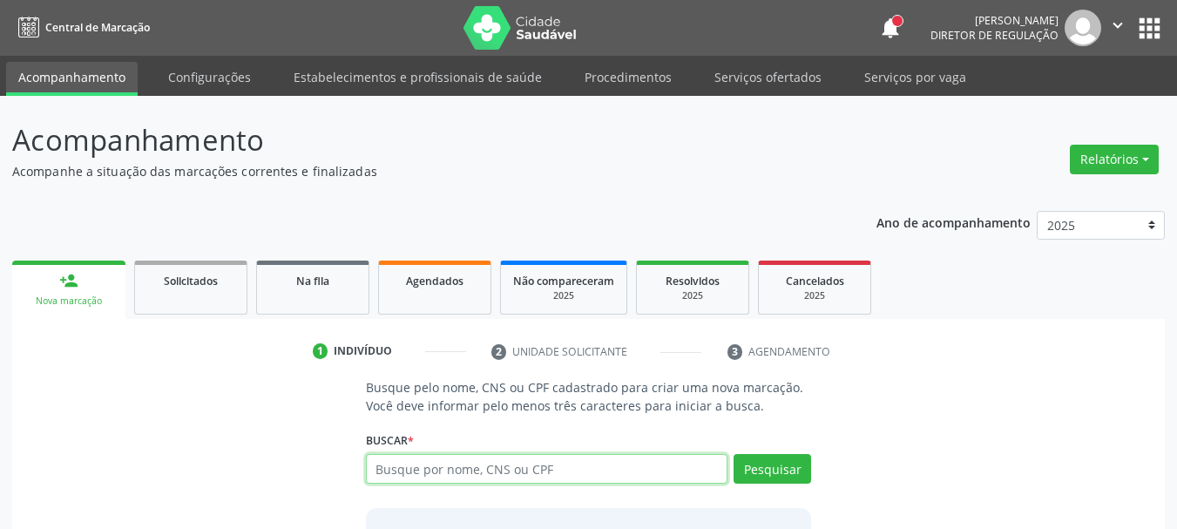
click at [451, 470] on input "text" at bounding box center [547, 469] width 362 height 30
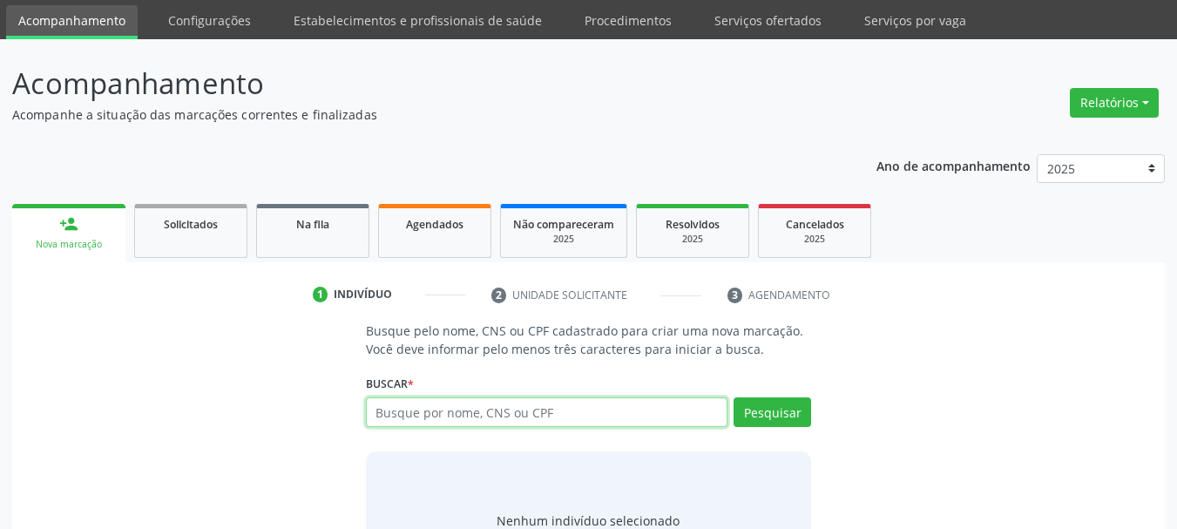
scroll to position [87, 0]
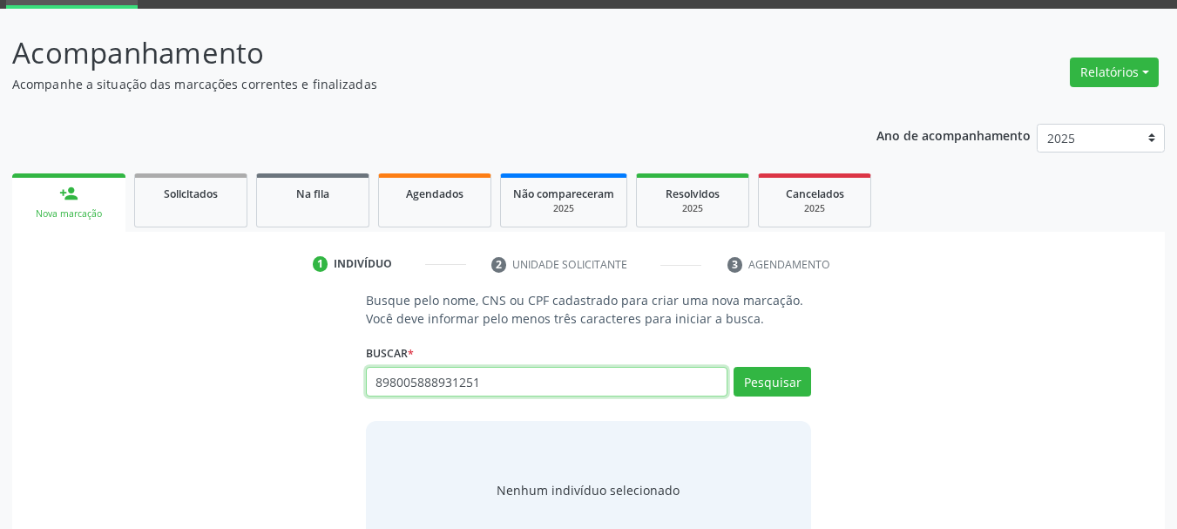
type input "898005888931251"
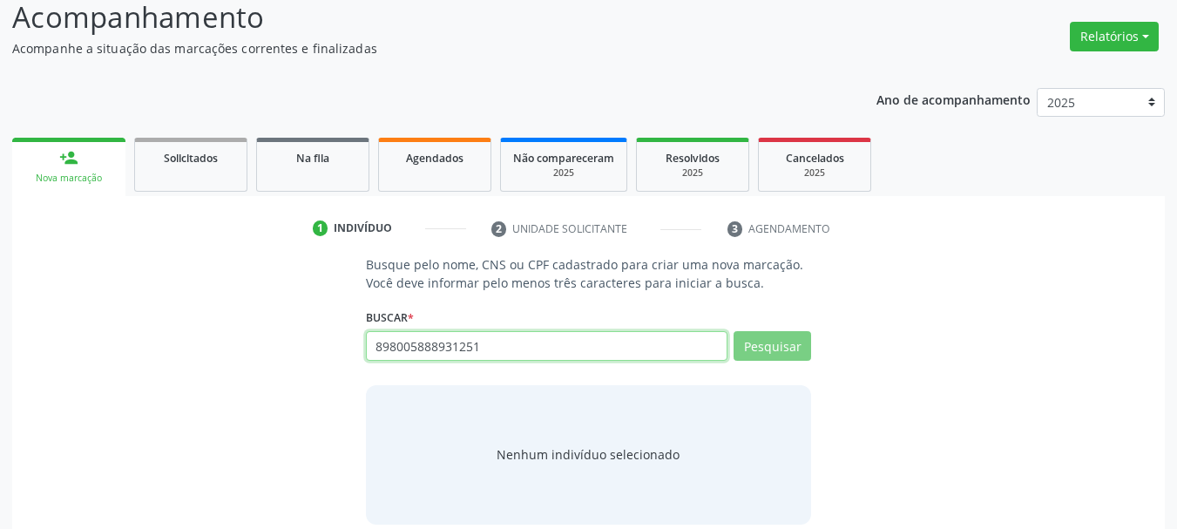
scroll to position [143, 0]
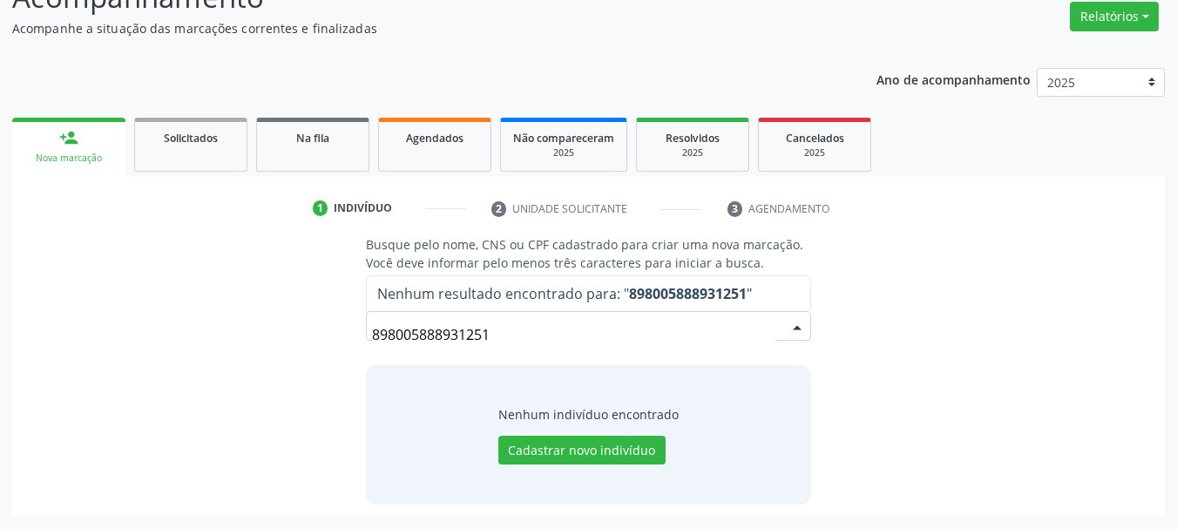
click at [534, 337] on input "898005888931251" at bounding box center [574, 334] width 404 height 35
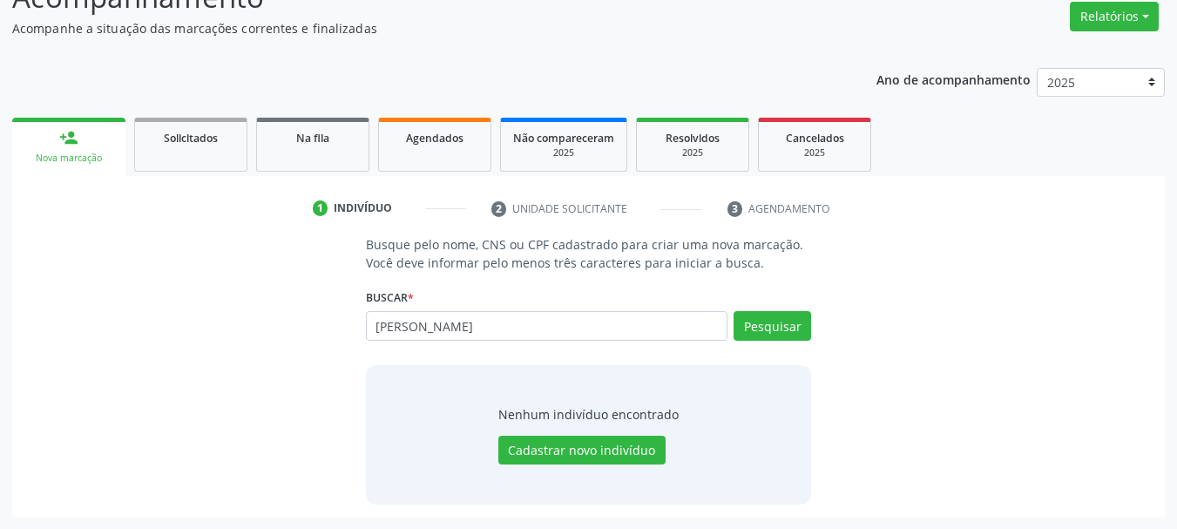
type input "[PERSON_NAME]"
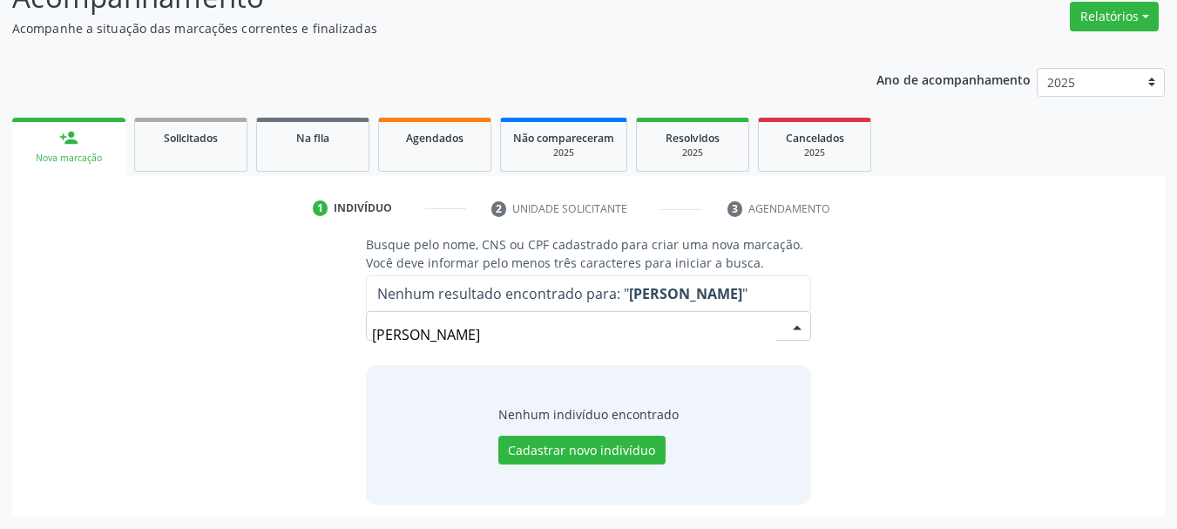
click at [501, 338] on input "[PERSON_NAME]" at bounding box center [574, 334] width 404 height 35
click at [555, 455] on button "Cadastrar novo indivíduo" at bounding box center [581, 450] width 167 height 30
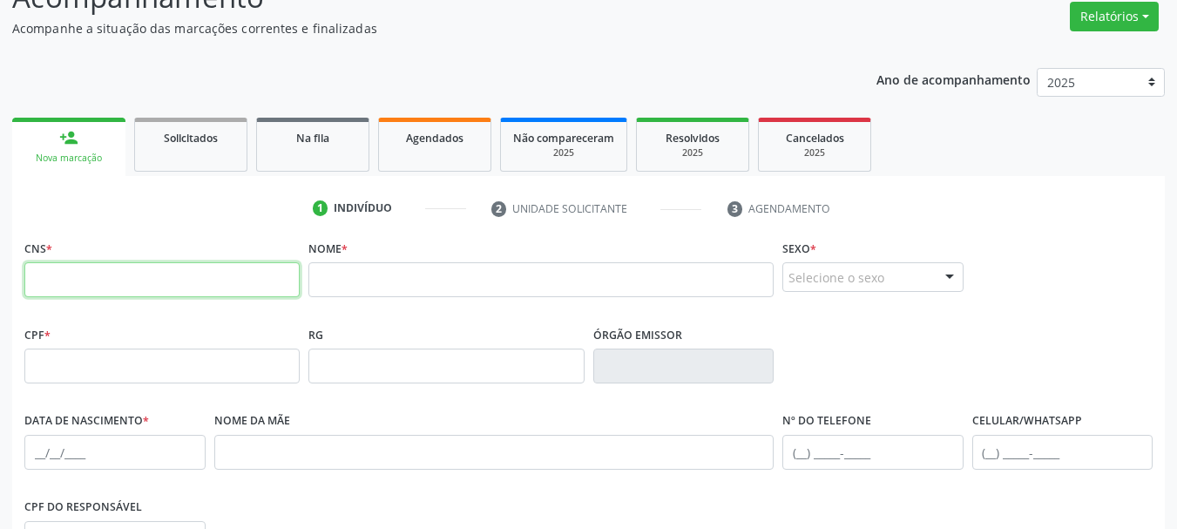
click at [179, 270] on input "text" at bounding box center [161, 279] width 275 height 35
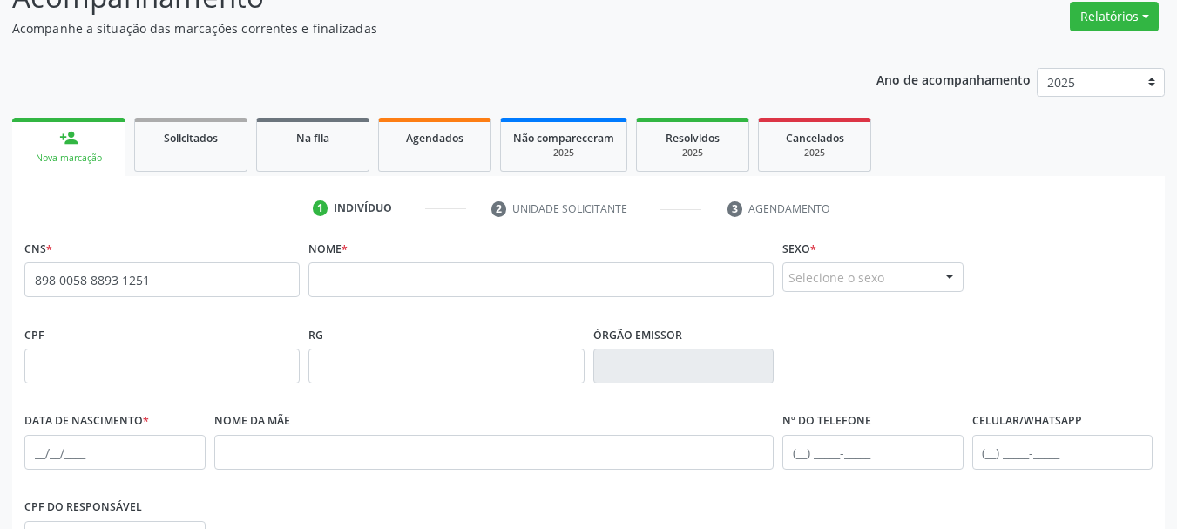
type input "898 0058 8893 1251"
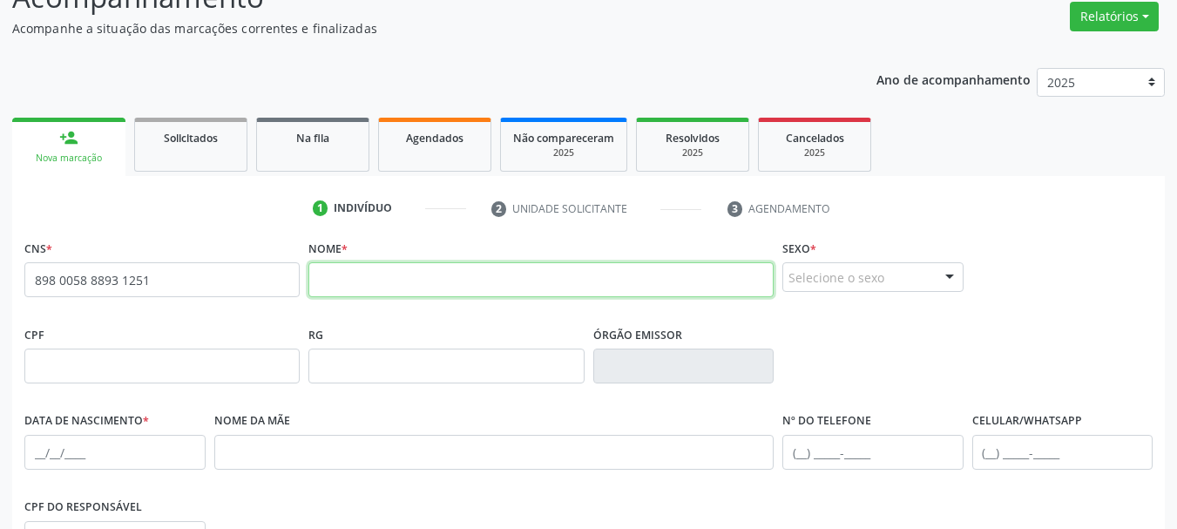
click at [333, 272] on input "text" at bounding box center [540, 279] width 465 height 35
type input "a"
type input "ANA JULIA VITORIA TENORIO"
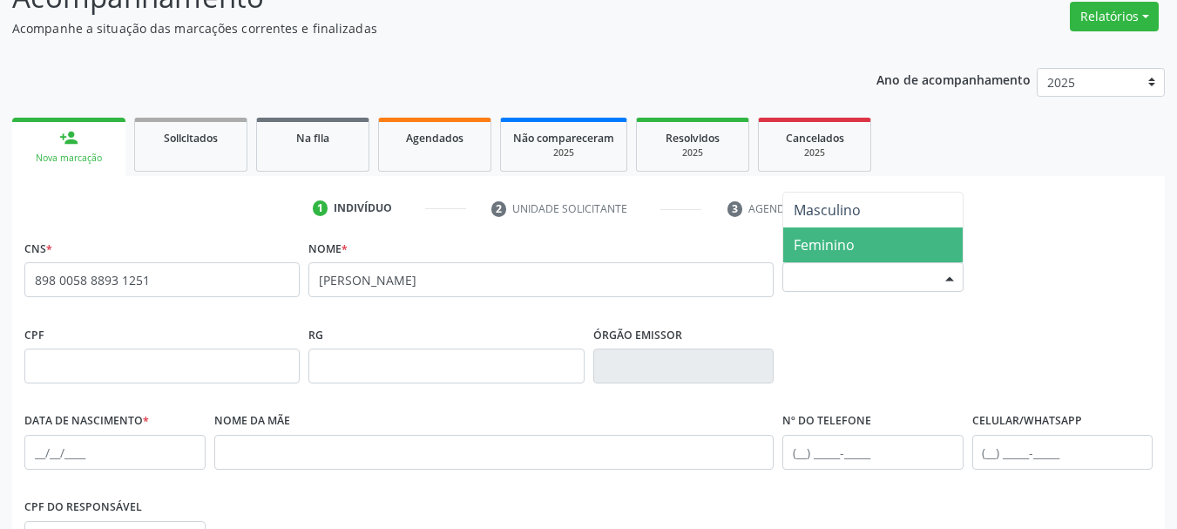
click at [845, 241] on span "Feminino" at bounding box center [823, 244] width 61 height 19
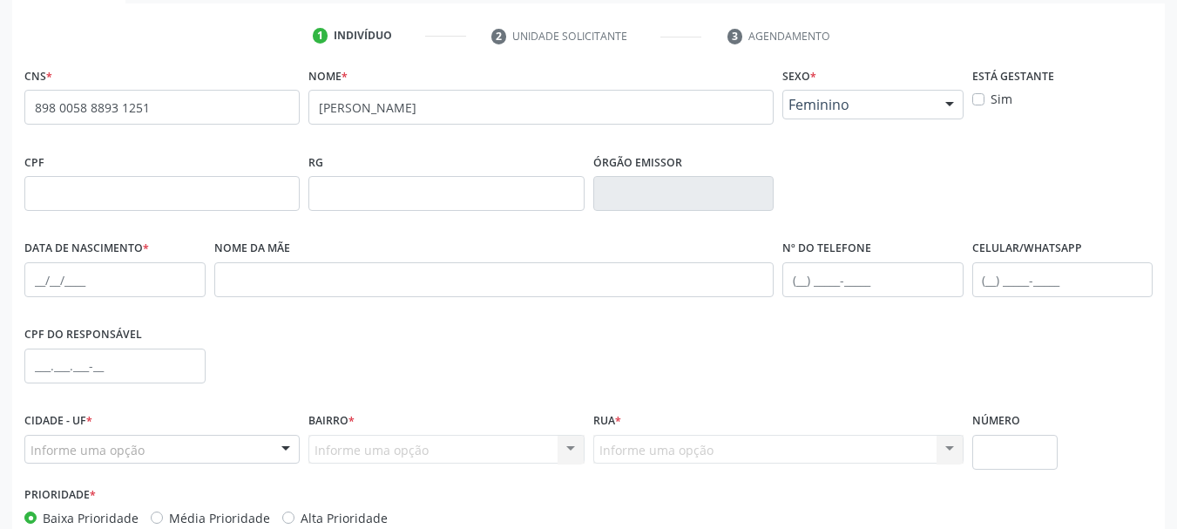
scroll to position [317, 0]
click at [40, 278] on input "text" at bounding box center [114, 277] width 181 height 35
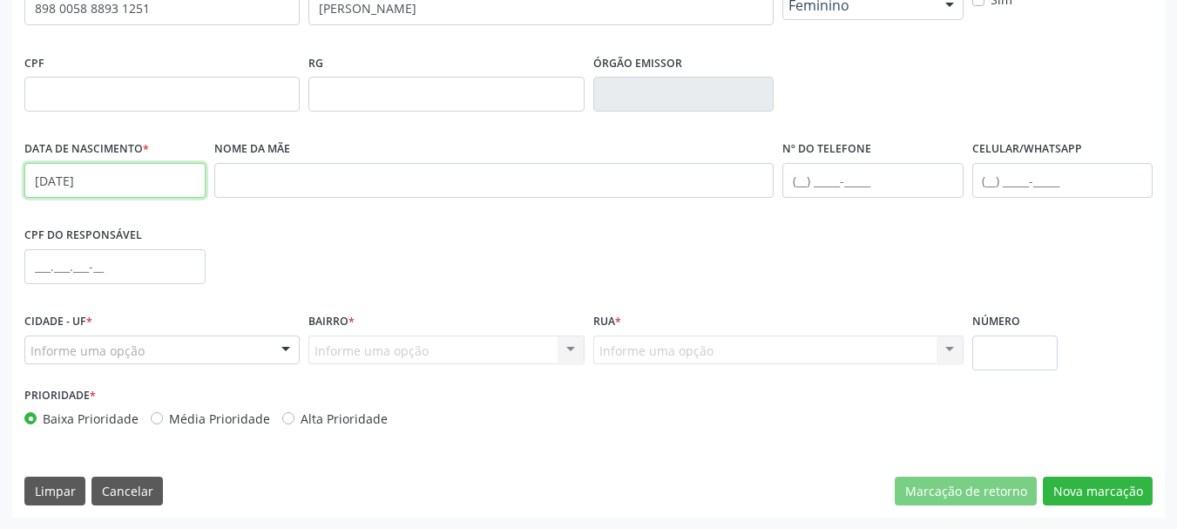
scroll to position [415, 0]
type input "30/06/2018"
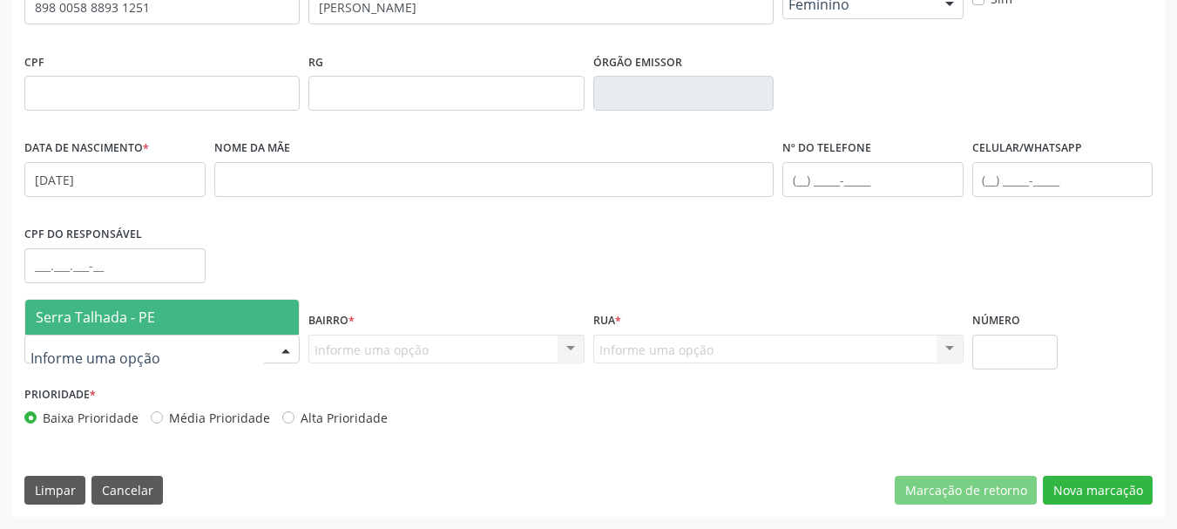
click at [85, 332] on span "Serra Talhada - PE" at bounding box center [161, 317] width 273 height 35
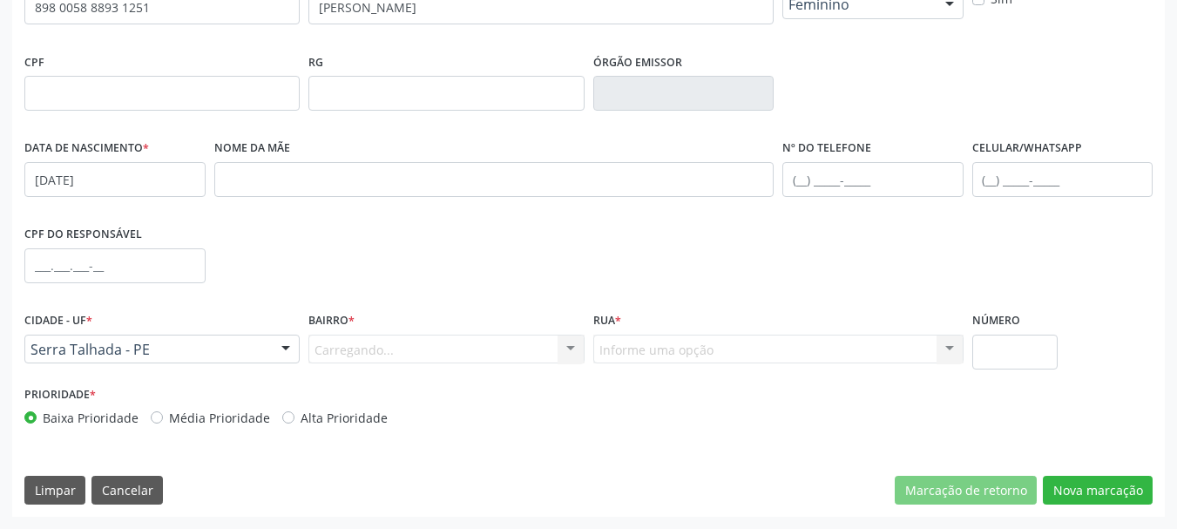
click at [397, 345] on div "Carregando... Nenhum resultado encontrado para: " " Nenhuma opção encontrada. D…" at bounding box center [445, 349] width 275 height 30
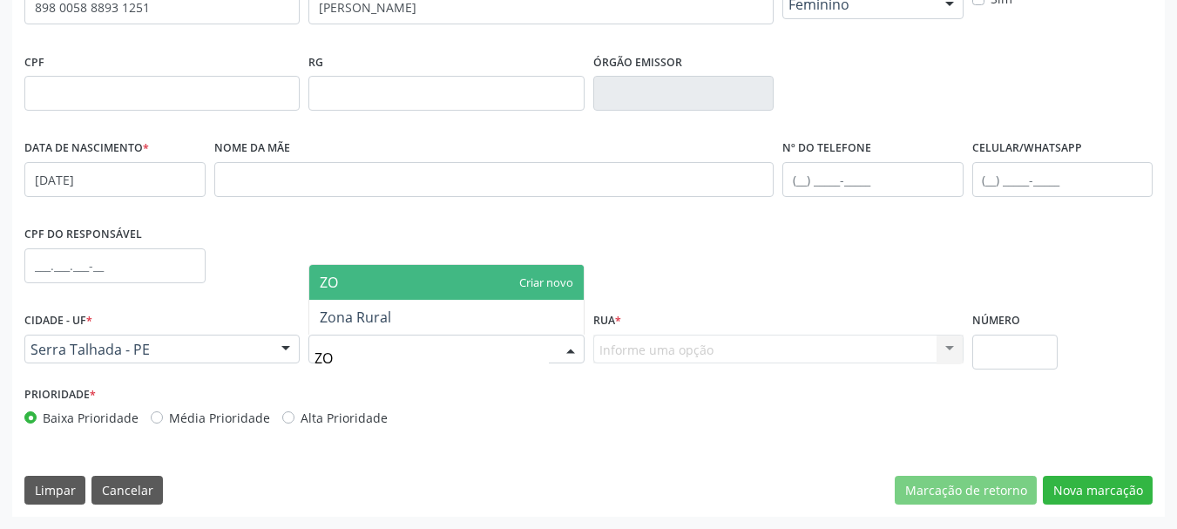
type input "ZON"
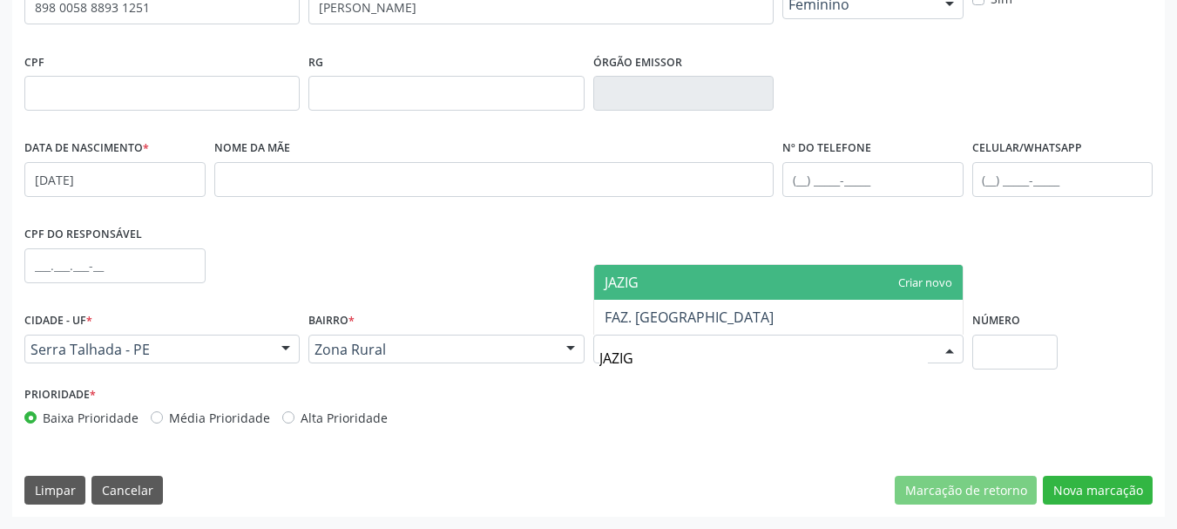
type input "JAZIGO"
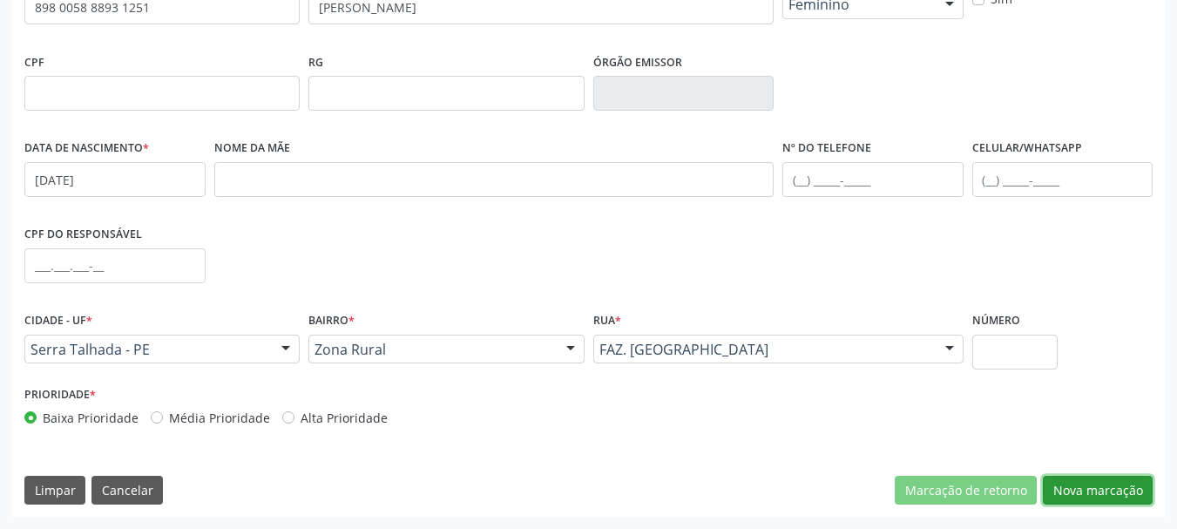
click at [1093, 493] on button "Nova marcação" at bounding box center [1098, 491] width 110 height 30
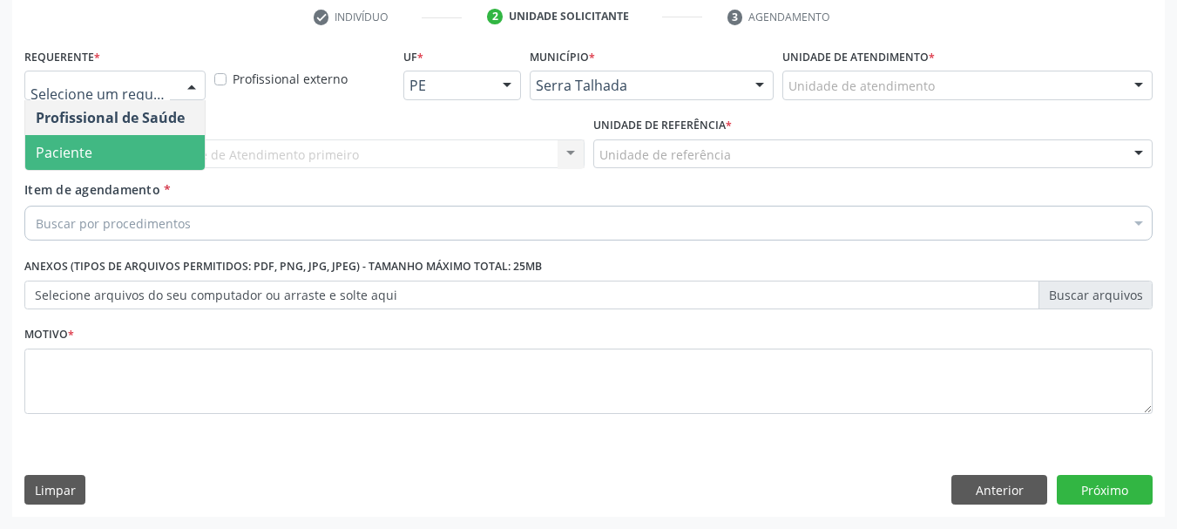
click at [84, 151] on span "Paciente" at bounding box center [64, 152] width 57 height 19
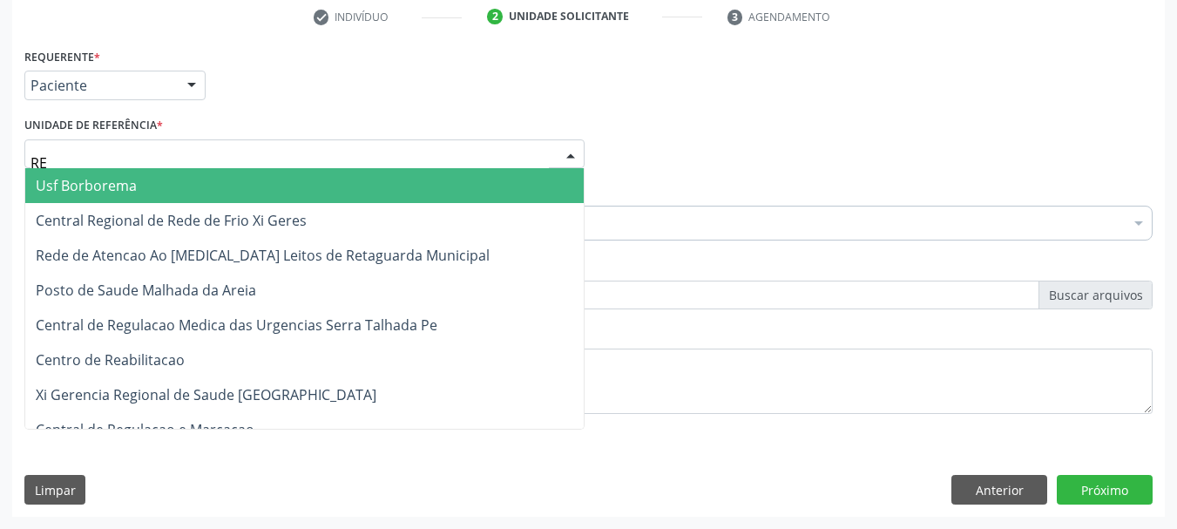
type input "REA"
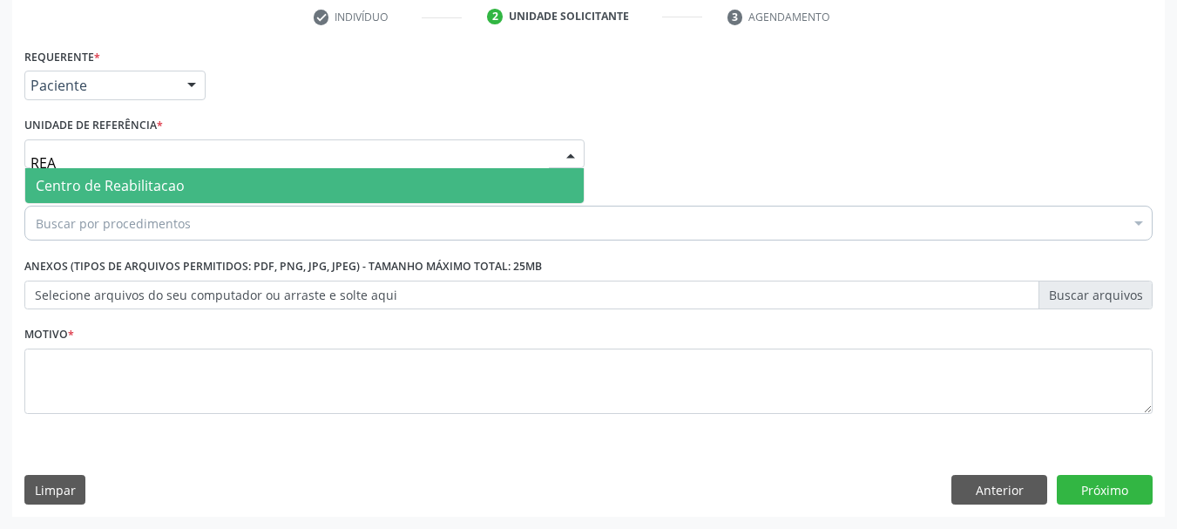
click at [87, 188] on span "Centro de Reabilitacao" at bounding box center [110, 185] width 149 height 19
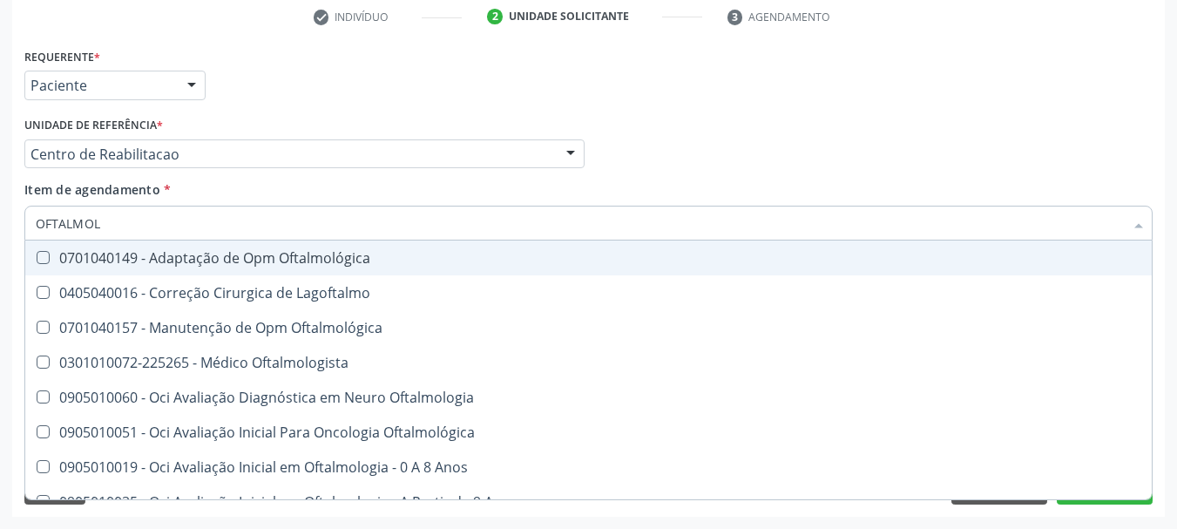
type input "OFTALMOLO"
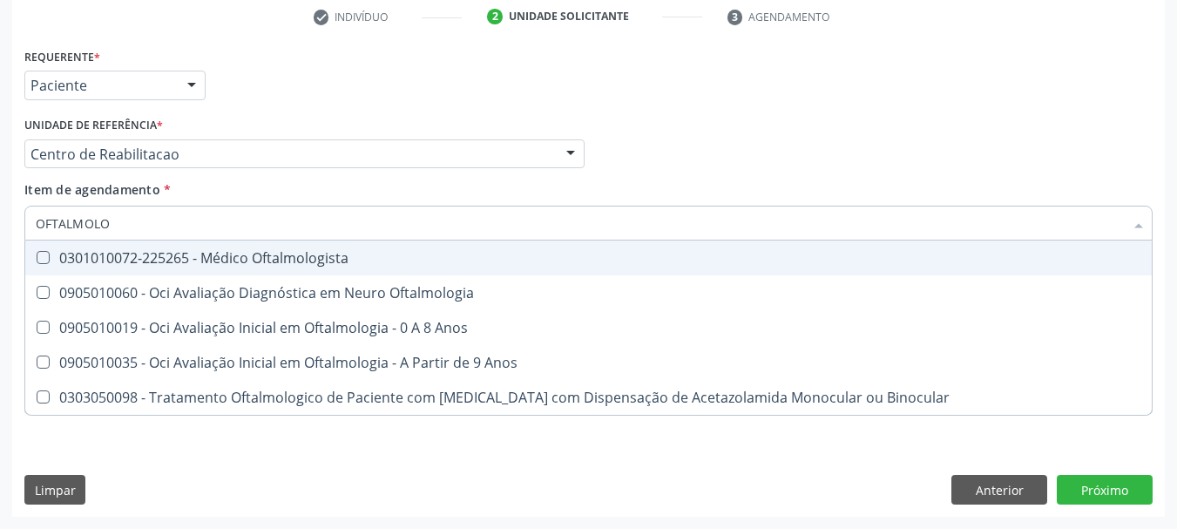
click at [100, 264] on div "0301010072-225265 - Médico Oftalmologista" at bounding box center [588, 258] width 1105 height 14
checkbox Oftalmologista "true"
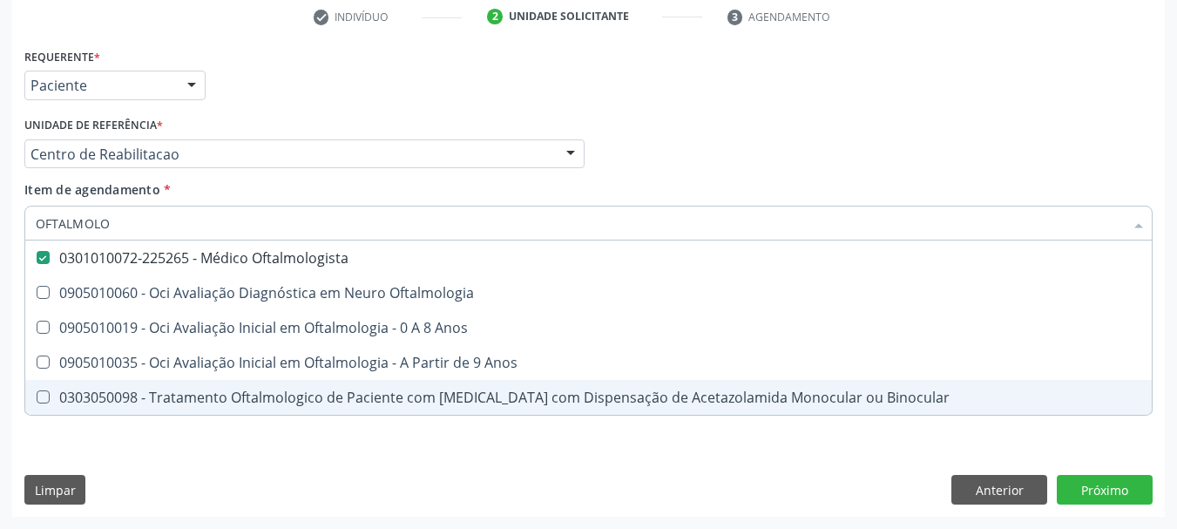
click at [108, 434] on div "Requerente * Paciente Profissional de Saúde Paciente Nenhum resultado encontrad…" at bounding box center [588, 241] width 1128 height 395
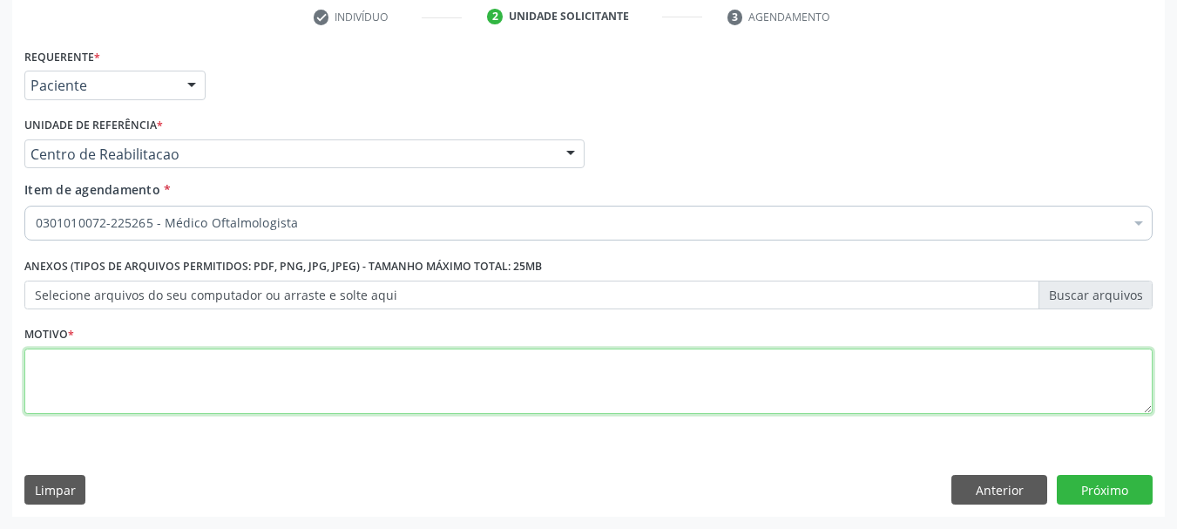
click at [99, 387] on textarea at bounding box center [588, 381] width 1128 height 66
type textarea "A"
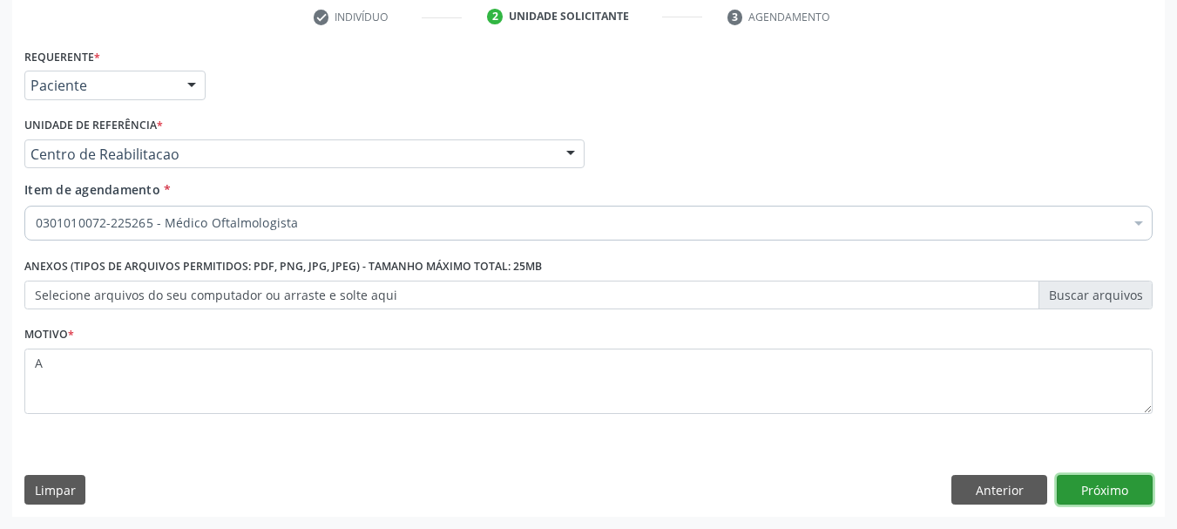
click at [1106, 485] on button "Próximo" at bounding box center [1105, 490] width 96 height 30
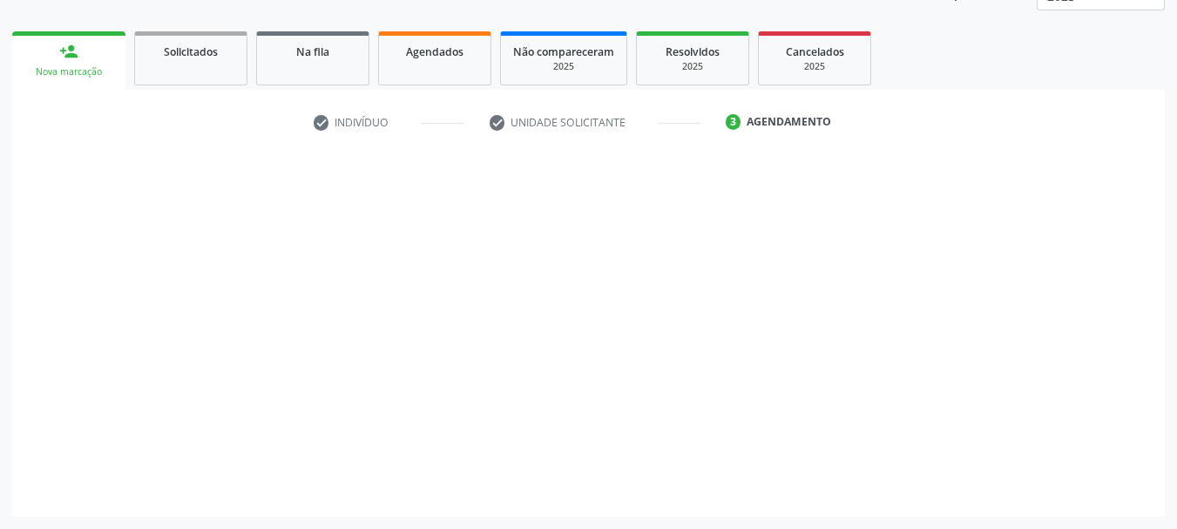
scroll to position [229, 0]
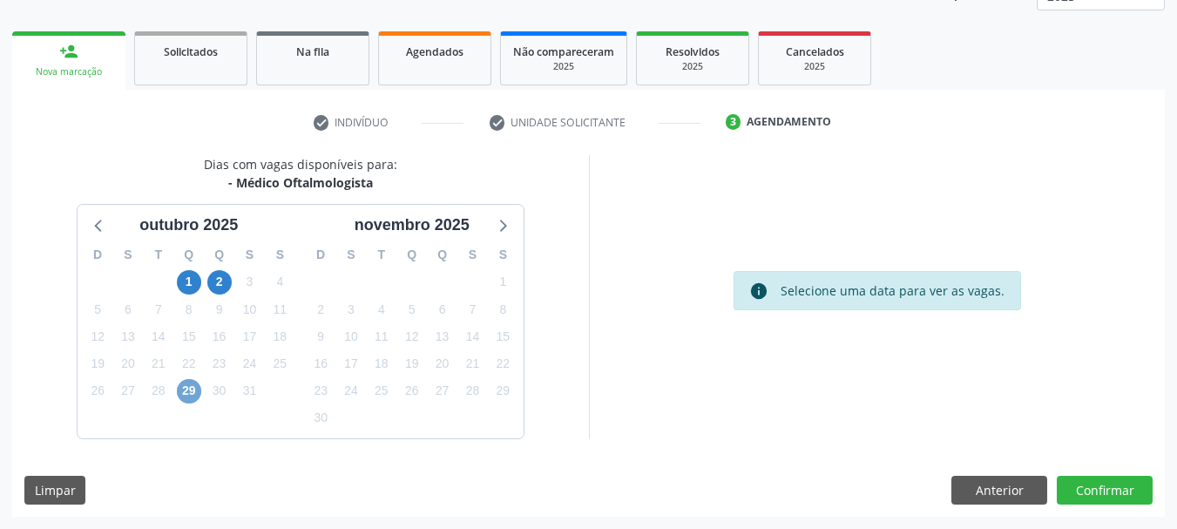
click at [190, 391] on span "29" at bounding box center [189, 391] width 24 height 24
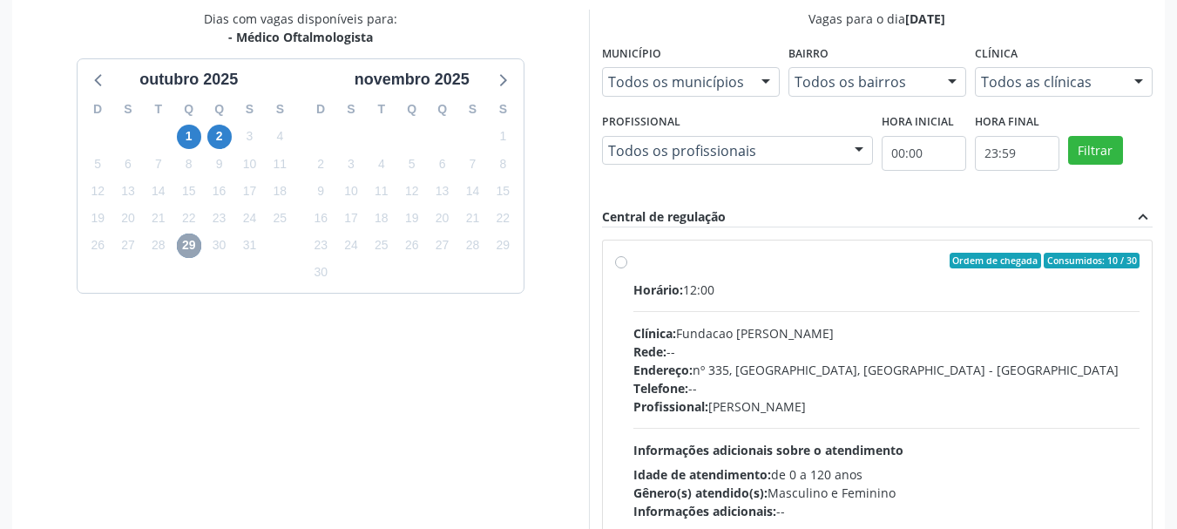
scroll to position [403, 0]
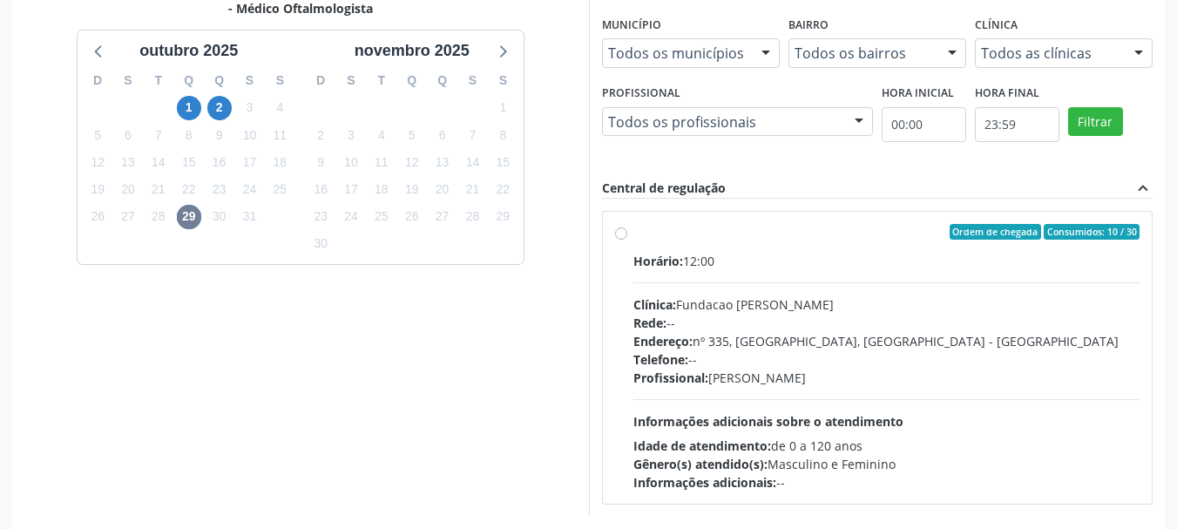
click at [682, 307] on div "Clínica: Fundacao Altino Ventura" at bounding box center [886, 304] width 507 height 18
click at [627, 240] on input "Ordem de chegada Consumidos: 10 / 30 Horário: 12:00 Clínica: Fundacao Altino Ve…" at bounding box center [621, 232] width 12 height 16
radio input "true"
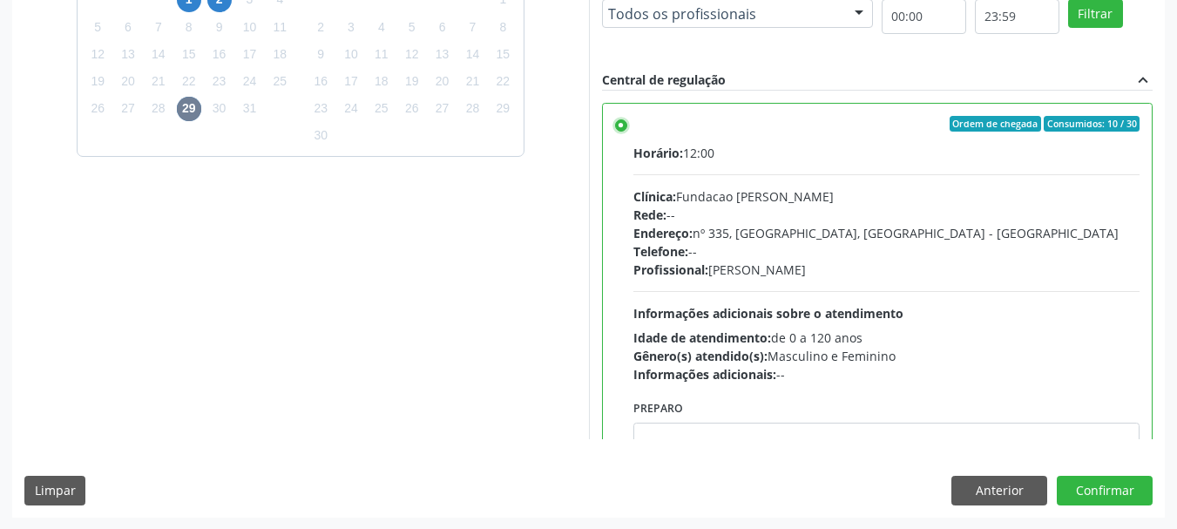
scroll to position [512, 0]
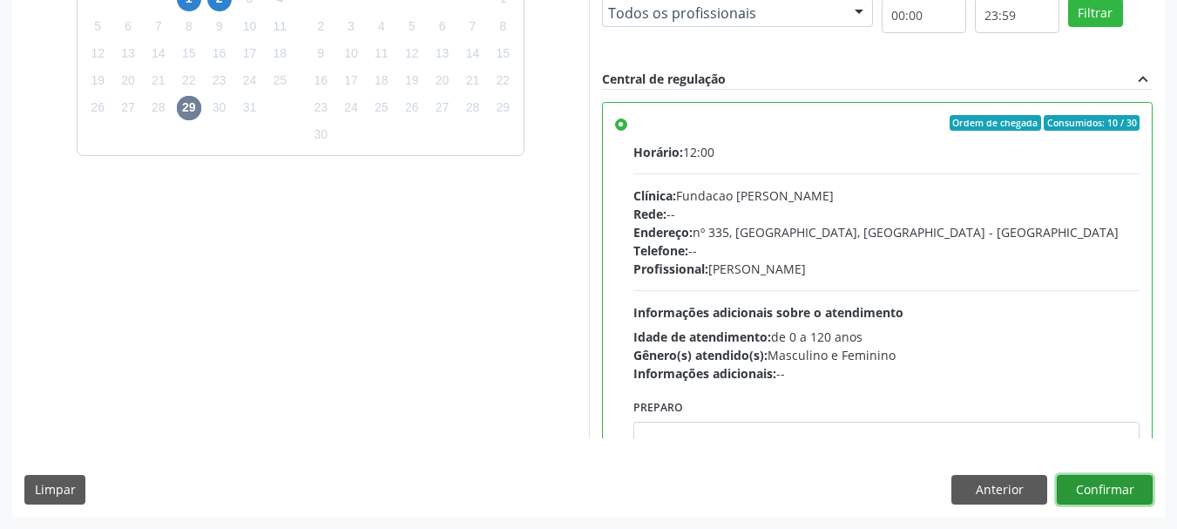
click at [1137, 490] on button "Confirmar" at bounding box center [1105, 490] width 96 height 30
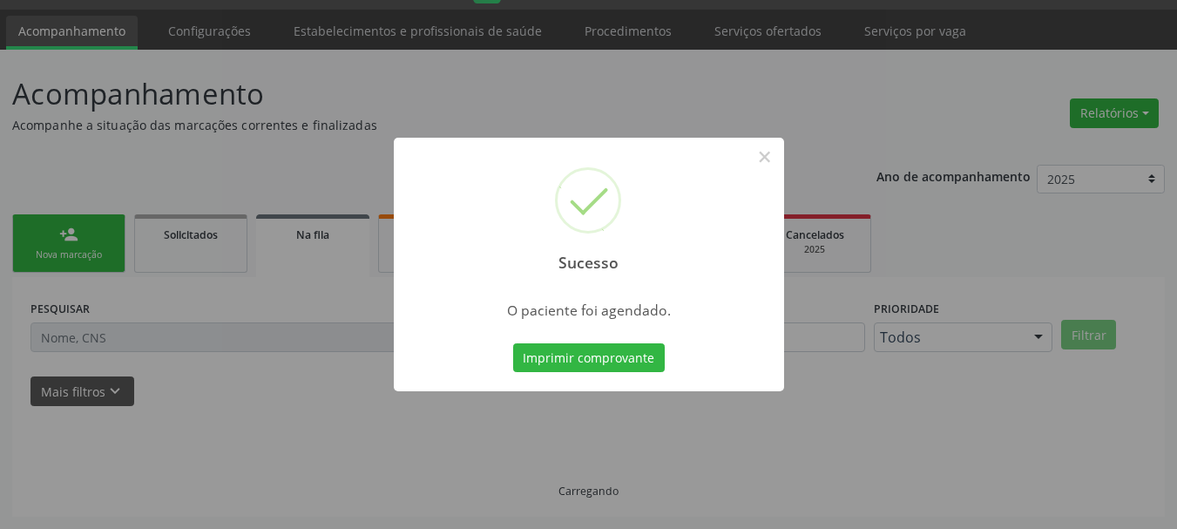
scroll to position [46, 0]
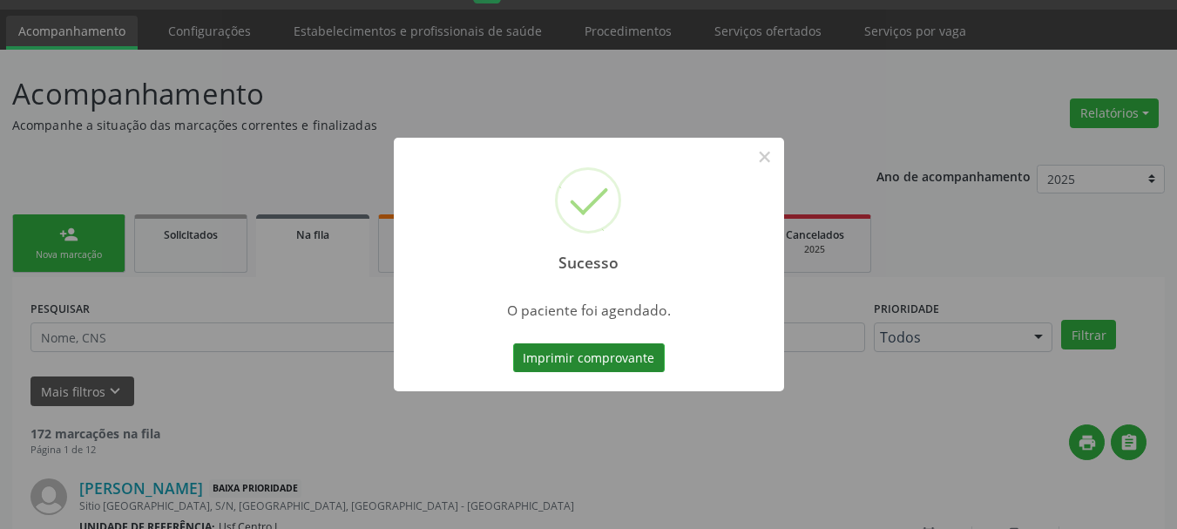
click at [639, 368] on button "Imprimir comprovante" at bounding box center [589, 358] width 152 height 30
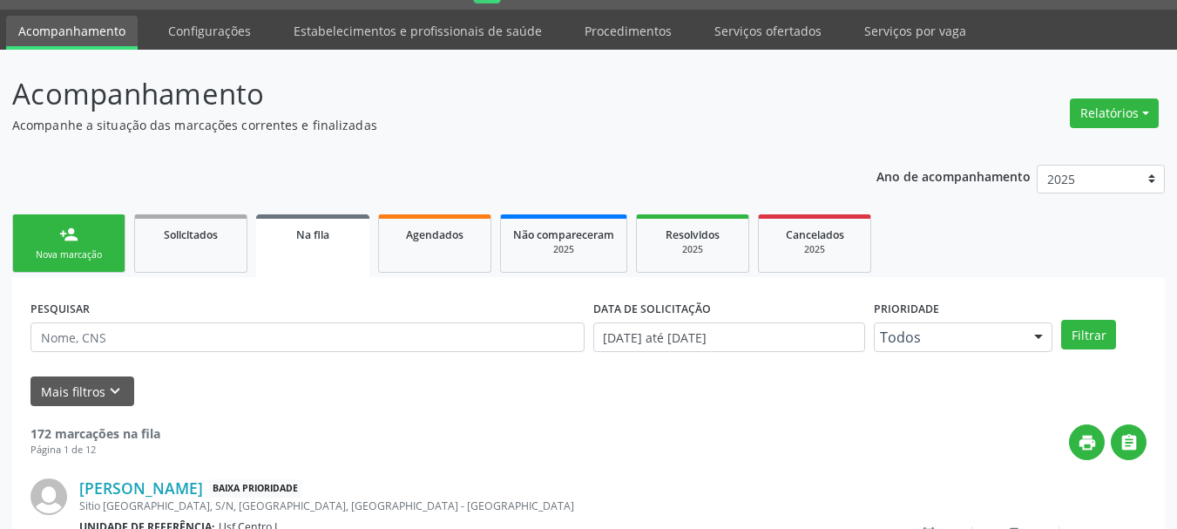
click at [66, 252] on div "Nova marcação" at bounding box center [68, 254] width 87 height 13
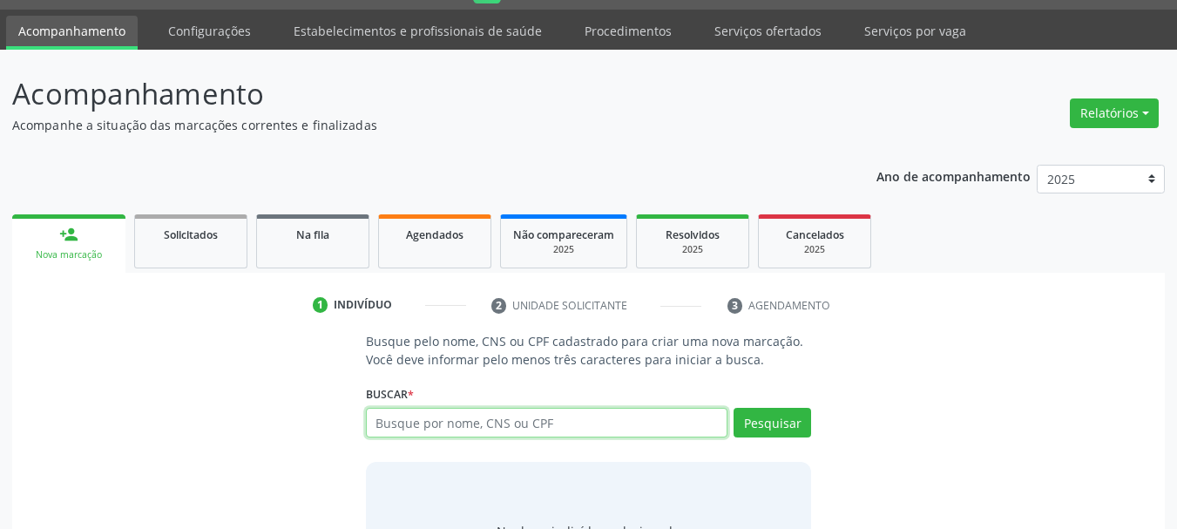
click at [430, 427] on input "text" at bounding box center [547, 423] width 362 height 30
type input "898005888932251"
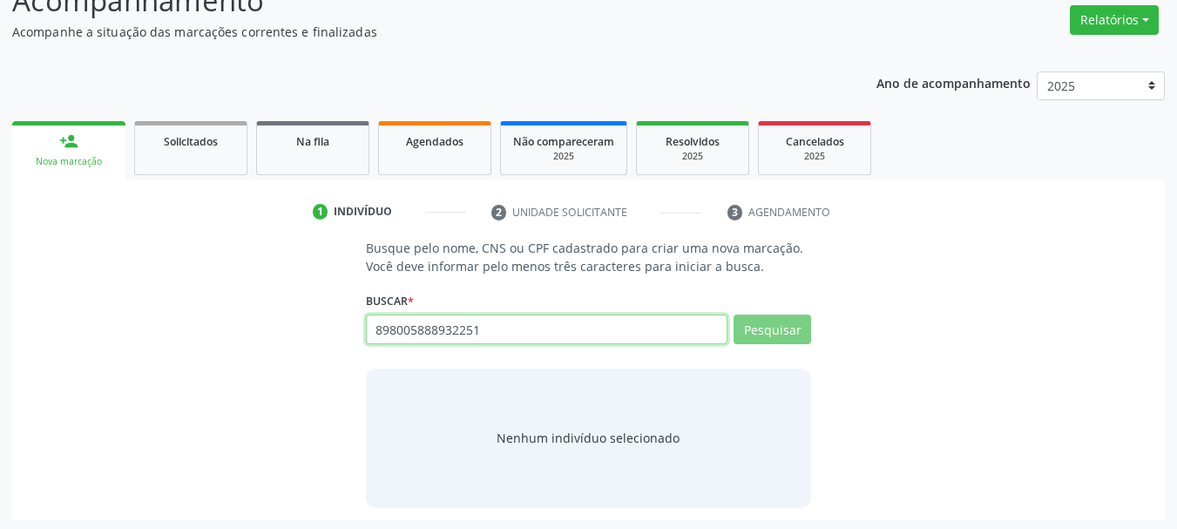
scroll to position [143, 0]
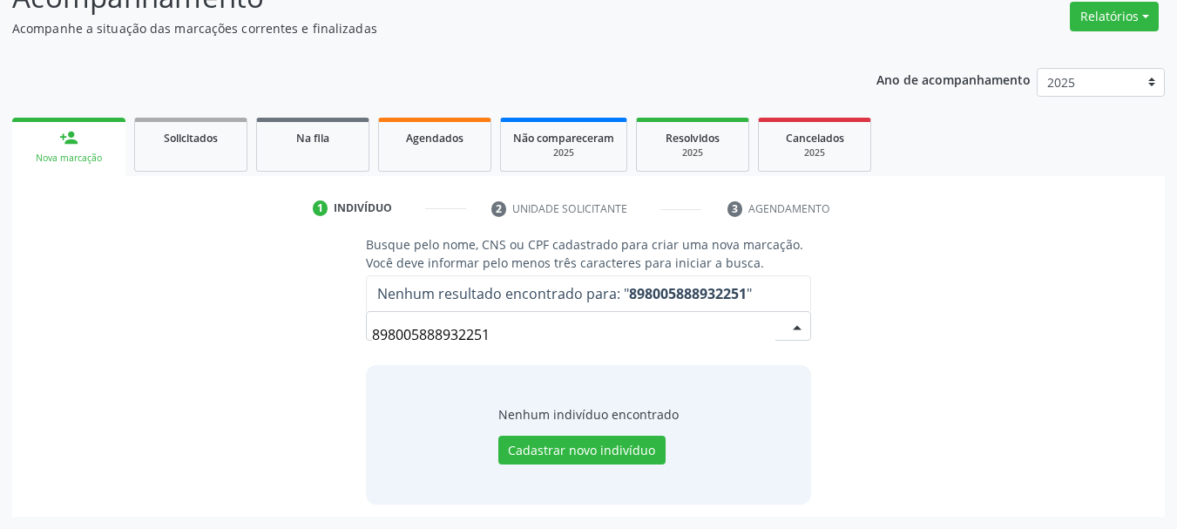
click at [483, 327] on input "898005888932251" at bounding box center [574, 334] width 404 height 35
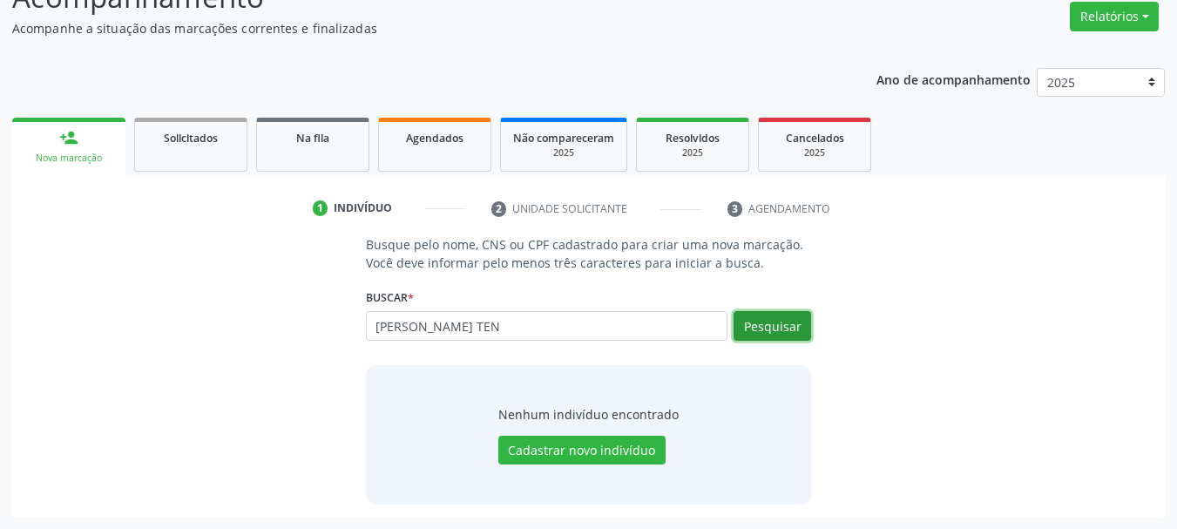
click at [777, 338] on button "Pesquisar" at bounding box center [772, 326] width 78 height 30
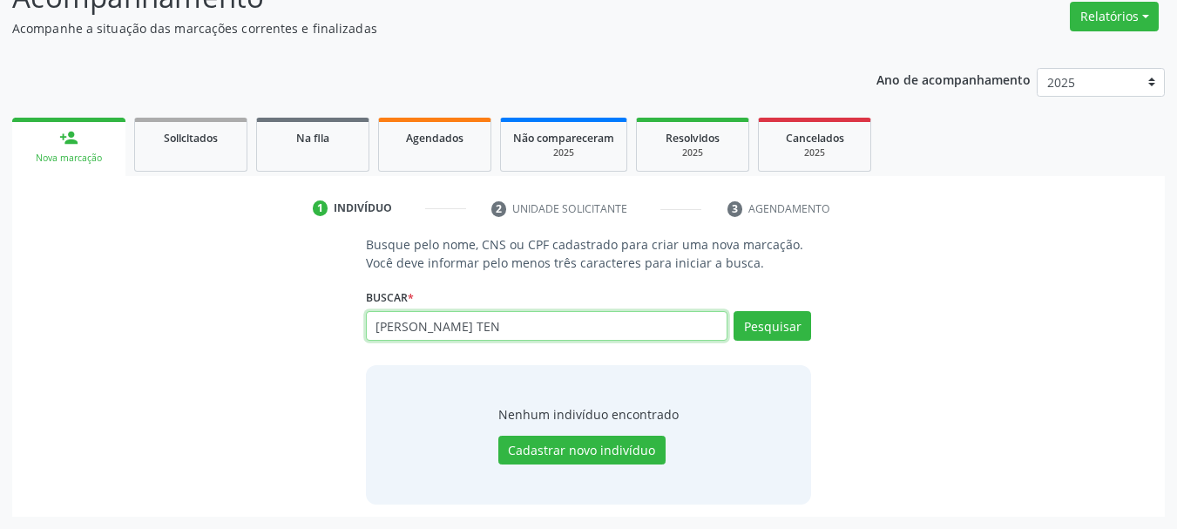
click at [517, 326] on input "ANA JULIA VITORIA TEN" at bounding box center [547, 326] width 362 height 30
type input "898005888931251"
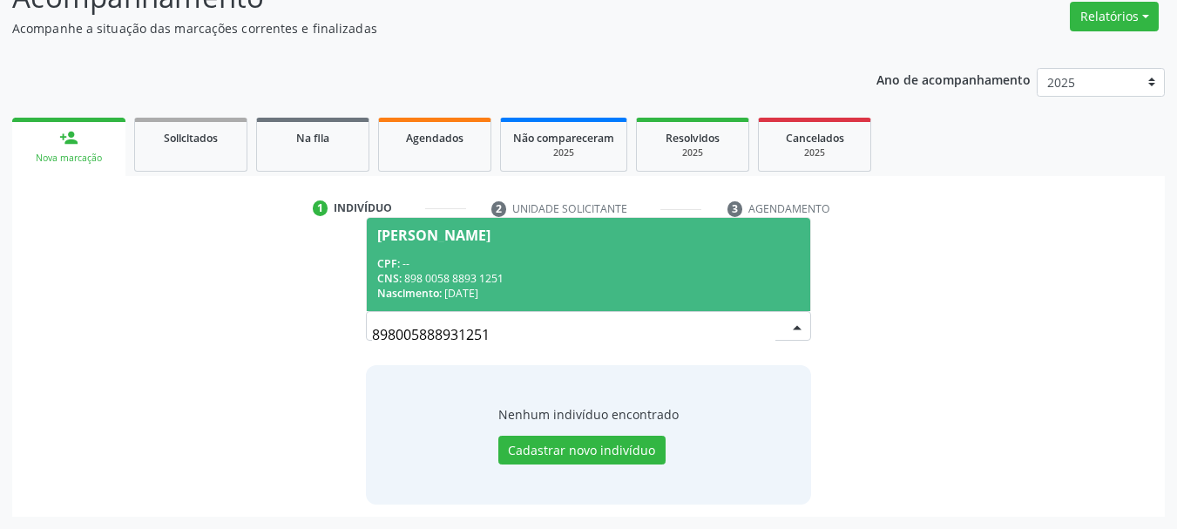
click at [620, 261] on div "CPF: --" at bounding box center [588, 263] width 423 height 15
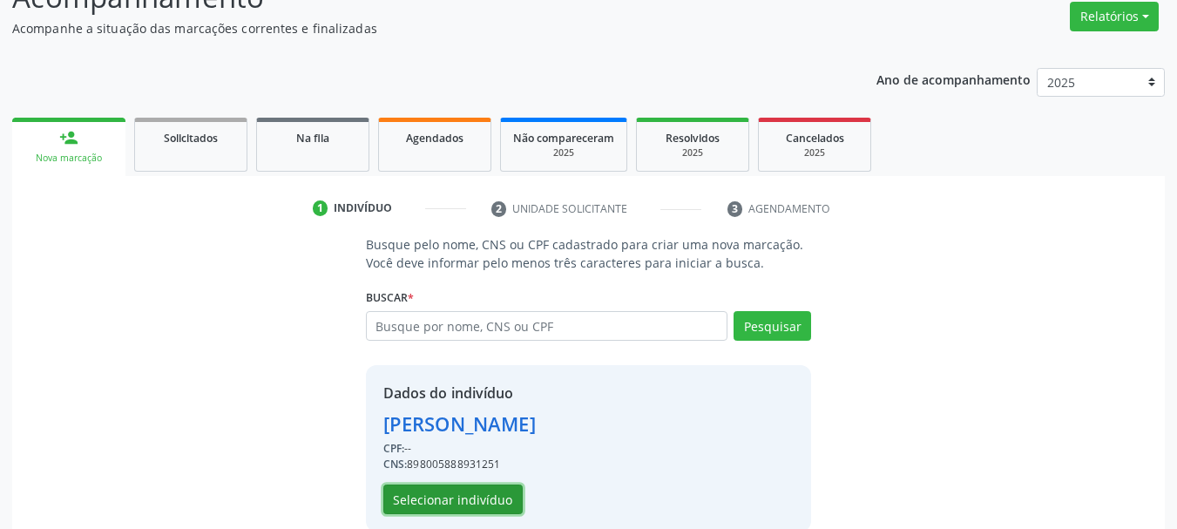
click at [503, 507] on button "Selecionar indivíduo" at bounding box center [452, 499] width 139 height 30
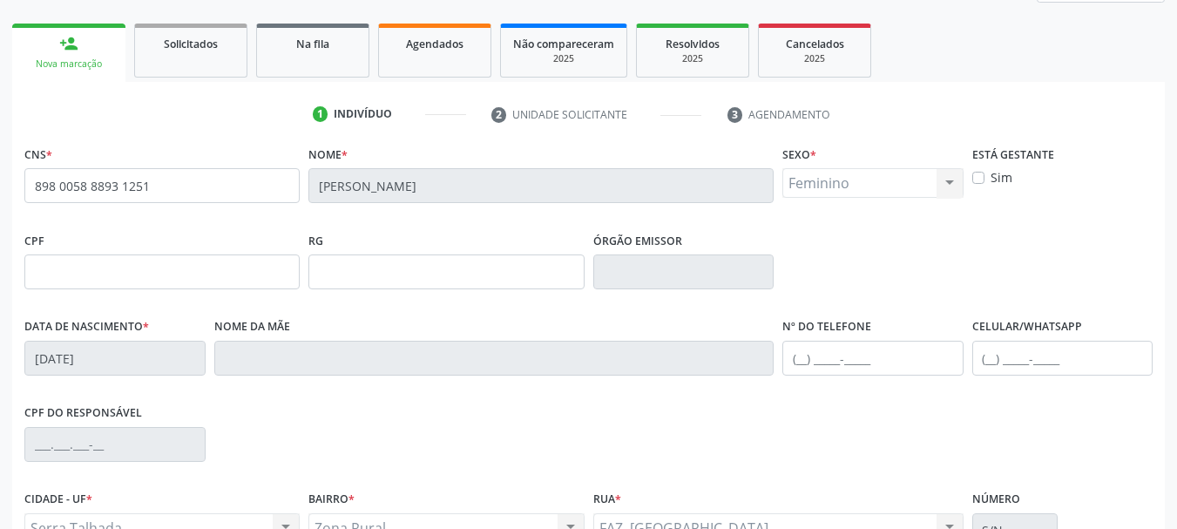
scroll to position [404, 0]
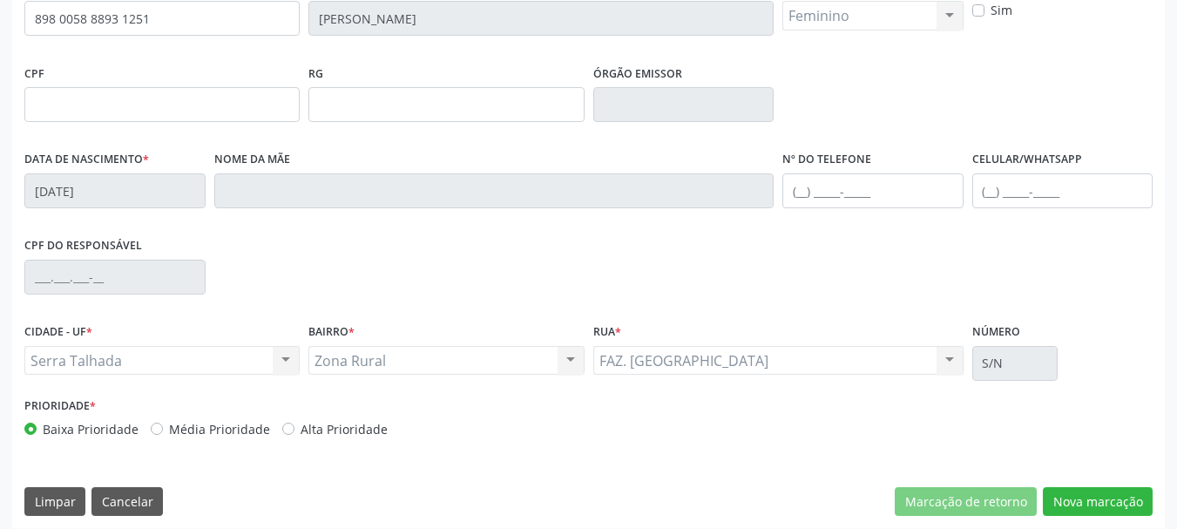
click at [1105, 519] on div "CNS * 898 0058 8893 1251 Nome * Ana Julia Vitoria Tenorio Sexo * Feminino Mascu…" at bounding box center [588, 251] width 1152 height 554
click at [1092, 493] on button "Nova marcação" at bounding box center [1098, 502] width 110 height 30
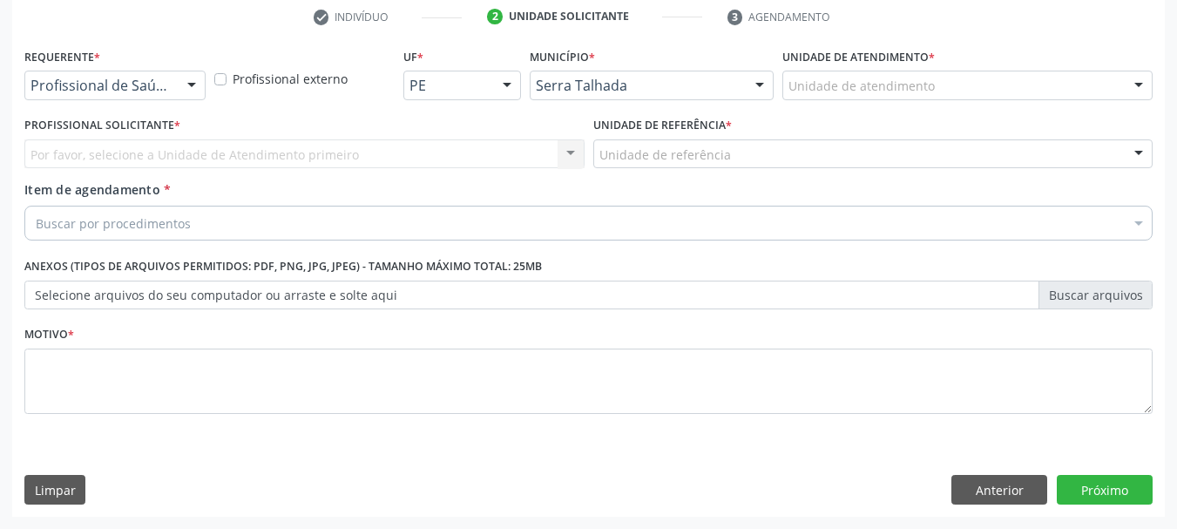
scroll to position [334, 0]
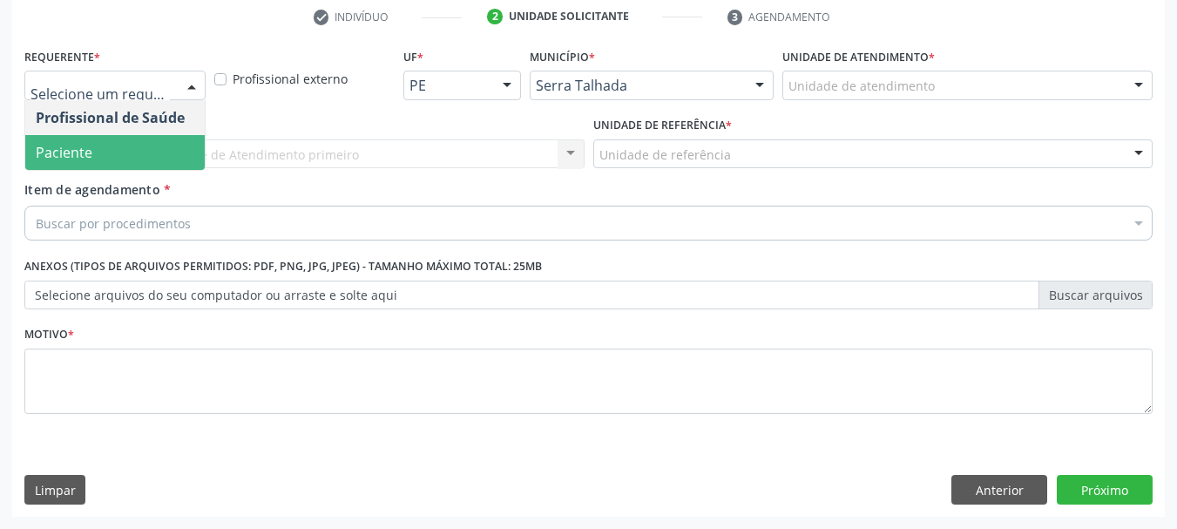
click at [95, 148] on span "Paciente" at bounding box center [114, 152] width 179 height 35
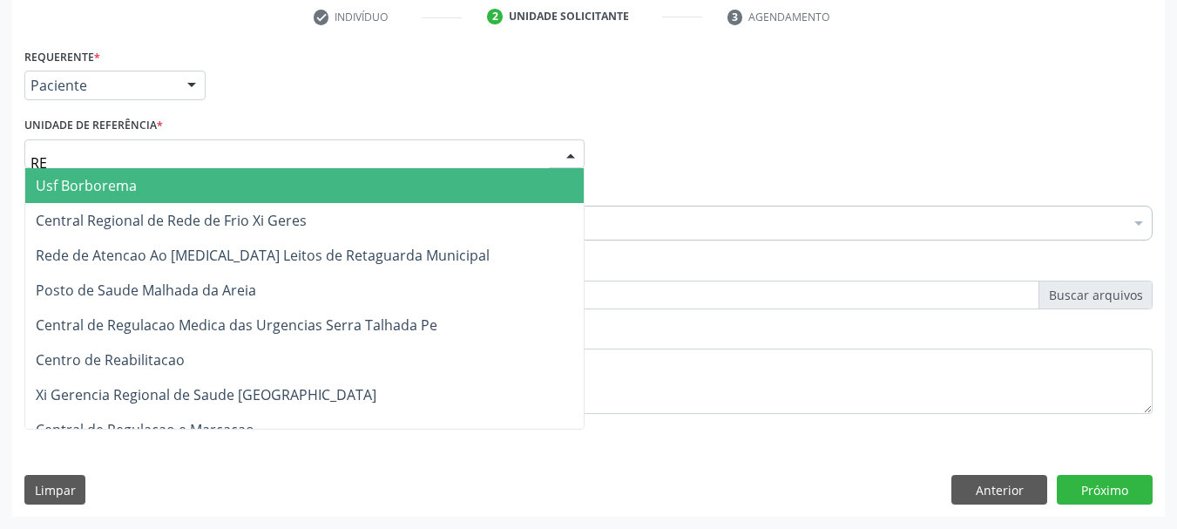
type input "REA"
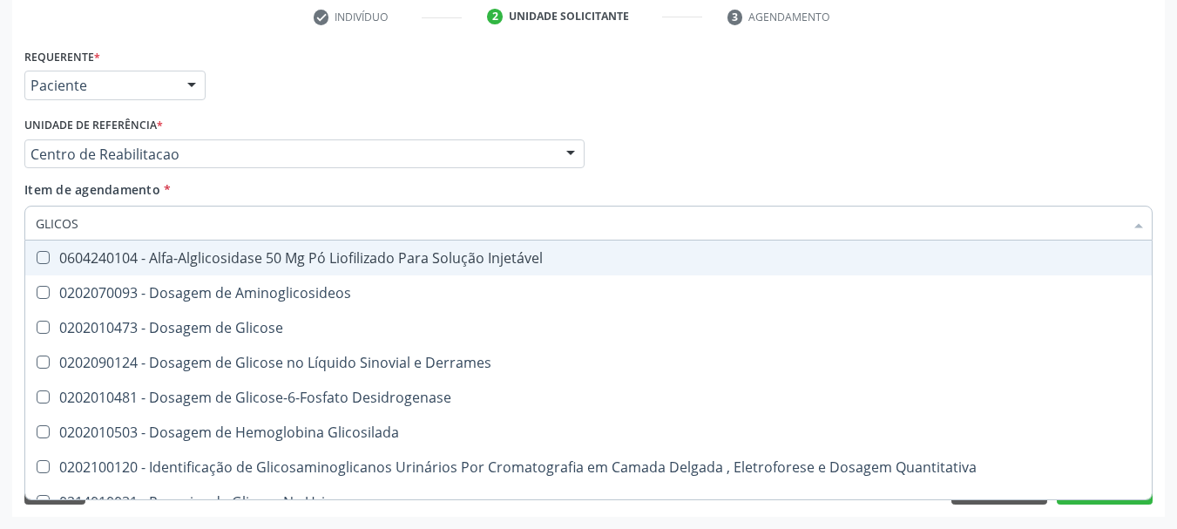
type input "GLICOSE"
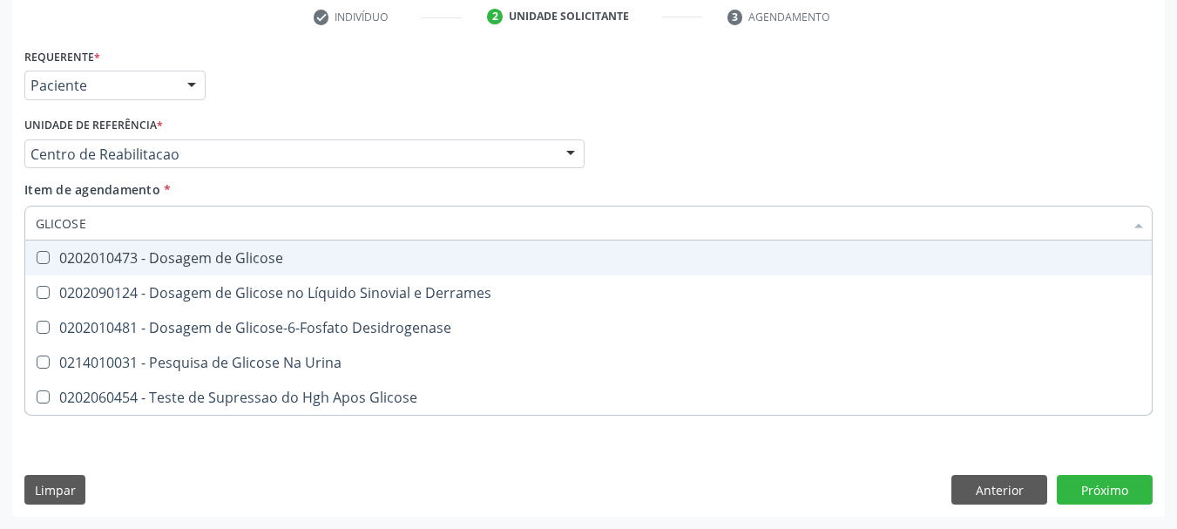
click at [96, 273] on span "0202010473 - Dosagem de Glicose" at bounding box center [588, 257] width 1126 height 35
checkbox Glicose "true"
click at [100, 223] on input "GLICOSE" at bounding box center [580, 223] width 1088 height 35
type input "CR"
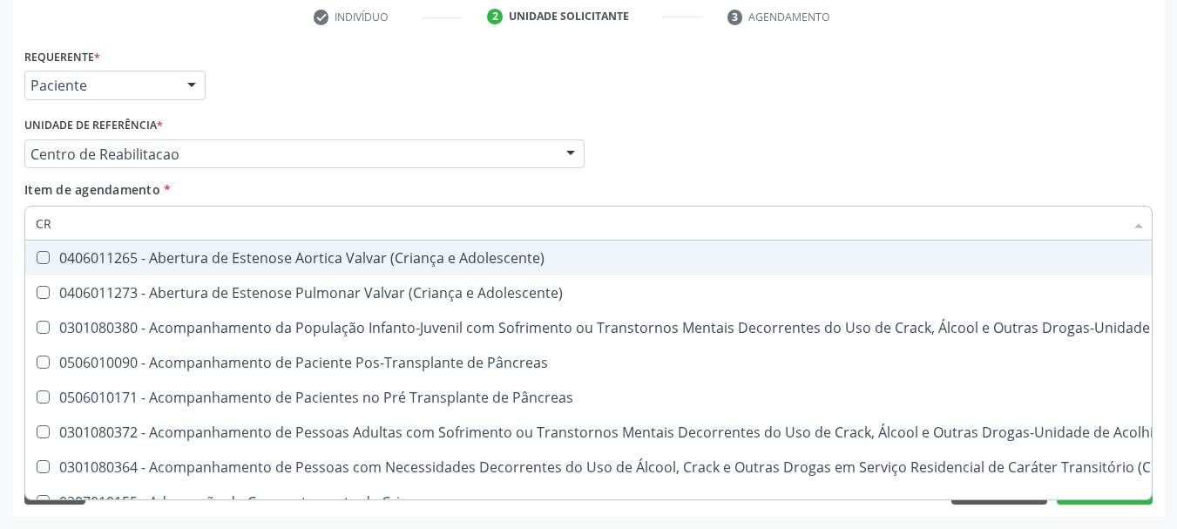
checkbox Adolescente\) "false"
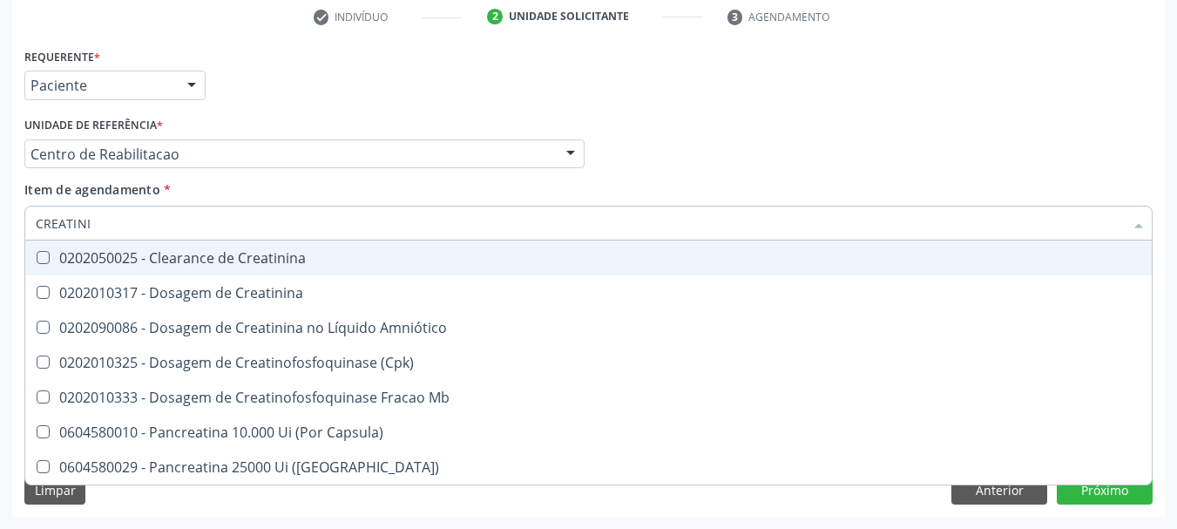
type input "CREATININ"
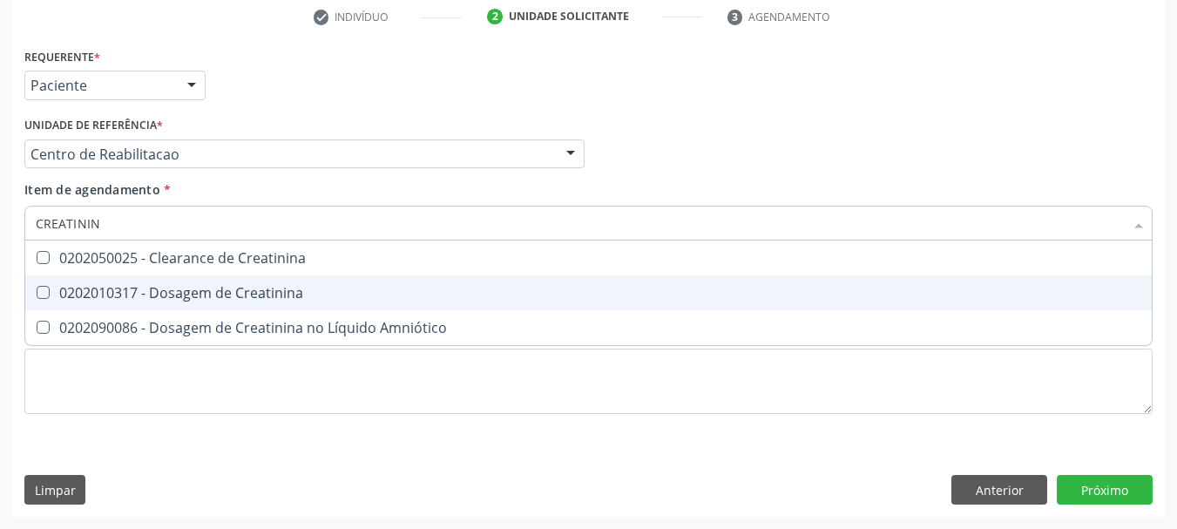
click at [122, 293] on div "0202010317 - Dosagem de Creatinina" at bounding box center [588, 293] width 1105 height 14
checkbox Creatinina "true"
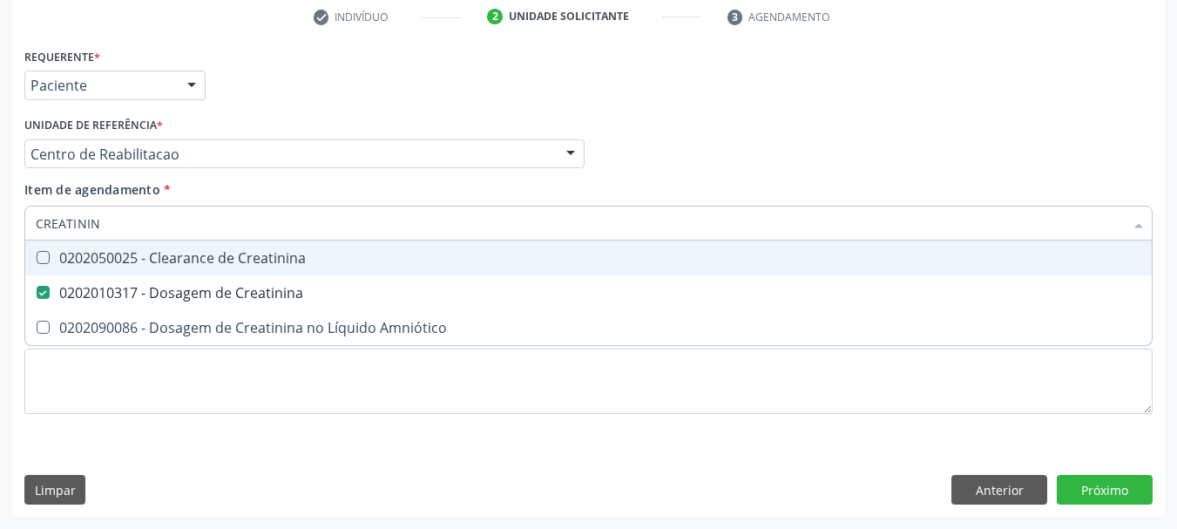
click at [119, 223] on input "CREATININ" at bounding box center [580, 223] width 1088 height 35
type input "UR"
checkbox Creatinina "false"
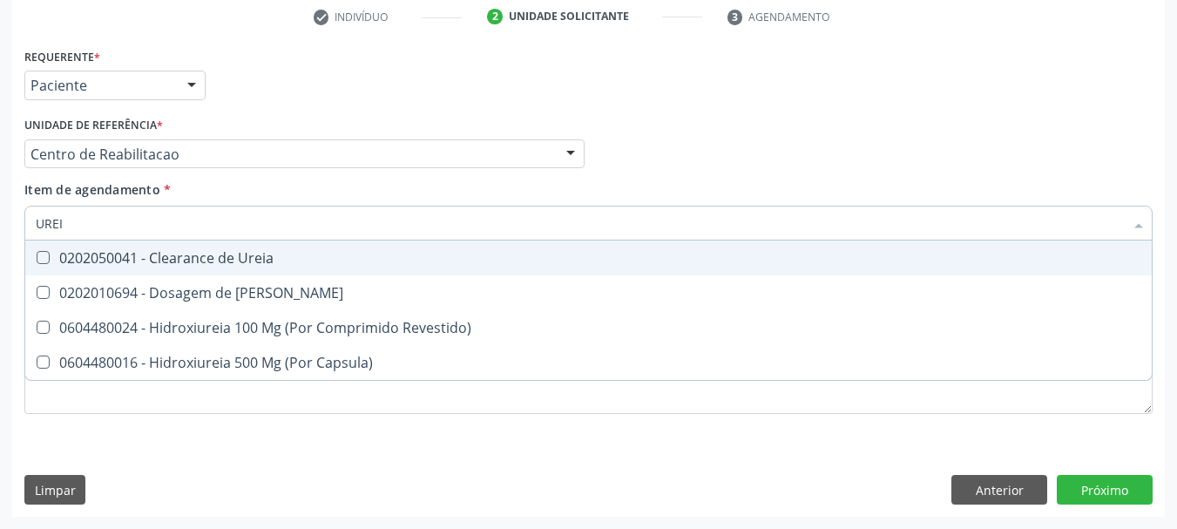
type input "UREIA"
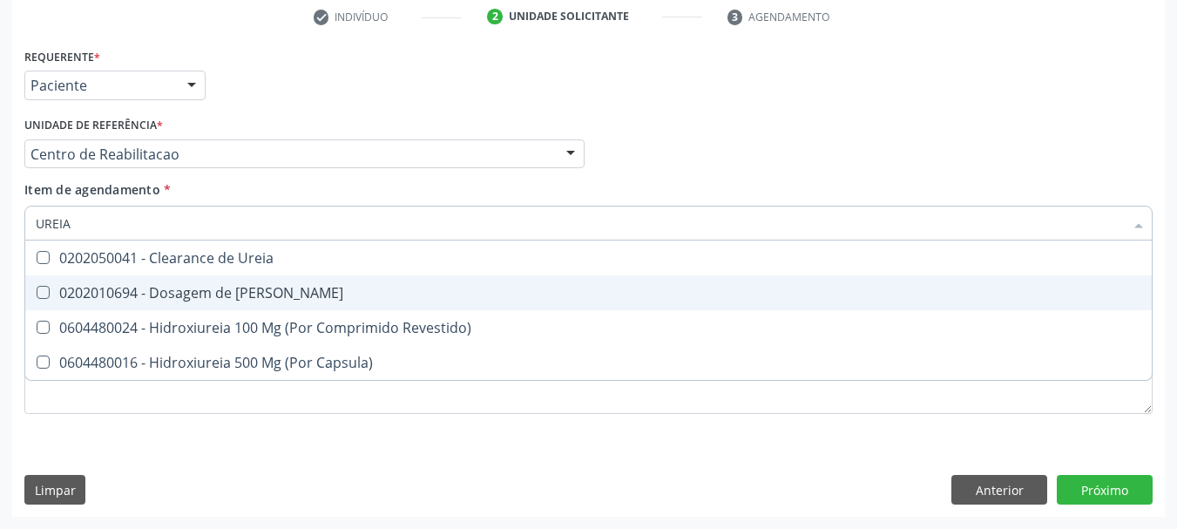
click at [132, 299] on div "0202010694 - Dosagem de Ureia" at bounding box center [588, 293] width 1105 height 14
checkbox Ureia "true"
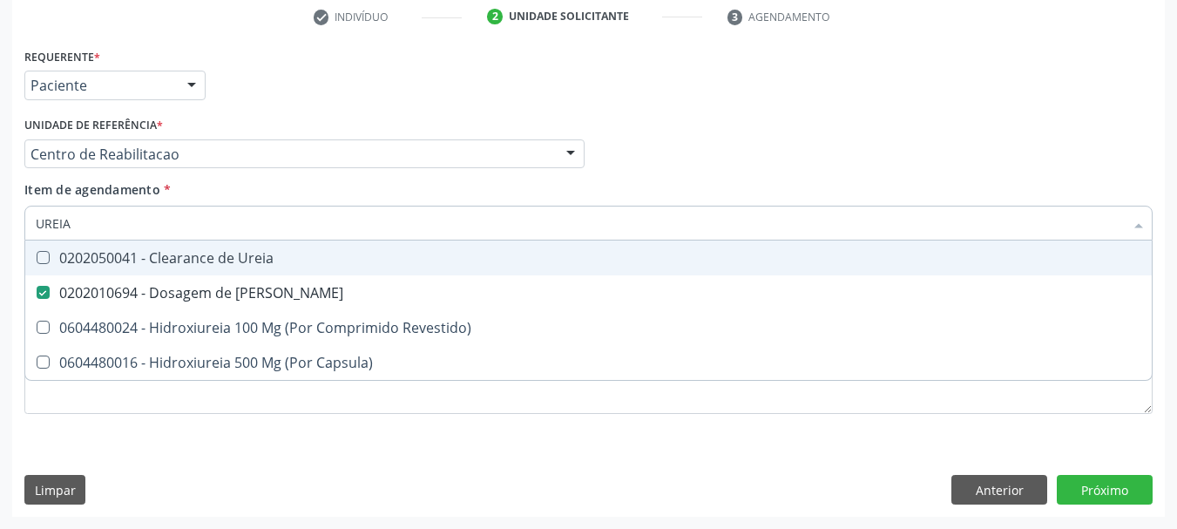
click at [124, 230] on input "UREIA" at bounding box center [580, 223] width 1088 height 35
type input "GL"
checkbox Ureia "false"
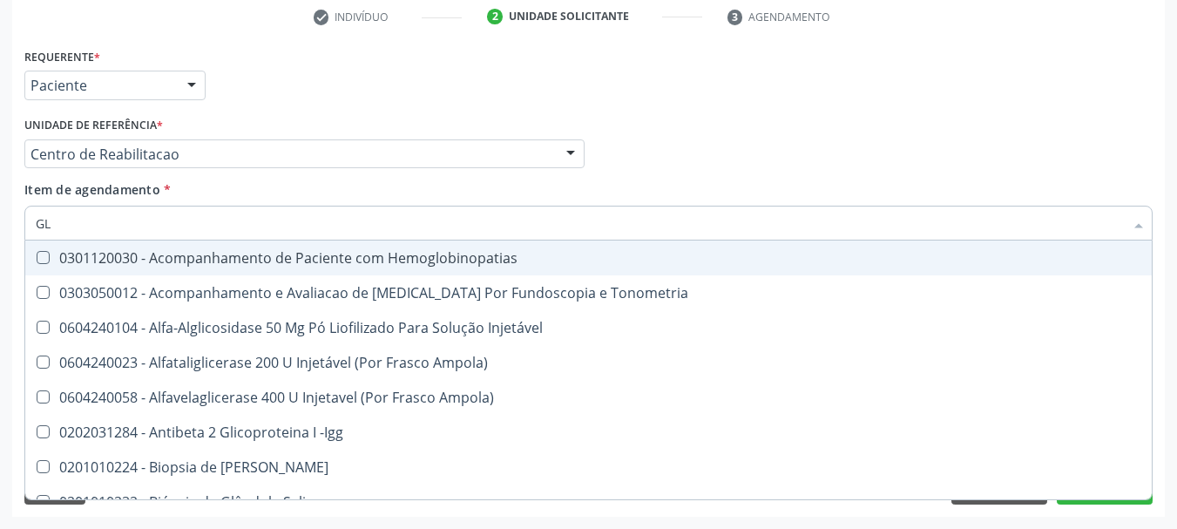
type input "GLI"
checkbox \(Confirmatorio\) "true"
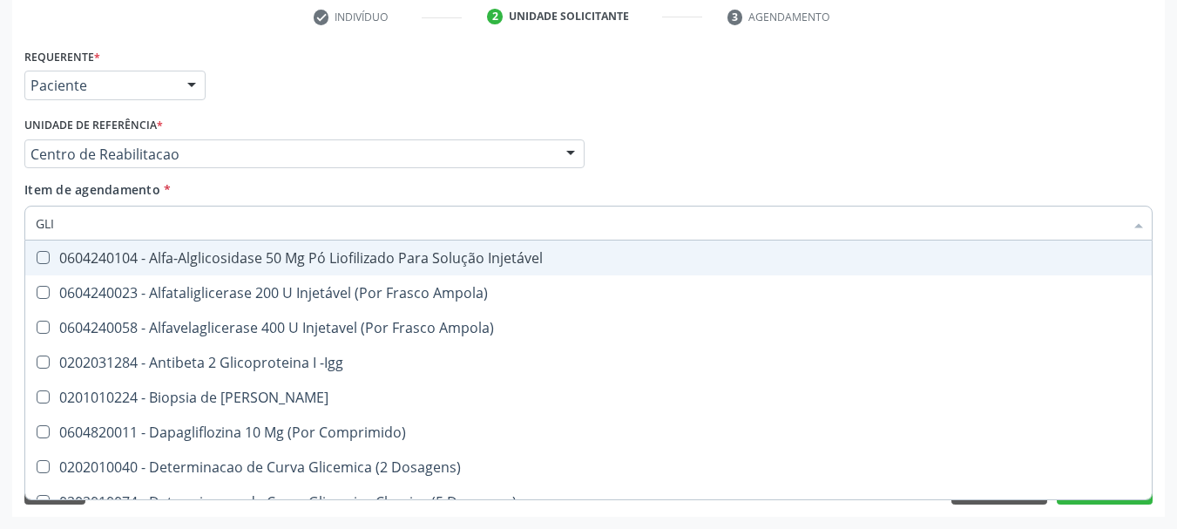
type input "GLIC"
checkbox Aminoglicosideos "true"
checkbox Glicose "false"
type input "GLICO"
checkbox Comprimido\) "true"
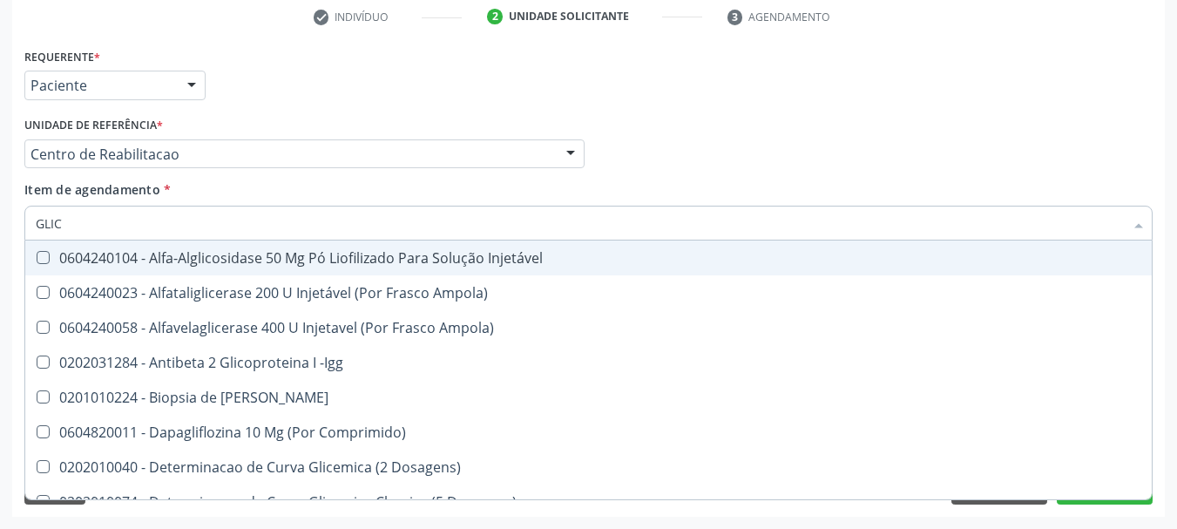
checkbox Aminoglicosideos "false"
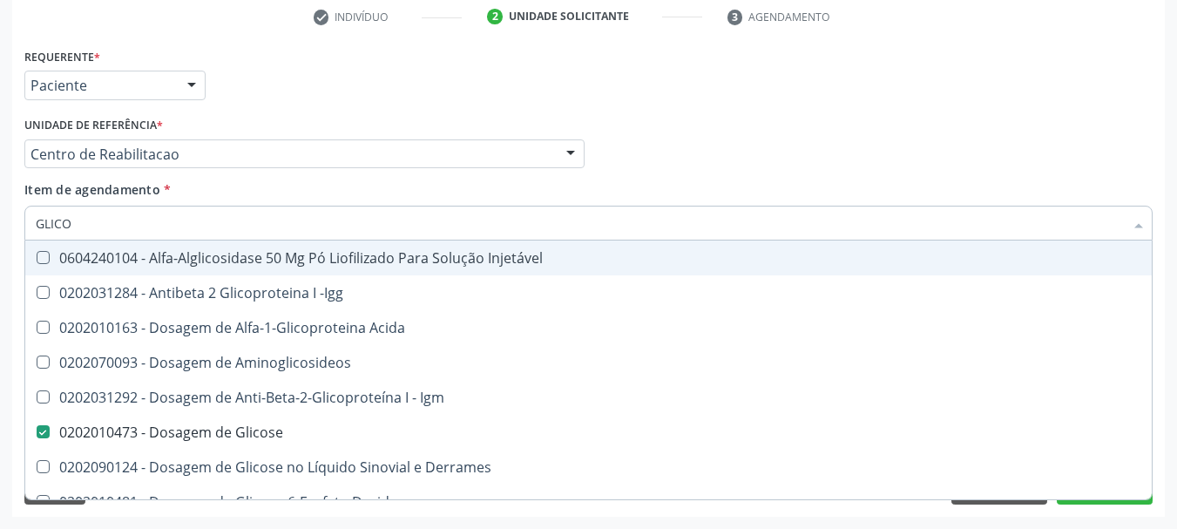
type input "GLICOS"
checkbox Acida "true"
checkbox Glicose "false"
type input "GLICOSI"
checkbox Acida "false"
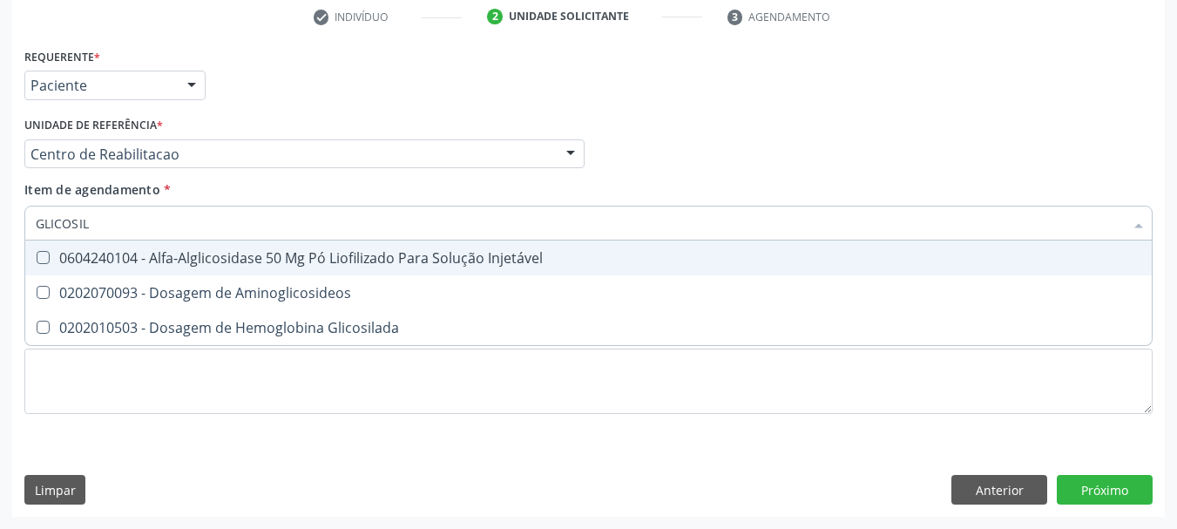
type input "GLICOSILA"
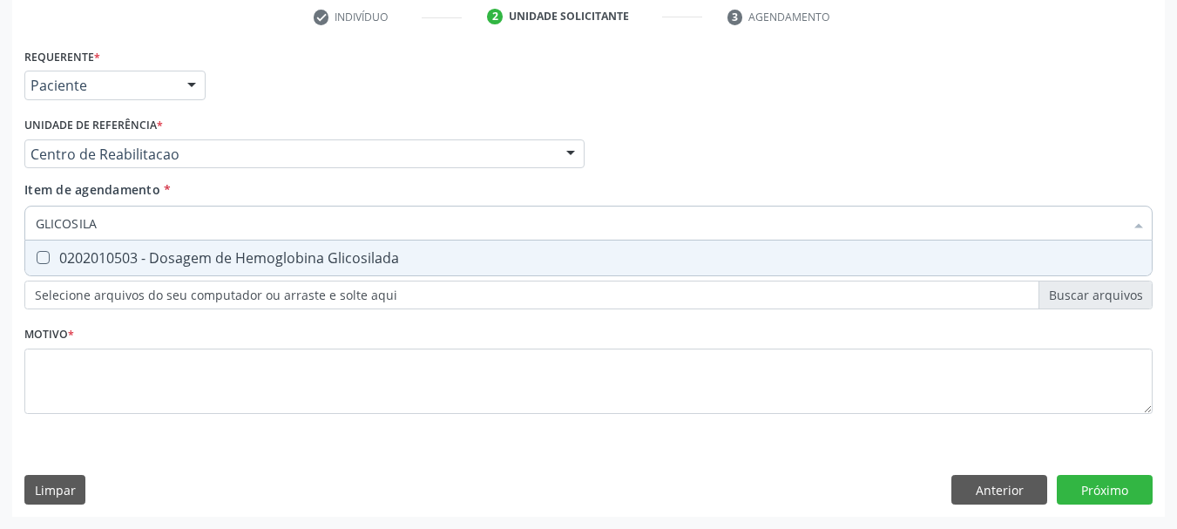
click at [124, 265] on div "0202010503 - Dosagem de Hemoglobina Glicosilada" at bounding box center [588, 258] width 1105 height 14
checkbox Glicosilada "true"
click at [123, 235] on input "GLICOSILA" at bounding box center [580, 223] width 1088 height 35
type input "FER"
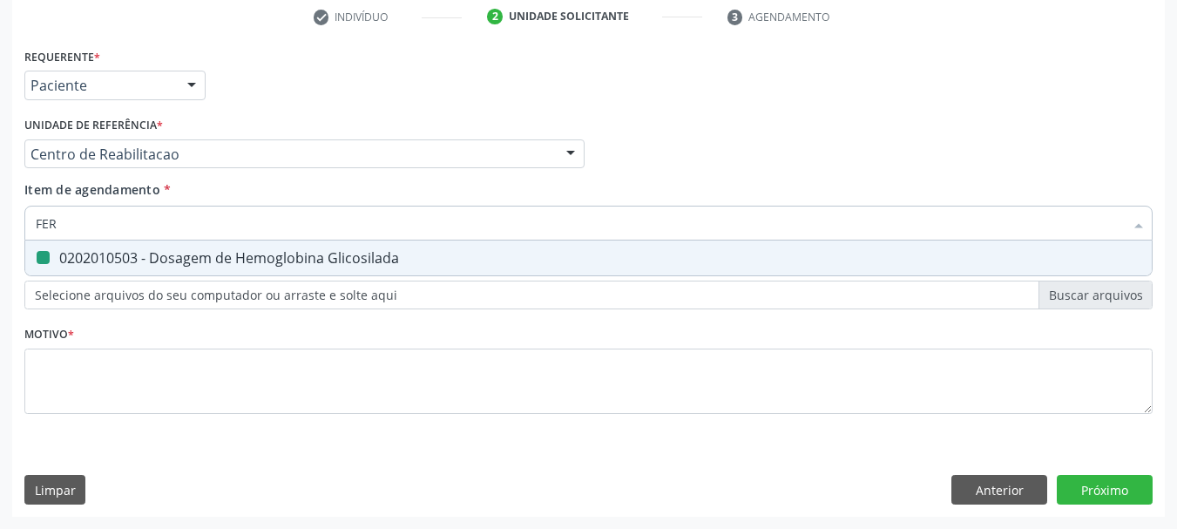
checkbox Glicosilada "false"
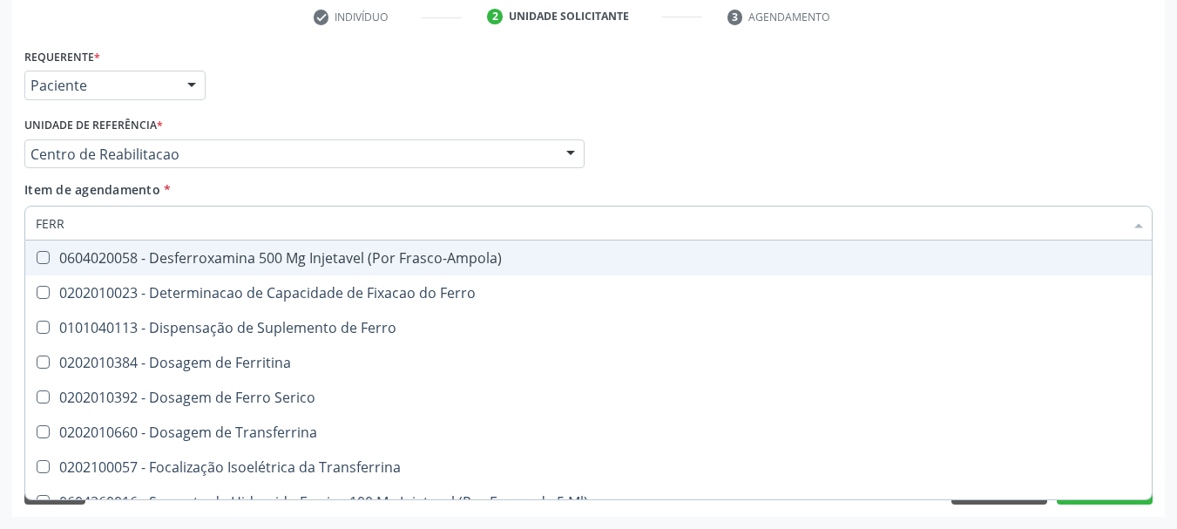
type input "FERRO"
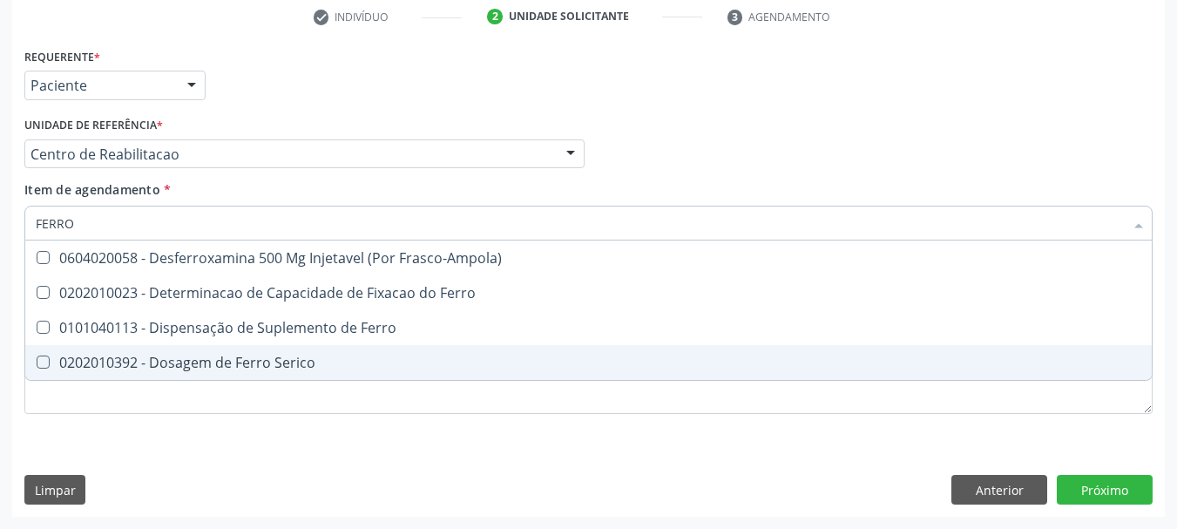
click at [178, 355] on div "0202010392 - Dosagem de Ferro Serico" at bounding box center [588, 362] width 1105 height 14
checkbox Serico "true"
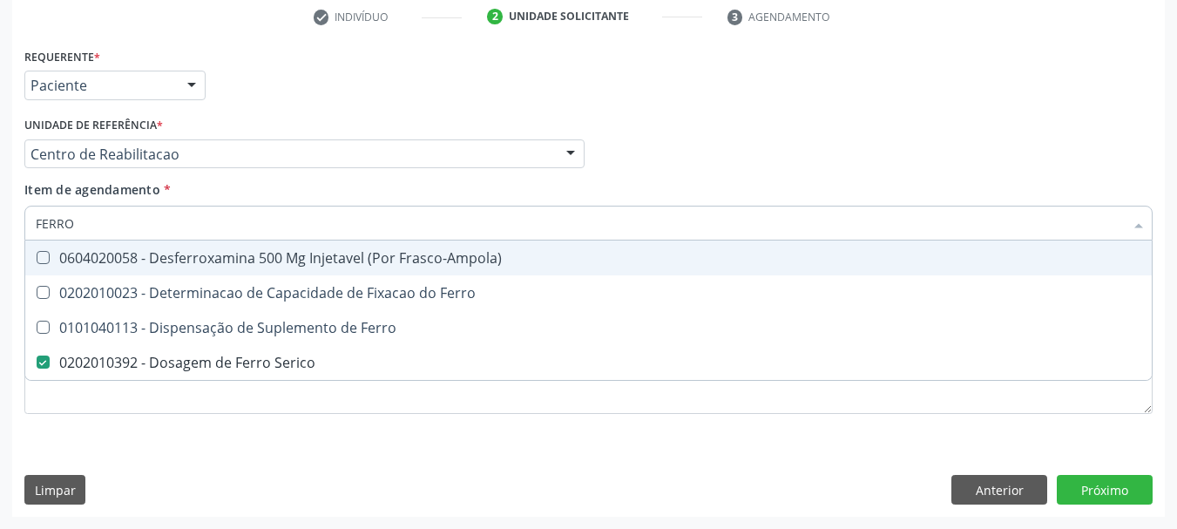
click at [165, 218] on input "FERRO" at bounding box center [580, 223] width 1088 height 35
type input "HEM"
checkbox Serico "false"
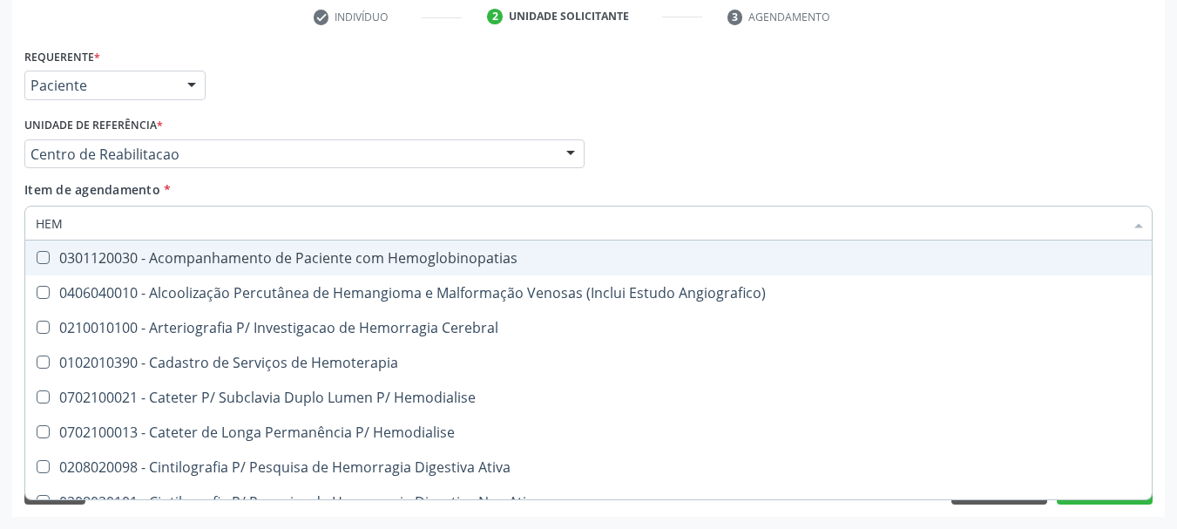
type input "HEMO"
checkbox Hemacias "true"
checkbox Glicosilada "false"
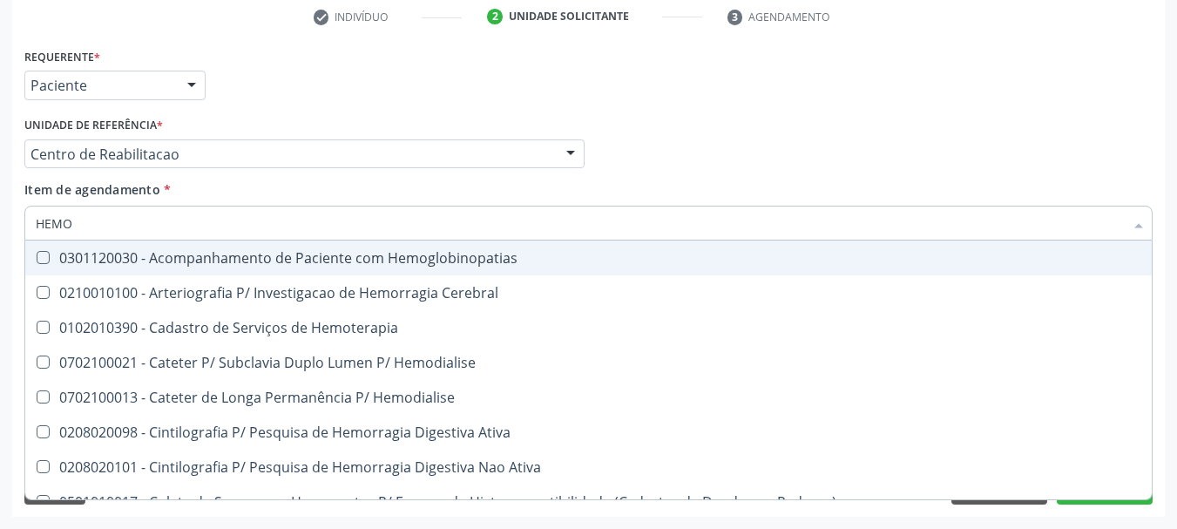
type input "HEMOG"
checkbox Tardio\) "true"
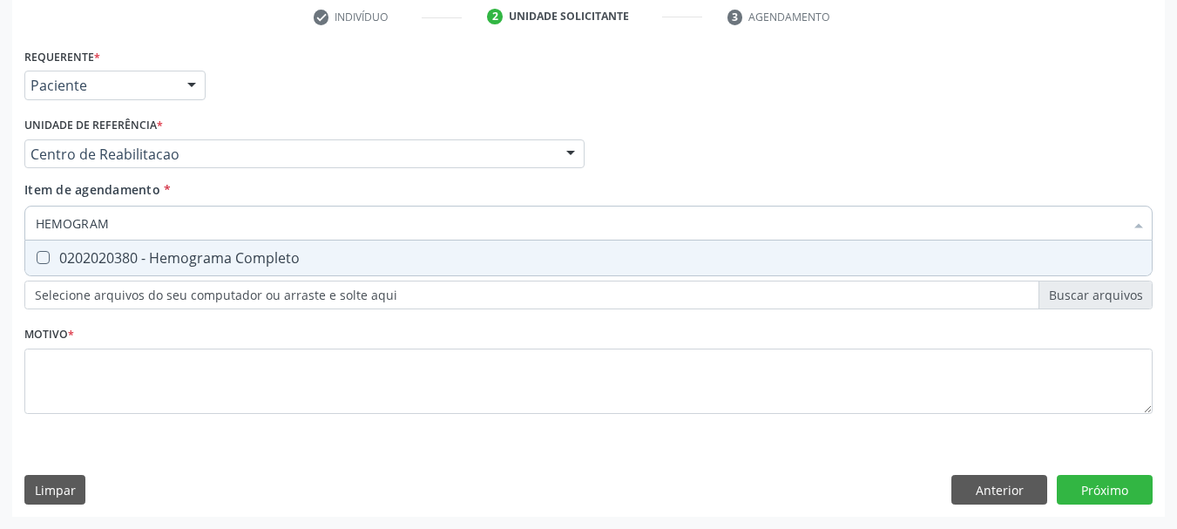
type input "HEMOGRAMA"
click at [225, 253] on div "0202020380 - Hemograma Completo" at bounding box center [588, 258] width 1105 height 14
checkbox Completo "true"
click at [182, 214] on input "HEMOGRAMA" at bounding box center [580, 223] width 1088 height 35
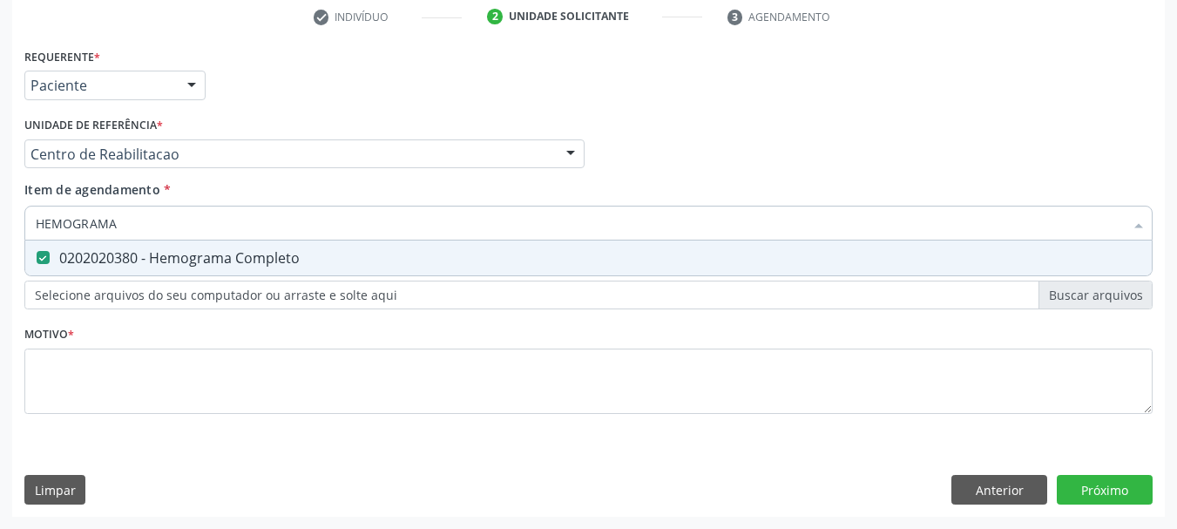
click at [250, 109] on div "Requerente * Paciente Profissional de Saúde Paciente Nenhum resultado encontrad…" at bounding box center [588, 78] width 1137 height 68
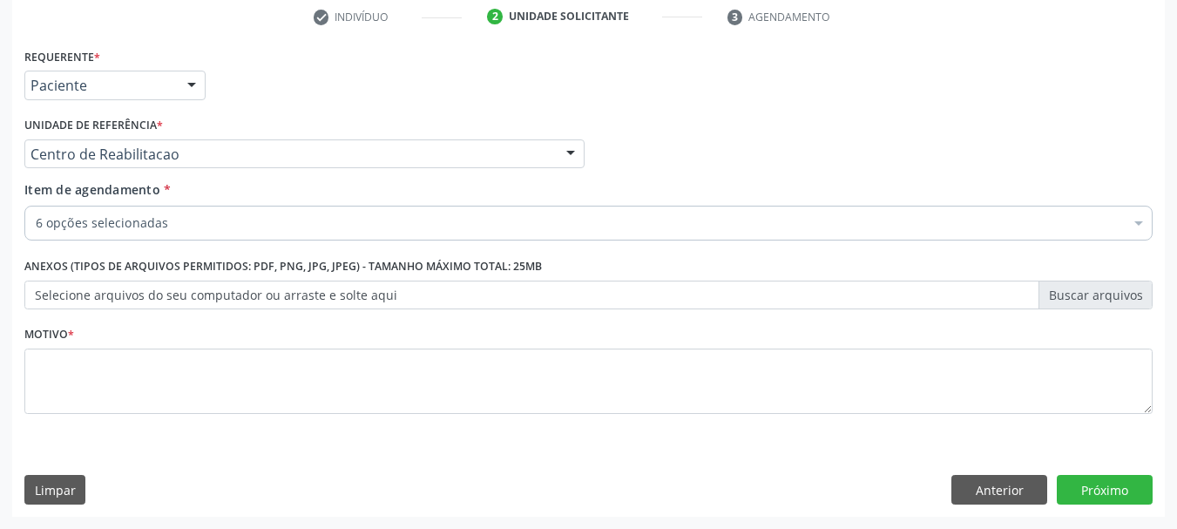
click at [169, 402] on div "Requerente * Paciente Profissional de Saúde Paciente Nenhum resultado encontrad…" at bounding box center [588, 241] width 1128 height 395
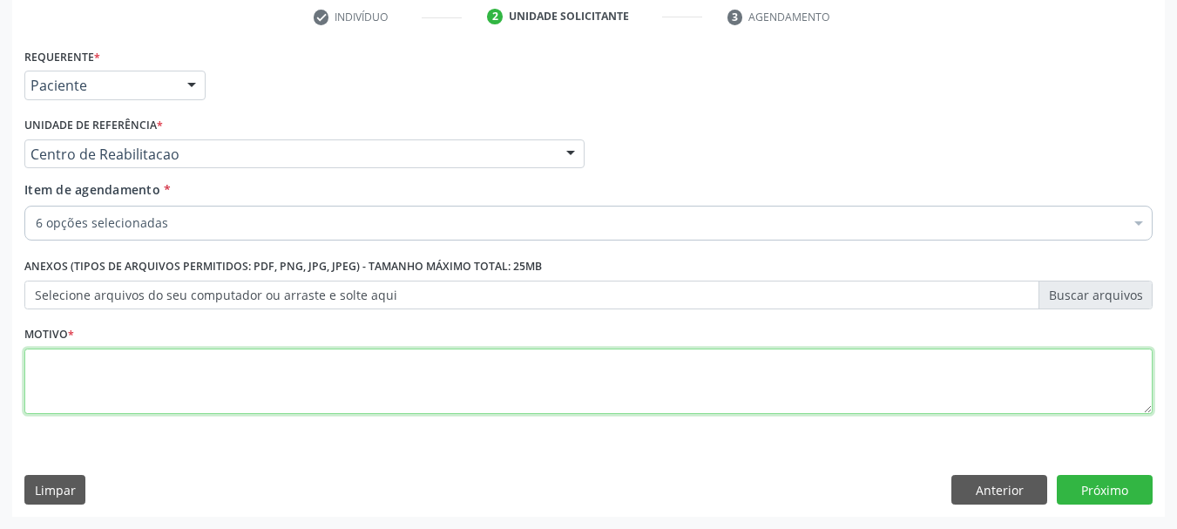
click at [169, 402] on textarea at bounding box center [588, 381] width 1128 height 66
type textarea "A"
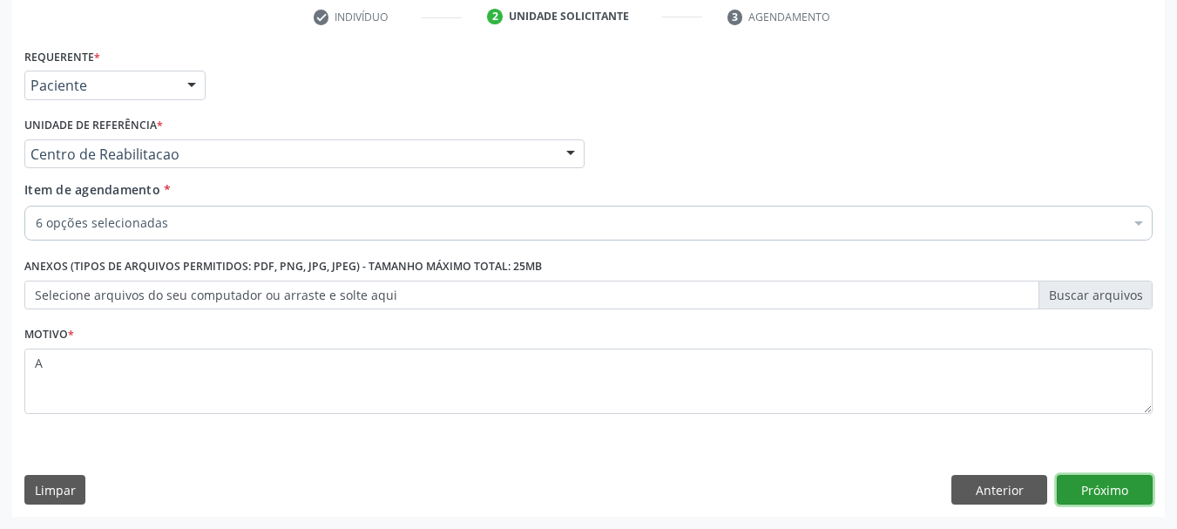
click at [1103, 489] on button "Próximo" at bounding box center [1105, 490] width 96 height 30
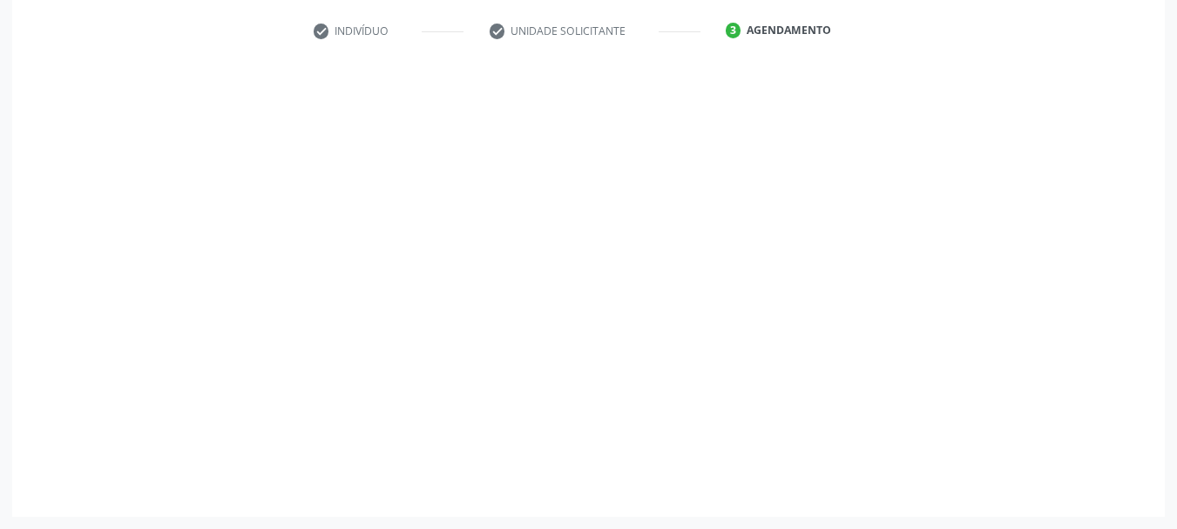
scroll to position [321, 0]
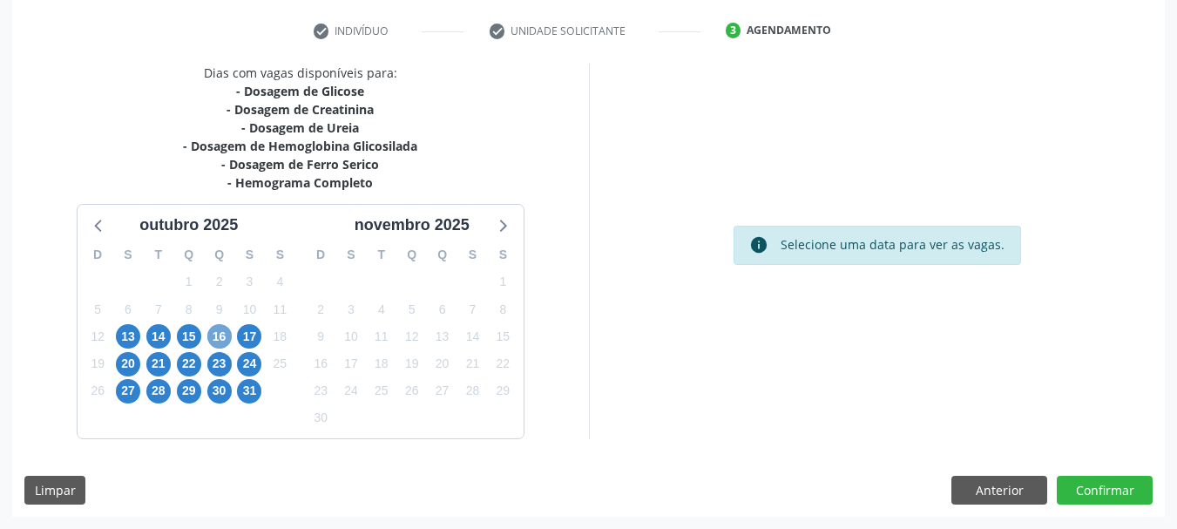
click at [216, 337] on span "16" at bounding box center [219, 336] width 24 height 24
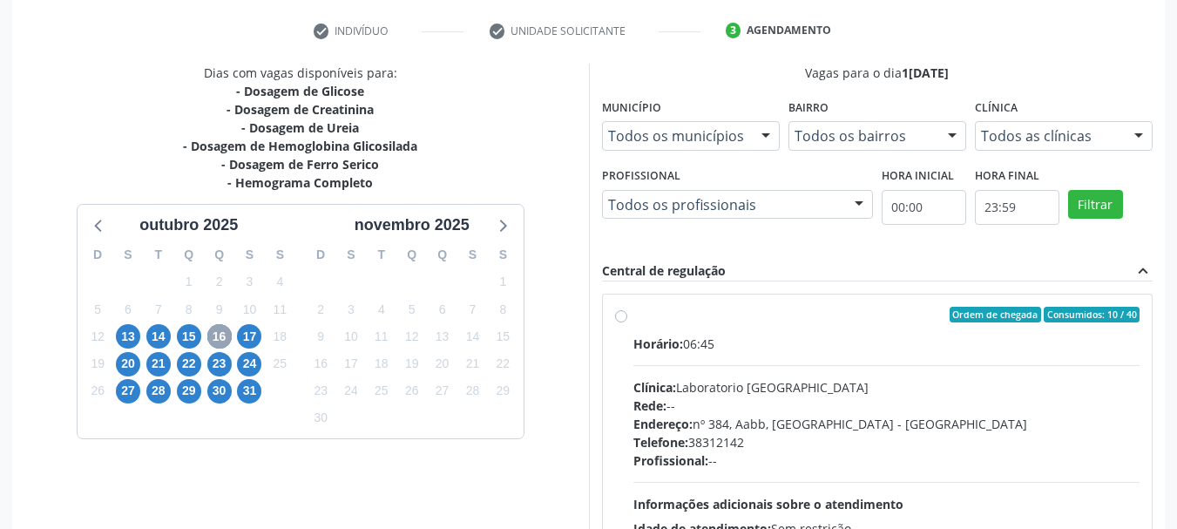
scroll to position [87, 0]
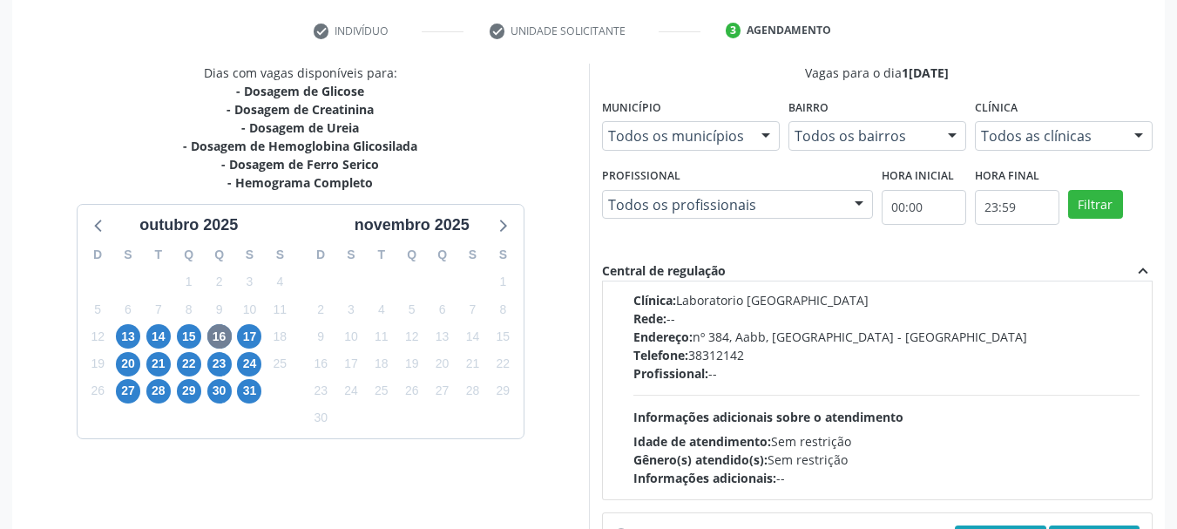
click at [704, 349] on div "Telefone: 38312142" at bounding box center [886, 355] width 507 height 18
click at [627, 235] on input "Ordem de chegada Consumidos: 10 / 40 Horário: 06:45 Clínica: Laboratorio Sao Fr…" at bounding box center [621, 227] width 12 height 16
radio input "true"
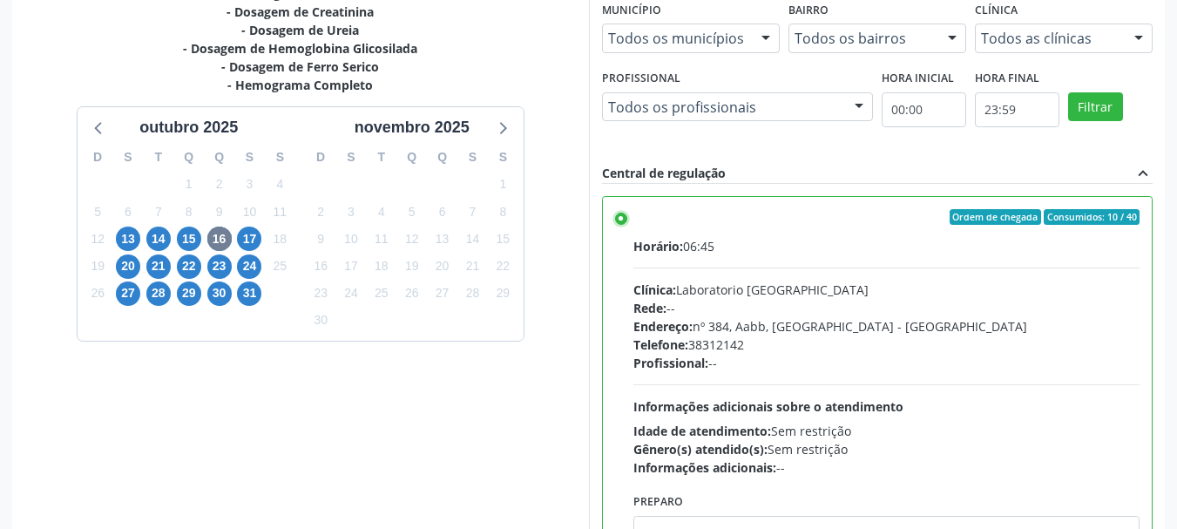
scroll to position [512, 0]
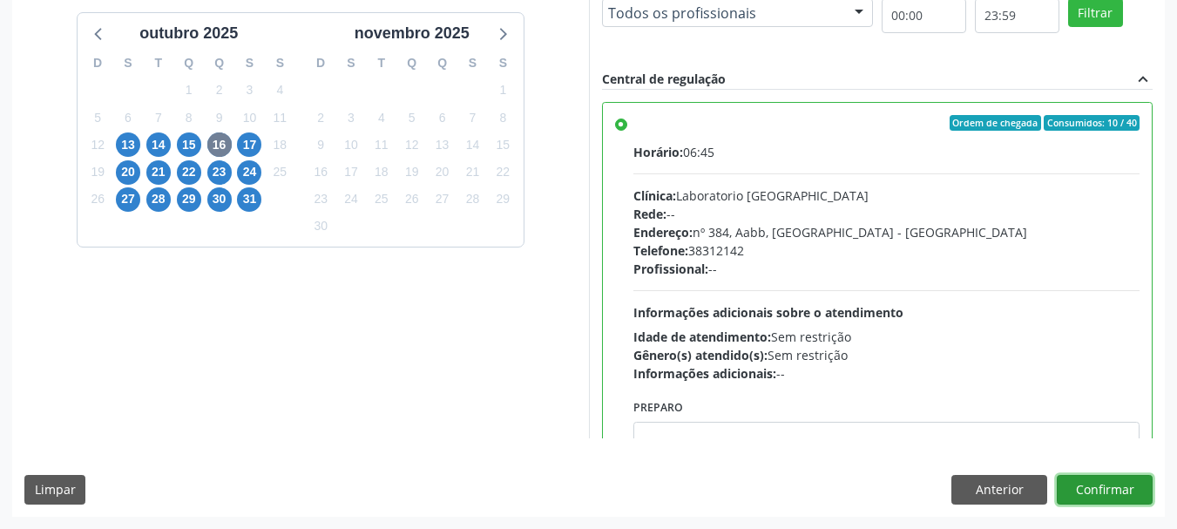
click at [1125, 488] on button "Confirmar" at bounding box center [1105, 490] width 96 height 30
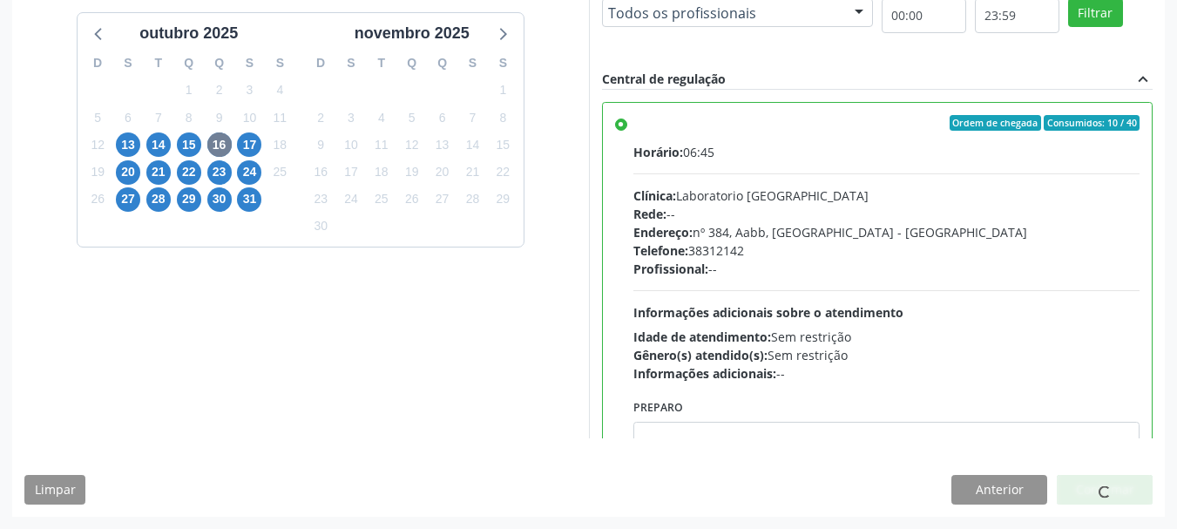
scroll to position [46, 0]
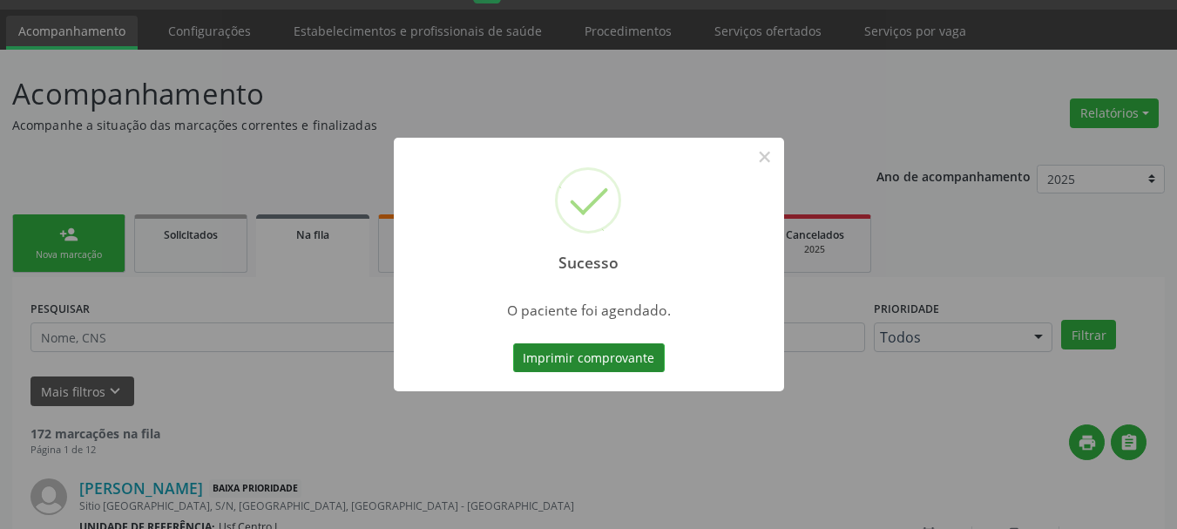
click at [609, 361] on button "Imprimir comprovante" at bounding box center [589, 358] width 152 height 30
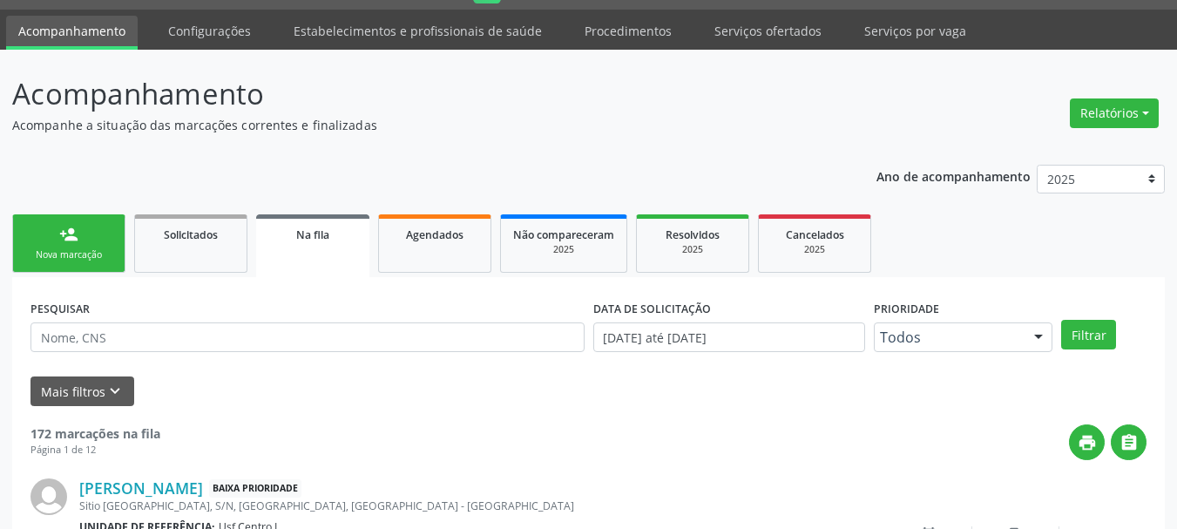
click at [98, 273] on link "person_add Nova marcação" at bounding box center [68, 243] width 113 height 58
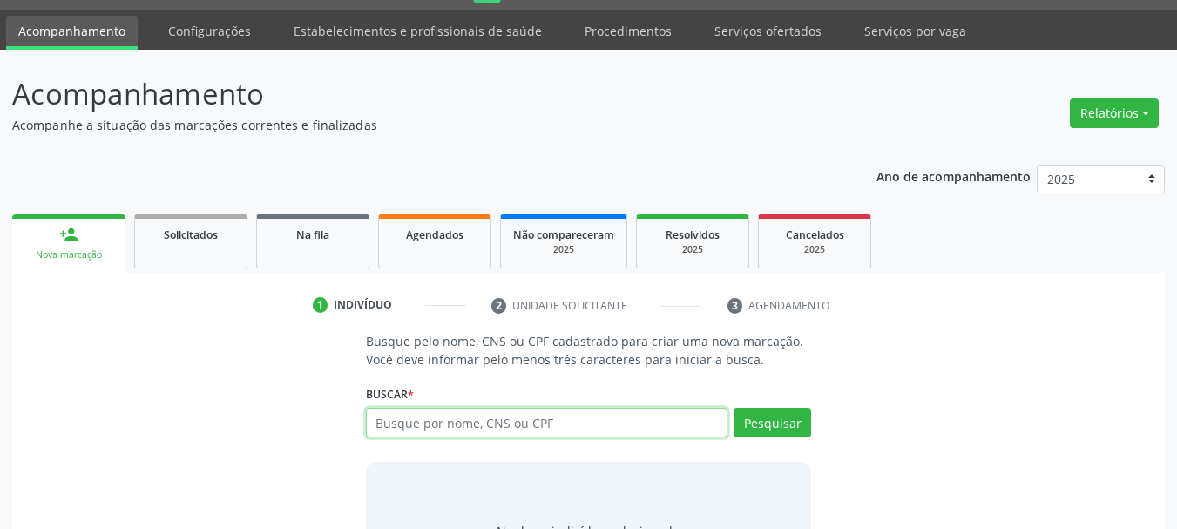
click at [465, 429] on input "text" at bounding box center [547, 423] width 362 height 30
type input "898005888931251"
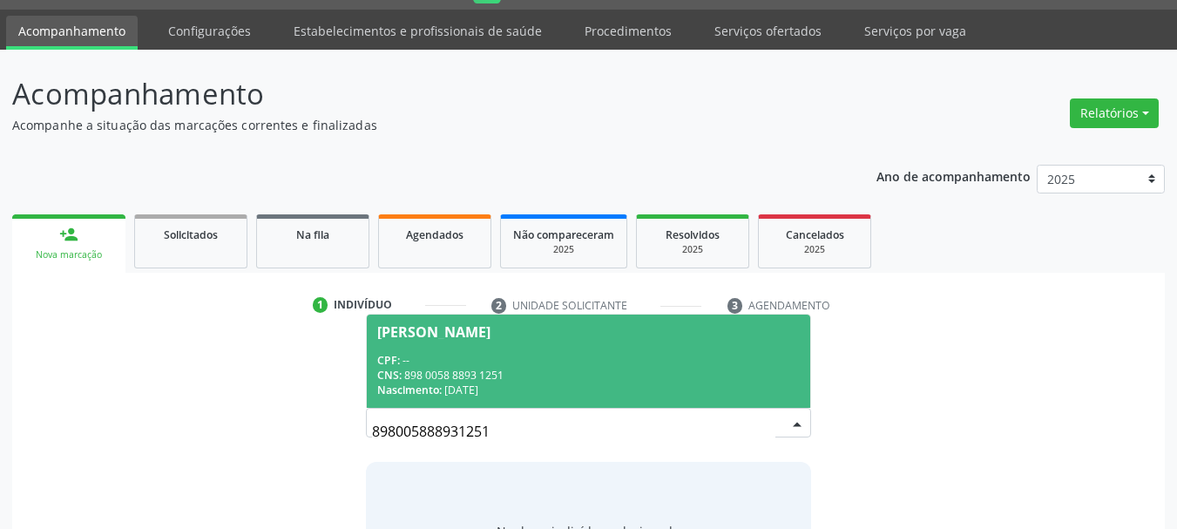
drag, startPoint x: 465, startPoint y: 429, endPoint x: 420, endPoint y: 367, distance: 76.7
click at [420, 368] on div "CNS: 898 0058 8893 1251" at bounding box center [588, 375] width 423 height 15
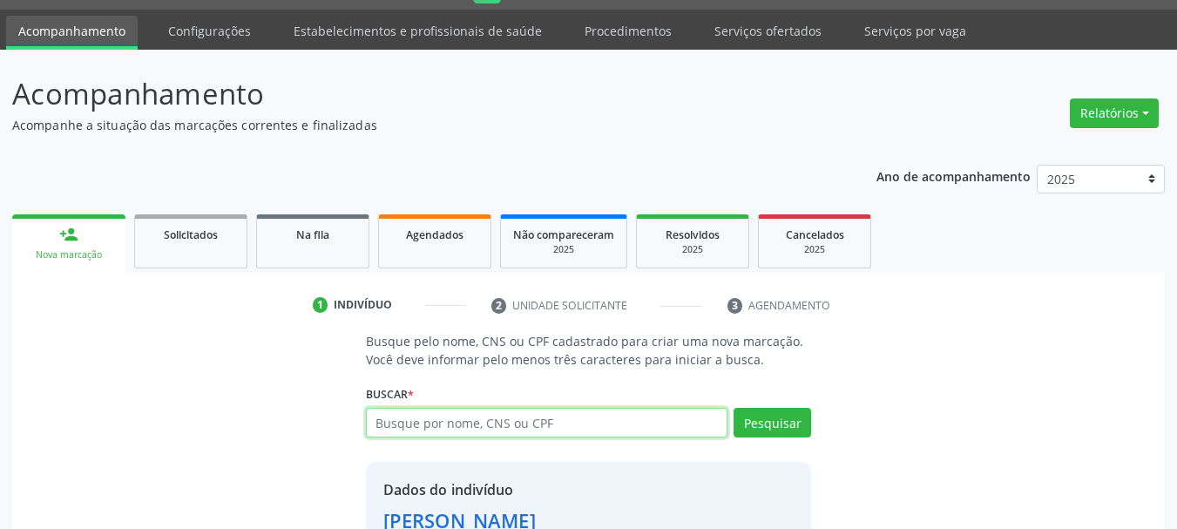
click at [472, 422] on input "text" at bounding box center [547, 423] width 362 height 30
type input "GEOVANA IALY TE"
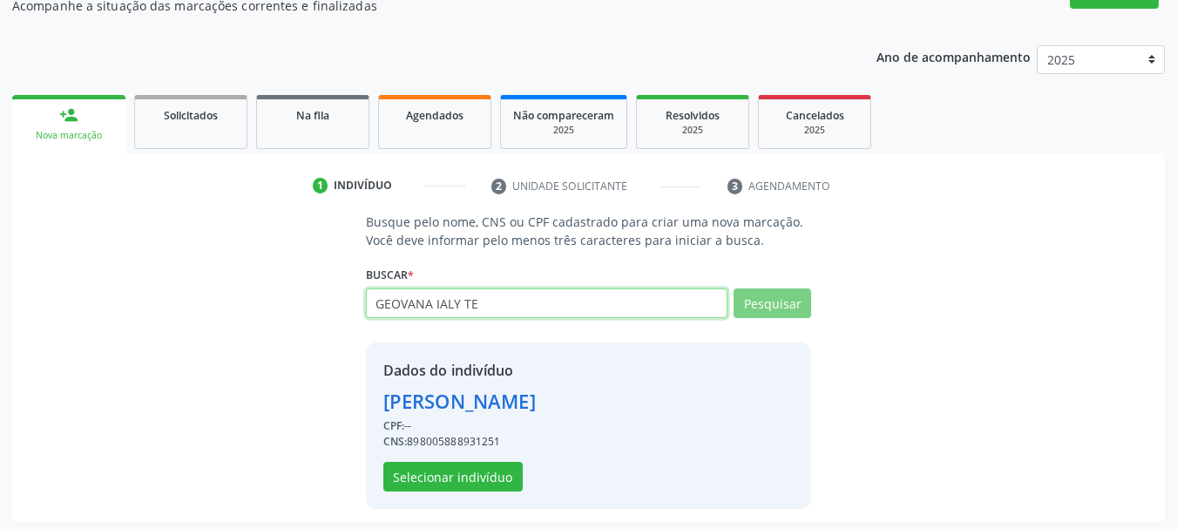
scroll to position [170, 0]
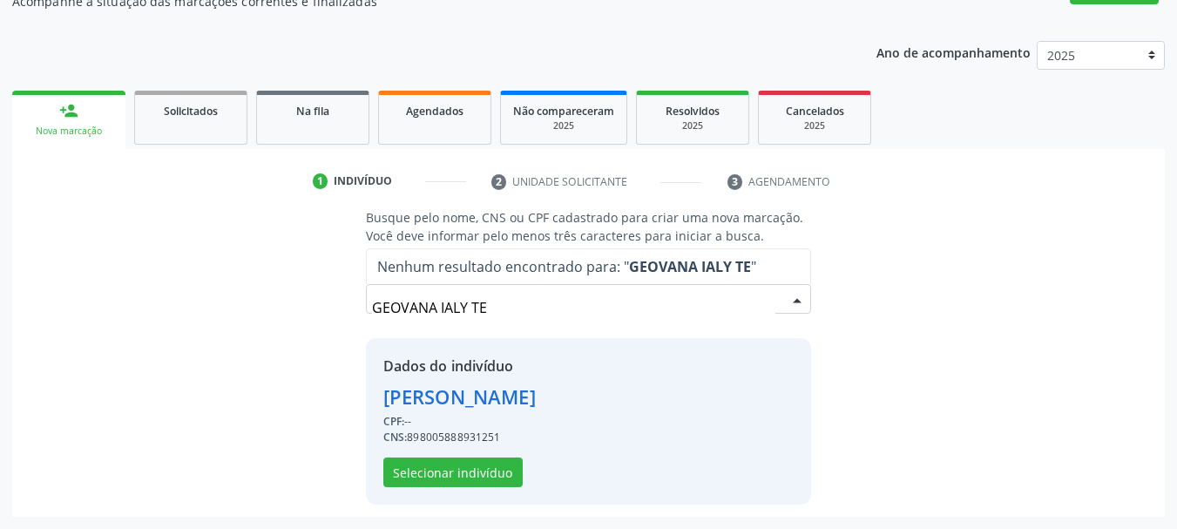
click at [507, 294] on input "GEOVANA IALY TE" at bounding box center [574, 307] width 404 height 35
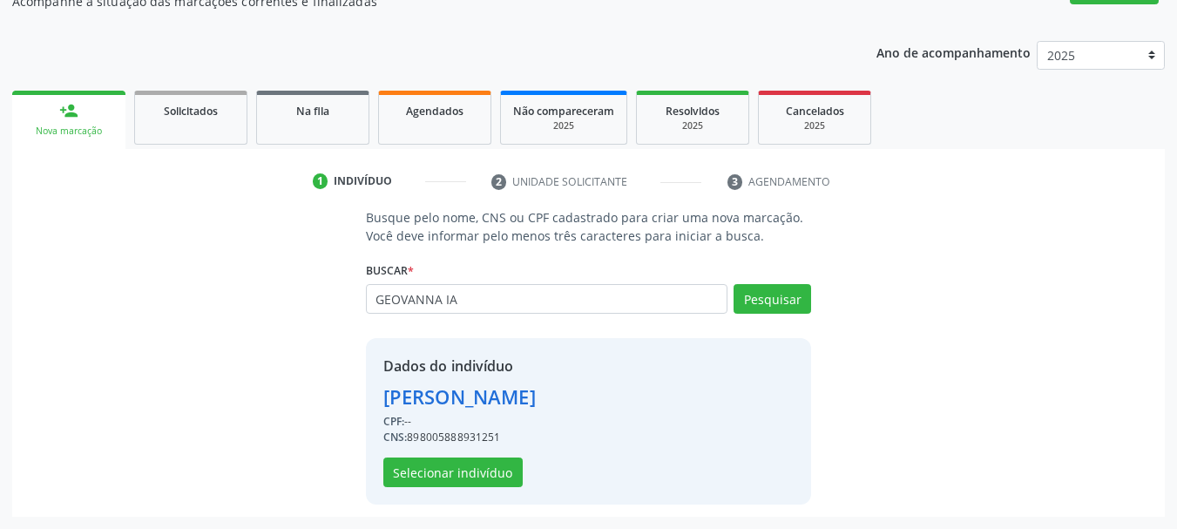
type input "GEOVANNA IA"
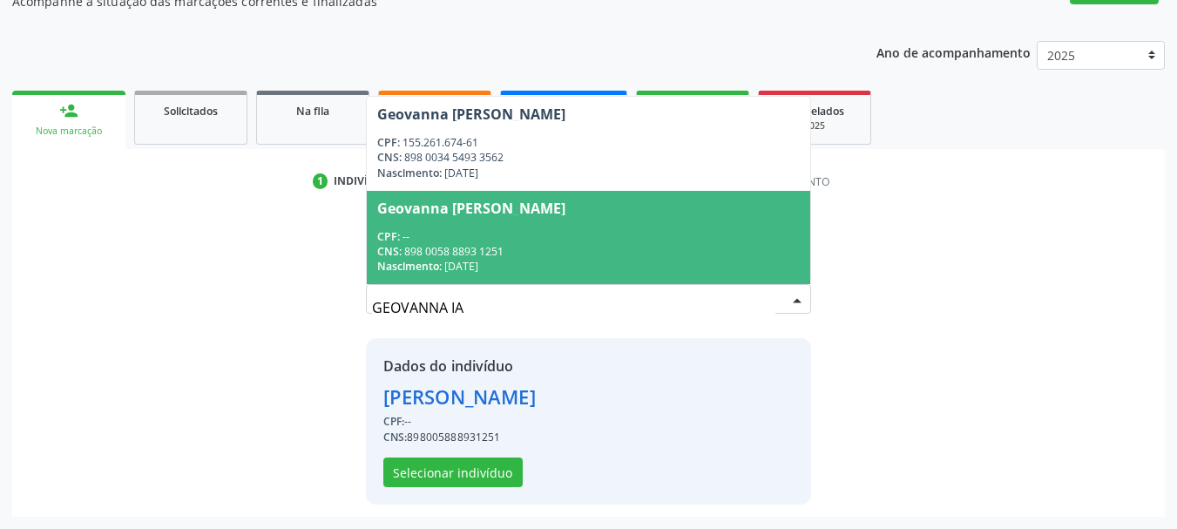
click at [506, 253] on div "CNS: 898 0058 8893 1251" at bounding box center [588, 251] width 423 height 15
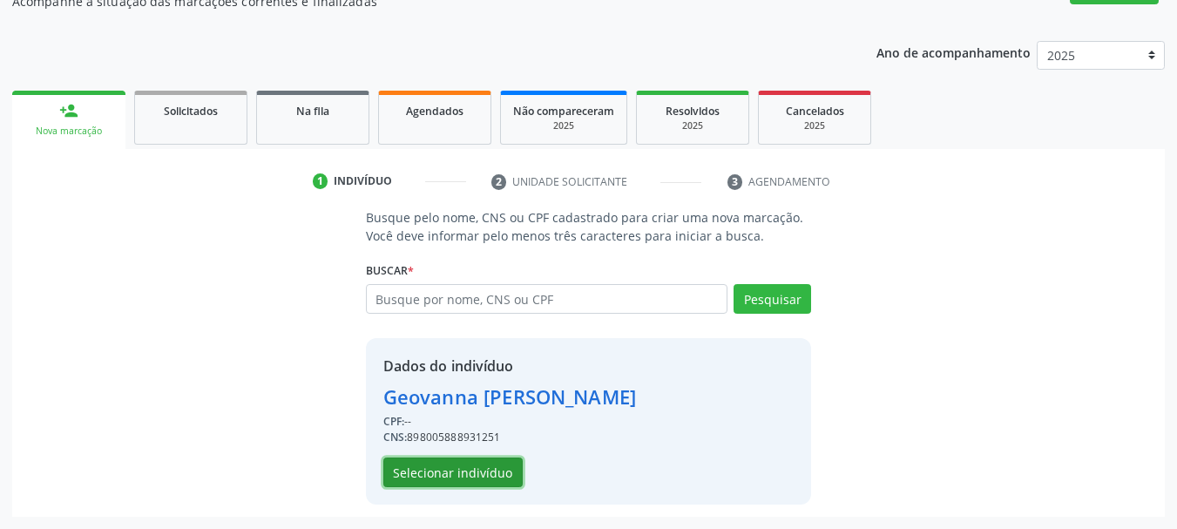
click at [496, 469] on button "Selecionar indivíduo" at bounding box center [452, 472] width 139 height 30
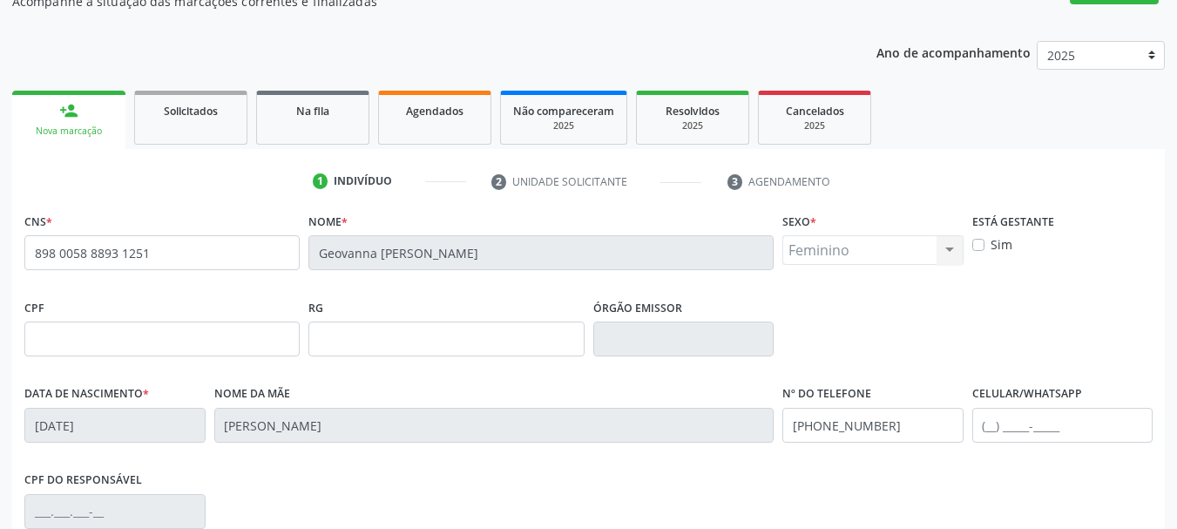
scroll to position [415, 0]
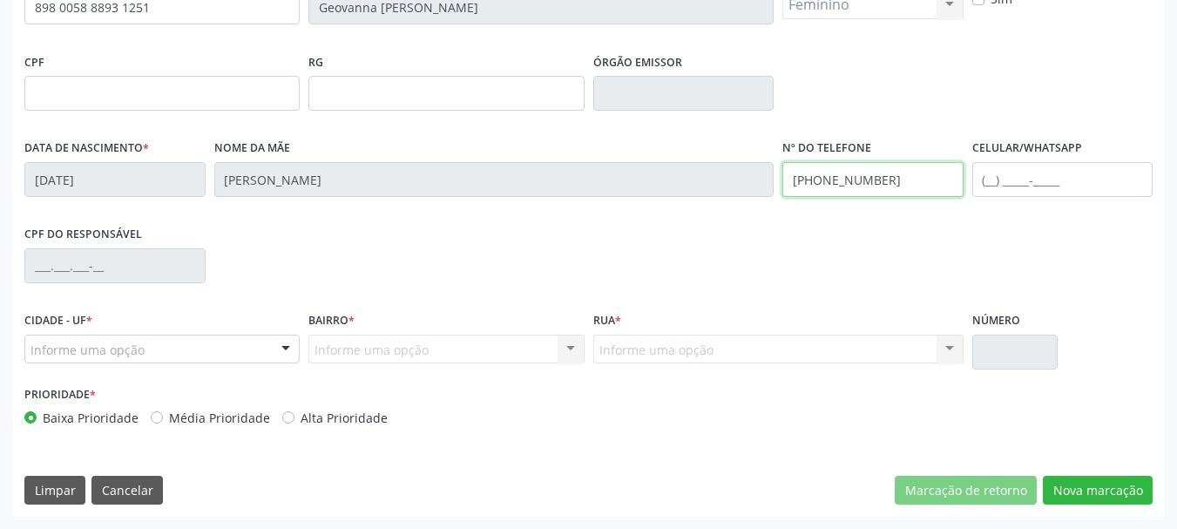
click at [909, 183] on input "(87) 98806-4914" at bounding box center [872, 179] width 181 height 35
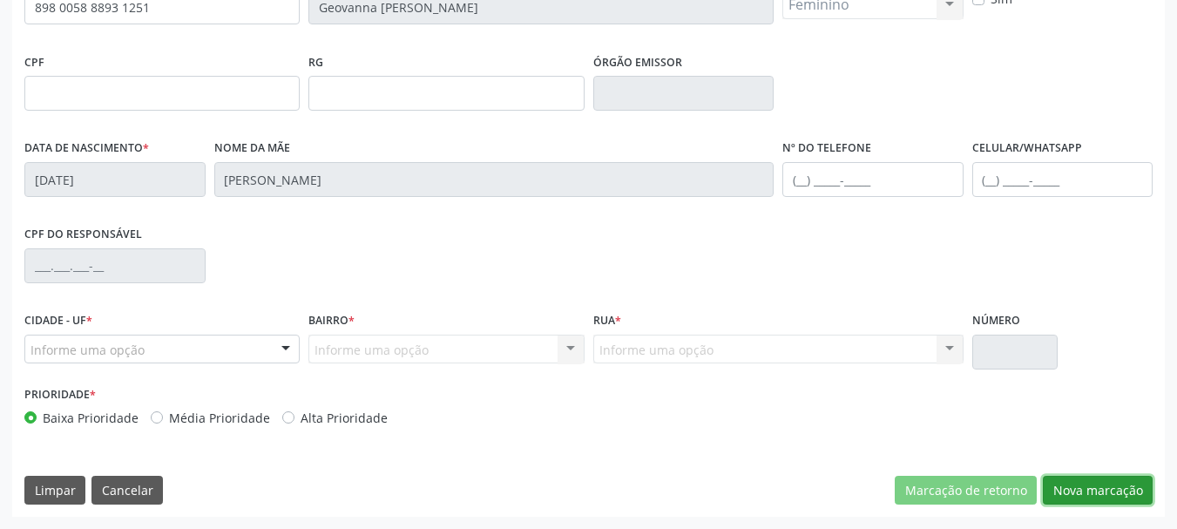
click at [1109, 503] on button "Nova marcação" at bounding box center [1098, 491] width 110 height 30
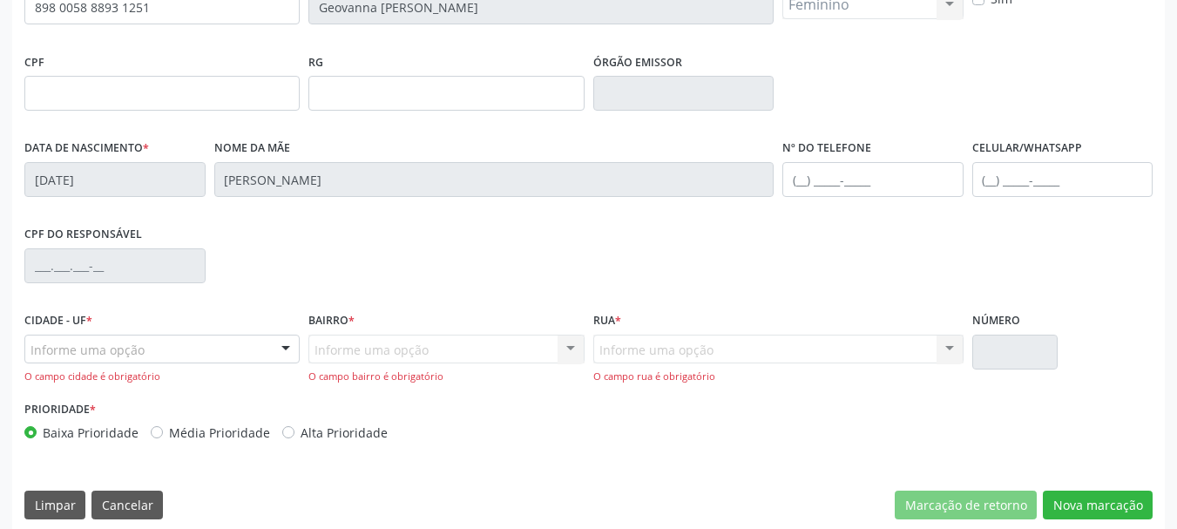
click at [218, 341] on div "Informe uma opção" at bounding box center [161, 349] width 275 height 30
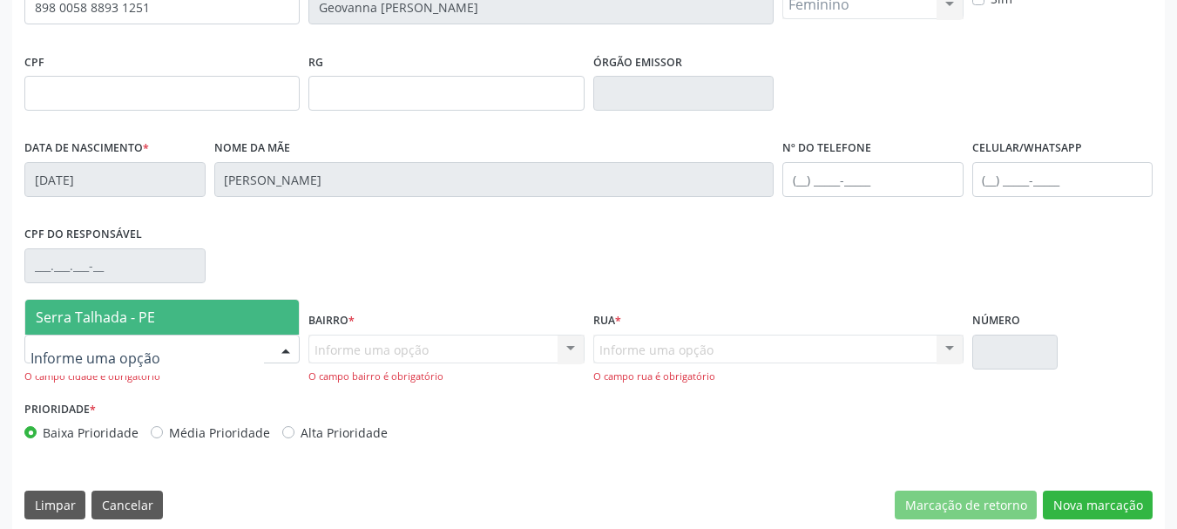
click at [192, 300] on span "Serra Talhada - PE" at bounding box center [161, 317] width 273 height 35
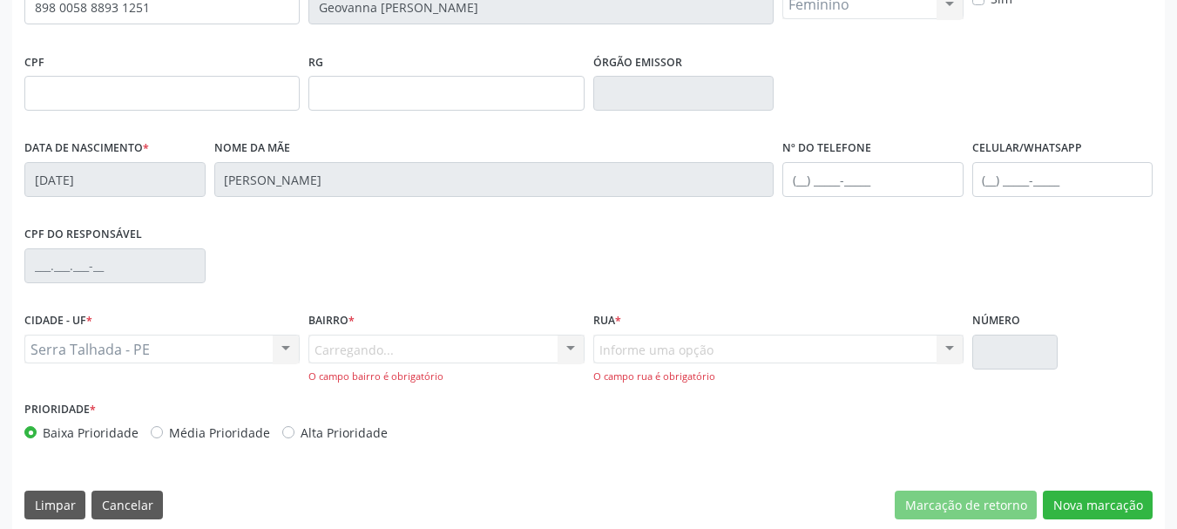
click at [349, 352] on div "Carregando... Nenhum resultado encontrado para: " " Nenhuma opção encontrada. D…" at bounding box center [445, 359] width 275 height 50
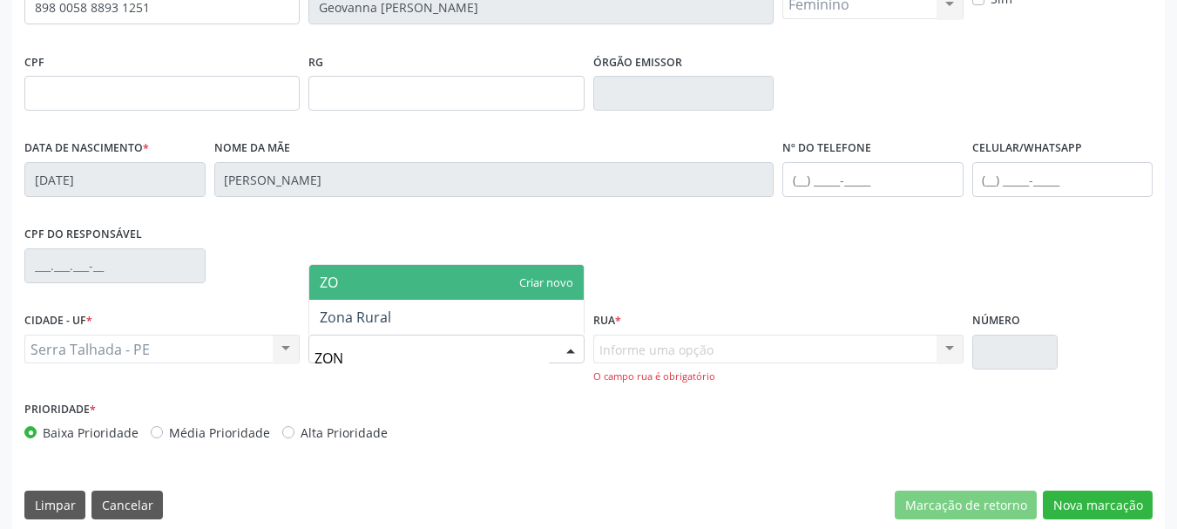
type input "ZONA"
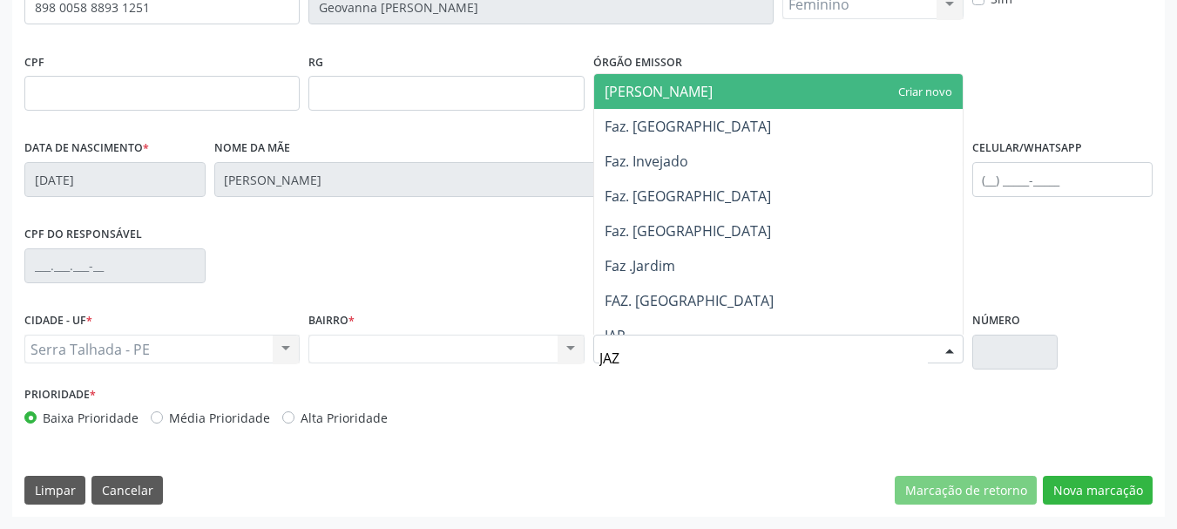
type input "JAZI"
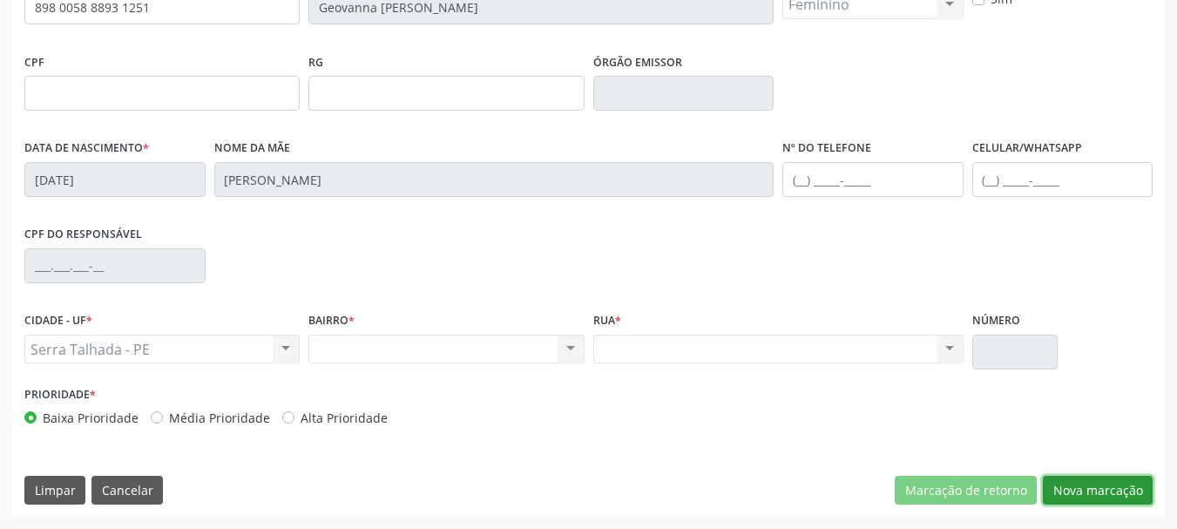
click at [1088, 481] on button "Nova marcação" at bounding box center [1098, 491] width 110 height 30
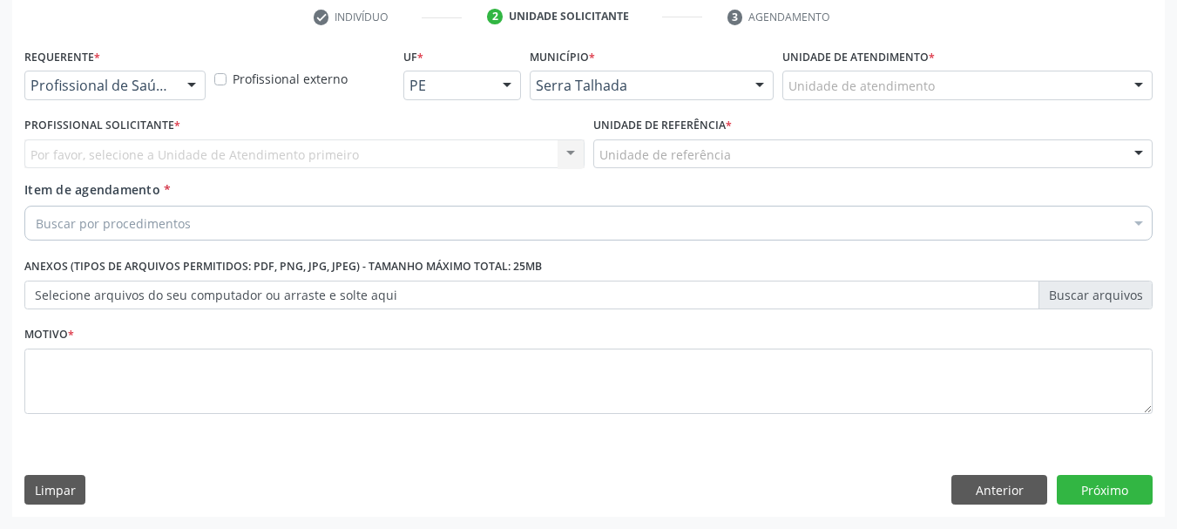
scroll to position [334, 0]
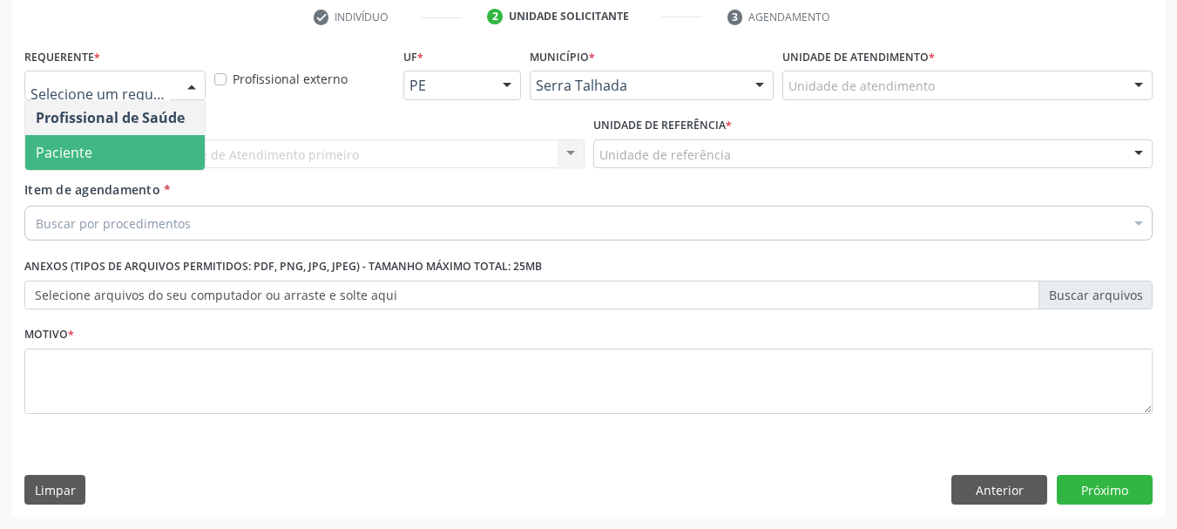
click at [108, 162] on span "Paciente" at bounding box center [114, 152] width 179 height 35
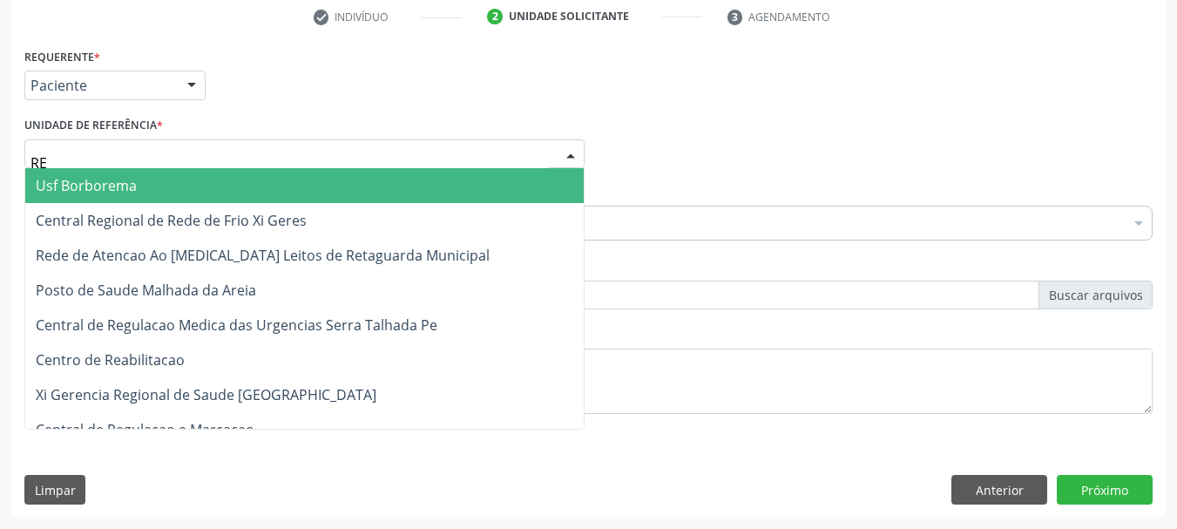
type input "REA"
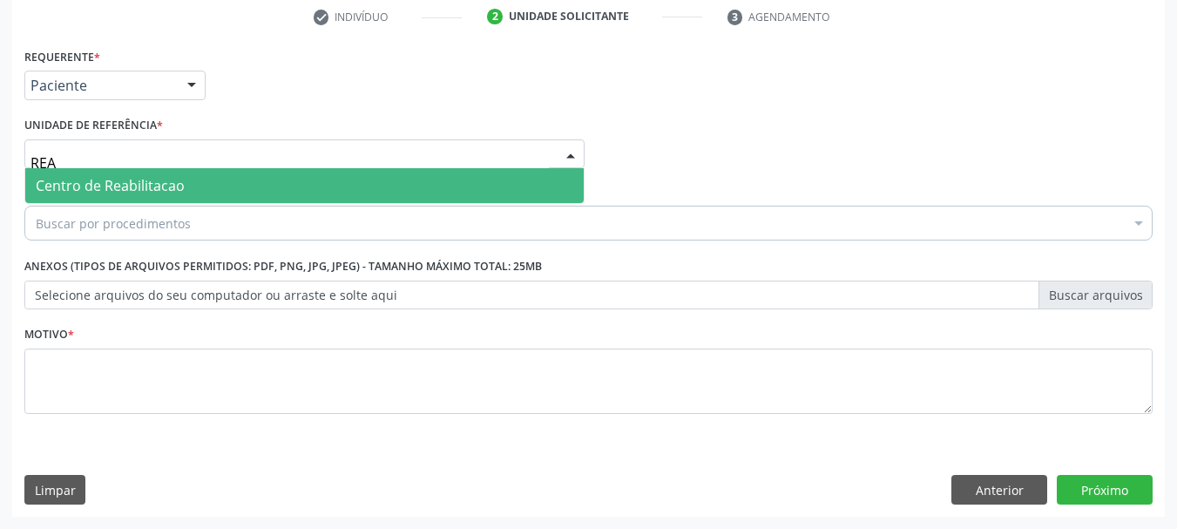
click at [107, 168] on span "Centro de Reabilitacao" at bounding box center [304, 185] width 558 height 35
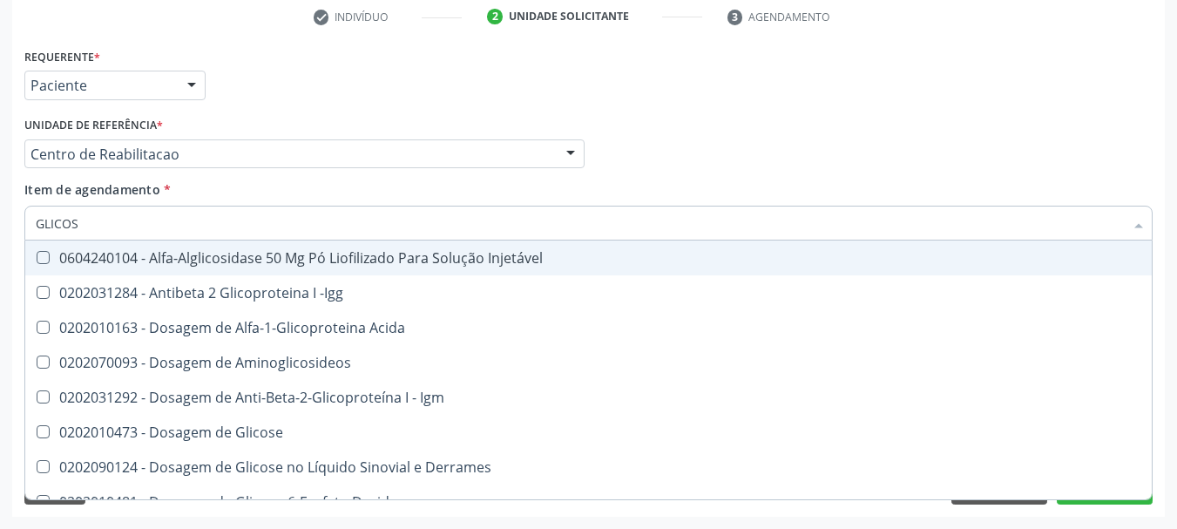
type input "GLICOSE"
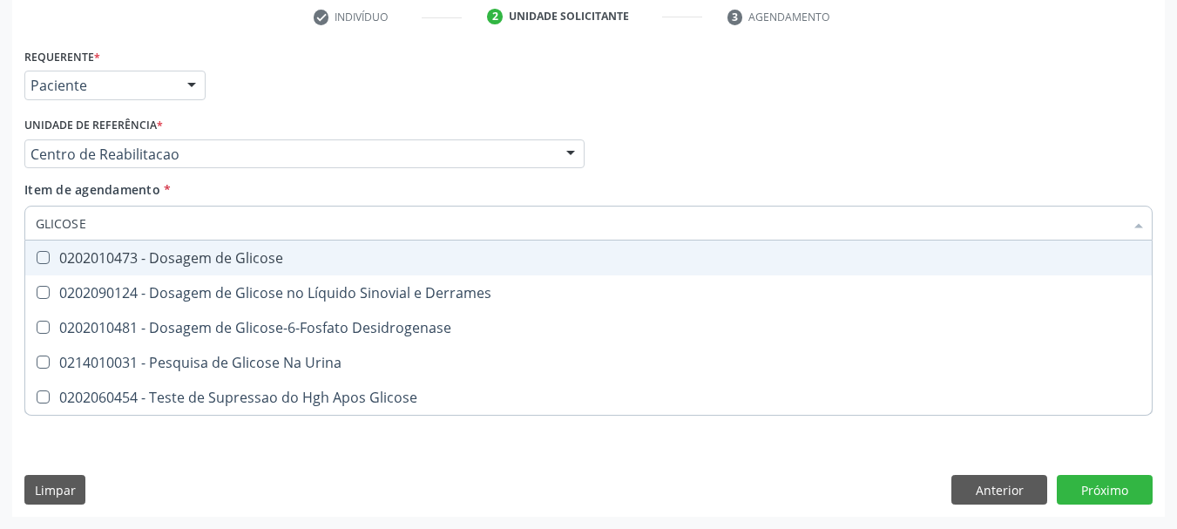
click at [110, 252] on div "0202010473 - Dosagem de Glicose" at bounding box center [588, 258] width 1105 height 14
checkbox Glicose "true"
click at [105, 211] on input "GLICOSE" at bounding box center [580, 223] width 1088 height 35
type input "C"
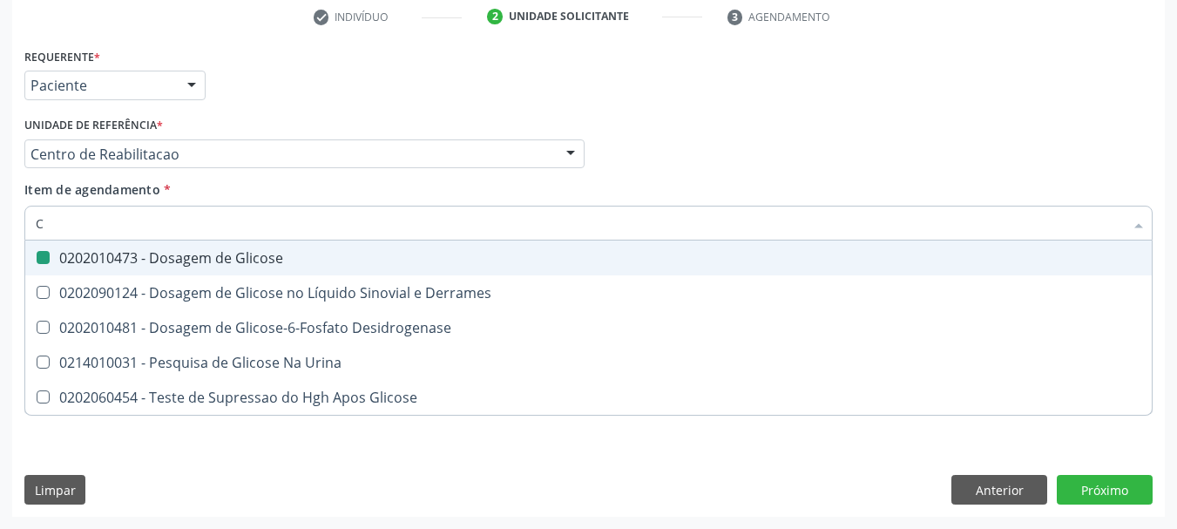
checkbox Glicose "false"
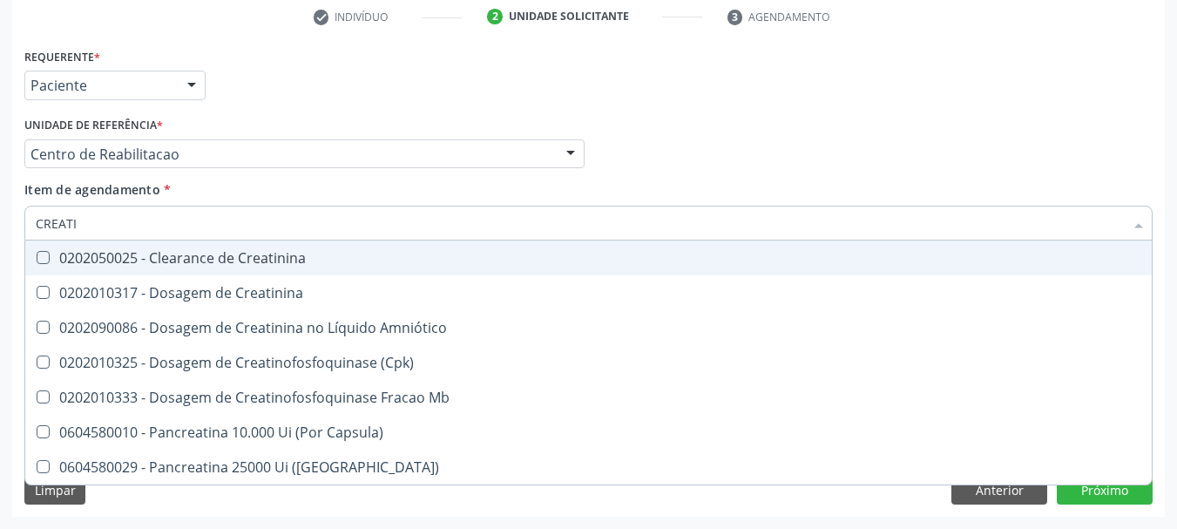
type input "CREATIN"
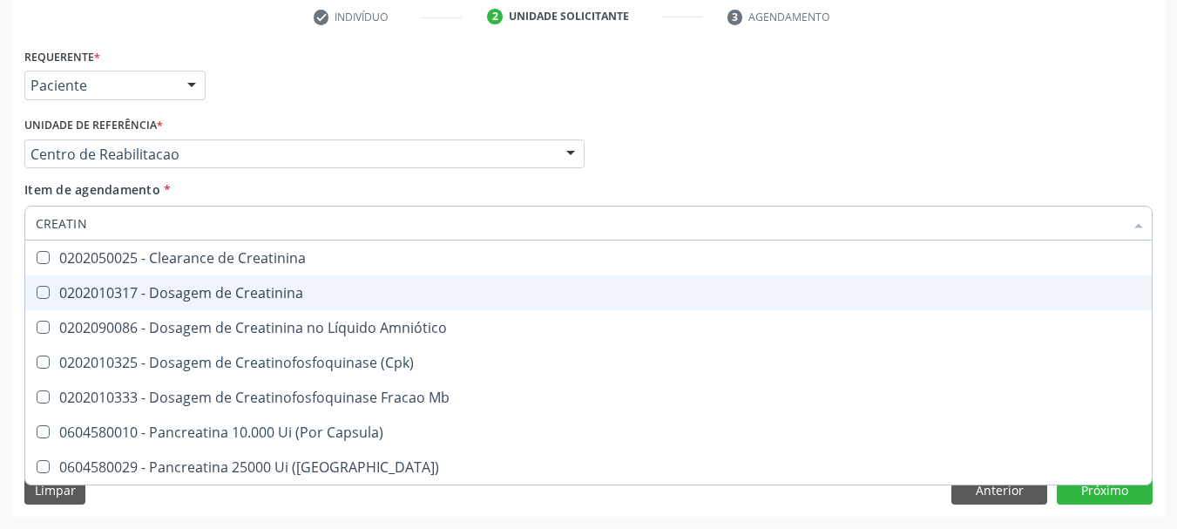
click at [148, 296] on div "0202010317 - Dosagem de Creatinina" at bounding box center [588, 293] width 1105 height 14
checkbox Creatinina "true"
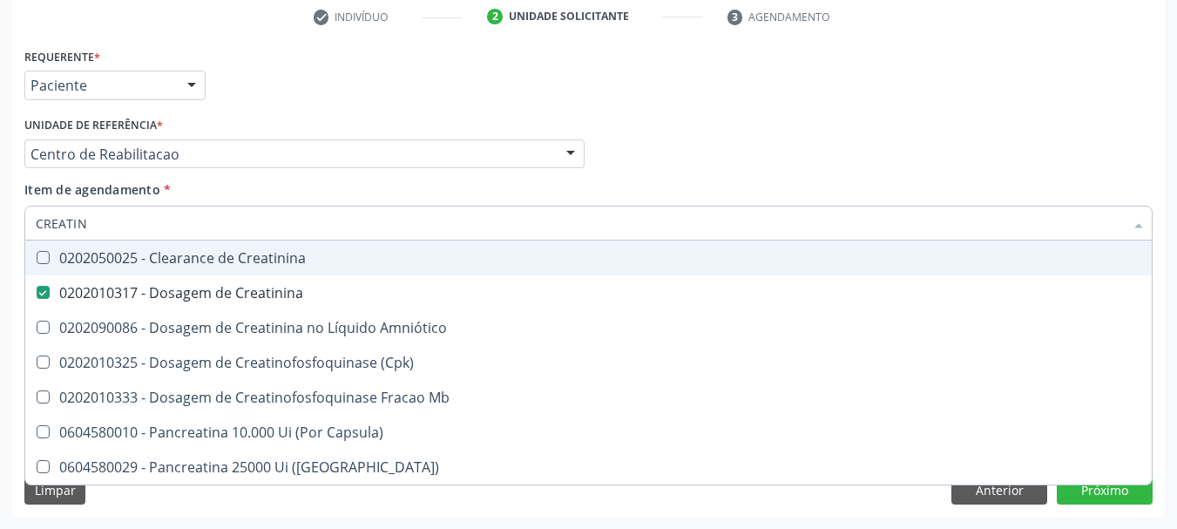
click at [148, 226] on input "CREATIN" at bounding box center [580, 223] width 1088 height 35
type input "U"
checkbox Creatinina "false"
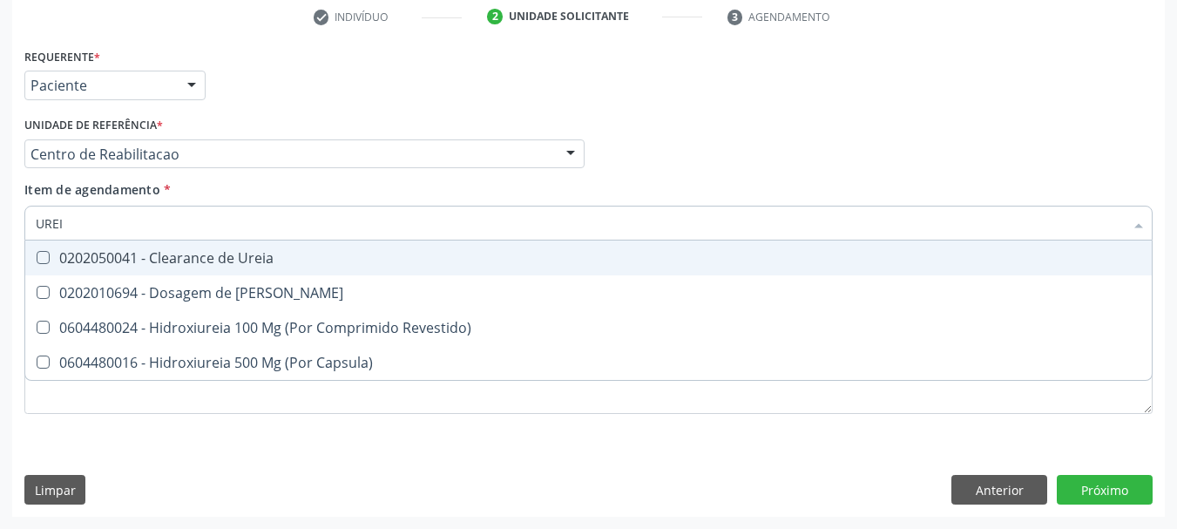
type input "UREIA"
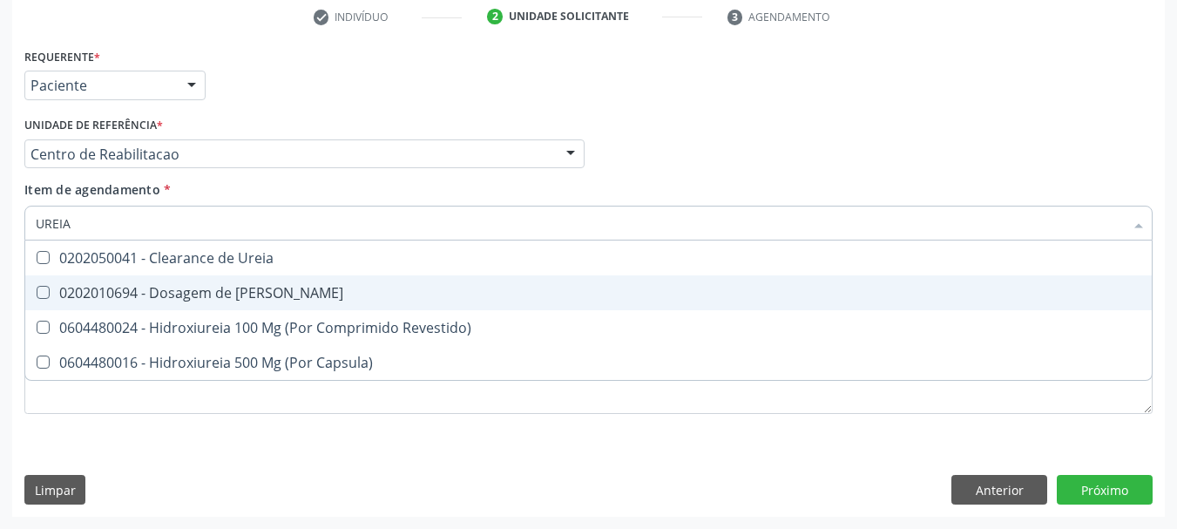
click at [210, 297] on div "0202010694 - Dosagem de Ureia" at bounding box center [588, 293] width 1105 height 14
checkbox Ureia "true"
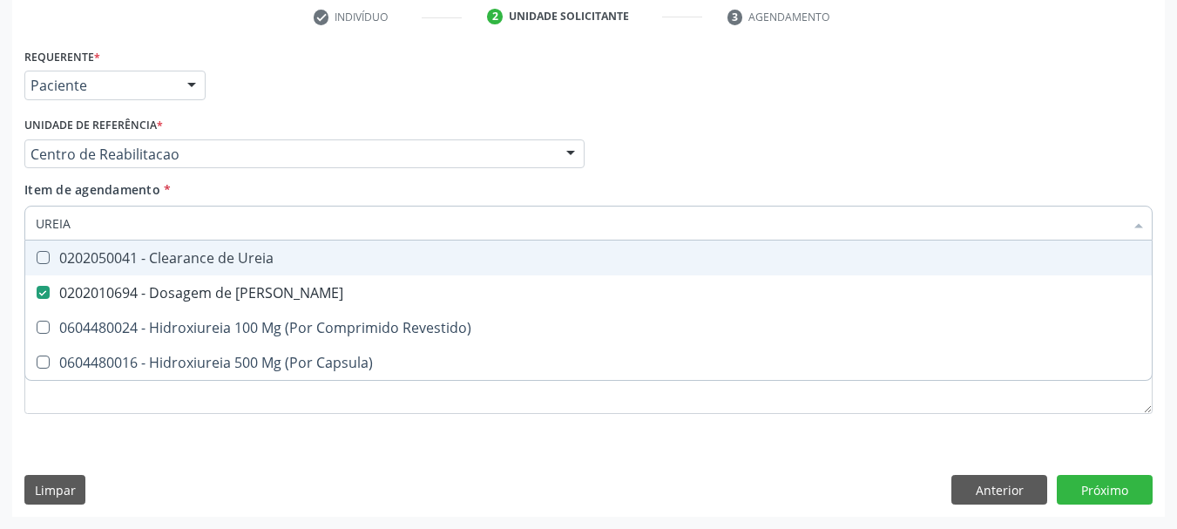
click at [158, 216] on input "UREIA" at bounding box center [580, 223] width 1088 height 35
type input "GL"
checkbox Ureia "false"
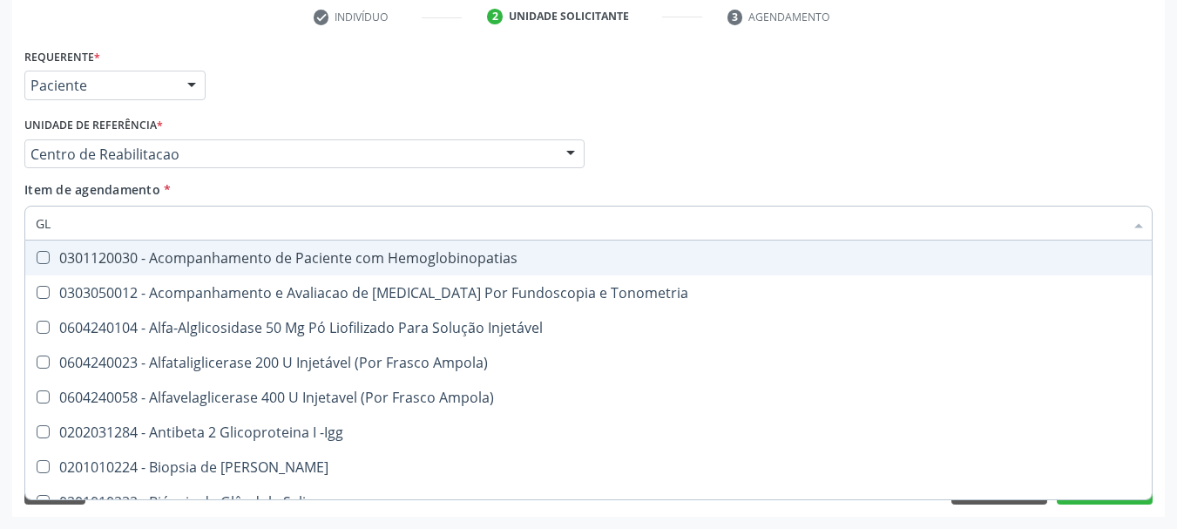
type input "GLI"
checkbox \(Confirmatorio\) "true"
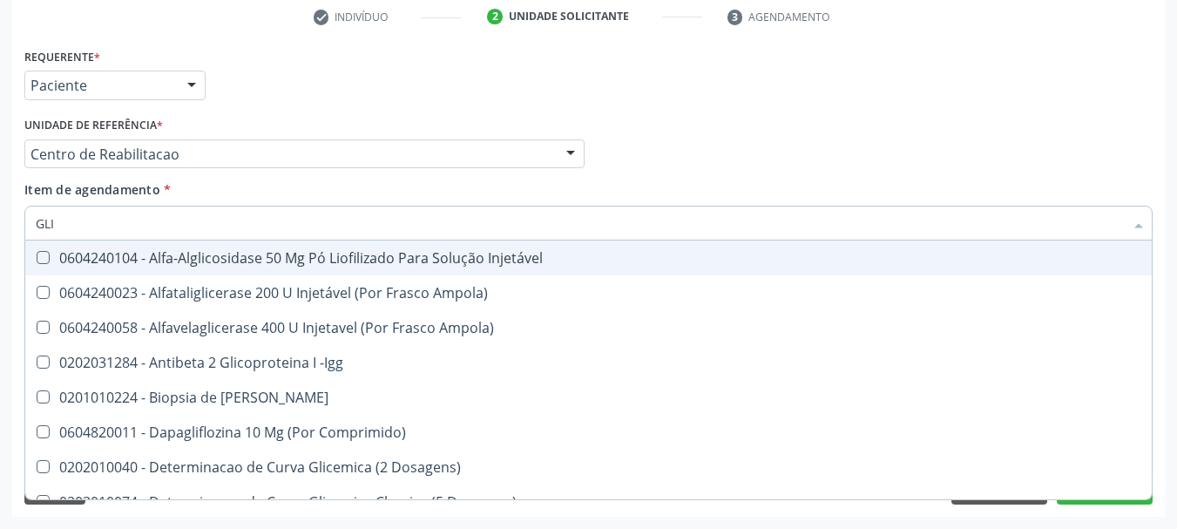
type input "GLIC"
checkbox Aminoglicosideos "true"
checkbox Glicose "false"
type input "GLICO"
checkbox Comprimido\) "true"
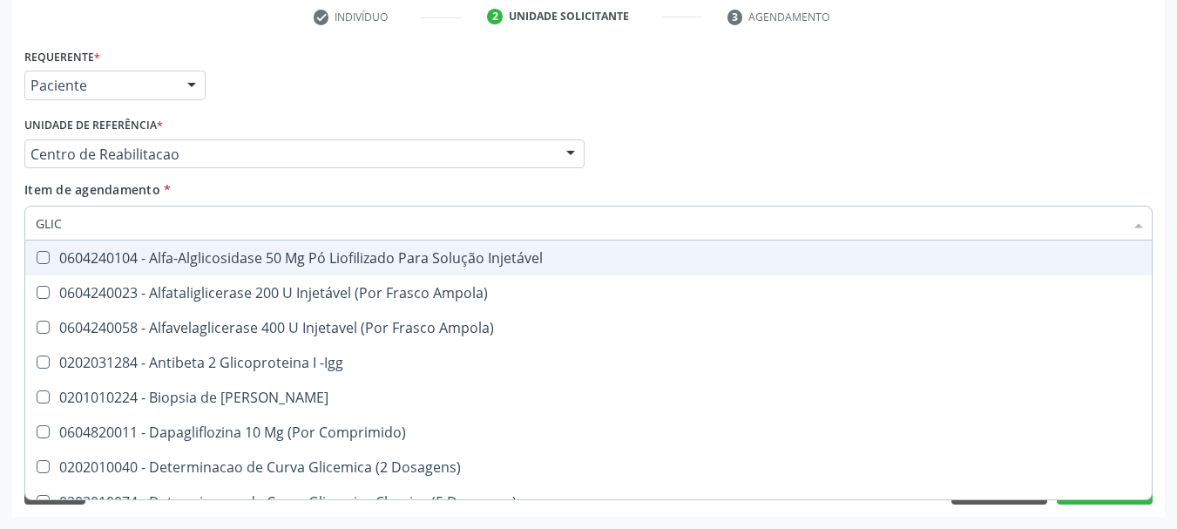
checkbox Aminoglicosideos "false"
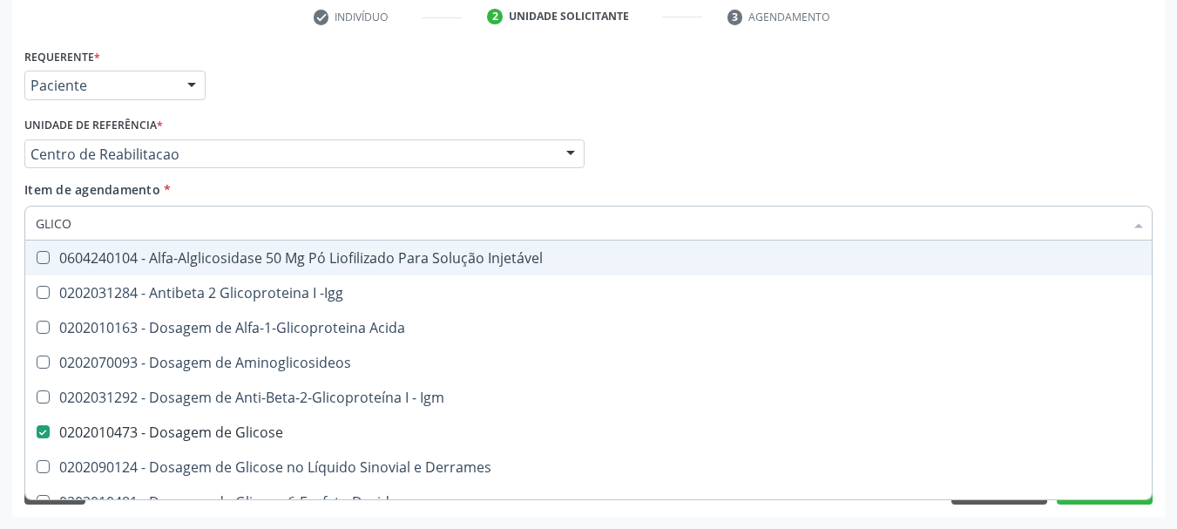
type input "GLICOS"
checkbox Acida "true"
type input "GLICOSI"
checkbox Acida "false"
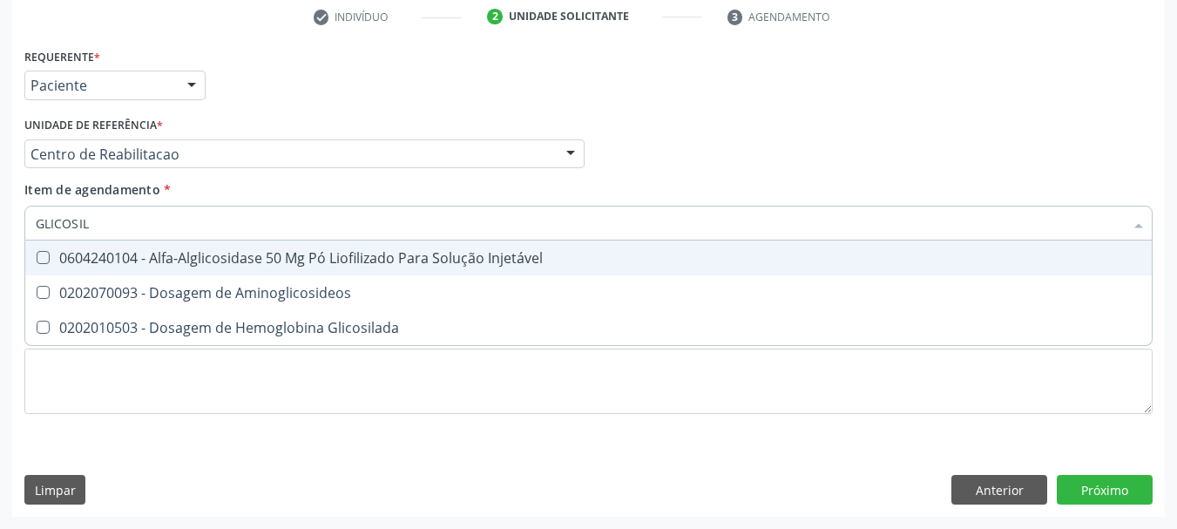
type input "GLICOSILA"
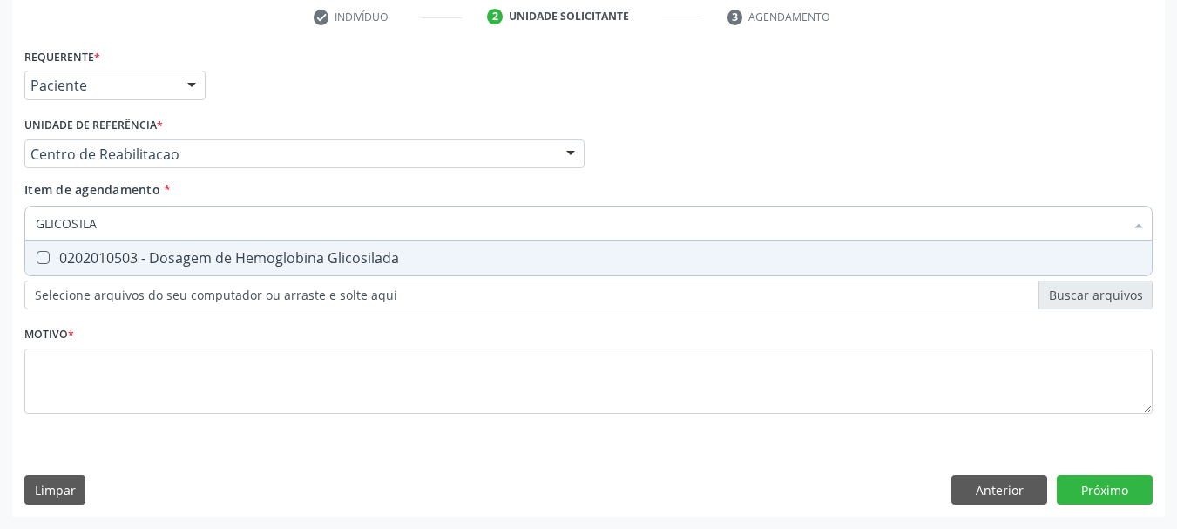
click at [130, 255] on div "0202010503 - Dosagem de Hemoglobina Glicosilada" at bounding box center [588, 258] width 1105 height 14
checkbox Glicosilada "true"
click at [111, 225] on input "GLICOSILA" at bounding box center [580, 223] width 1088 height 35
type input "FE"
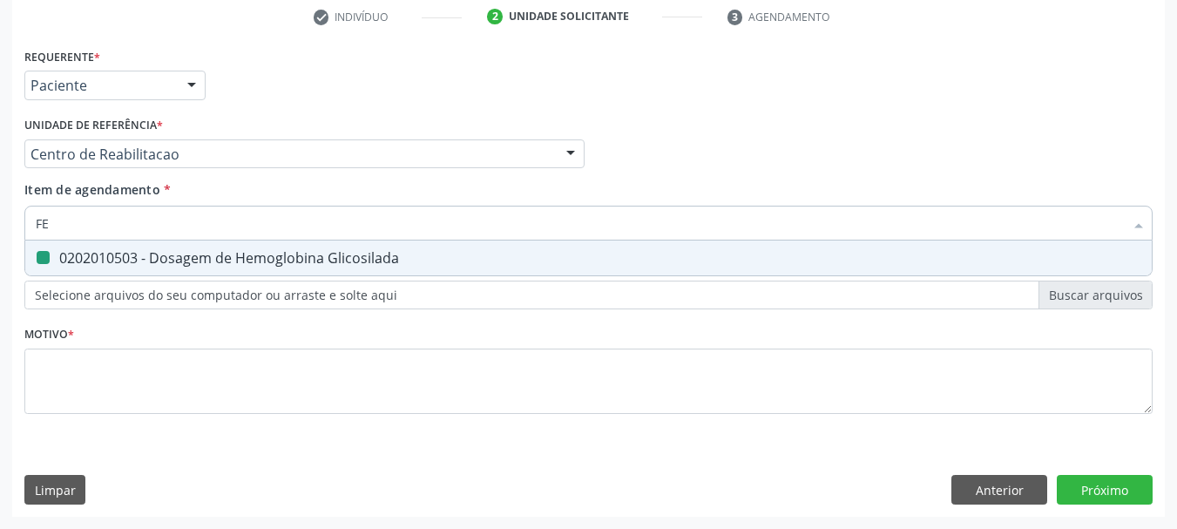
checkbox Glicosilada "false"
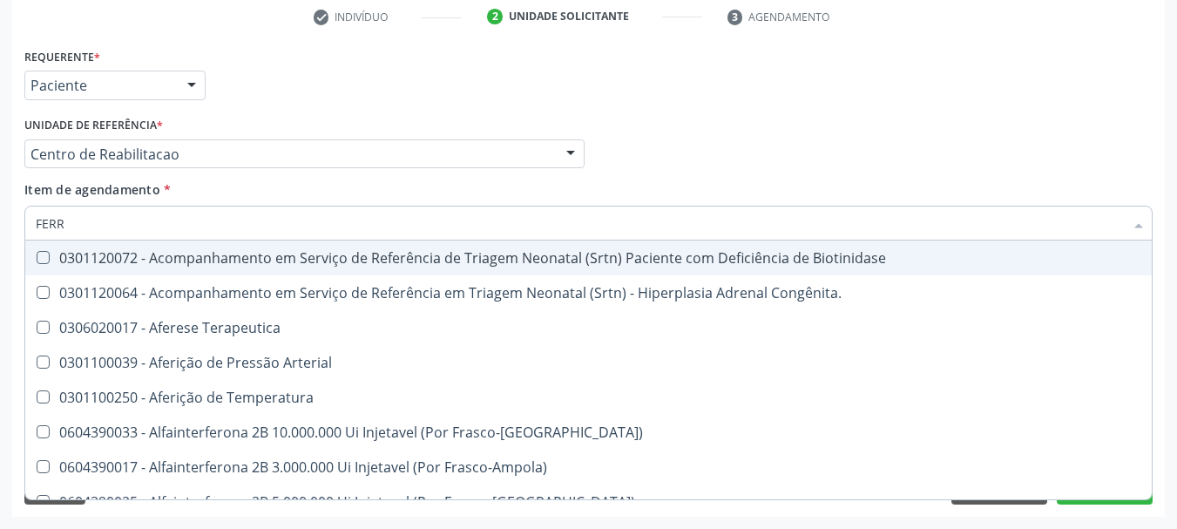
type input "FERRO"
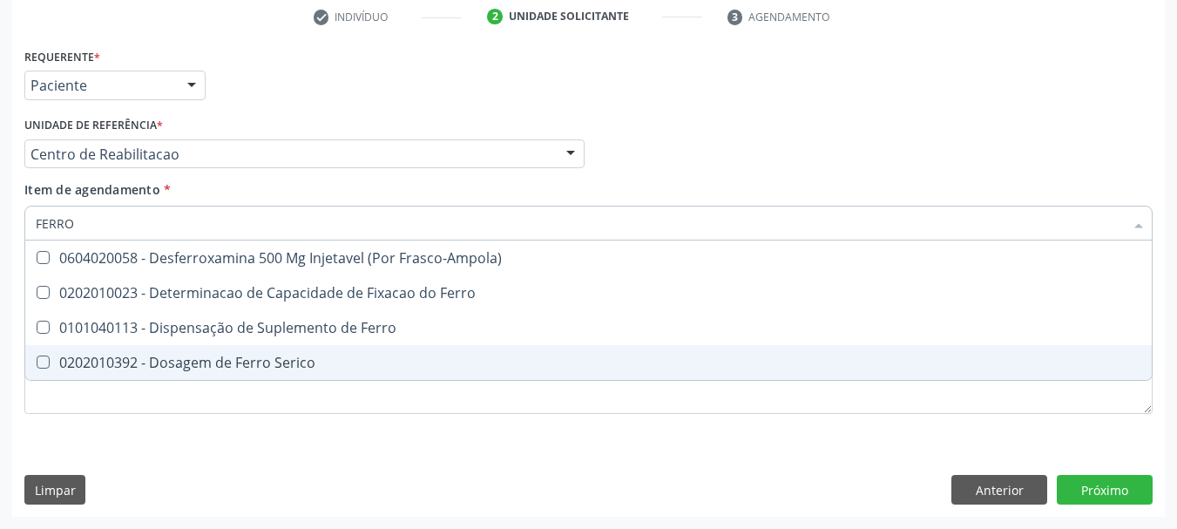
click at [199, 374] on span "0202010392 - Dosagem de Ferro Serico" at bounding box center [588, 362] width 1126 height 35
checkbox Serico "true"
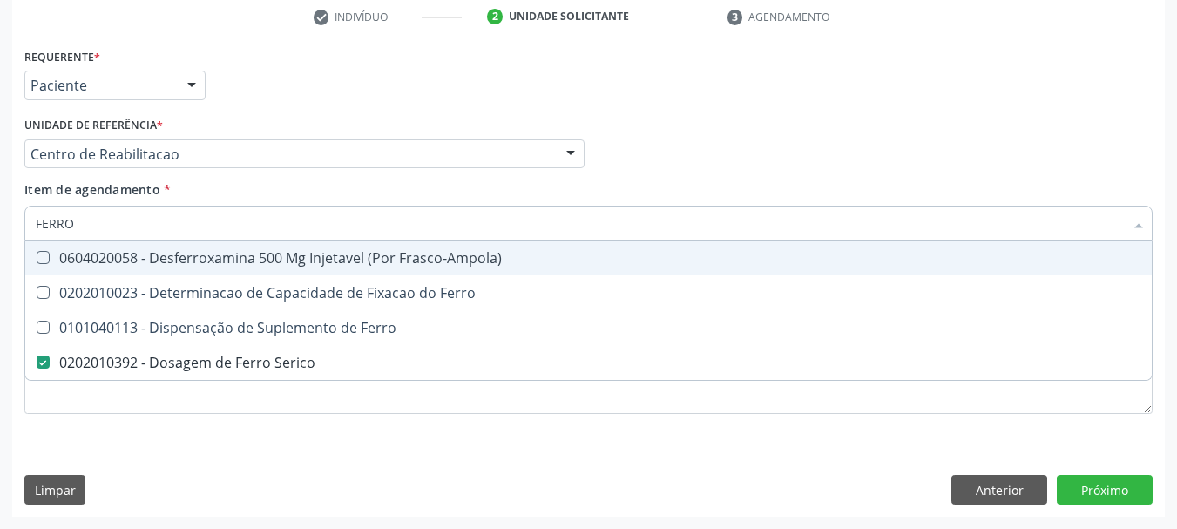
click at [100, 215] on input "FERRO" at bounding box center [580, 223] width 1088 height 35
type input "HEM"
checkbox Serico "false"
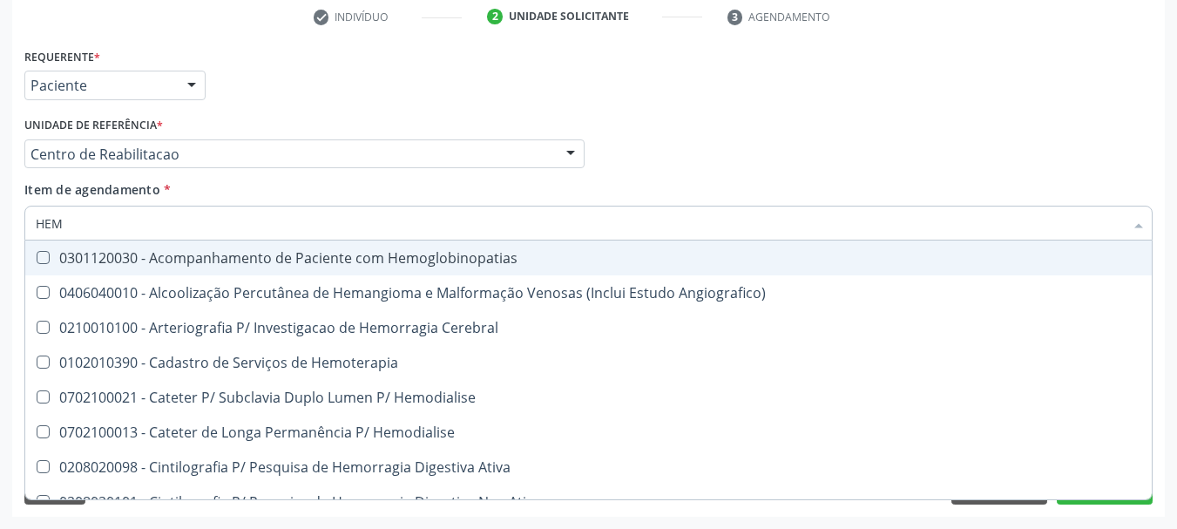
type input "HEMO"
checkbox Hemacias "true"
checkbox Glicosilada "false"
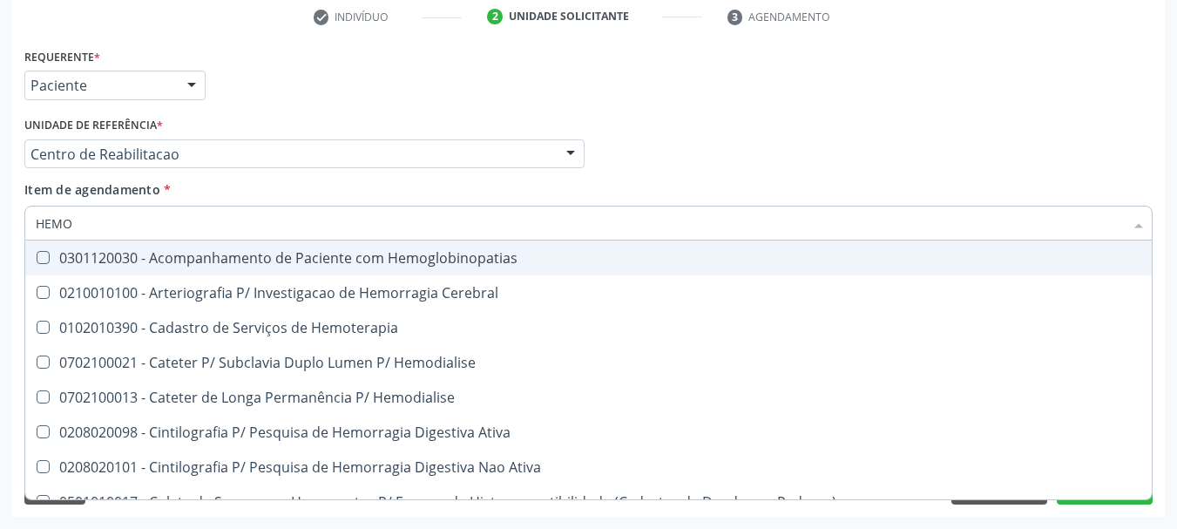
type input "HEMOG"
checkbox Tardio\) "true"
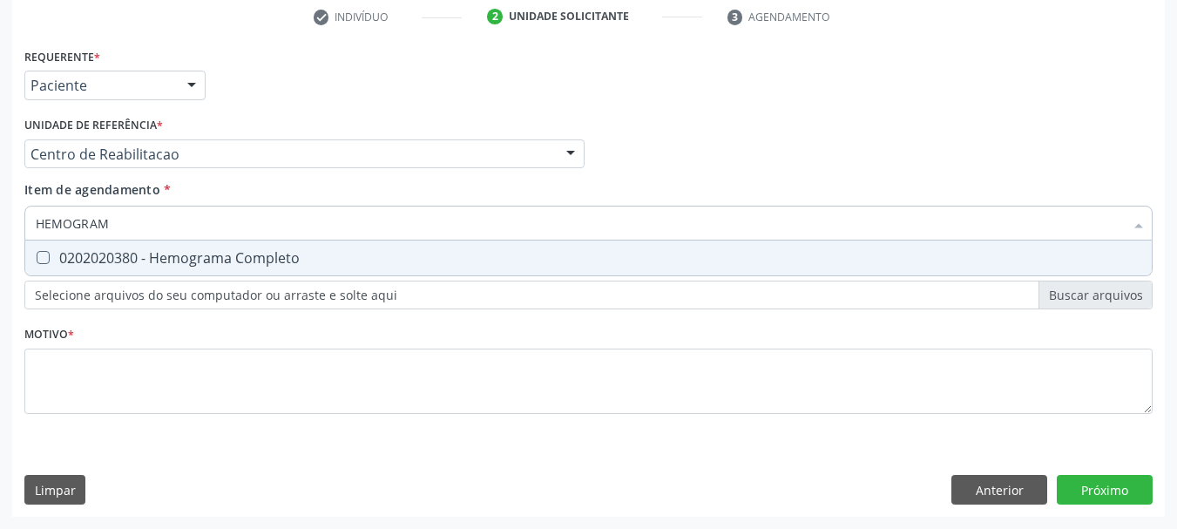
type input "HEMOGRAMA"
click at [105, 252] on div "0202020380 - Hemograma Completo" at bounding box center [588, 258] width 1105 height 14
checkbox Completo "true"
click at [105, 233] on input "HEMOGRAMA" at bounding box center [580, 223] width 1088 height 35
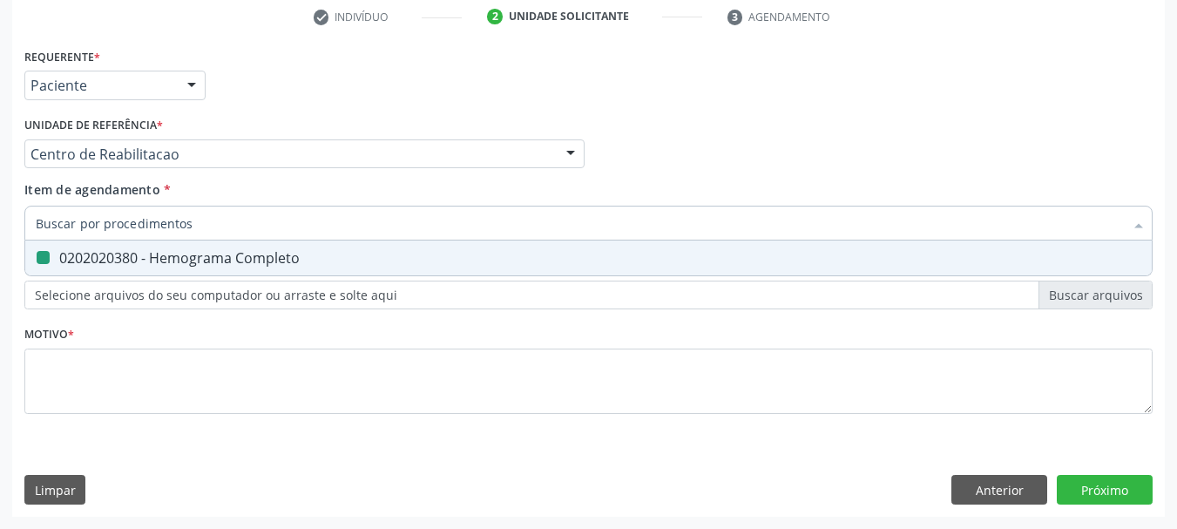
checkbox Completo "false"
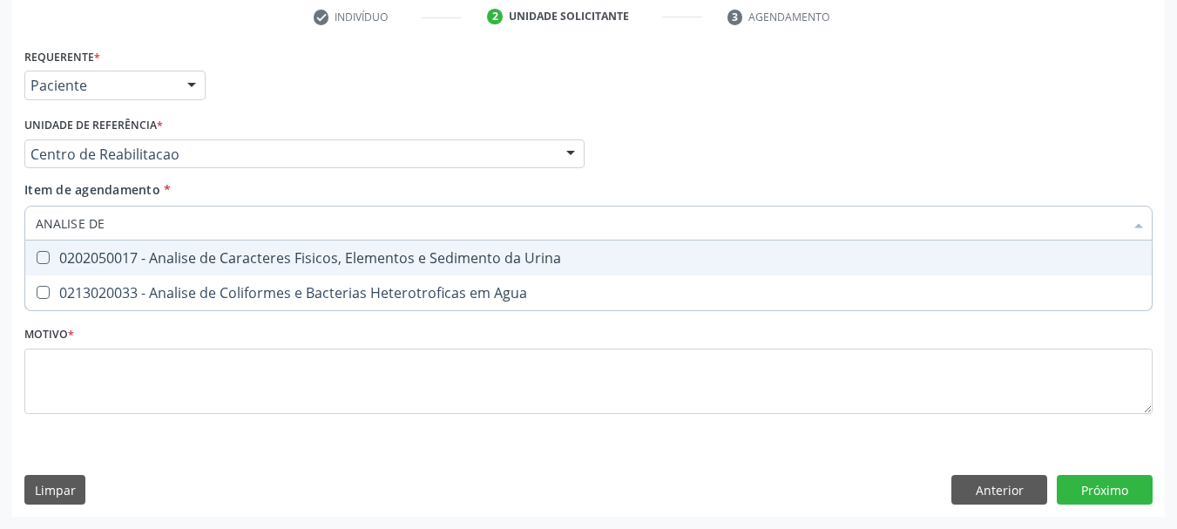
type input "ANALISE DE C"
click at [170, 251] on div "0202050017 - Analise de Caracteres Fisicos, Elementos e Sedimento da Urina" at bounding box center [588, 258] width 1105 height 14
checkbox Urina "true"
click at [162, 207] on input "ANALISE DE C" at bounding box center [580, 223] width 1088 height 35
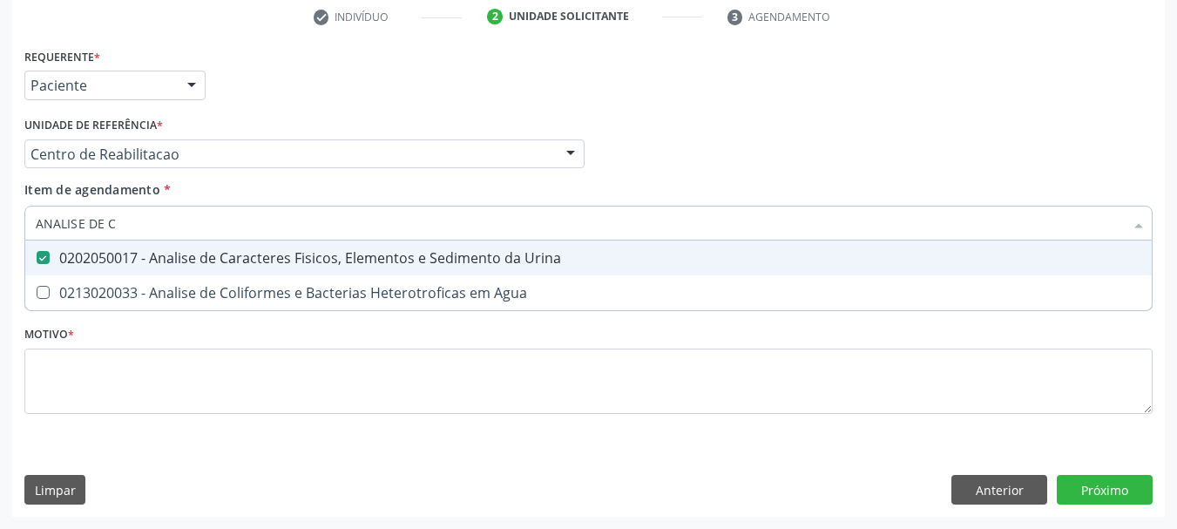
click at [162, 207] on input "ANALISE DE C" at bounding box center [580, 223] width 1088 height 35
type input "PE"
checkbox Urina "false"
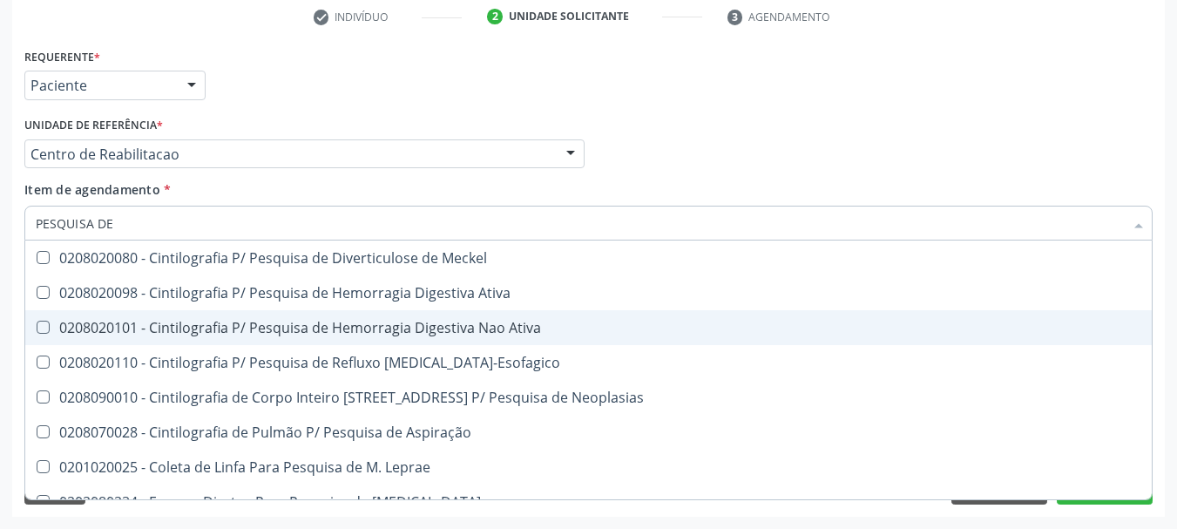
type input "PESQUISA DE O"
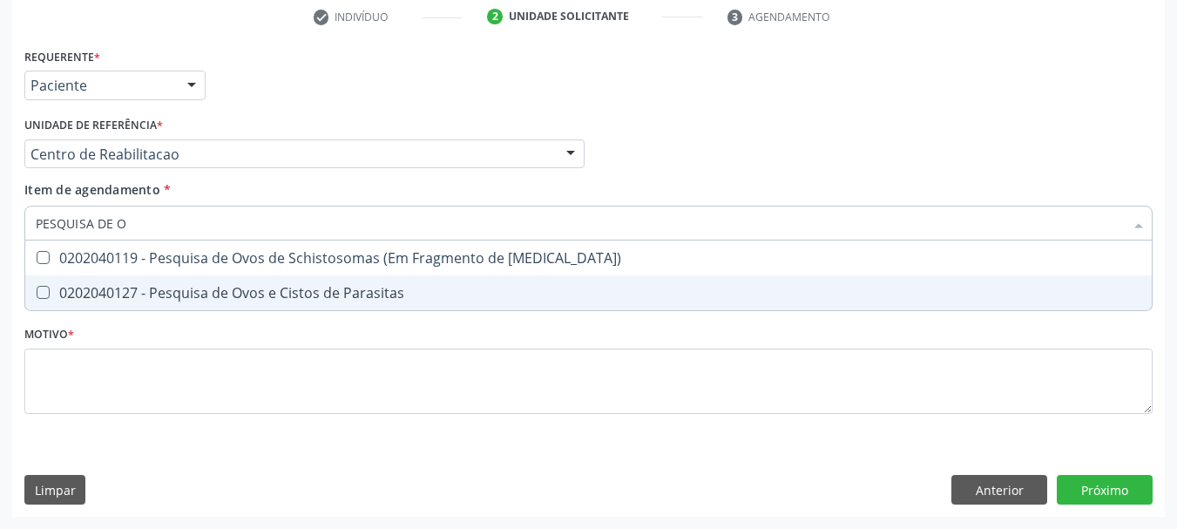
click at [214, 277] on span "0202040127 - Pesquisa de Ovos e Cistos de Parasitas" at bounding box center [588, 292] width 1126 height 35
checkbox Parasitas "true"
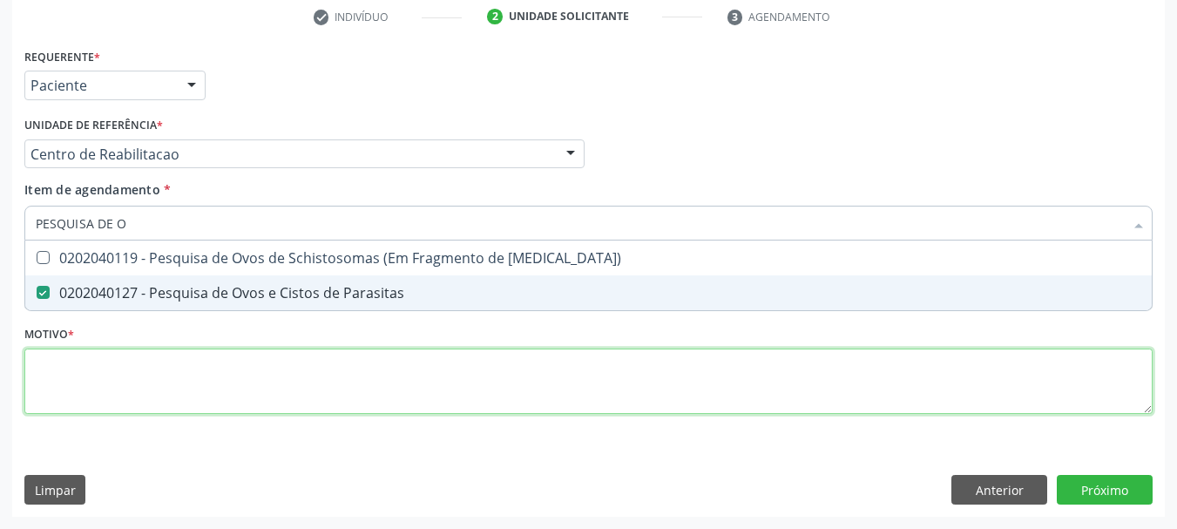
click at [170, 390] on div "Requerente * Paciente Profissional de Saúde Paciente Nenhum resultado encontrad…" at bounding box center [588, 241] width 1128 height 395
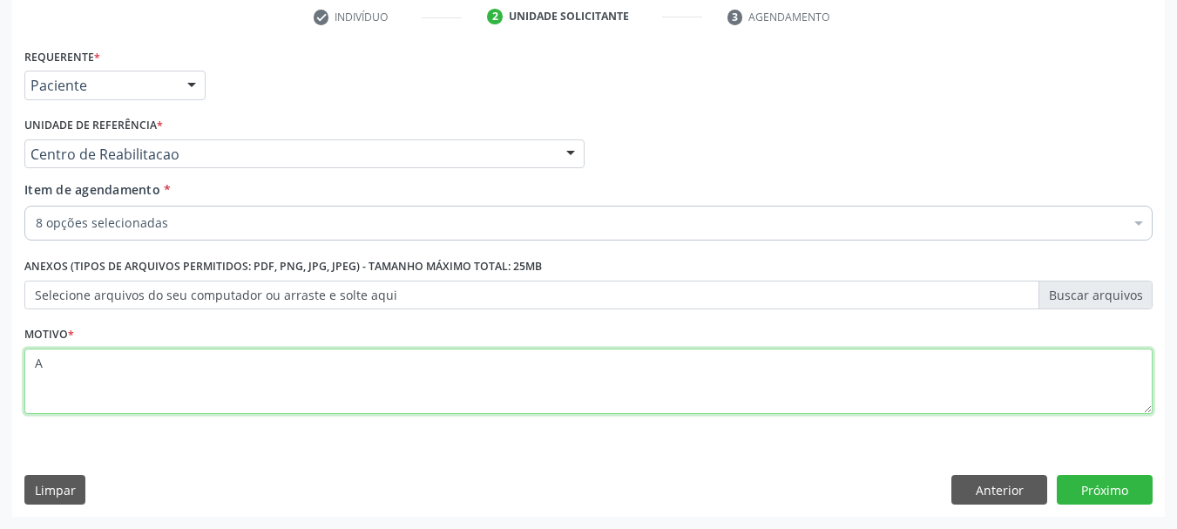
type textarea "A"
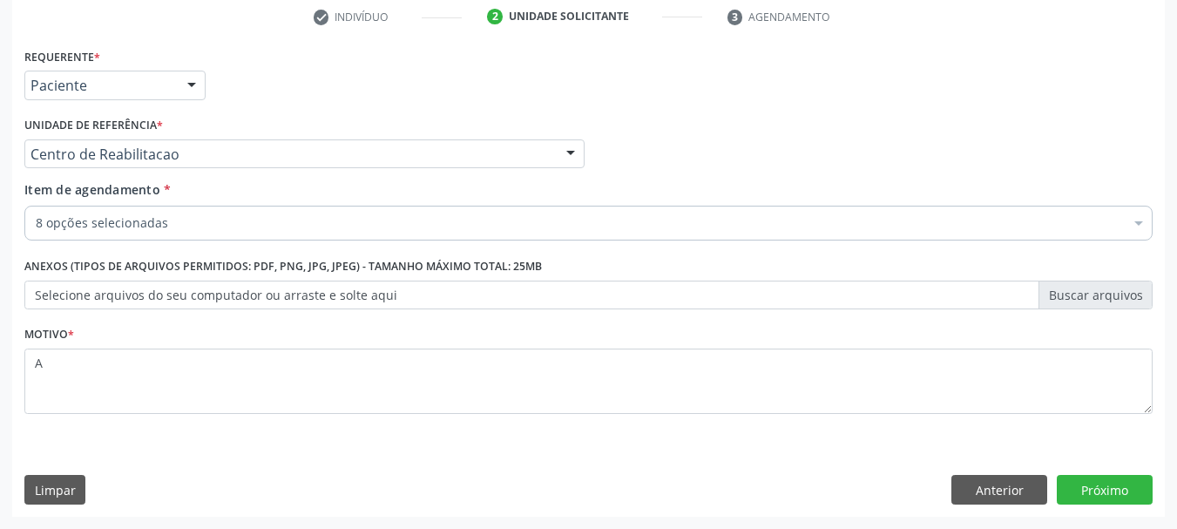
click at [1088, 471] on div "Requerente * Paciente Profissional de Saúde Paciente Nenhum resultado encontrad…" at bounding box center [588, 280] width 1152 height 473
click at [1093, 491] on button "Próximo" at bounding box center [1105, 490] width 96 height 30
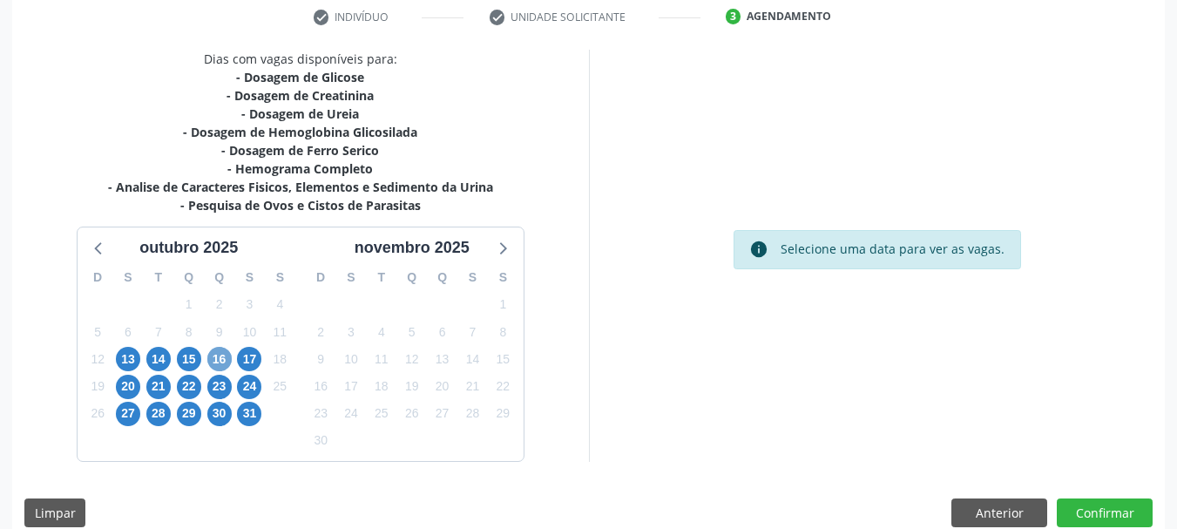
click at [219, 361] on span "16" at bounding box center [219, 359] width 24 height 24
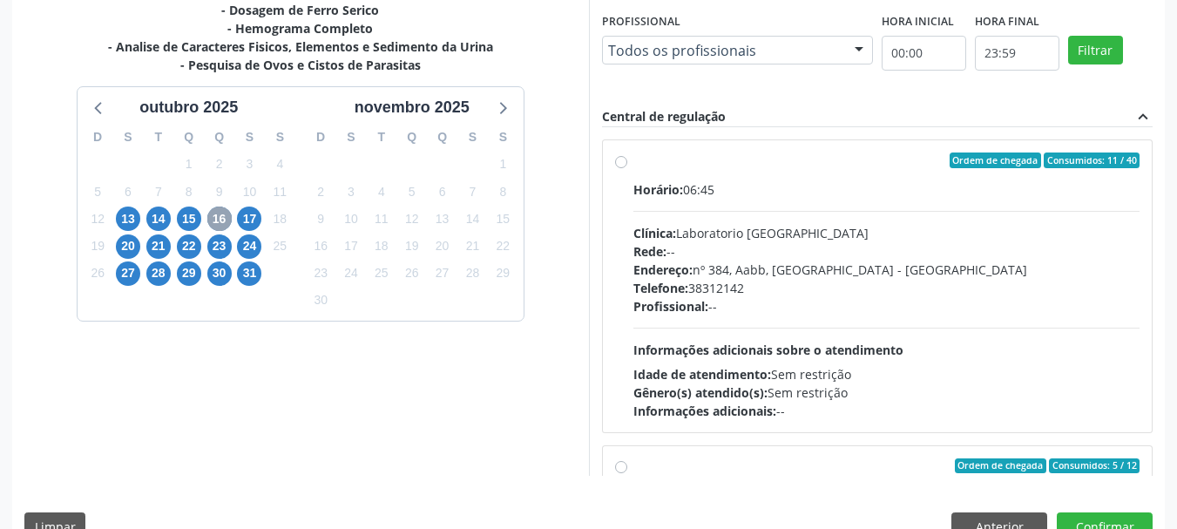
scroll to position [509, 0]
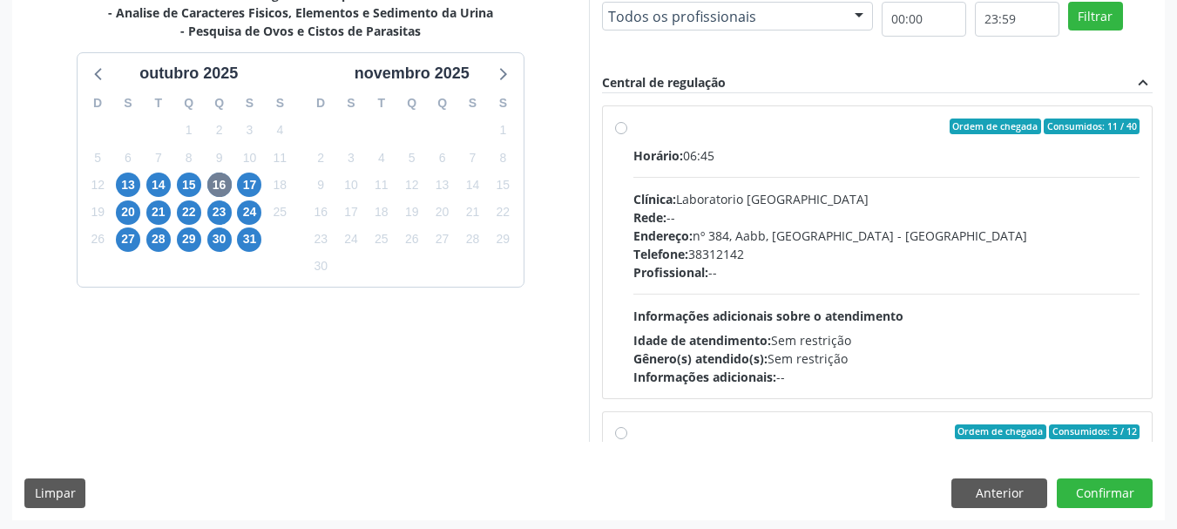
click at [725, 234] on div "Endereço: nº 384, Aabb, Serra Talhada - PE" at bounding box center [886, 235] width 507 height 18
click at [627, 134] on input "Ordem de chegada Consumidos: 11 / 40 Horário: 06:45 Clínica: Laboratorio Sao Fr…" at bounding box center [621, 126] width 12 height 16
radio input "true"
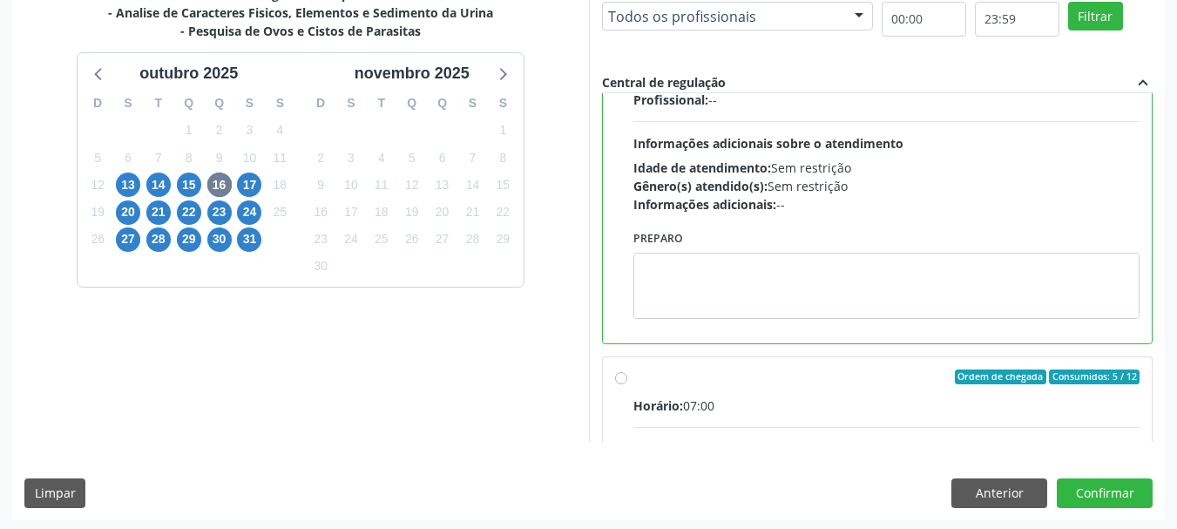
scroll to position [174, 0]
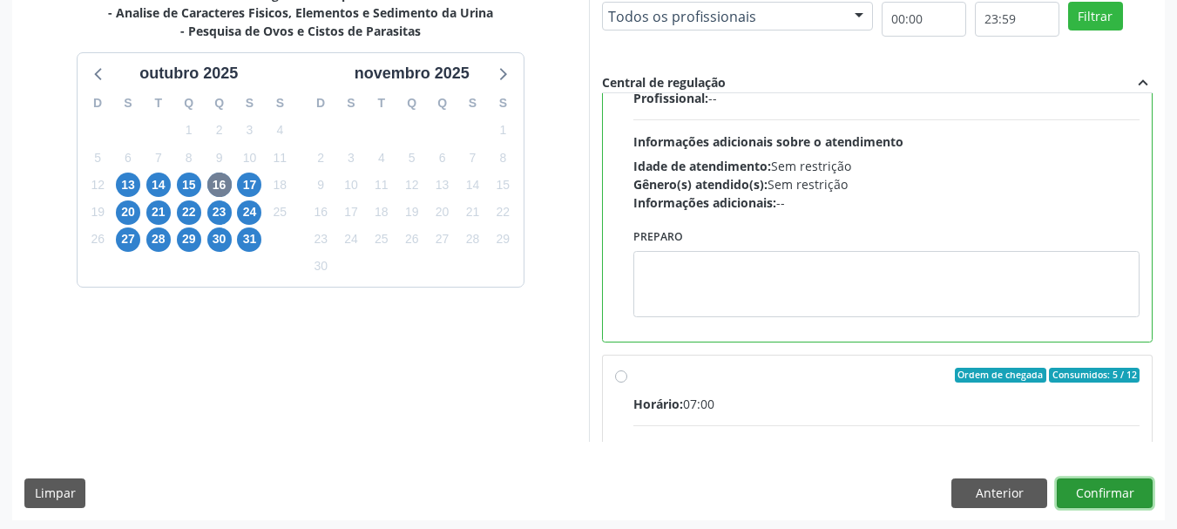
click at [1131, 492] on button "Confirmar" at bounding box center [1105, 493] width 96 height 30
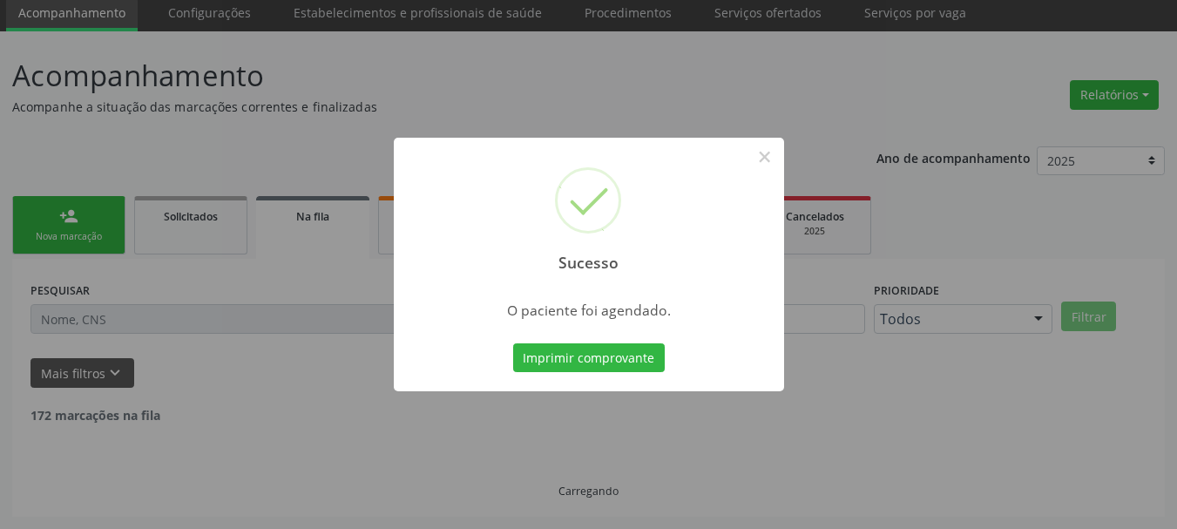
scroll to position [46, 0]
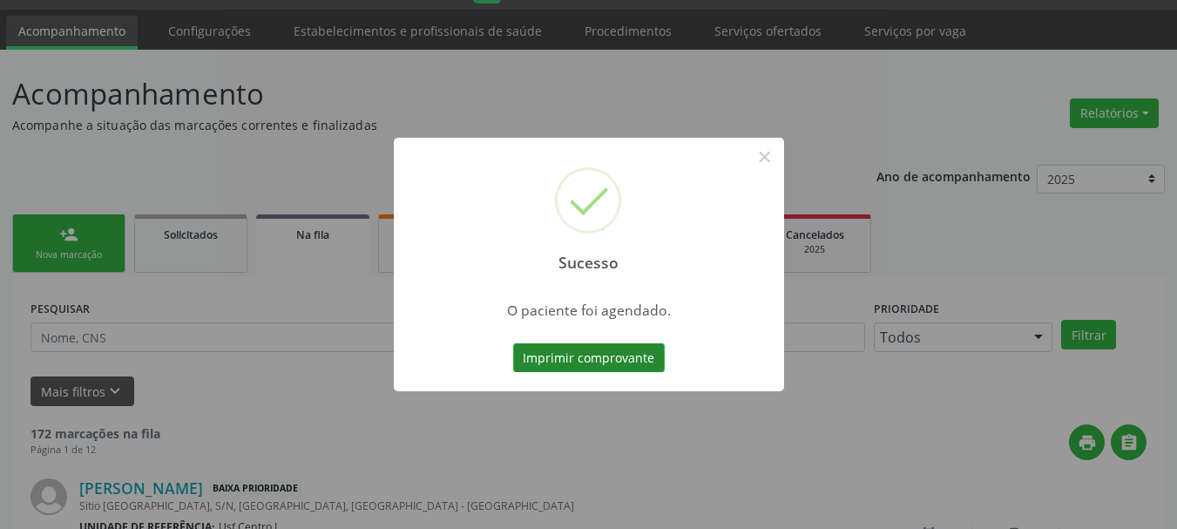
click at [636, 357] on button "Imprimir comprovante" at bounding box center [589, 358] width 152 height 30
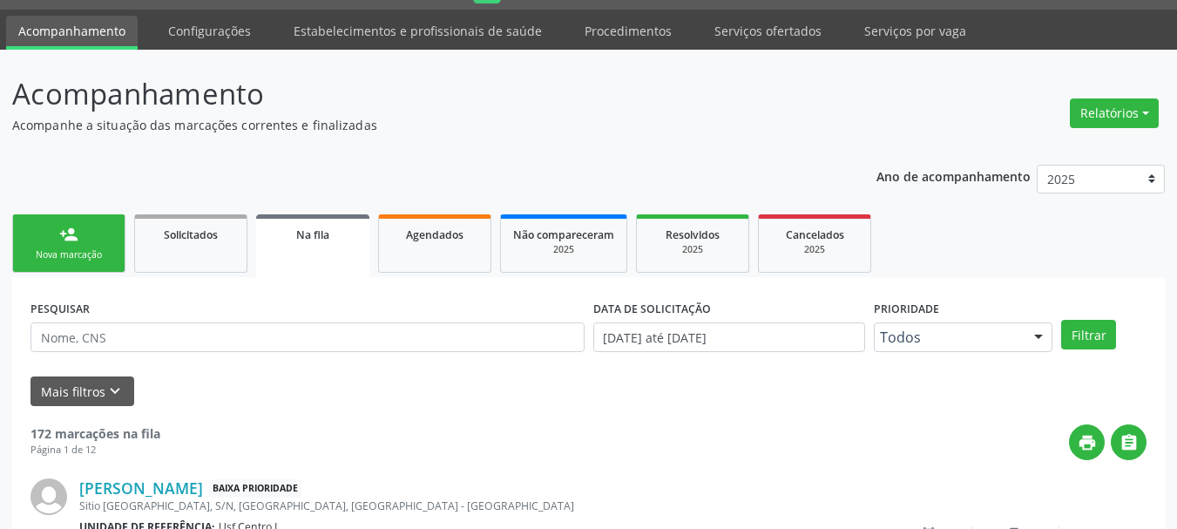
click at [89, 261] on div "Nova marcação" at bounding box center [68, 254] width 87 height 13
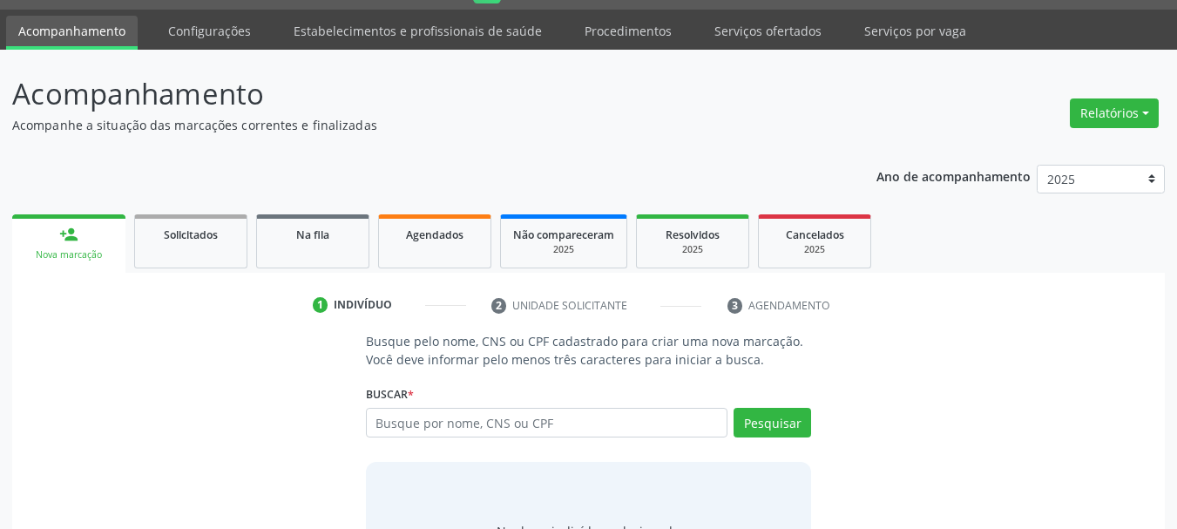
scroll to position [133, 0]
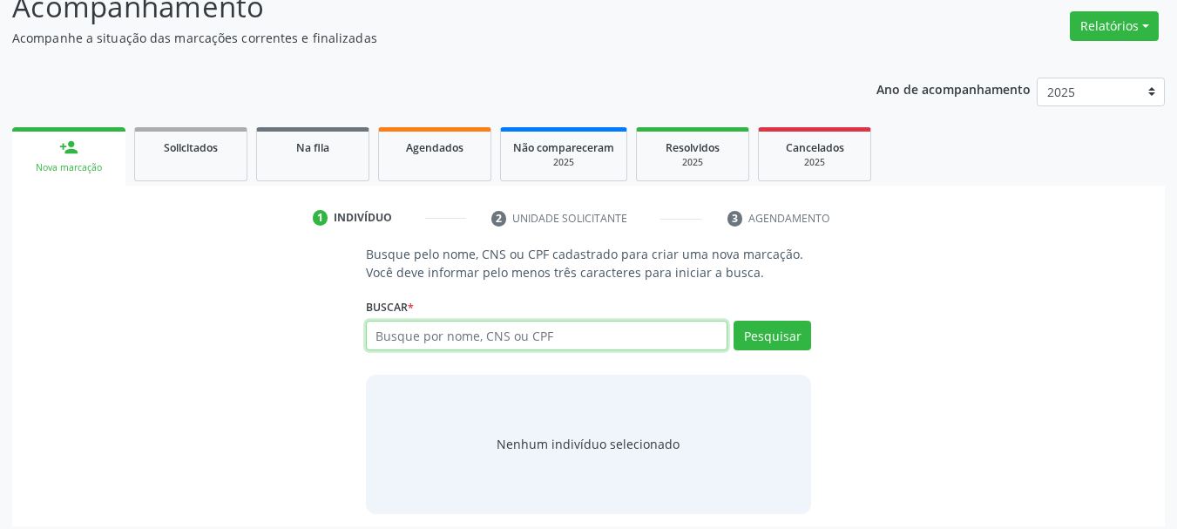
click at [479, 336] on input "text" at bounding box center [547, 336] width 362 height 30
type input "898004998523793"
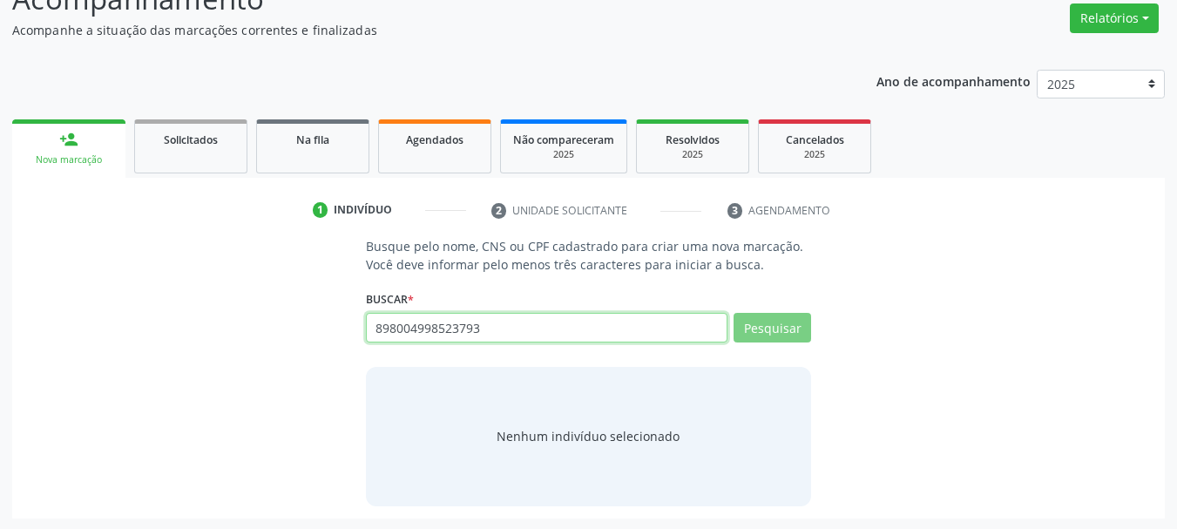
scroll to position [143, 0]
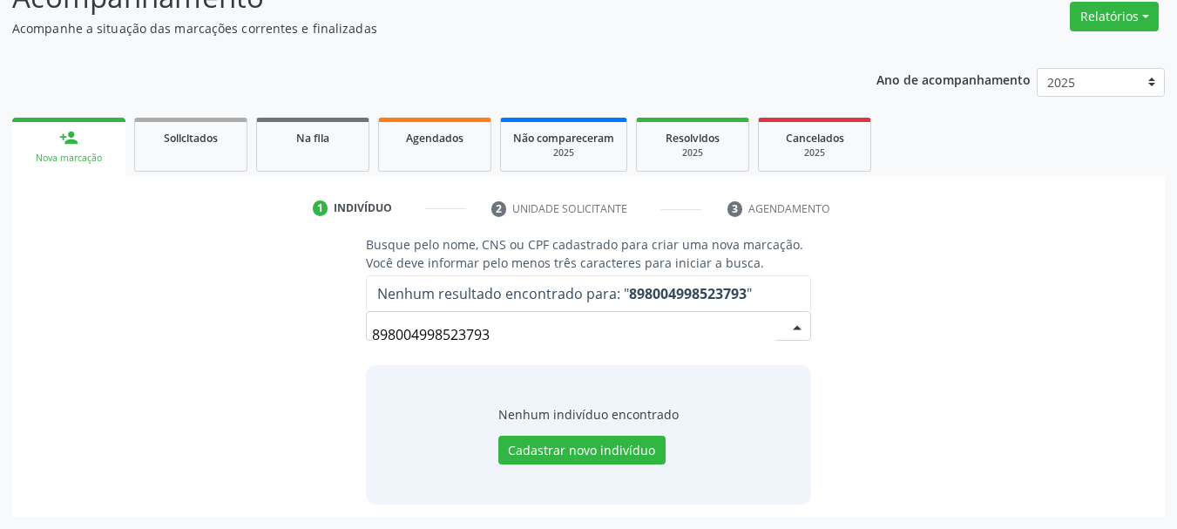
click at [510, 310] on span "Nenhum resultado encontrado para: " 898004998523793 "" at bounding box center [589, 293] width 444 height 35
click at [514, 328] on input "898004998523793" at bounding box center [574, 334] width 404 height 35
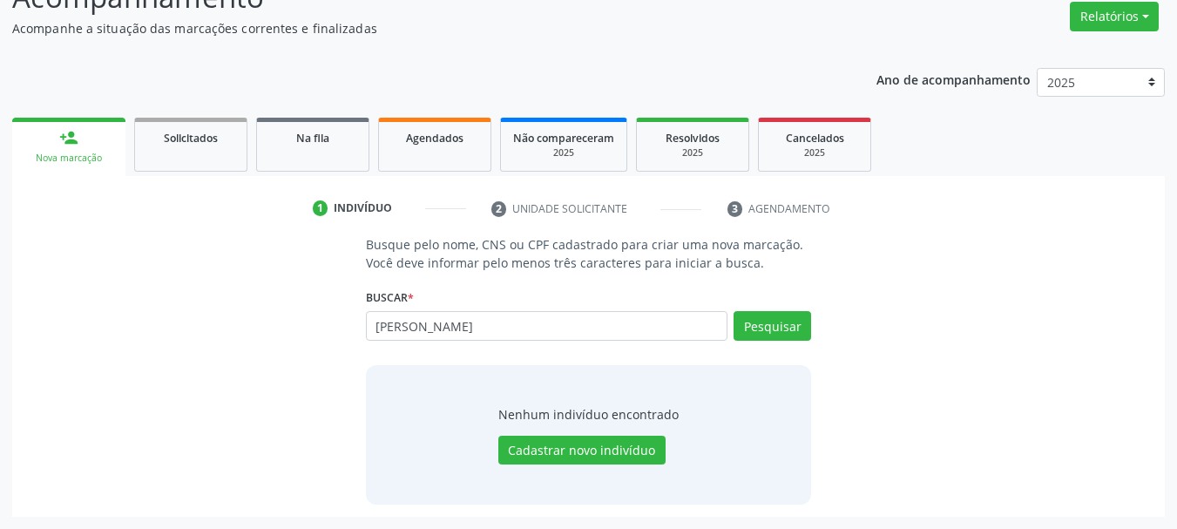
type input "matheus augusto"
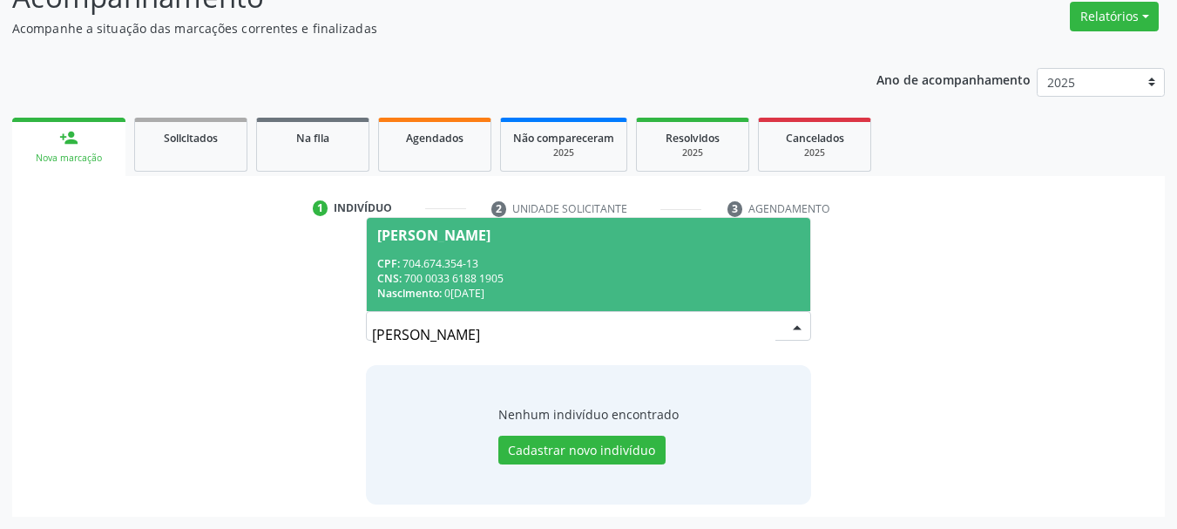
click at [509, 280] on div "CNS: 700 0033 6188 1905" at bounding box center [588, 278] width 423 height 15
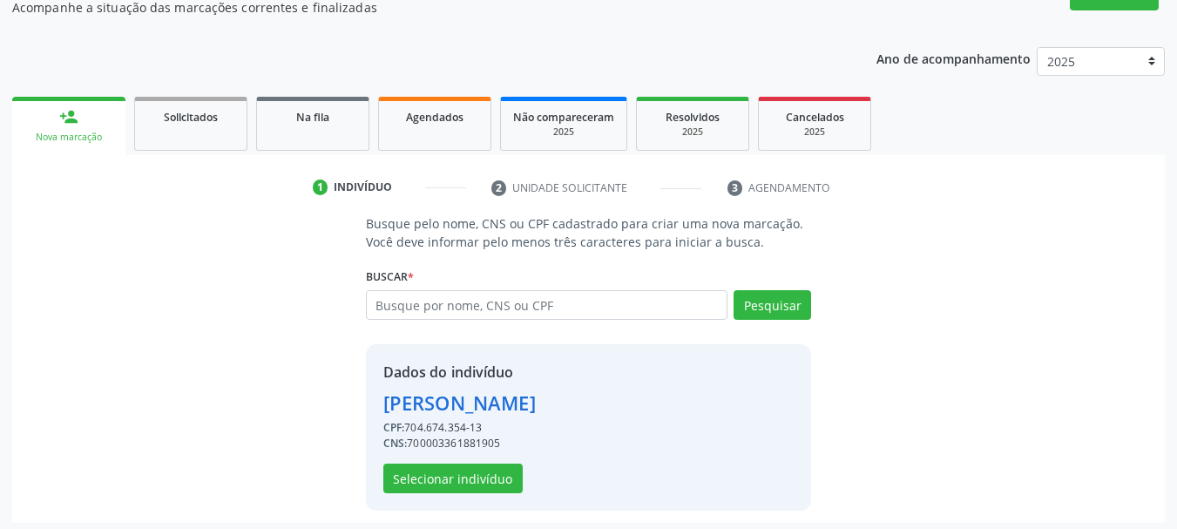
scroll to position [170, 0]
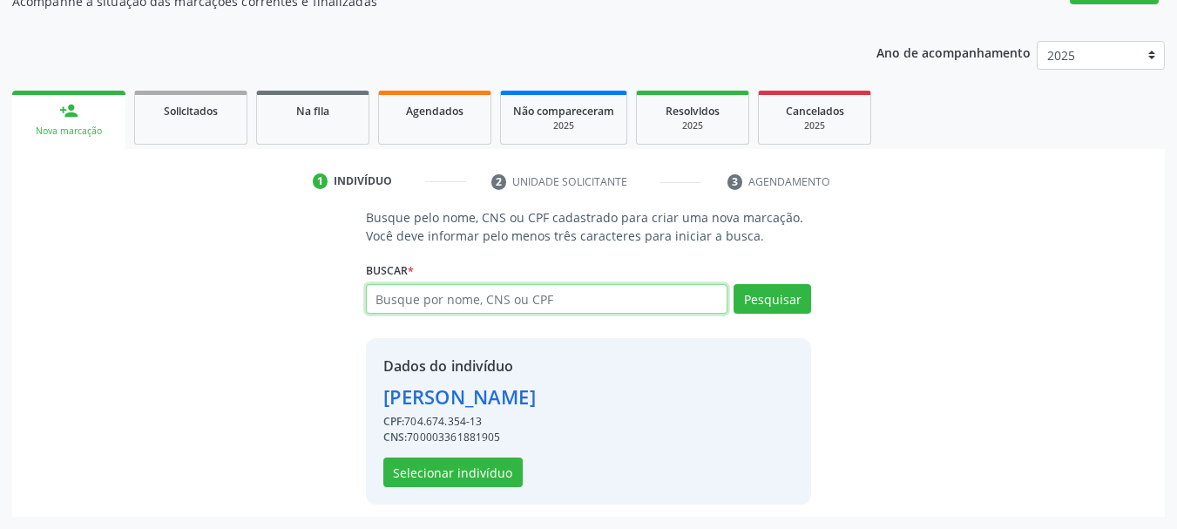
click at [525, 300] on input "text" at bounding box center [547, 299] width 362 height 30
type input "matheus augusto souza"
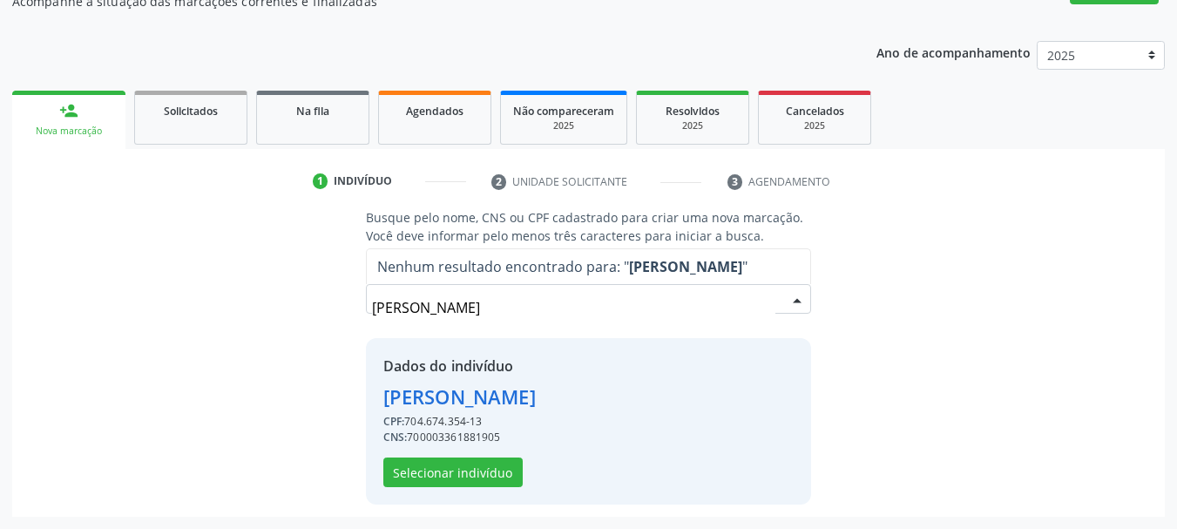
click at [569, 307] on input "matheus augusto souza" at bounding box center [574, 307] width 404 height 35
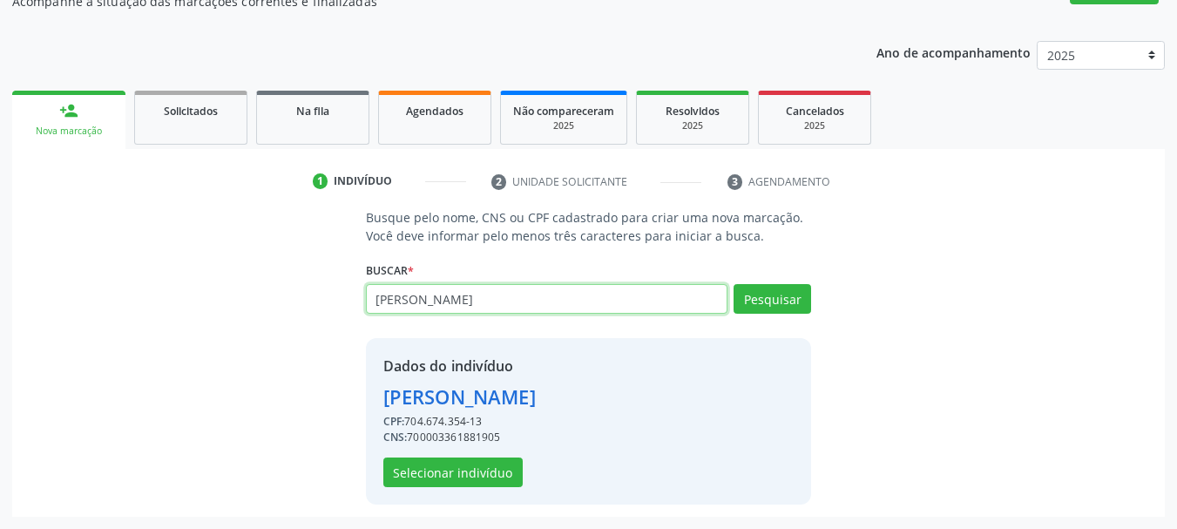
click at [544, 303] on input "matheus augusto souza" at bounding box center [547, 299] width 362 height 30
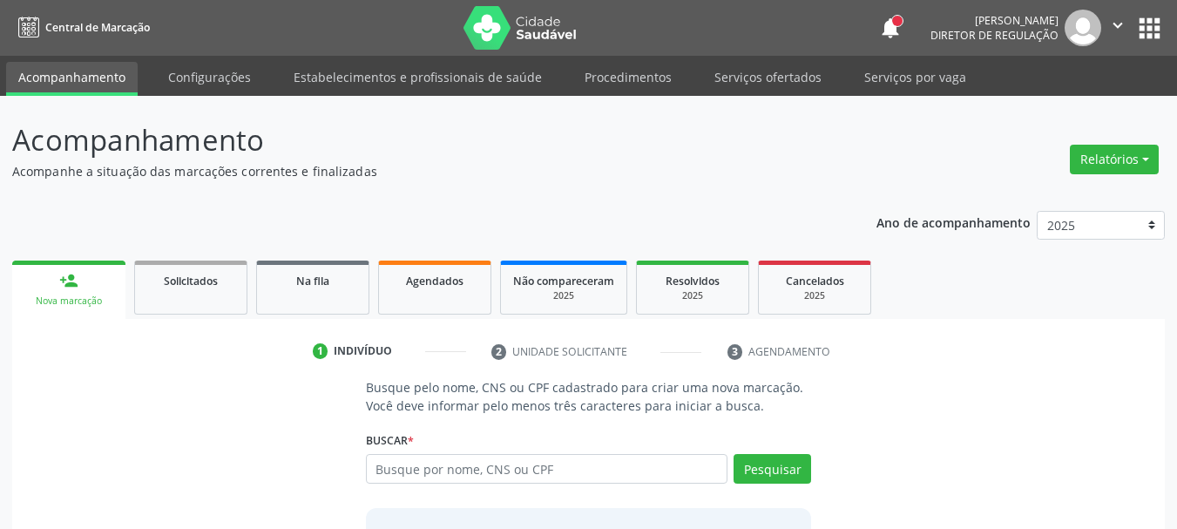
scroll to position [84, 0]
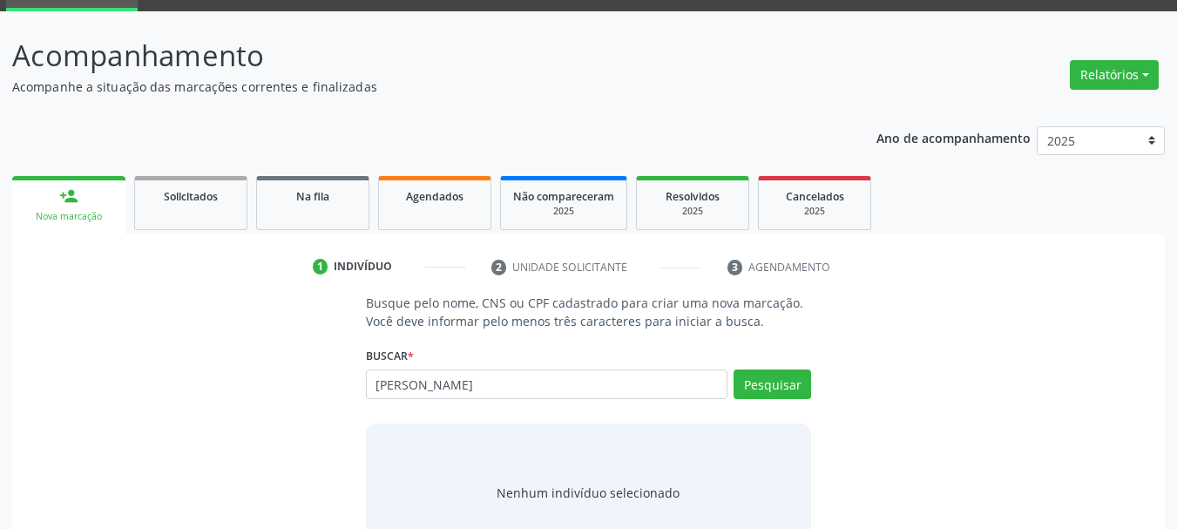
type input "[PERSON_NAME]"
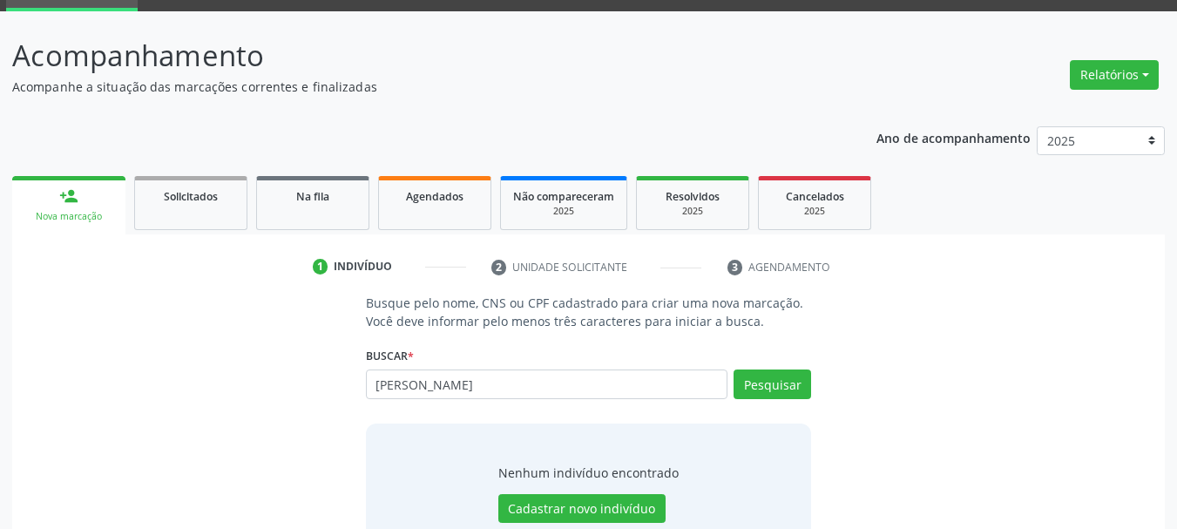
click at [605, 523] on div "Nenhum indivíduo encontrado Cadastrar novo indivíduo" at bounding box center [589, 492] width 446 height 139
click at [604, 503] on button "Cadastrar novo indivíduo" at bounding box center [581, 509] width 167 height 30
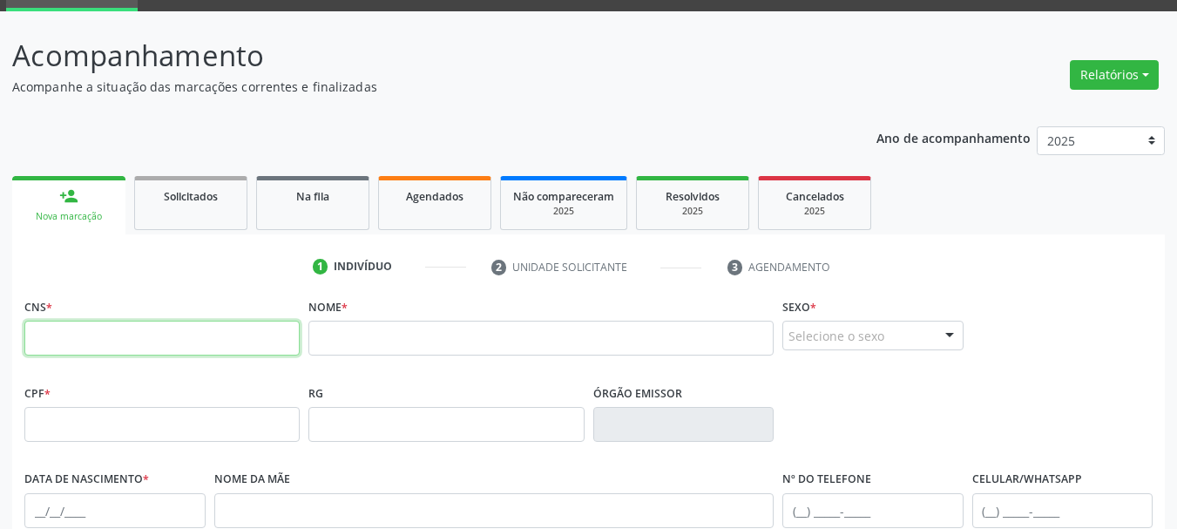
click at [219, 341] on input "text" at bounding box center [161, 338] width 275 height 35
type input "898 0049 9852 3793"
click at [383, 340] on input "text" at bounding box center [540, 338] width 465 height 35
type input "p"
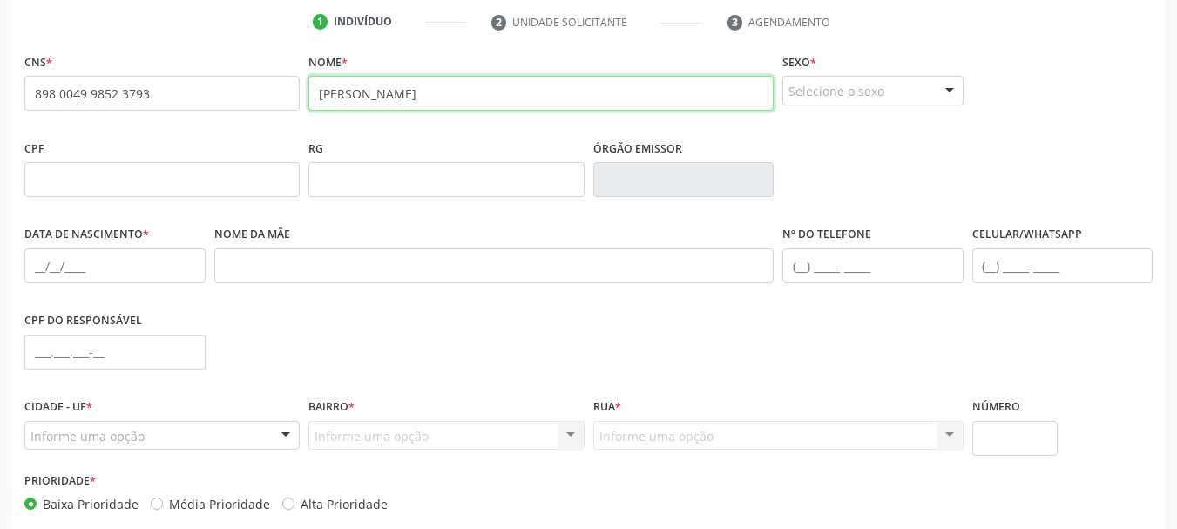
scroll to position [346, 0]
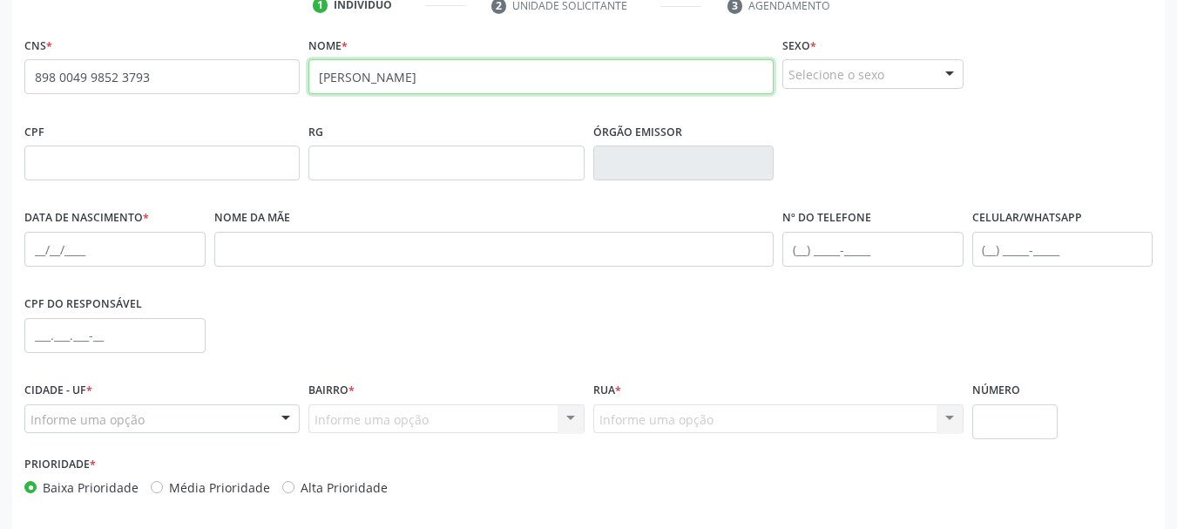
type input "matheus augusto souza moura"
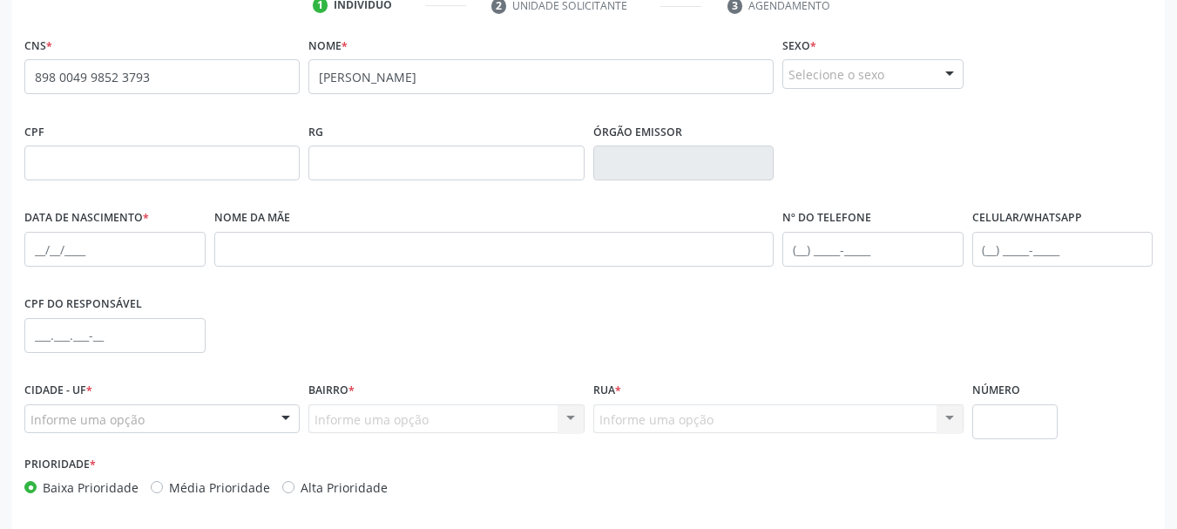
click at [885, 86] on div "Selecione o sexo" at bounding box center [872, 74] width 181 height 30
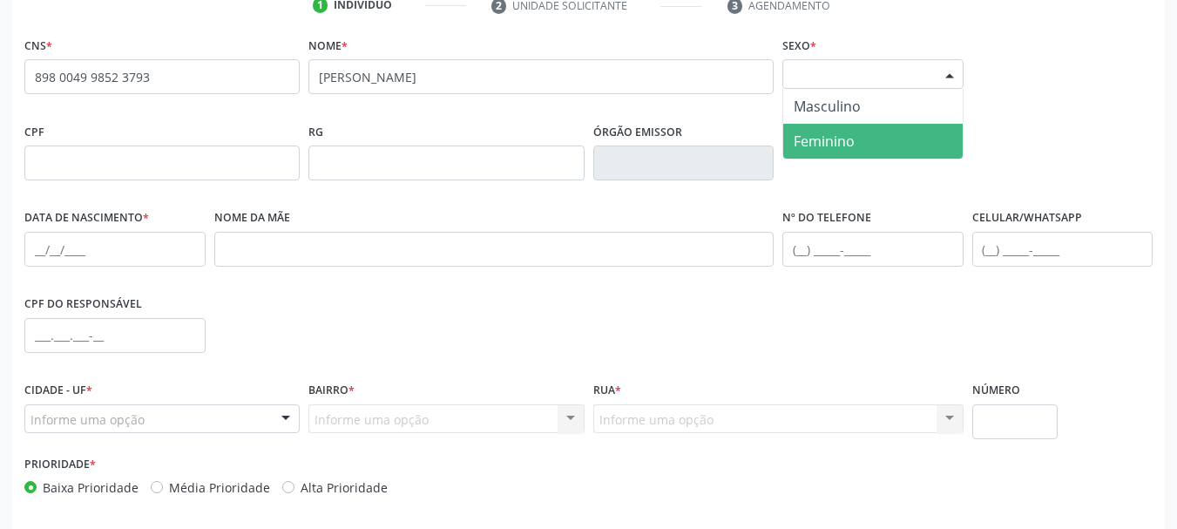
click at [827, 133] on span "Feminino" at bounding box center [823, 141] width 61 height 19
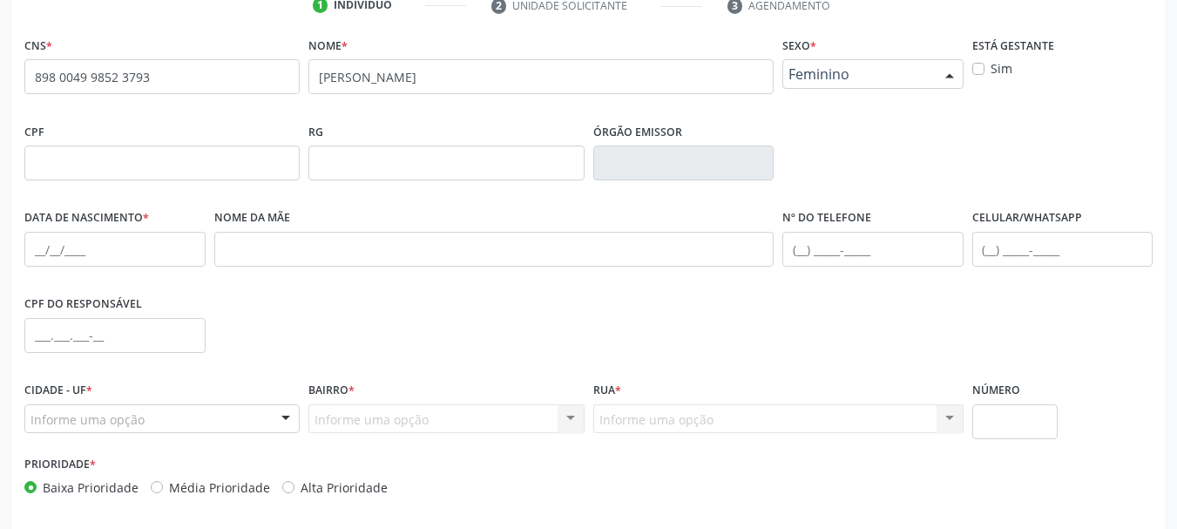
click at [860, 79] on span "Feminino" at bounding box center [857, 73] width 139 height 17
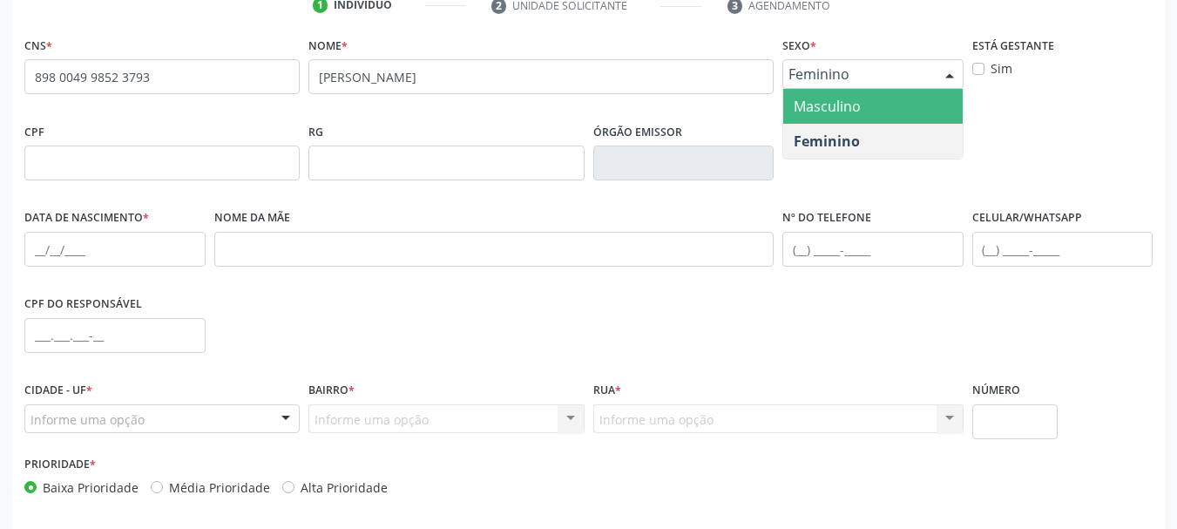
click at [854, 104] on span "Masculino" at bounding box center [826, 106] width 67 height 19
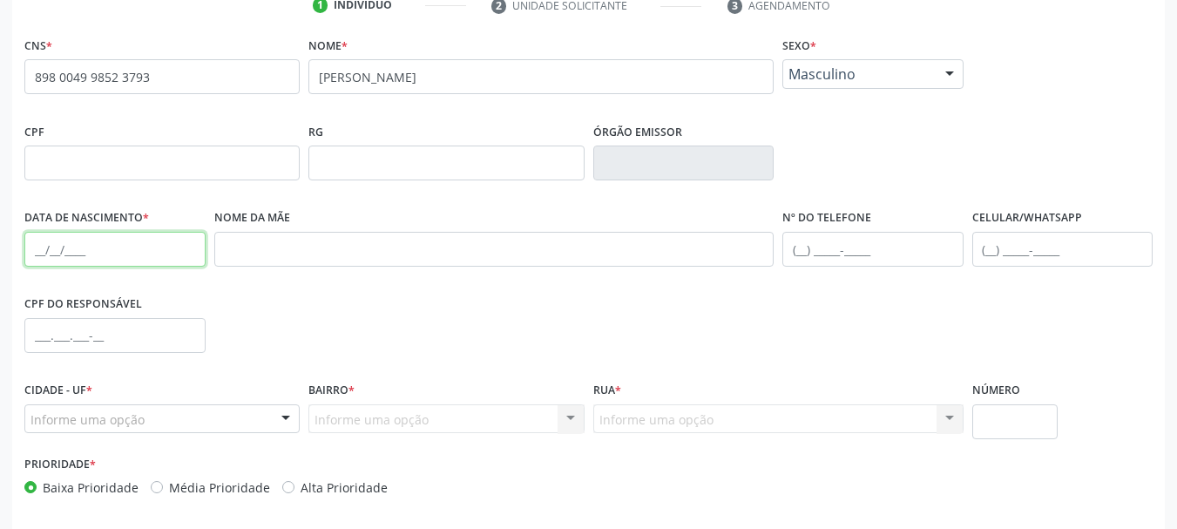
click at [40, 248] on input "text" at bounding box center [114, 249] width 181 height 35
type input "15/03/2016"
click at [71, 432] on div "Informe uma opção" at bounding box center [161, 419] width 275 height 30
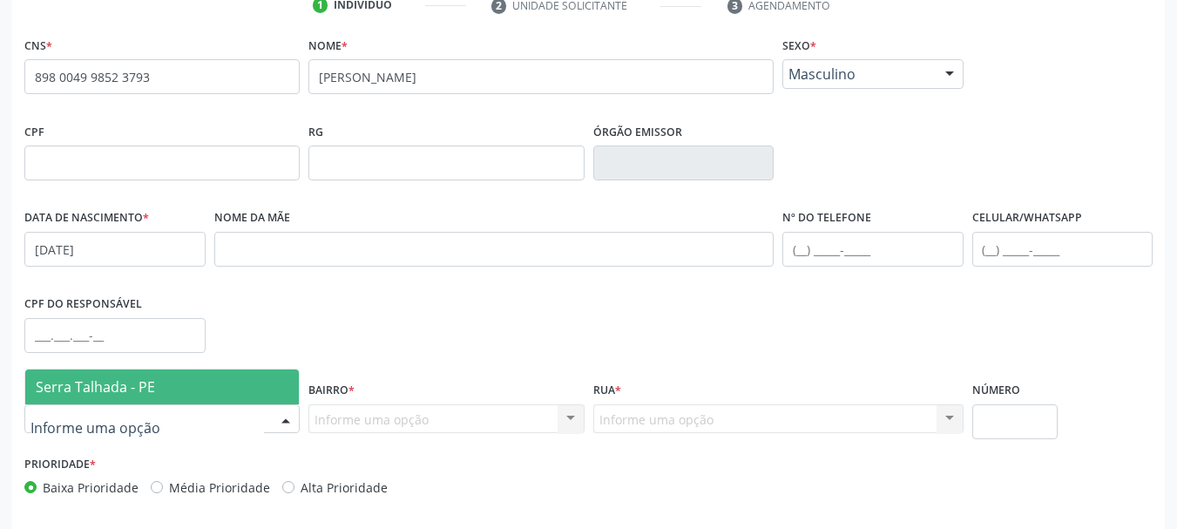
click at [74, 387] on span "Serra Talhada - PE" at bounding box center [95, 386] width 119 height 19
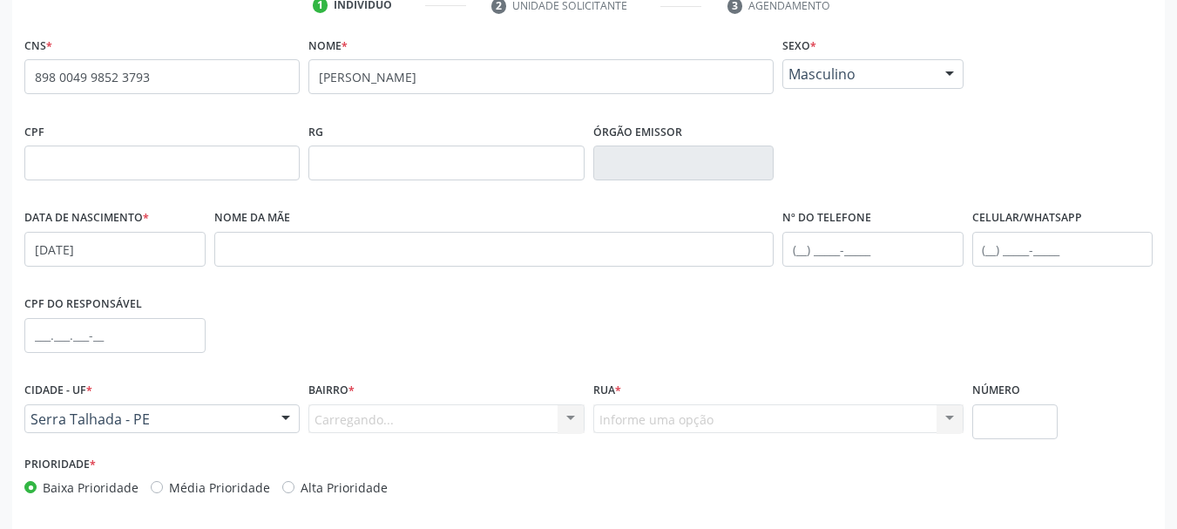
click at [356, 423] on div "Carregando... Nenhum resultado encontrado para: " " Nenhuma opção encontrada. D…" at bounding box center [445, 419] width 275 height 30
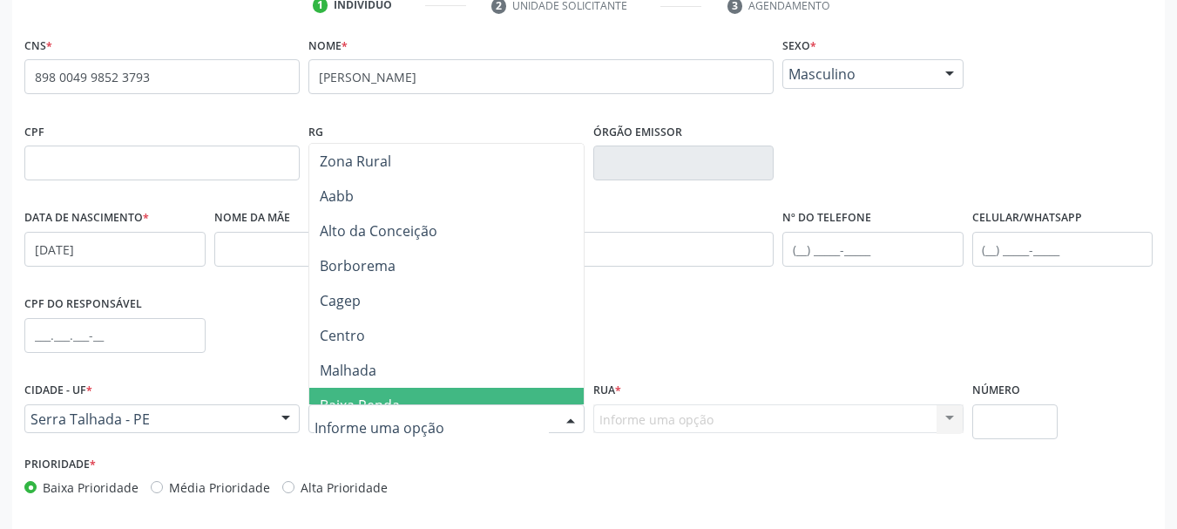
click at [371, 404] on div "Zona Rural Aabb Alto da Conceição Borborema Cagep Centro Malhada Baixa Renda Dn…" at bounding box center [445, 419] width 275 height 30
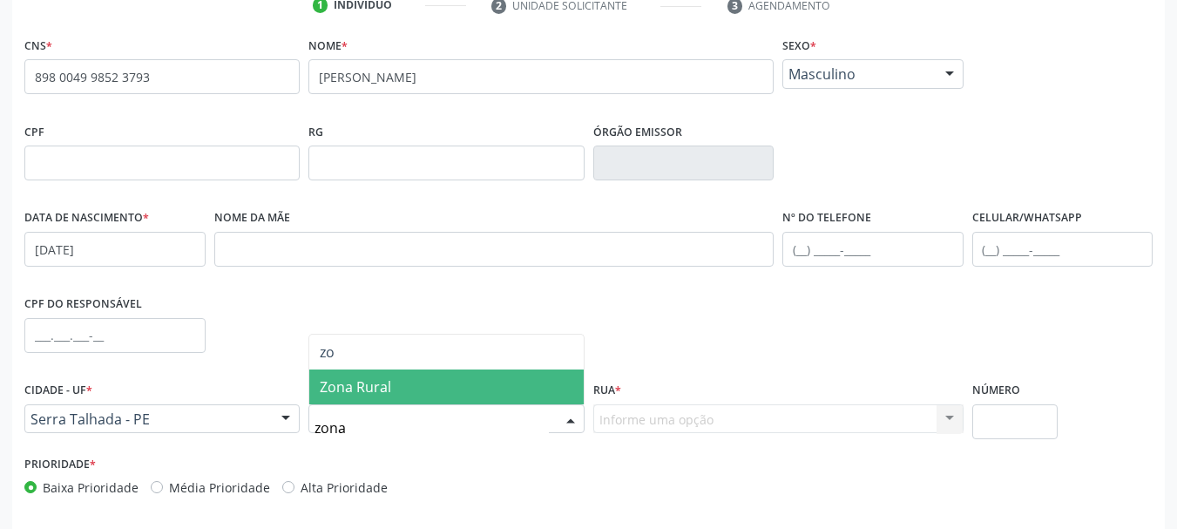
type input "zona"
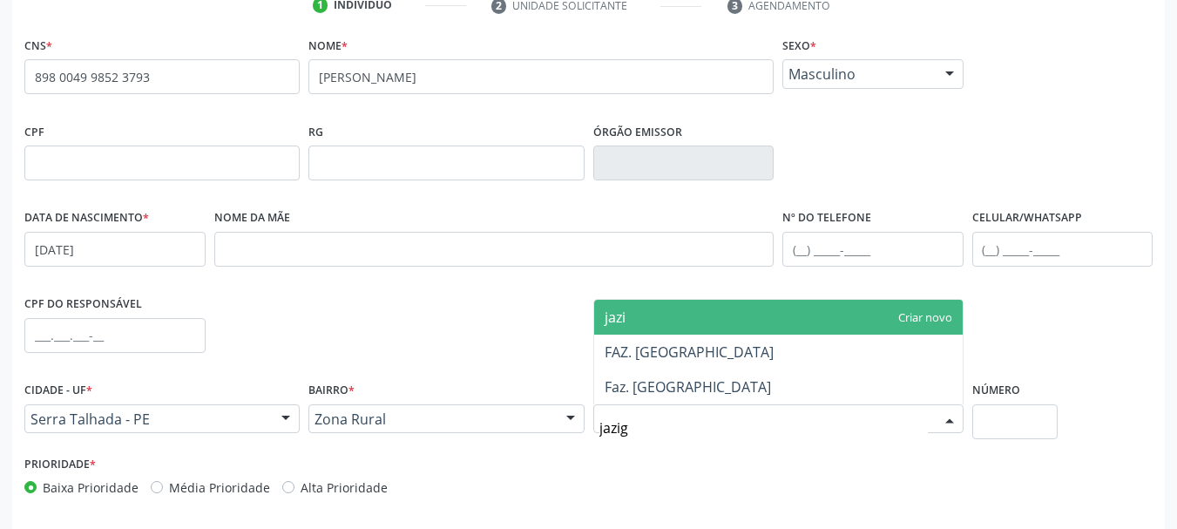
type input "jazigo"
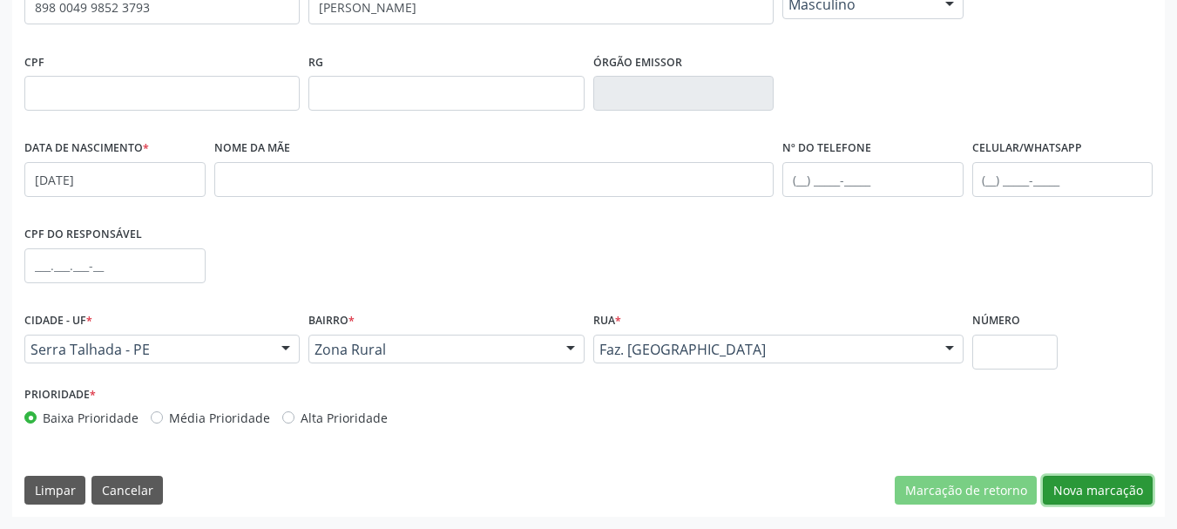
click at [1068, 483] on button "Nova marcação" at bounding box center [1098, 491] width 110 height 30
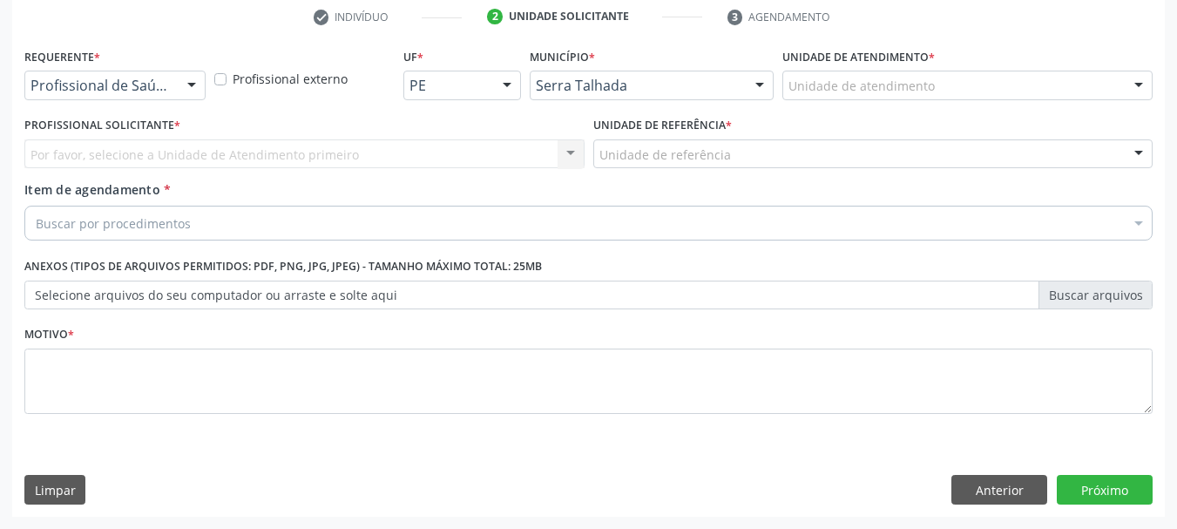
scroll to position [334, 0]
click at [74, 95] on div "Profissional de Saúde" at bounding box center [114, 86] width 181 height 30
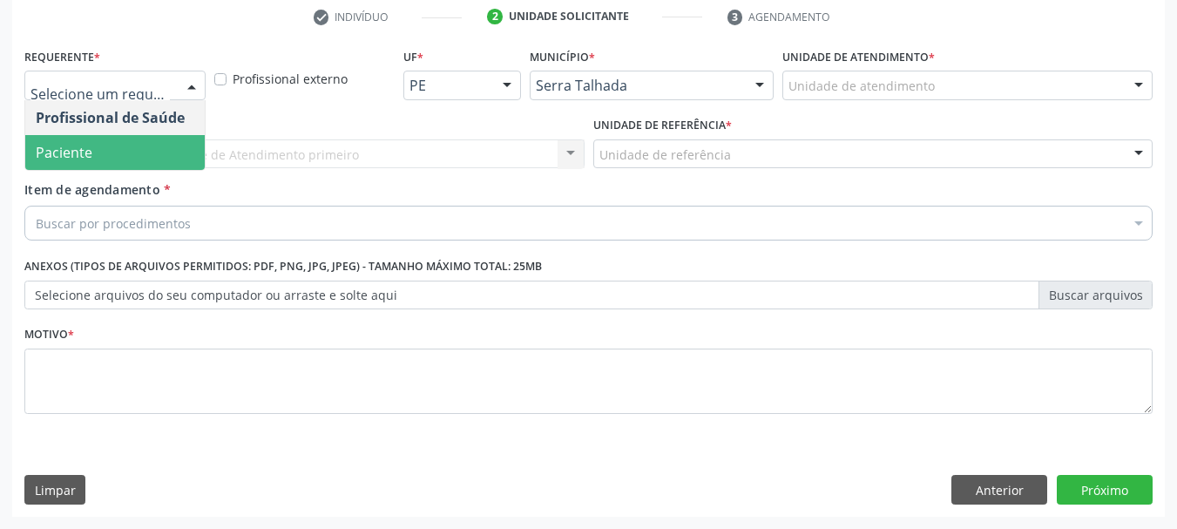
click at [75, 152] on span "Paciente" at bounding box center [64, 152] width 57 height 19
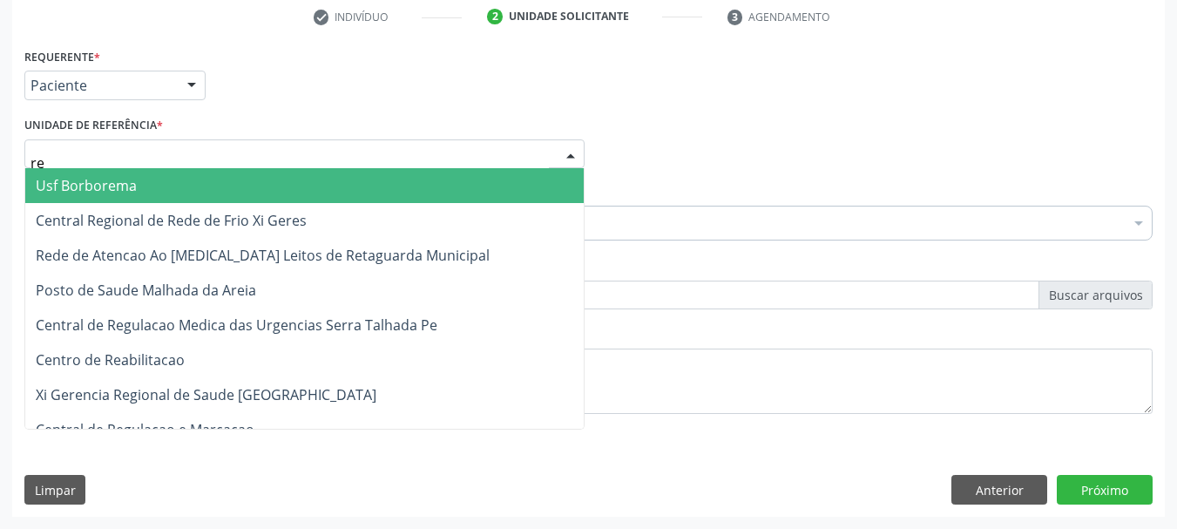
type input "rea"
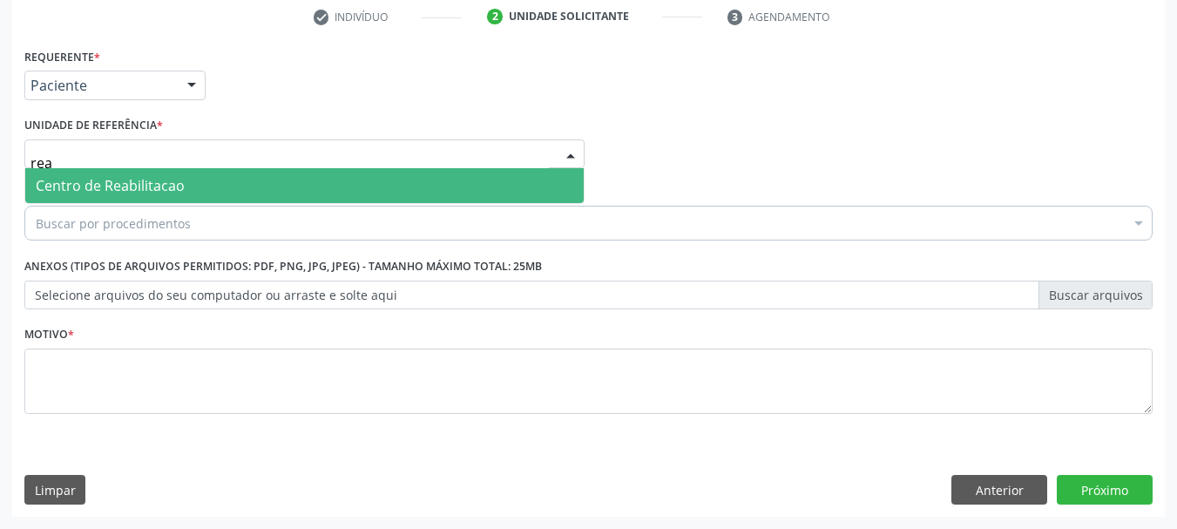
click at [78, 179] on span "Centro de Reabilitacao" at bounding box center [110, 185] width 149 height 19
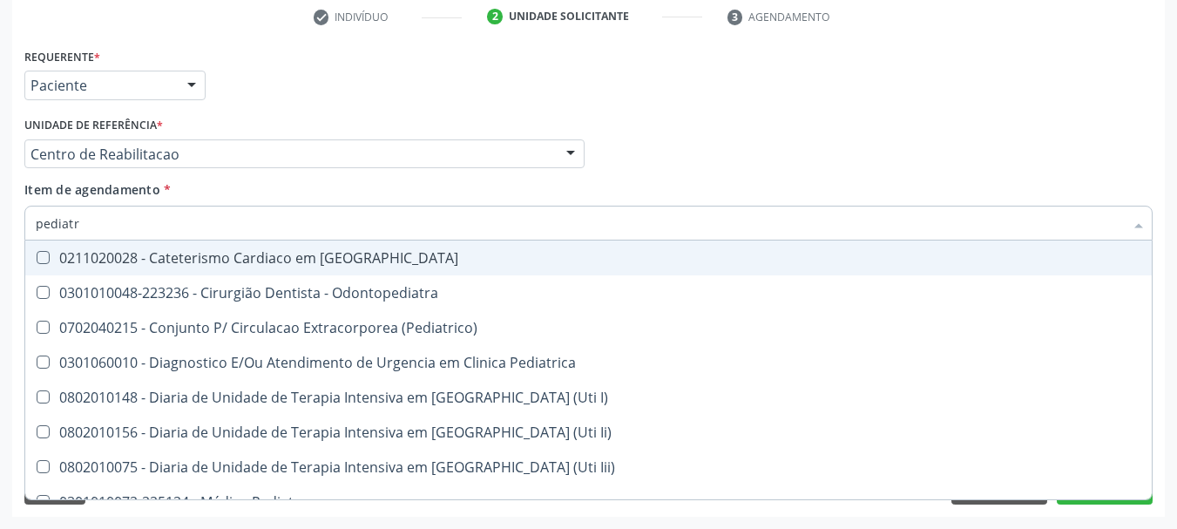
type input "pediatra"
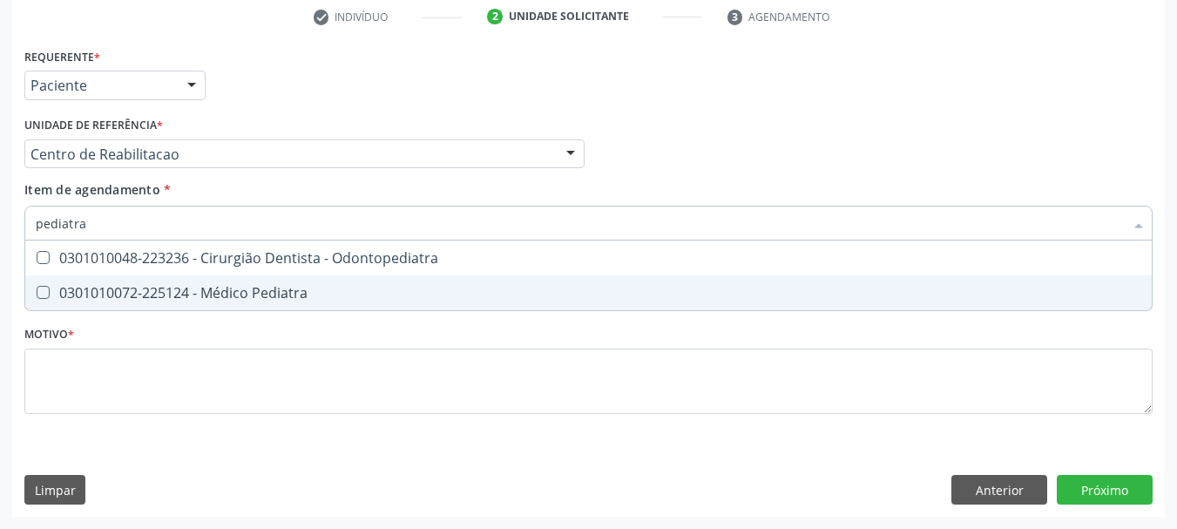
click at [168, 275] on span "0301010072-225124 - Médico Pediatra" at bounding box center [588, 292] width 1126 height 35
checkbox Pediatra "true"
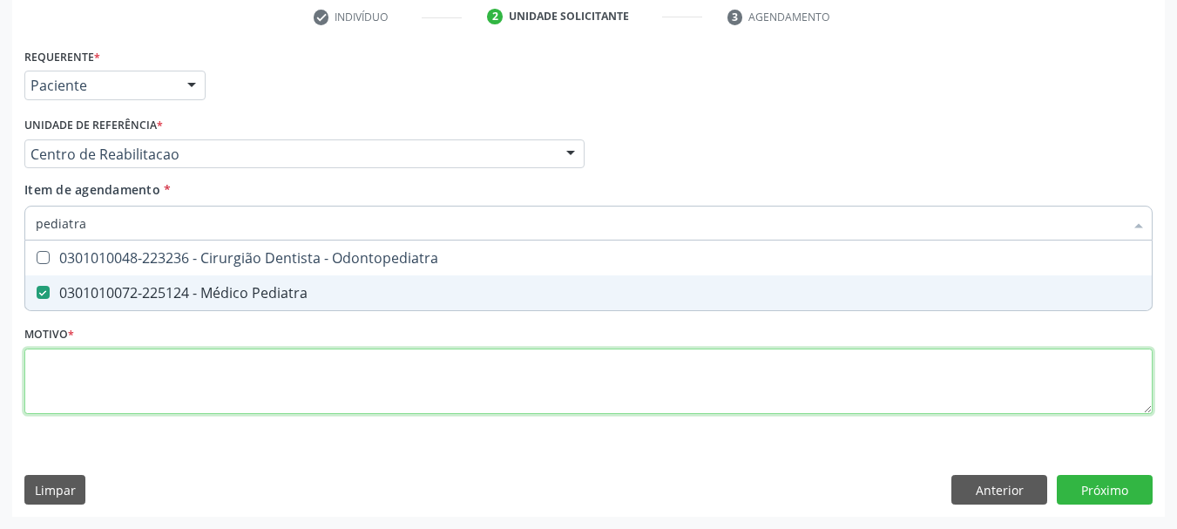
click at [129, 378] on div "Requerente * Paciente Profissional de Saúde Paciente Nenhum resultado encontrad…" at bounding box center [588, 241] width 1128 height 395
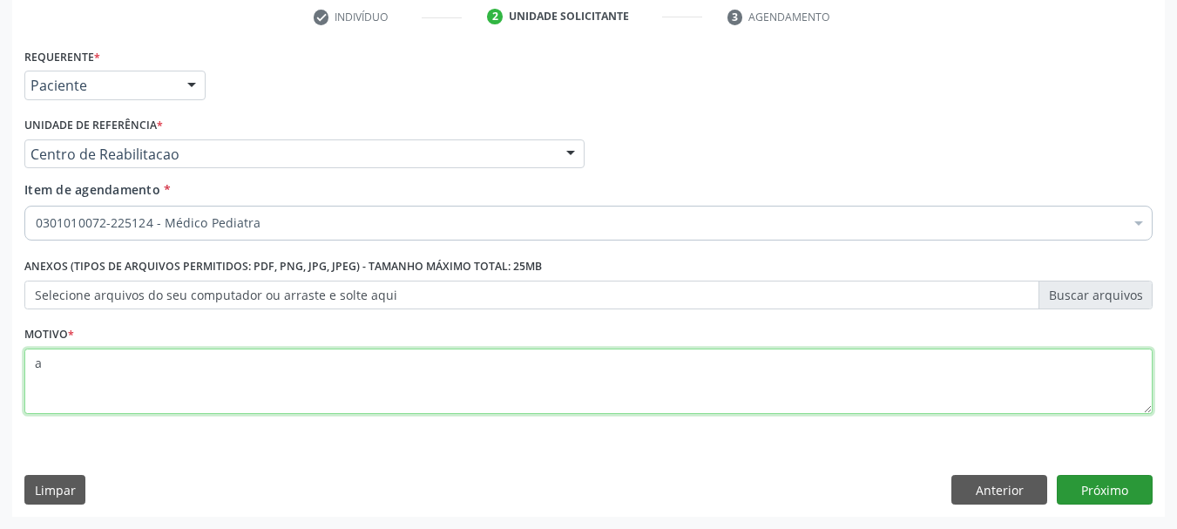
type textarea "a"
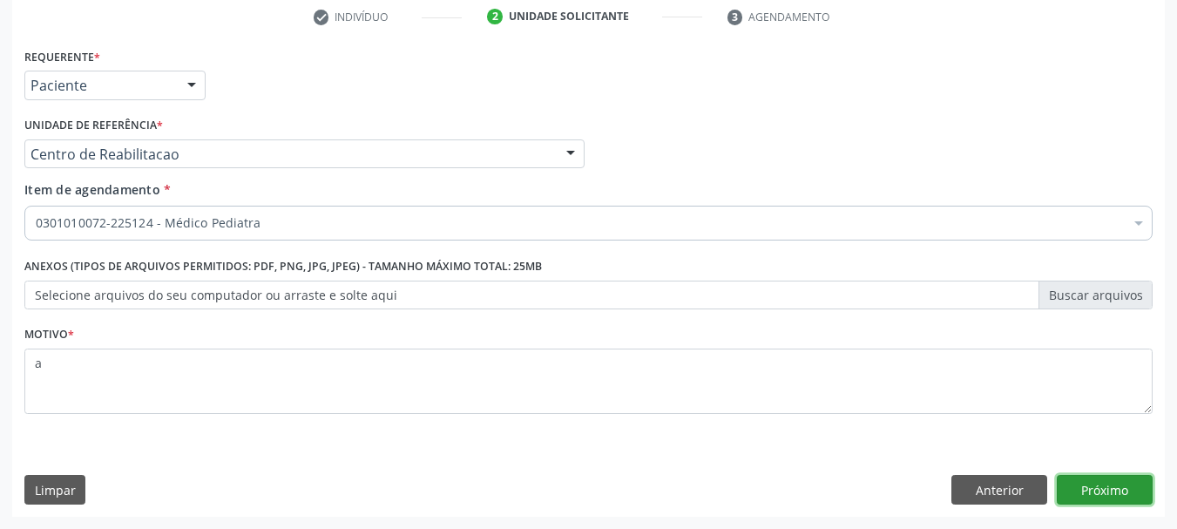
click at [1114, 492] on button "Próximo" at bounding box center [1105, 490] width 96 height 30
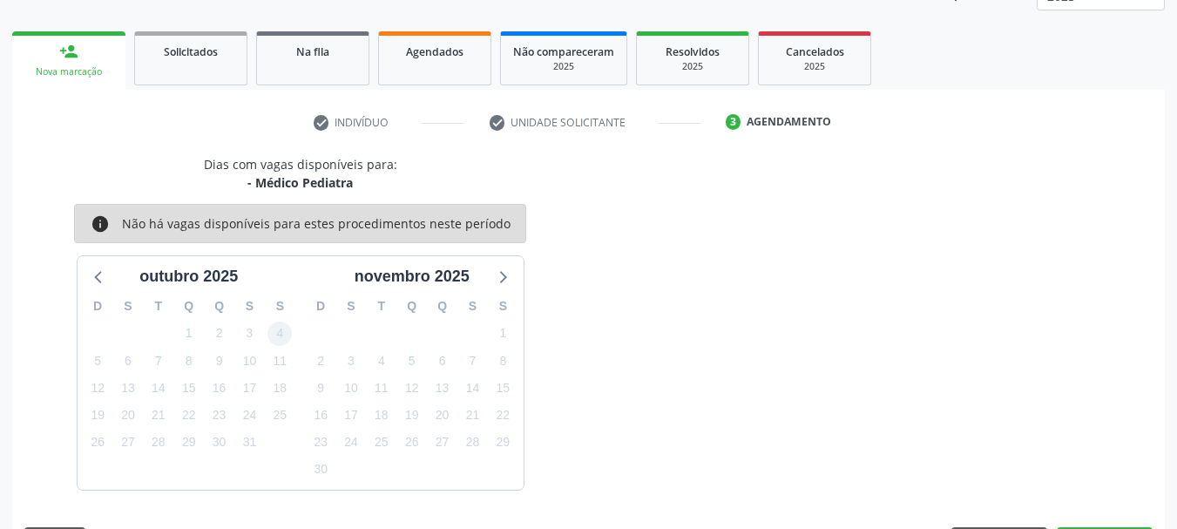
scroll to position [280, 0]
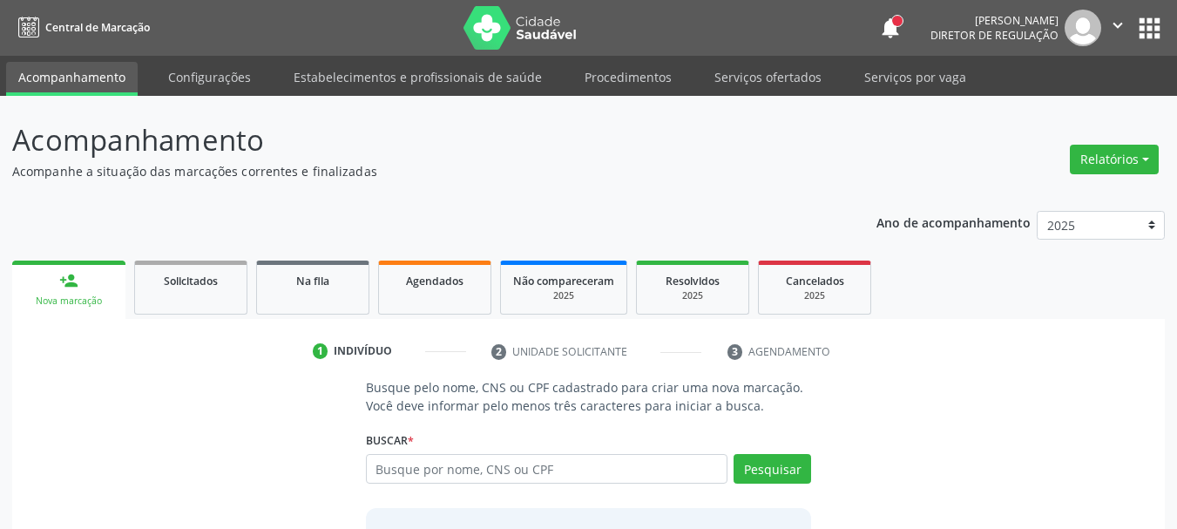
click at [388, 467] on input "text" at bounding box center [547, 469] width 362 height 30
type input "898003739732174"
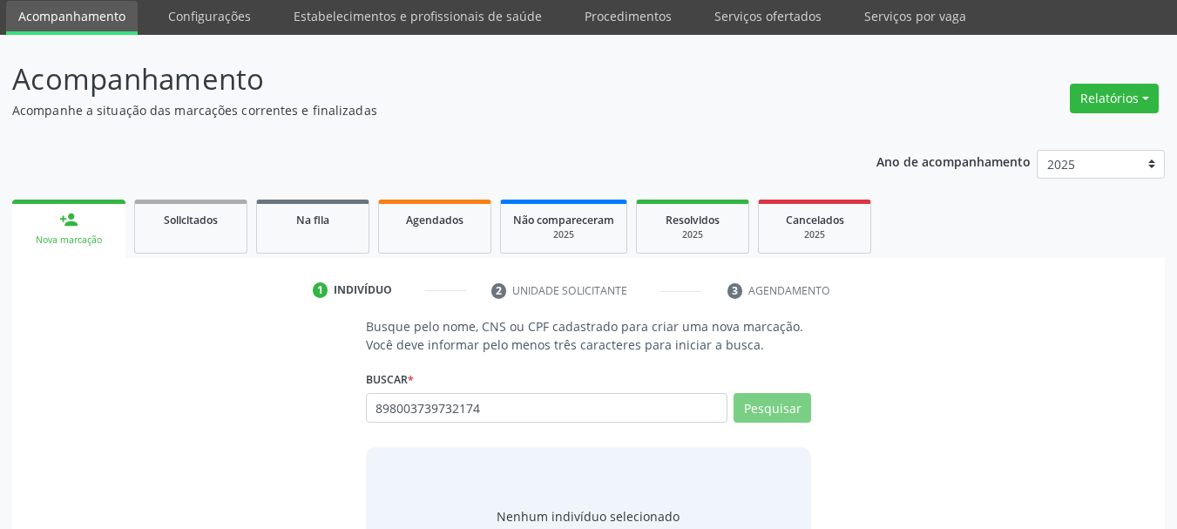
scroll to position [143, 0]
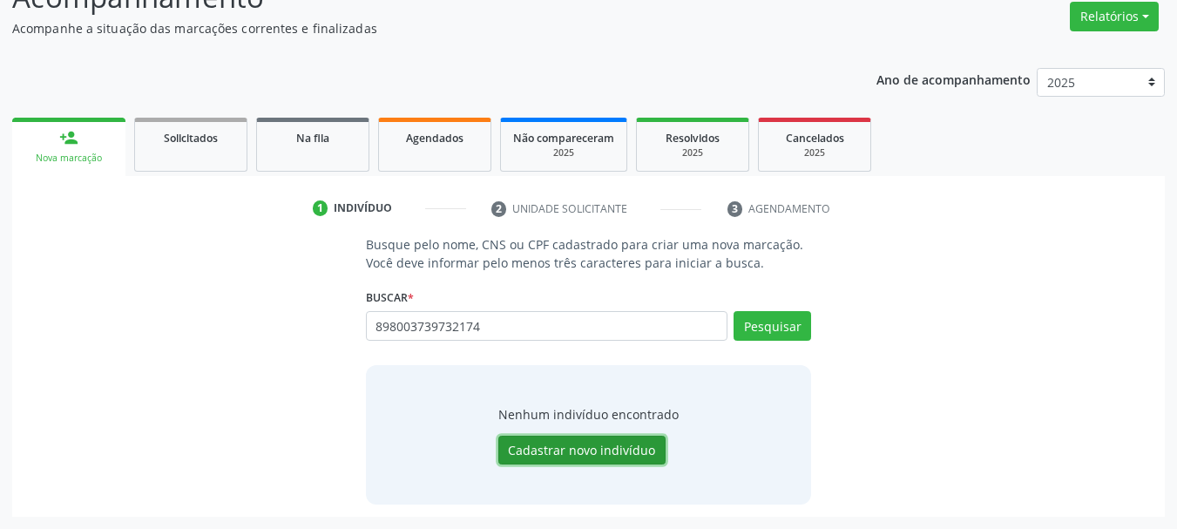
click at [586, 462] on button "Cadastrar novo indivíduo" at bounding box center [581, 450] width 167 height 30
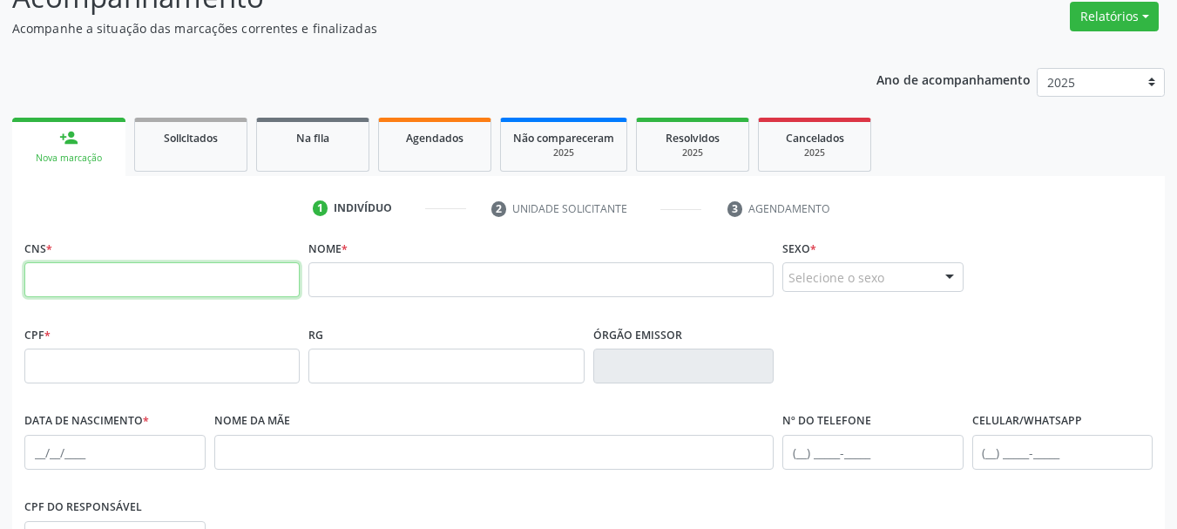
click at [240, 287] on input "text" at bounding box center [161, 279] width 275 height 35
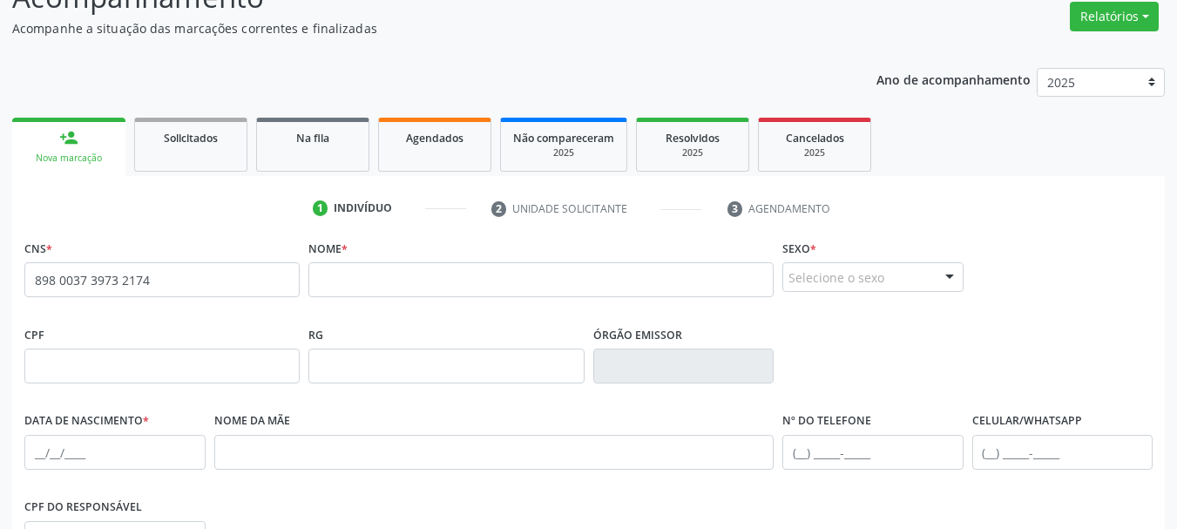
type input "898 0037 3973 2174"
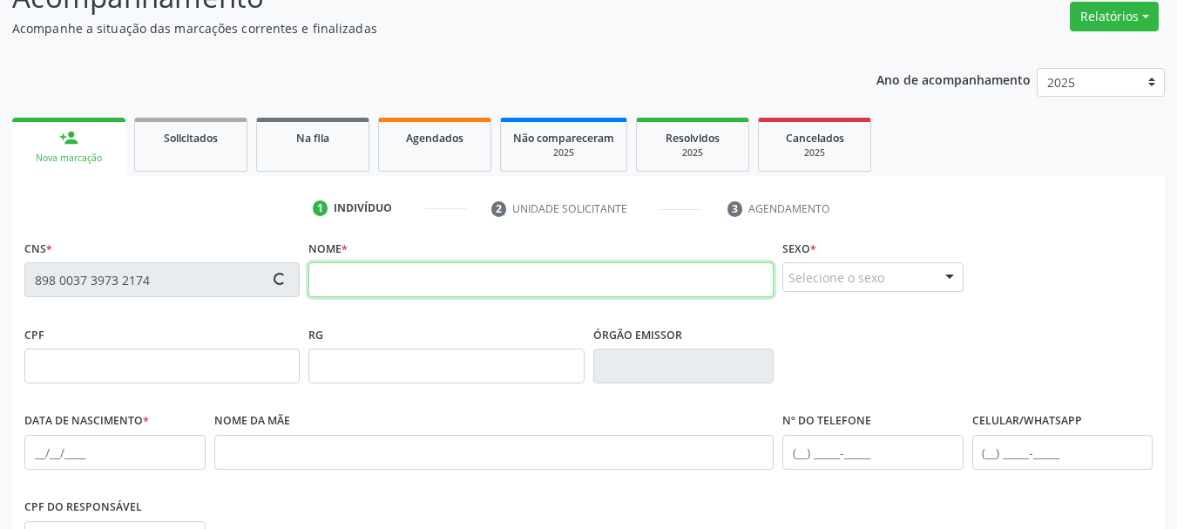
click at [327, 283] on input "text" at bounding box center [540, 279] width 465 height 35
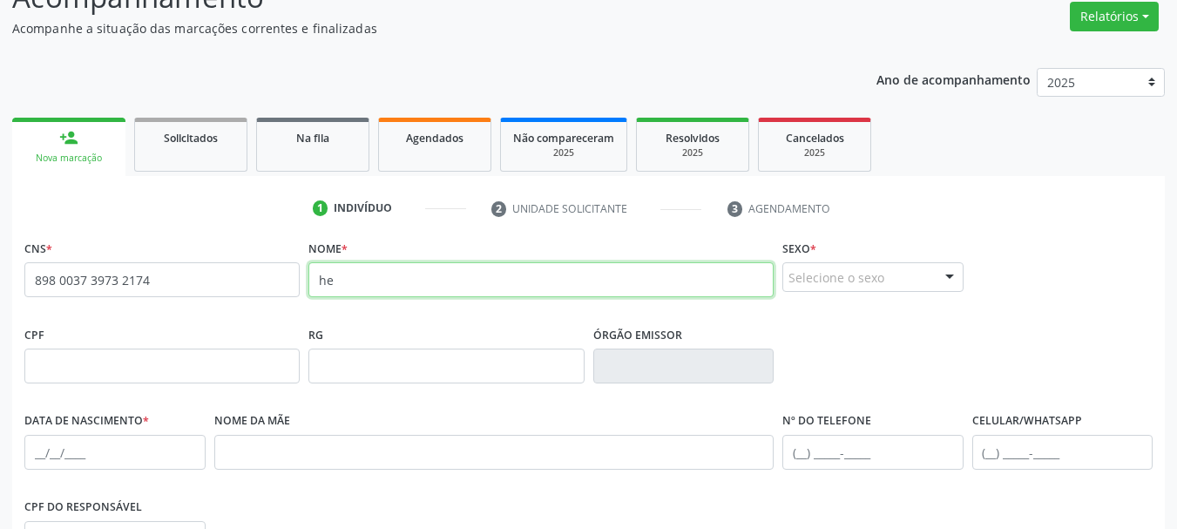
type input "h"
type input "HEDNA DAIANNE DA SILVA"
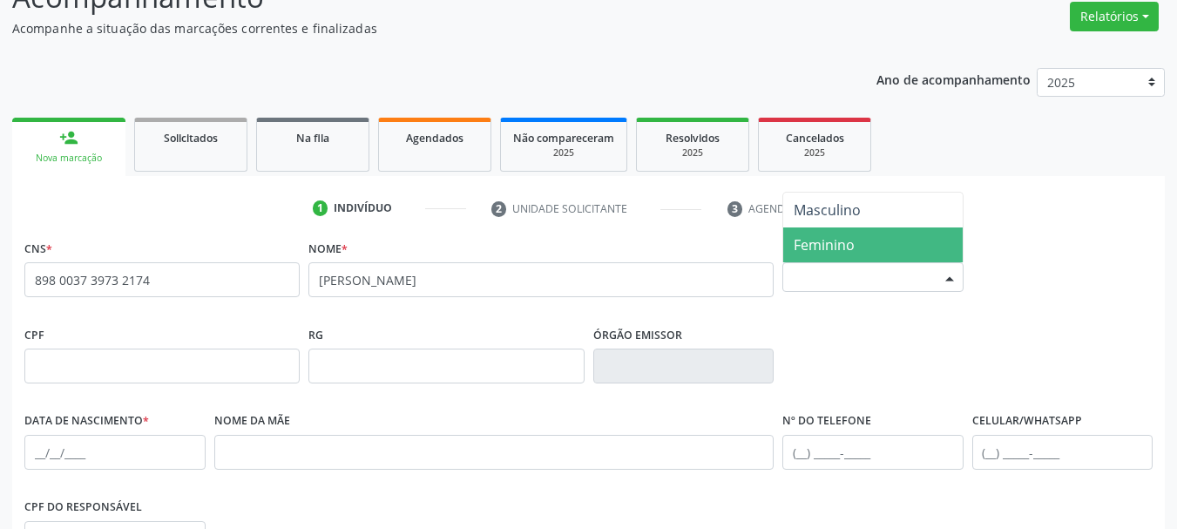
click at [856, 238] on span "Feminino" at bounding box center [872, 244] width 179 height 35
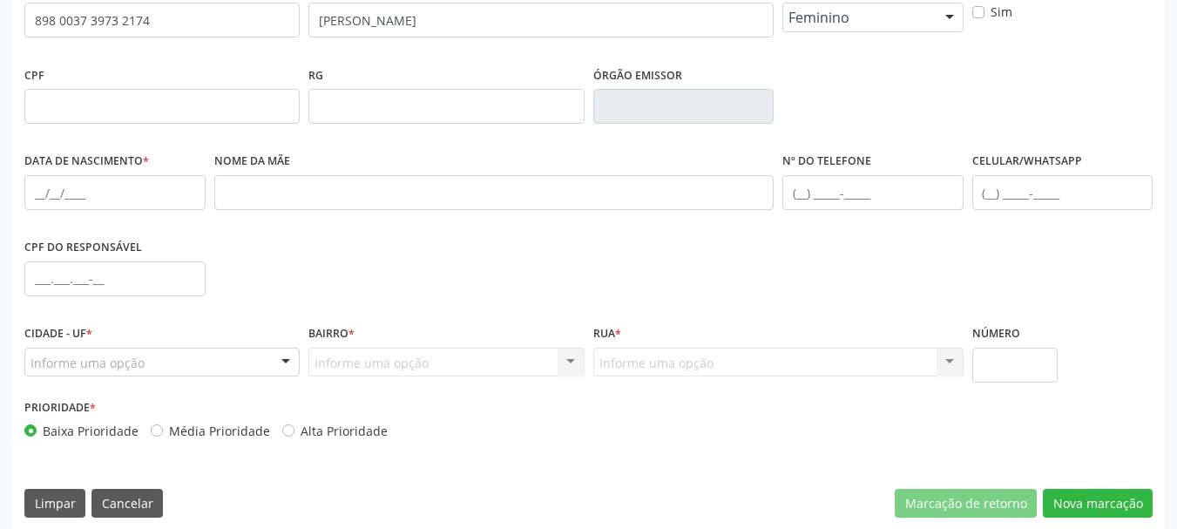
scroll to position [404, 0]
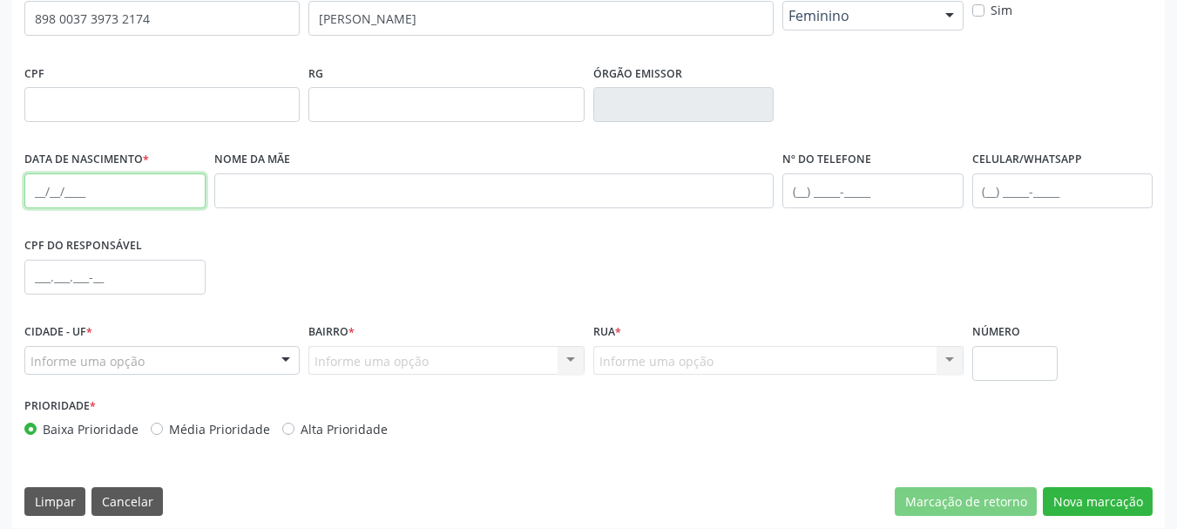
click at [37, 185] on input "text" at bounding box center [114, 190] width 181 height 35
type input "23/12/2006"
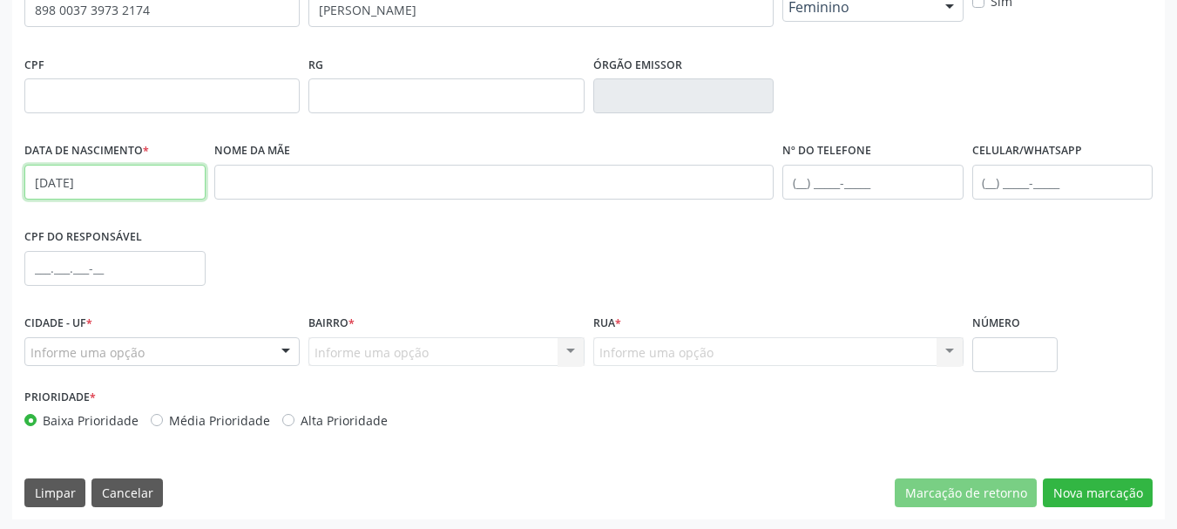
scroll to position [415, 0]
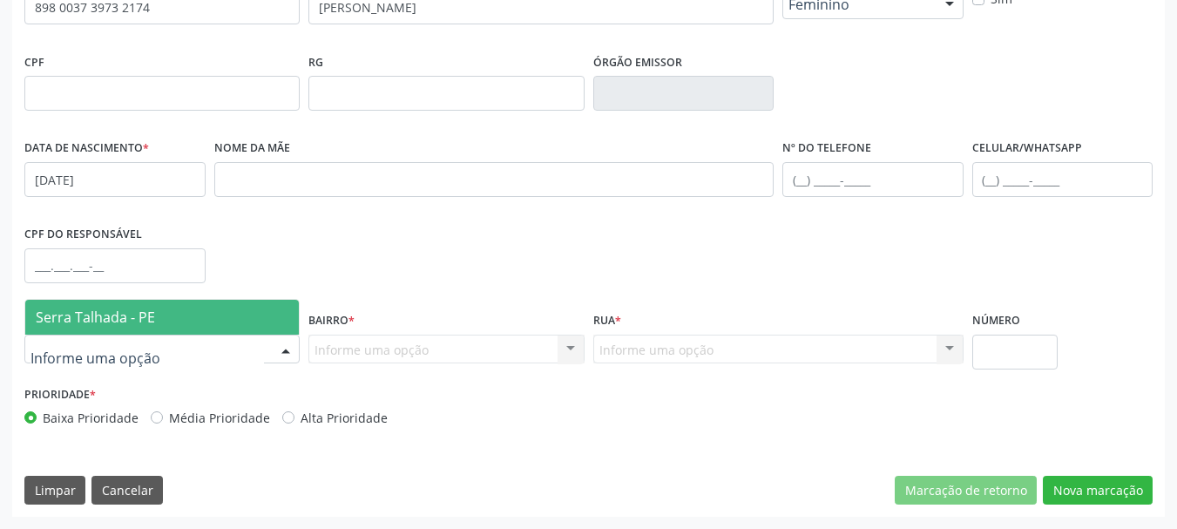
click at [122, 329] on span "Serra Talhada - PE" at bounding box center [161, 317] width 273 height 35
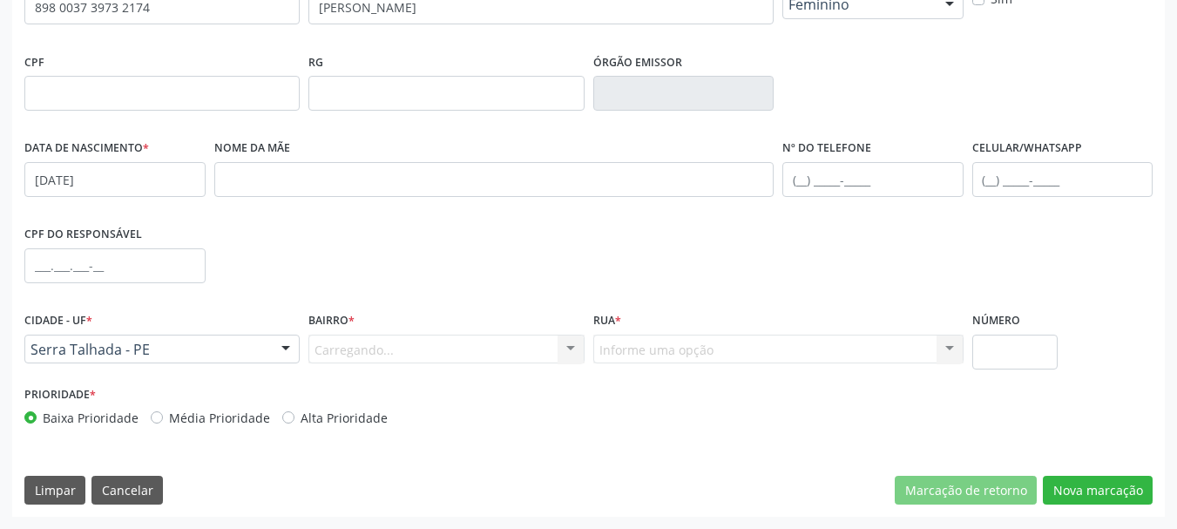
click at [328, 350] on div "Carregando... Nenhum resultado encontrado para: " " Nenhuma opção encontrada. D…" at bounding box center [445, 349] width 275 height 30
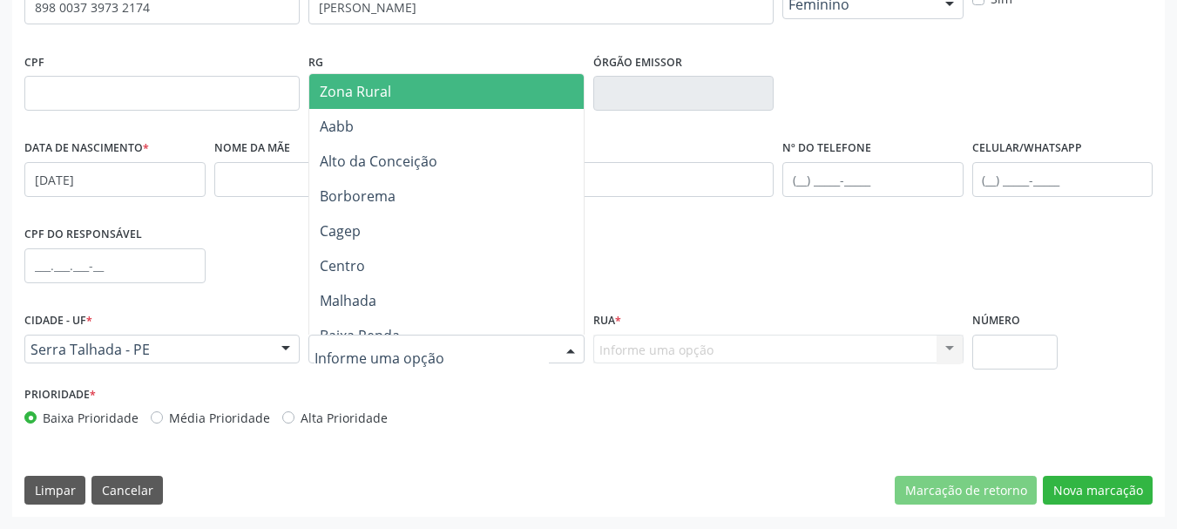
click at [382, 99] on span "Zona Rural" at bounding box center [355, 91] width 71 height 19
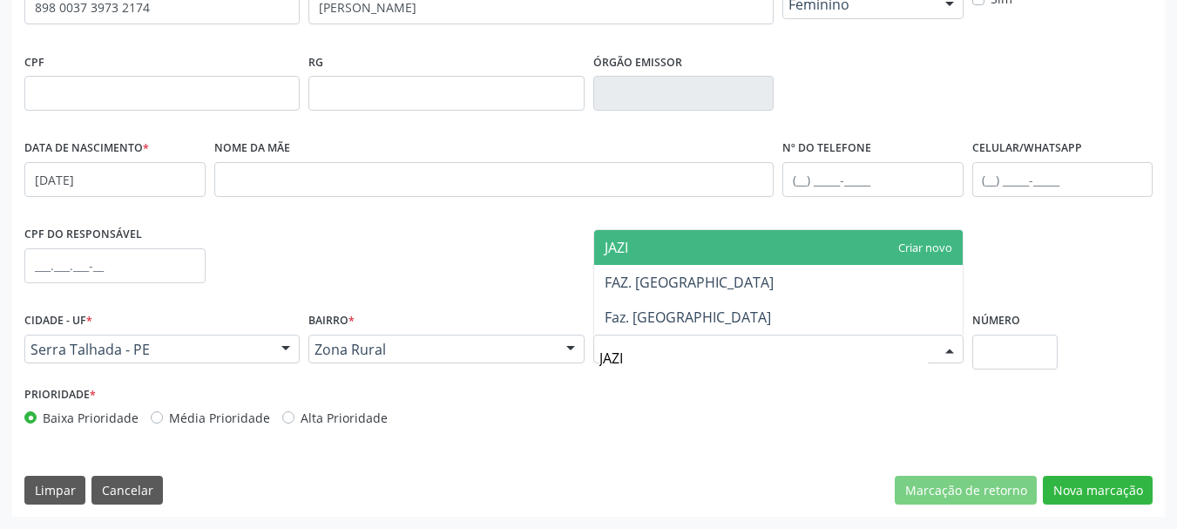
type input "JAZIG"
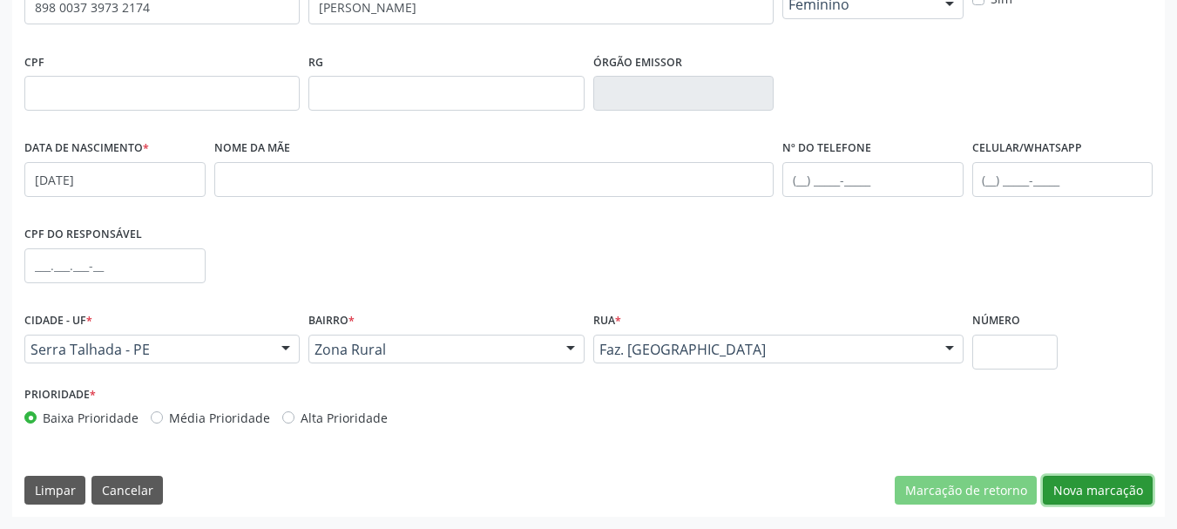
click at [1079, 495] on button "Nova marcação" at bounding box center [1098, 491] width 110 height 30
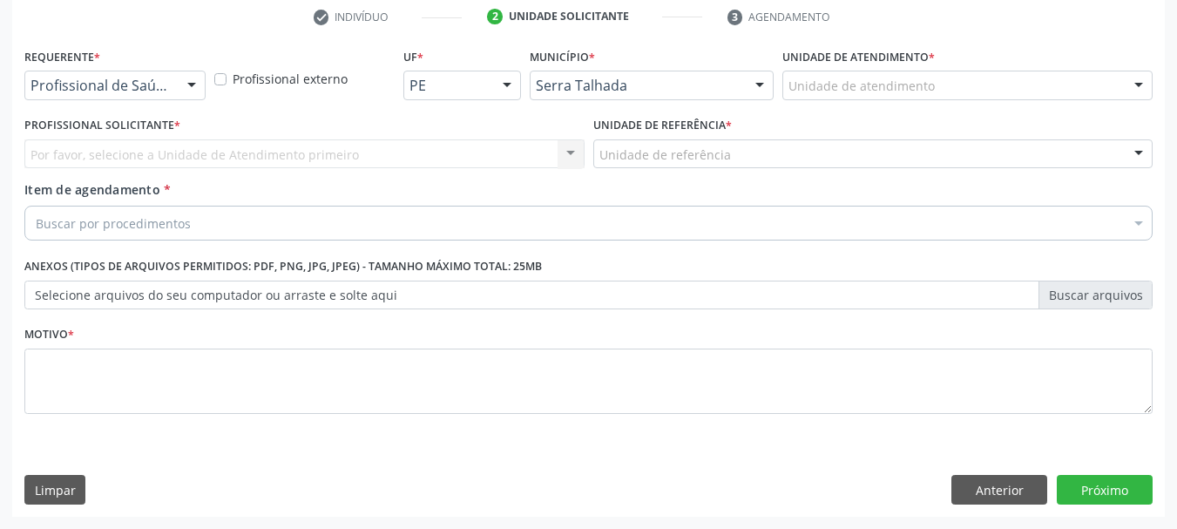
scroll to position [334, 0]
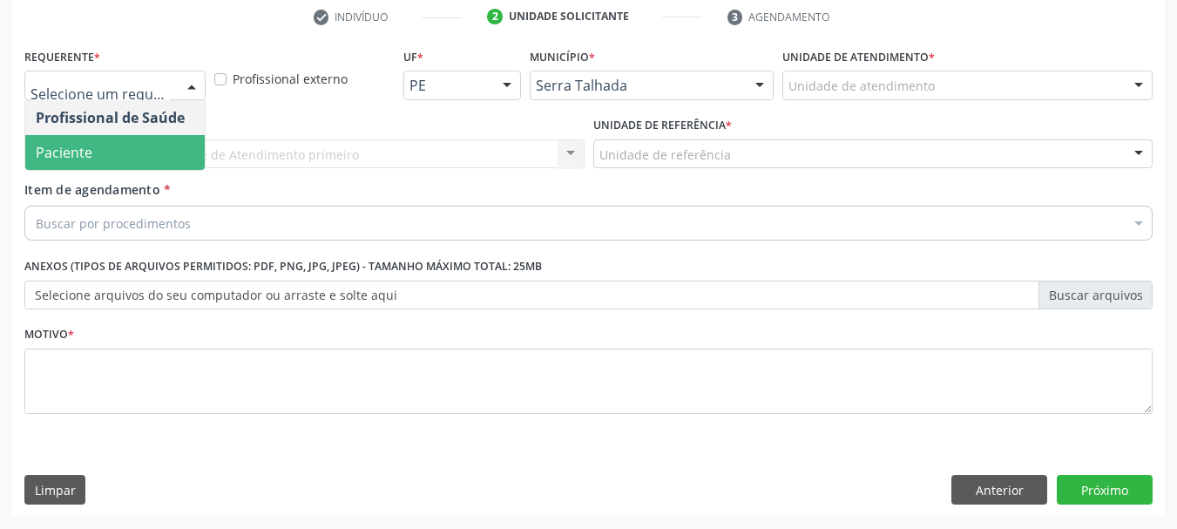
click at [81, 154] on span "Paciente" at bounding box center [64, 152] width 57 height 19
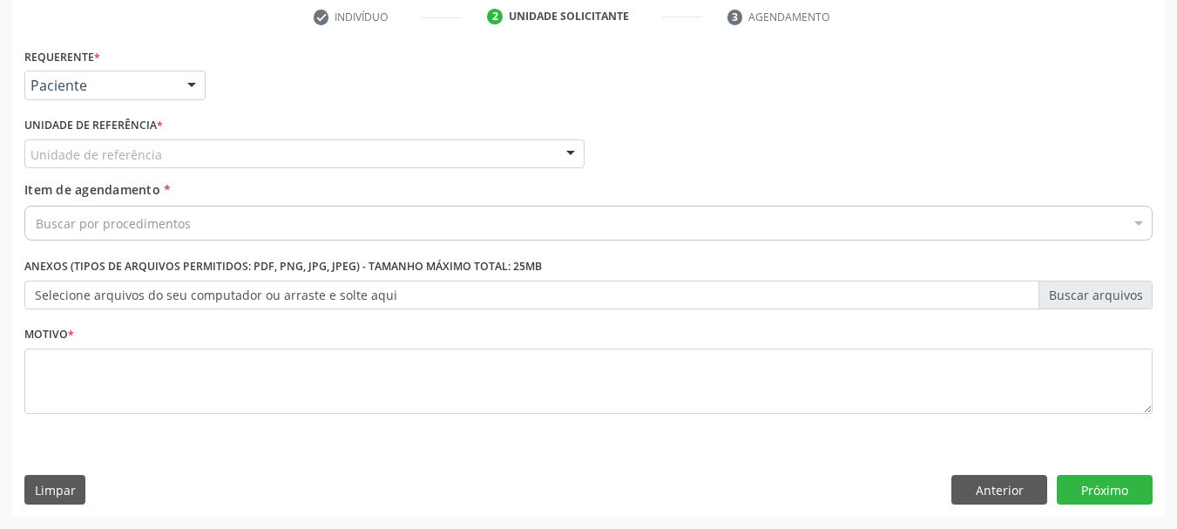
click at [81, 154] on div "Requerente * Paciente Profissional de Saúde Paciente Nenhum resultado encontrad…" at bounding box center [588, 241] width 1128 height 395
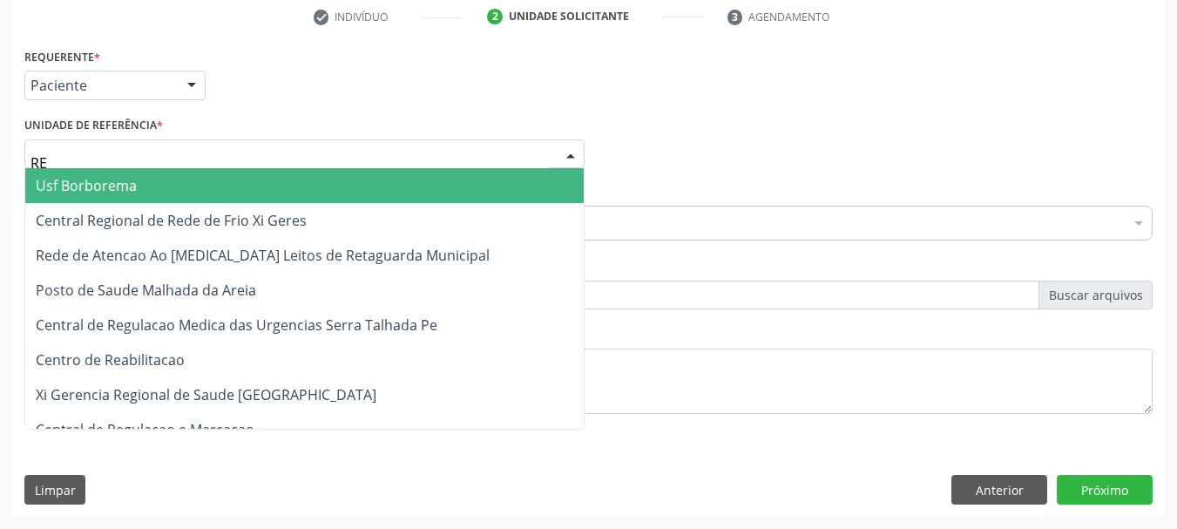
type input "REA"
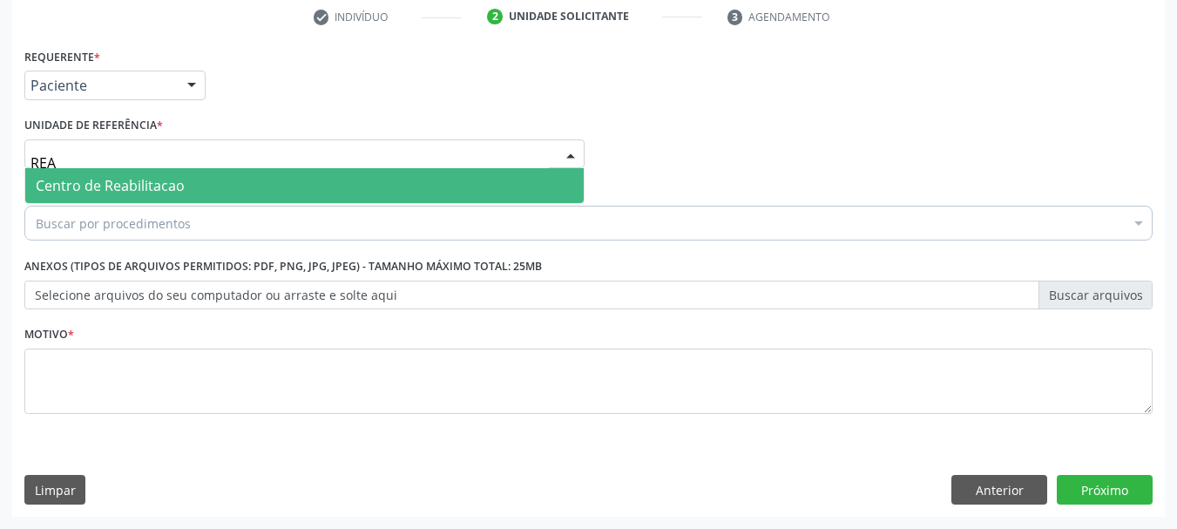
click at [81, 182] on span "Centro de Reabilitacao" at bounding box center [110, 185] width 149 height 19
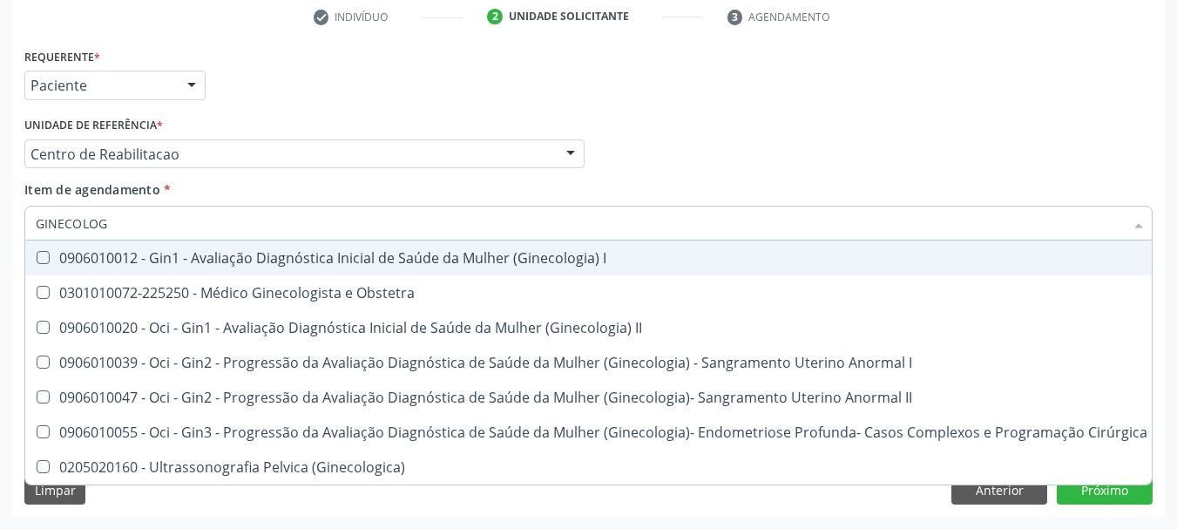
type input "GINECOLOGI"
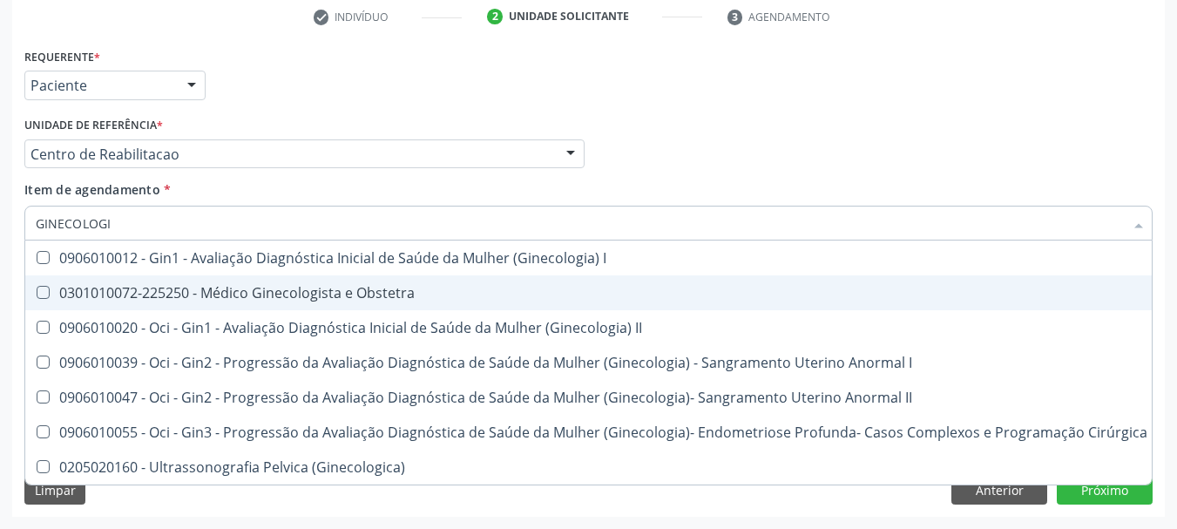
click at [327, 291] on div "0301010072-225250 - Médico Ginecologista e Obstetra" at bounding box center [591, 293] width 1111 height 14
checkbox Obstetra "true"
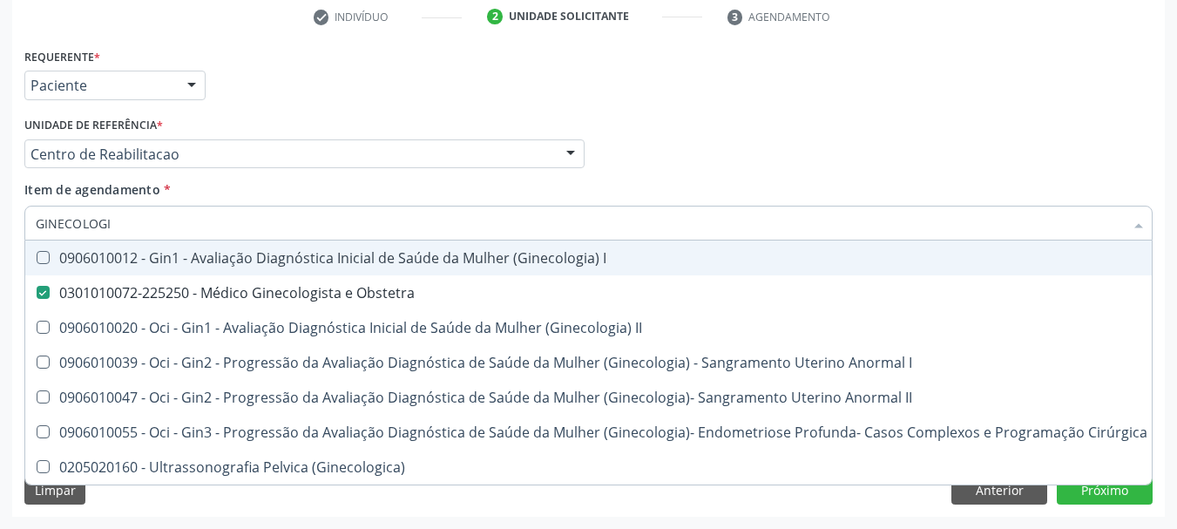
click at [567, 191] on div "Item de agendamento * GINECOLOGI Desfazer seleção 0906010012 - Gin1 - Avaliação…" at bounding box center [588, 207] width 1128 height 55
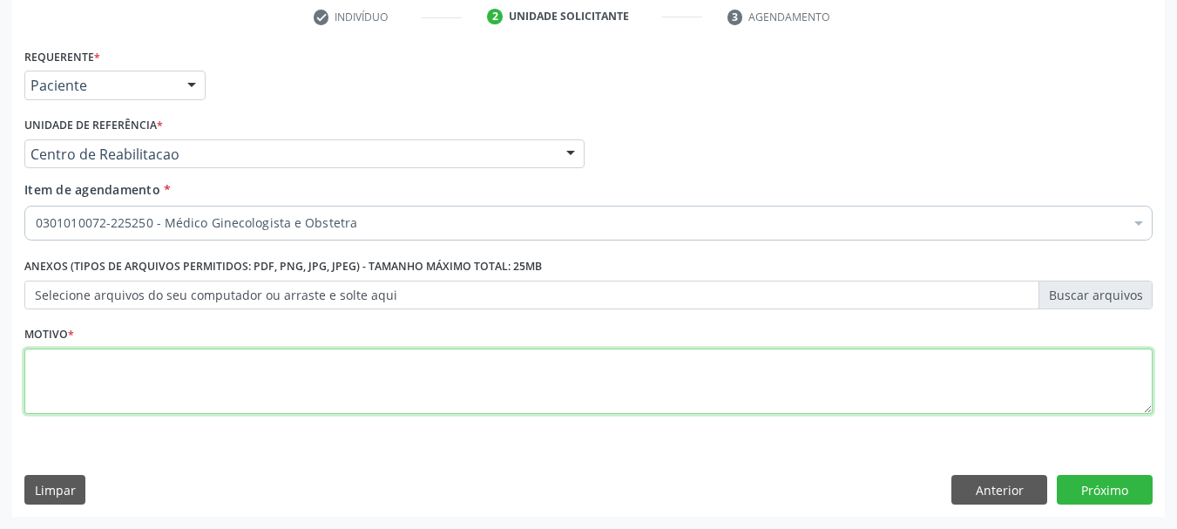
click at [182, 395] on textarea at bounding box center [588, 381] width 1128 height 66
type textarea "S"
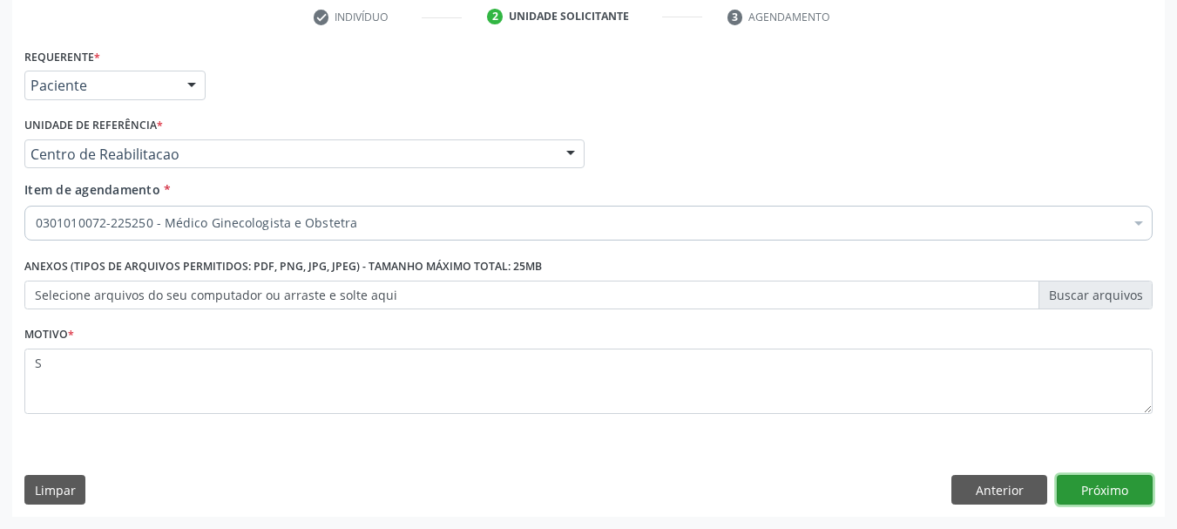
click at [1097, 498] on button "Próximo" at bounding box center [1105, 490] width 96 height 30
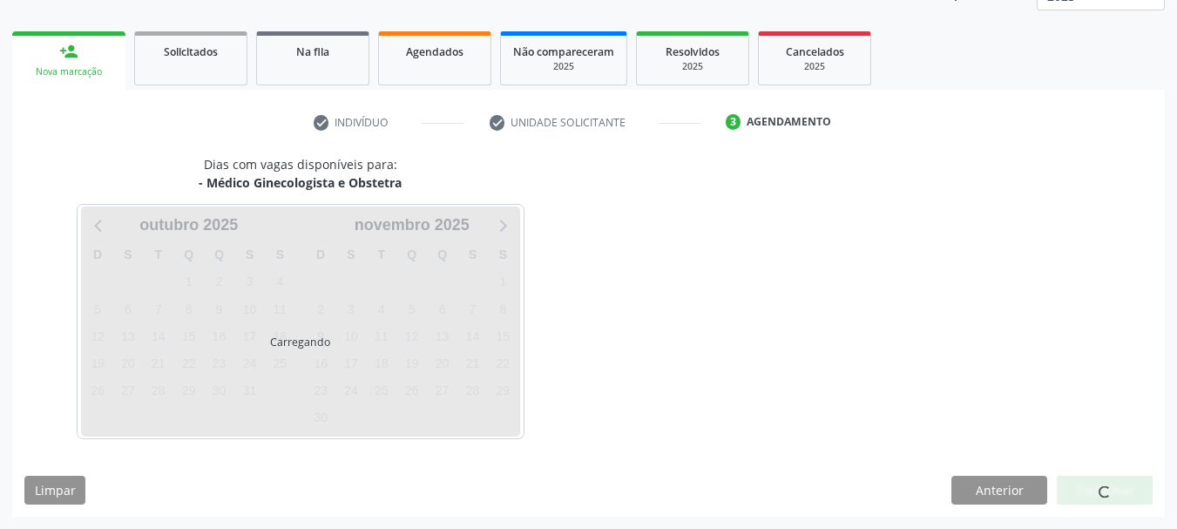
scroll to position [229, 0]
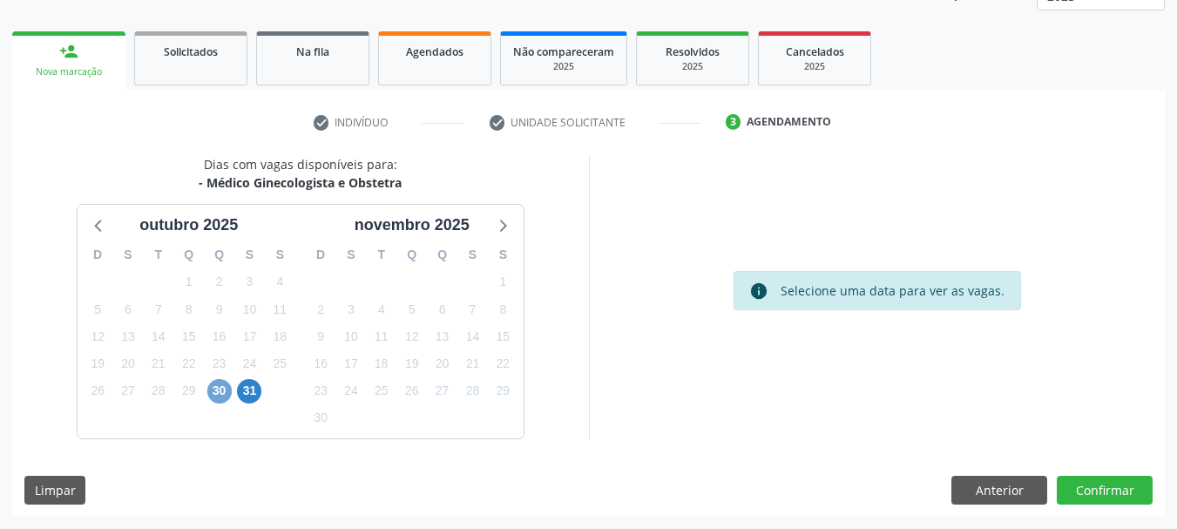
click at [213, 388] on span "30" at bounding box center [219, 391] width 24 height 24
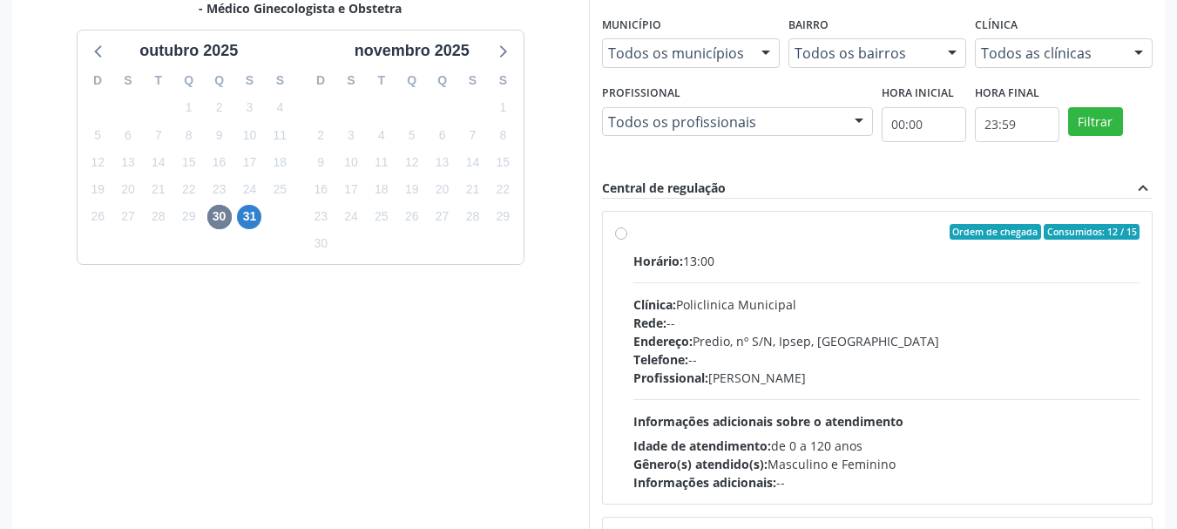
click at [741, 263] on div "Horário: 13:00" at bounding box center [886, 261] width 507 height 18
click at [627, 240] on input "Ordem de chegada Consumidos: 12 / 15 Horário: 13:00 Clínica: Policlinica Munici…" at bounding box center [621, 232] width 12 height 16
radio input "true"
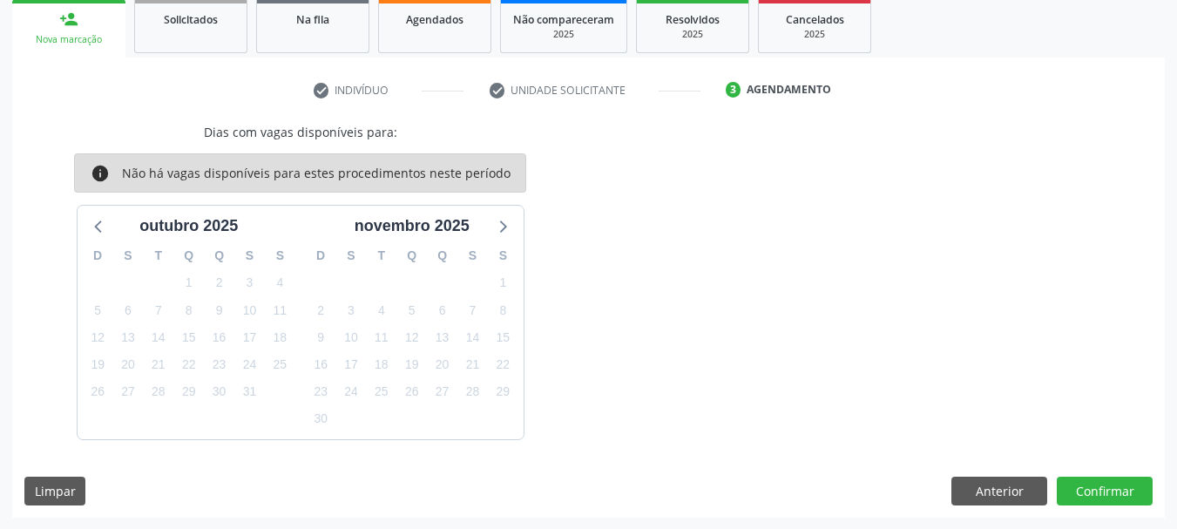
scroll to position [262, 0]
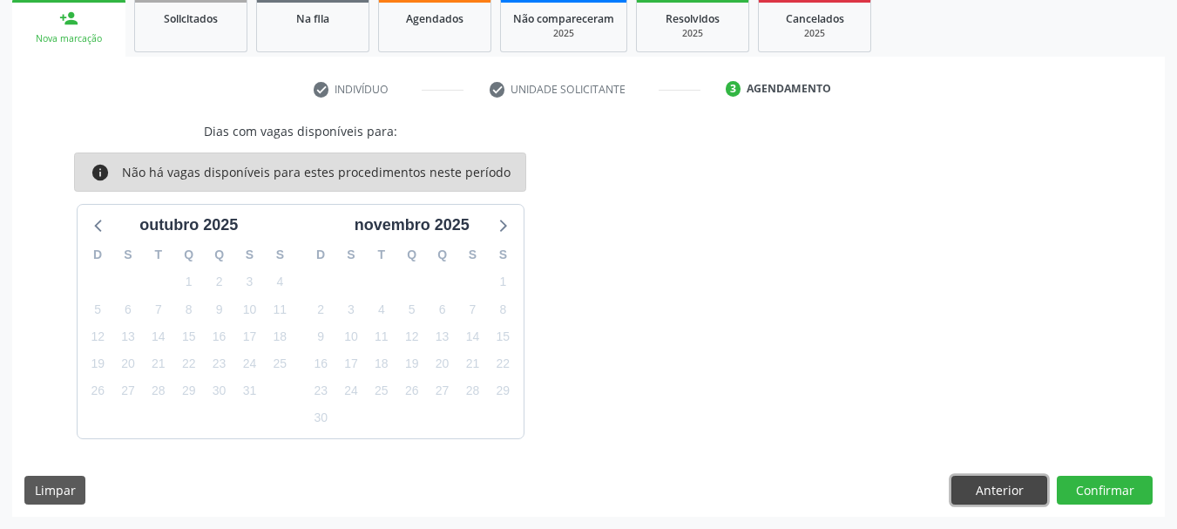
click at [993, 496] on button "Anterior" at bounding box center [999, 491] width 96 height 30
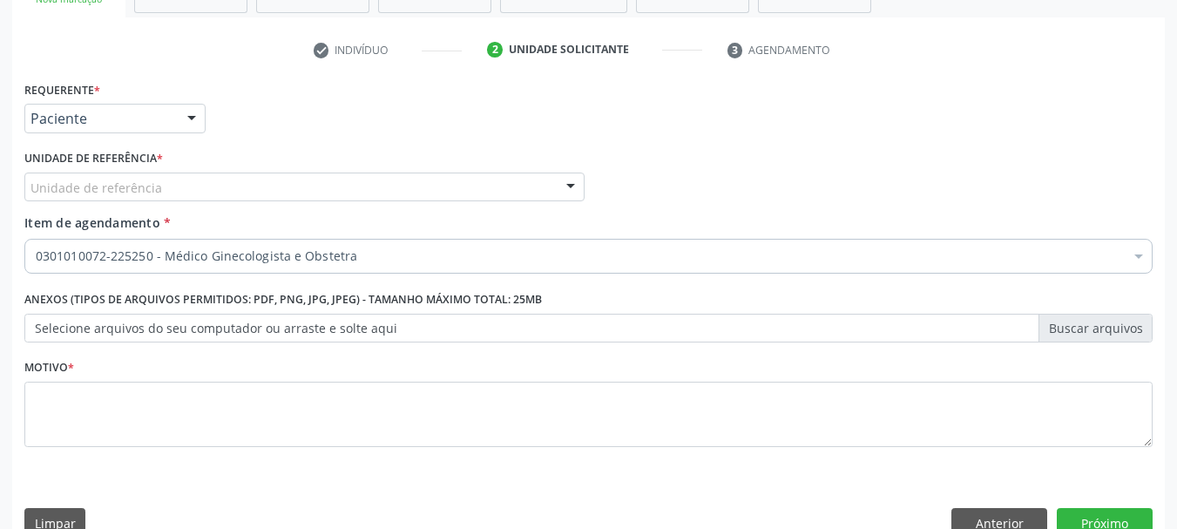
scroll to position [334, 0]
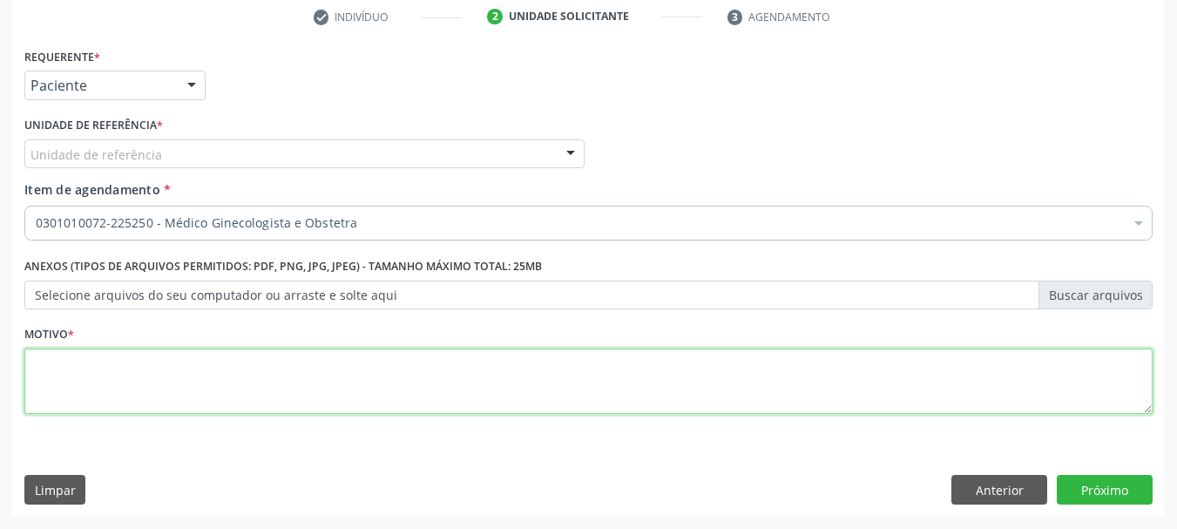
click at [323, 385] on textarea at bounding box center [588, 381] width 1128 height 66
type textarea "S"
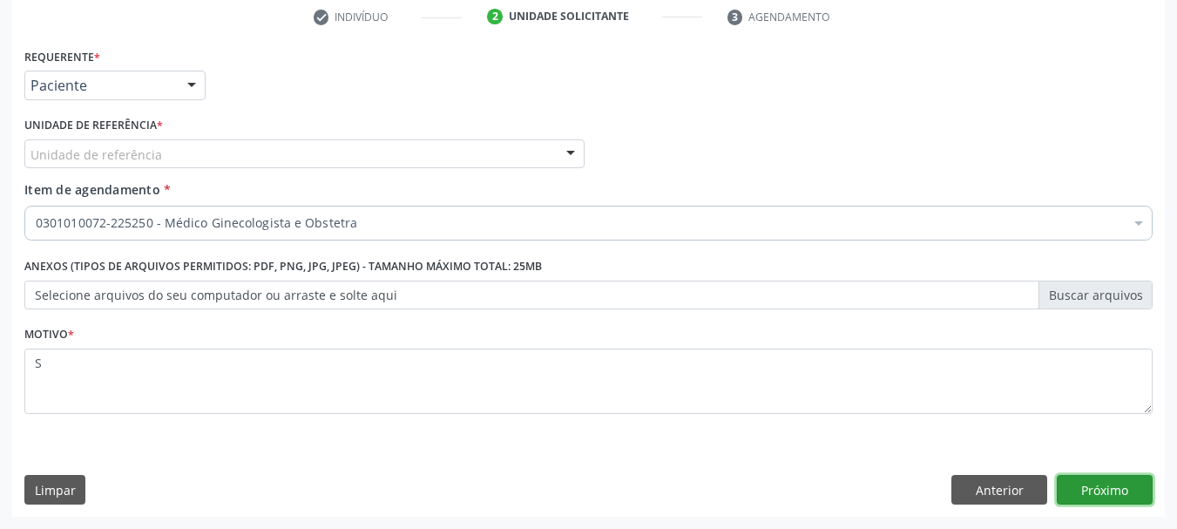
click at [1090, 482] on button "Próximo" at bounding box center [1105, 490] width 96 height 30
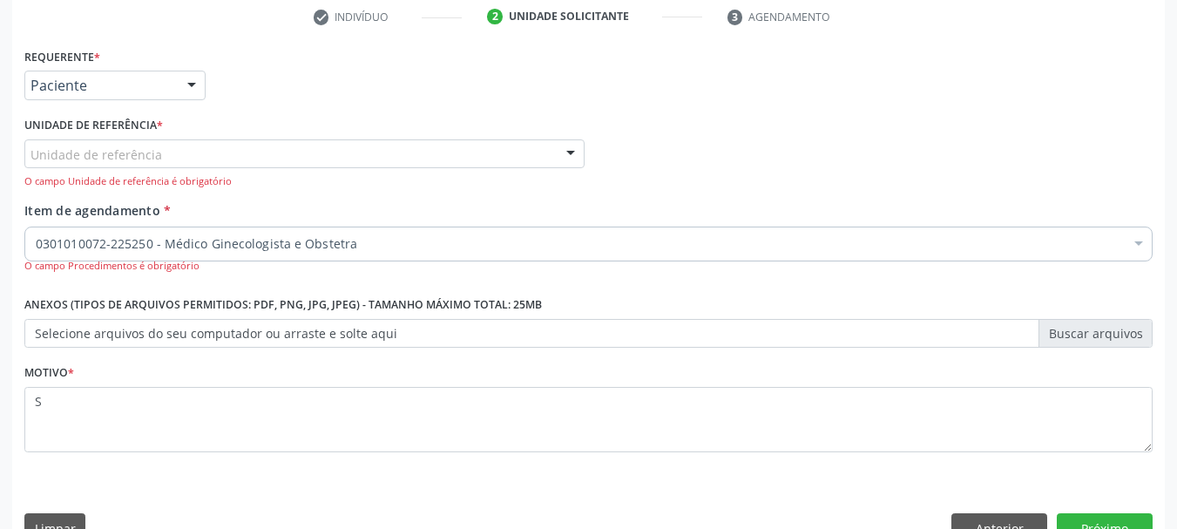
click at [257, 150] on div "Unidade de referência" at bounding box center [304, 154] width 560 height 30
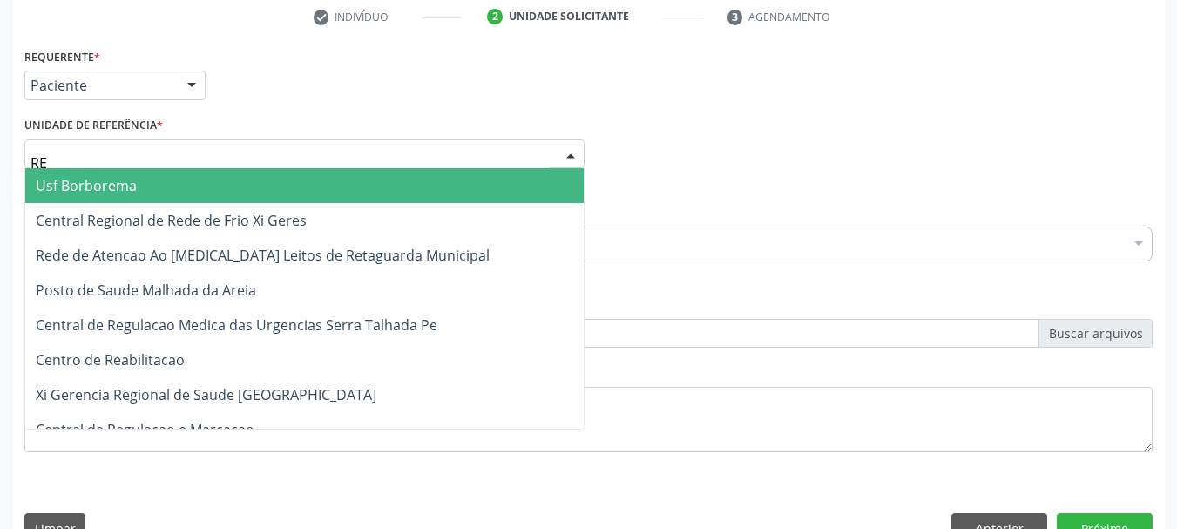
type input "REA"
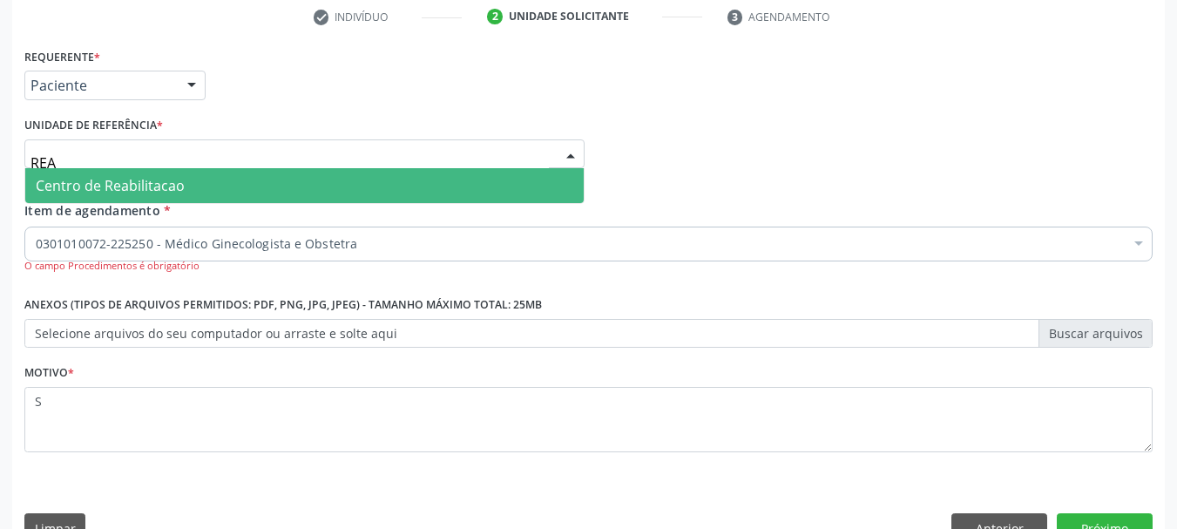
click at [240, 182] on span "Centro de Reabilitacao" at bounding box center [304, 185] width 558 height 35
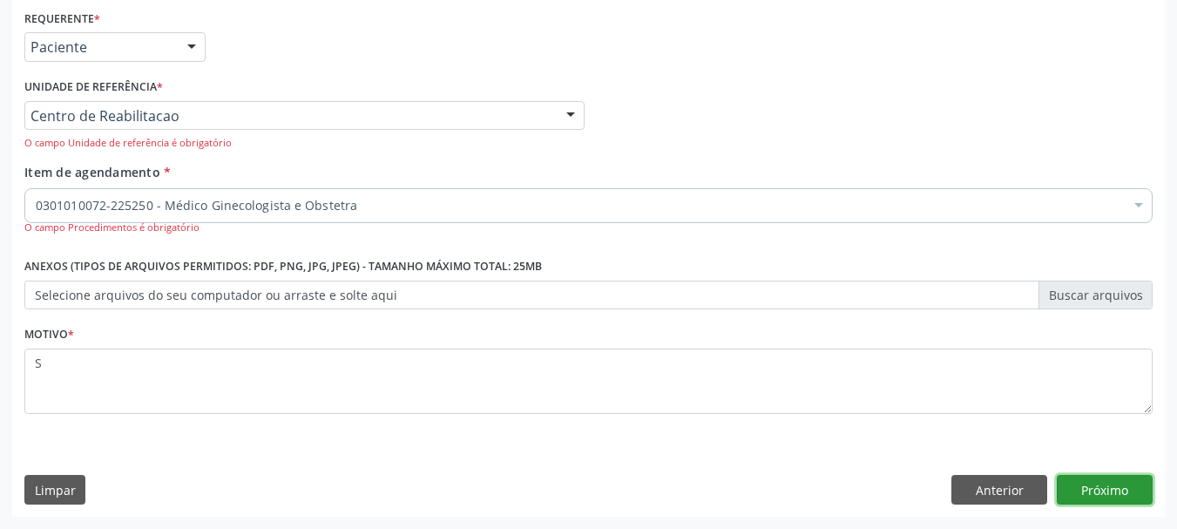
click at [1073, 487] on button "Próximo" at bounding box center [1105, 490] width 96 height 30
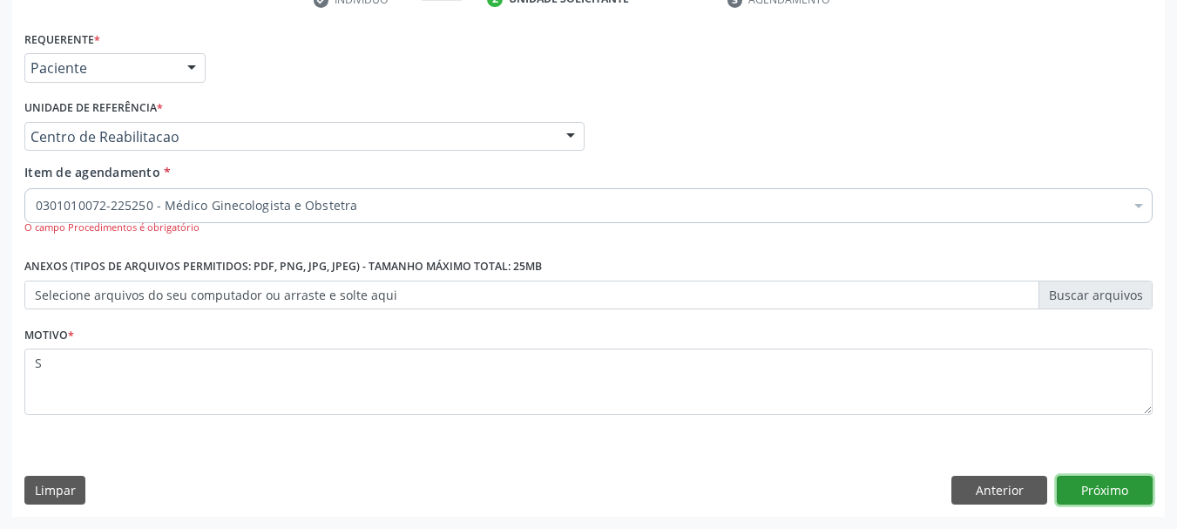
scroll to position [352, 0]
click at [1104, 503] on button "Próximo" at bounding box center [1105, 491] width 96 height 30
click at [1104, 489] on button "Próximo" at bounding box center [1105, 491] width 96 height 30
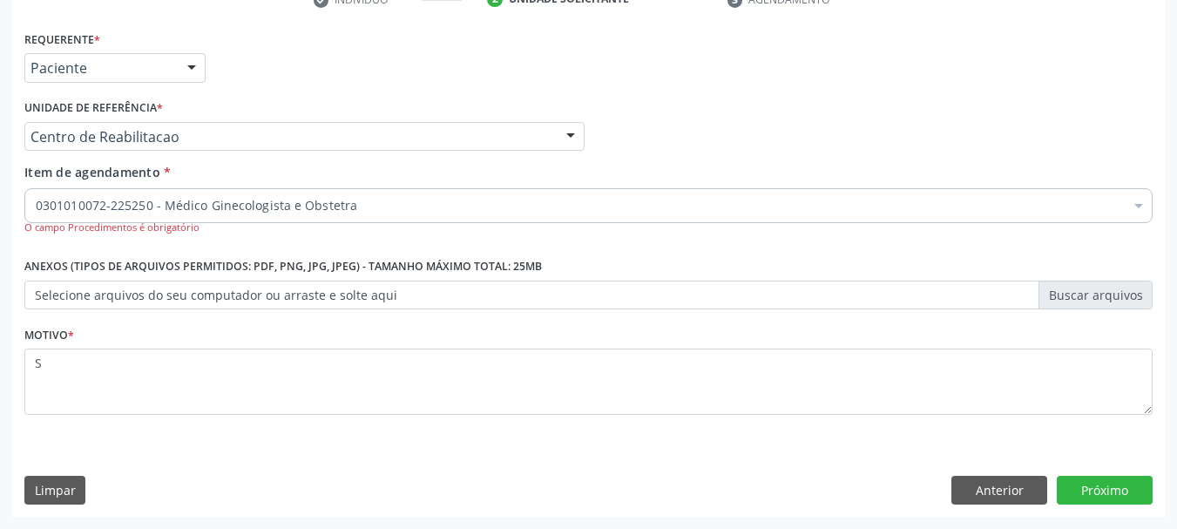
click at [349, 195] on div "0301010072-225250 - Médico Ginecologista e Obstetra" at bounding box center [588, 205] width 1128 height 35
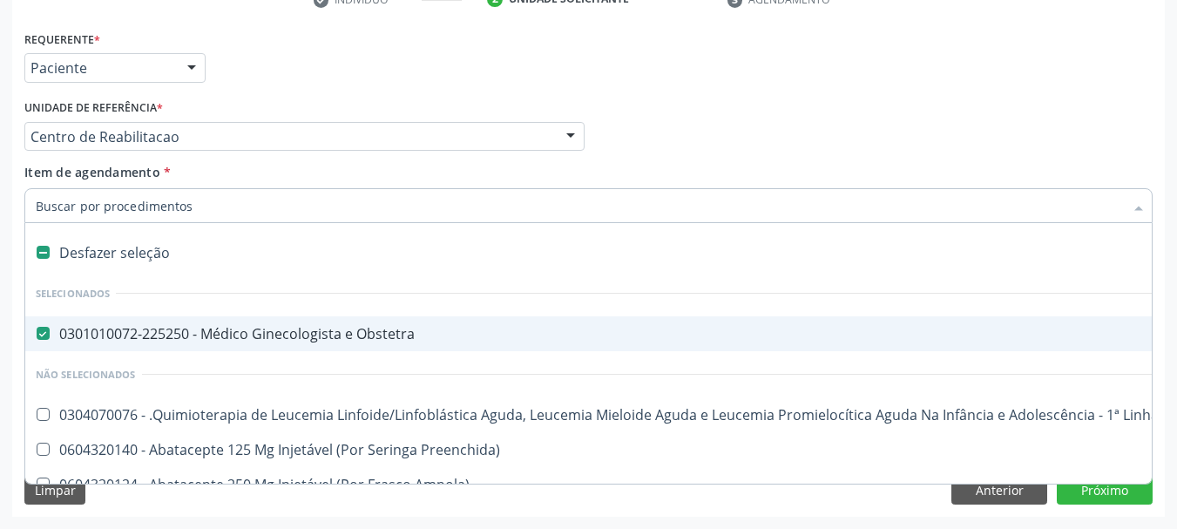
click at [273, 327] on div "0301010072-225250 - Médico Ginecologista e Obstetra" at bounding box center [714, 334] width 1356 height 14
checkbox Obstetra "true"
click at [323, 93] on div "Requerente * Paciente Profissional de Saúde Paciente Nenhum resultado encontrad…" at bounding box center [588, 60] width 1137 height 68
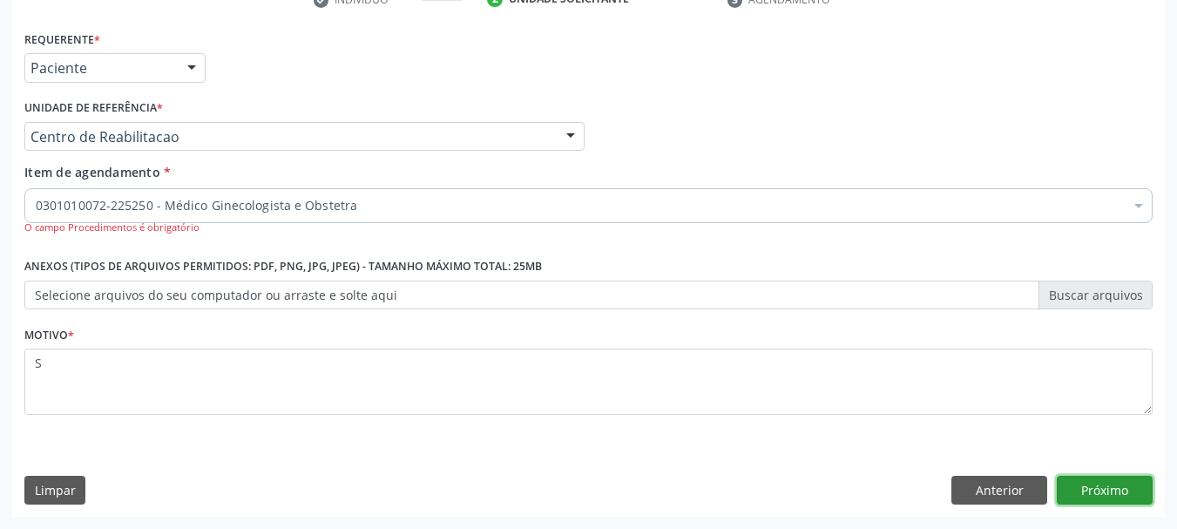
click at [1084, 496] on button "Próximo" at bounding box center [1105, 491] width 96 height 30
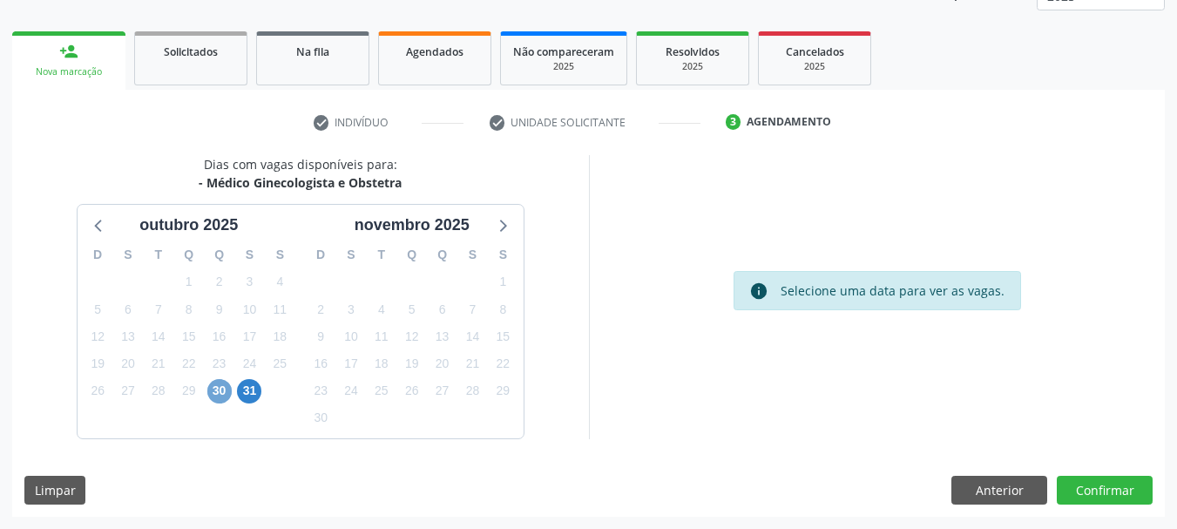
click at [213, 394] on span "30" at bounding box center [219, 391] width 24 height 24
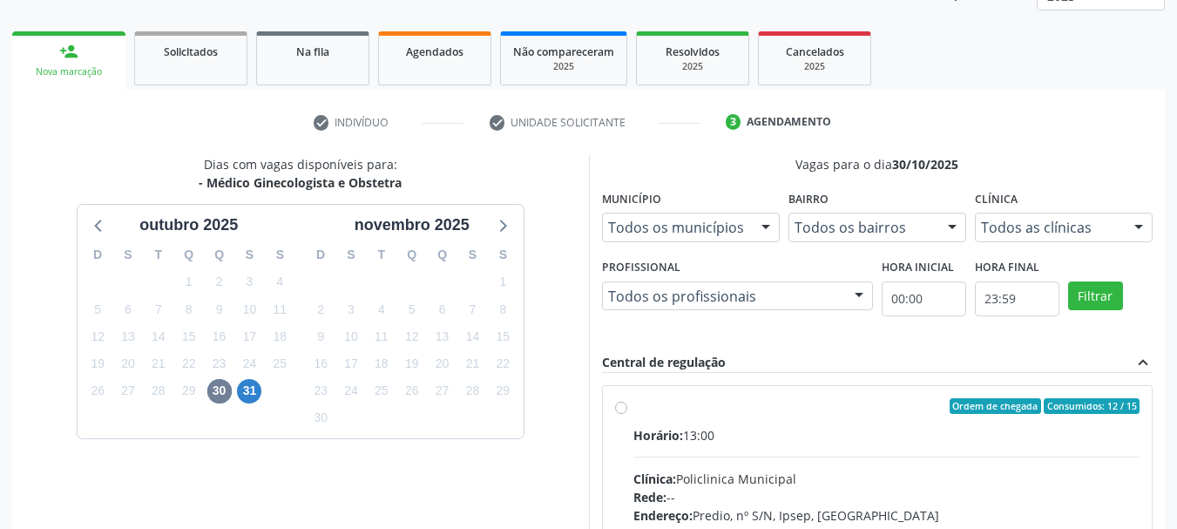
click at [774, 411] on div "Ordem de chegada Consumidos: 12 / 15" at bounding box center [886, 406] width 507 height 16
click at [627, 411] on input "Ordem de chegada Consumidos: 12 / 15 Horário: 13:00 Clínica: Policlinica Munici…" at bounding box center [621, 406] width 12 height 16
radio input "true"
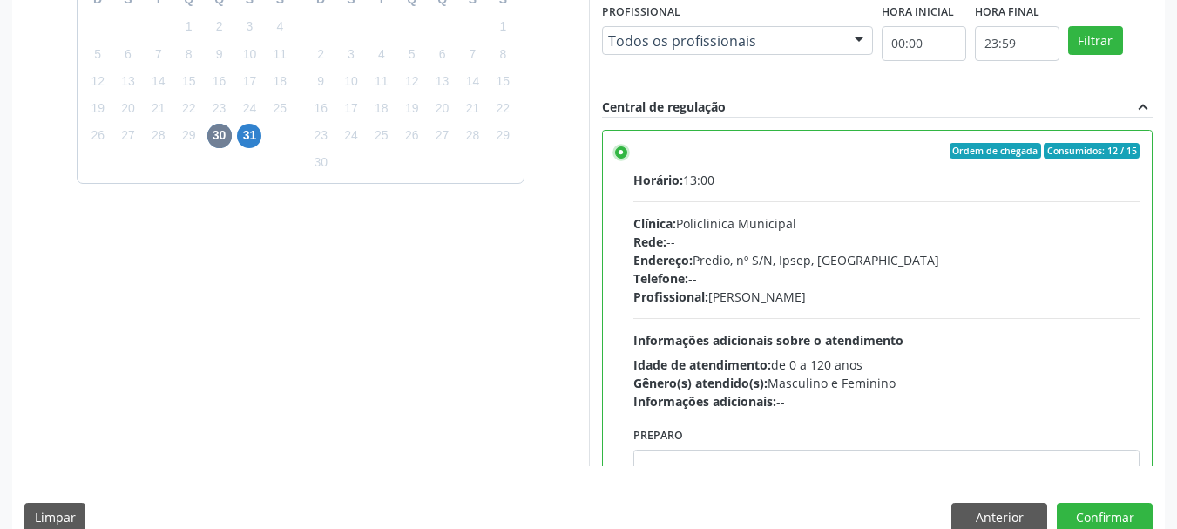
scroll to position [512, 0]
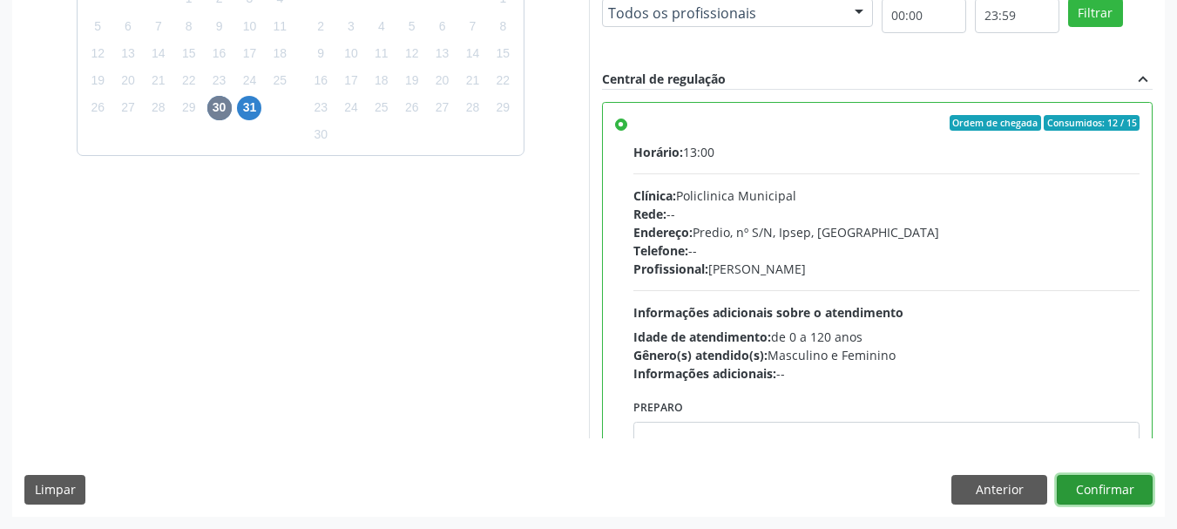
click at [1075, 496] on button "Confirmar" at bounding box center [1105, 490] width 96 height 30
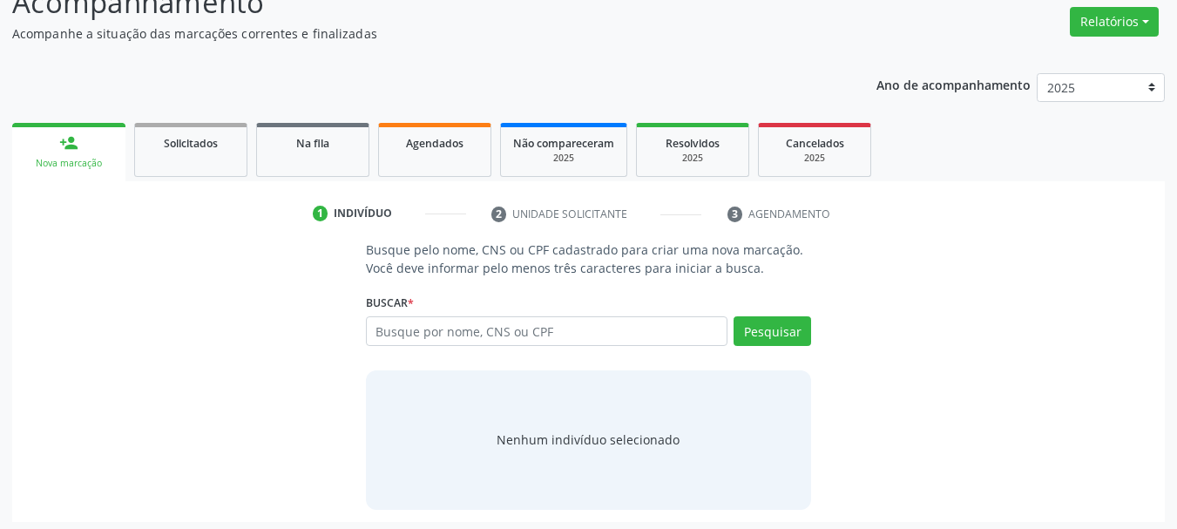
scroll to position [143, 0]
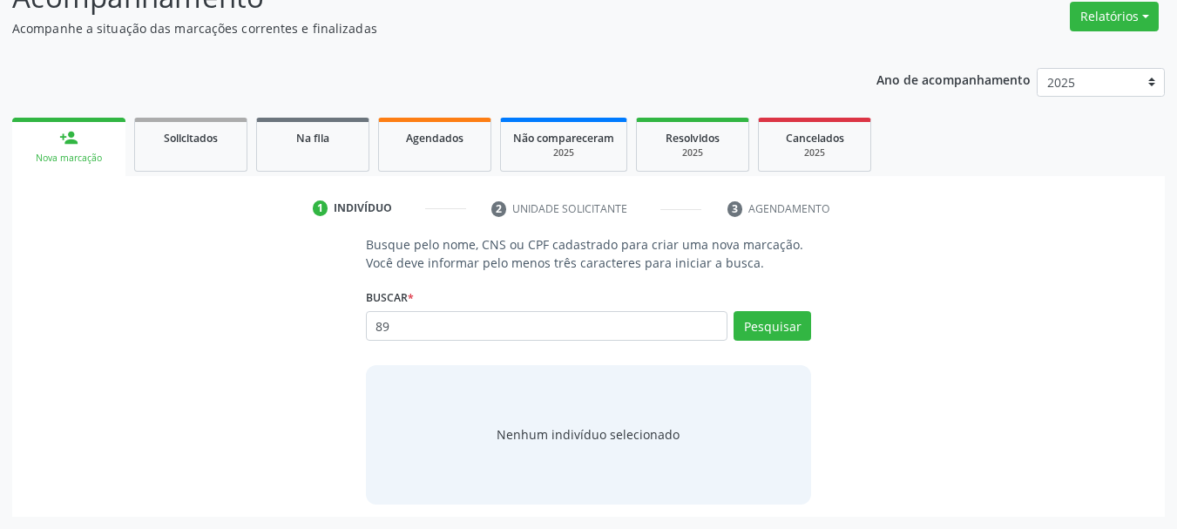
type input "8"
type input "898003739732174"
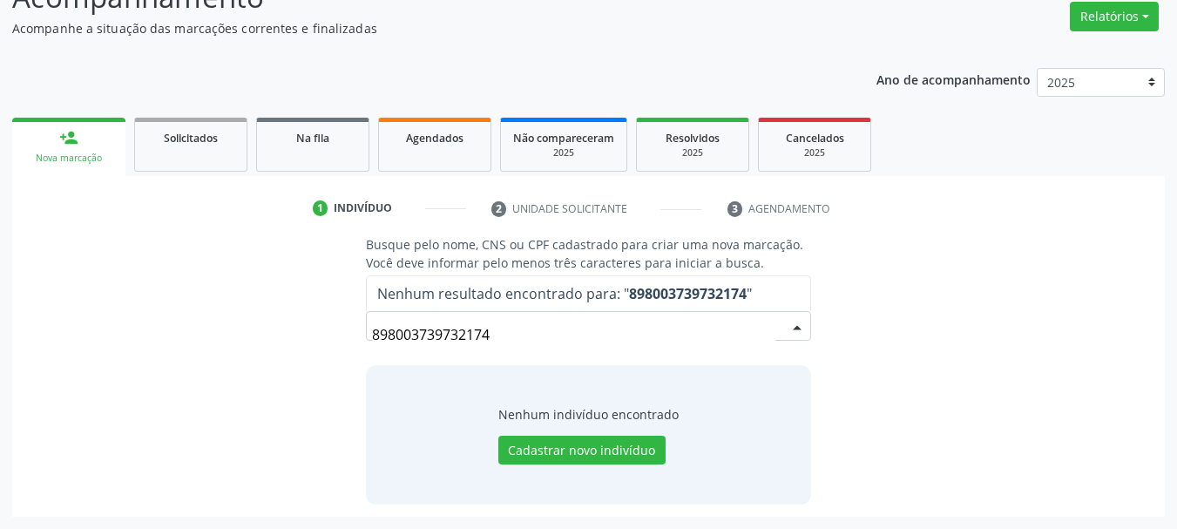
click at [762, 324] on input "898003739732174" at bounding box center [574, 334] width 404 height 35
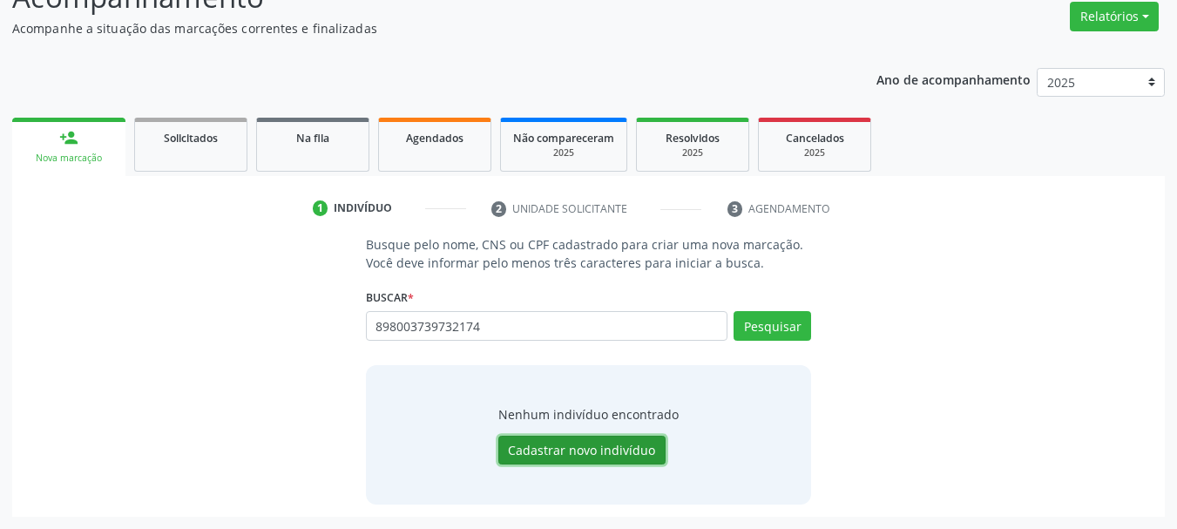
click at [646, 442] on button "Cadastrar novo indivíduo" at bounding box center [581, 450] width 167 height 30
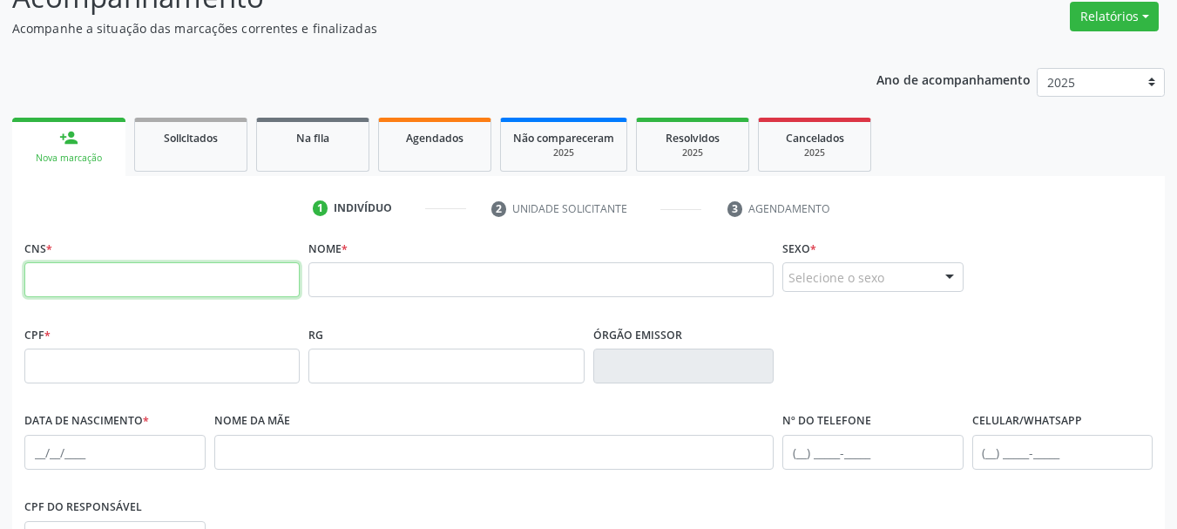
click at [244, 297] on input "text" at bounding box center [161, 279] width 275 height 35
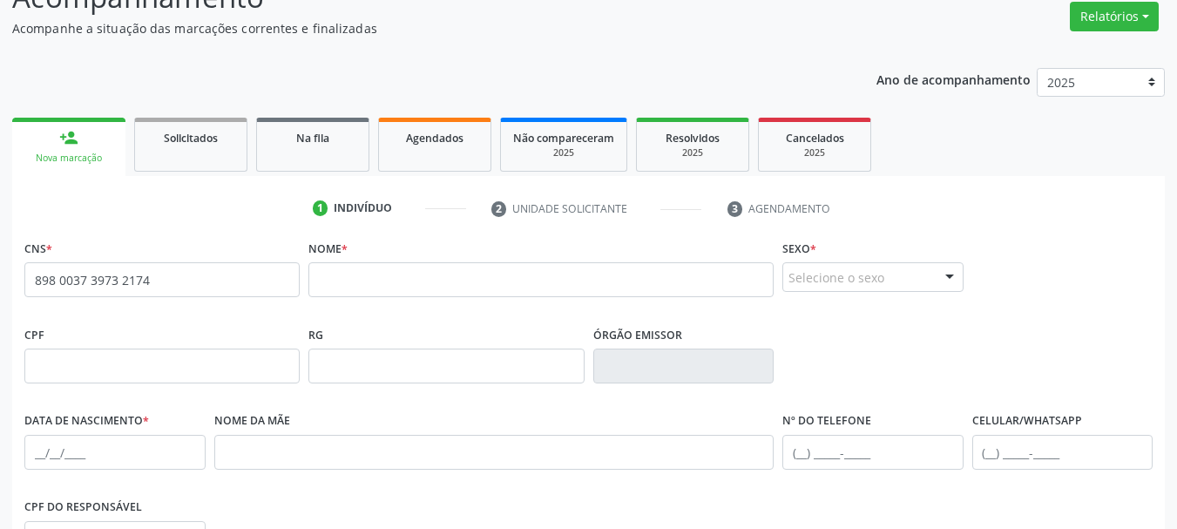
type input "898 0037 3973 2174"
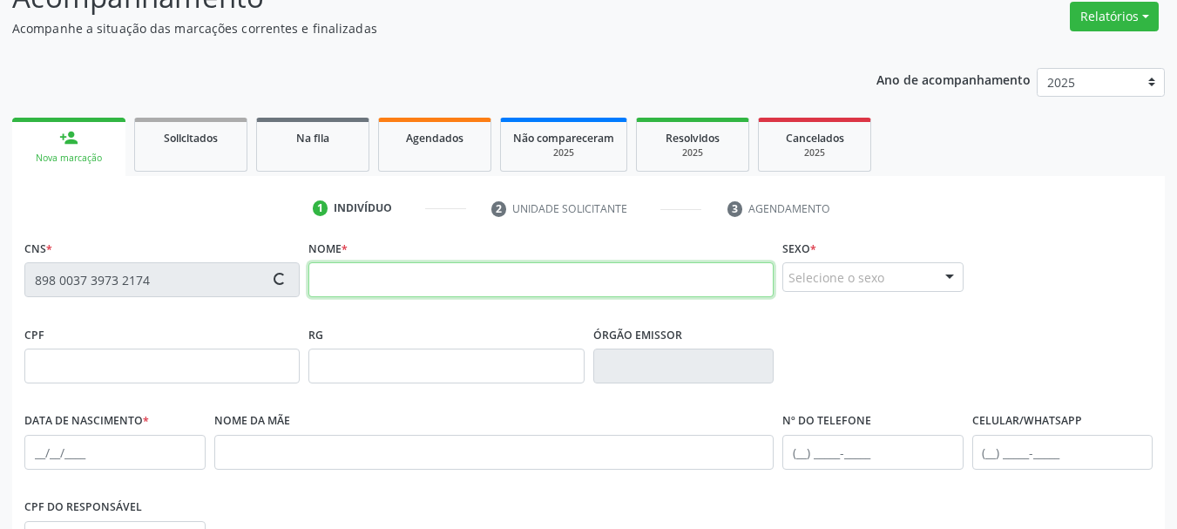
click at [400, 284] on input "text" at bounding box center [540, 279] width 465 height 35
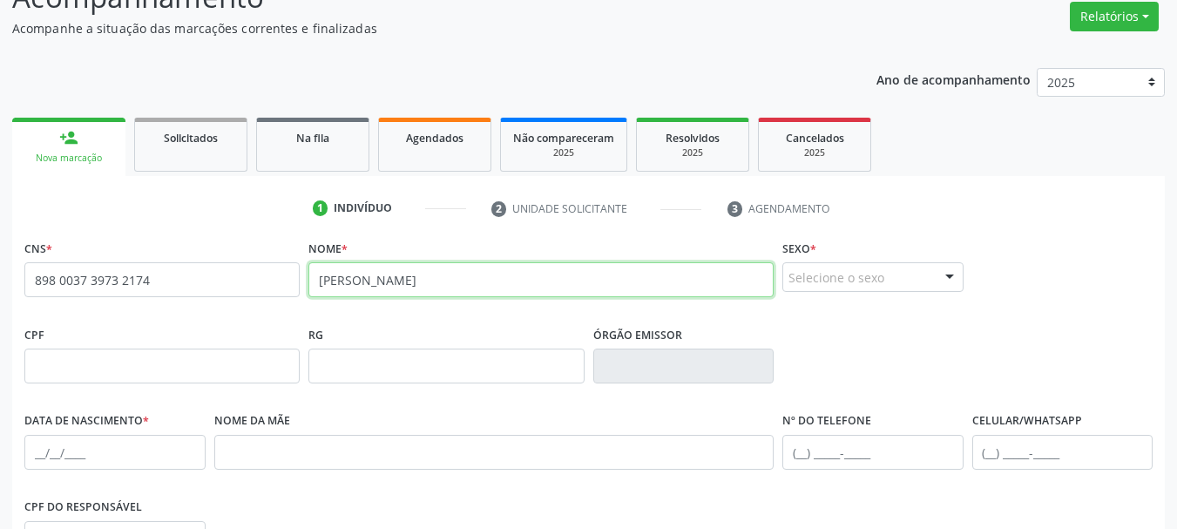
type input "HEDNA DAIANNE DA SILVA"
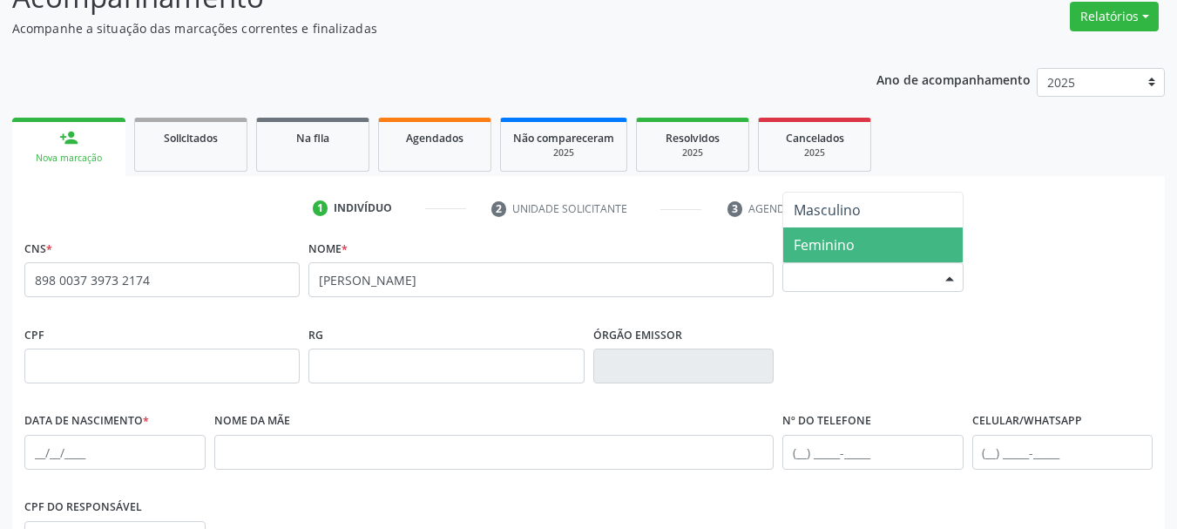
click at [803, 240] on span "Feminino" at bounding box center [823, 244] width 61 height 19
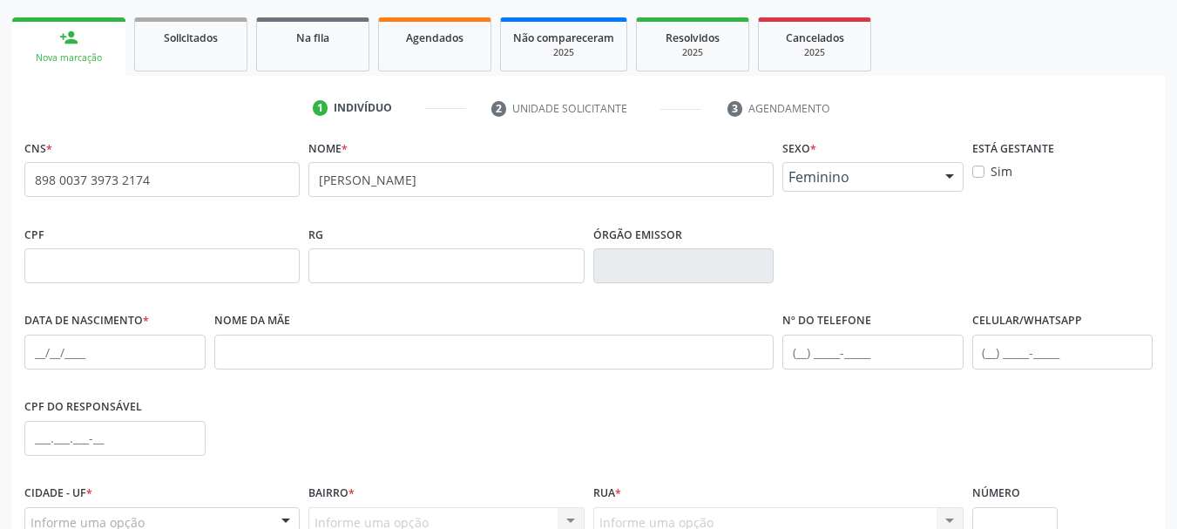
scroll to position [317, 0]
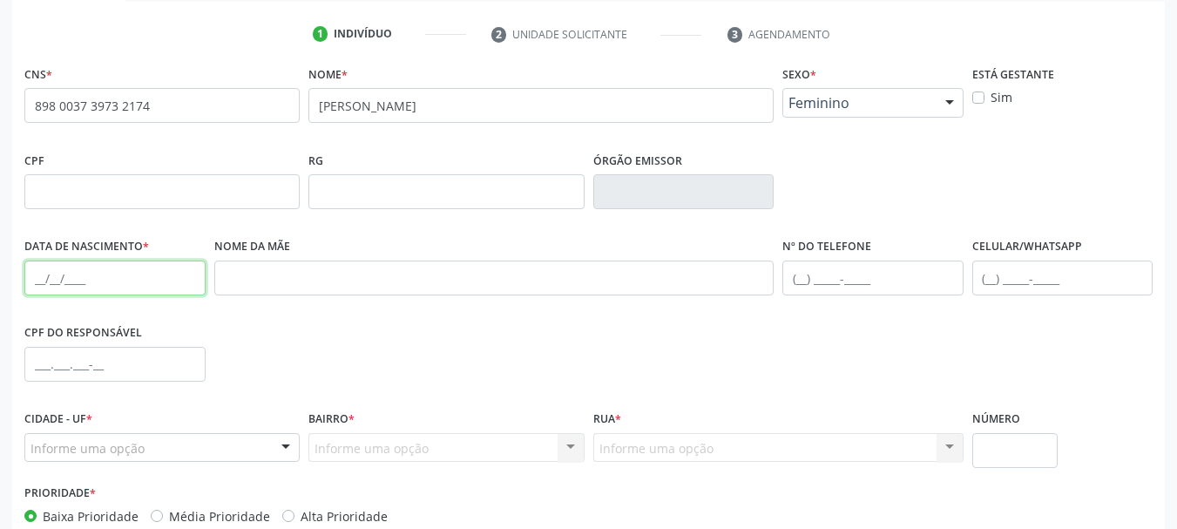
click at [111, 280] on input "text" at bounding box center [114, 277] width 181 height 35
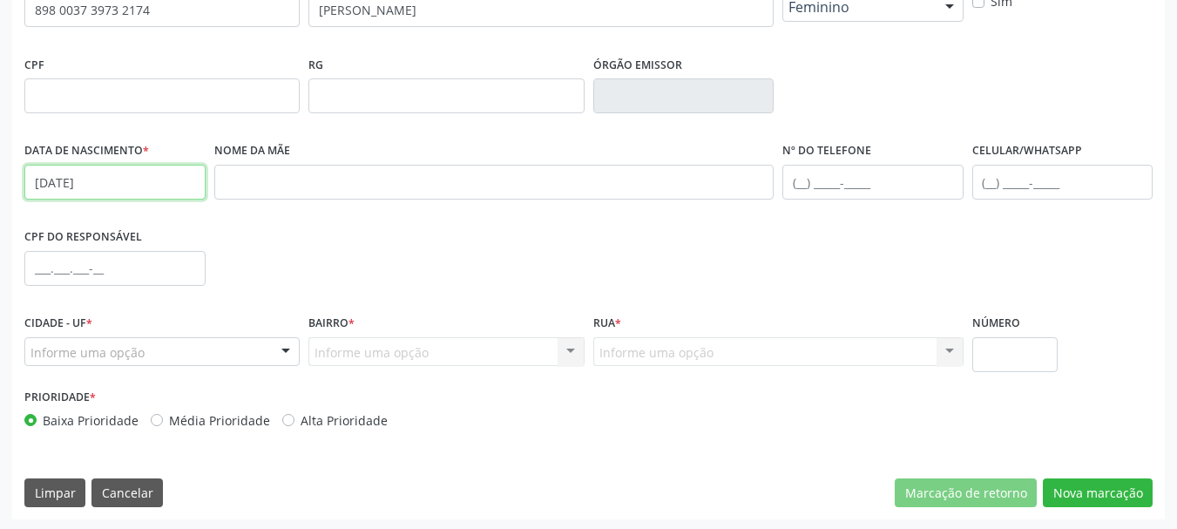
scroll to position [415, 0]
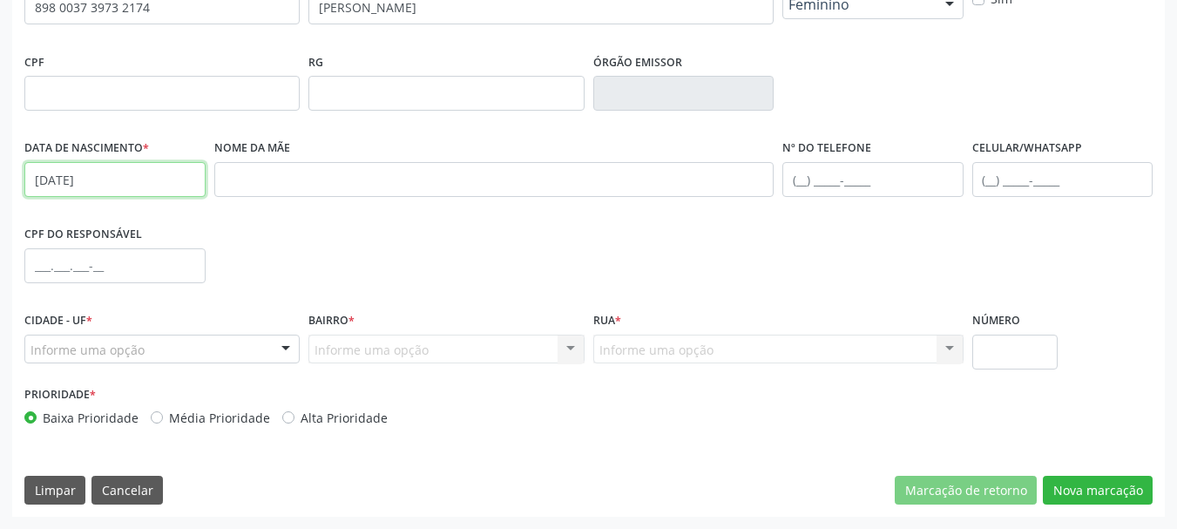
type input "23/12/2006"
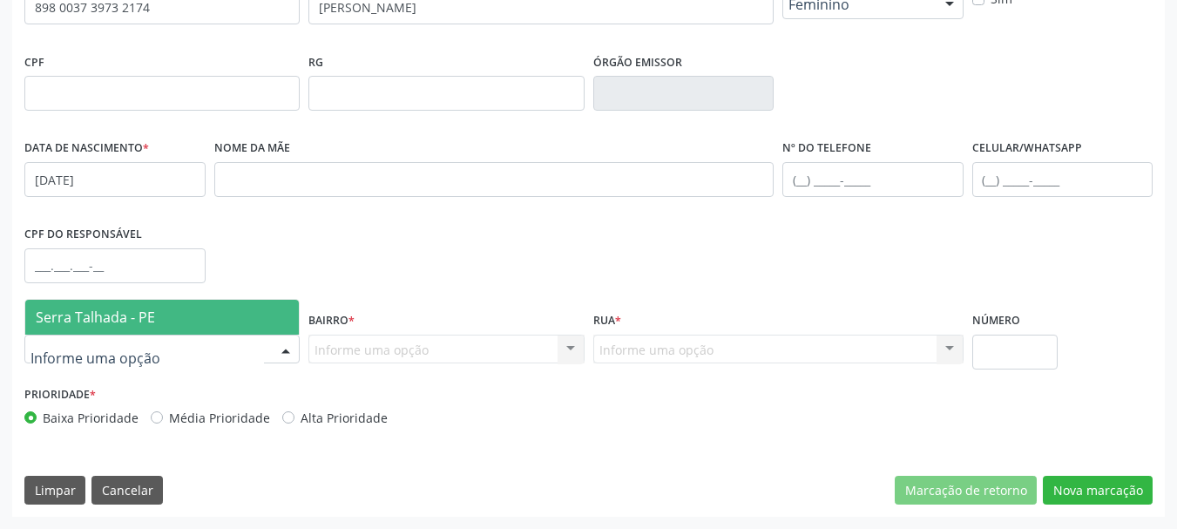
click at [143, 324] on span "Serra Talhada - PE" at bounding box center [95, 316] width 119 height 19
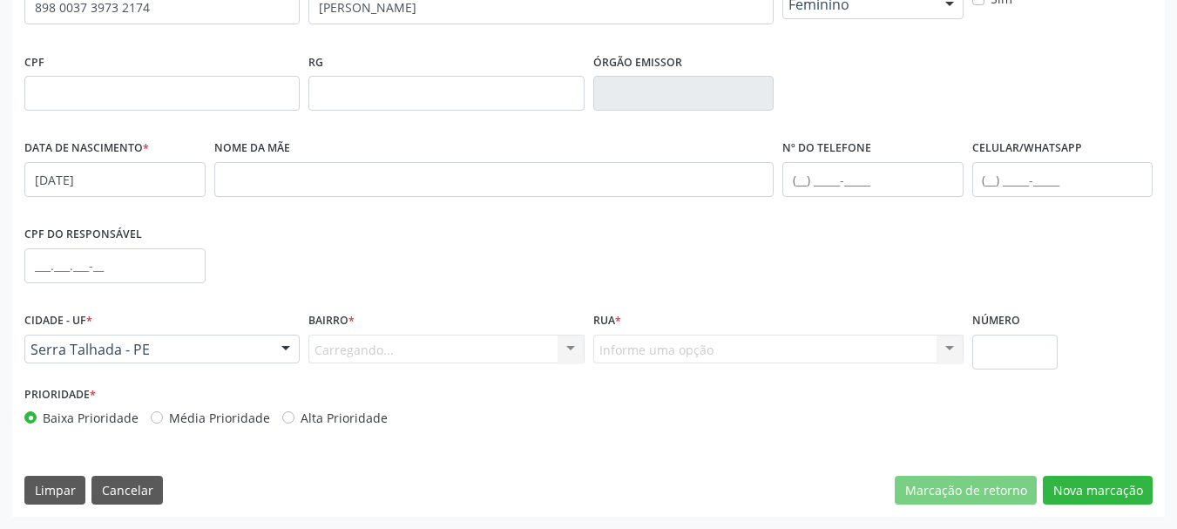
click at [339, 346] on div "Carregando... Nenhum resultado encontrado para: " " Nenhuma opção encontrada. D…" at bounding box center [445, 349] width 275 height 30
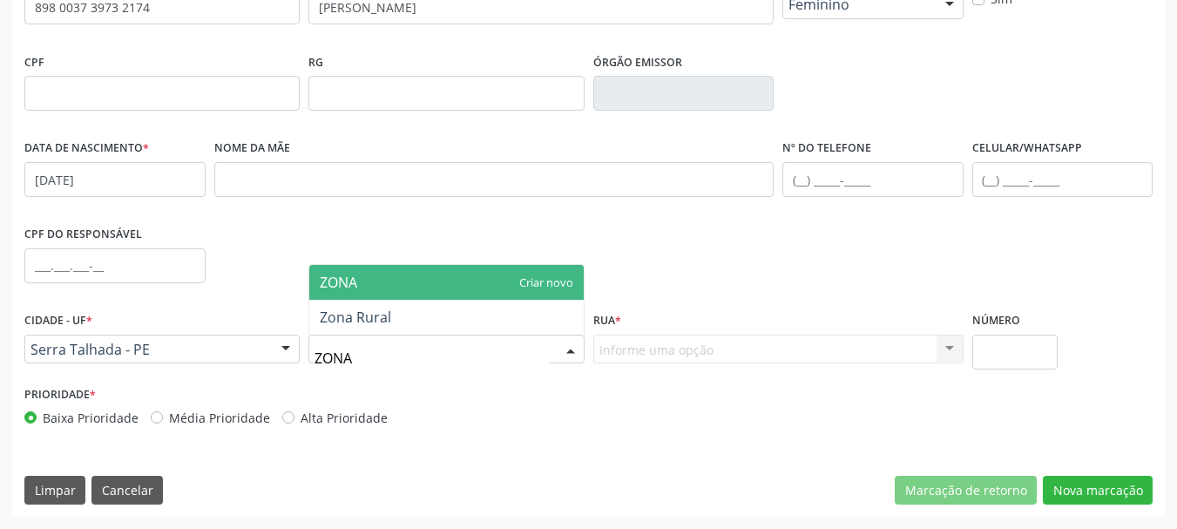
type input "ZONA R"
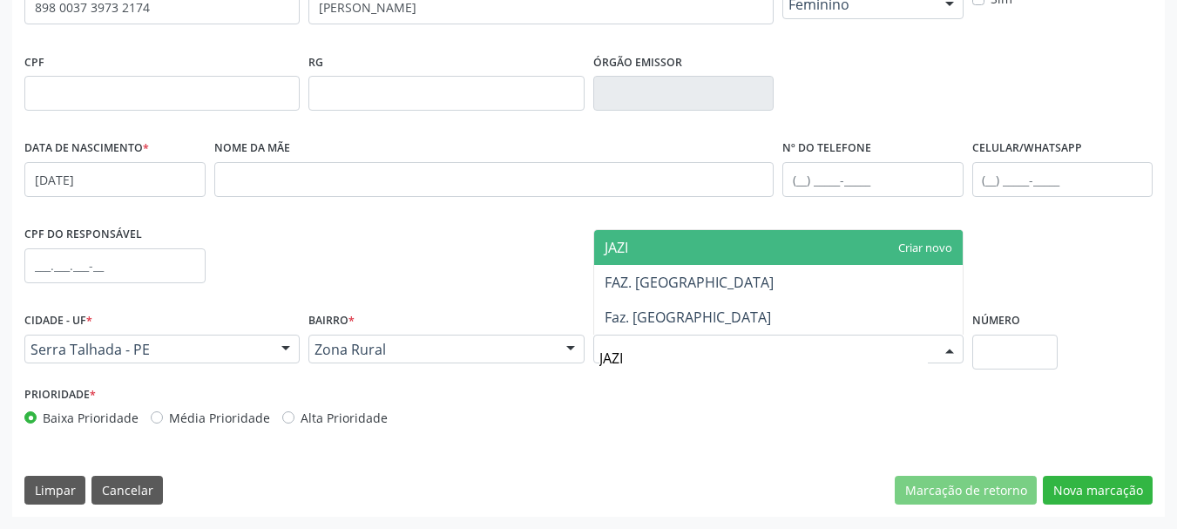
type input "JAZIG"
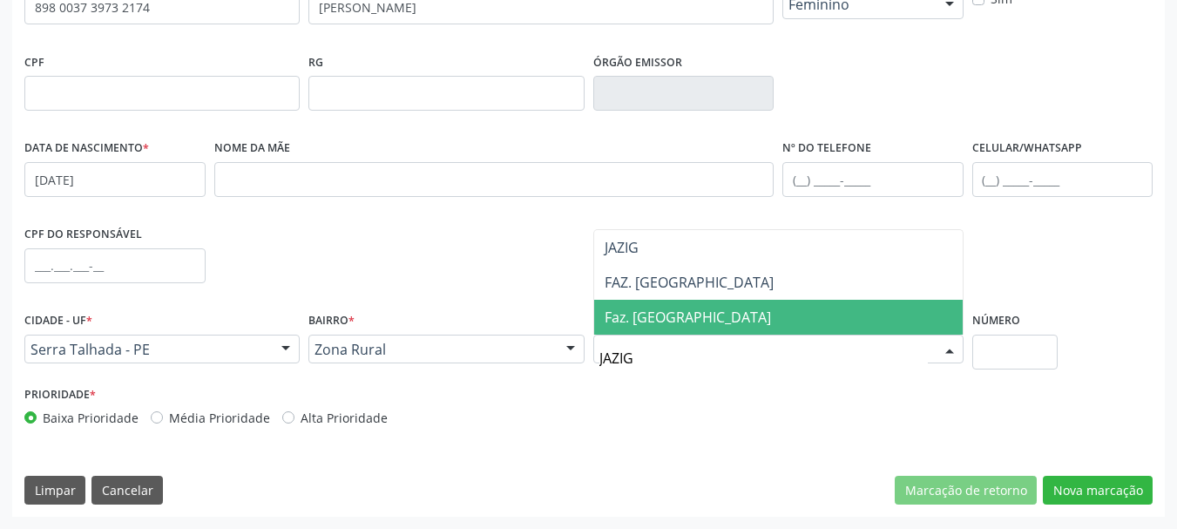
click at [687, 306] on span "Faz. [GEOGRAPHIC_DATA]" at bounding box center [778, 317] width 368 height 35
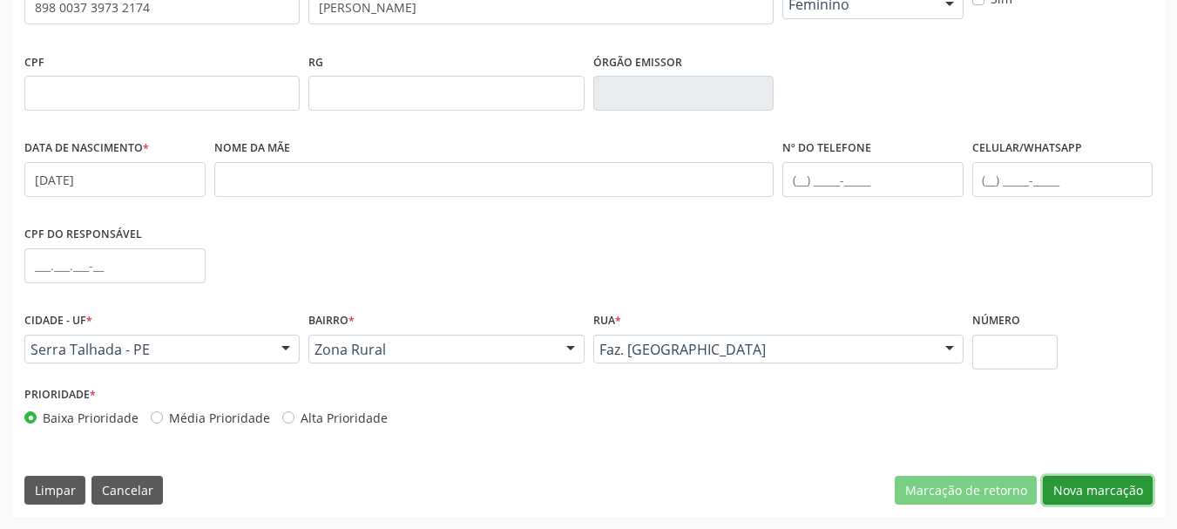
click at [1101, 486] on button "Nova marcação" at bounding box center [1098, 491] width 110 height 30
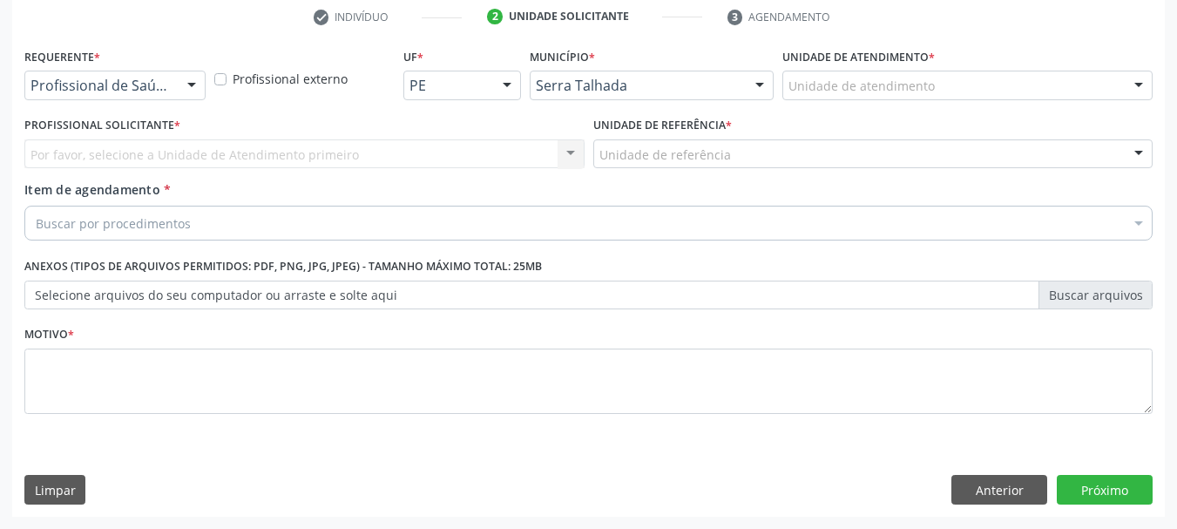
click at [77, 103] on div "Requerente * Profissional de Saúde Profissional de Saúde Paciente Nenhum result…" at bounding box center [115, 78] width 190 height 68
click at [77, 99] on div "Profissional de Saúde Profissional de Saúde Paciente Nenhum resultado encontrad…" at bounding box center [114, 86] width 181 height 30
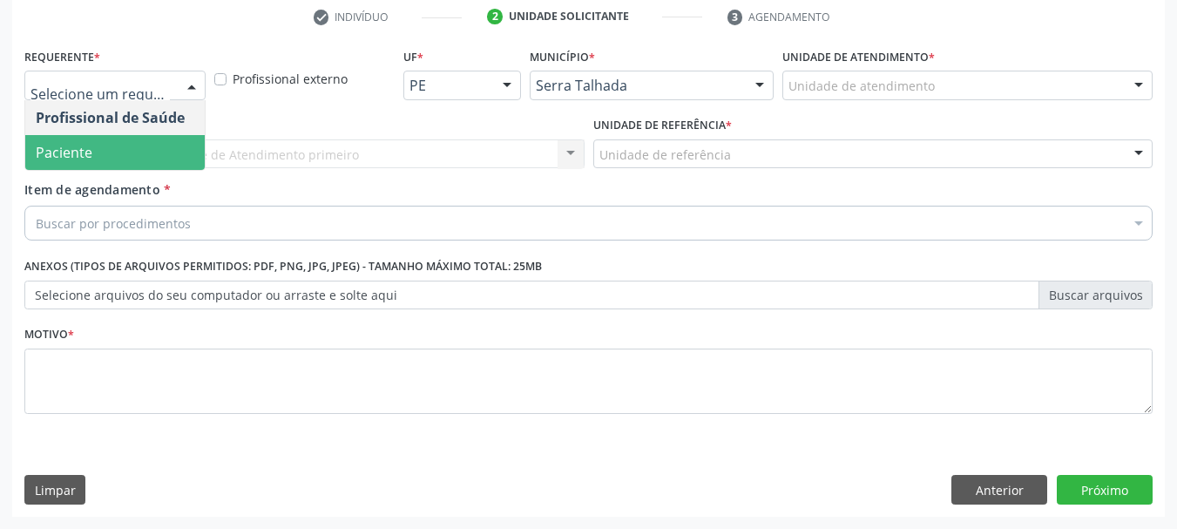
click at [78, 145] on span "Paciente" at bounding box center [64, 152] width 57 height 19
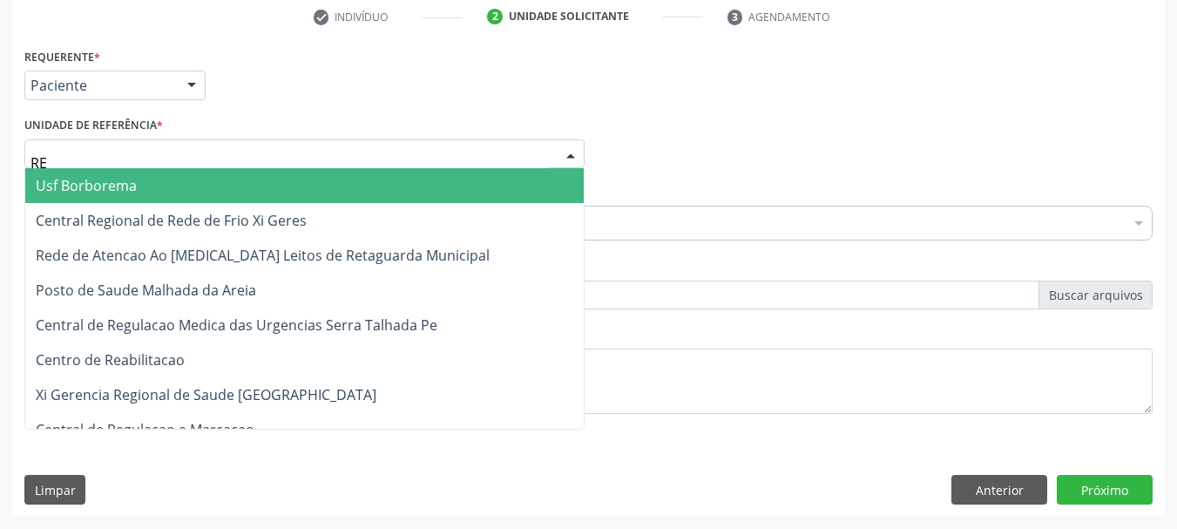
type input "REA"
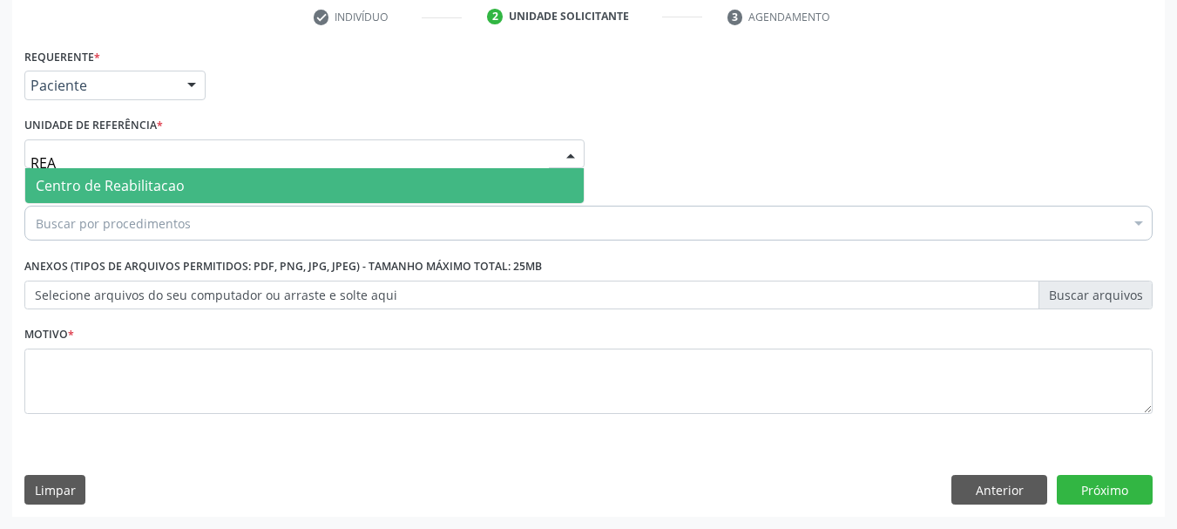
click at [128, 196] on span "Centro de Reabilitacao" at bounding box center [304, 185] width 558 height 35
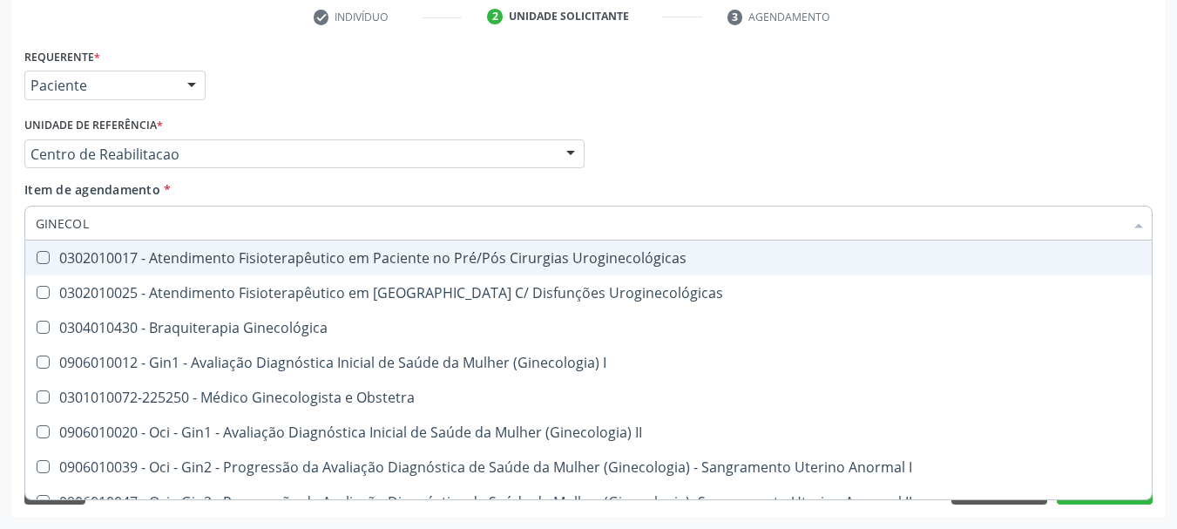
type input "GINECOLO"
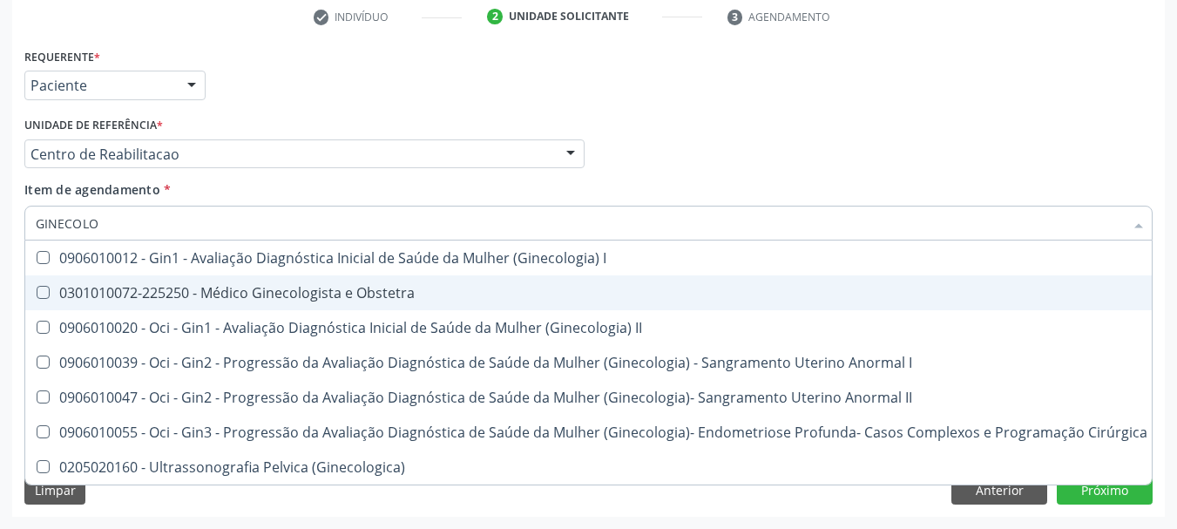
click at [153, 291] on div "0301010072-225250 - Médico Ginecologista e Obstetra" at bounding box center [591, 293] width 1111 height 14
checkbox Obstetra "true"
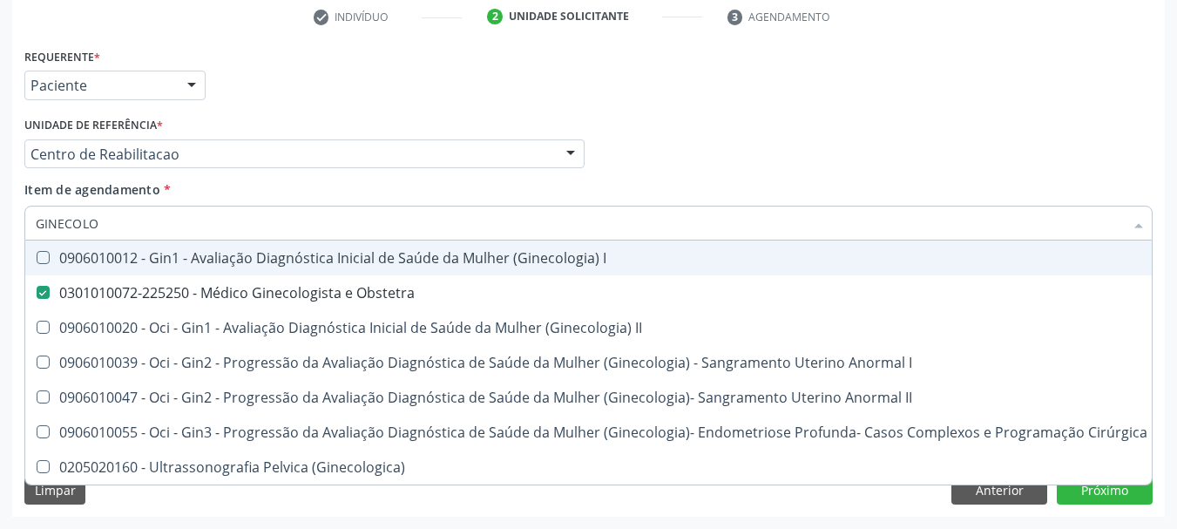
click at [299, 138] on div "Unidade de referência * Centro de Reabilitacao Usf do Mutirao Usf Cohab Usf Cai…" at bounding box center [304, 140] width 560 height 56
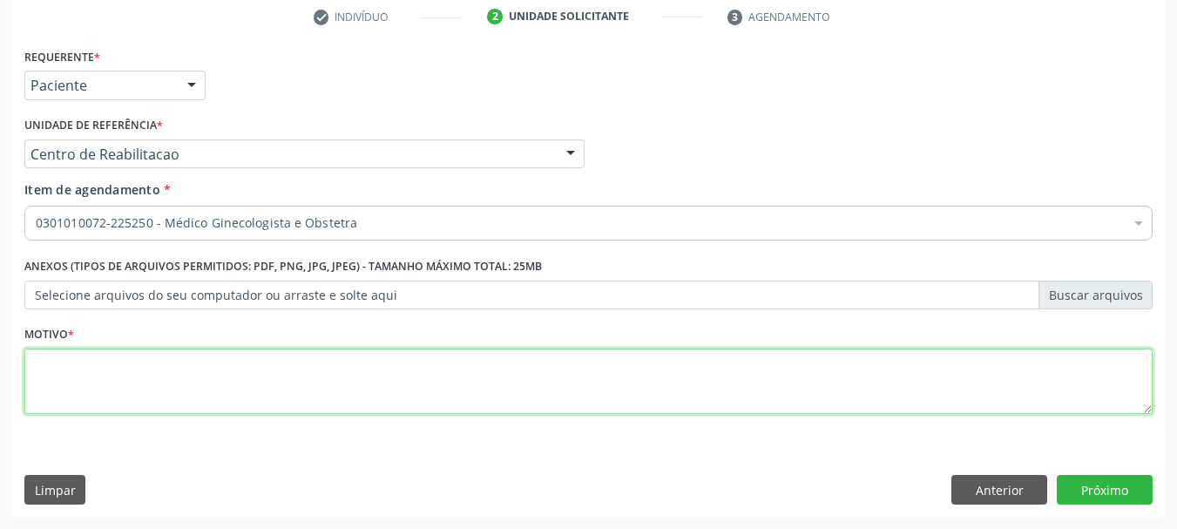
click at [159, 376] on textarea at bounding box center [588, 381] width 1128 height 66
type textarea "Z"
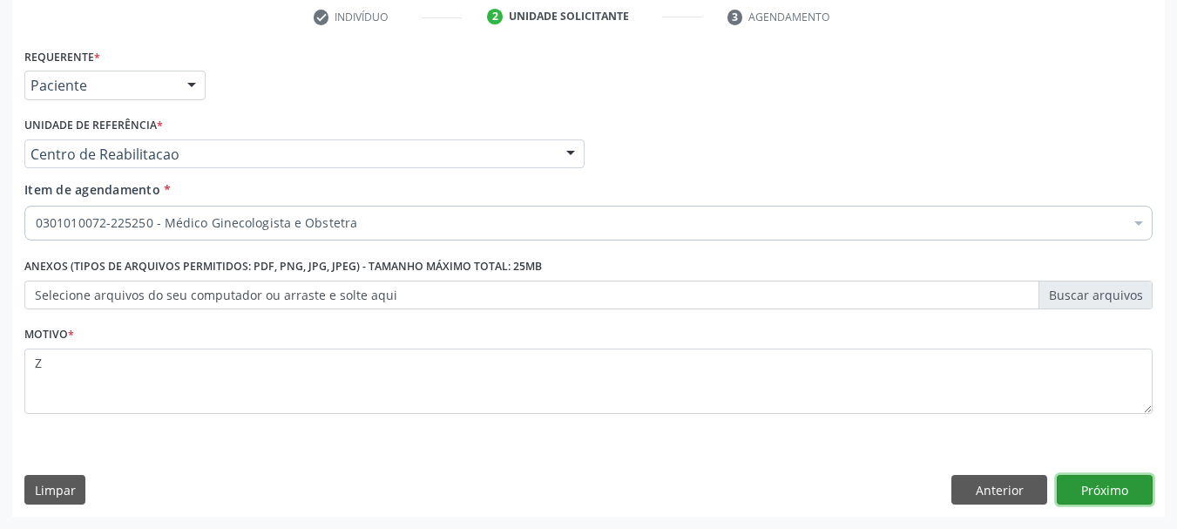
click at [1101, 492] on button "Próximo" at bounding box center [1105, 490] width 96 height 30
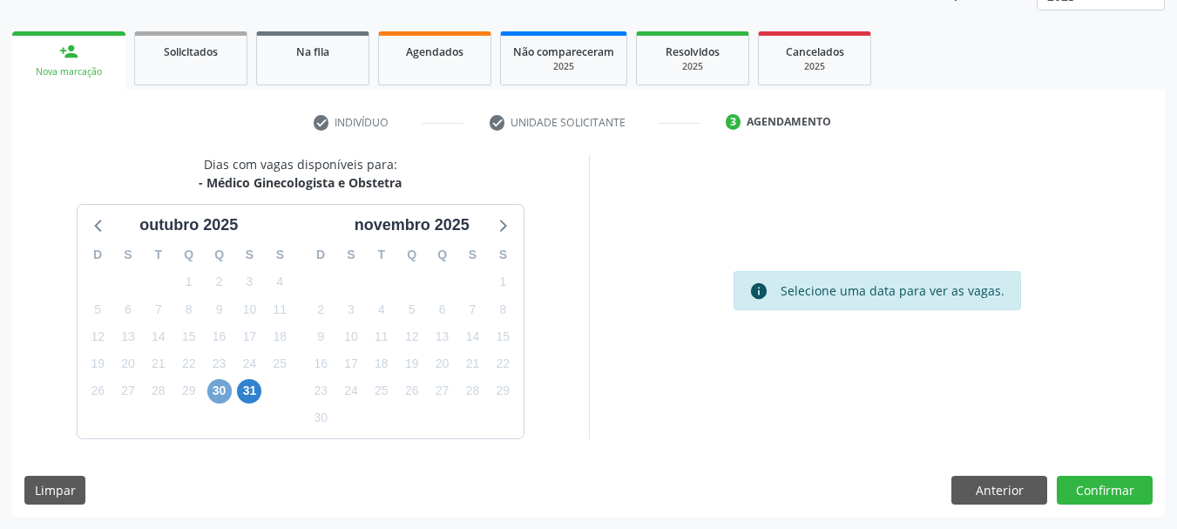
click at [222, 401] on span "30" at bounding box center [219, 391] width 24 height 24
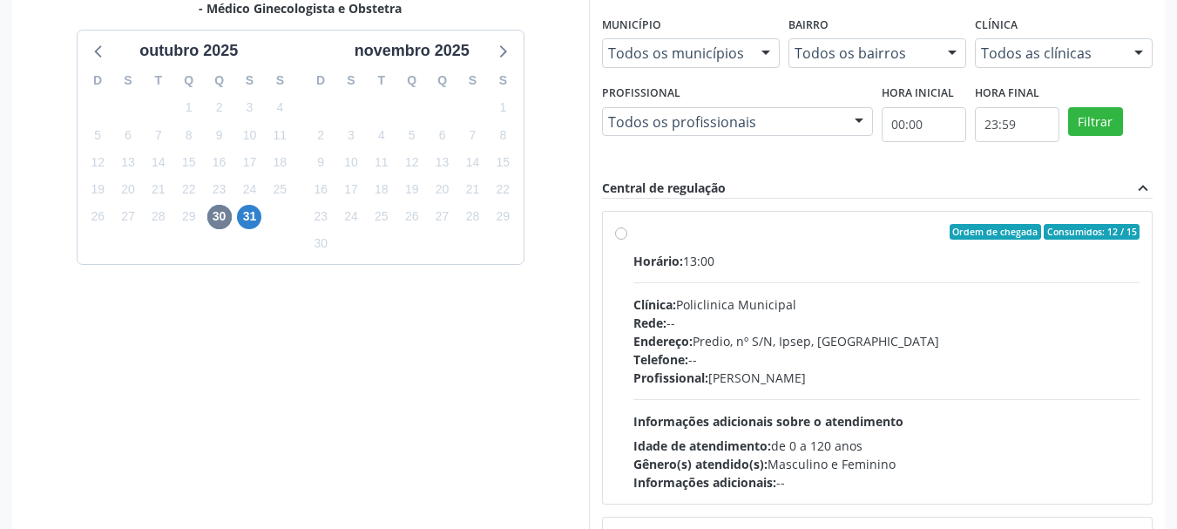
click at [735, 319] on div "Rede: --" at bounding box center [886, 323] width 507 height 18
click at [627, 240] on input "Ordem de chegada Consumidos: 12 / 15 Horário: 13:00 Clínica: Policlinica Munici…" at bounding box center [621, 232] width 12 height 16
radio input "true"
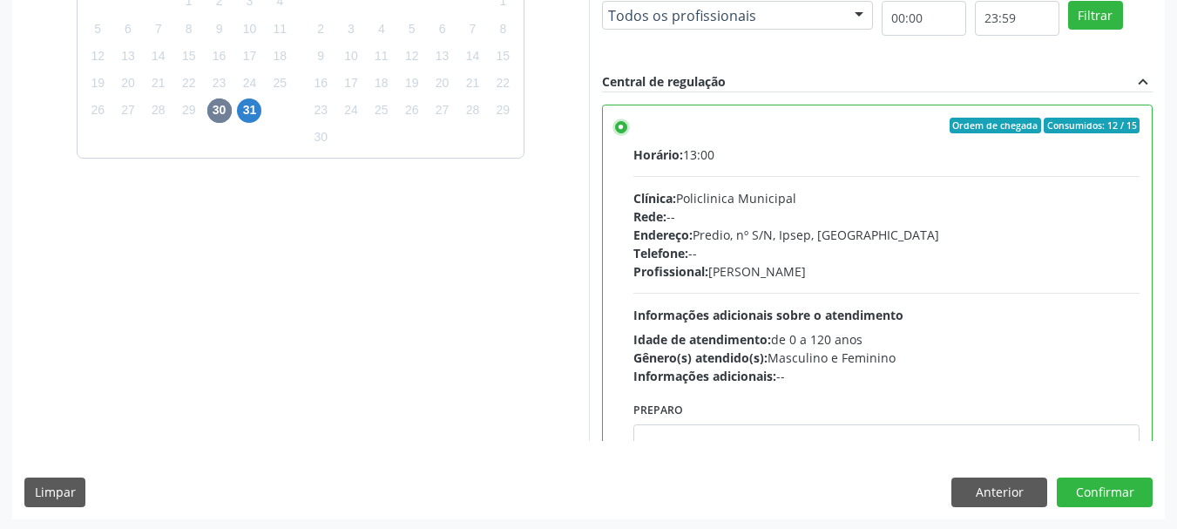
scroll to position [512, 0]
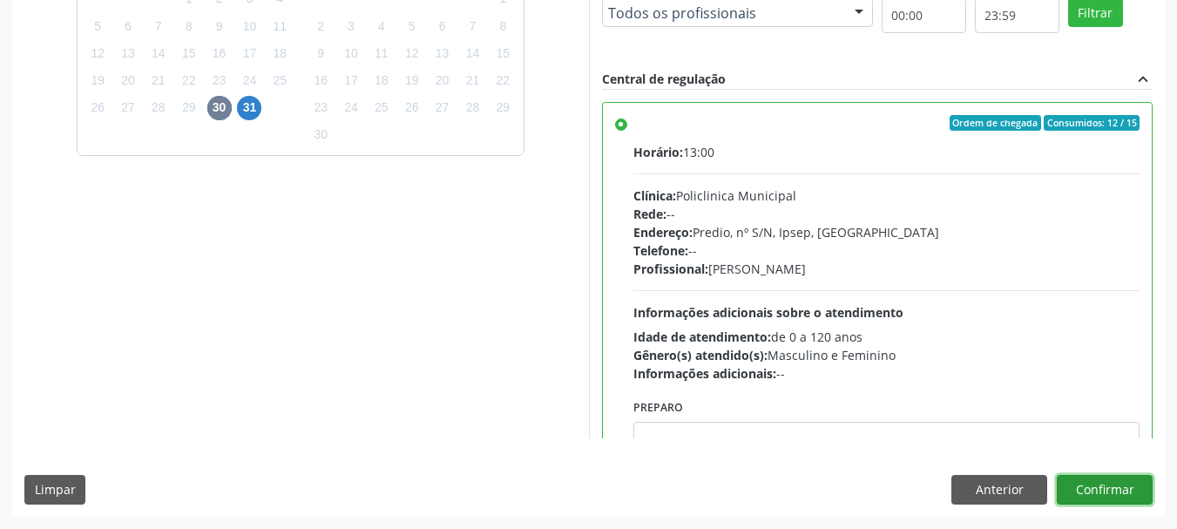
click at [1068, 493] on button "Confirmar" at bounding box center [1105, 490] width 96 height 30
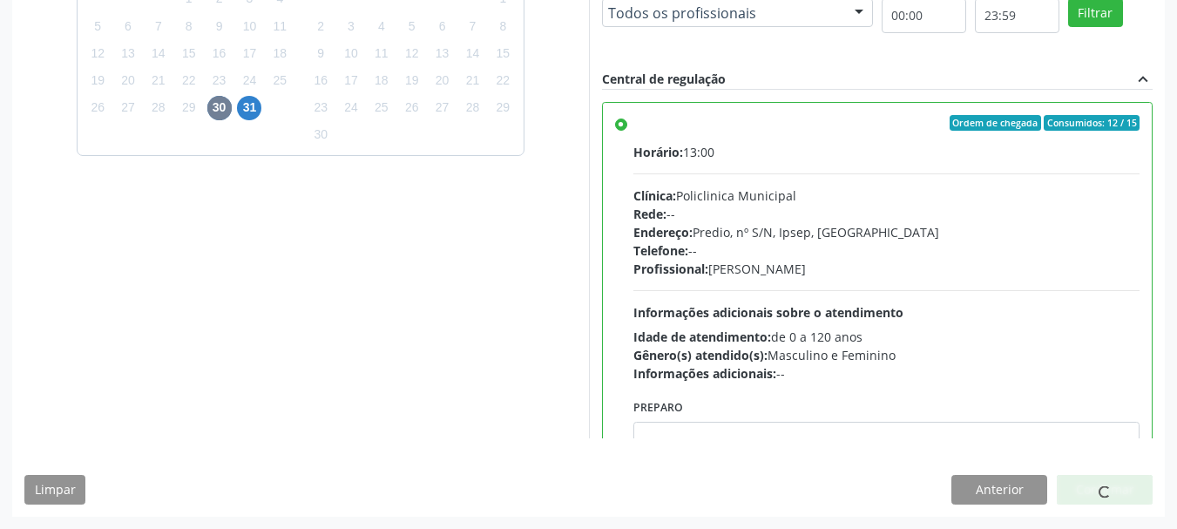
scroll to position [46, 0]
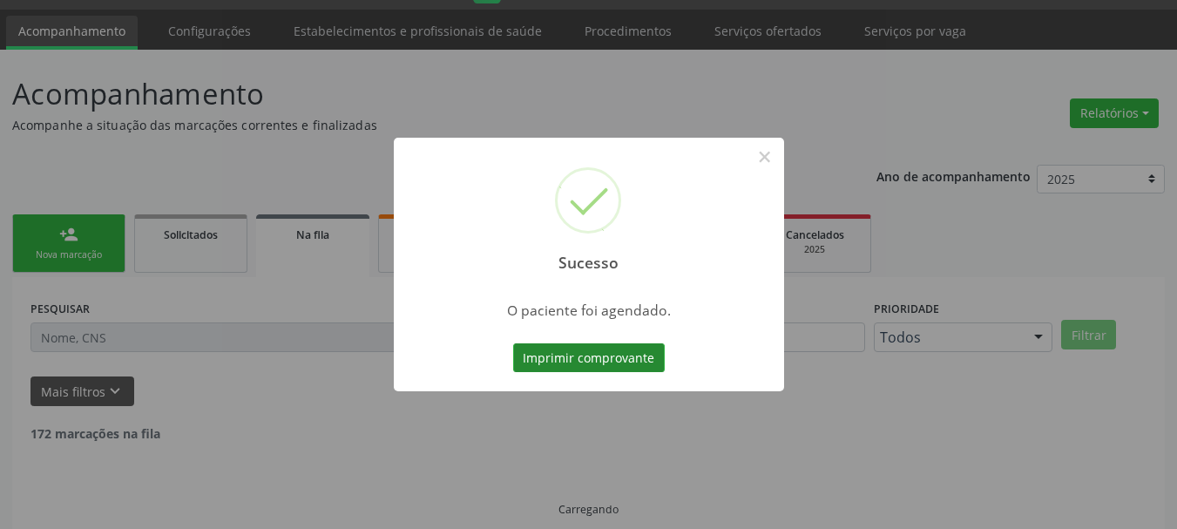
click at [617, 362] on button "Imprimir comprovante" at bounding box center [589, 358] width 152 height 30
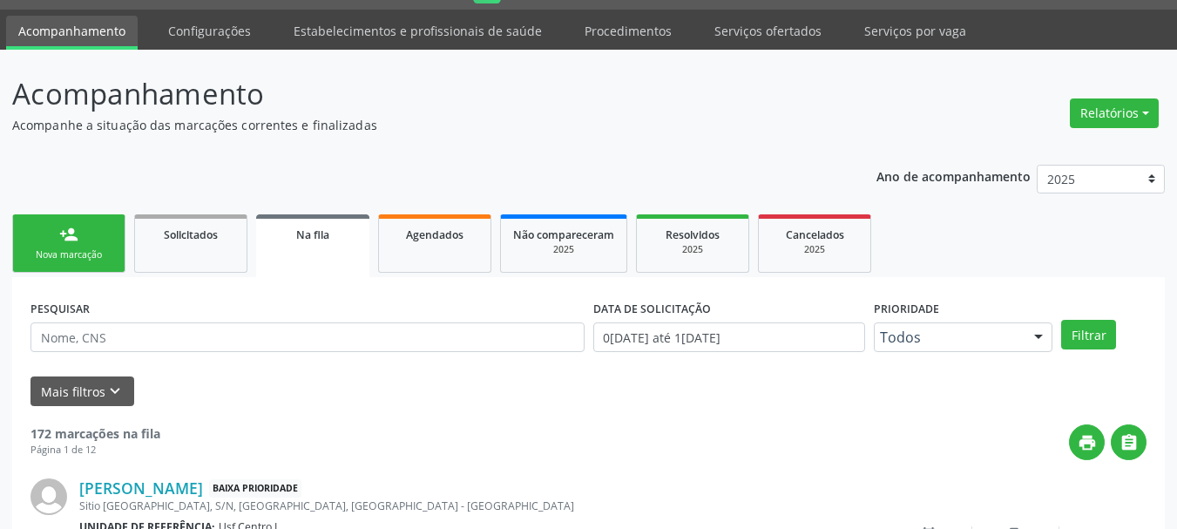
click at [98, 248] on div "Nova marcação" at bounding box center [68, 254] width 87 height 13
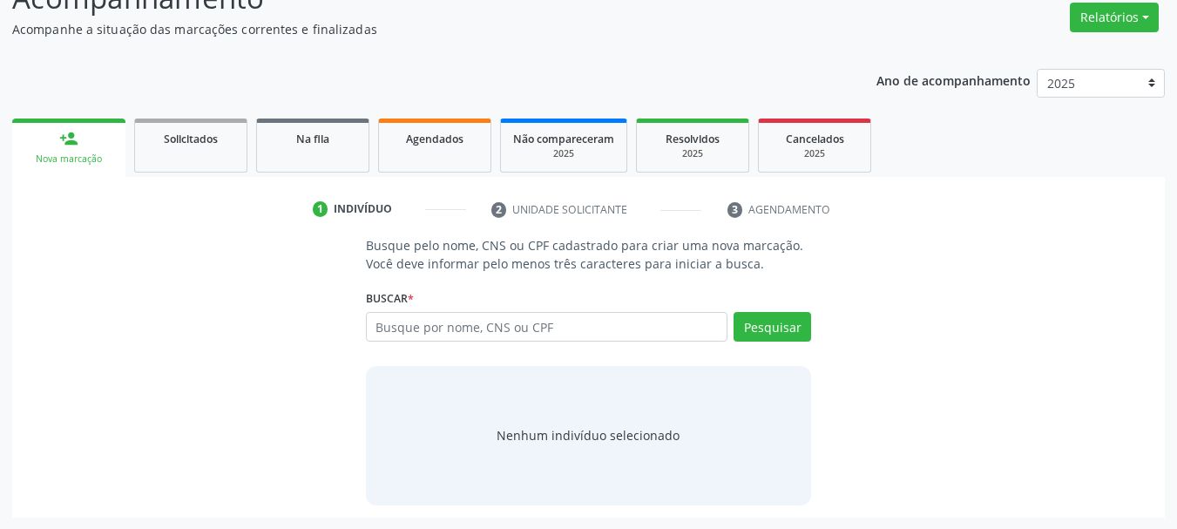
scroll to position [143, 0]
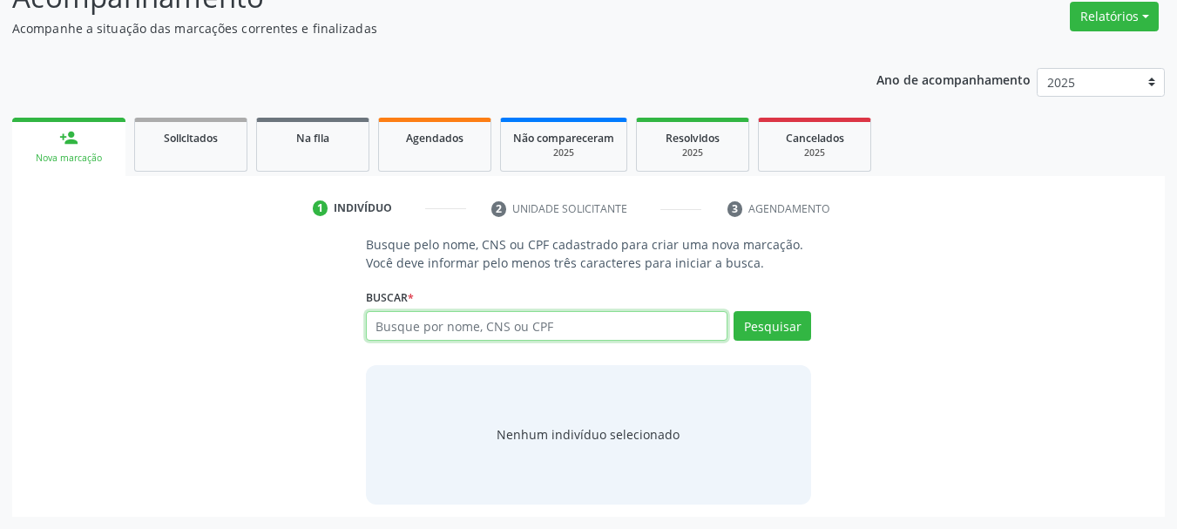
click at [442, 318] on input "text" at bounding box center [547, 326] width 362 height 30
type input "74723278400"
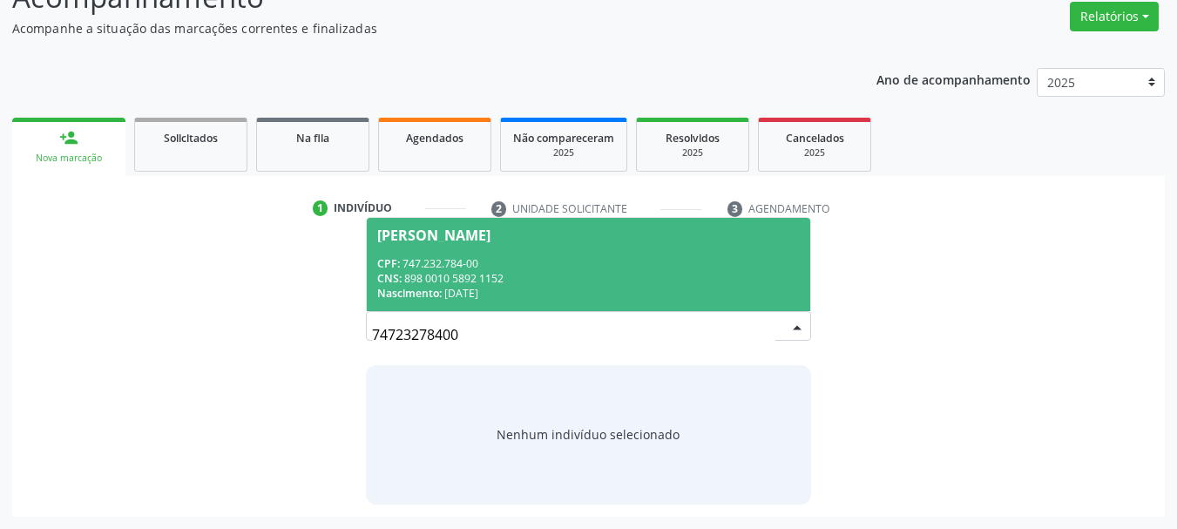
click at [478, 271] on div "CNS: 898 0010 5892 1152" at bounding box center [588, 278] width 423 height 15
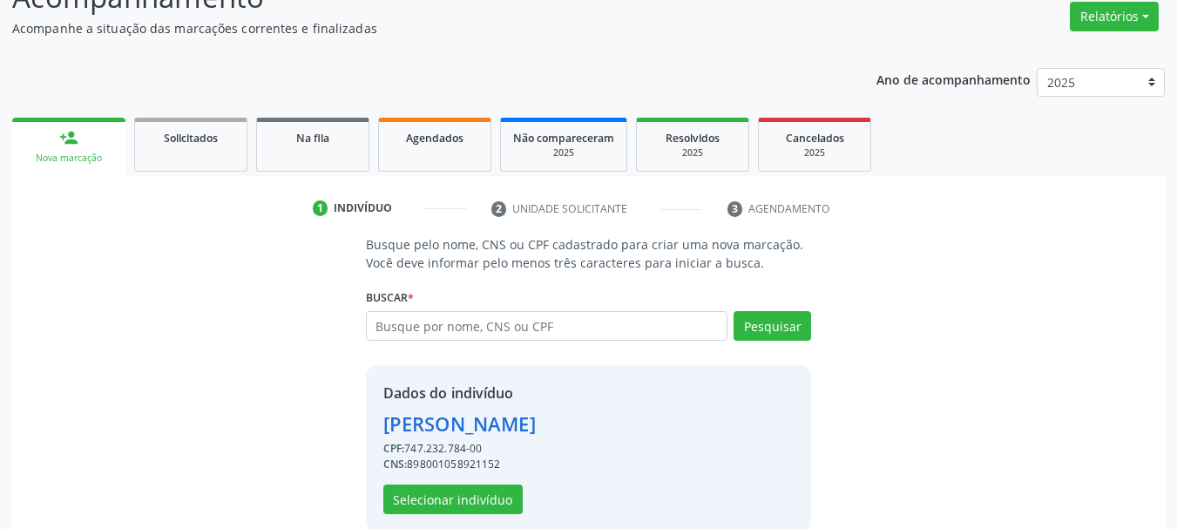
scroll to position [170, 0]
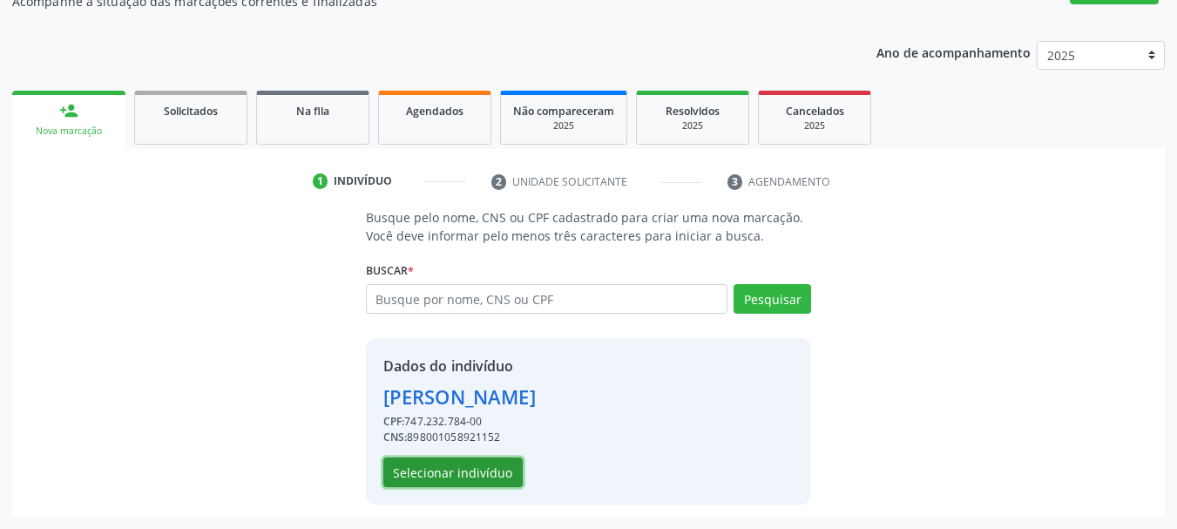
click at [462, 479] on button "Selecionar indivíduo" at bounding box center [452, 472] width 139 height 30
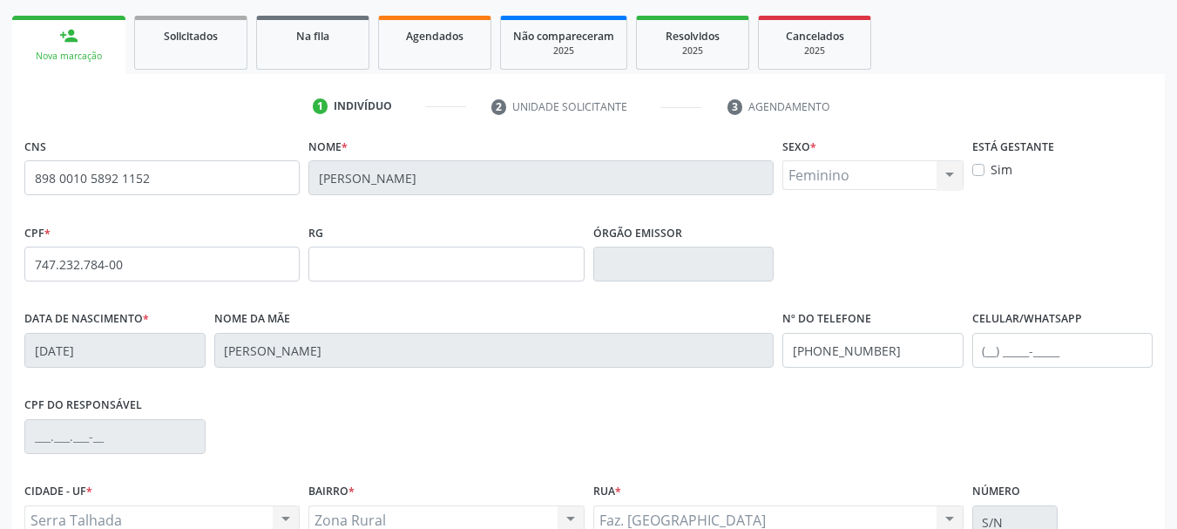
scroll to position [415, 0]
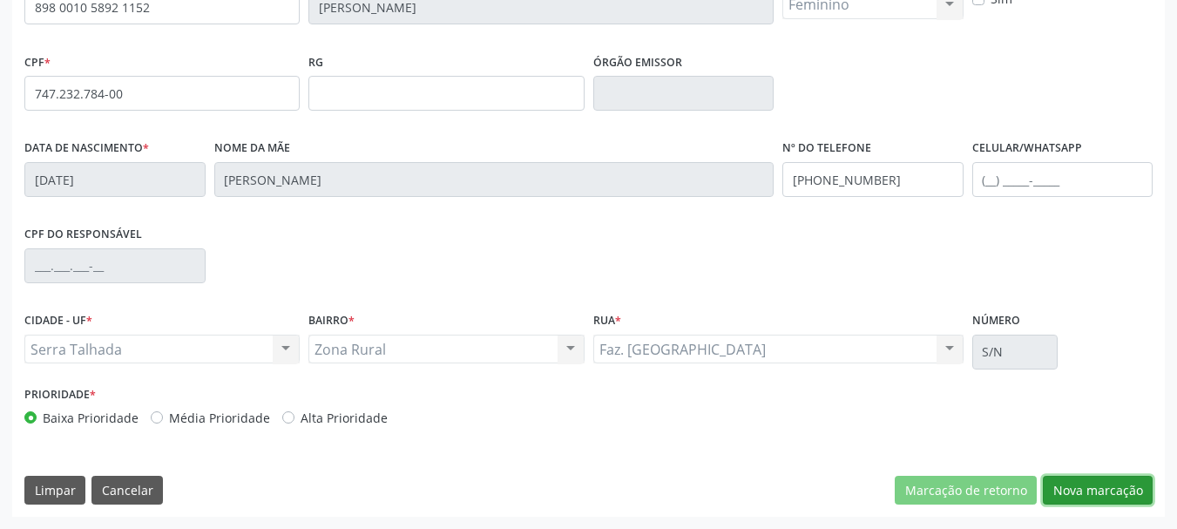
click at [1072, 487] on button "Nova marcação" at bounding box center [1098, 491] width 110 height 30
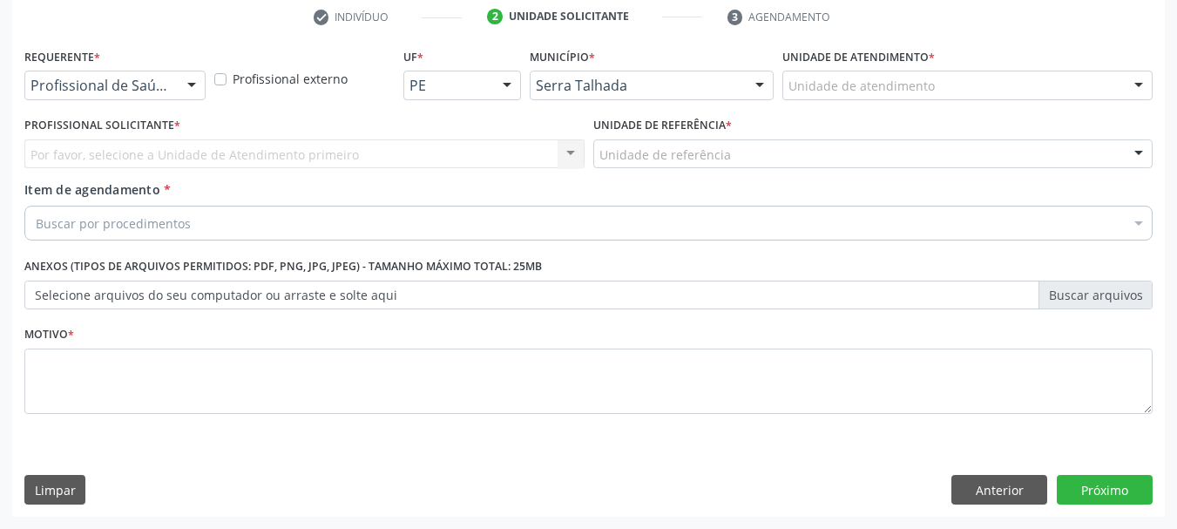
scroll to position [334, 0]
click at [119, 76] on div "Profissional de Saúde" at bounding box center [114, 86] width 181 height 30
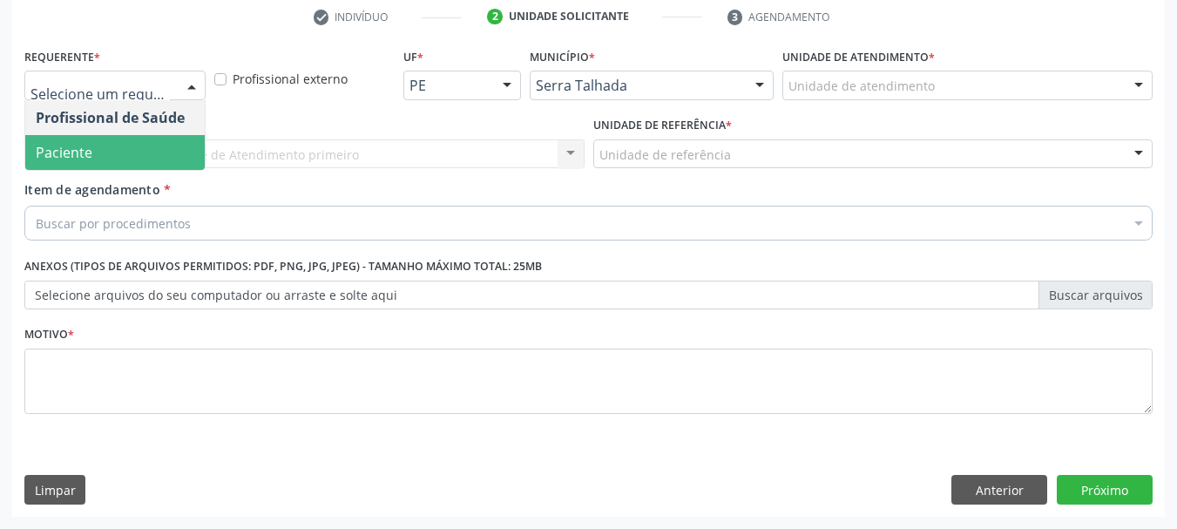
click at [115, 147] on span "Paciente" at bounding box center [114, 152] width 179 height 35
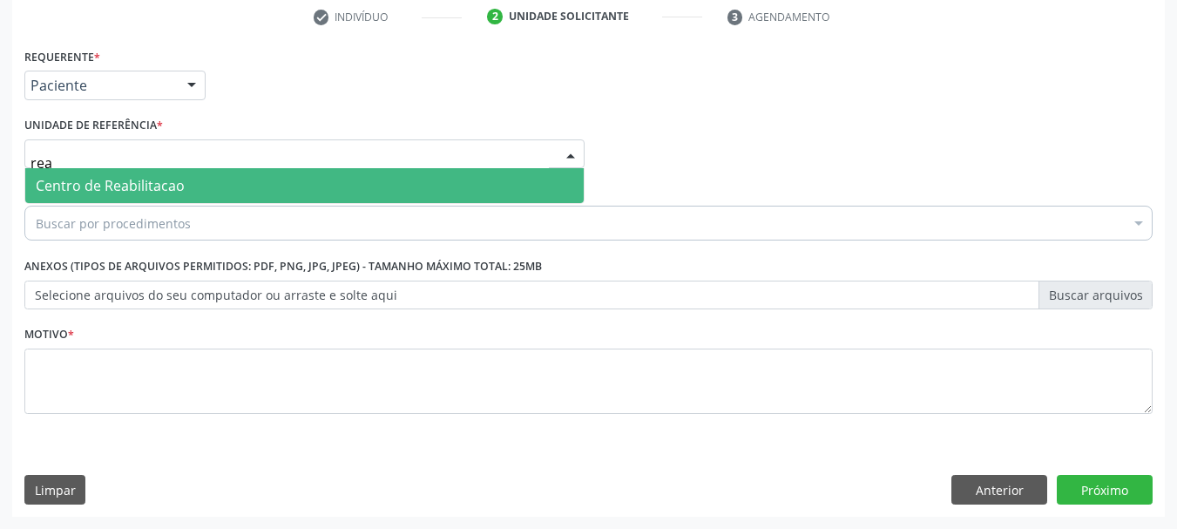
type input "reab"
click at [115, 170] on span "Centro de Reabilitacao" at bounding box center [304, 185] width 558 height 35
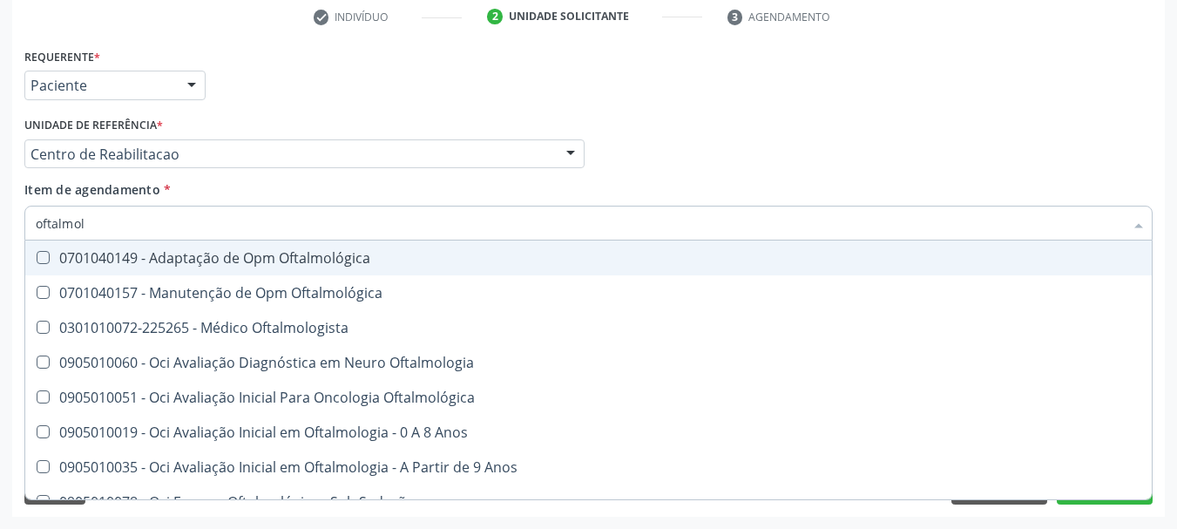
type input "oftalmolo"
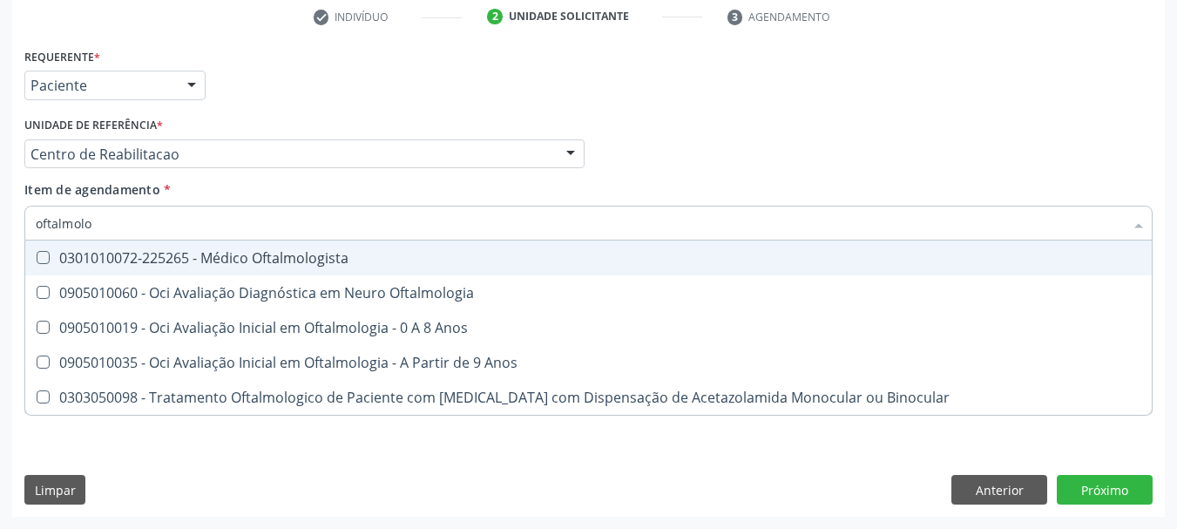
click at [109, 246] on span "0301010072-225265 - Médico Oftalmologista" at bounding box center [588, 257] width 1126 height 35
checkbox Oftalmologista "true"
click at [311, 132] on div "Unidade de referência * Centro de Reabilitacao Usf do Mutirao Usf Cohab Usf Cai…" at bounding box center [304, 140] width 560 height 56
checkbox Oftalmologia "true"
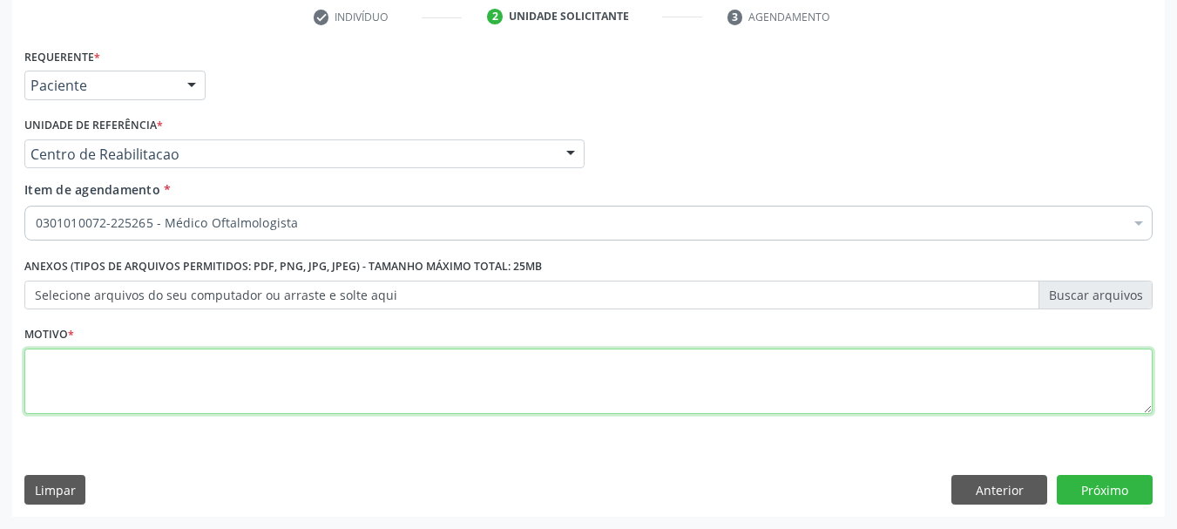
click at [157, 369] on textarea at bounding box center [588, 381] width 1128 height 66
type textarea "a"
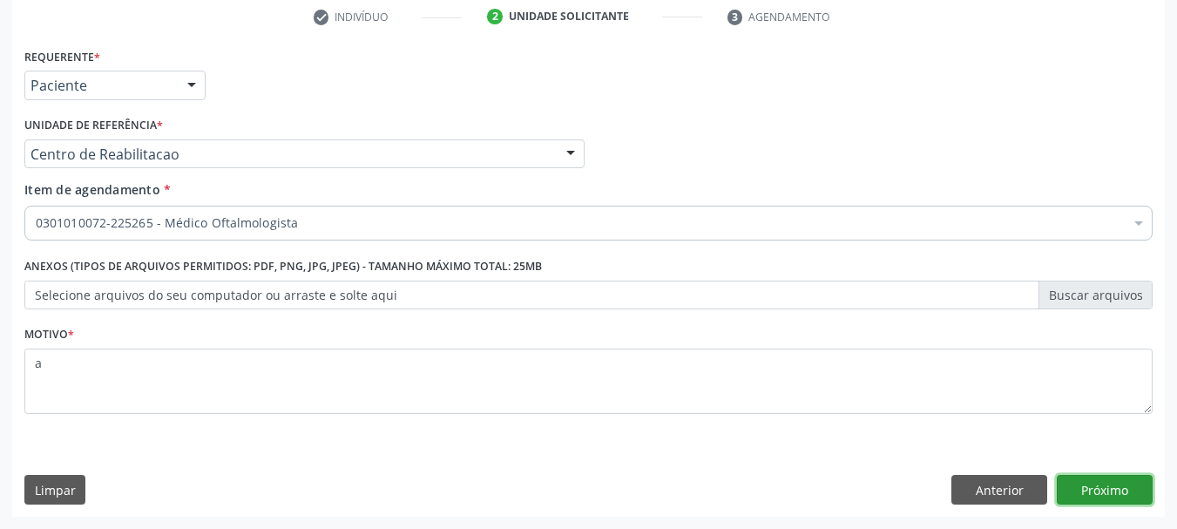
click at [1144, 496] on button "Próximo" at bounding box center [1105, 490] width 96 height 30
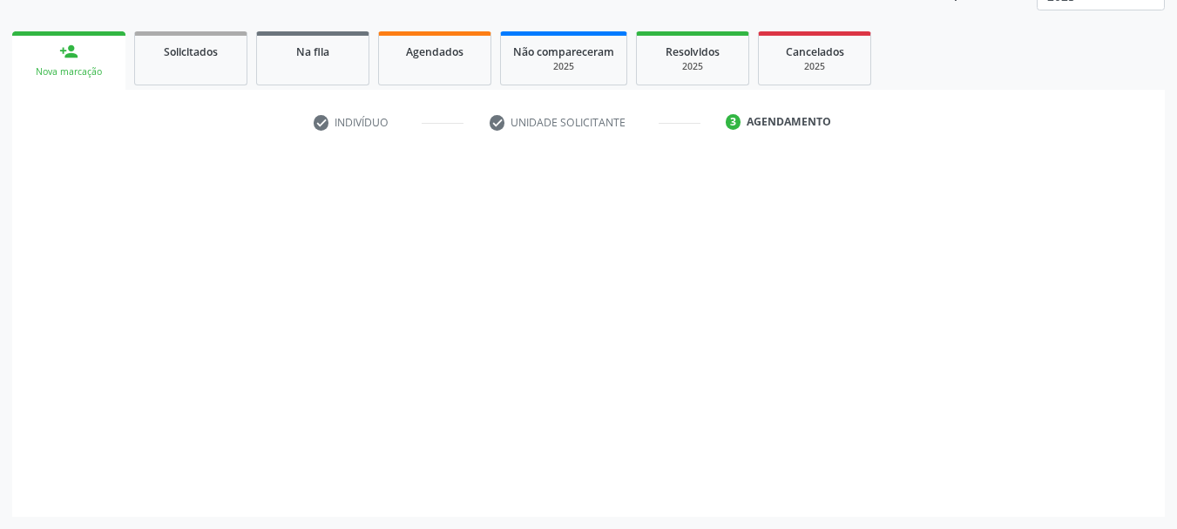
scroll to position [229, 0]
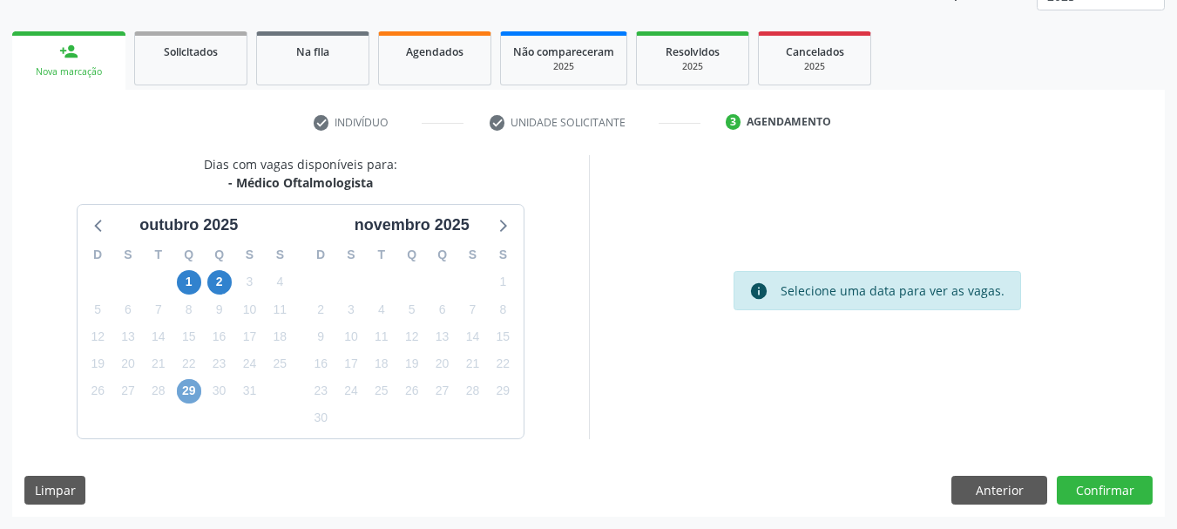
click at [181, 400] on span "29" at bounding box center [189, 391] width 24 height 24
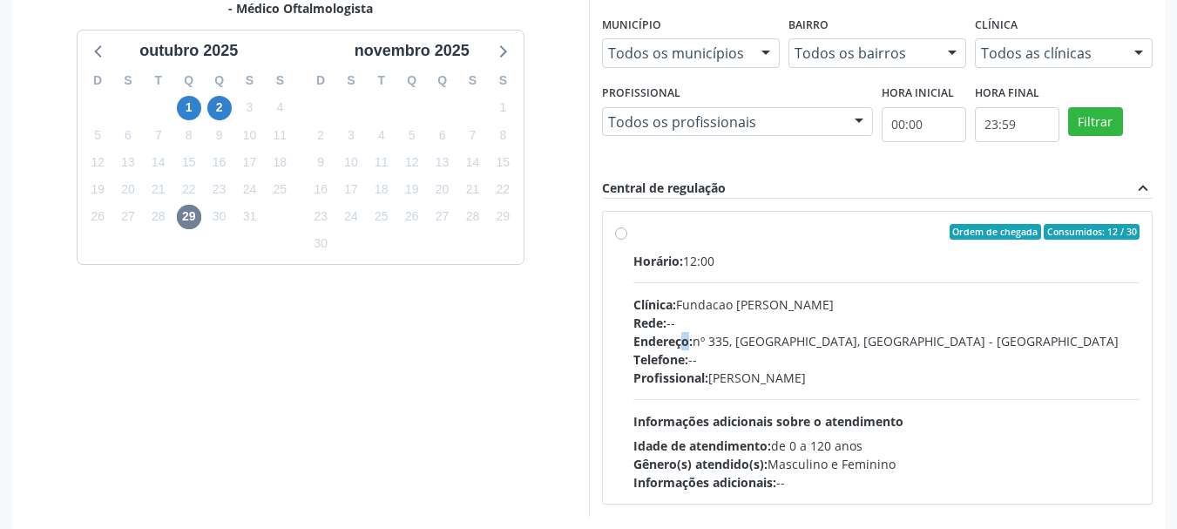
click at [687, 342] on span "Endereço:" at bounding box center [662, 341] width 59 height 17
radio input "true"
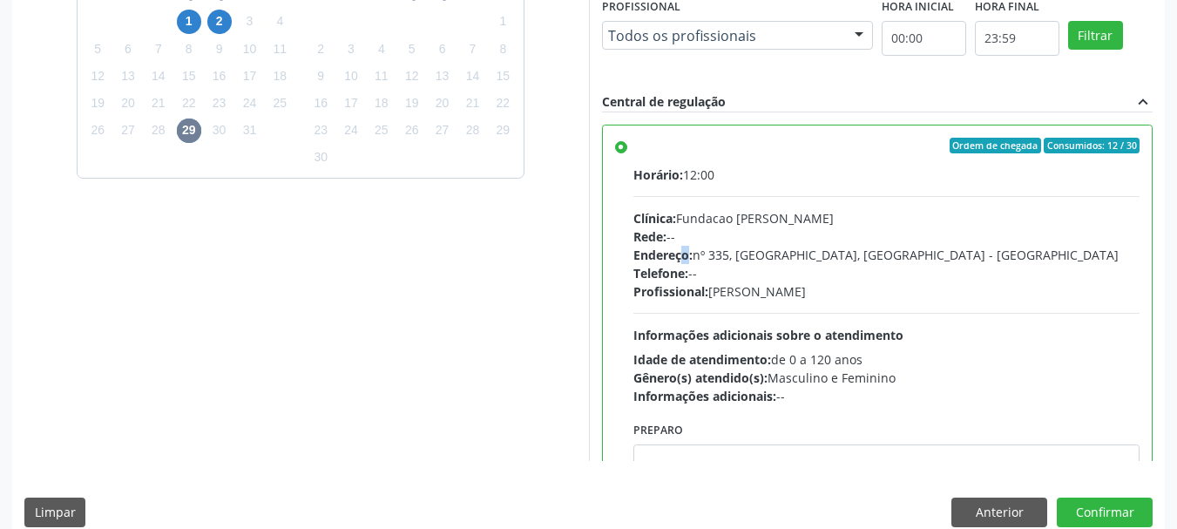
scroll to position [512, 0]
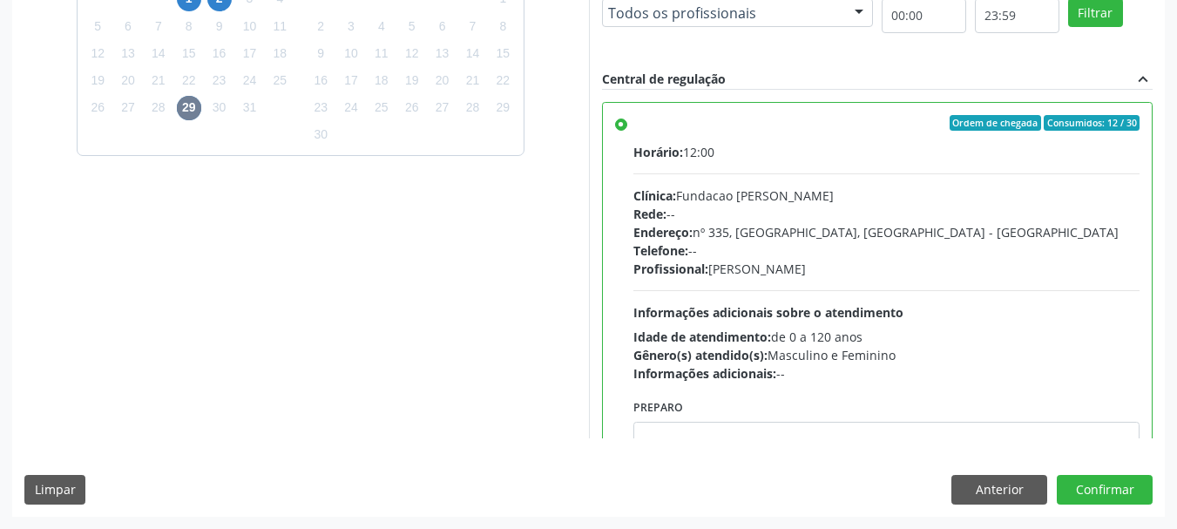
click at [1096, 511] on div "Dias com vagas disponíveis para: - Médico Oftalmologista outubro 2025 D S T Q Q…" at bounding box center [588, 194] width 1152 height 644
click at [1096, 500] on button "Confirmar" at bounding box center [1105, 490] width 96 height 30
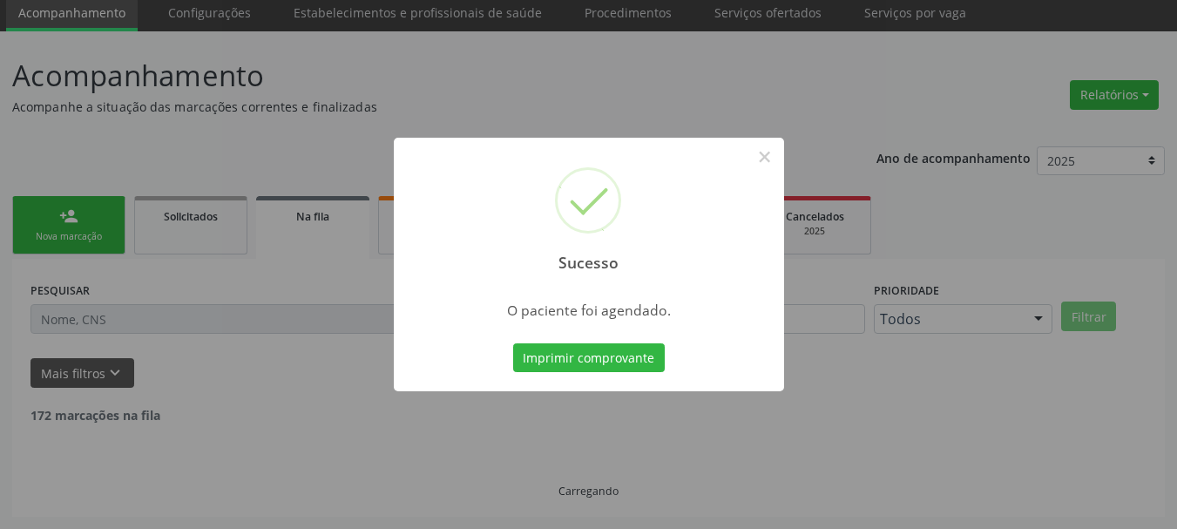
scroll to position [46, 0]
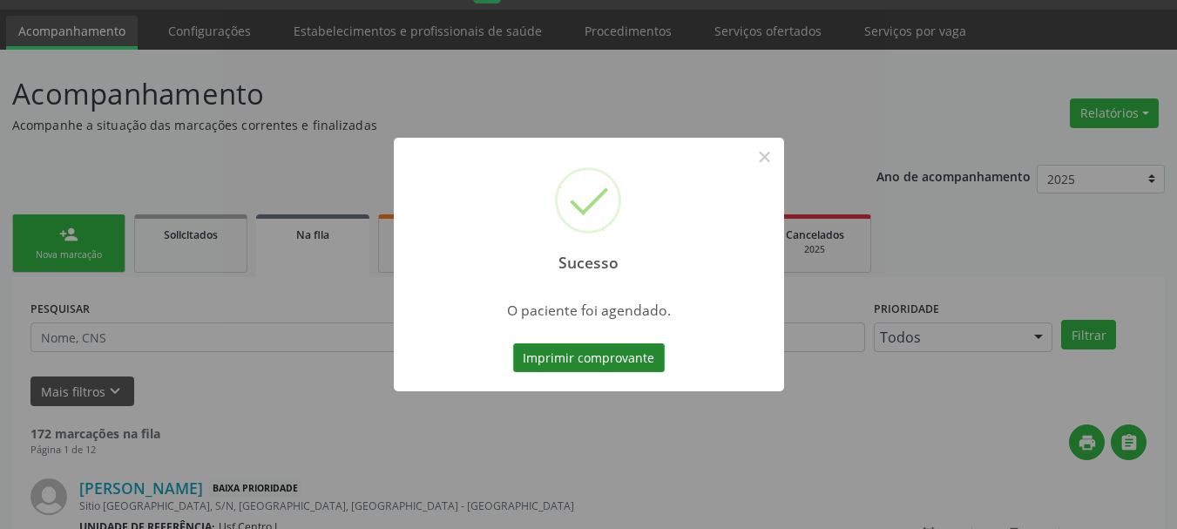
click at [575, 352] on button "Imprimir comprovante" at bounding box center [589, 358] width 152 height 30
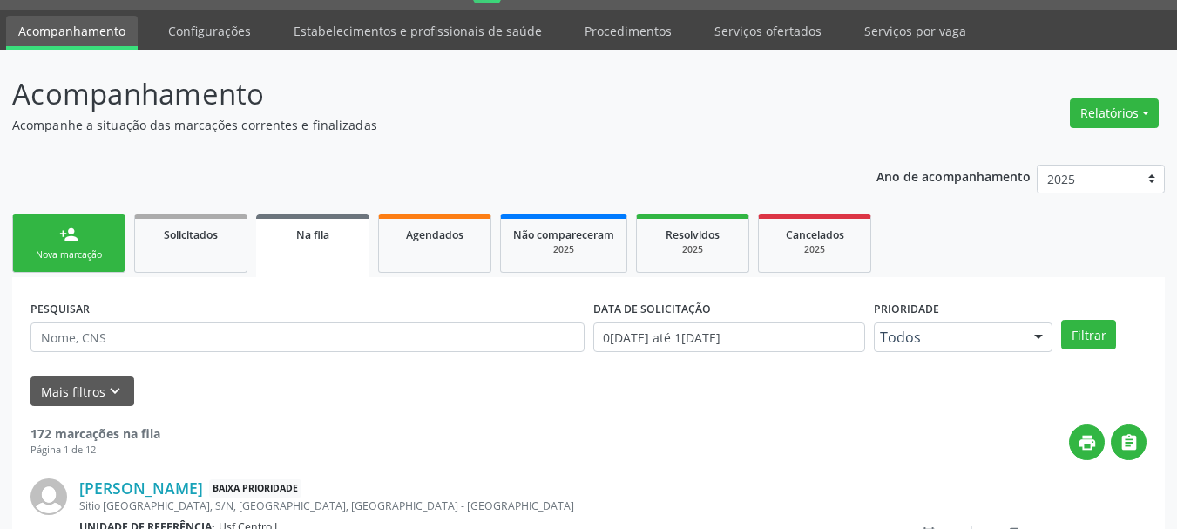
click at [91, 257] on div "Nova marcação" at bounding box center [68, 254] width 87 height 13
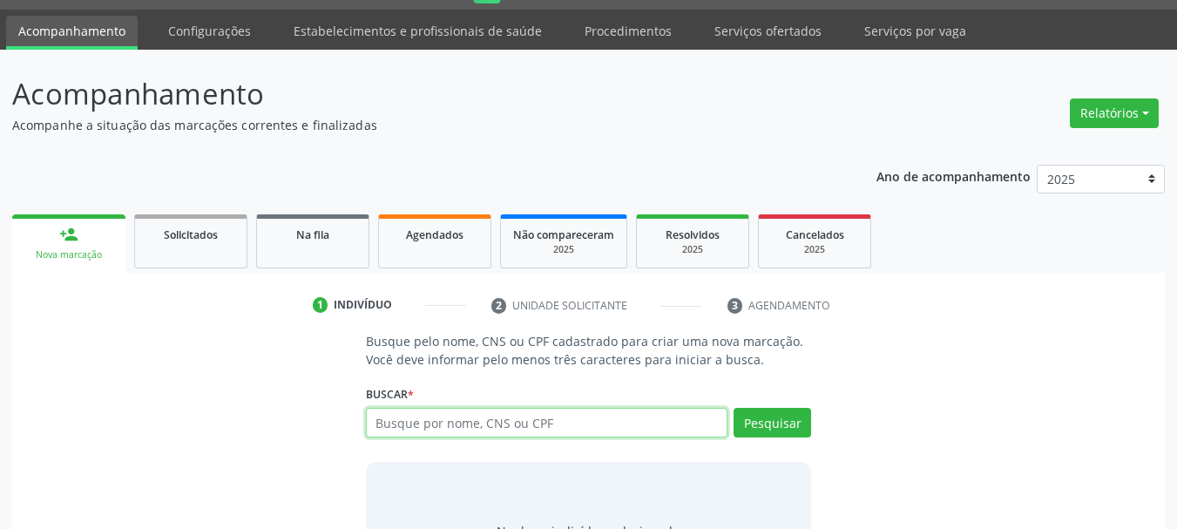
click at [458, 425] on input "text" at bounding box center [547, 423] width 362 height 30
type input "ior roberto feito"
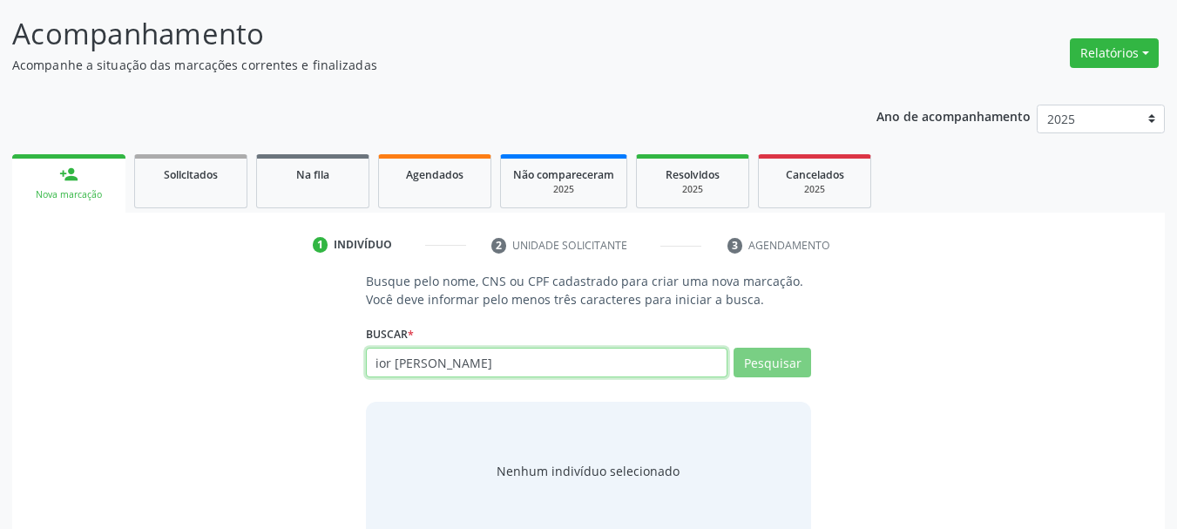
scroll to position [143, 0]
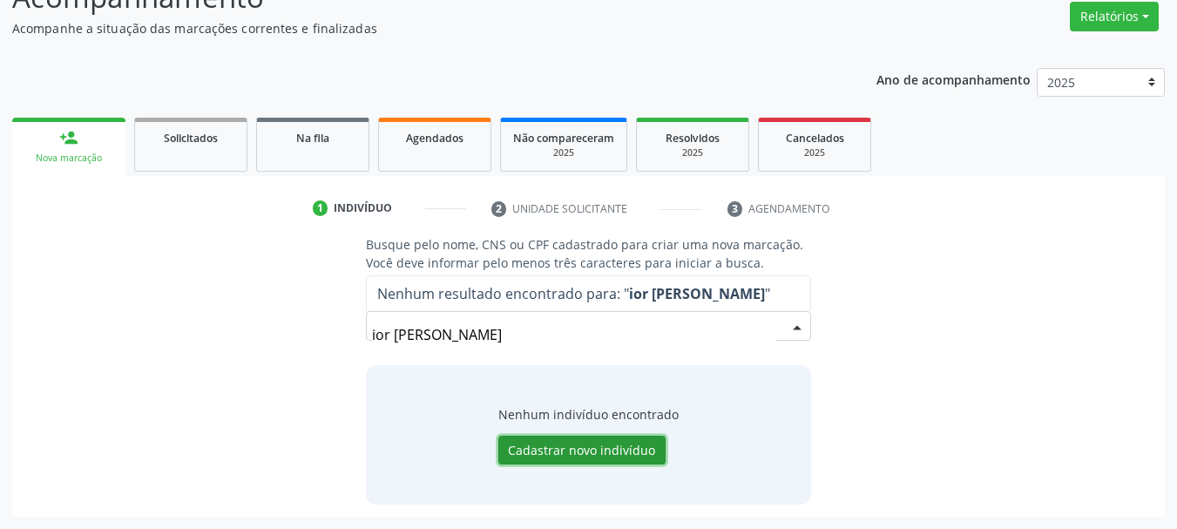
click at [556, 443] on button "Cadastrar novo indivíduo" at bounding box center [581, 450] width 167 height 30
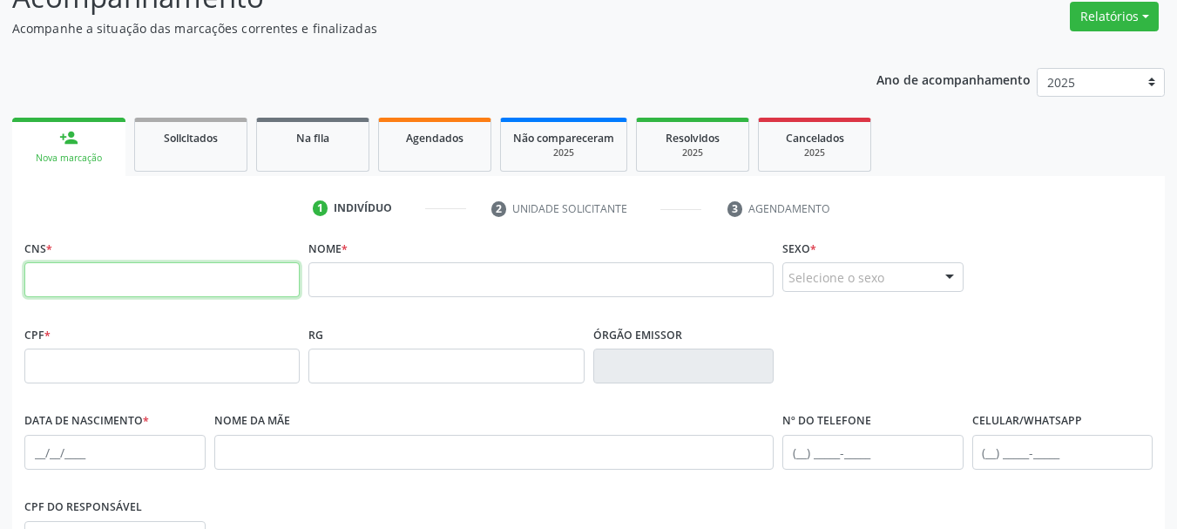
click at [248, 268] on input "text" at bounding box center [161, 279] width 275 height 35
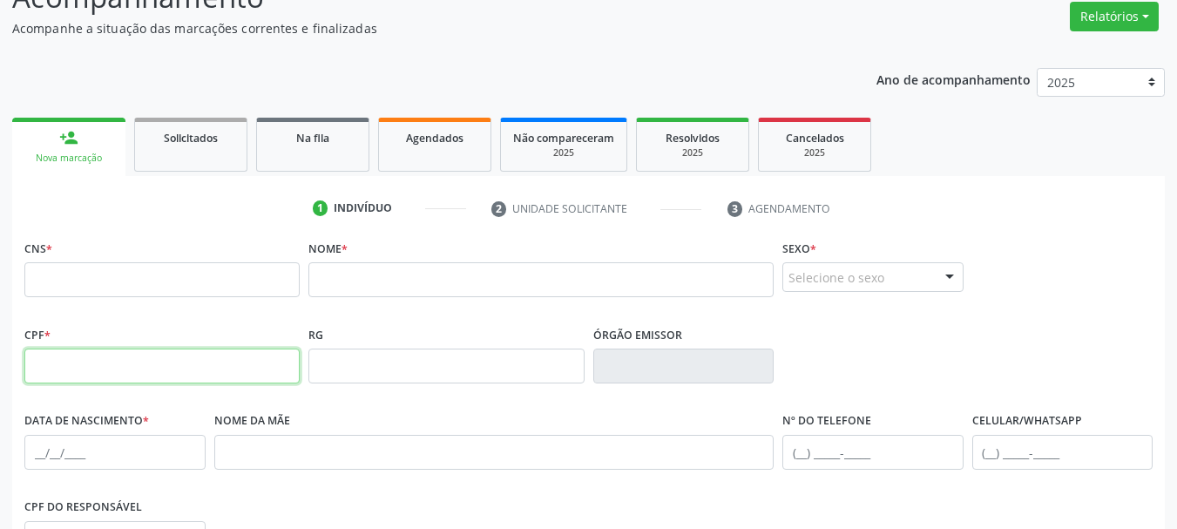
click at [55, 368] on input "text" at bounding box center [161, 365] width 275 height 35
type input "8"
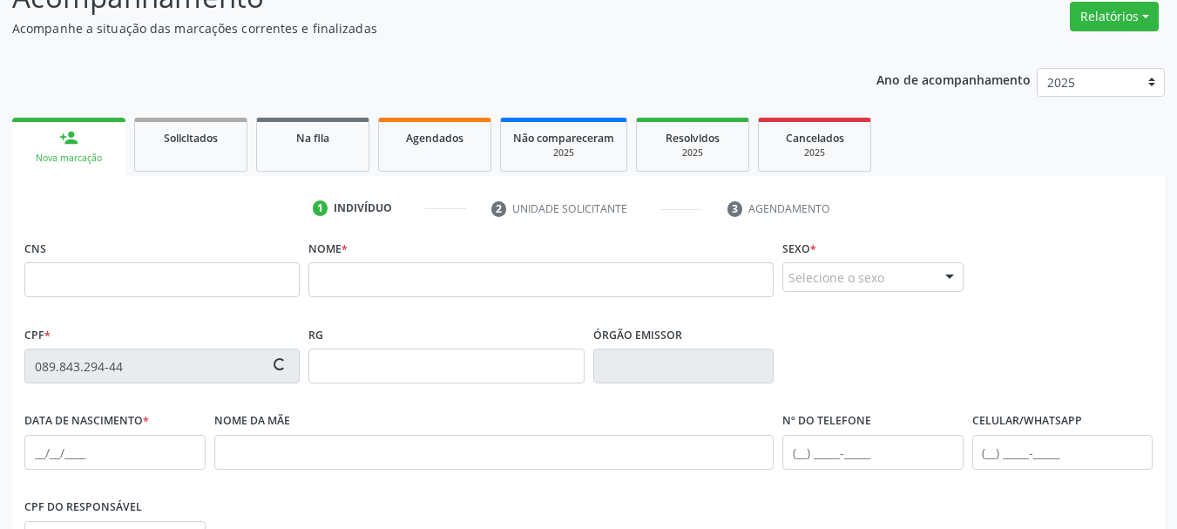
type input "089.843.294-44"
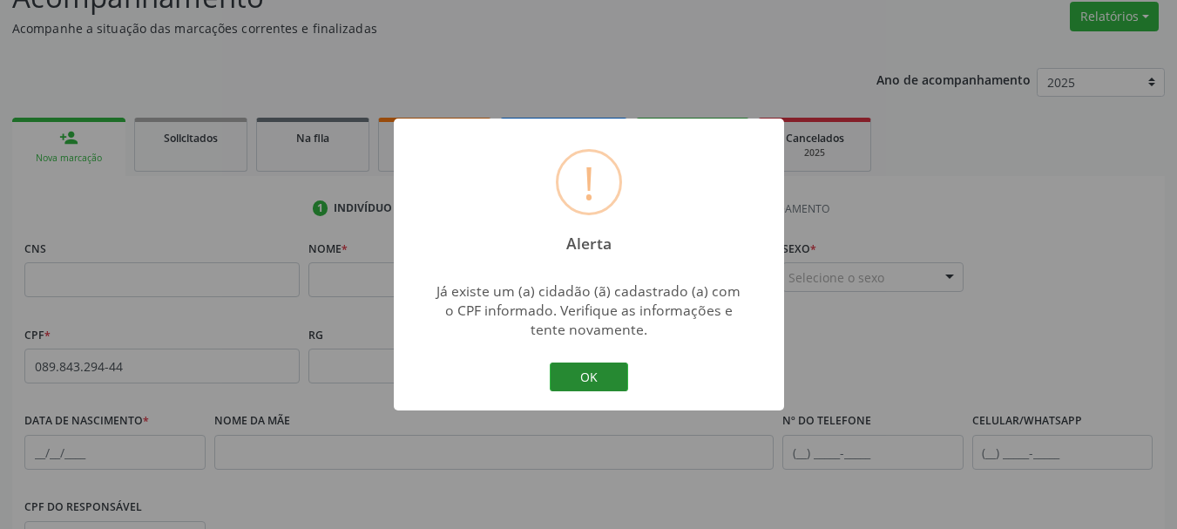
click at [584, 375] on button "OK" at bounding box center [589, 377] width 78 height 30
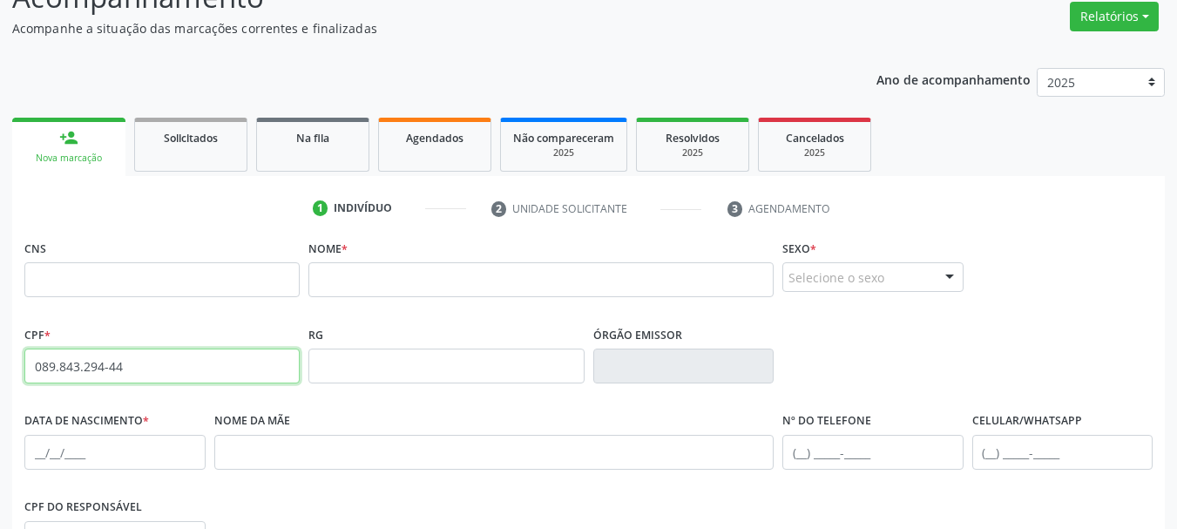
click at [97, 354] on input "089.843.294-44" at bounding box center [161, 365] width 275 height 35
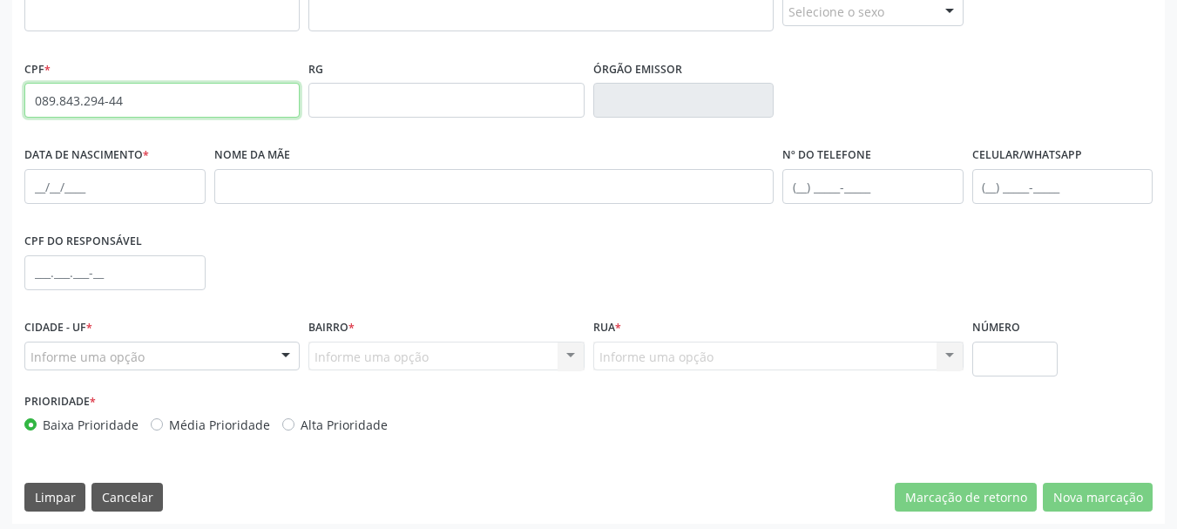
scroll to position [415, 0]
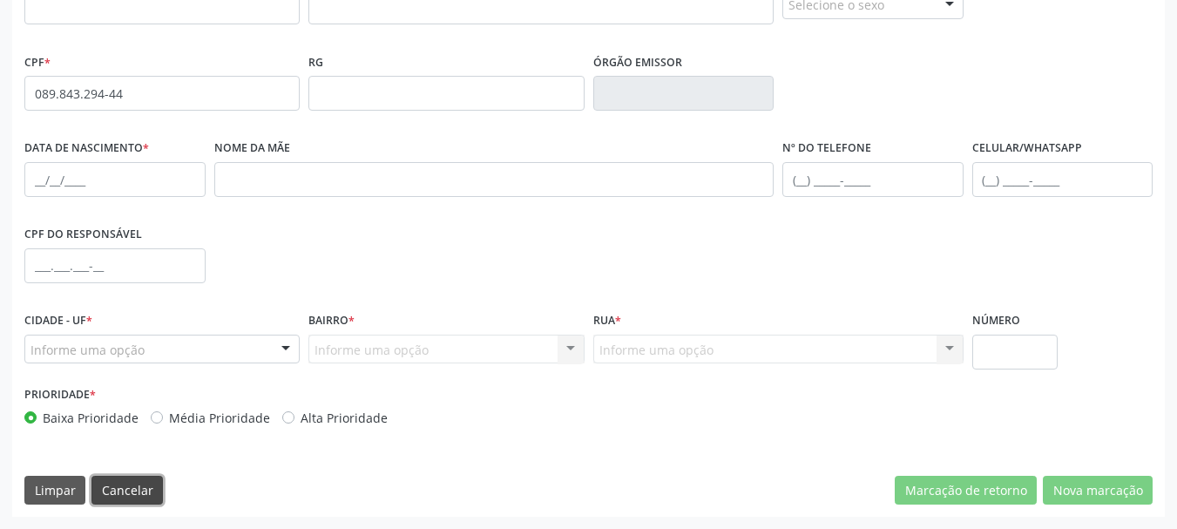
click at [116, 495] on button "Cancelar" at bounding box center [126, 491] width 71 height 30
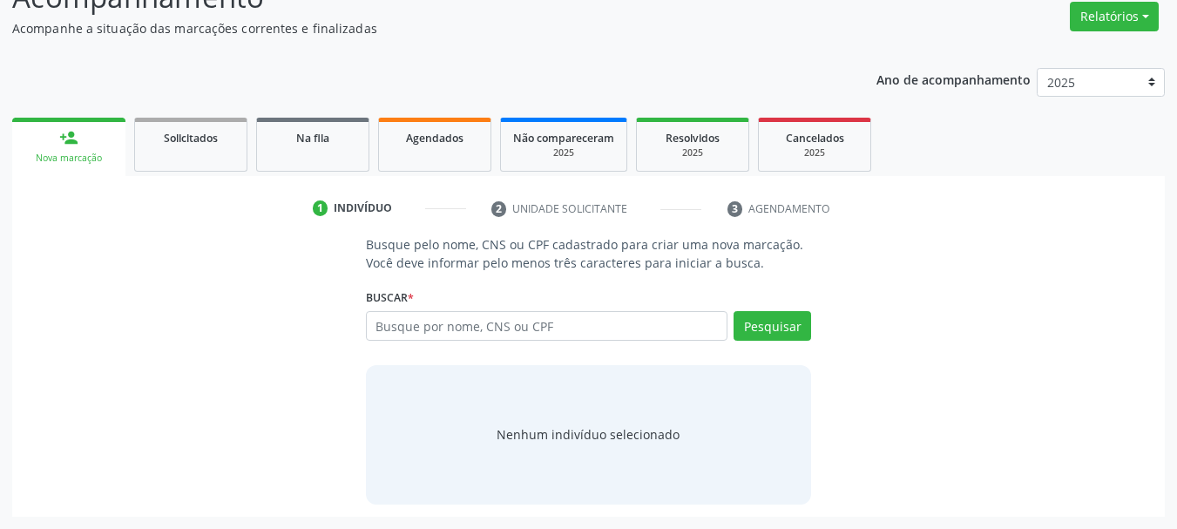
scroll to position [143, 0]
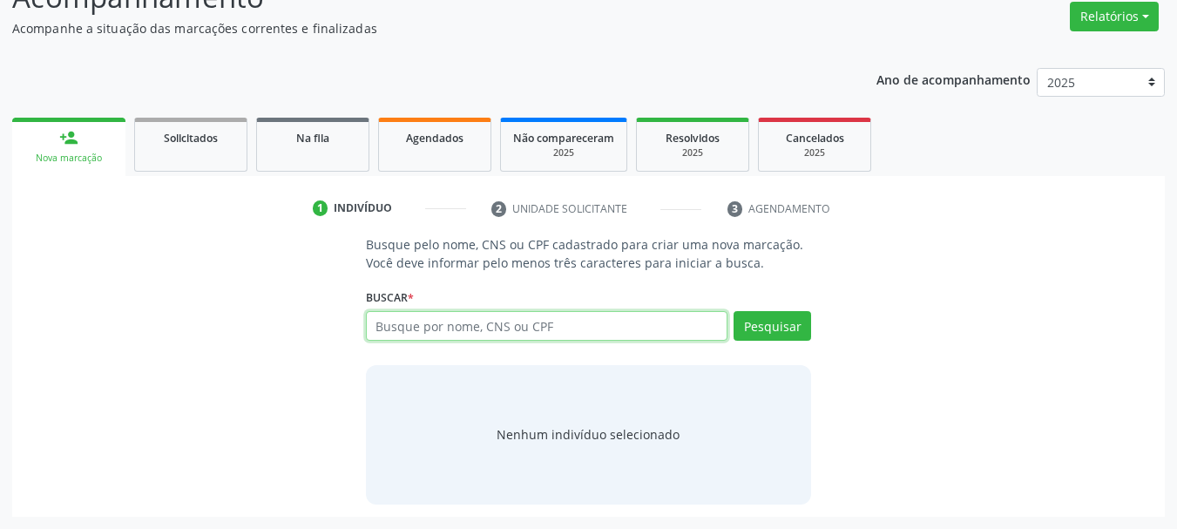
click at [442, 330] on input "text" at bounding box center [547, 326] width 362 height 30
paste input "089.843.294-44"
type input "089.843.294-44"
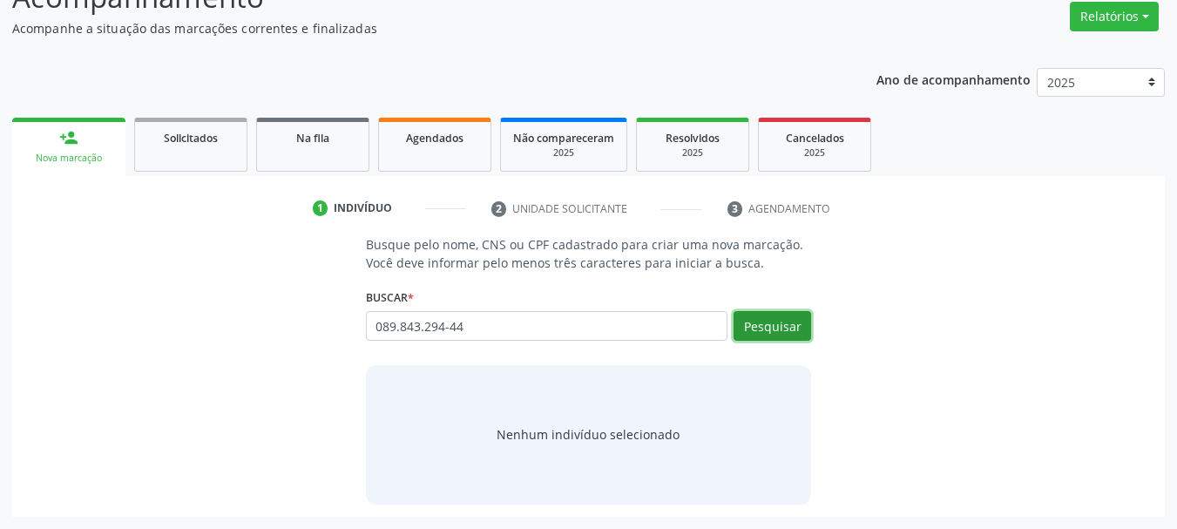
click at [752, 329] on button "Pesquisar" at bounding box center [772, 326] width 78 height 30
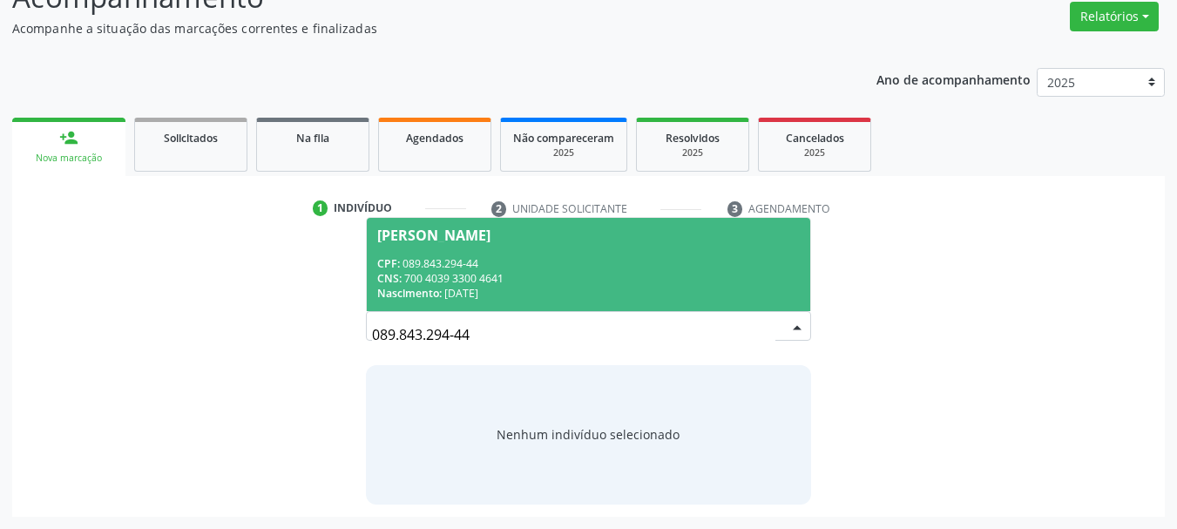
click at [557, 279] on div "CNS: 700 4039 3300 4641" at bounding box center [588, 278] width 423 height 15
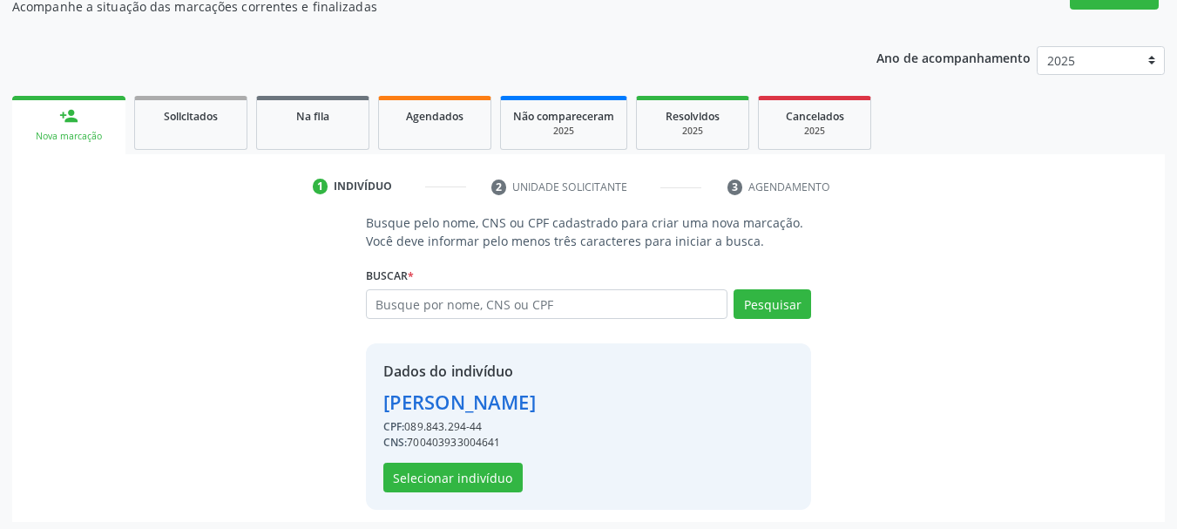
scroll to position [170, 0]
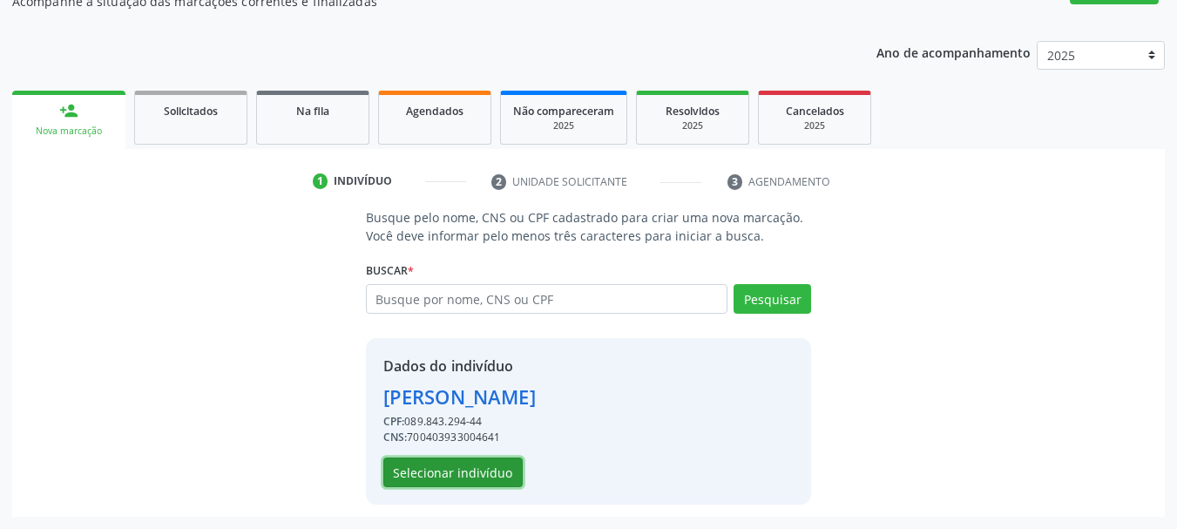
click at [484, 466] on button "Selecionar indivíduo" at bounding box center [452, 472] width 139 height 30
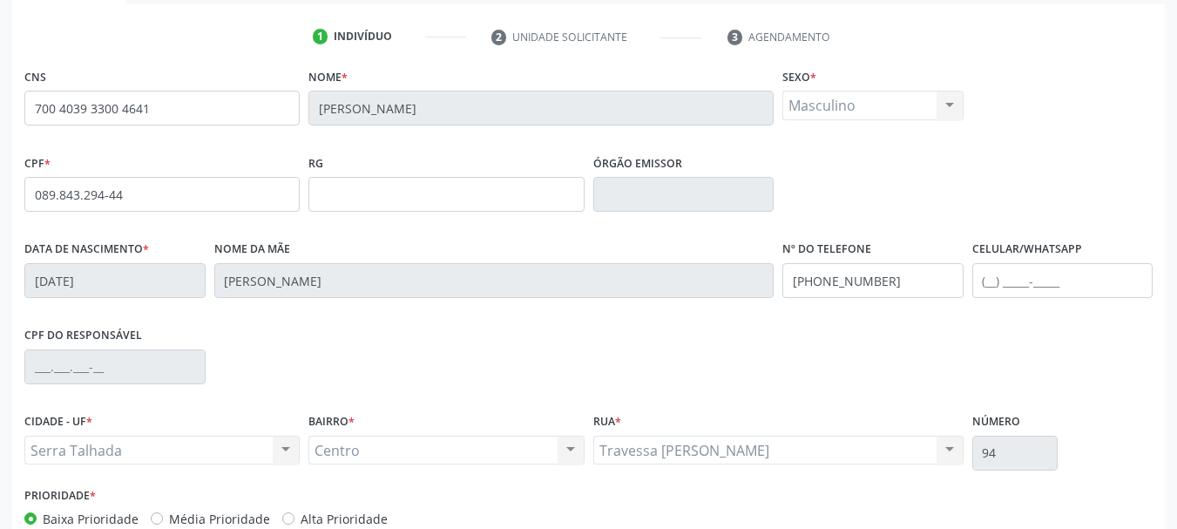
scroll to position [415, 0]
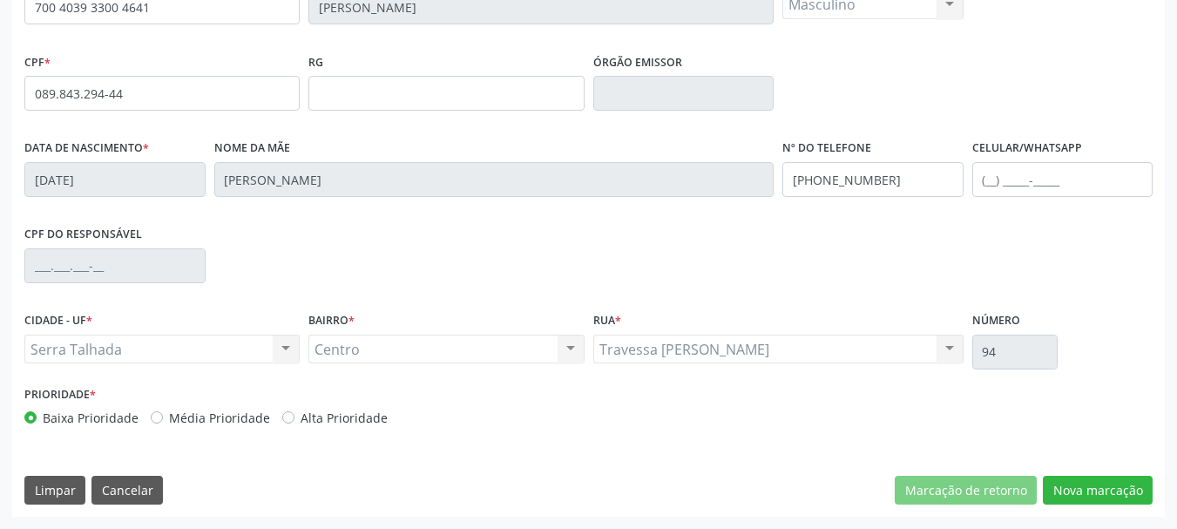
click at [877, 198] on fieldset "Nº do Telefone (87) 96985-2174" at bounding box center [872, 172] width 181 height 74
click at [860, 176] on input "(87) 96985-2174" at bounding box center [872, 179] width 181 height 35
click at [1058, 496] on button "Nova marcação" at bounding box center [1098, 491] width 110 height 30
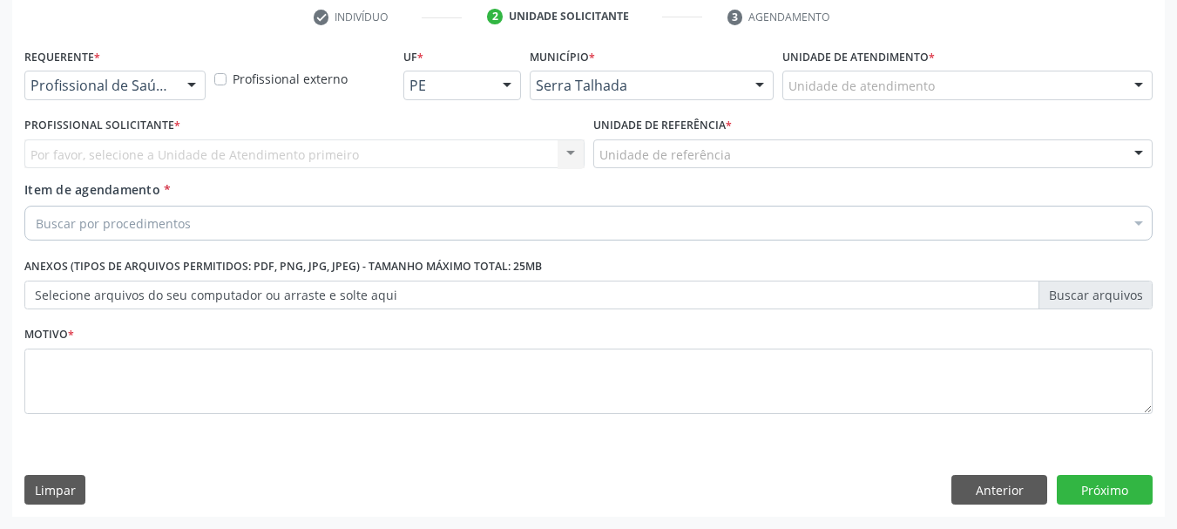
scroll to position [334, 0]
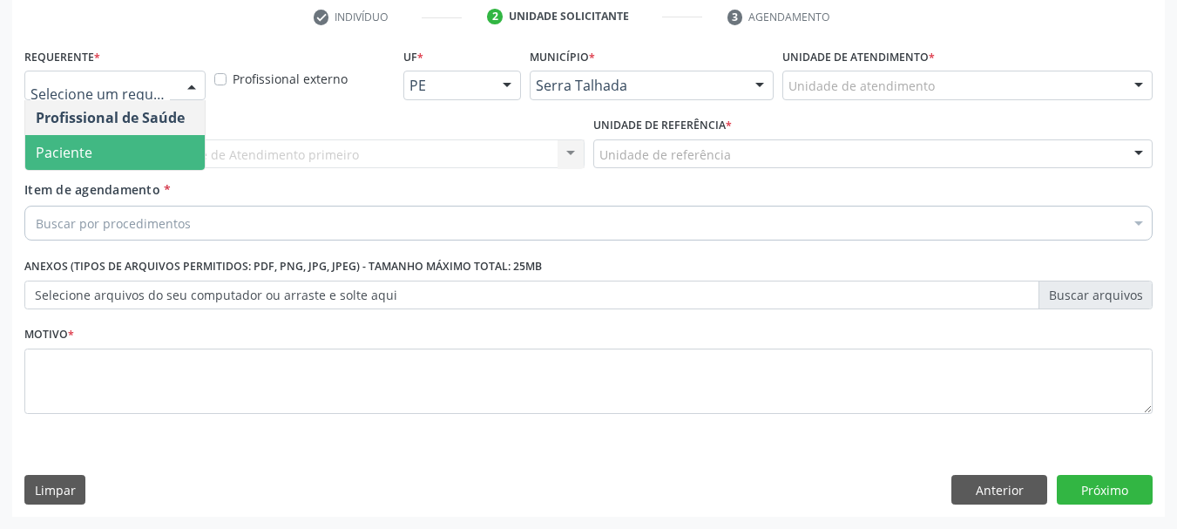
click at [143, 142] on span "Paciente" at bounding box center [114, 152] width 179 height 35
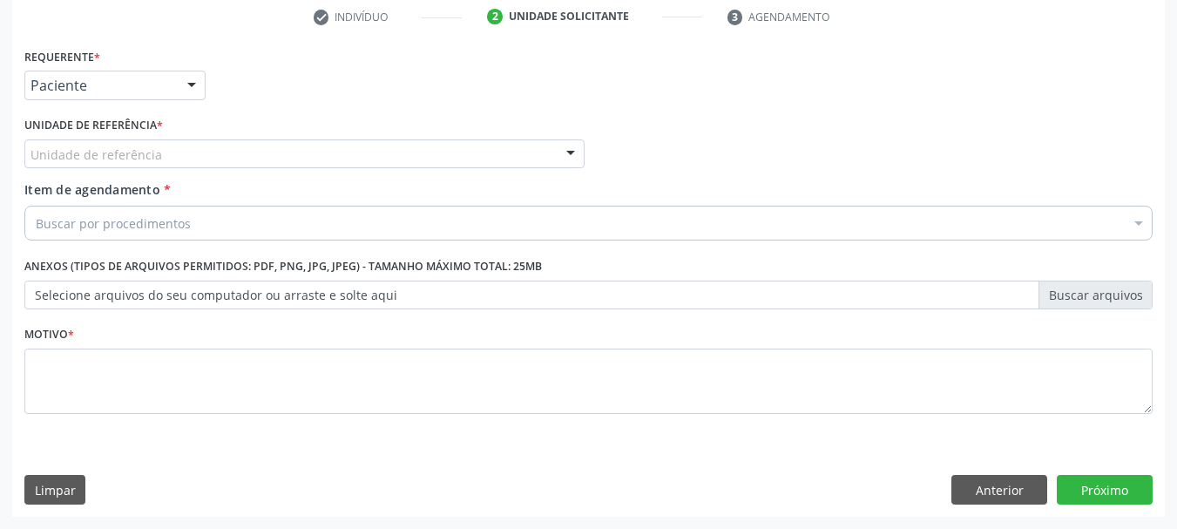
click at [143, 142] on div "Unidade de referência" at bounding box center [304, 154] width 560 height 30
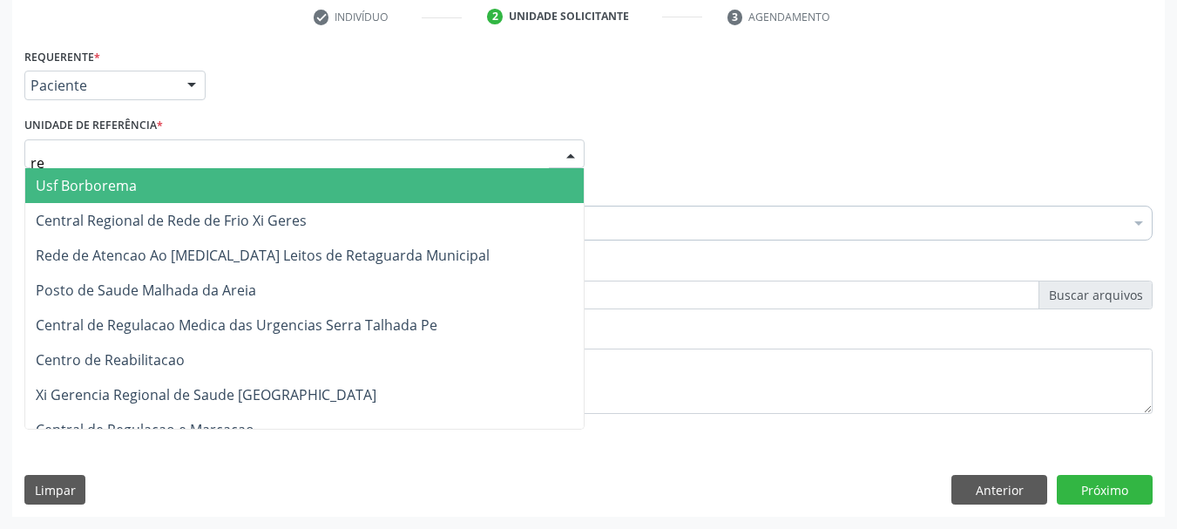
type input "rea"
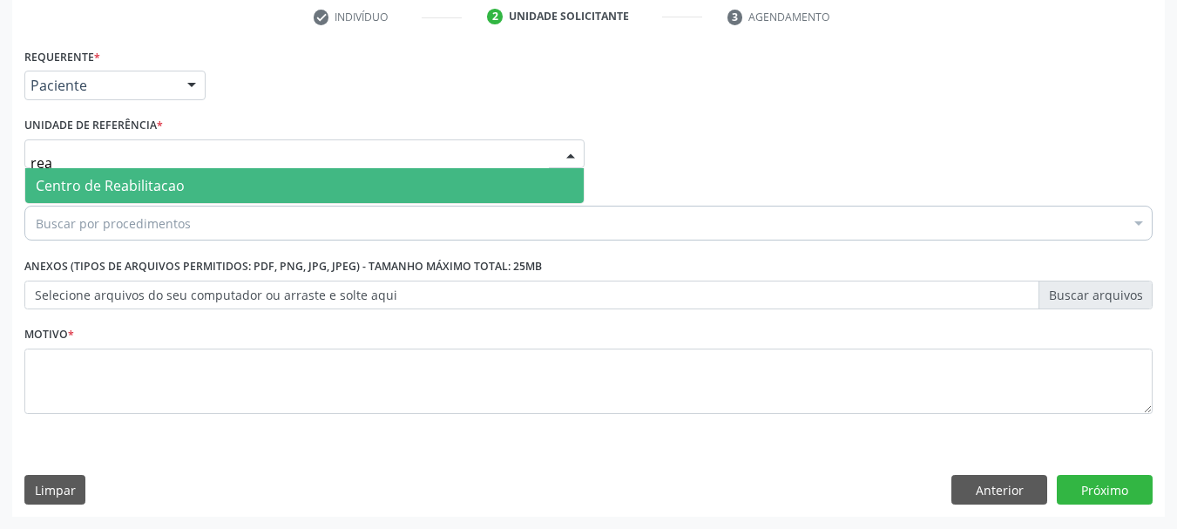
click at [150, 203] on span "Centro de Reabilitacao" at bounding box center [304, 185] width 558 height 35
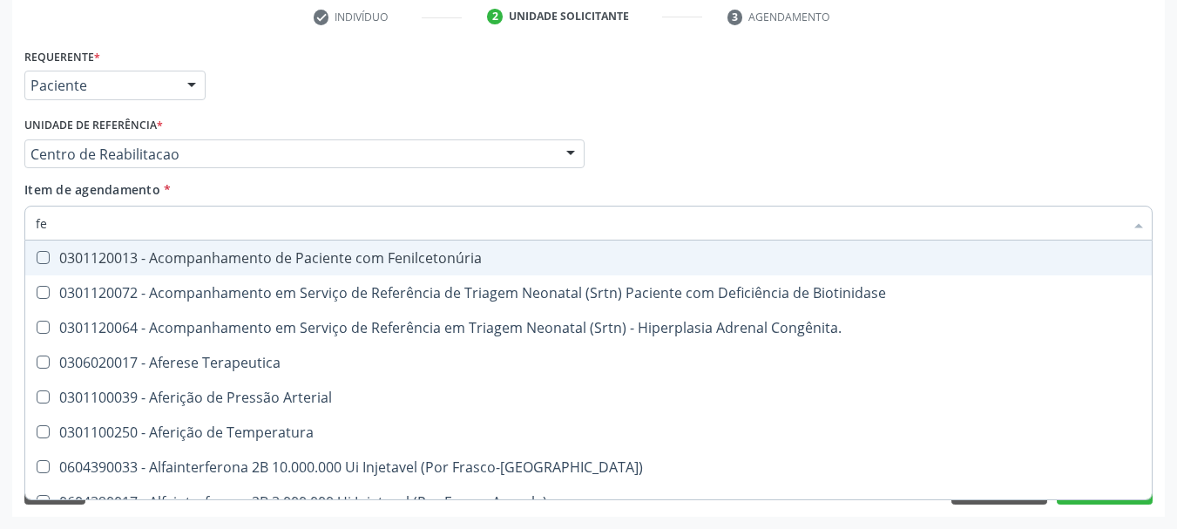
type input "f"
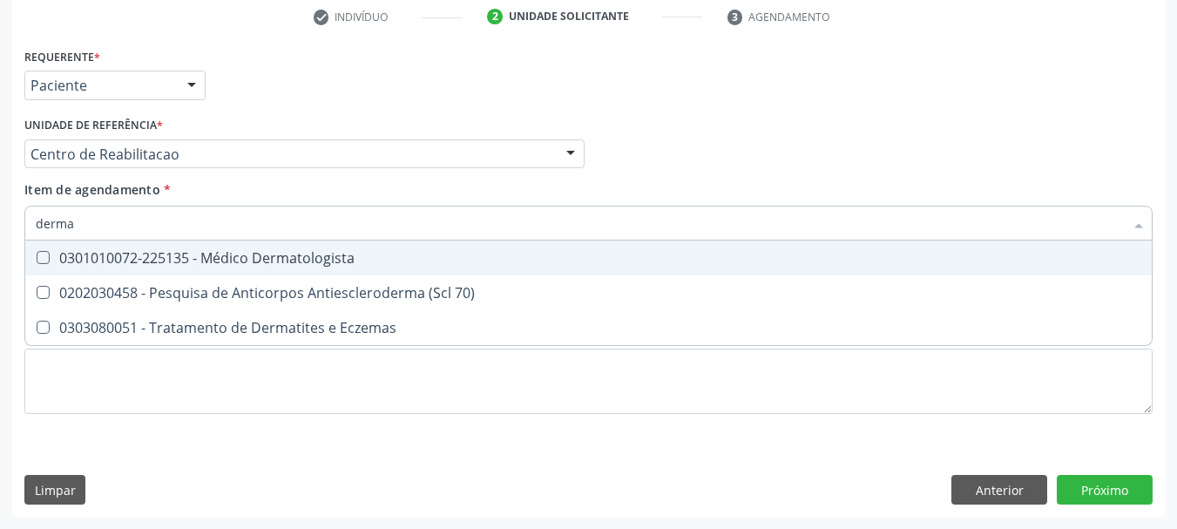
type input "dermat"
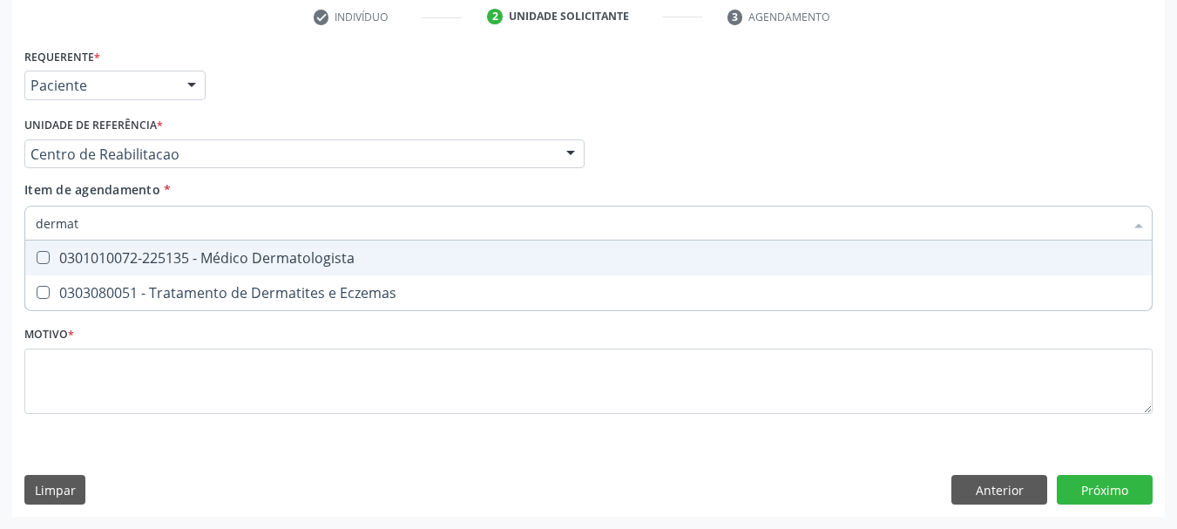
click at [172, 255] on div "0301010072-225135 - Médico Dermatologista" at bounding box center [588, 258] width 1105 height 14
checkbox Dermatologista "true"
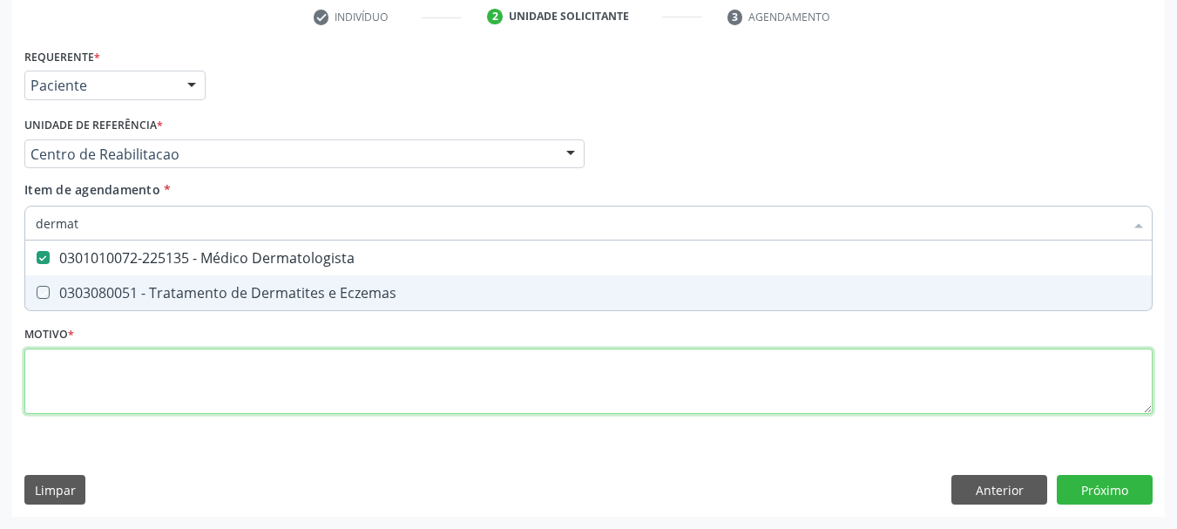
click at [156, 388] on div "Requerente * Paciente Profissional de Saúde Paciente Nenhum resultado encontrad…" at bounding box center [588, 241] width 1128 height 395
checkbox Eczemas "true"
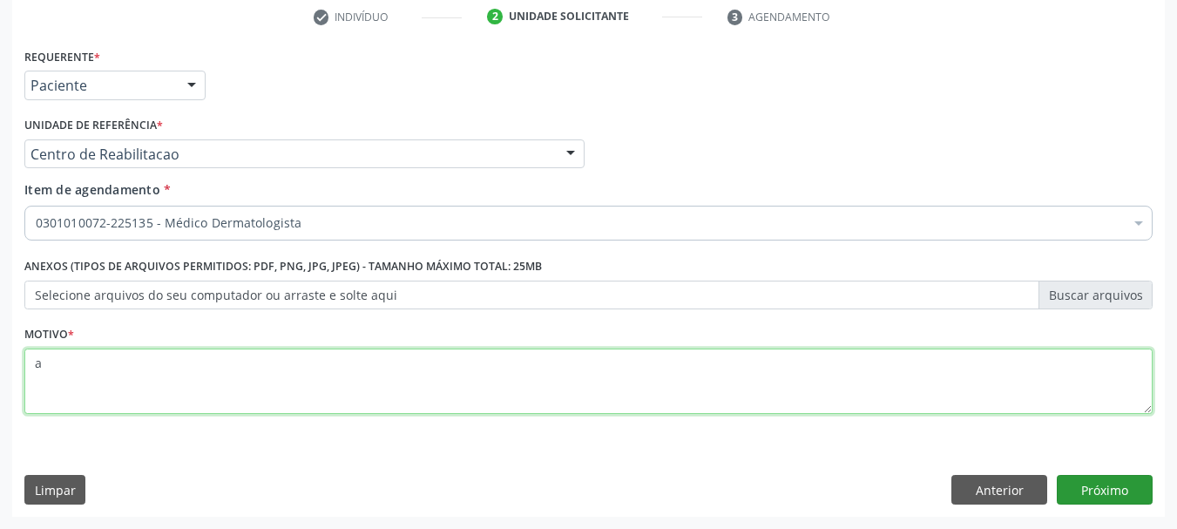
type textarea "a"
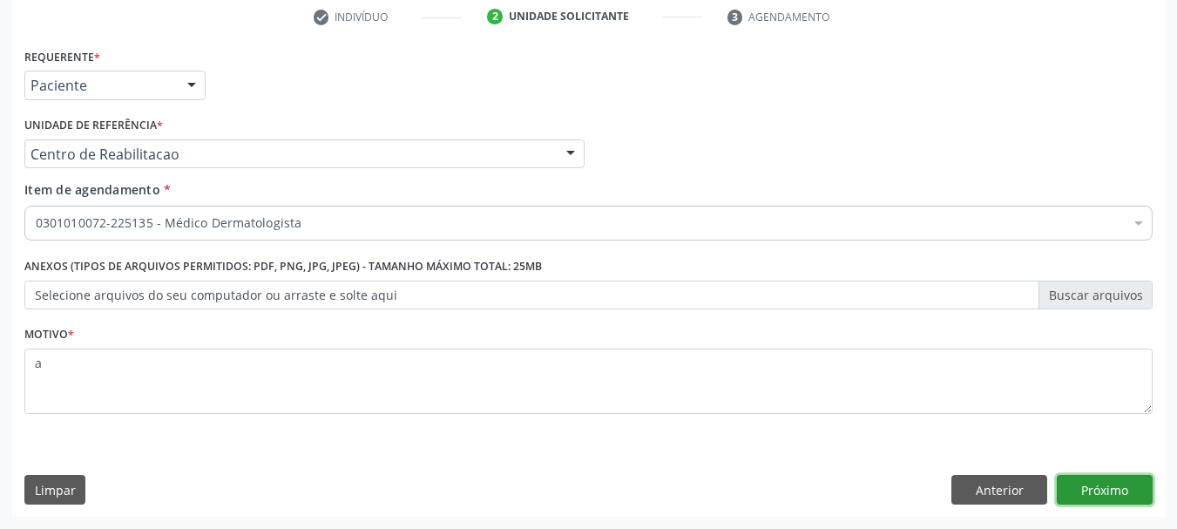
click at [1118, 493] on button "Próximo" at bounding box center [1105, 490] width 96 height 30
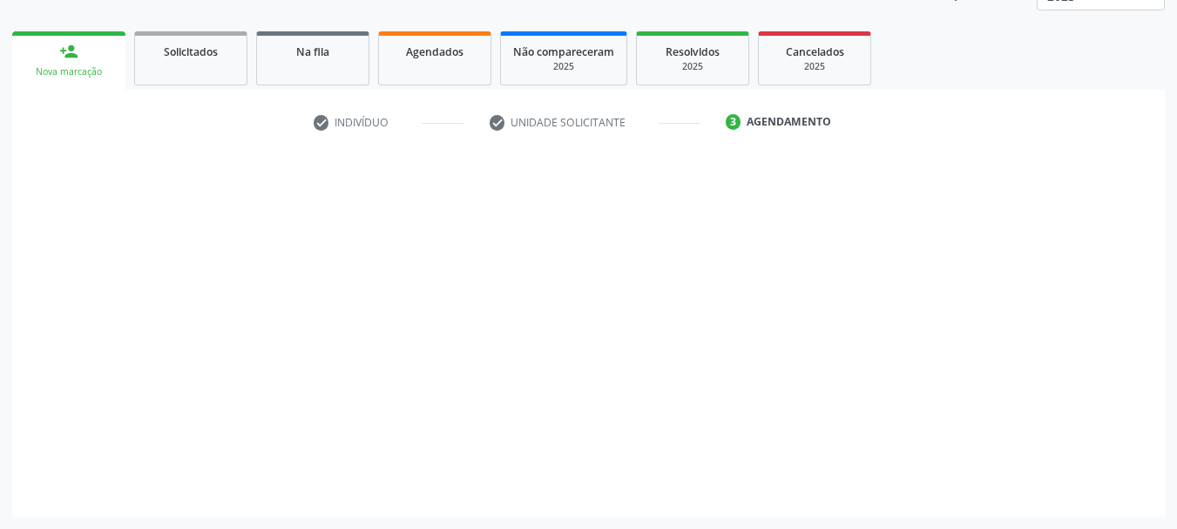
scroll to position [229, 0]
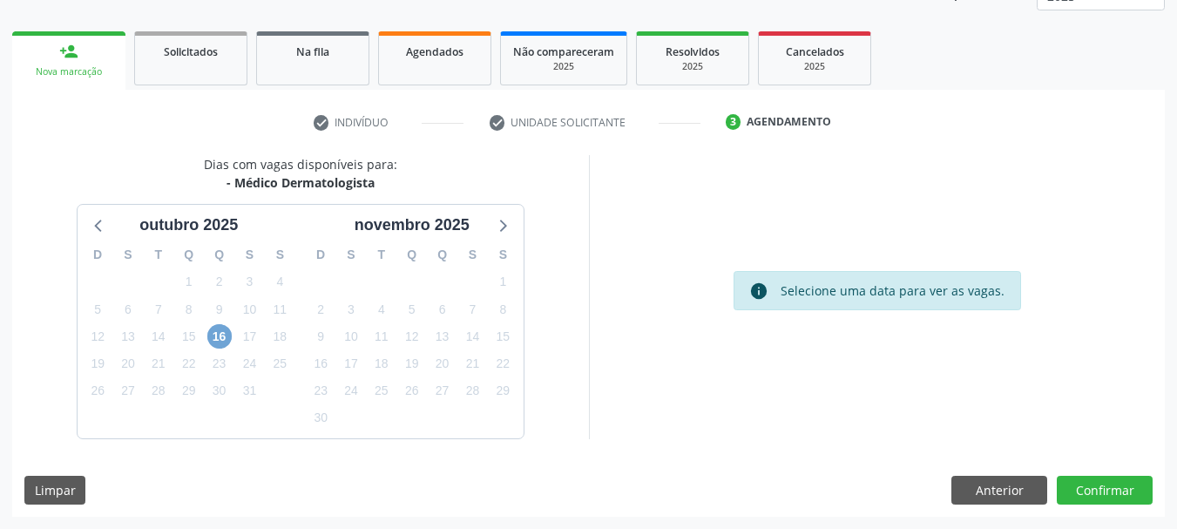
click at [226, 334] on span "16" at bounding box center [219, 336] width 24 height 24
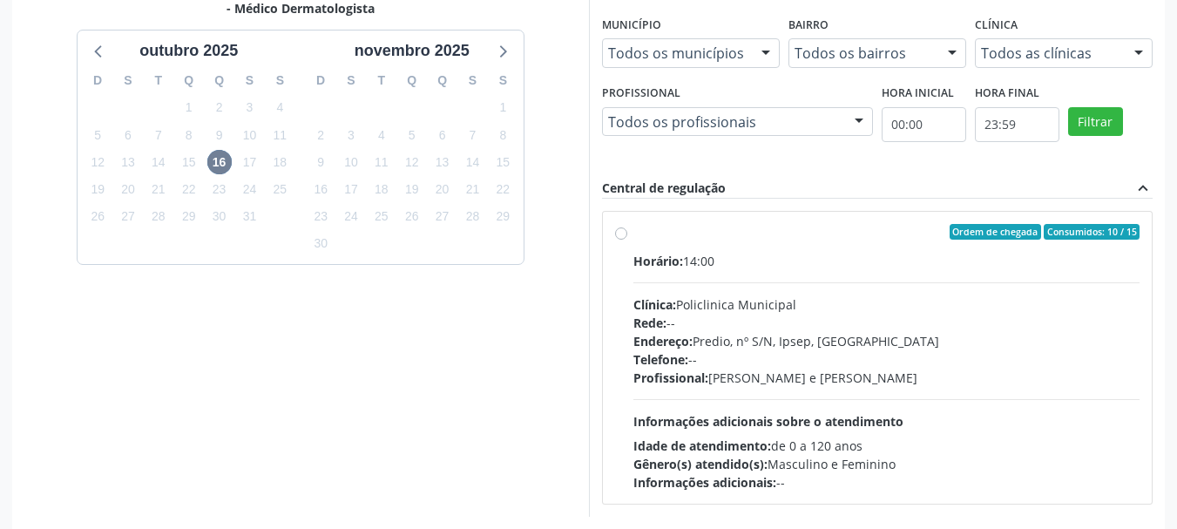
click at [873, 352] on div "Telefone: --" at bounding box center [886, 359] width 507 height 18
click at [627, 240] on input "Ordem de chegada Consumidos: 10 / 15 Horário: 14:00 Clínica: Policlinica Munici…" at bounding box center [621, 232] width 12 height 16
radio input "true"
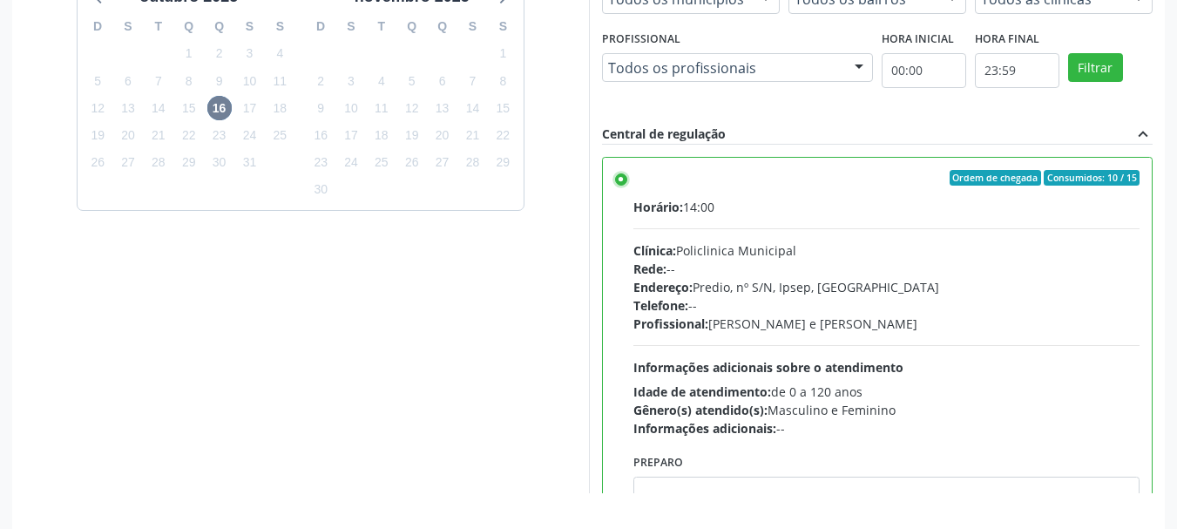
scroll to position [512, 0]
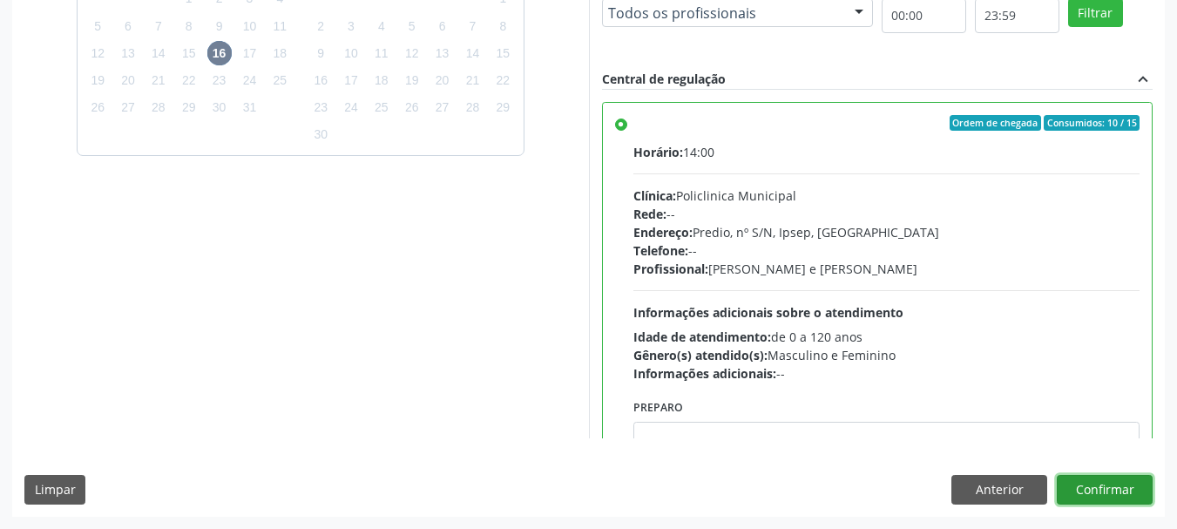
click at [1116, 479] on button "Confirmar" at bounding box center [1105, 490] width 96 height 30
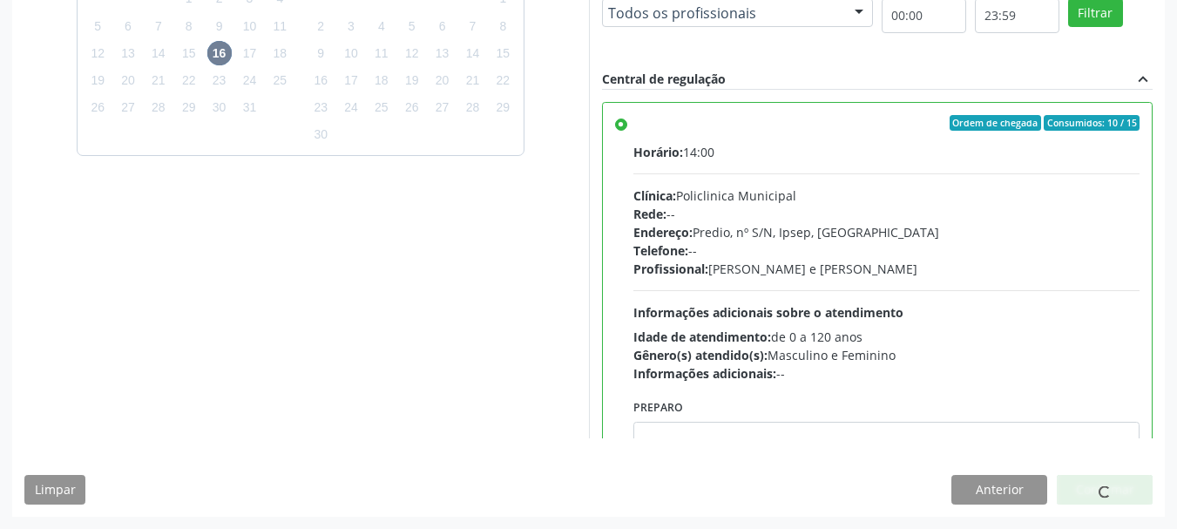
scroll to position [46, 0]
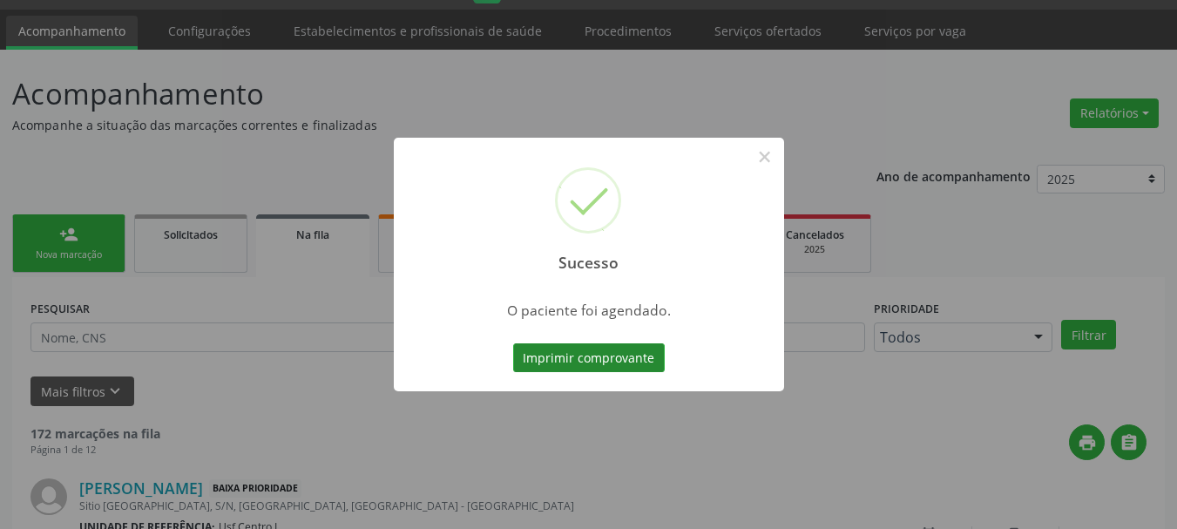
click at [566, 361] on button "Imprimir comprovante" at bounding box center [589, 358] width 152 height 30
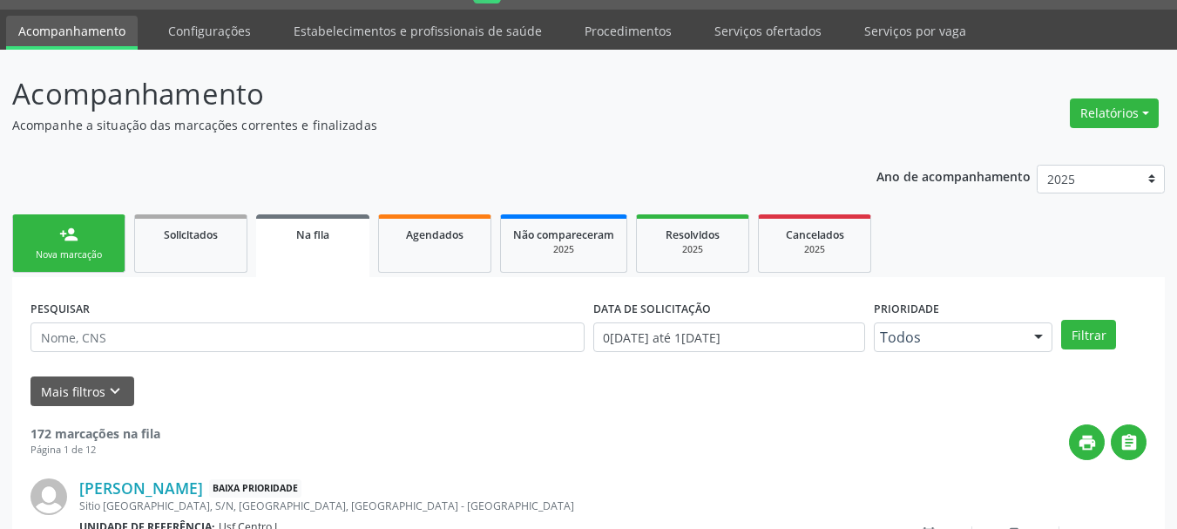
click at [70, 260] on div "Nova marcação" at bounding box center [68, 254] width 87 height 13
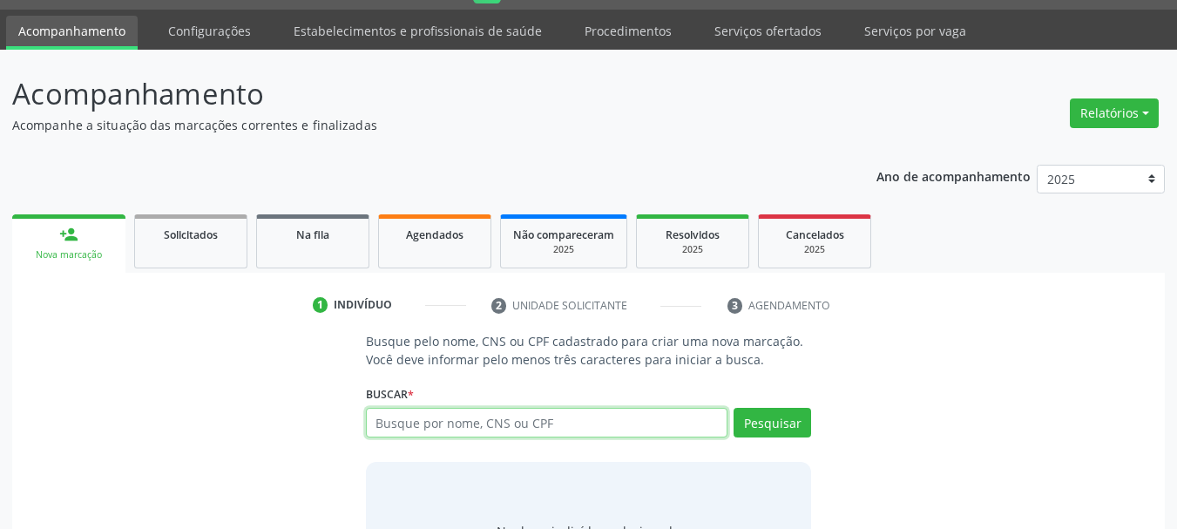
click at [377, 424] on input "text" at bounding box center [547, 423] width 362 height 30
type input "702608229923146"
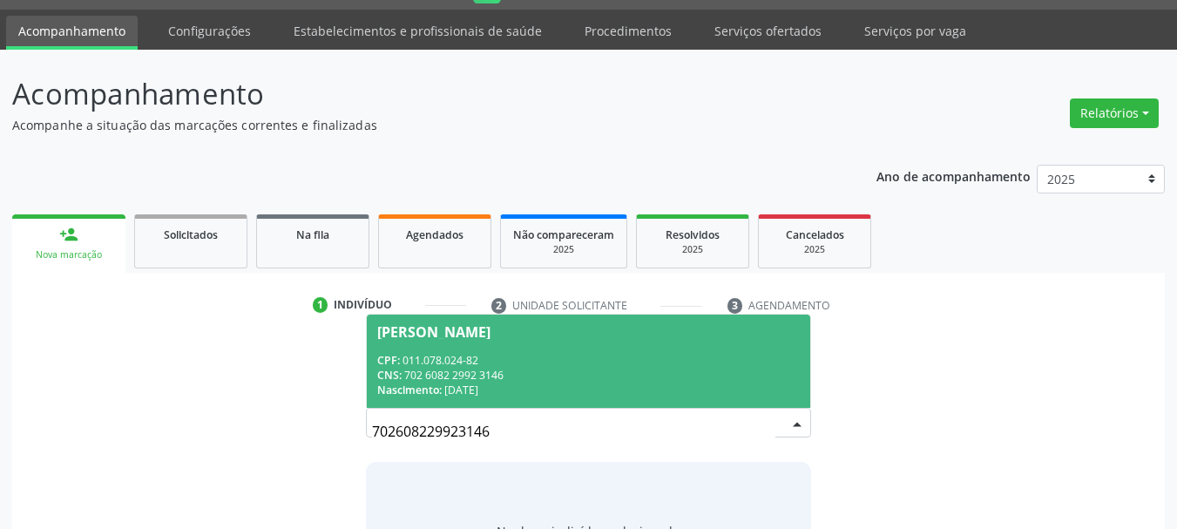
scroll to position [143, 0]
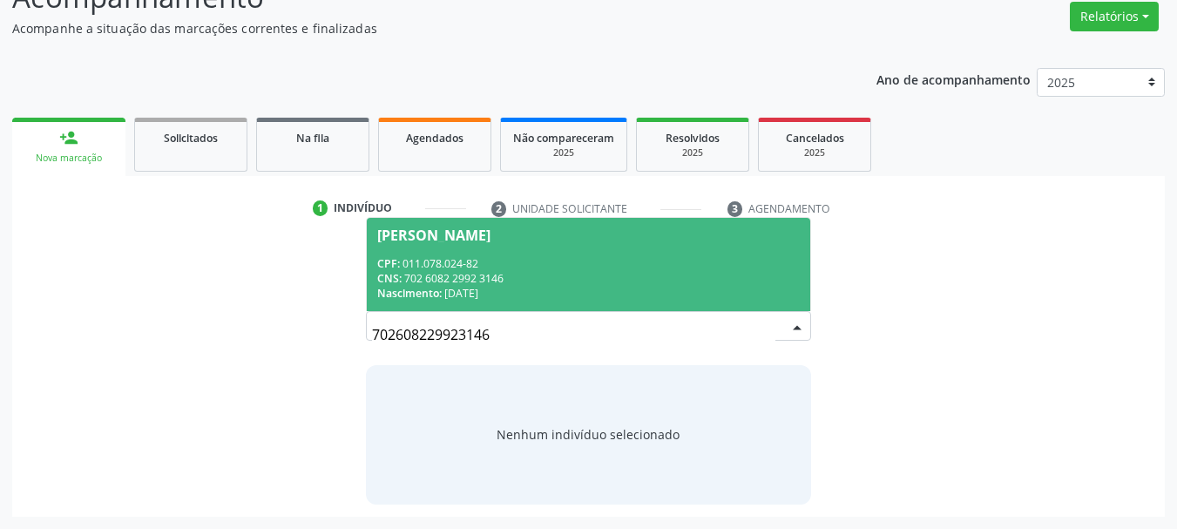
click at [503, 267] on div "CPF: 011.078.024-82" at bounding box center [588, 263] width 423 height 15
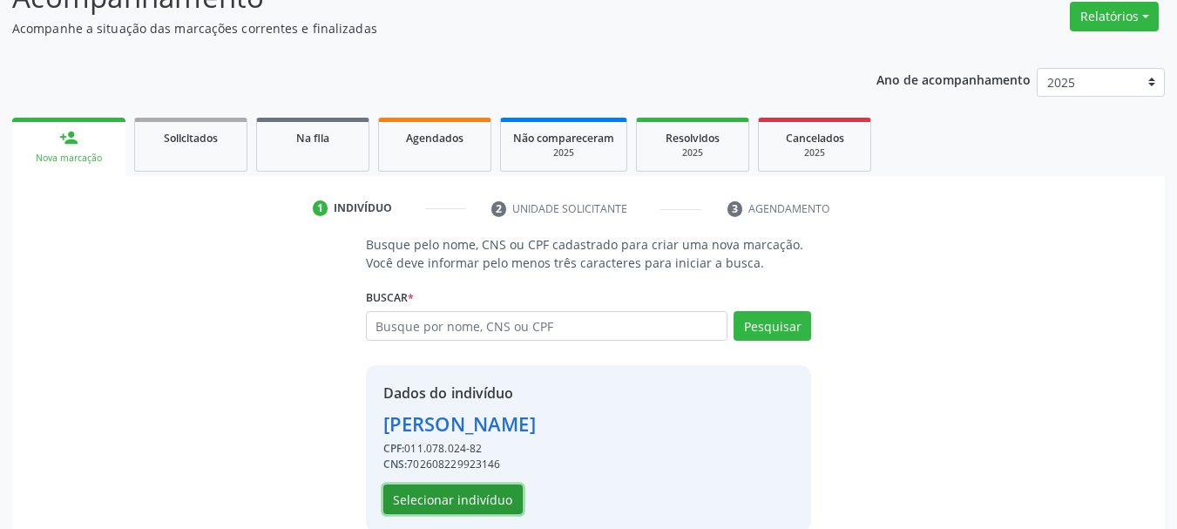
click at [480, 499] on button "Selecionar indivíduo" at bounding box center [452, 499] width 139 height 30
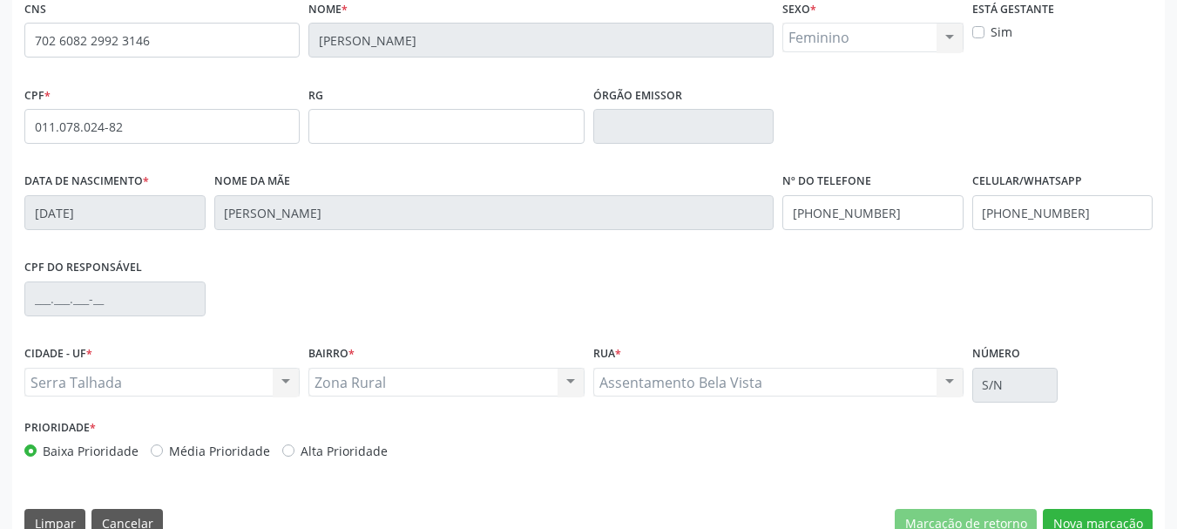
scroll to position [415, 0]
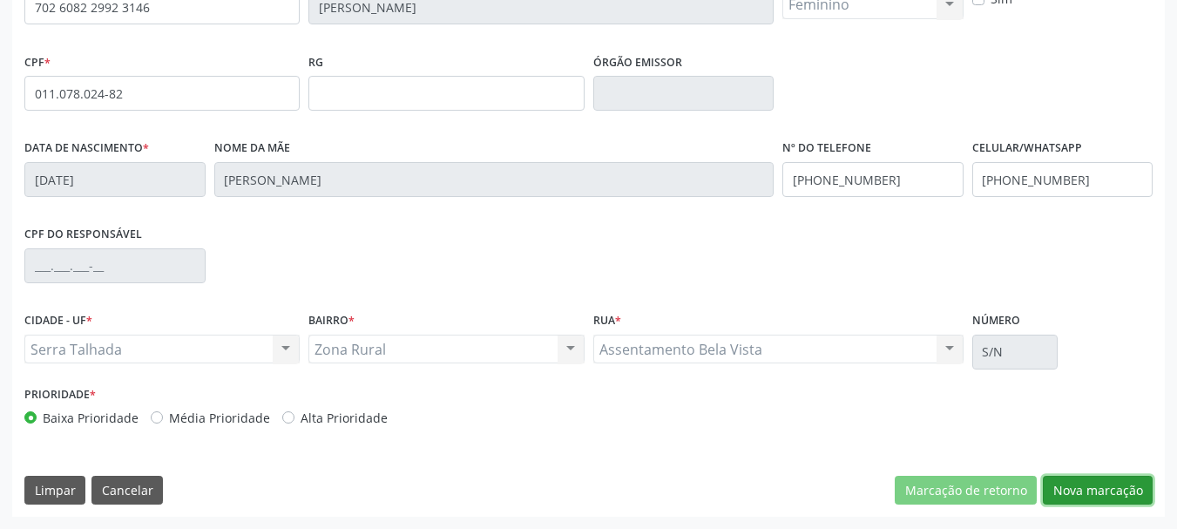
click at [1096, 500] on button "Nova marcação" at bounding box center [1098, 491] width 110 height 30
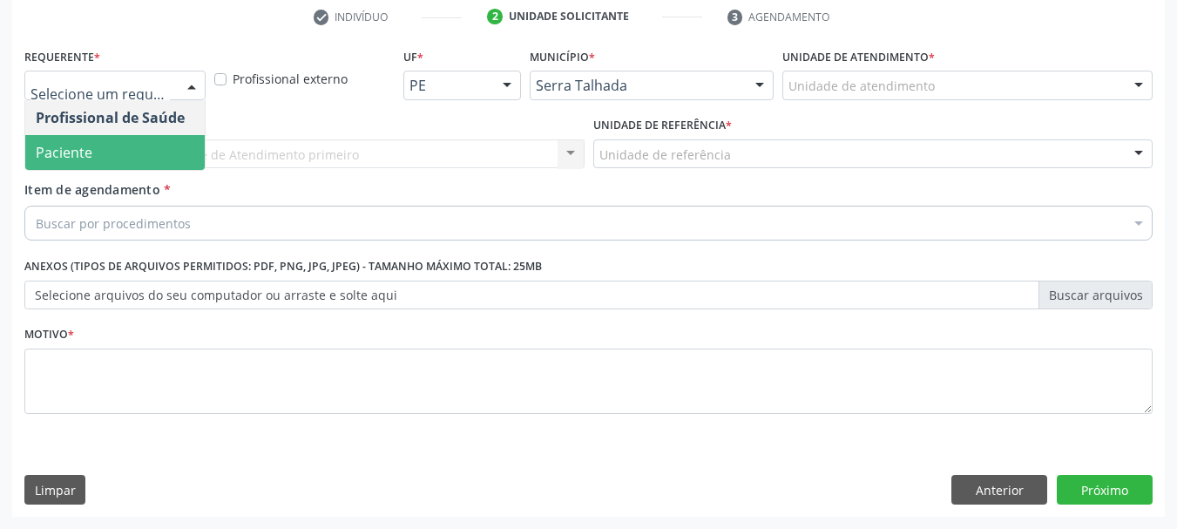
click at [109, 164] on span "Paciente" at bounding box center [114, 152] width 179 height 35
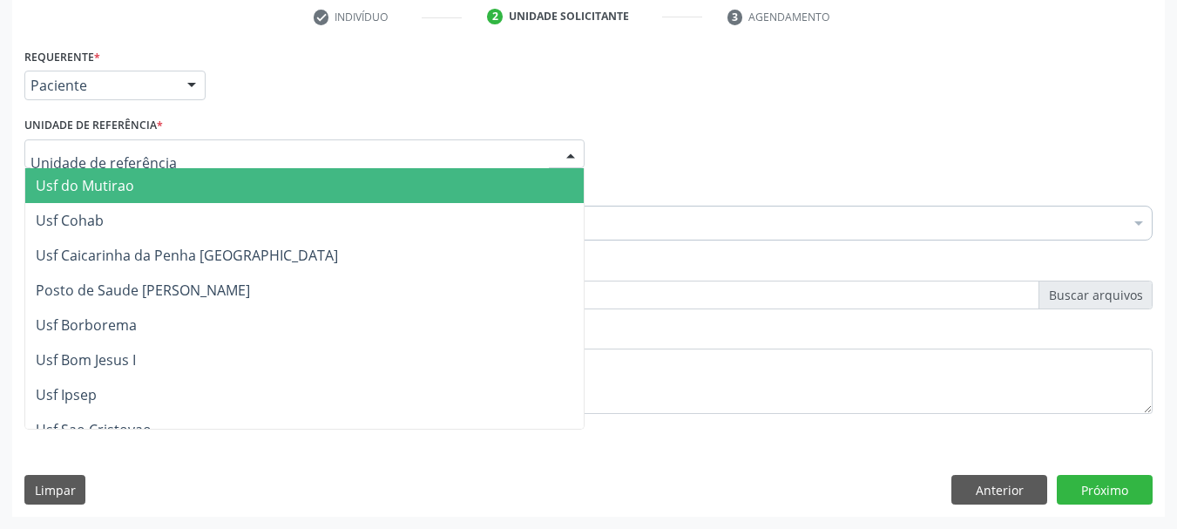
click at [109, 164] on div at bounding box center [304, 154] width 560 height 30
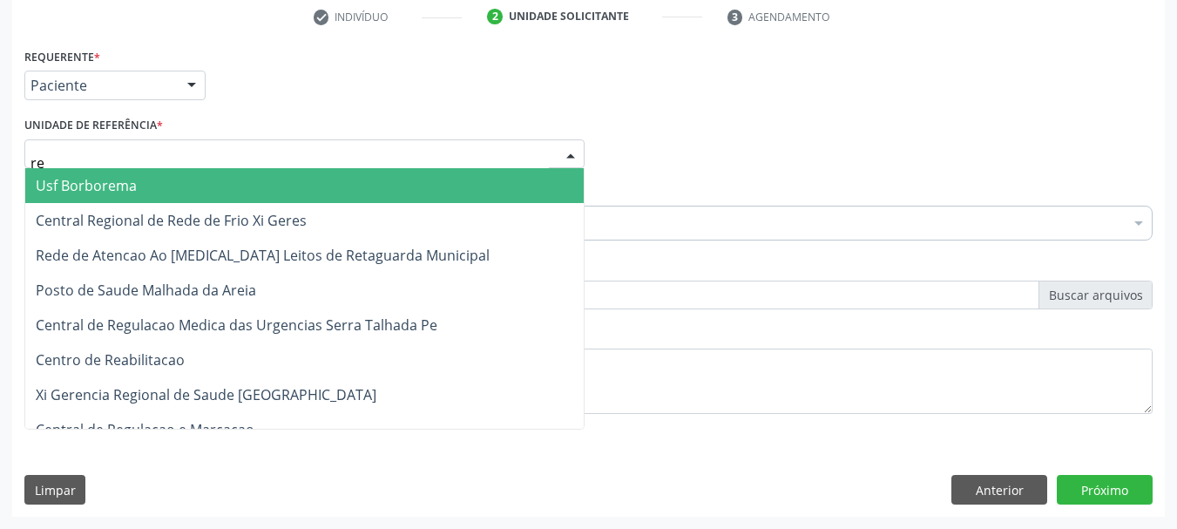
type input "rea"
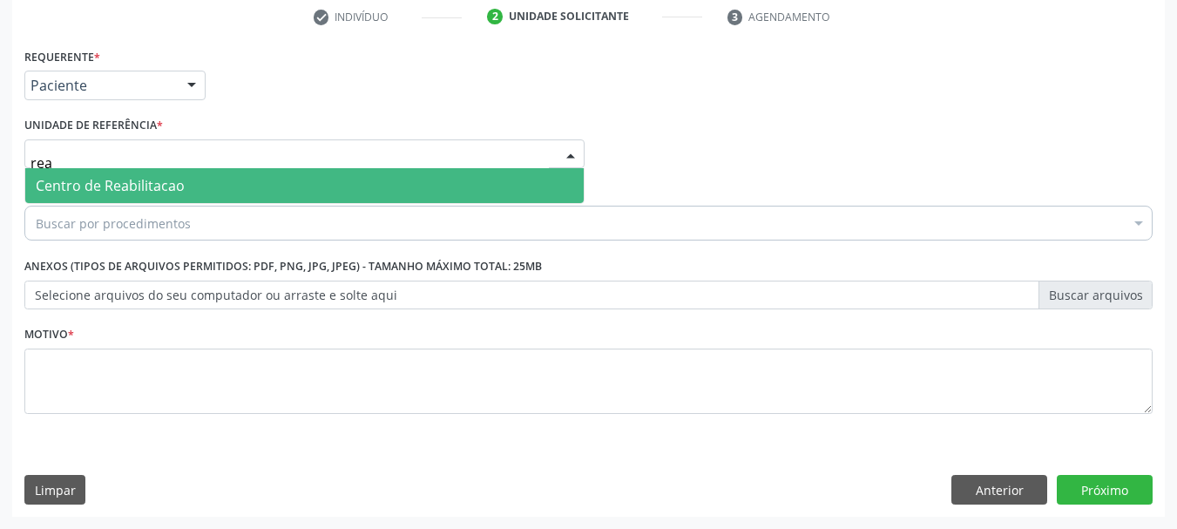
click at [117, 191] on span "Centro de Reabilitacao" at bounding box center [110, 185] width 149 height 19
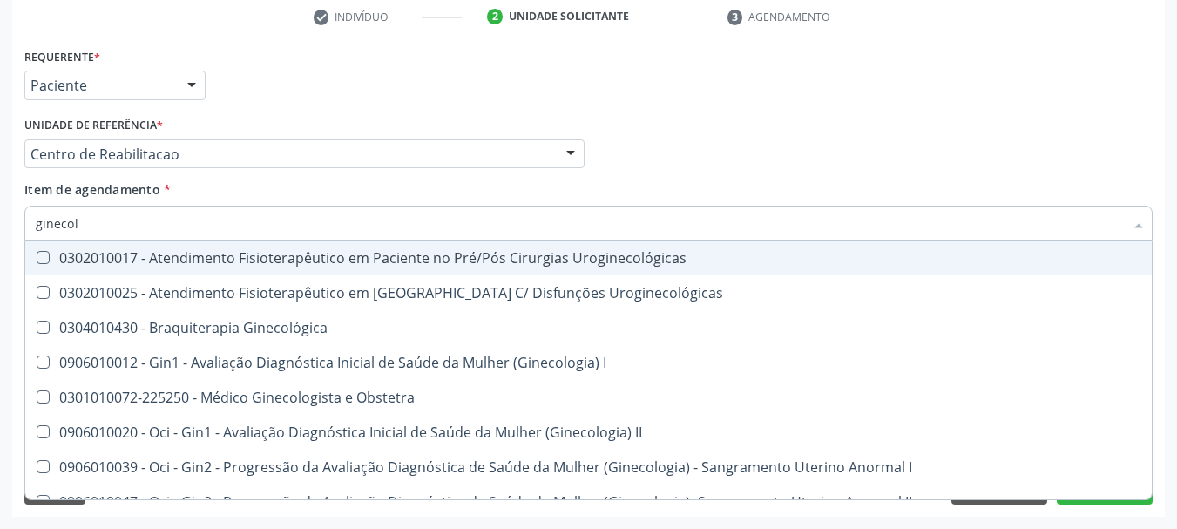
type input "ginecolo"
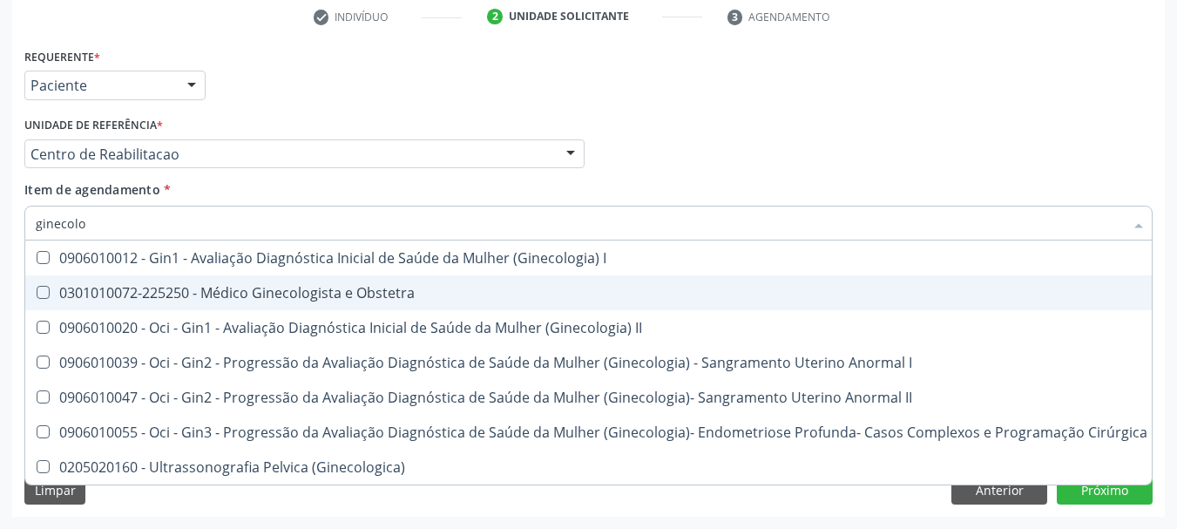
click at [286, 292] on div "0301010072-225250 - Médico Ginecologista e Obstetra" at bounding box center [591, 293] width 1111 height 14
checkbox Obstetra "true"
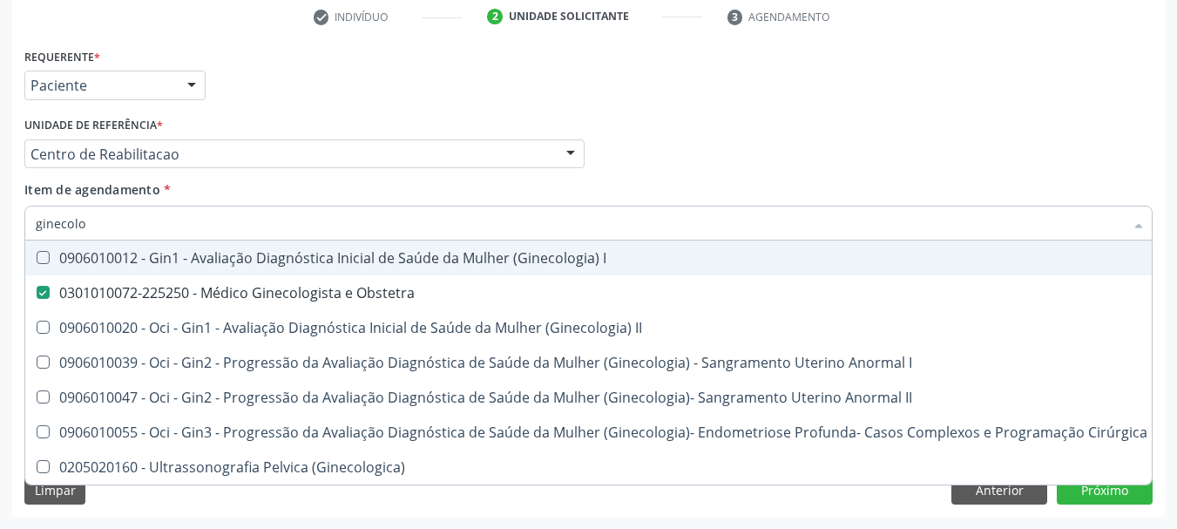
click at [654, 178] on div "Profissional Solicitante Por favor, selecione a Unidade de Atendimento primeiro…" at bounding box center [588, 146] width 1137 height 68
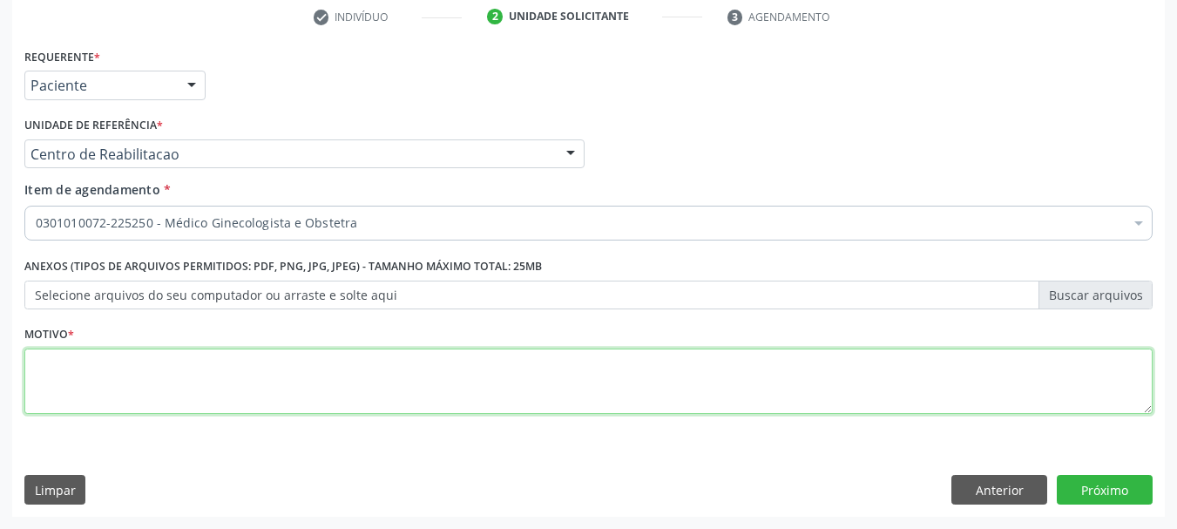
click at [90, 375] on textarea at bounding box center [588, 381] width 1128 height 66
type textarea "a"
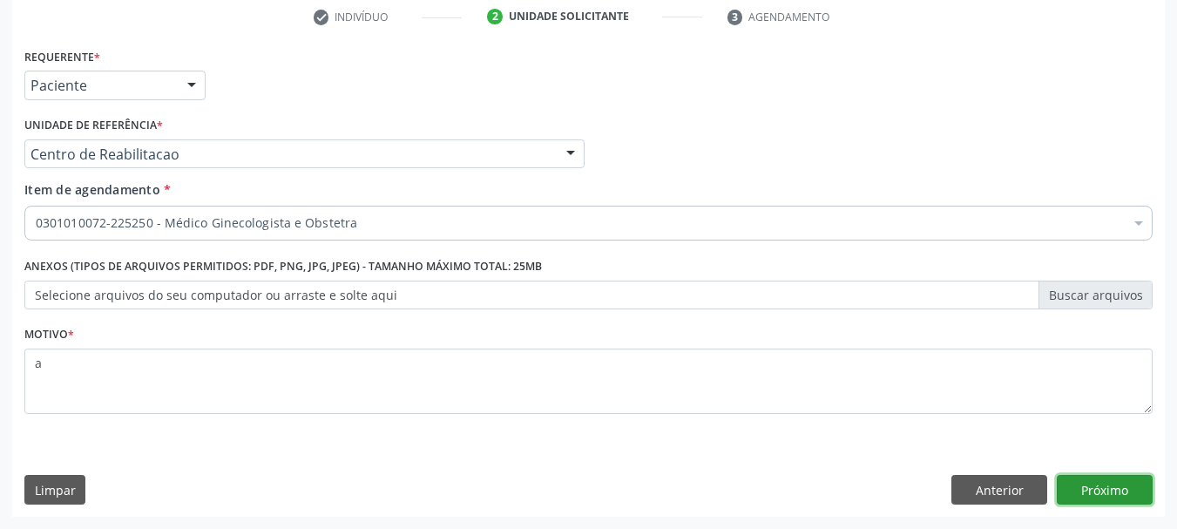
click at [1074, 498] on button "Próximo" at bounding box center [1105, 490] width 96 height 30
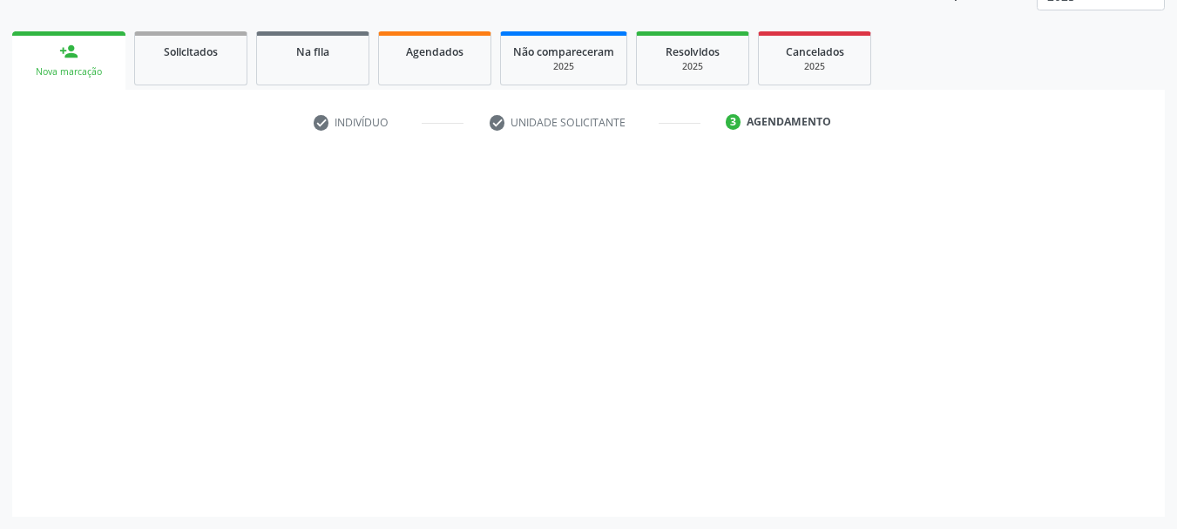
scroll to position [229, 0]
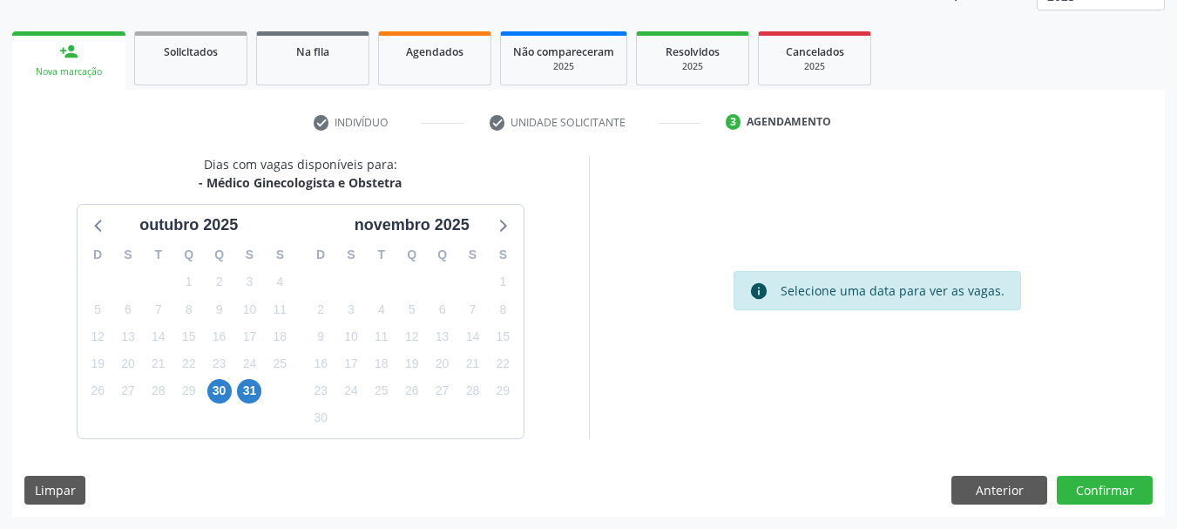
click at [225, 402] on div "30" at bounding box center [219, 390] width 24 height 27
click at [222, 396] on span "30" at bounding box center [219, 391] width 24 height 24
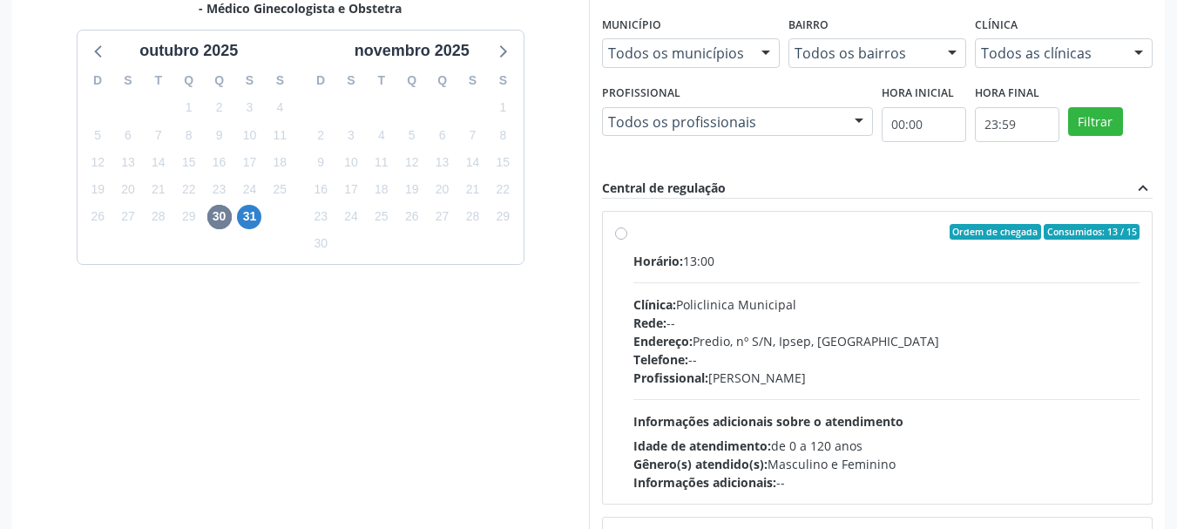
click at [732, 348] on div "Endereço: Predio, nº S/N, Ipsep, Serra Talhada - PE" at bounding box center [886, 341] width 507 height 18
click at [627, 240] on input "Ordem de chegada Consumidos: 13 / 15 Horário: 13:00 Clínica: Policlinica Munici…" at bounding box center [621, 232] width 12 height 16
radio input "true"
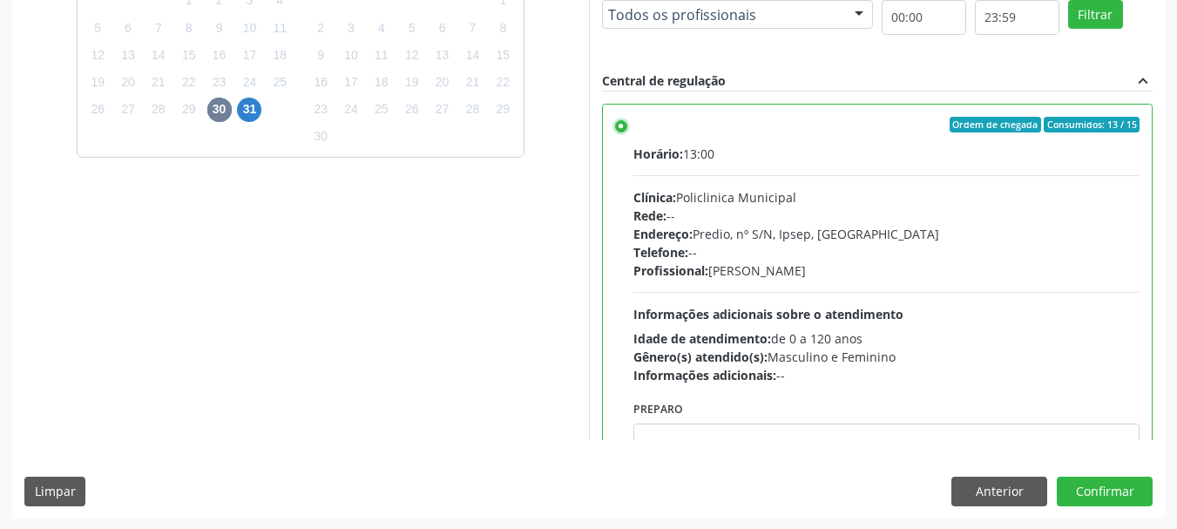
scroll to position [512, 0]
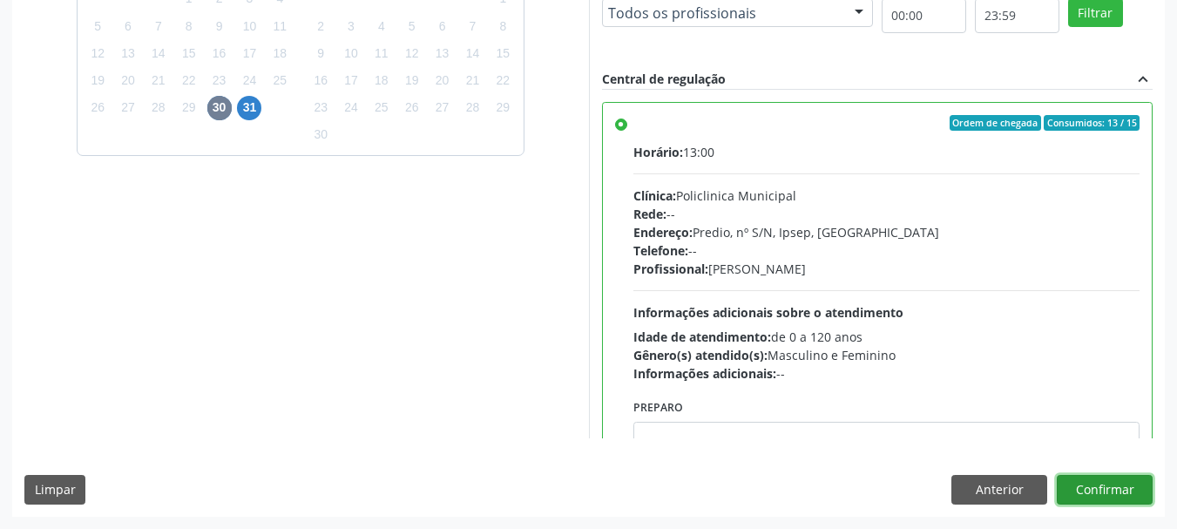
click at [1083, 486] on button "Confirmar" at bounding box center [1105, 490] width 96 height 30
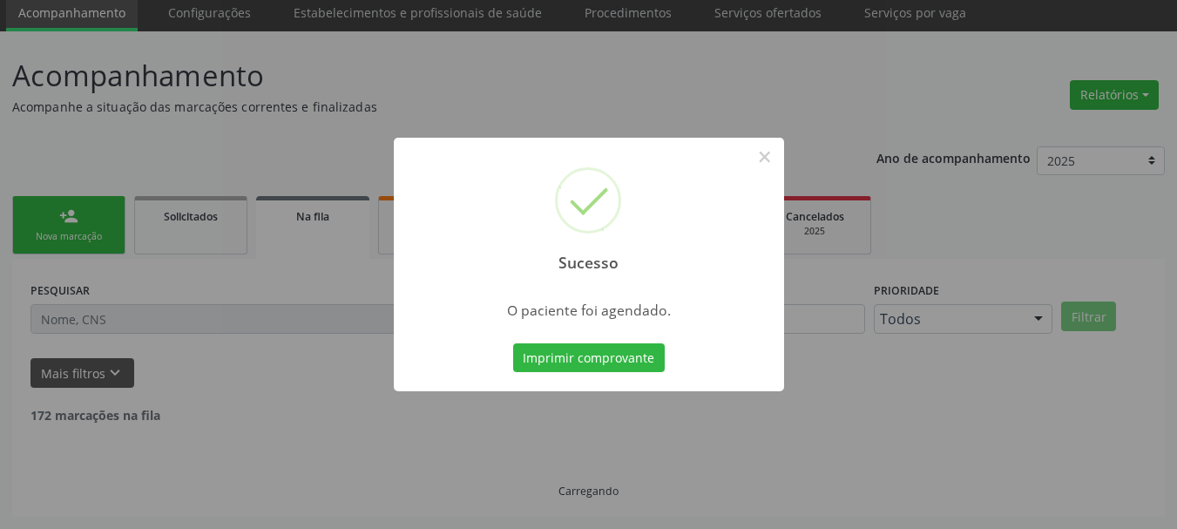
scroll to position [46, 0]
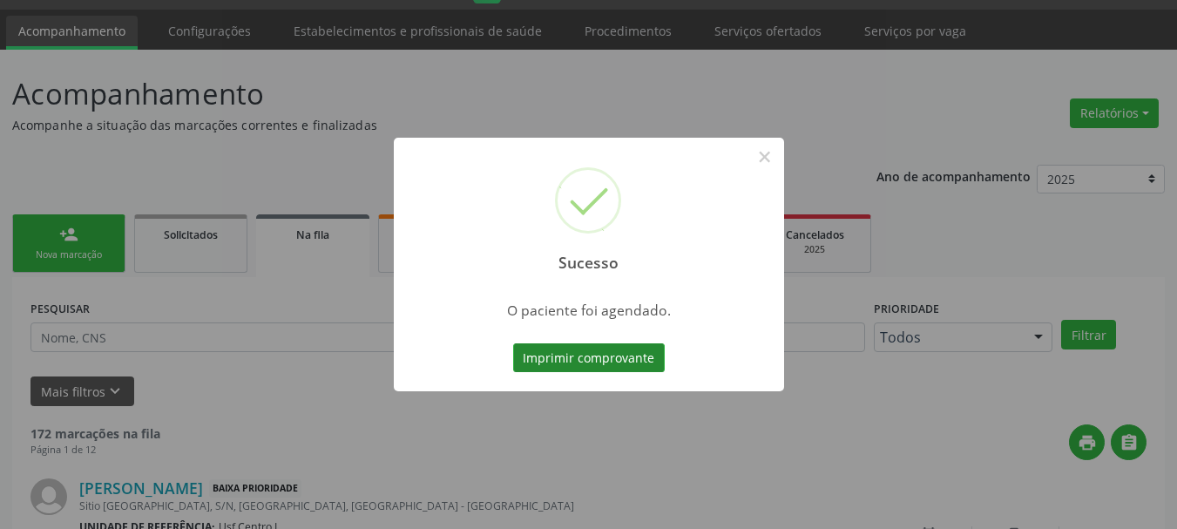
click at [610, 361] on button "Imprimir comprovante" at bounding box center [589, 358] width 152 height 30
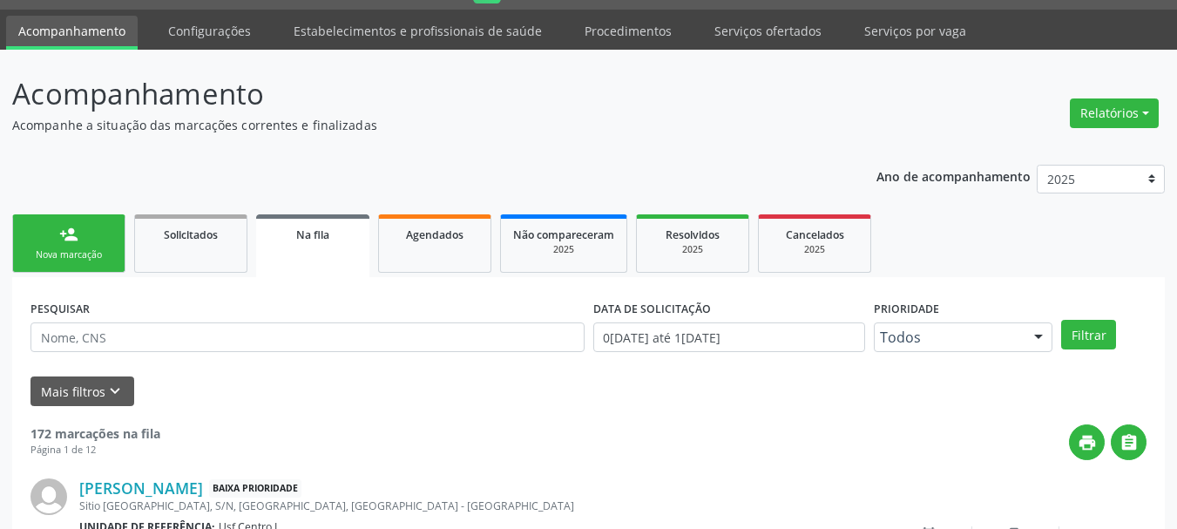
click at [102, 239] on link "person_add Nova marcação" at bounding box center [68, 243] width 113 height 58
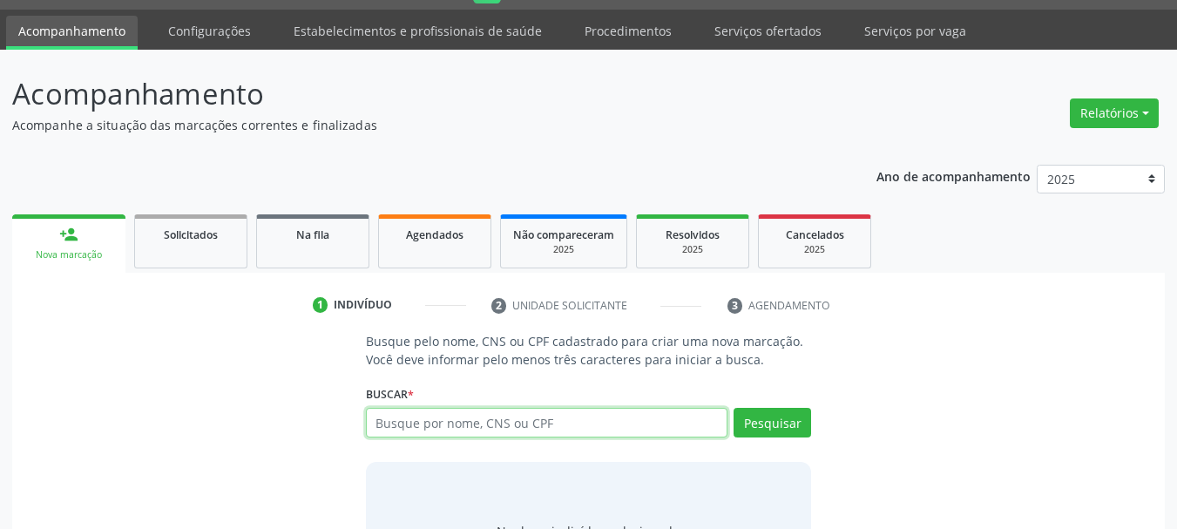
click at [446, 425] on input "text" at bounding box center [547, 423] width 362 height 30
click at [460, 415] on input "text" at bounding box center [547, 423] width 362 height 30
type input "1"
type input "162899845500021"
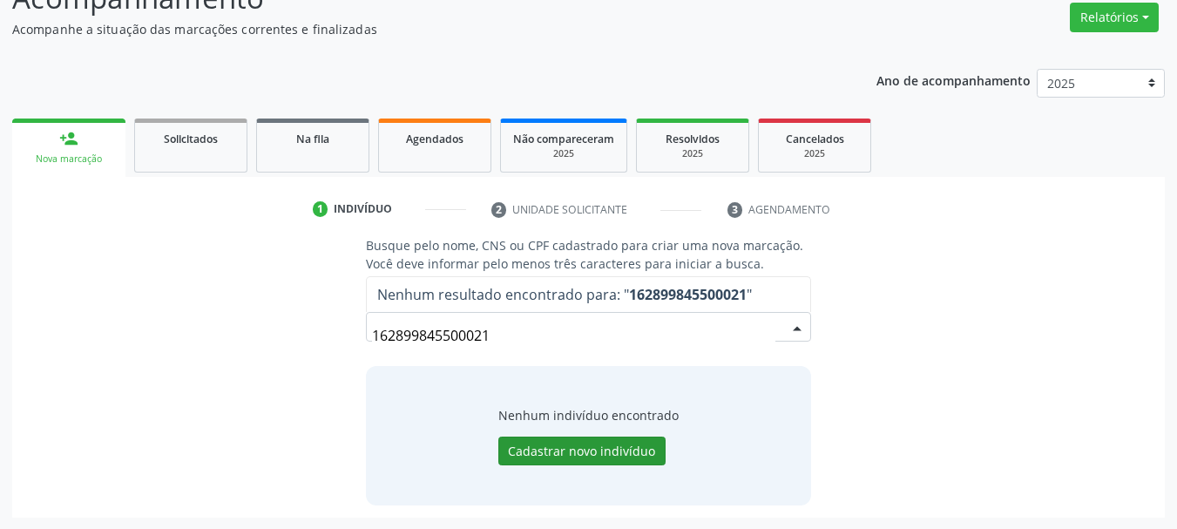
scroll to position [143, 0]
click at [576, 453] on button "Cadastrar novo indivíduo" at bounding box center [581, 450] width 167 height 30
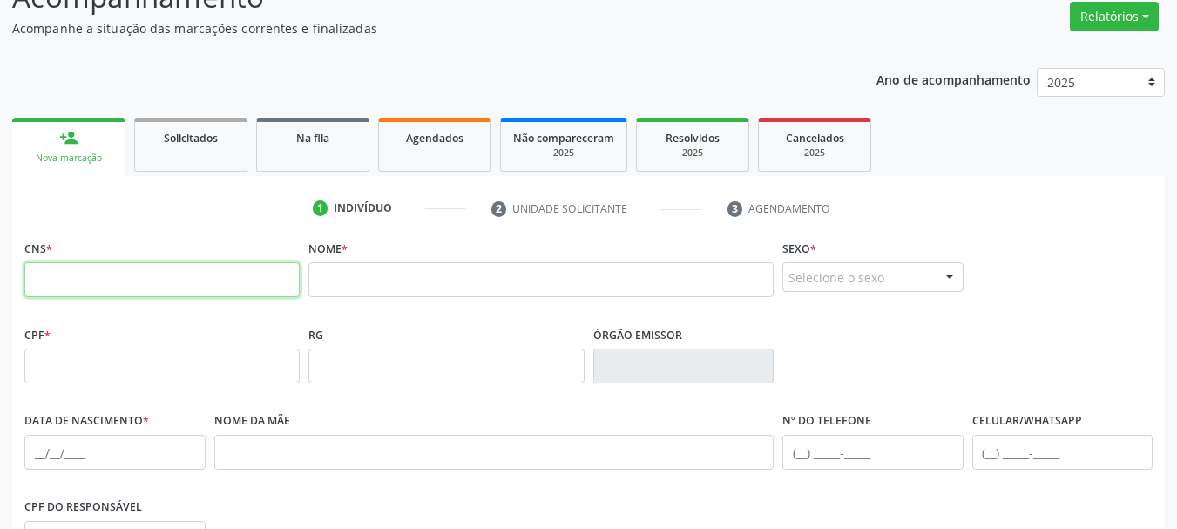
click at [215, 276] on input "text" at bounding box center [161, 279] width 275 height 35
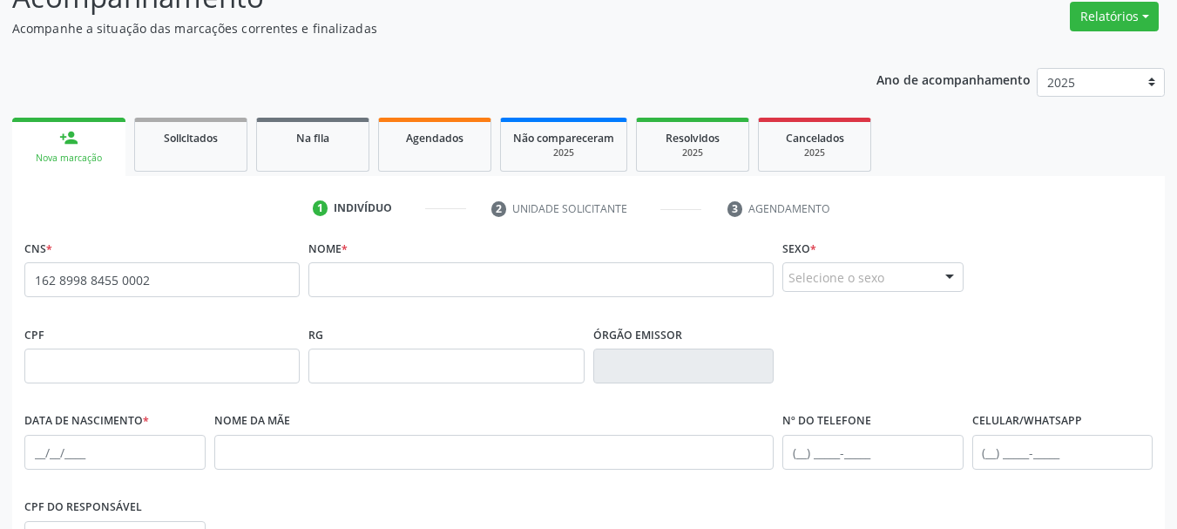
type input "162 8998 8455 0002"
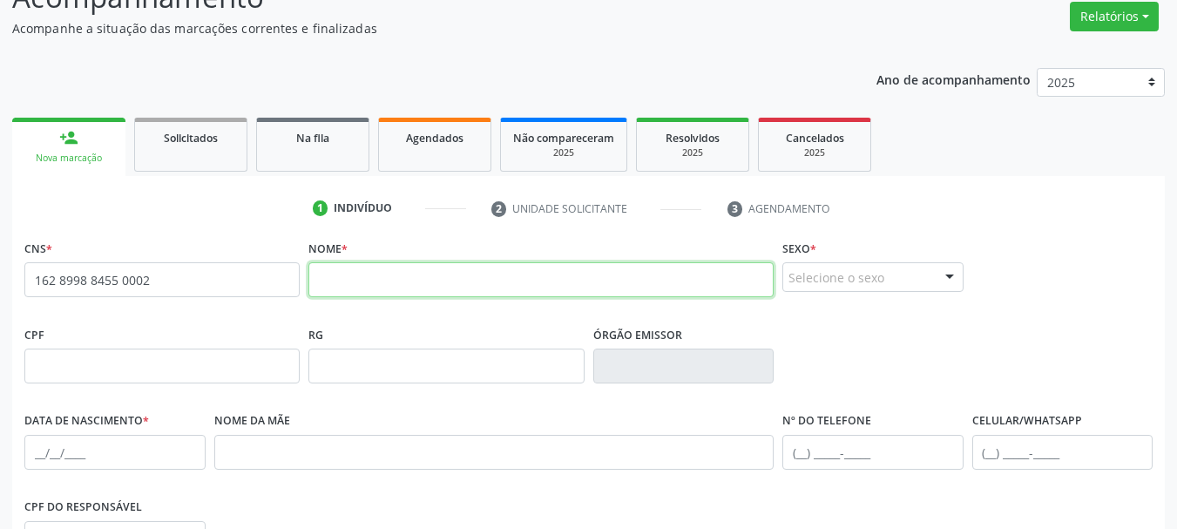
click at [470, 287] on input "text" at bounding box center [540, 279] width 465 height 35
type input "maria elma pereira de soux"
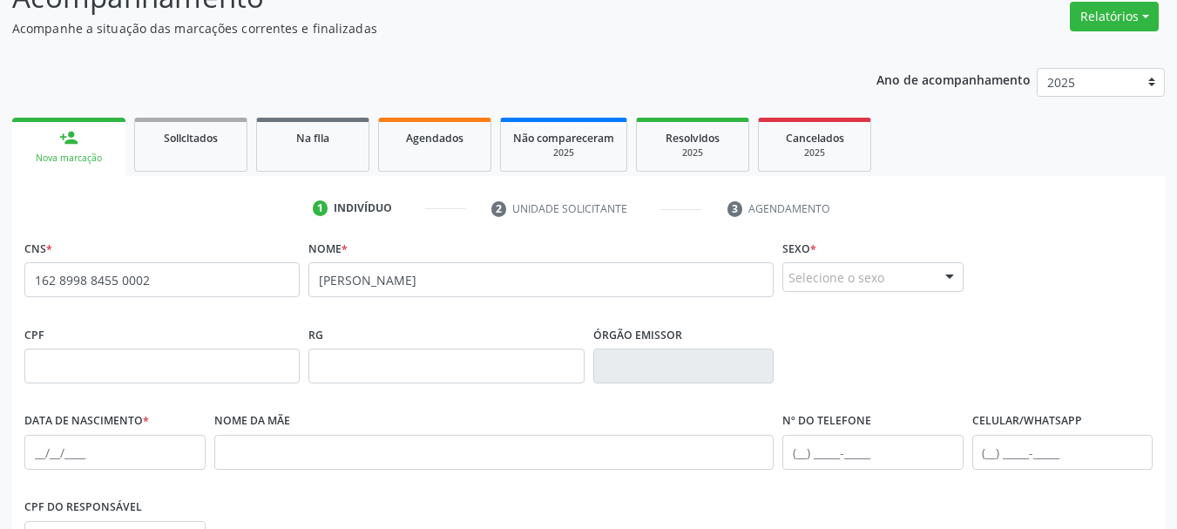
scroll to position [143, 0]
type input "[PERSON_NAME]"
click at [803, 275] on div "Selecione o sexo" at bounding box center [872, 277] width 181 height 30
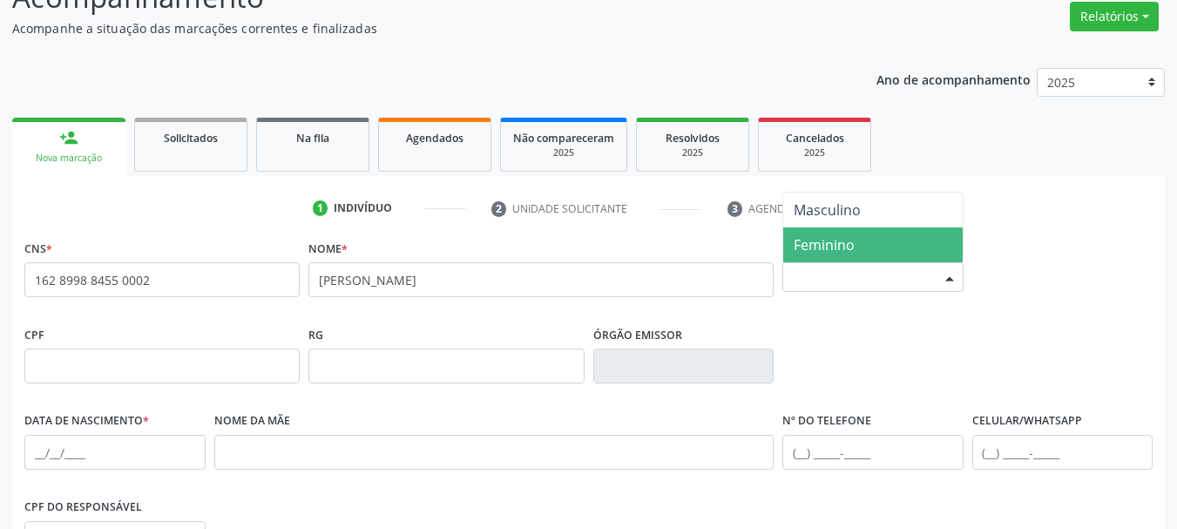
click at [831, 244] on span "Feminino" at bounding box center [823, 244] width 61 height 19
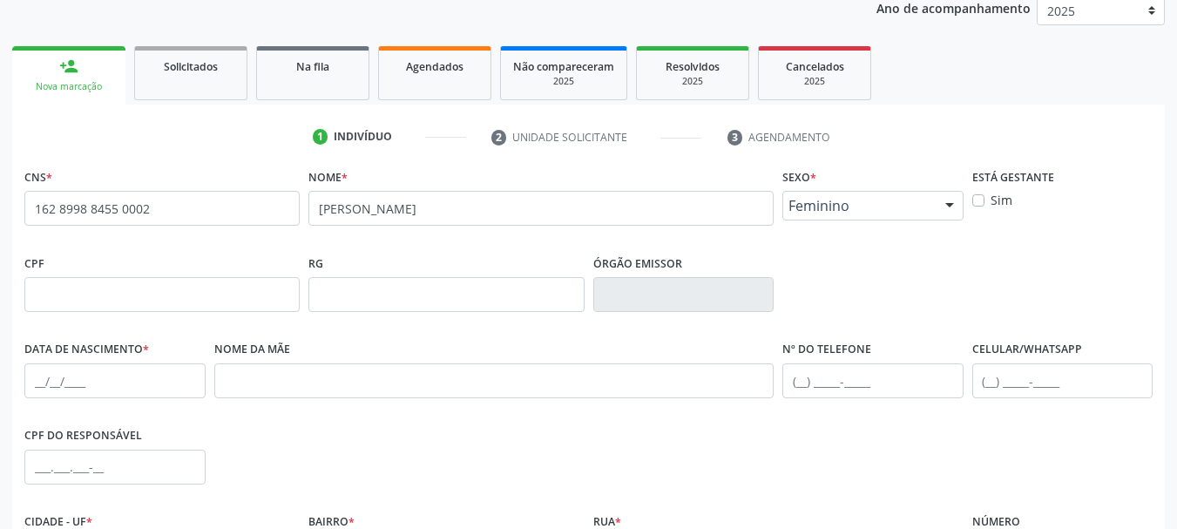
scroll to position [317, 0]
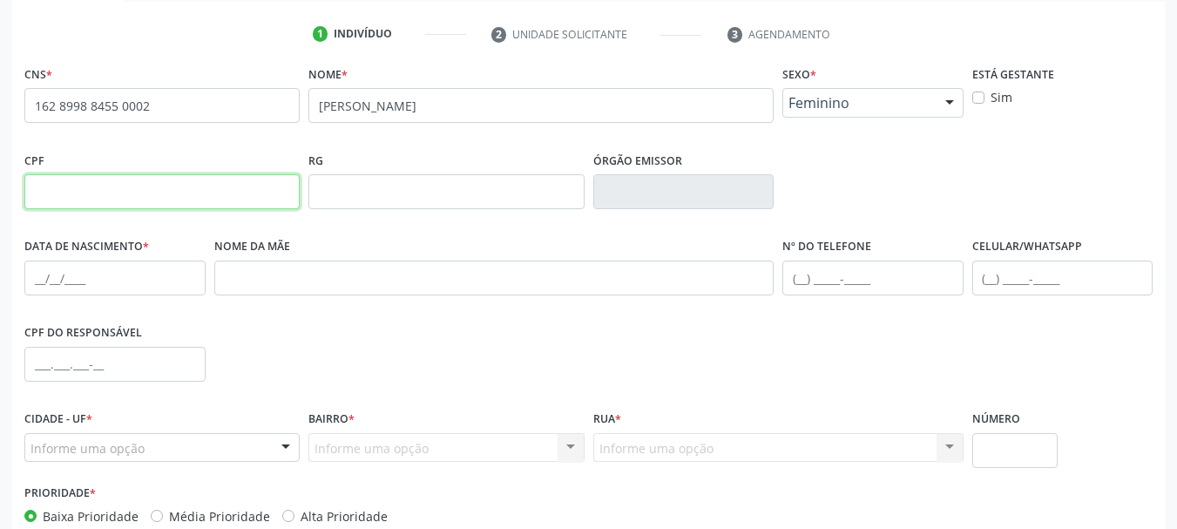
click at [183, 203] on input "text" at bounding box center [161, 191] width 275 height 35
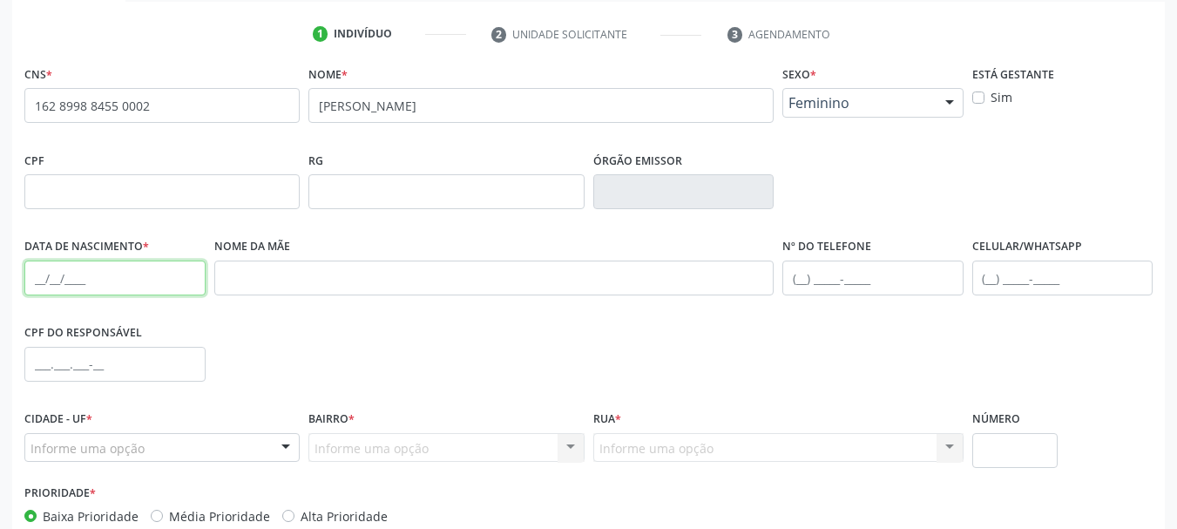
click at [38, 265] on input "text" at bounding box center [114, 277] width 181 height 35
type input "19/04/1955"
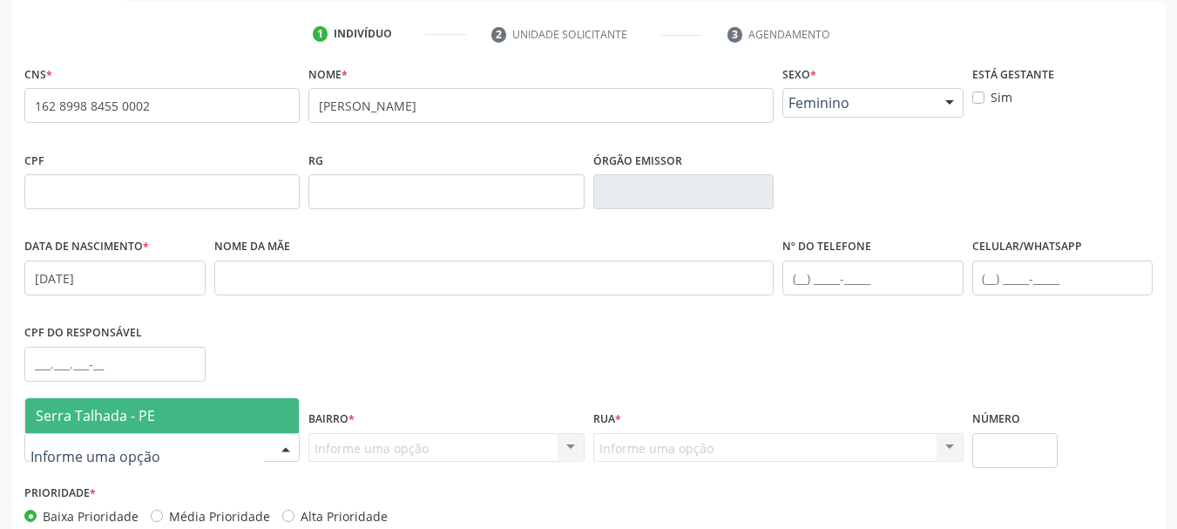
click at [97, 416] on span "Serra Talhada - PE" at bounding box center [95, 415] width 119 height 19
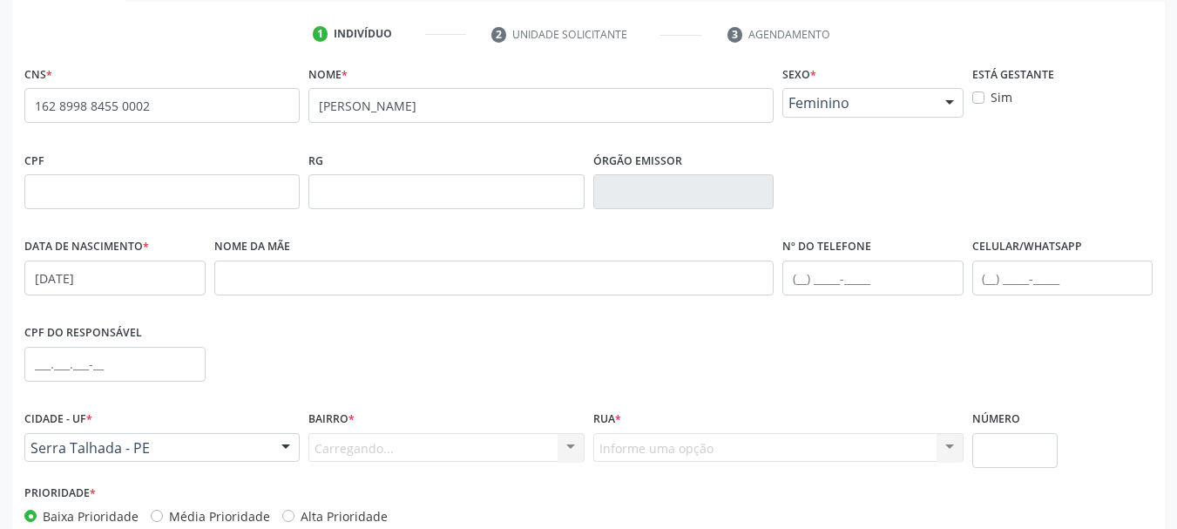
click at [348, 441] on div "Carregando... Nenhum resultado encontrado para: " " Nenhuma opção encontrada. D…" at bounding box center [445, 448] width 275 height 30
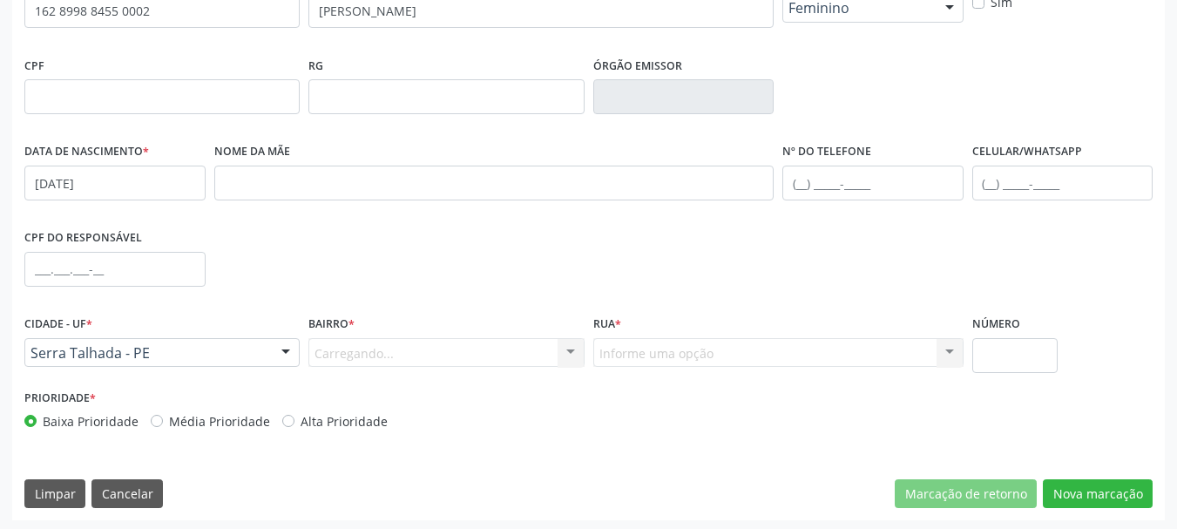
scroll to position [415, 0]
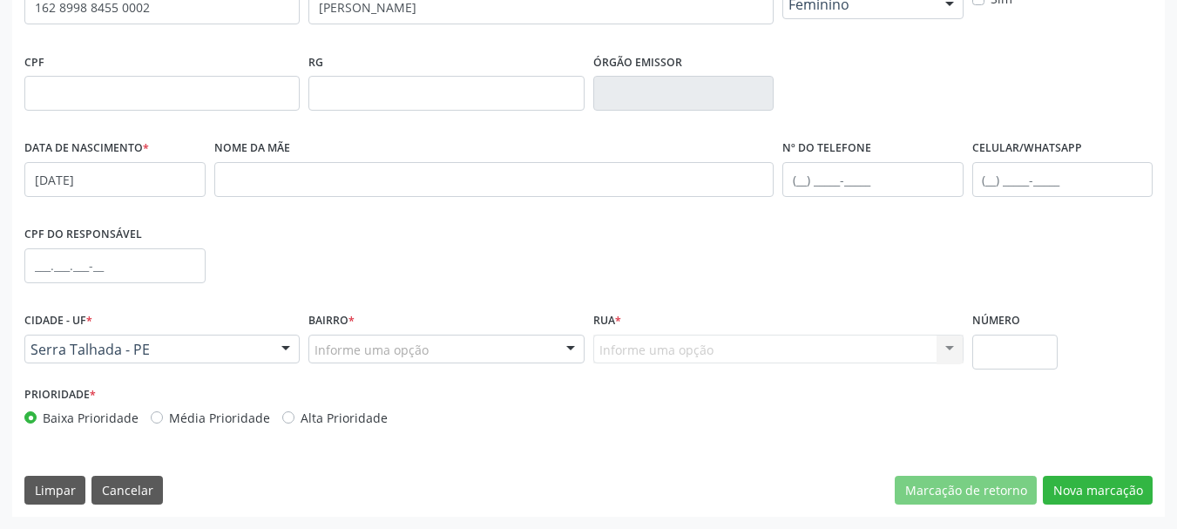
click at [376, 361] on div "Informe uma opção" at bounding box center [445, 349] width 275 height 30
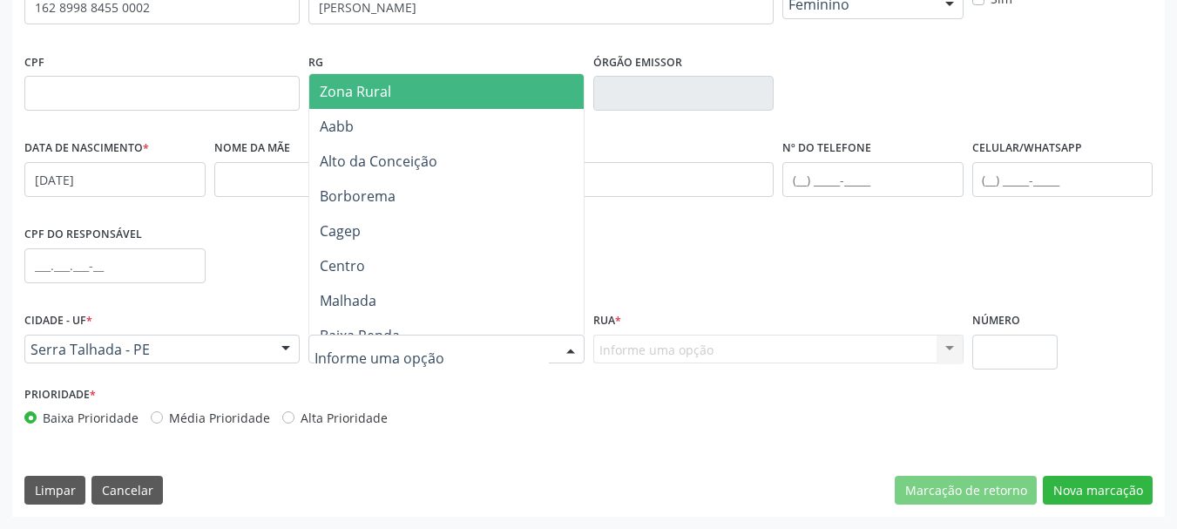
click at [374, 342] on input "text" at bounding box center [430, 358] width 233 height 35
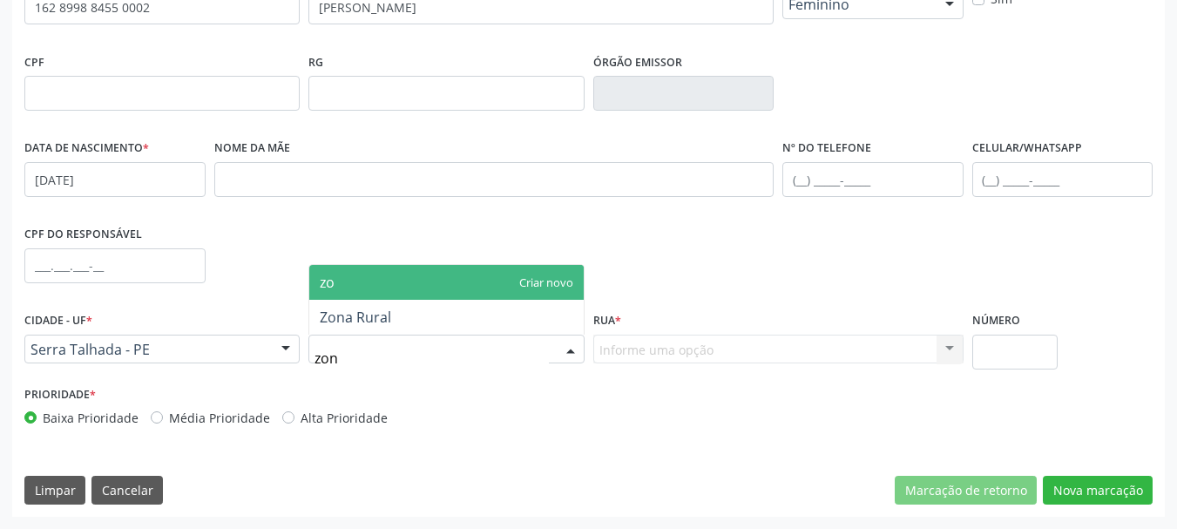
type input "zona"
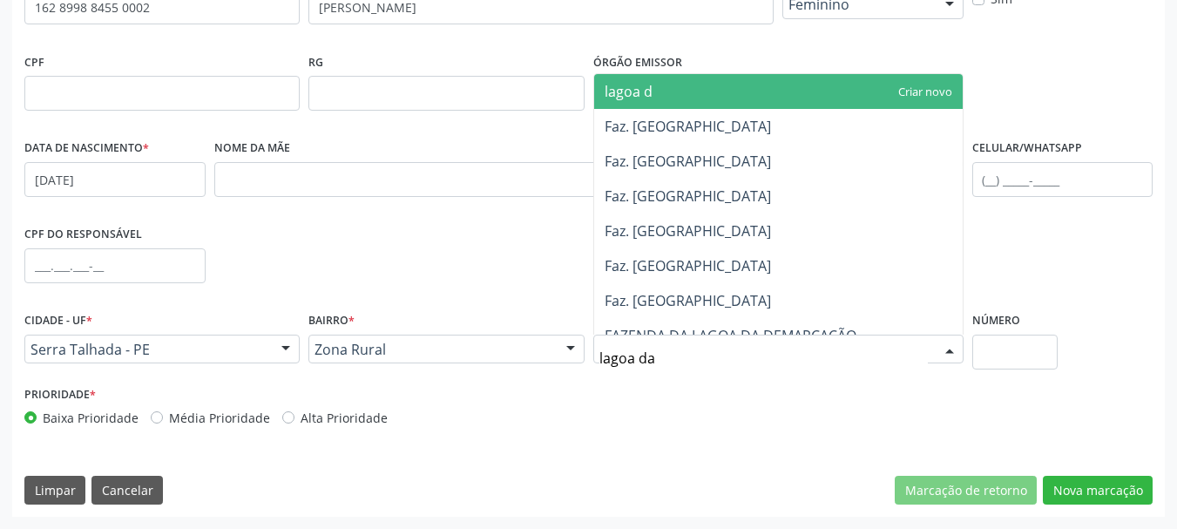
type input "lagoa da"
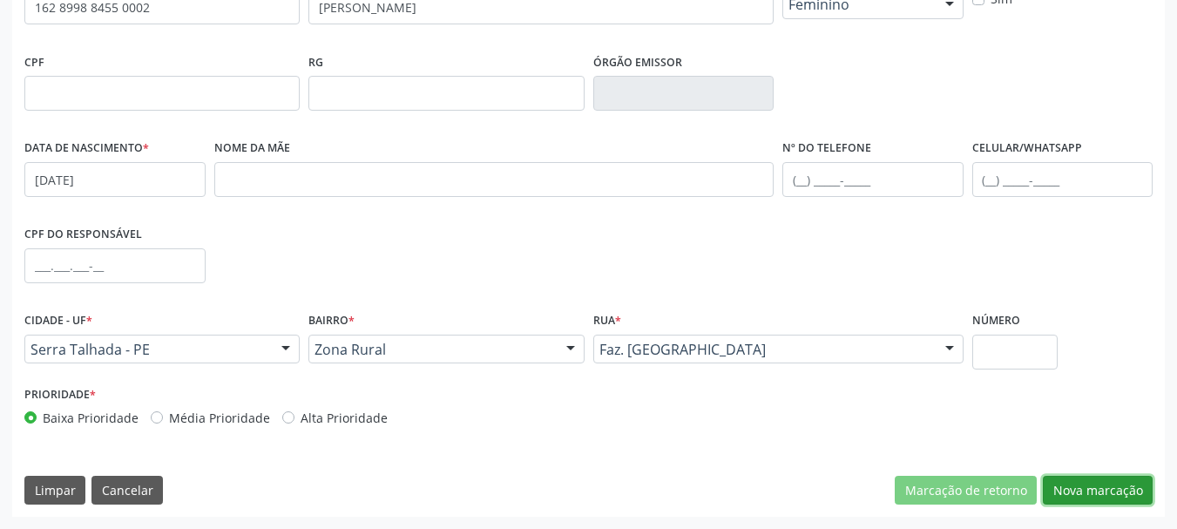
click at [1078, 486] on button "Nova marcação" at bounding box center [1098, 491] width 110 height 30
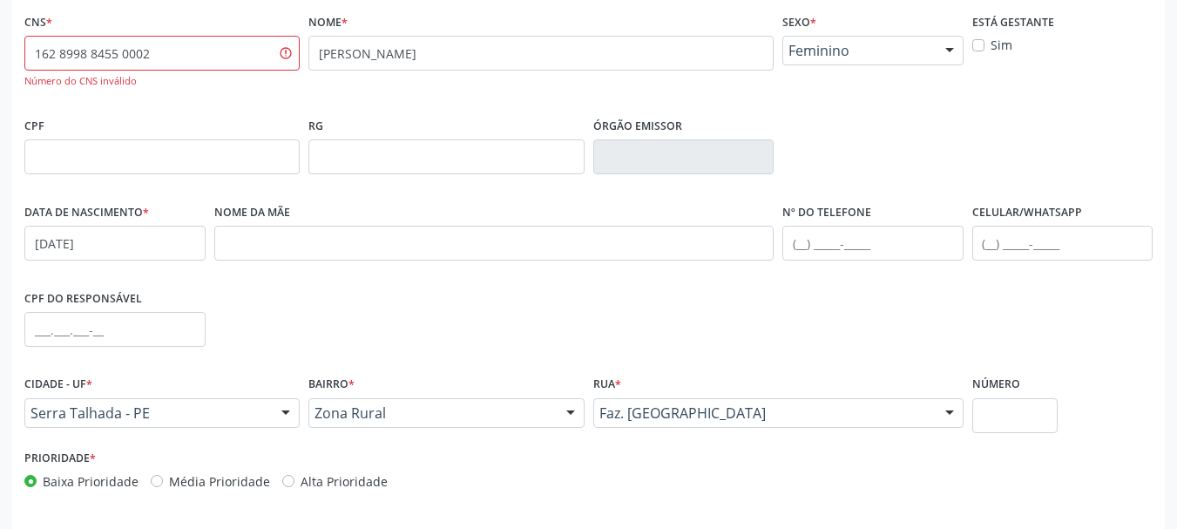
scroll to position [328, 0]
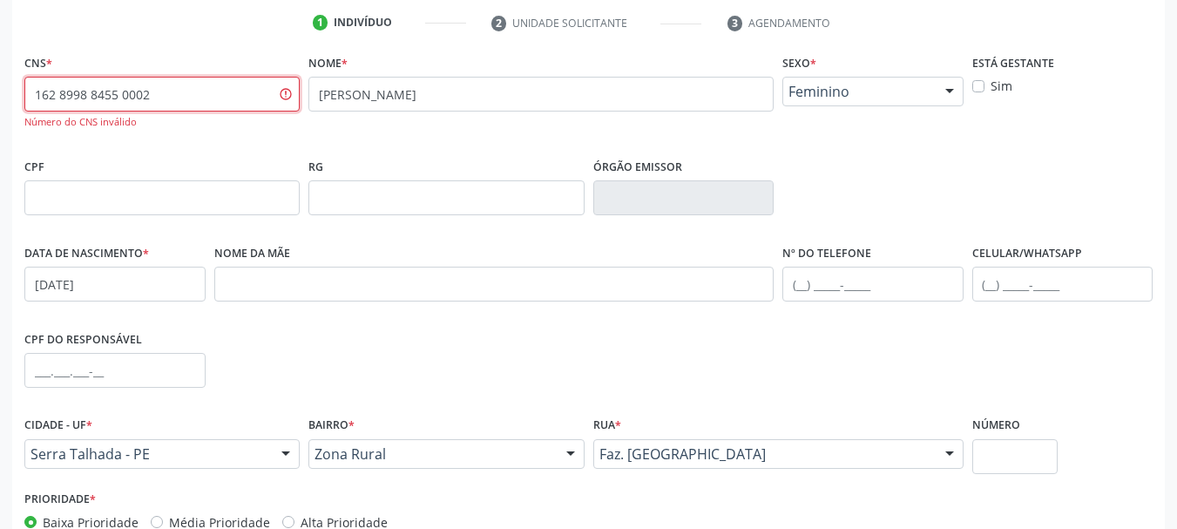
click at [208, 99] on input "162 8998 8455 0002" at bounding box center [161, 94] width 275 height 35
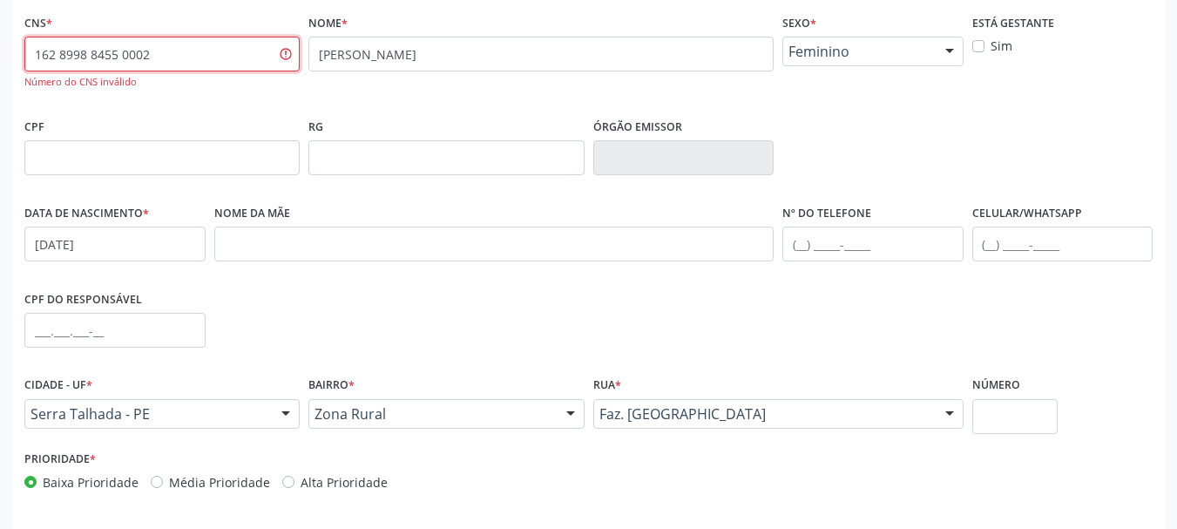
scroll to position [433, 0]
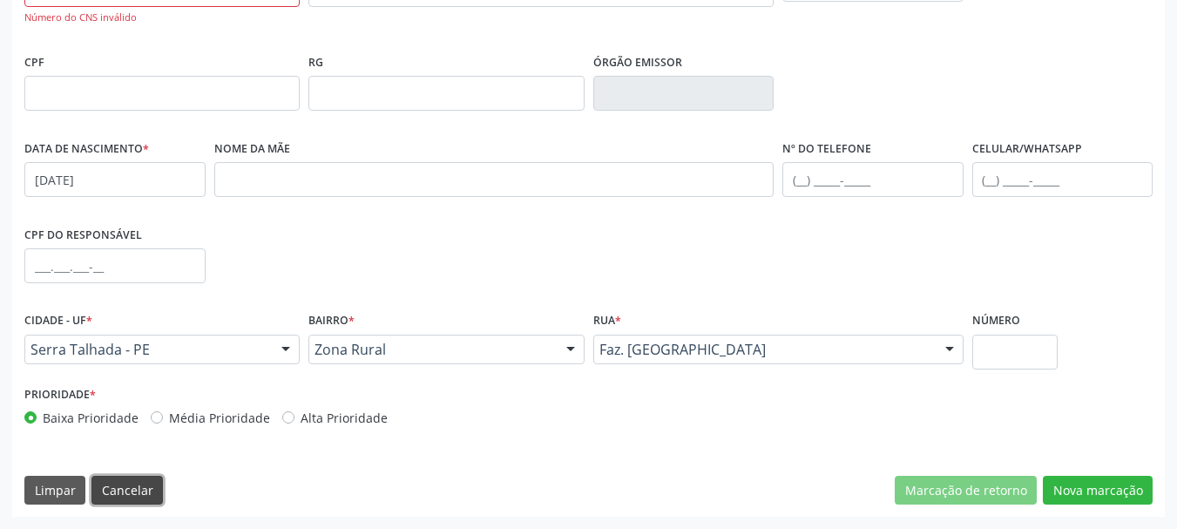
click at [120, 496] on button "Cancelar" at bounding box center [126, 491] width 71 height 30
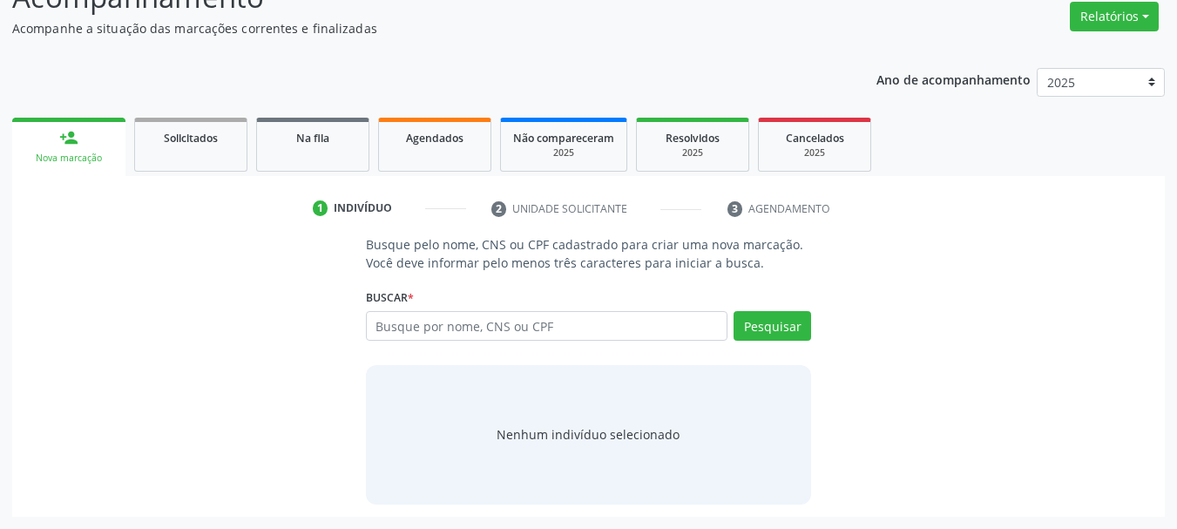
scroll to position [143, 0]
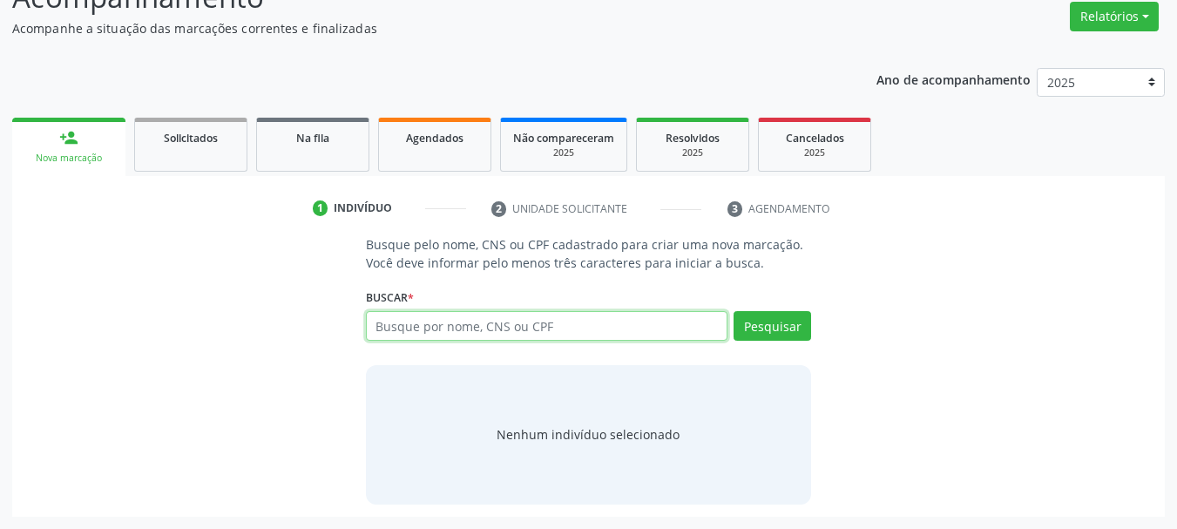
click at [428, 336] on input "text" at bounding box center [547, 326] width 362 height 30
paste input "126899884550002"
type input "126899884550002"
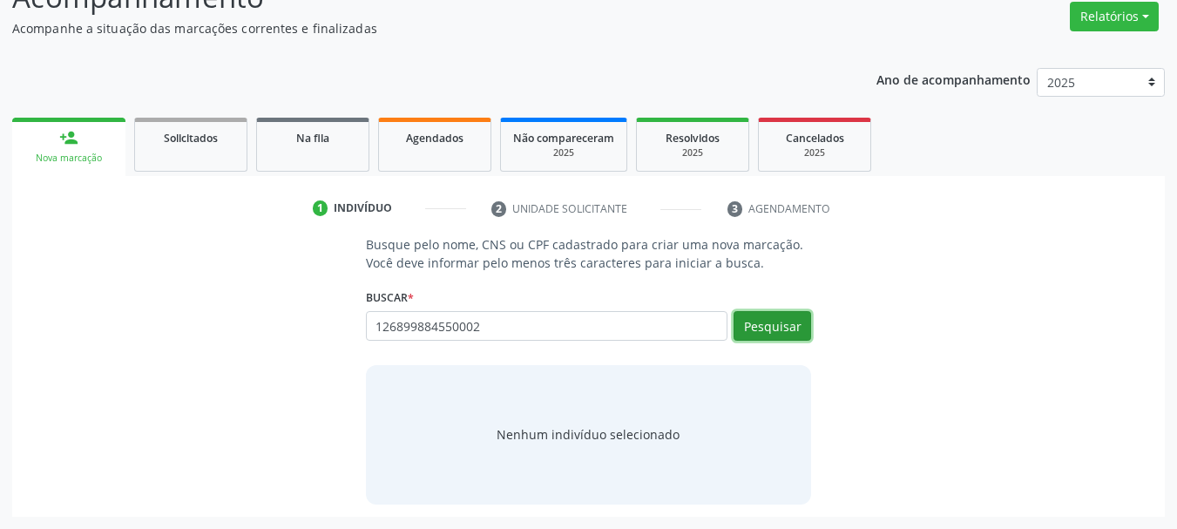
click at [760, 328] on button "Pesquisar" at bounding box center [772, 326] width 78 height 30
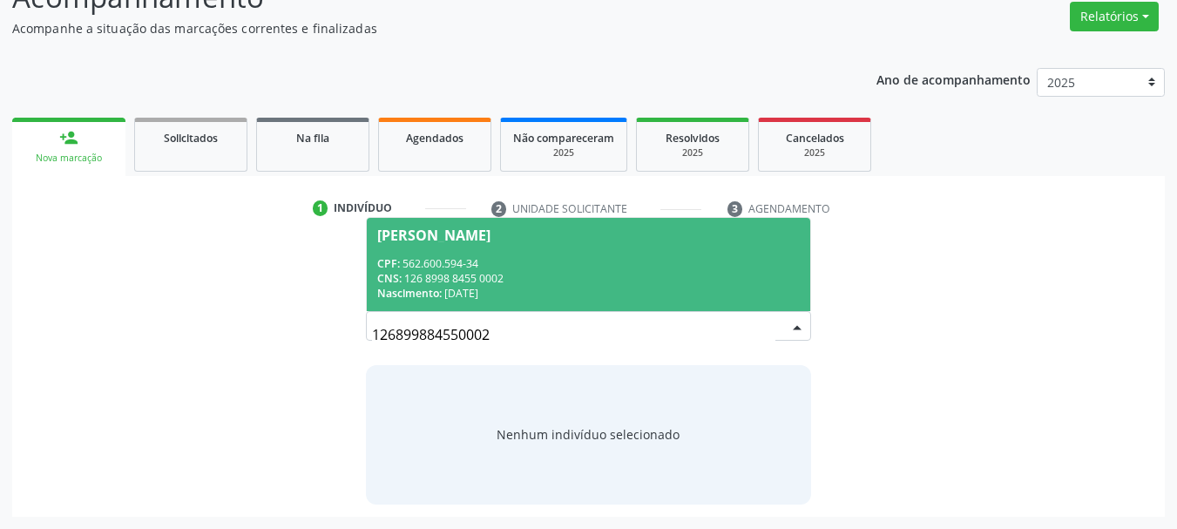
click at [560, 303] on span "Maria Elma Pereira Souza CPF: 562.600.594-34 CNS: 126 8998 8455 0002 Nascimento…" at bounding box center [589, 264] width 444 height 93
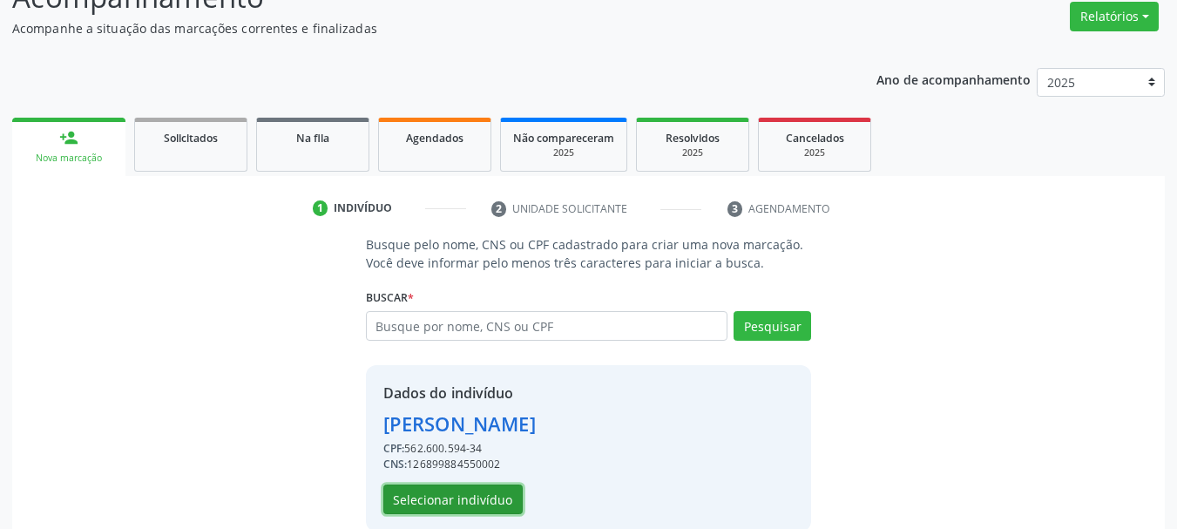
click at [481, 505] on button "Selecionar indivíduo" at bounding box center [452, 499] width 139 height 30
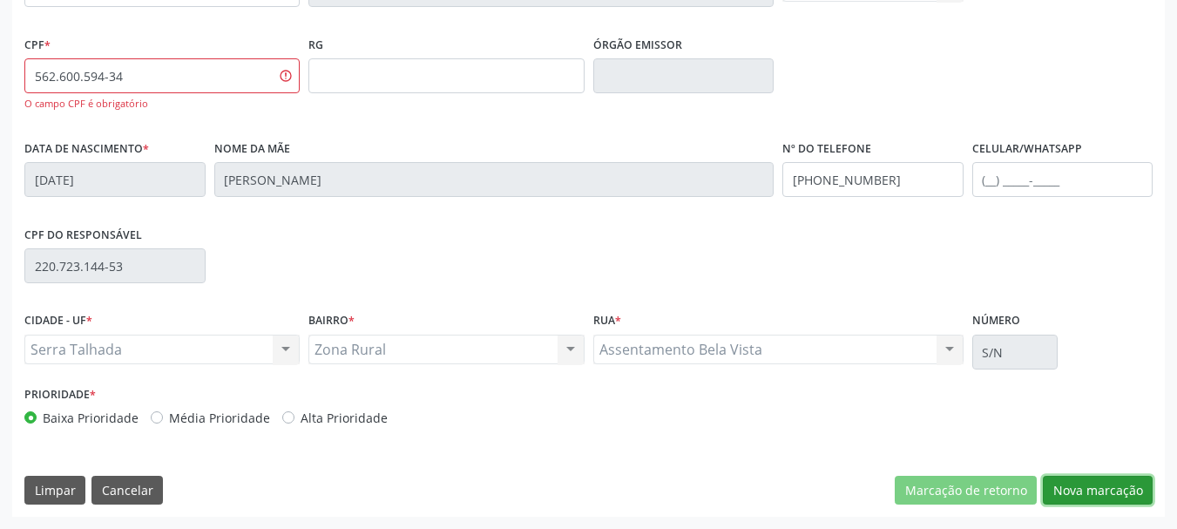
click at [1070, 486] on button "Nova marcação" at bounding box center [1098, 491] width 110 height 30
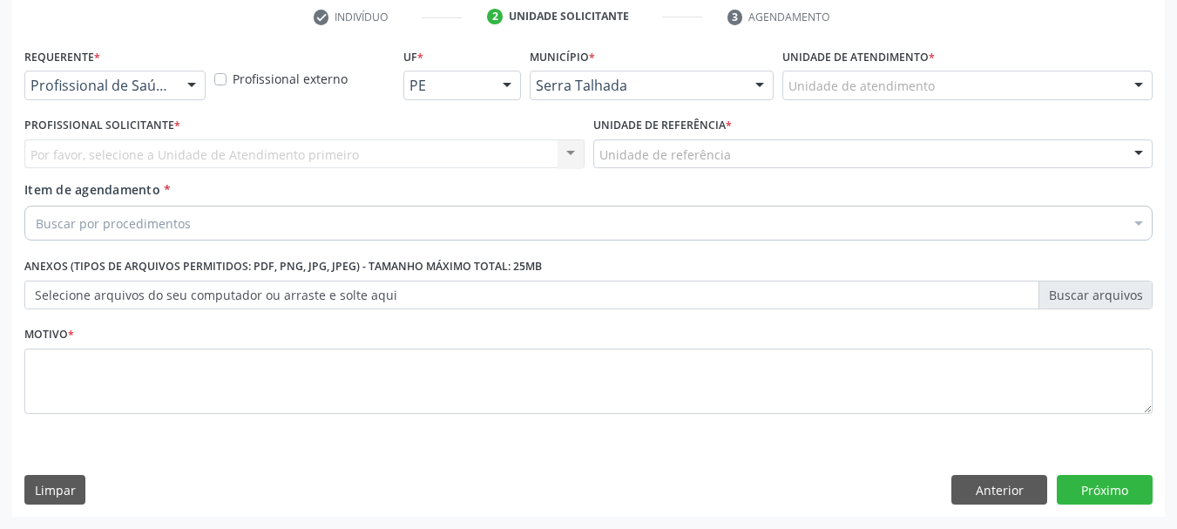
scroll to position [334, 0]
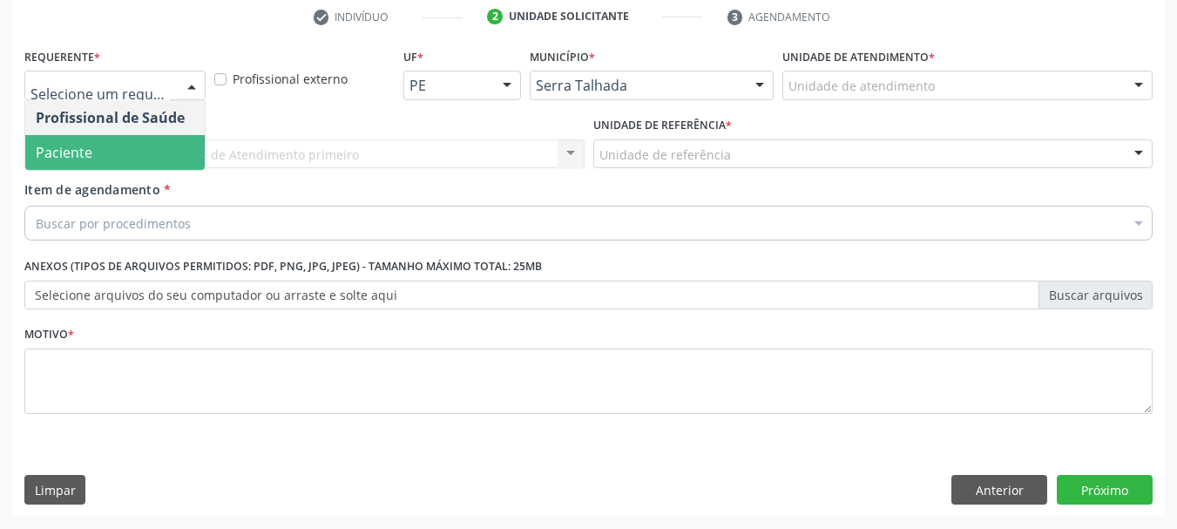
click at [118, 141] on span "Paciente" at bounding box center [114, 152] width 179 height 35
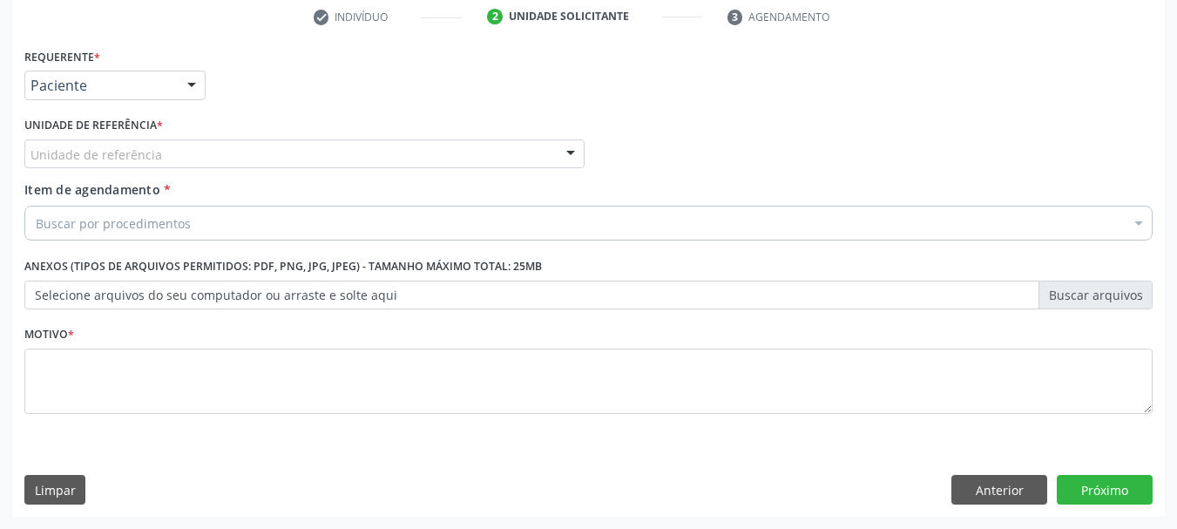
click at [118, 141] on div "Unidade de referência" at bounding box center [304, 154] width 560 height 30
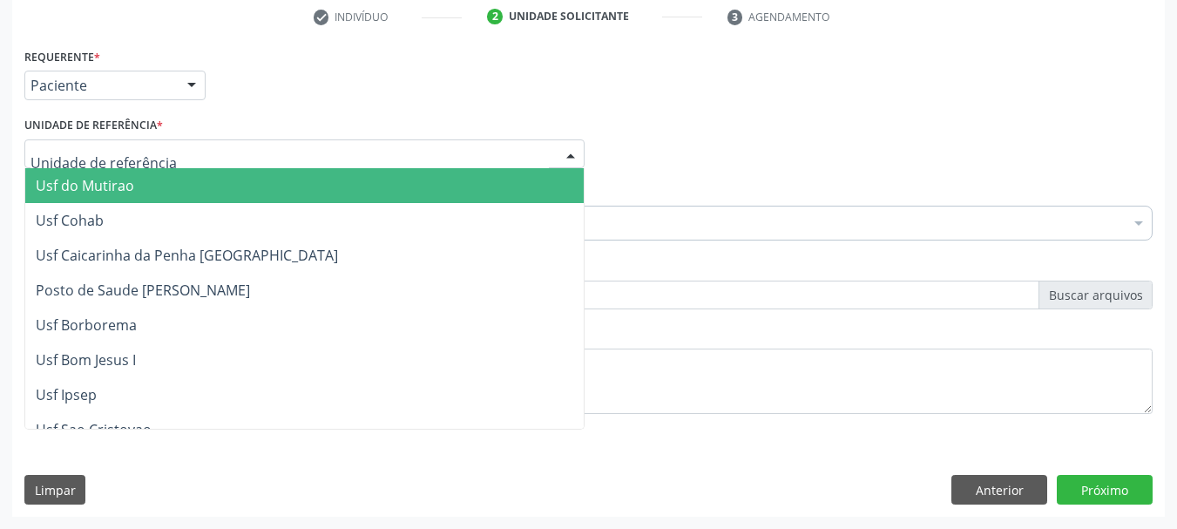
click at [118, 159] on input "text" at bounding box center [289, 162] width 518 height 35
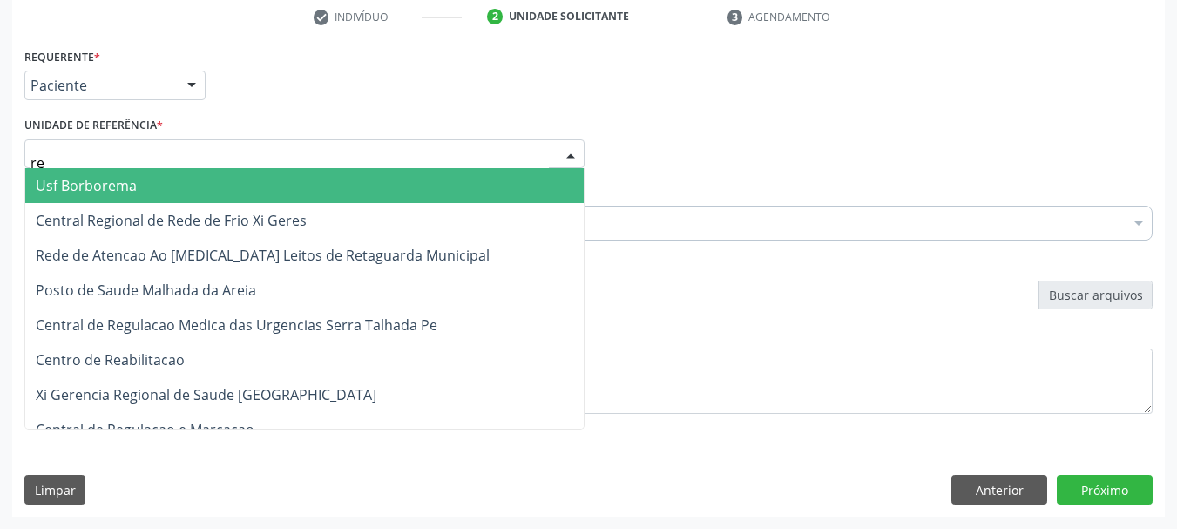
type input "rea"
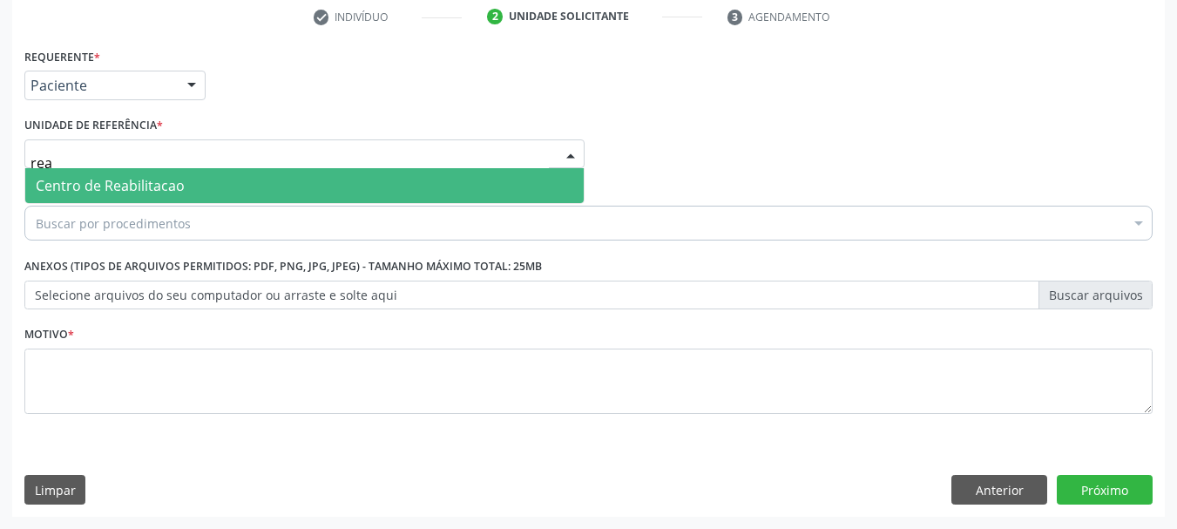
click at [118, 186] on span "Centro de Reabilitacao" at bounding box center [110, 185] width 149 height 19
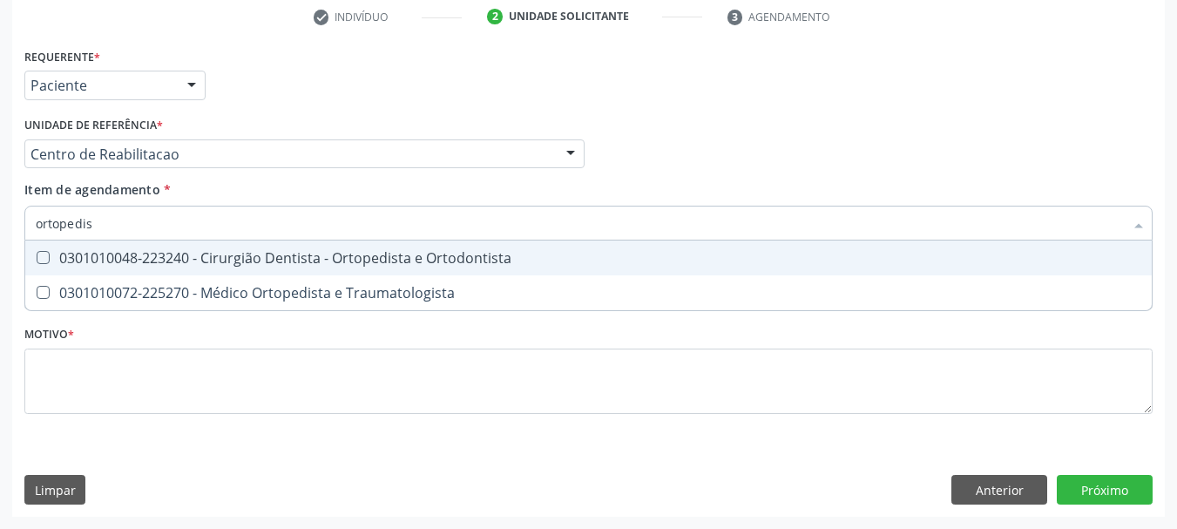
type input "ortopedist"
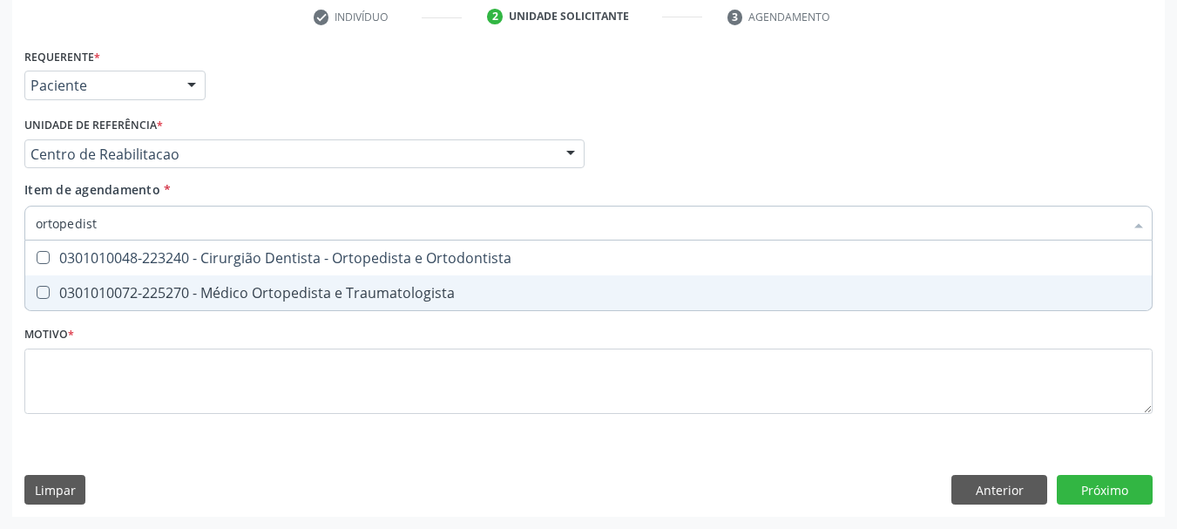
click at [125, 276] on span "0301010072-225270 - Médico Ortopedista e Traumatologista" at bounding box center [588, 292] width 1126 height 35
checkbox Traumatologista "true"
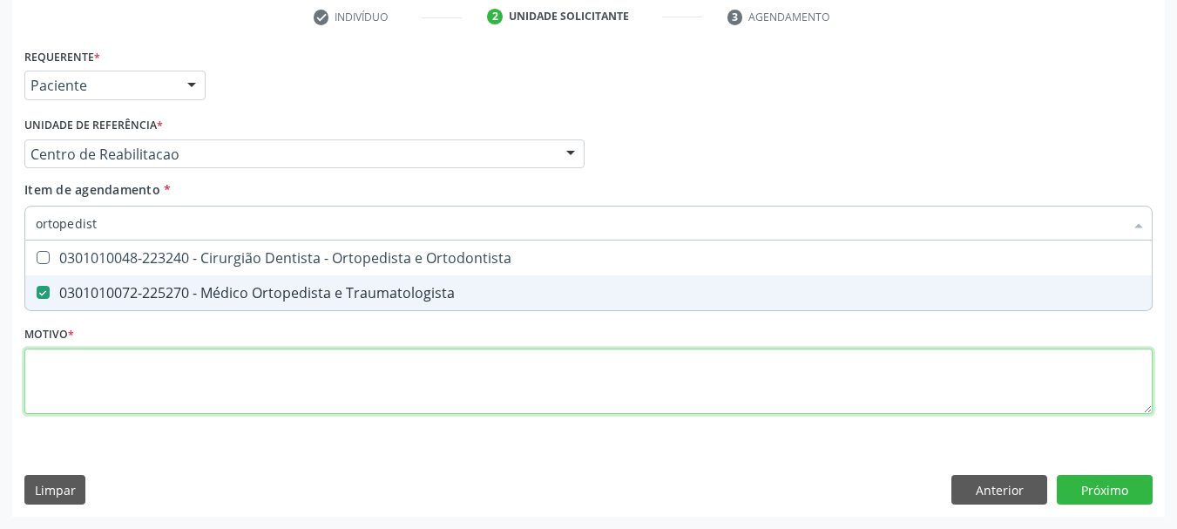
click at [103, 377] on div "Requerente * Paciente Profissional de Saúde Paciente Nenhum resultado encontrad…" at bounding box center [588, 241] width 1128 height 395
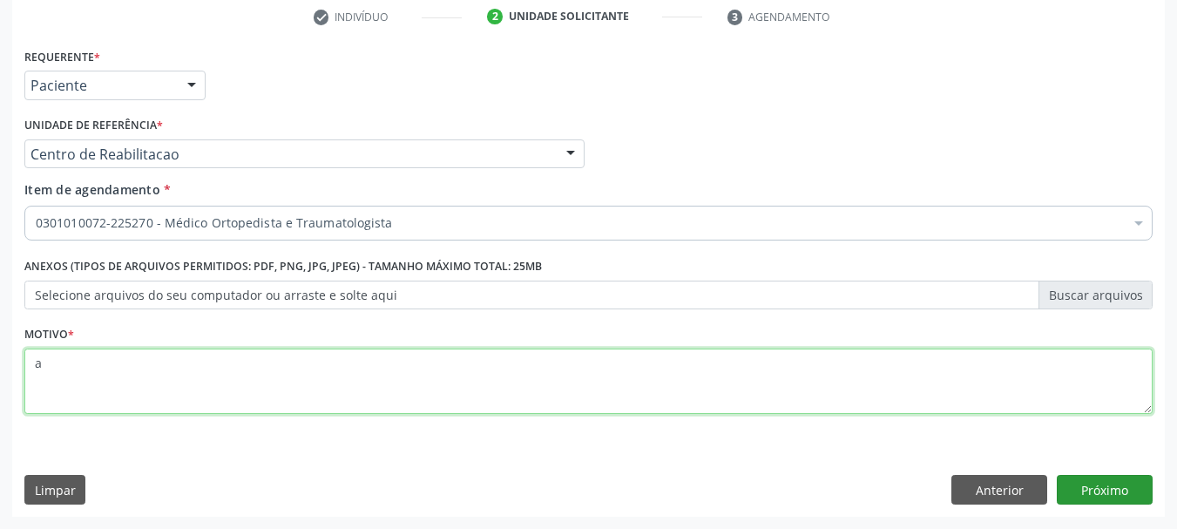
type textarea "a"
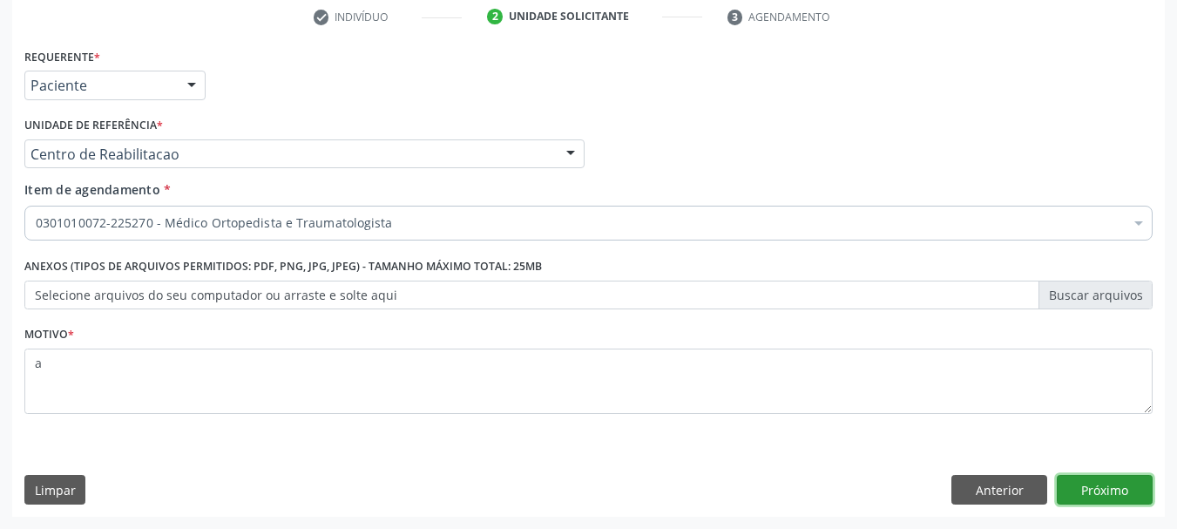
click at [1100, 496] on button "Próximo" at bounding box center [1105, 490] width 96 height 30
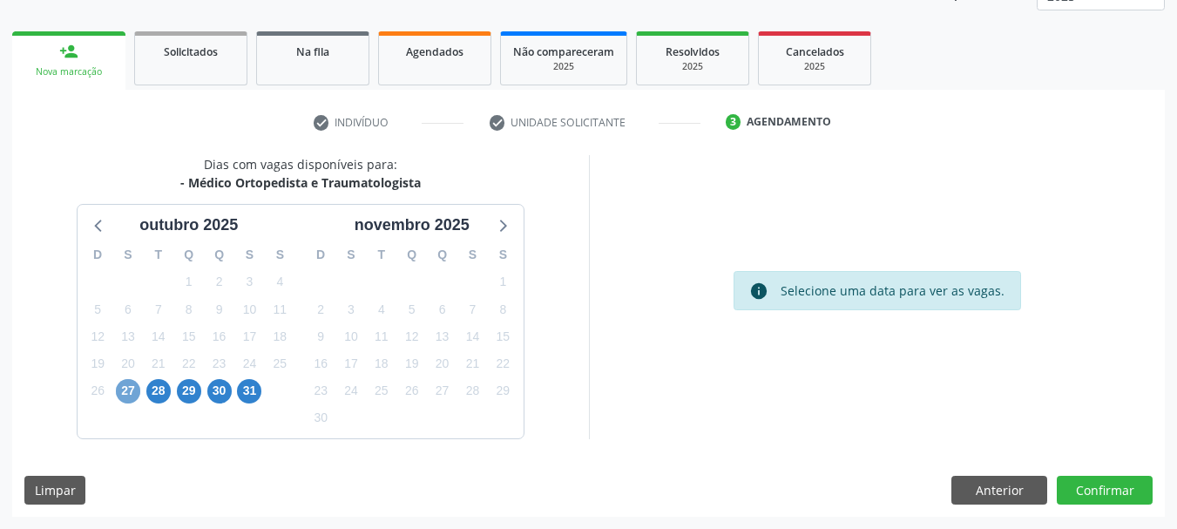
click at [122, 395] on span "27" at bounding box center [128, 391] width 24 height 24
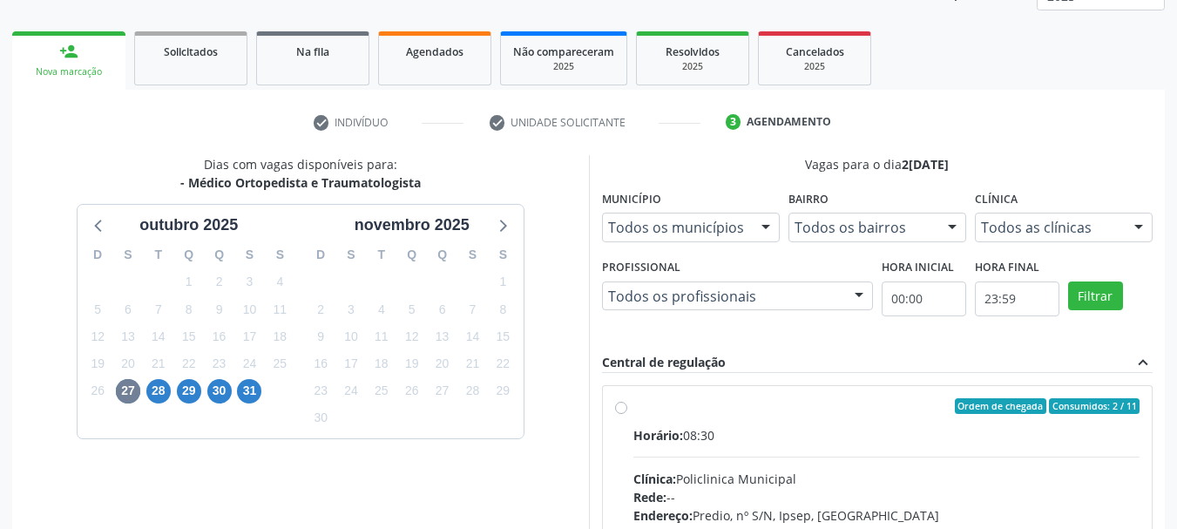
click at [207, 395] on div "30" at bounding box center [219, 390] width 24 height 27
click at [214, 395] on span "30" at bounding box center [219, 391] width 24 height 24
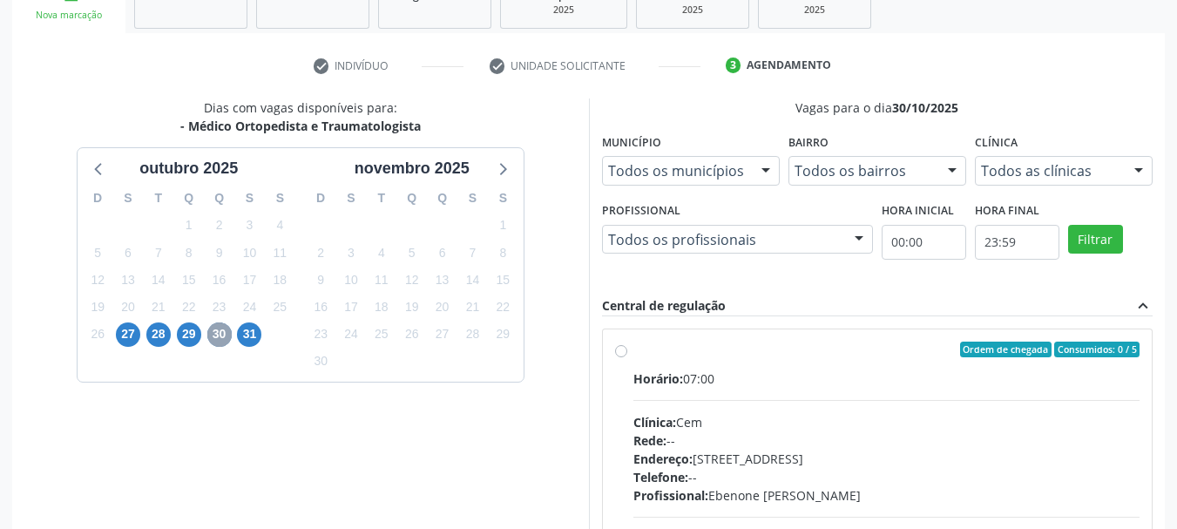
scroll to position [316, 0]
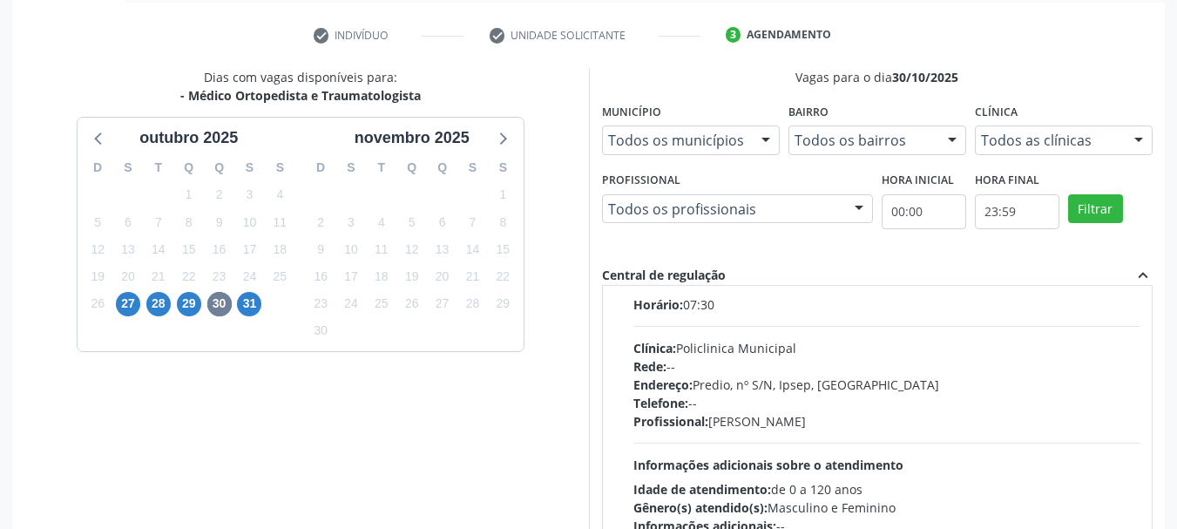
click at [758, 353] on div "Clínica: Policlinica Municipal" at bounding box center [886, 348] width 507 height 18
click at [627, 284] on input "Ordem de chegada Consumidos: 5 / 15 Horário: 07:30 Clínica: Policlinica Municip…" at bounding box center [621, 276] width 12 height 16
radio input "true"
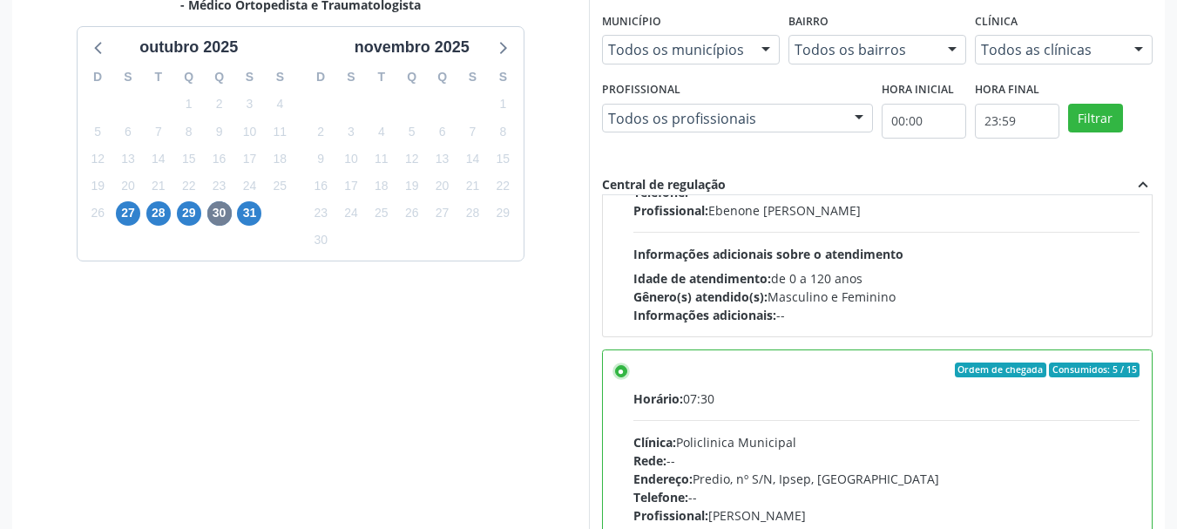
scroll to position [512, 0]
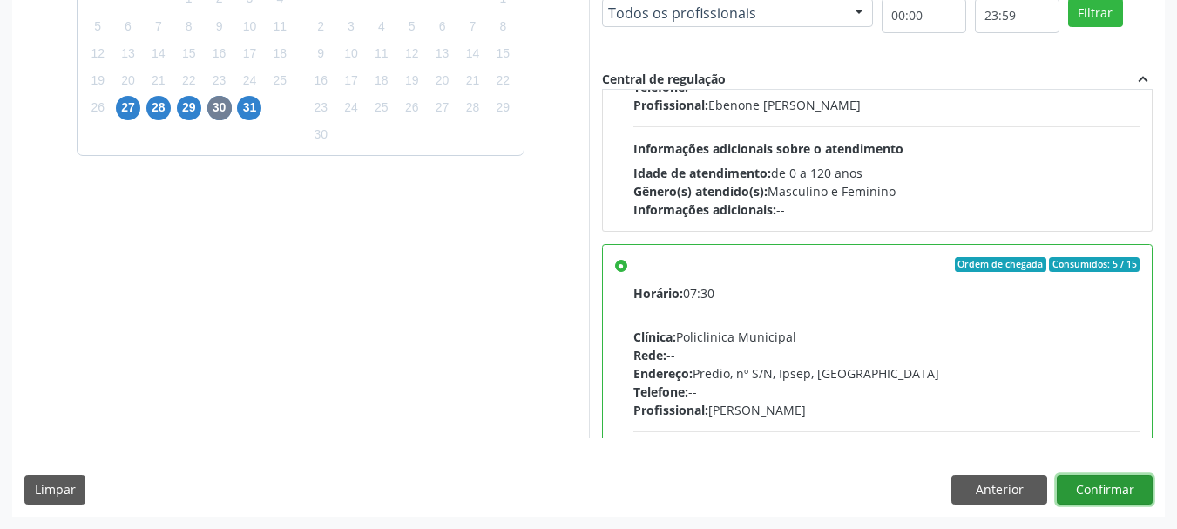
click at [1105, 489] on button "Confirmar" at bounding box center [1105, 490] width 96 height 30
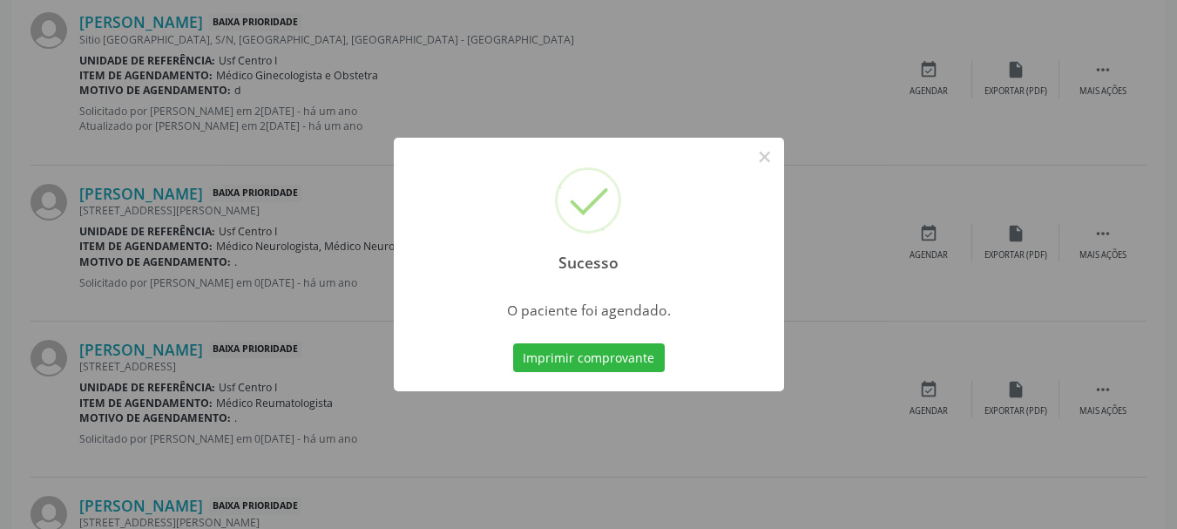
scroll to position [46, 0]
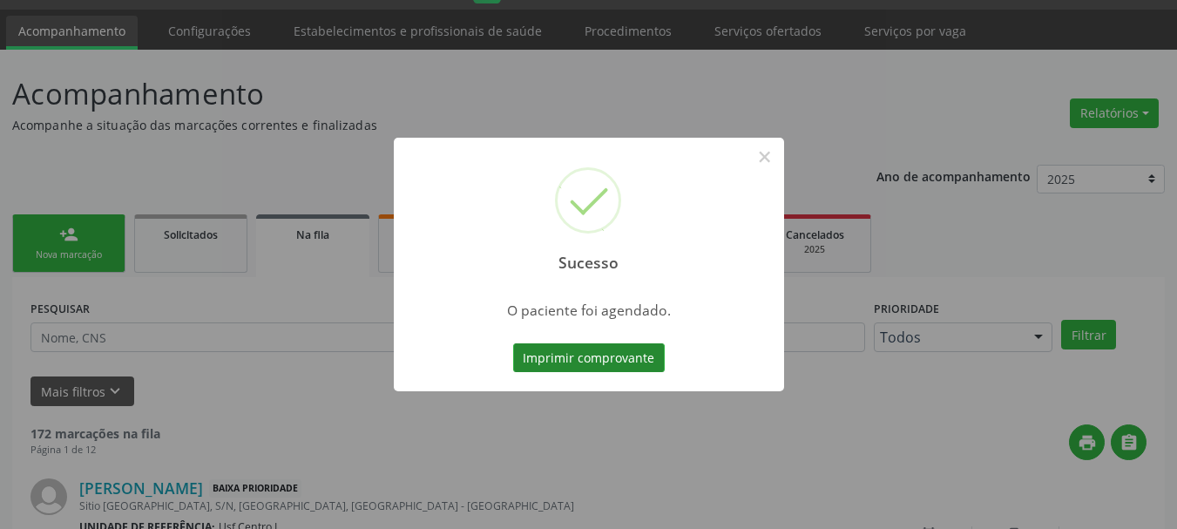
click at [597, 354] on button "Imprimir comprovante" at bounding box center [589, 358] width 152 height 30
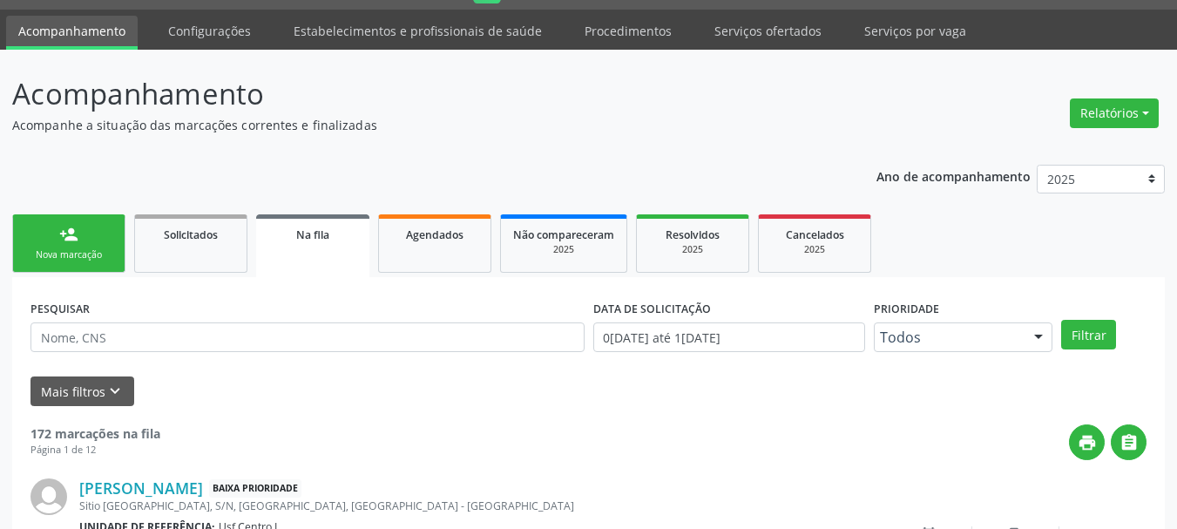
click at [90, 235] on link "person_add Nova marcação" at bounding box center [68, 243] width 113 height 58
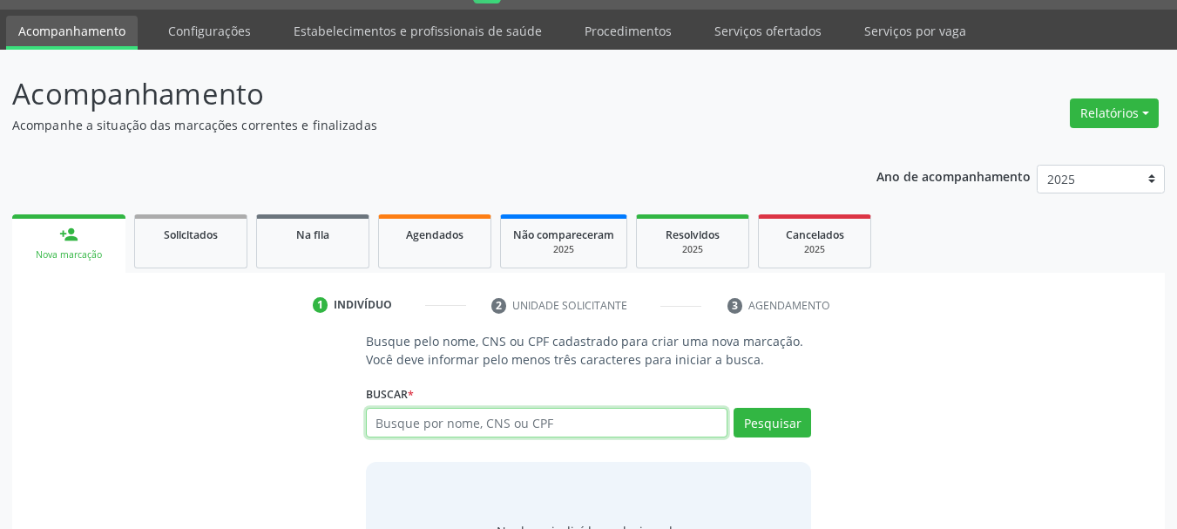
click at [402, 428] on input "text" at bounding box center [547, 423] width 362 height 30
type input "705008861177153"
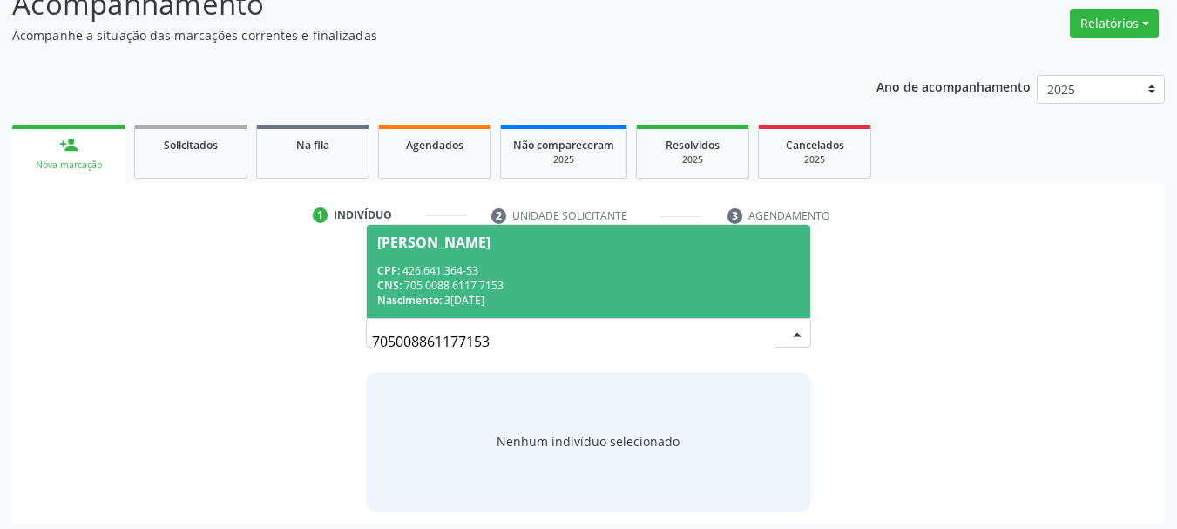
scroll to position [143, 0]
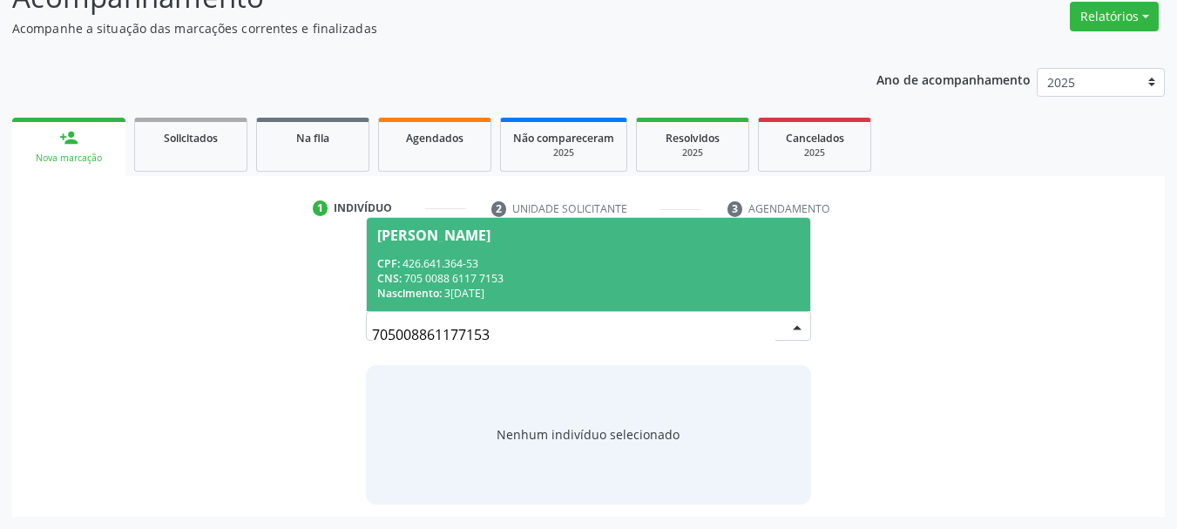
click at [444, 283] on div "CNS: 705 0088 6117 7153" at bounding box center [588, 278] width 423 height 15
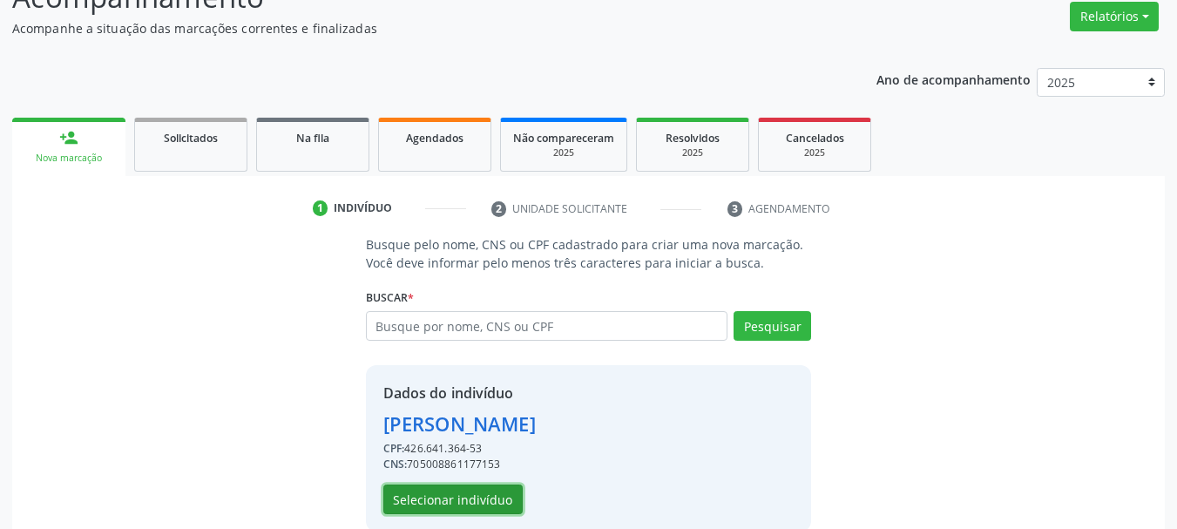
click at [474, 496] on button "Selecionar indivíduo" at bounding box center [452, 499] width 139 height 30
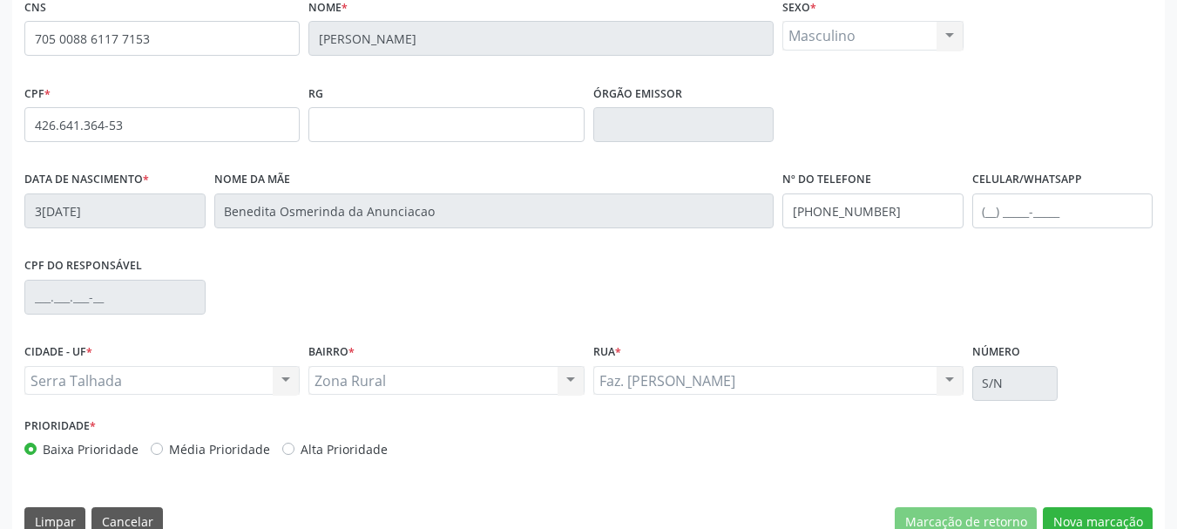
scroll to position [415, 0]
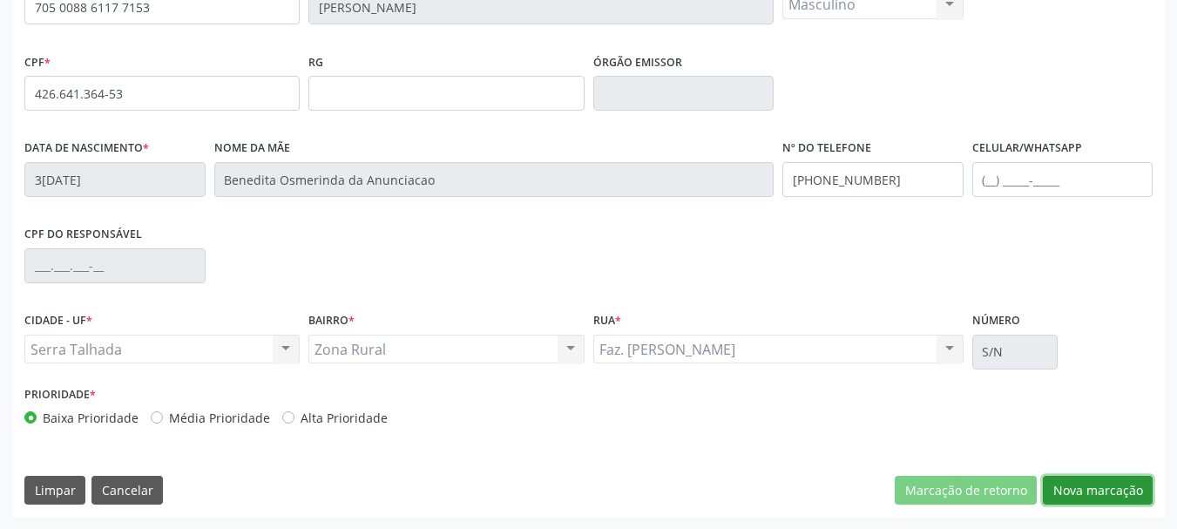
click at [1127, 493] on button "Nova marcação" at bounding box center [1098, 491] width 110 height 30
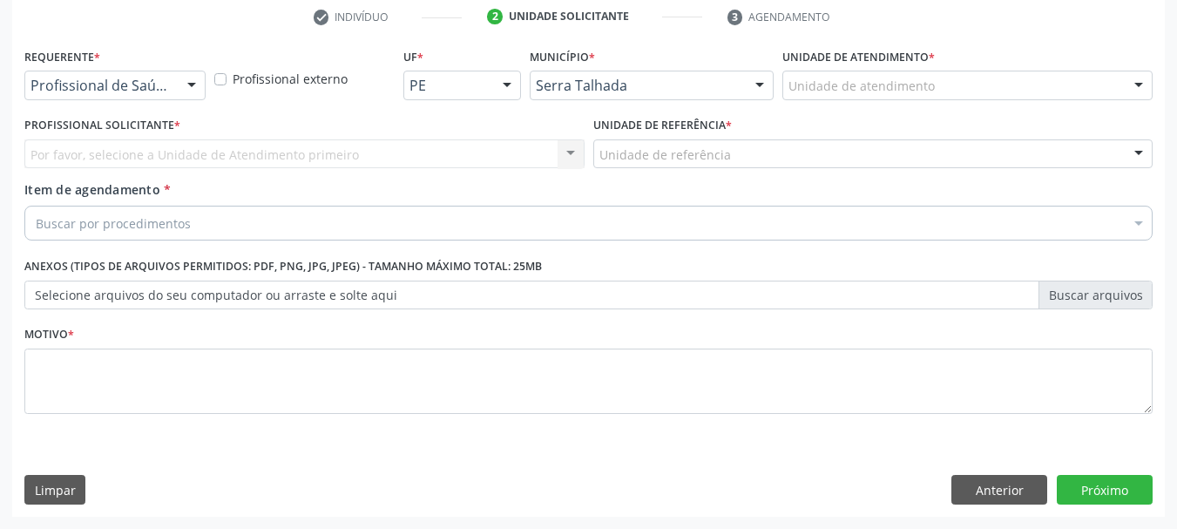
scroll to position [334, 0]
click at [962, 484] on button "Anterior" at bounding box center [999, 490] width 96 height 30
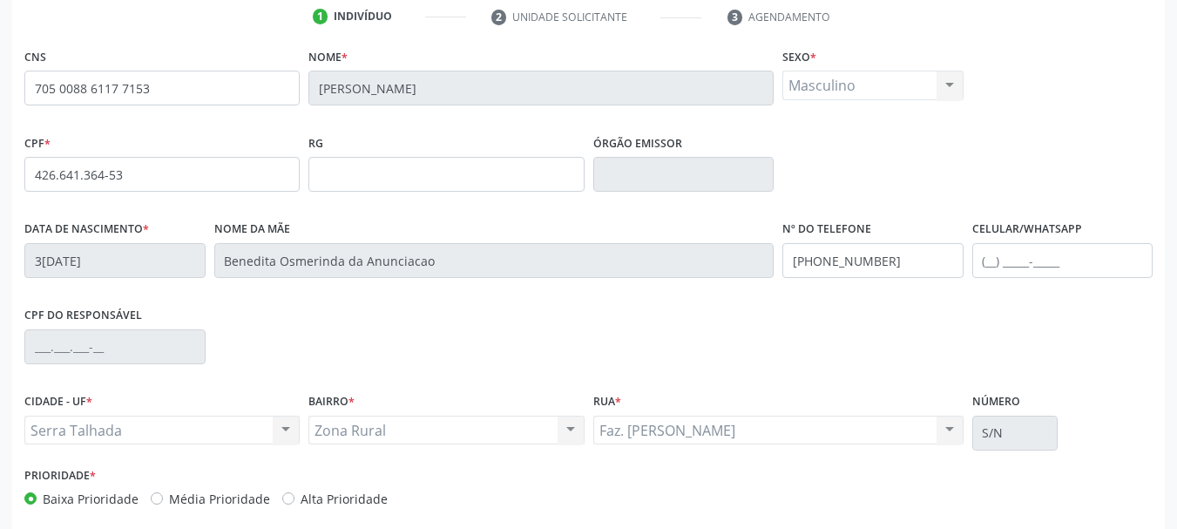
scroll to position [415, 0]
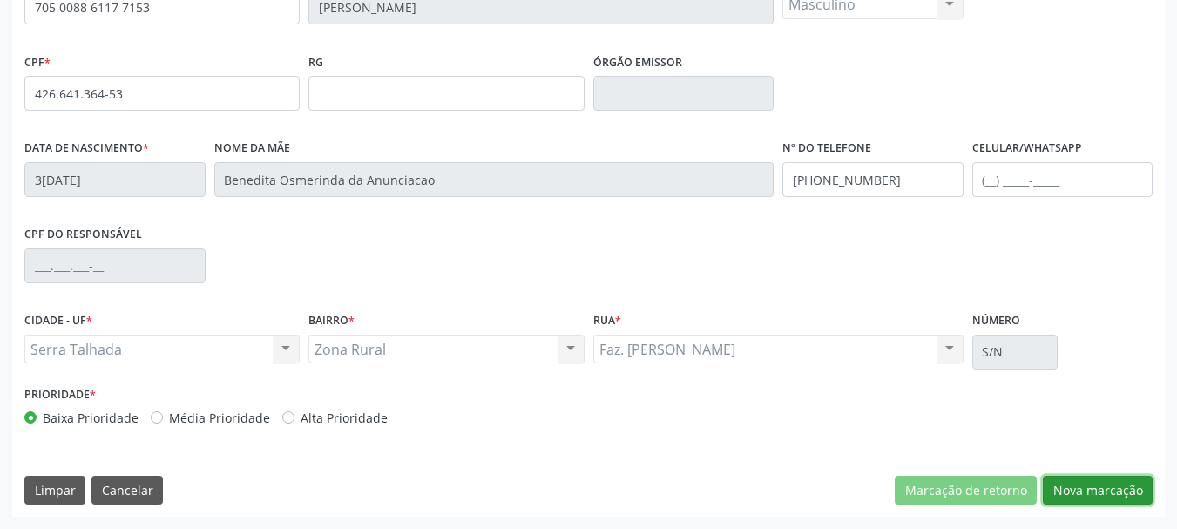
click at [1077, 490] on button "Nova marcação" at bounding box center [1098, 491] width 110 height 30
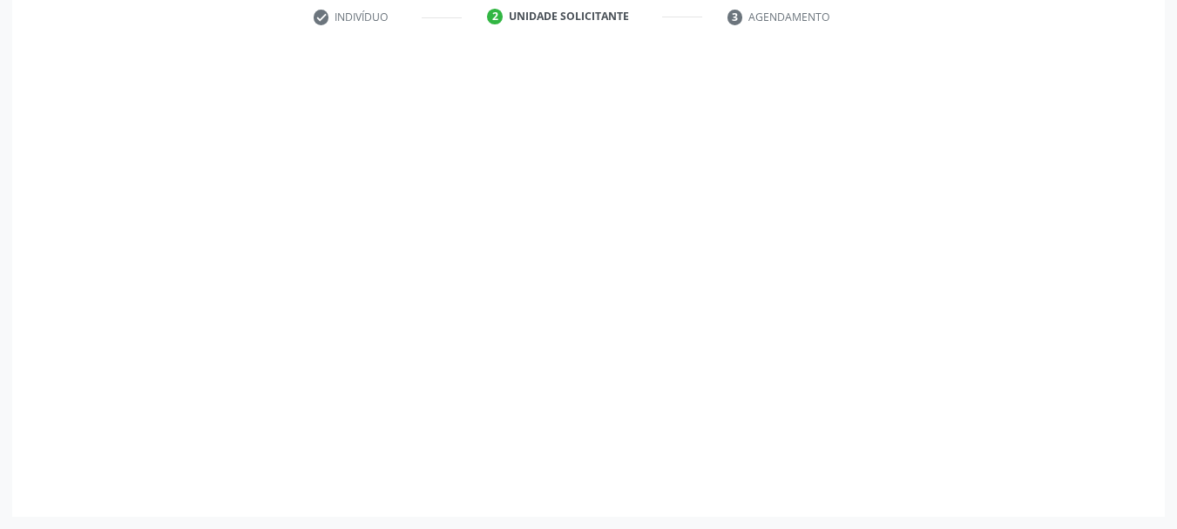
scroll to position [334, 0]
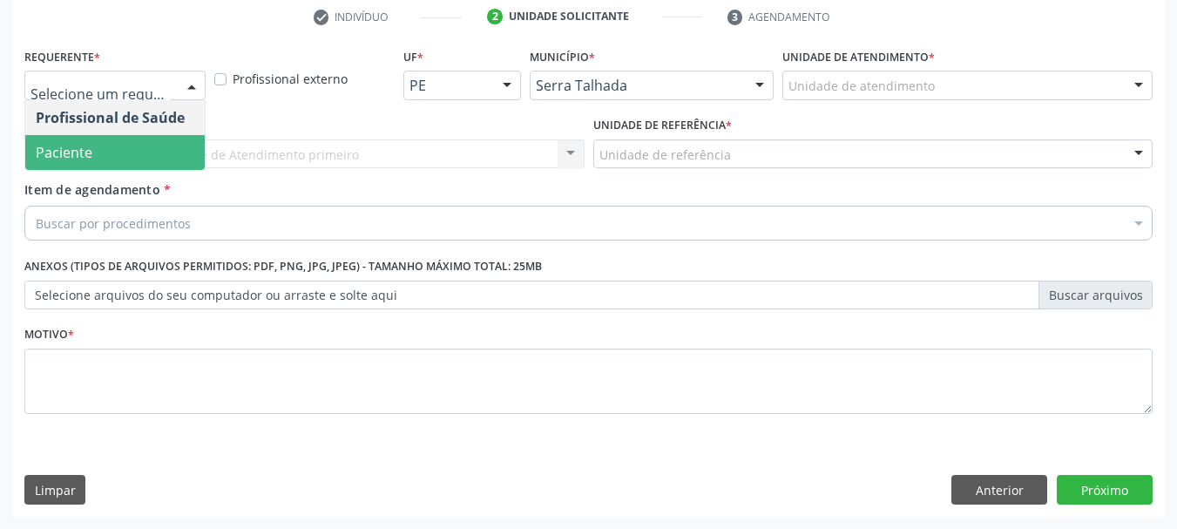
click at [94, 140] on span "Paciente" at bounding box center [114, 152] width 179 height 35
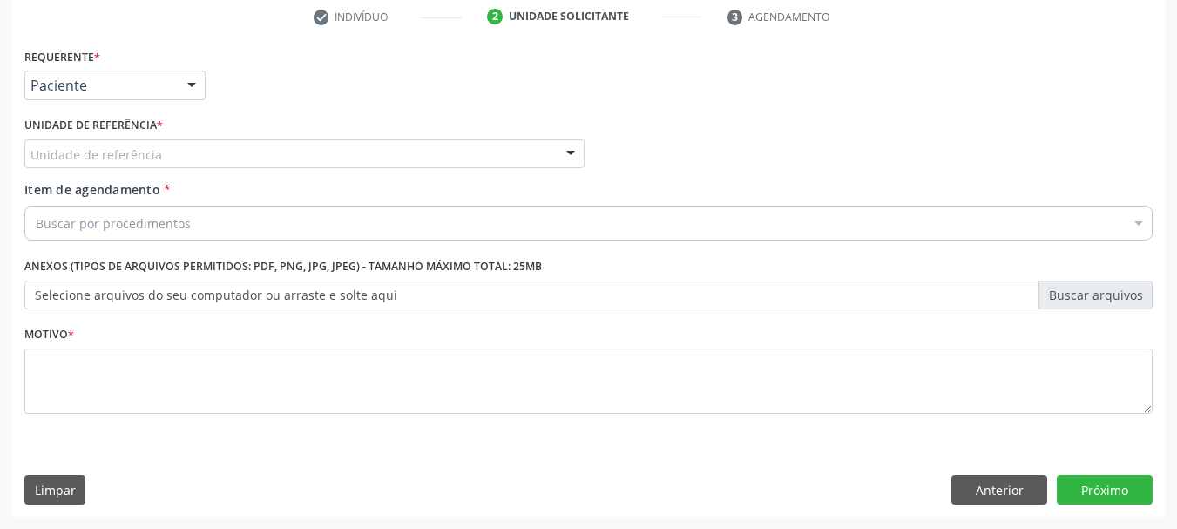
click at [94, 140] on div "Unidade de referência" at bounding box center [304, 154] width 560 height 30
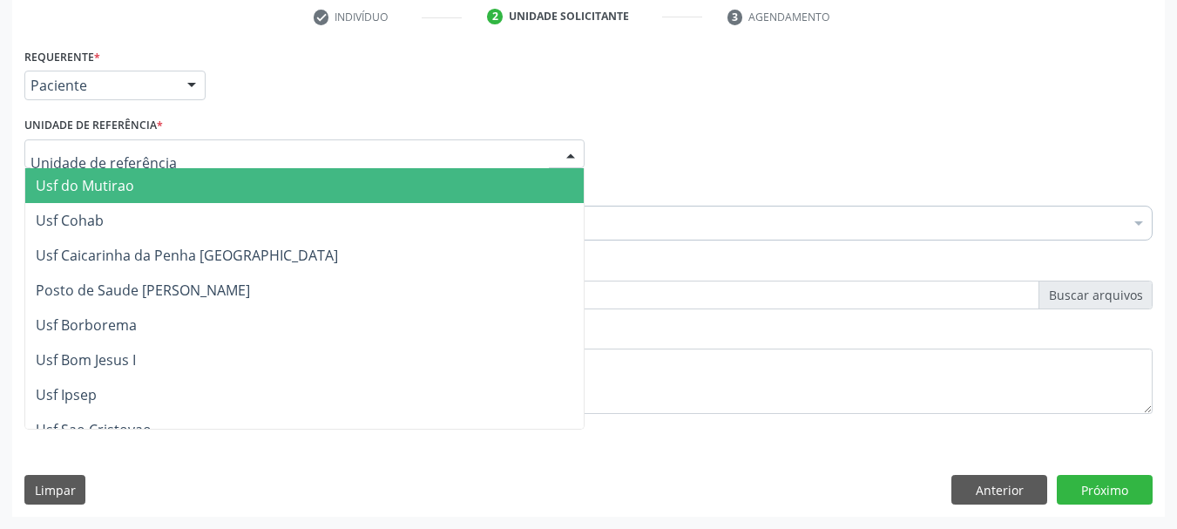
click at [94, 155] on input "text" at bounding box center [289, 162] width 518 height 35
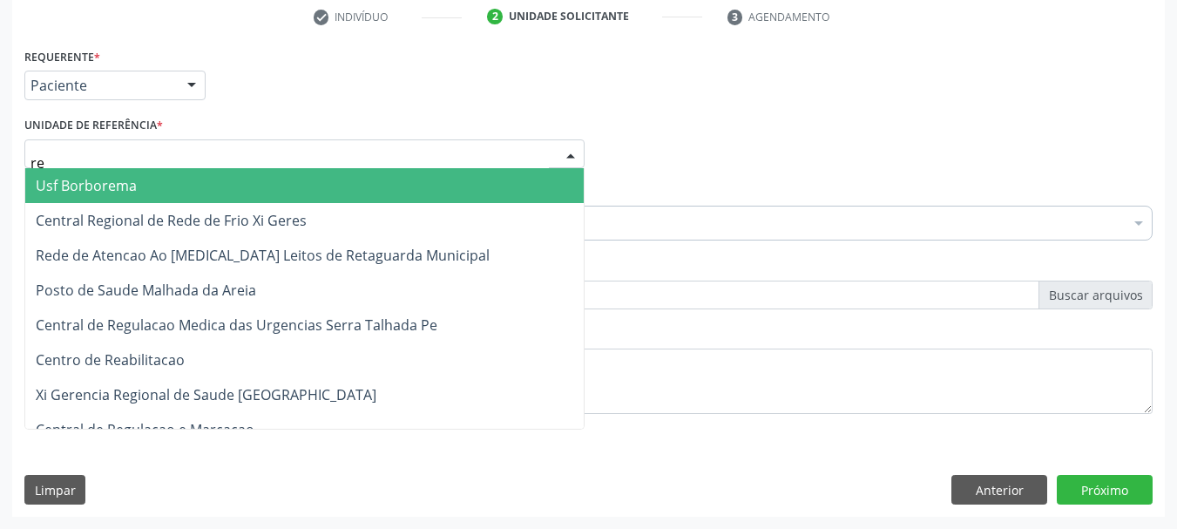
type input "rea"
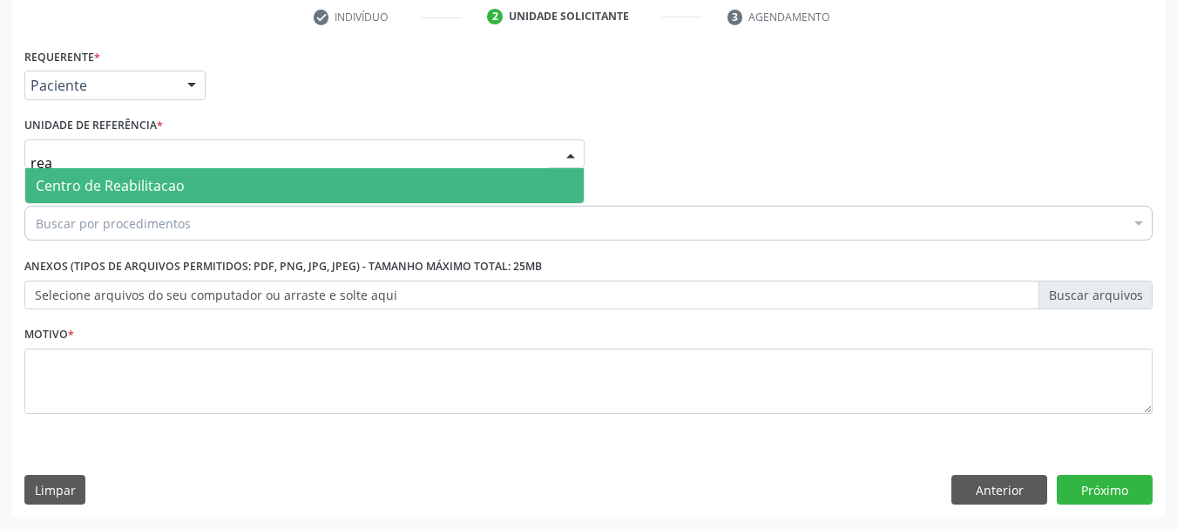
click at [100, 179] on span "Centro de Reabilitacao" at bounding box center [110, 185] width 149 height 19
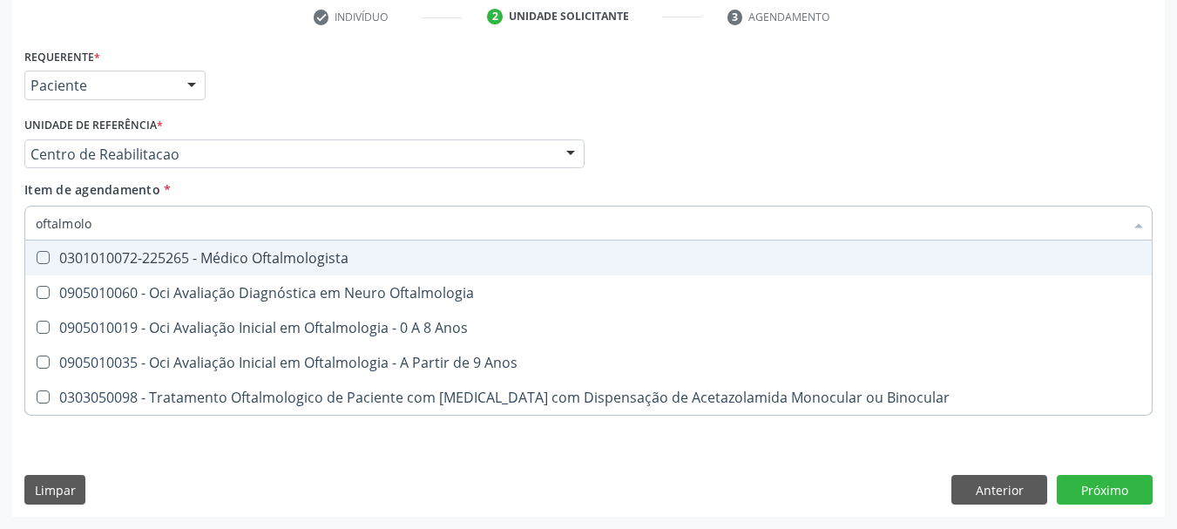
type input "oftalmolog"
click at [113, 251] on div "0301010072-225265 - Médico Oftalmologista" at bounding box center [588, 258] width 1105 height 14
checkbox Oftalmologista "true"
click at [354, 109] on div "Requerente * Paciente Profissional de Saúde Paciente Nenhum resultado encontrad…" at bounding box center [588, 78] width 1137 height 68
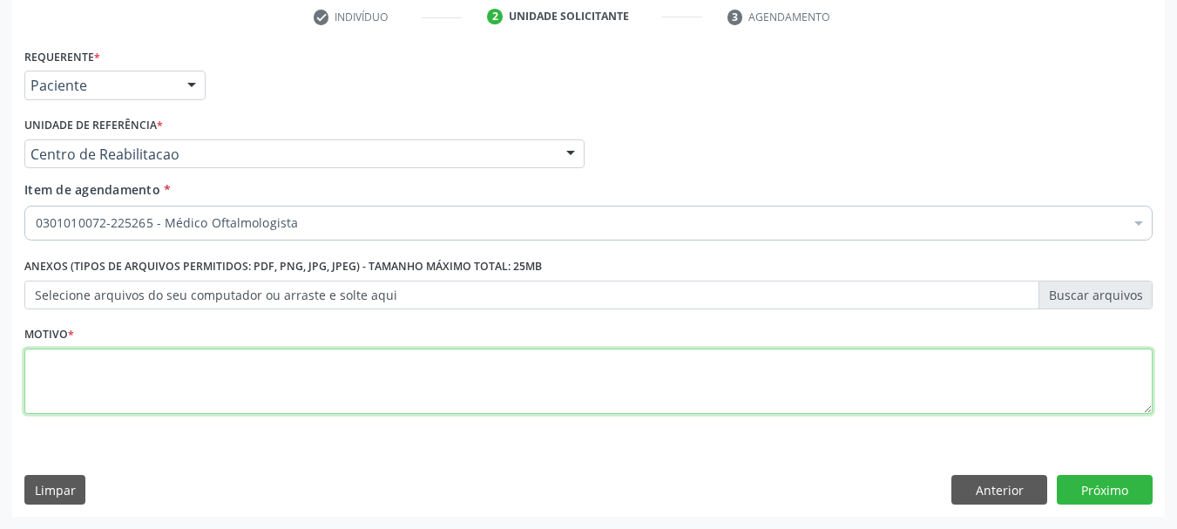
click at [154, 380] on textarea at bounding box center [588, 381] width 1128 height 66
type textarea "a"
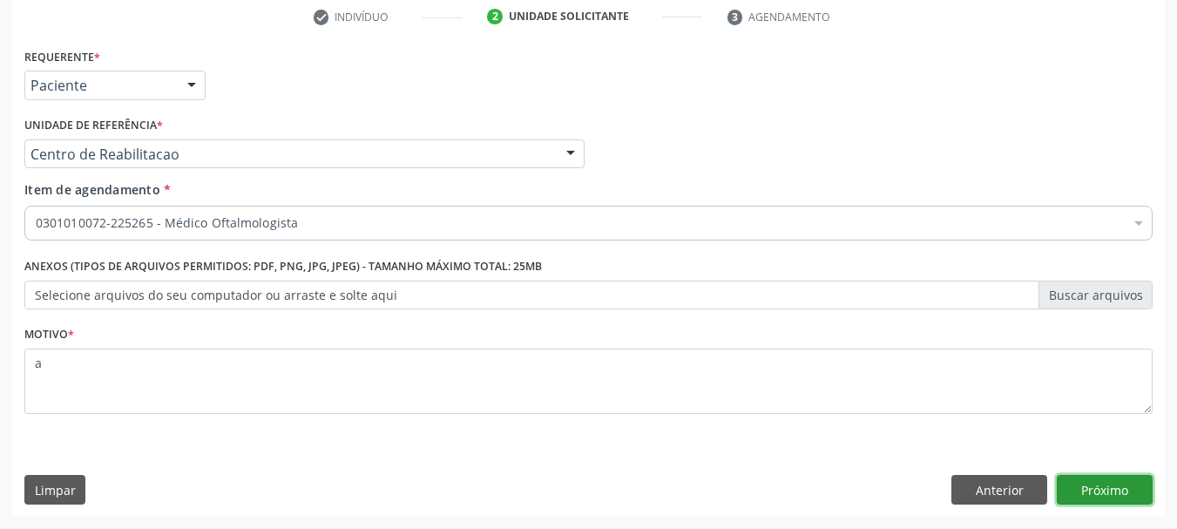
click at [1091, 494] on button "Próximo" at bounding box center [1105, 490] width 96 height 30
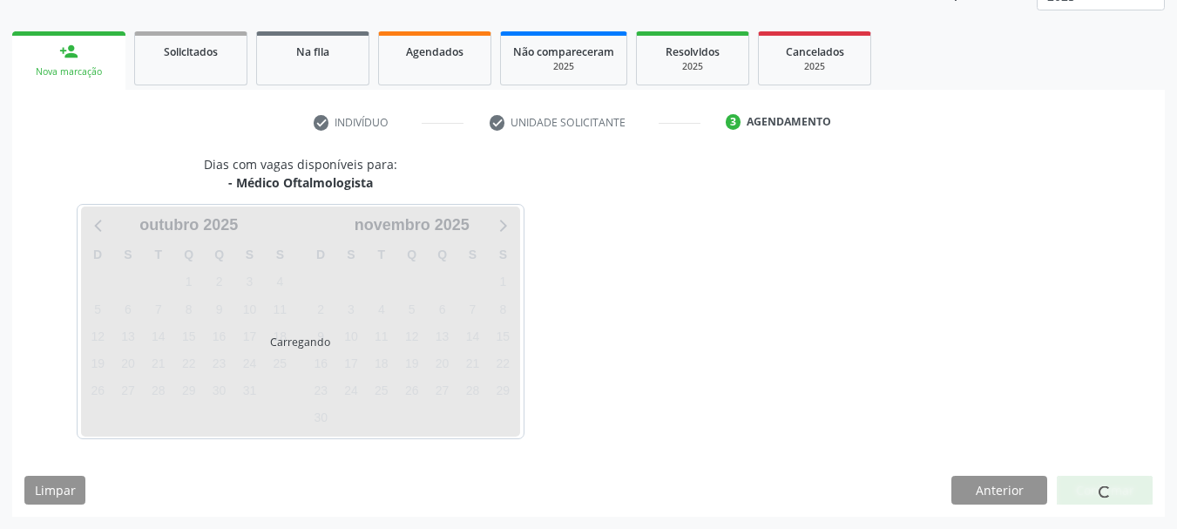
scroll to position [229, 0]
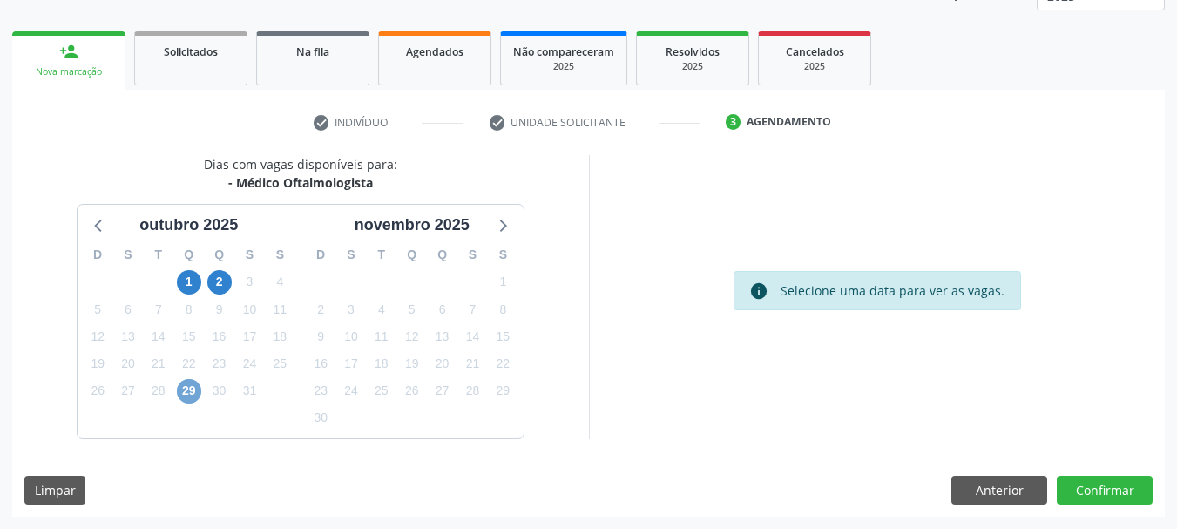
click at [181, 383] on span "29" at bounding box center [189, 391] width 24 height 24
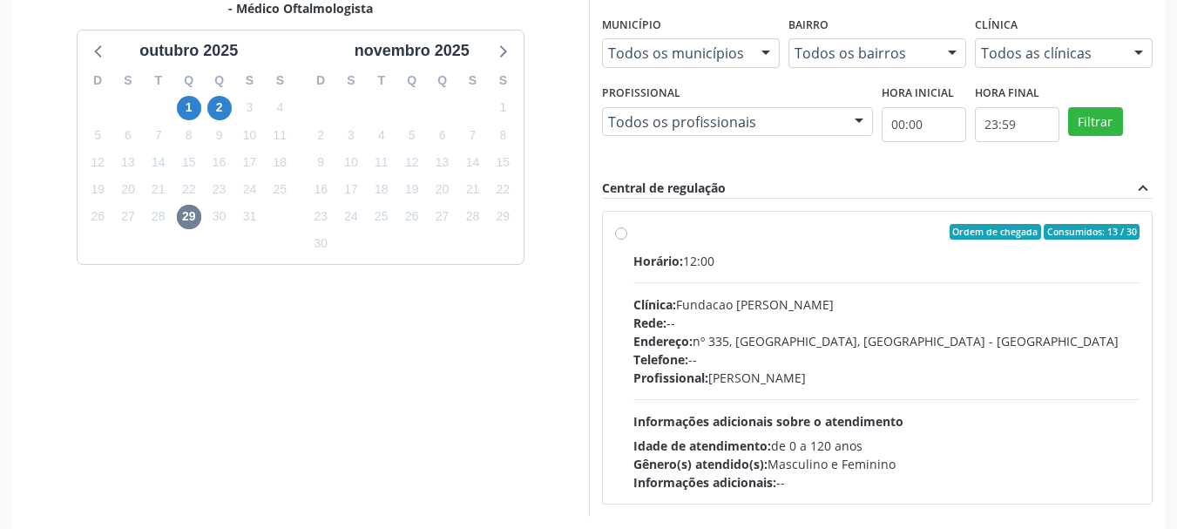
click at [733, 329] on div "Rede: --" at bounding box center [886, 323] width 507 height 18
click at [627, 240] on input "Ordem de chegada Consumidos: 13 / 30 Horário: 12:00 Clínica: Fundacao Altino Ve…" at bounding box center [621, 232] width 12 height 16
radio input "true"
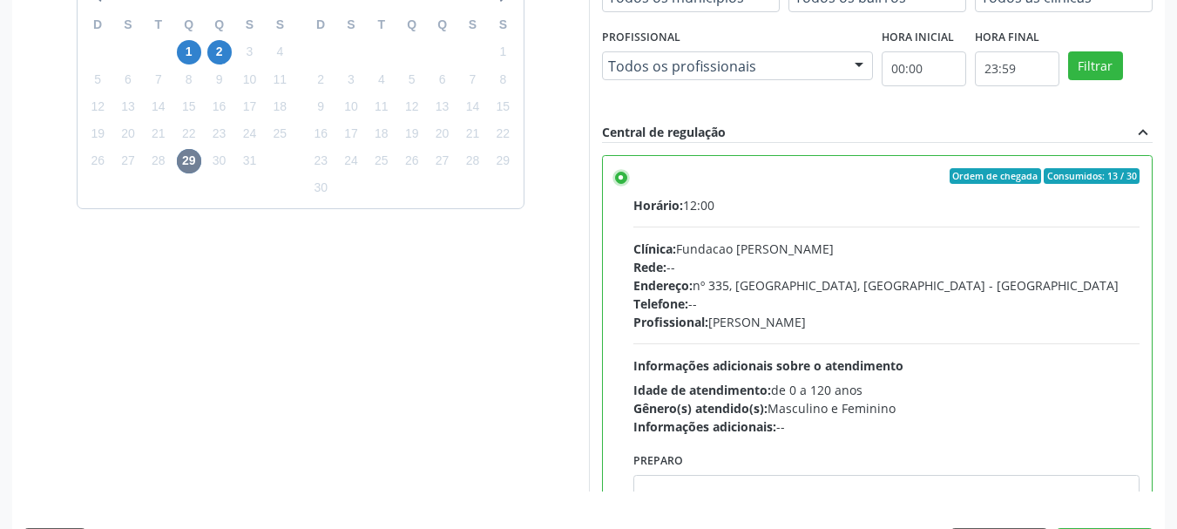
scroll to position [512, 0]
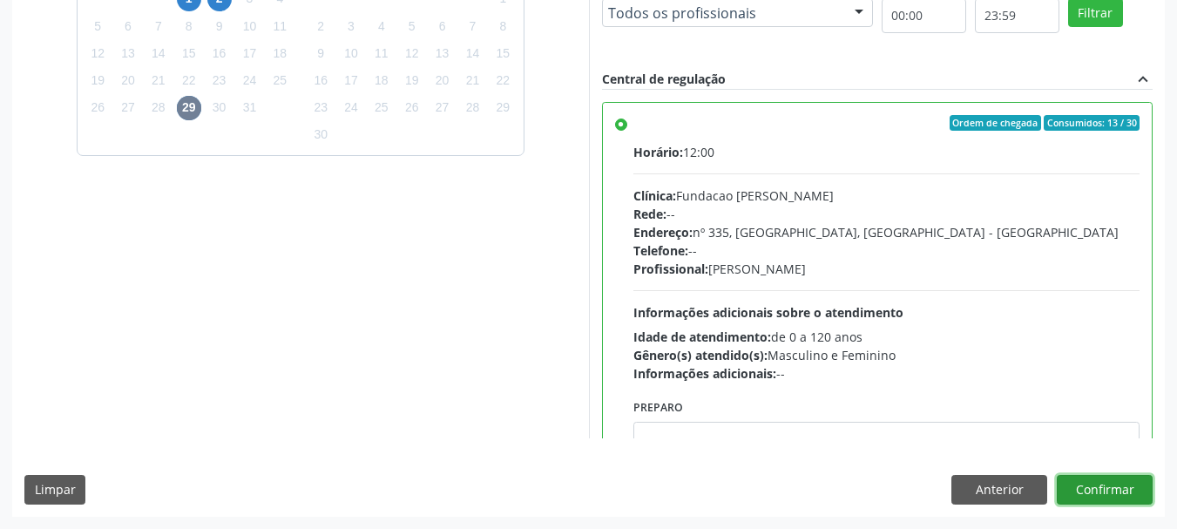
click at [1098, 485] on button "Confirmar" at bounding box center [1105, 490] width 96 height 30
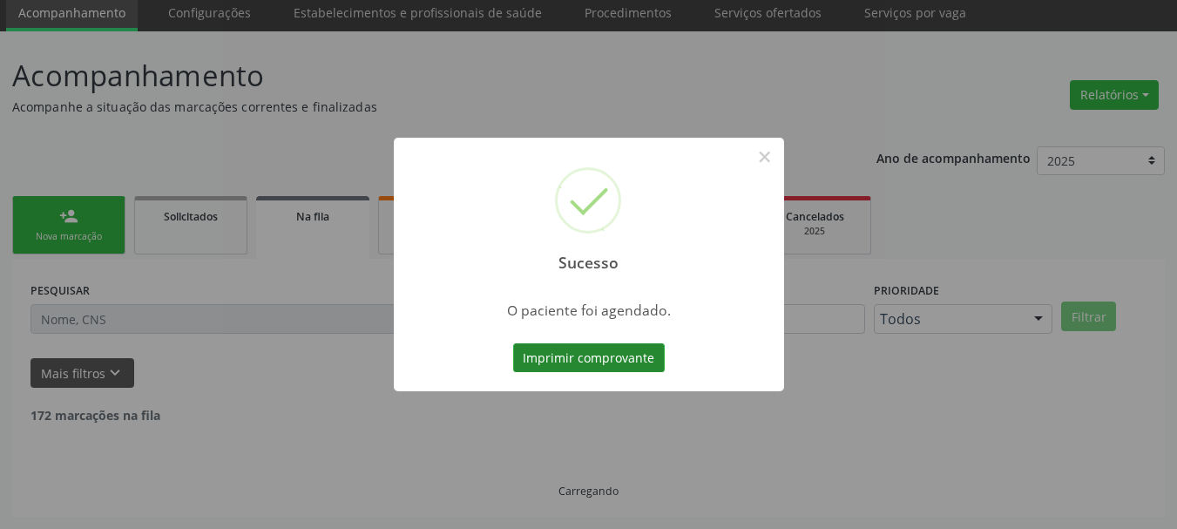
scroll to position [46, 0]
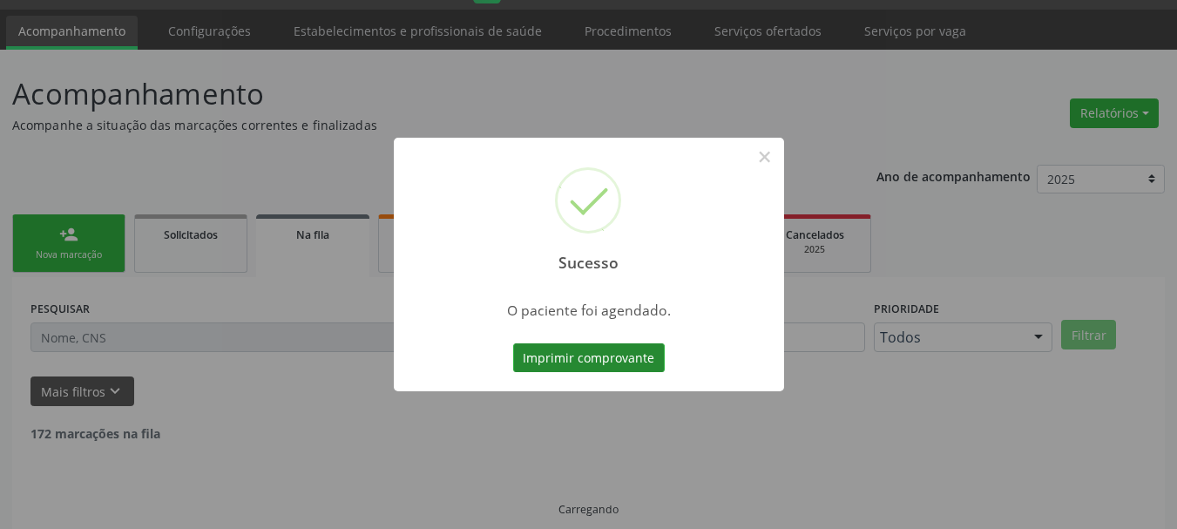
click at [632, 353] on button "Imprimir comprovante" at bounding box center [589, 358] width 152 height 30
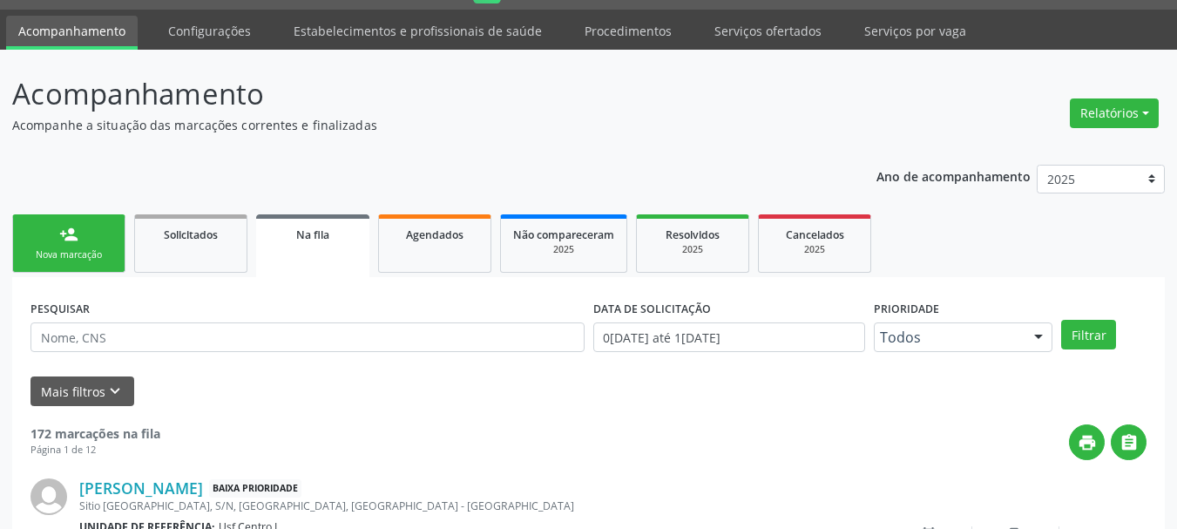
click at [31, 254] on div "Nova marcação" at bounding box center [68, 254] width 87 height 13
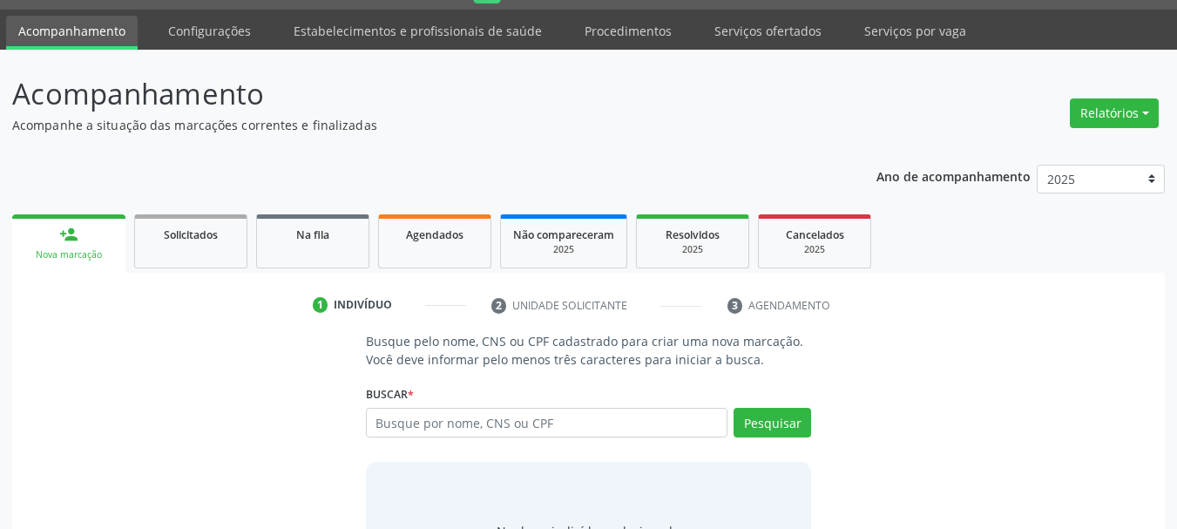
scroll to position [0, 0]
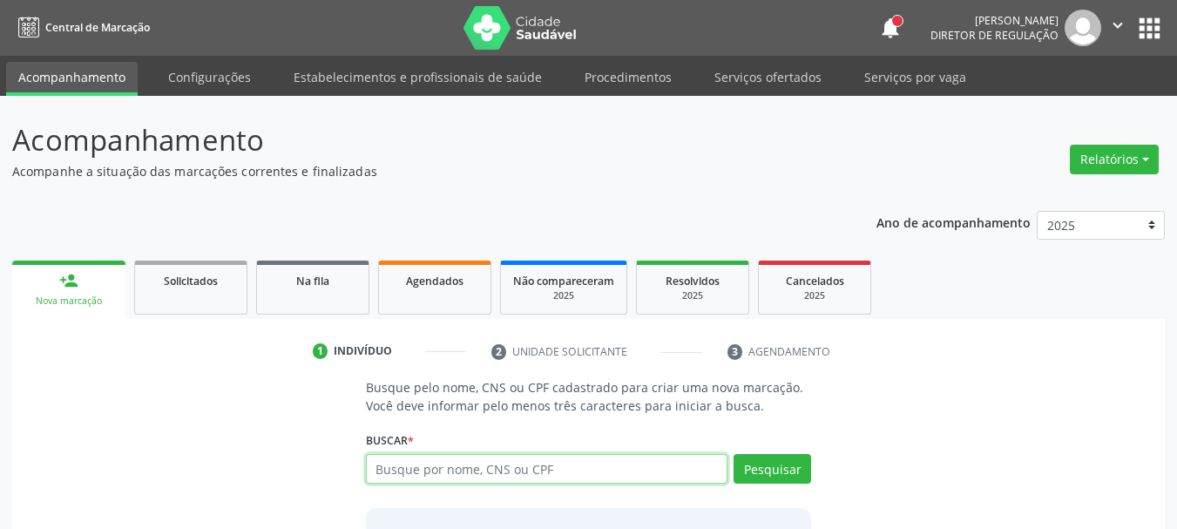
click at [469, 473] on input "text" at bounding box center [547, 469] width 362 height 30
type input "7084052379+97267"
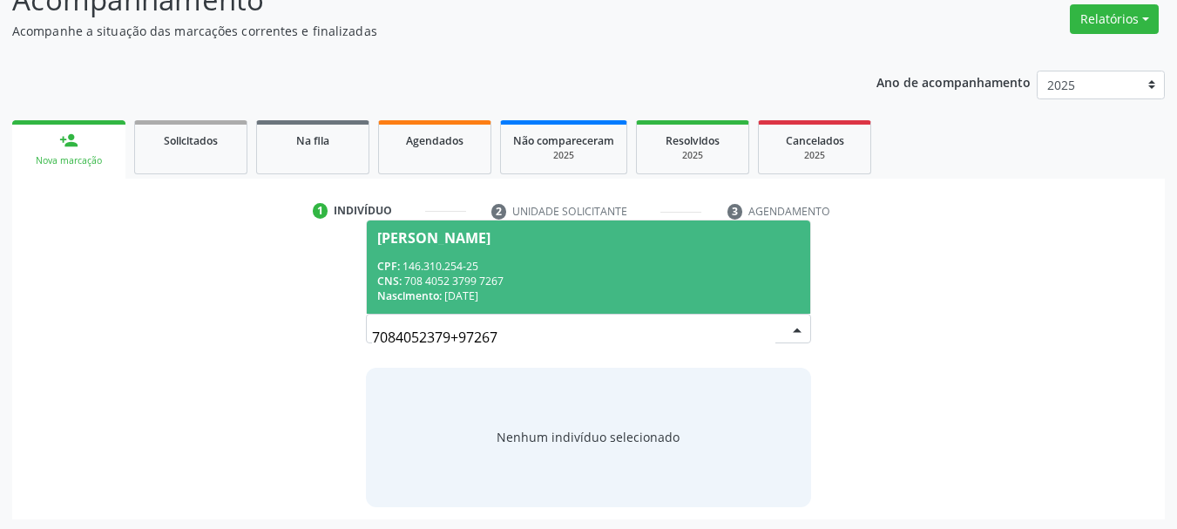
scroll to position [143, 0]
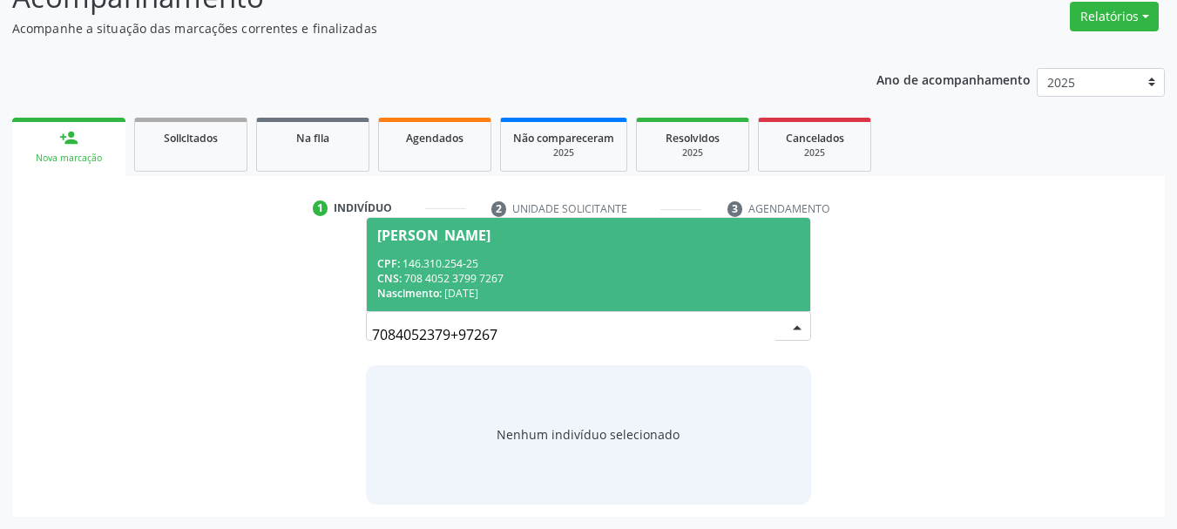
click at [455, 290] on div "Nascimento: 01/06/2017" at bounding box center [588, 293] width 423 height 15
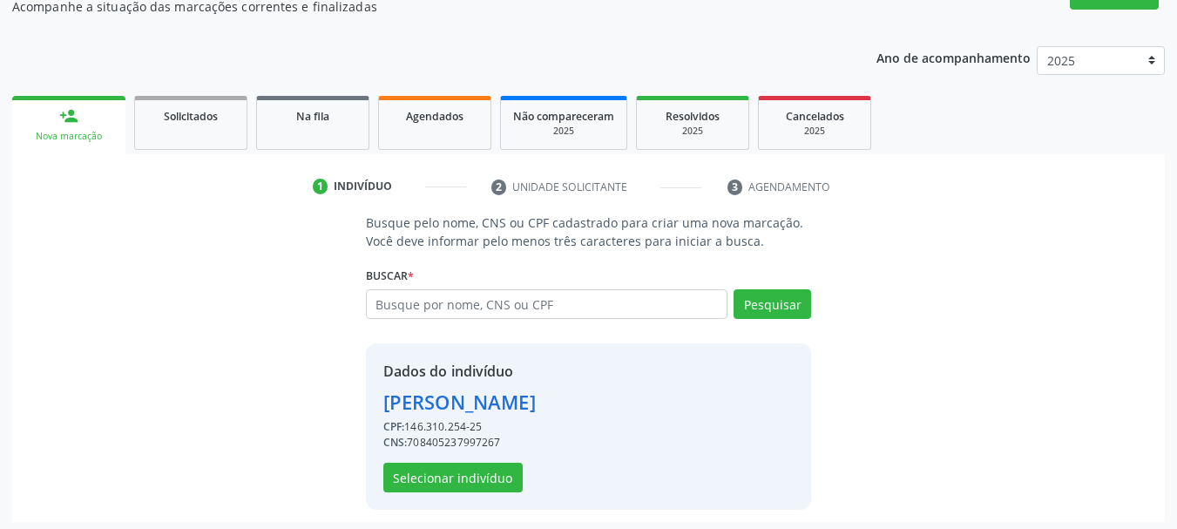
scroll to position [170, 0]
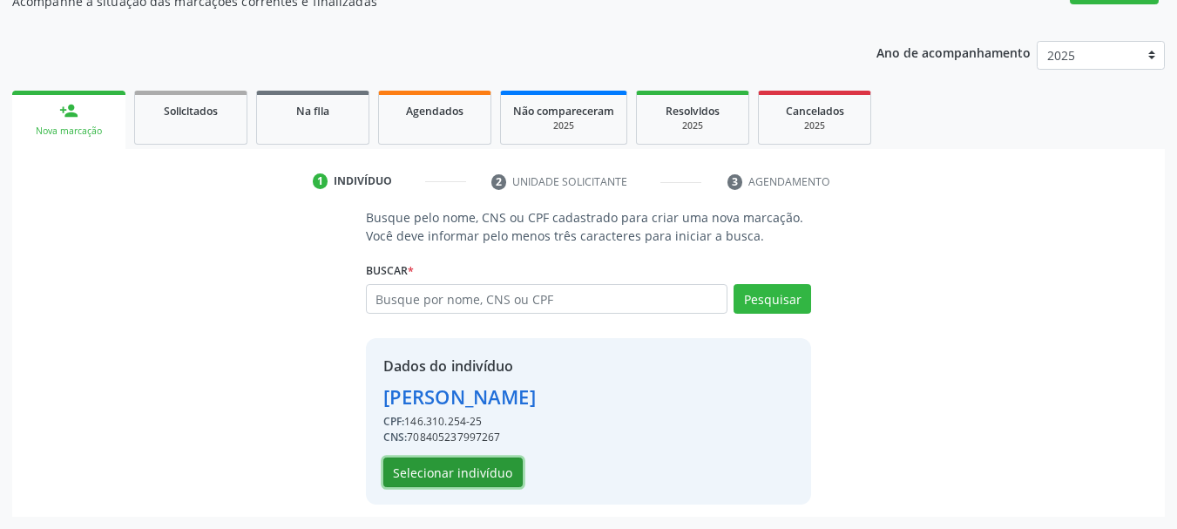
click at [465, 478] on button "Selecionar indivíduo" at bounding box center [452, 472] width 139 height 30
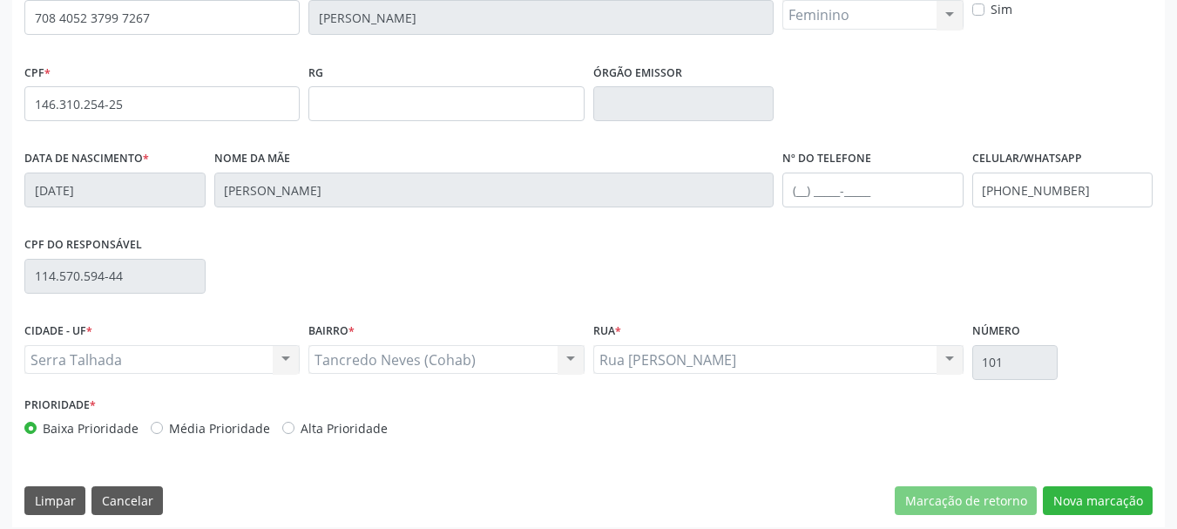
scroll to position [415, 0]
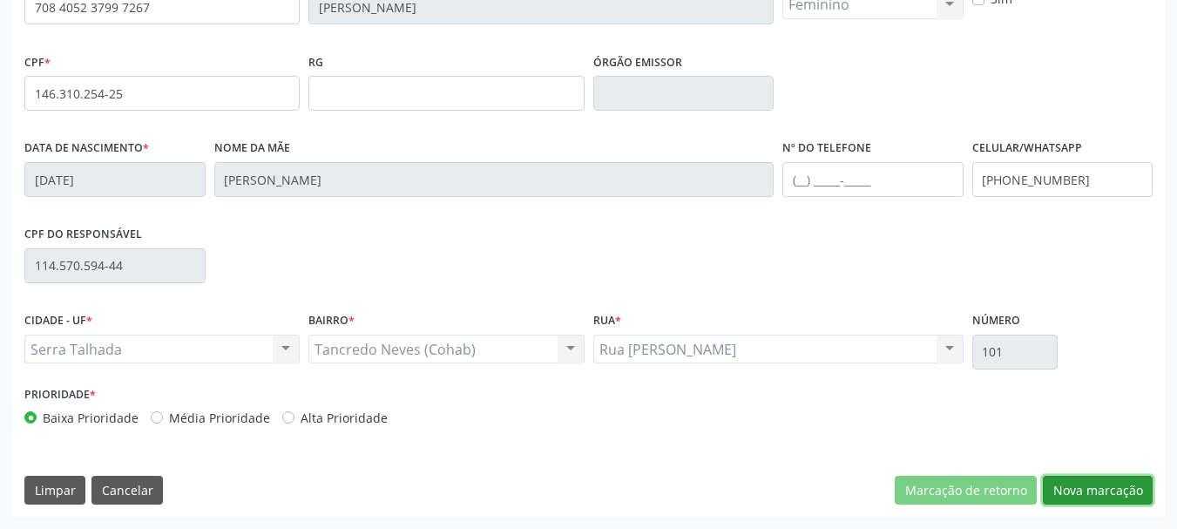
click at [1101, 488] on button "Nova marcação" at bounding box center [1098, 491] width 110 height 30
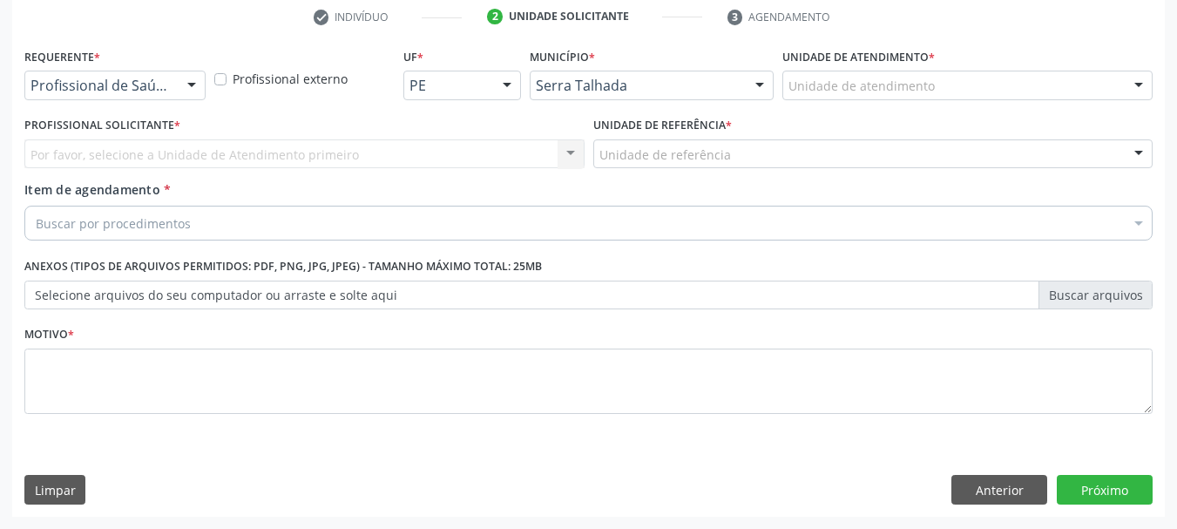
scroll to position [334, 0]
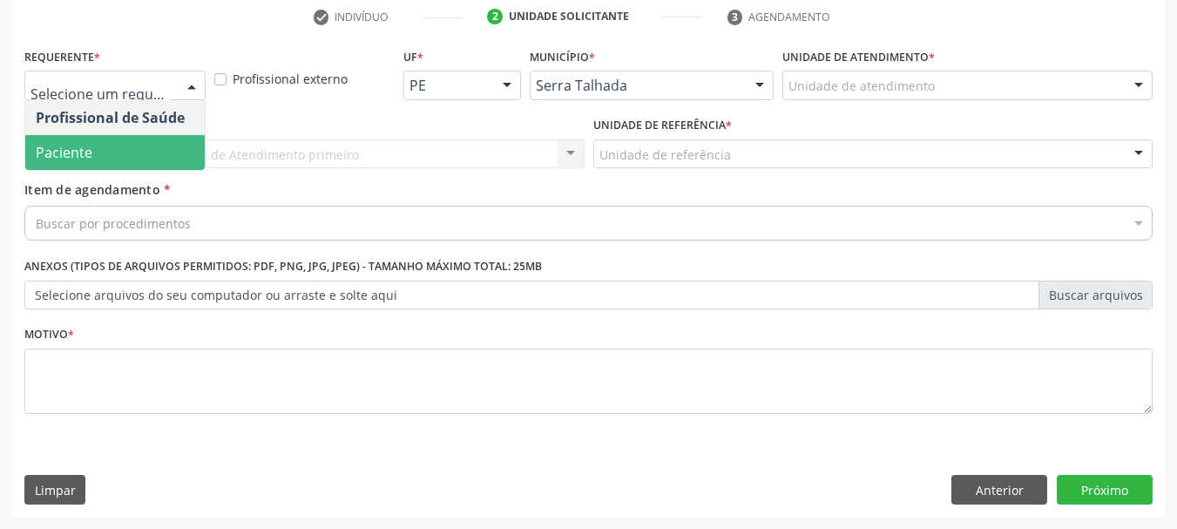
click at [116, 154] on span "Paciente" at bounding box center [114, 152] width 179 height 35
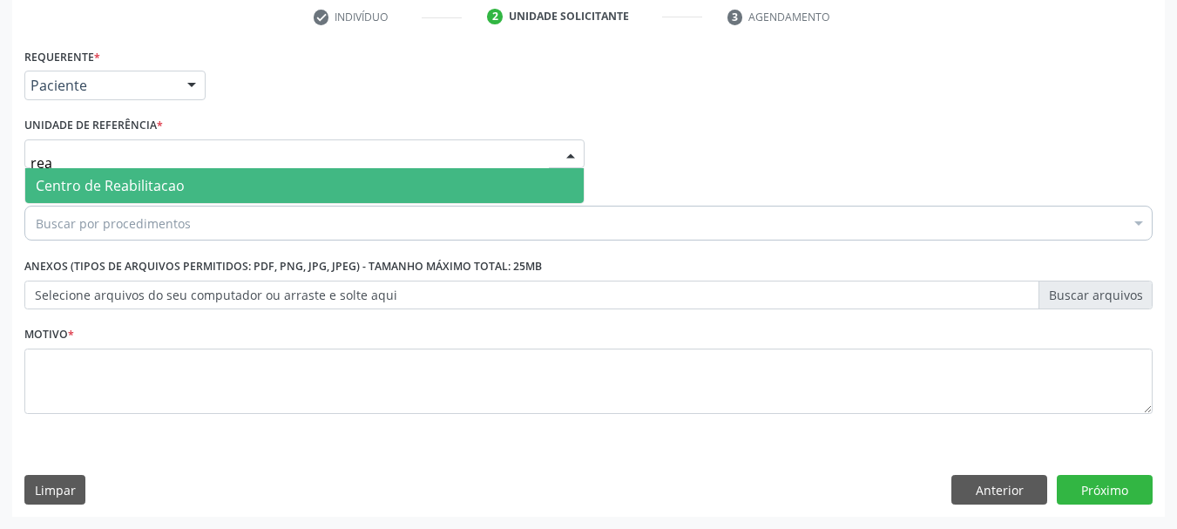
type input "reab"
click at [140, 177] on span "Centro de Reabilitacao" at bounding box center [110, 185] width 149 height 19
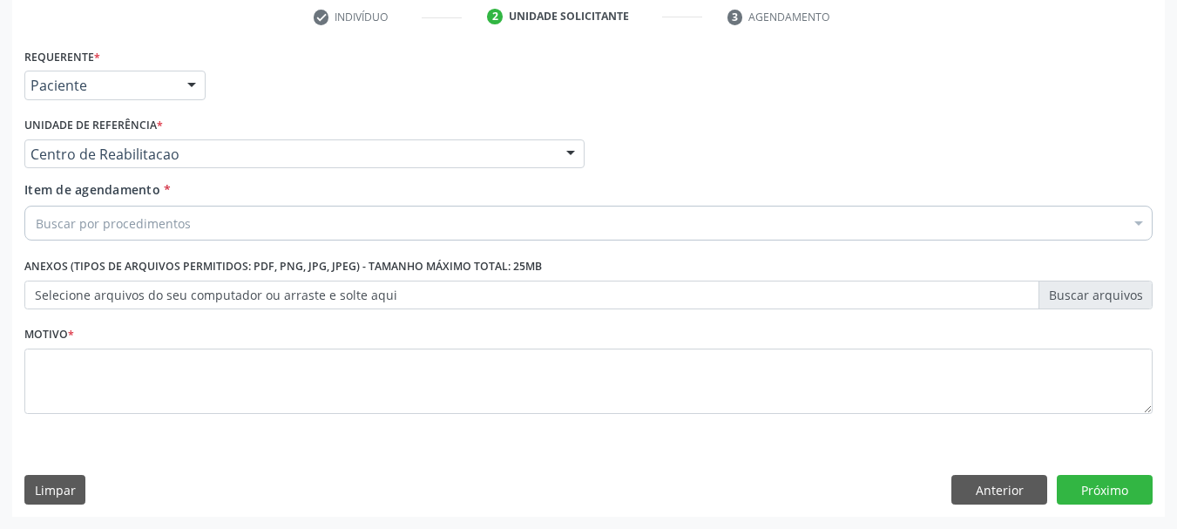
click at [188, 229] on div "Buscar por procedimentos" at bounding box center [588, 223] width 1128 height 35
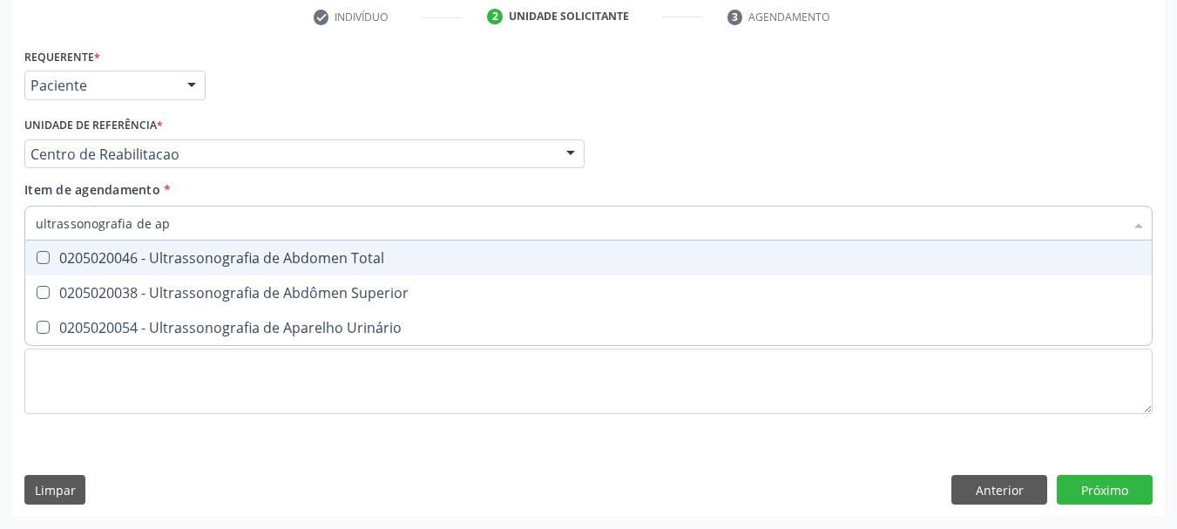
type input "ultrassonografia de apa"
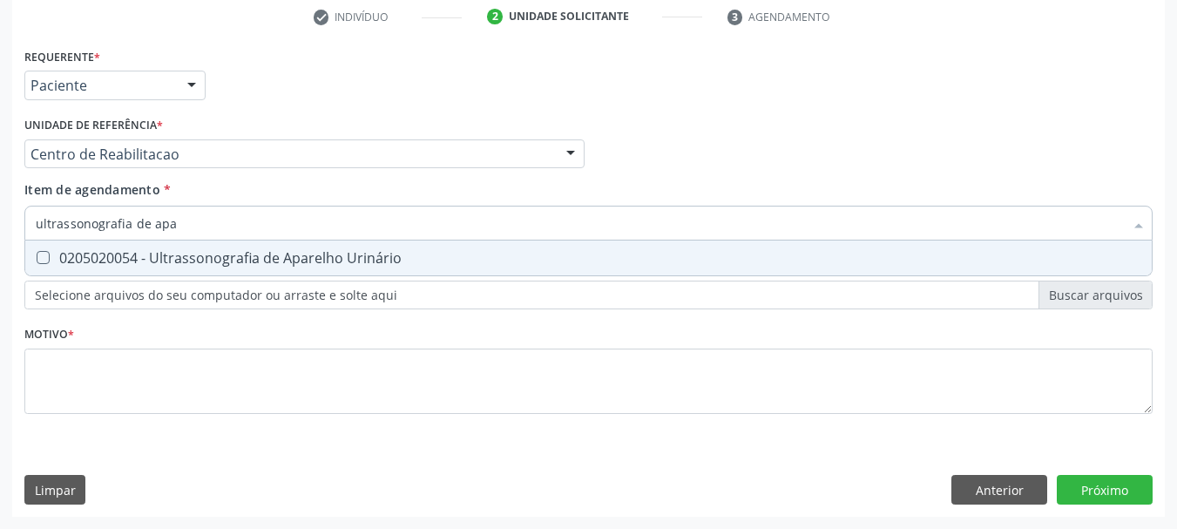
click at [196, 270] on span "0205020054 - Ultrassonografia de Aparelho Urinário" at bounding box center [588, 257] width 1126 height 35
checkbox Urinário "true"
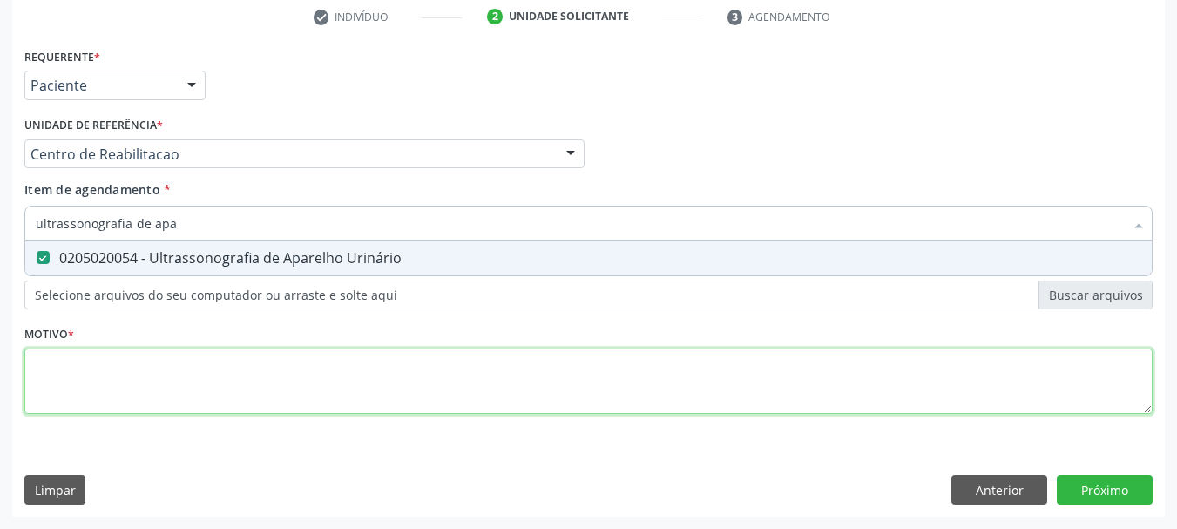
click at [172, 382] on div "Requerente * Paciente Profissional de Saúde Paciente Nenhum resultado encontrad…" at bounding box center [588, 241] width 1128 height 395
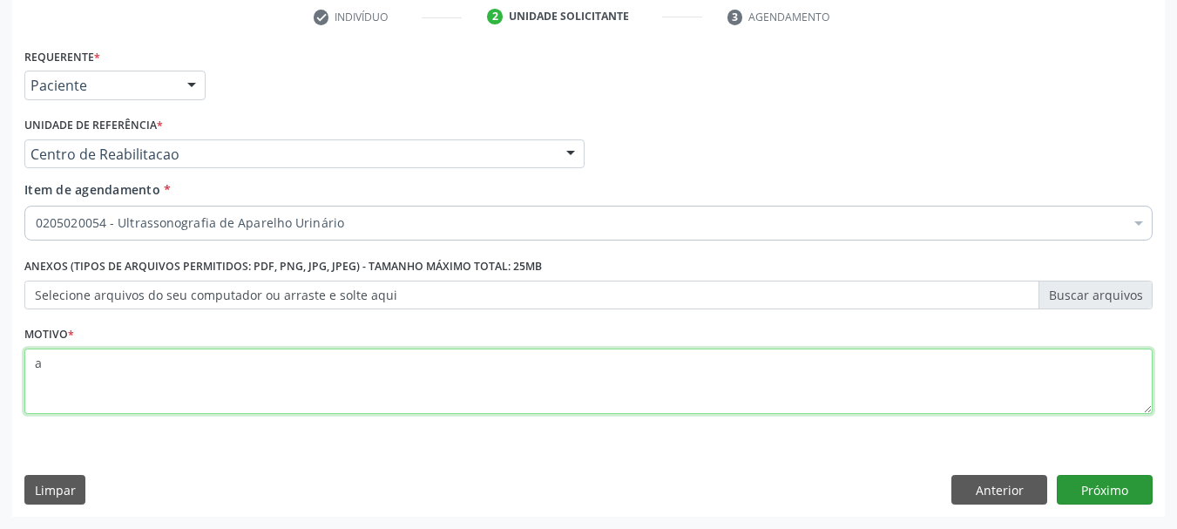
type textarea "a"
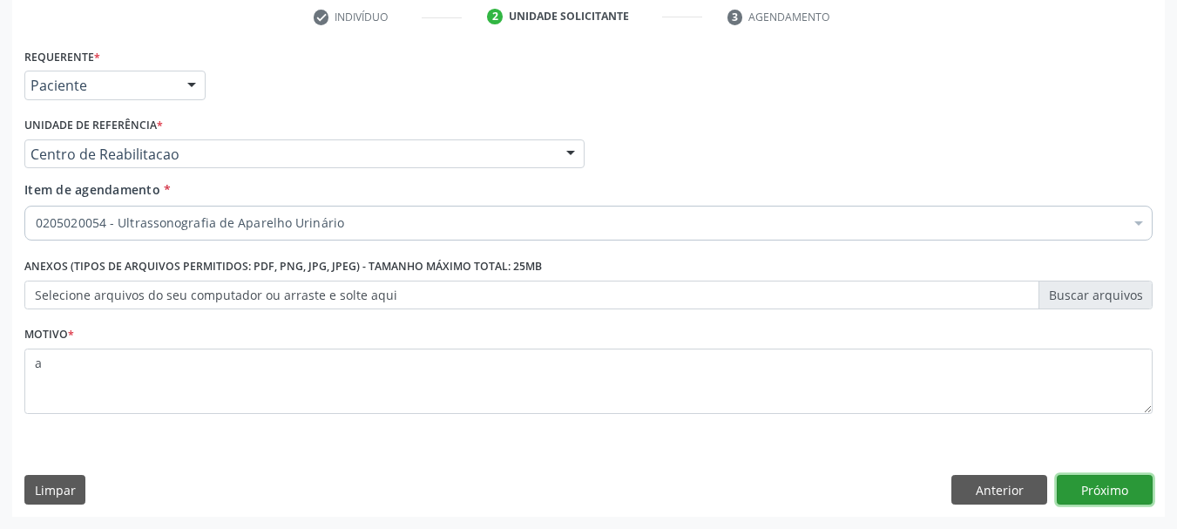
click at [1063, 485] on button "Próximo" at bounding box center [1105, 490] width 96 height 30
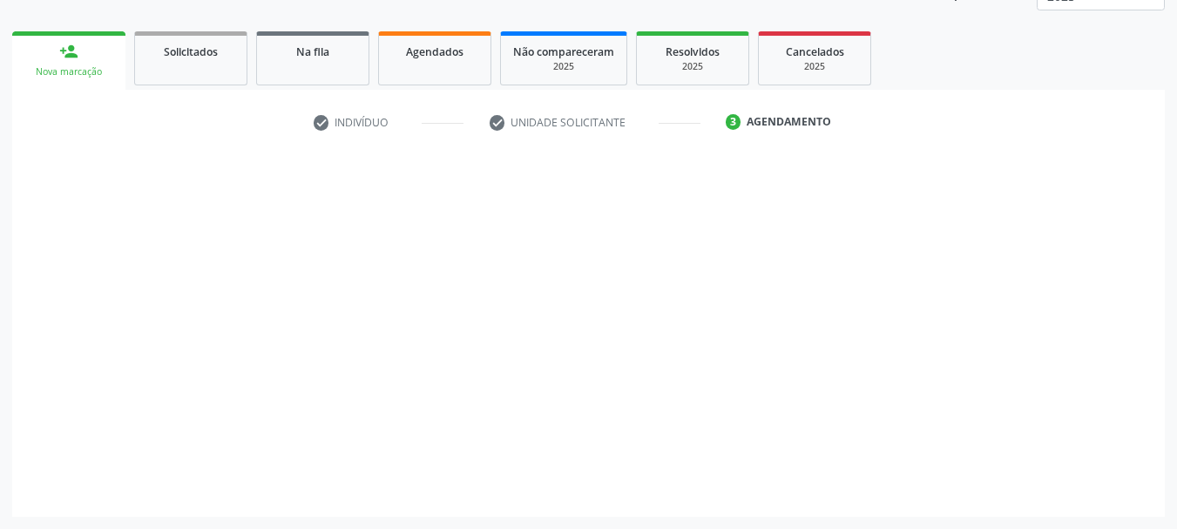
scroll to position [229, 0]
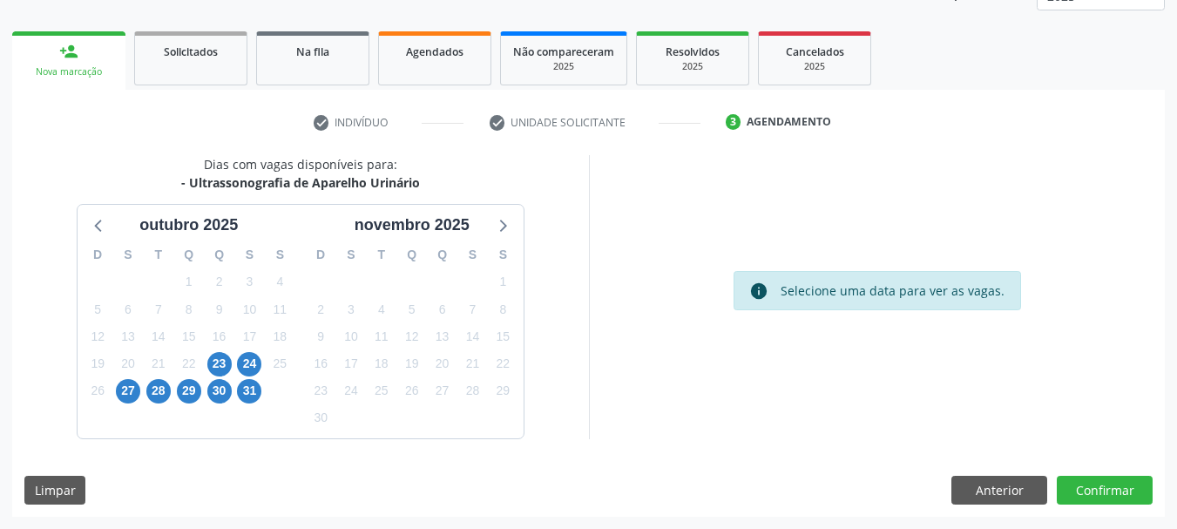
click at [208, 371] on div "23" at bounding box center [219, 363] width 24 height 27
click at [219, 365] on span "23" at bounding box center [219, 364] width 24 height 24
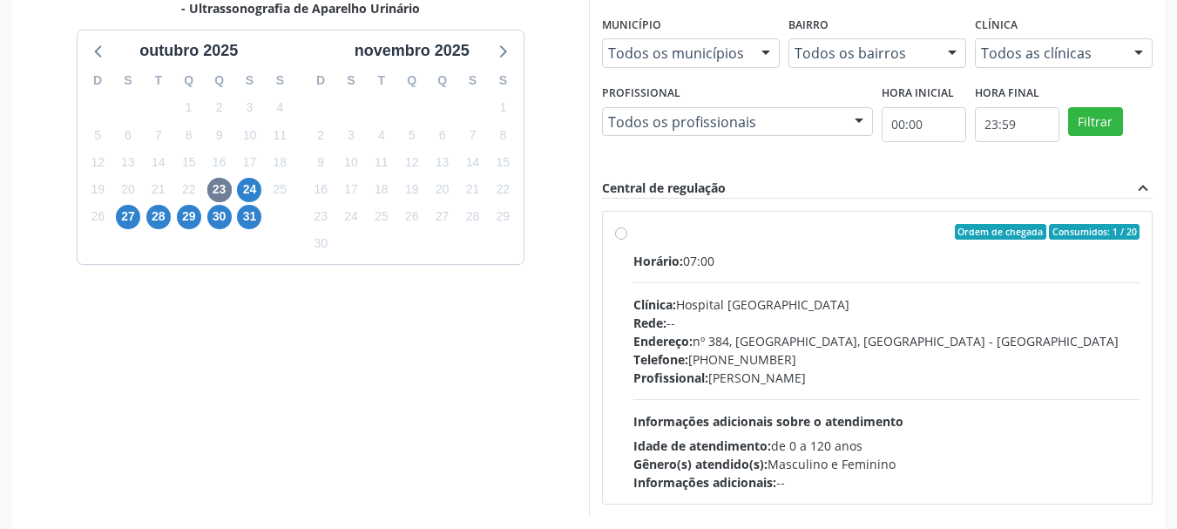
click at [666, 291] on div "Horário: 07:00 Clínica: Hospital [GEOGRAPHIC_DATA] Rede: -- Endereço: [STREET_A…" at bounding box center [886, 372] width 507 height 240
click at [627, 240] on input "Ordem de chegada Consumidos: 1 / 20 Horário: 07:00 Clínica: Hospital Sao Franci…" at bounding box center [621, 232] width 12 height 16
radio input "true"
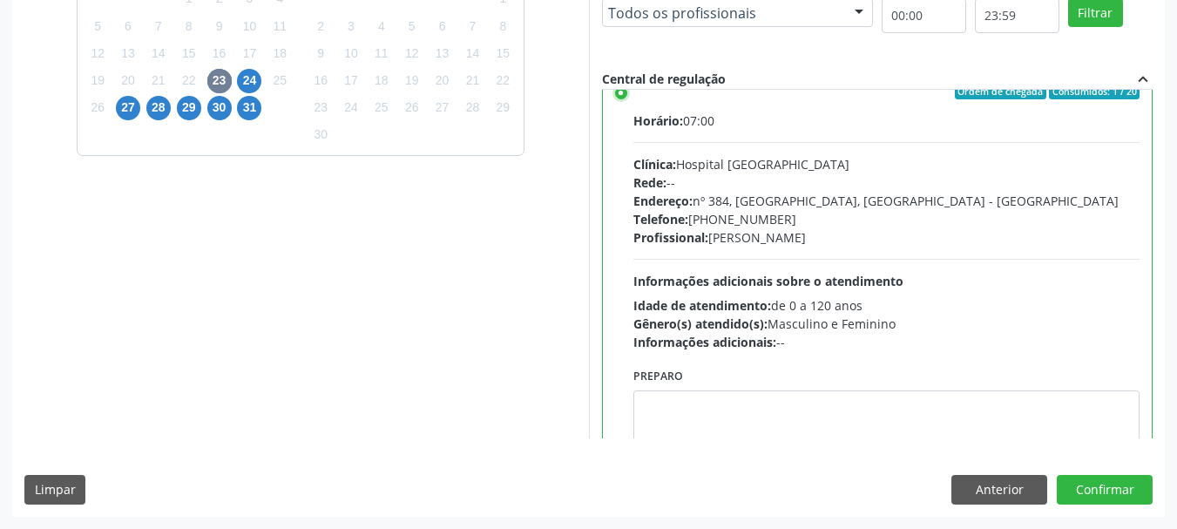
scroll to position [86, 0]
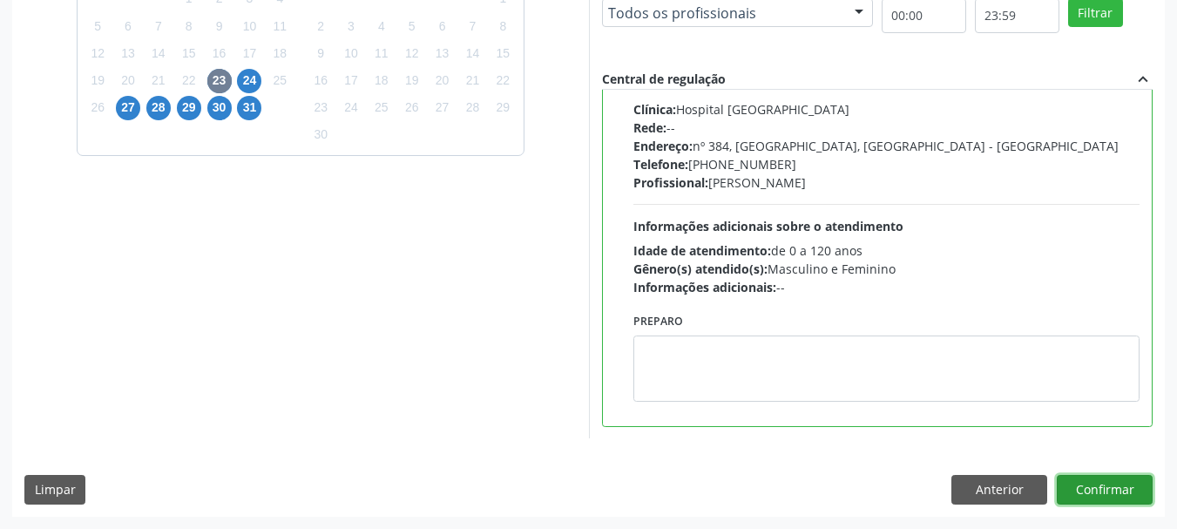
click at [1132, 477] on button "Confirmar" at bounding box center [1105, 490] width 96 height 30
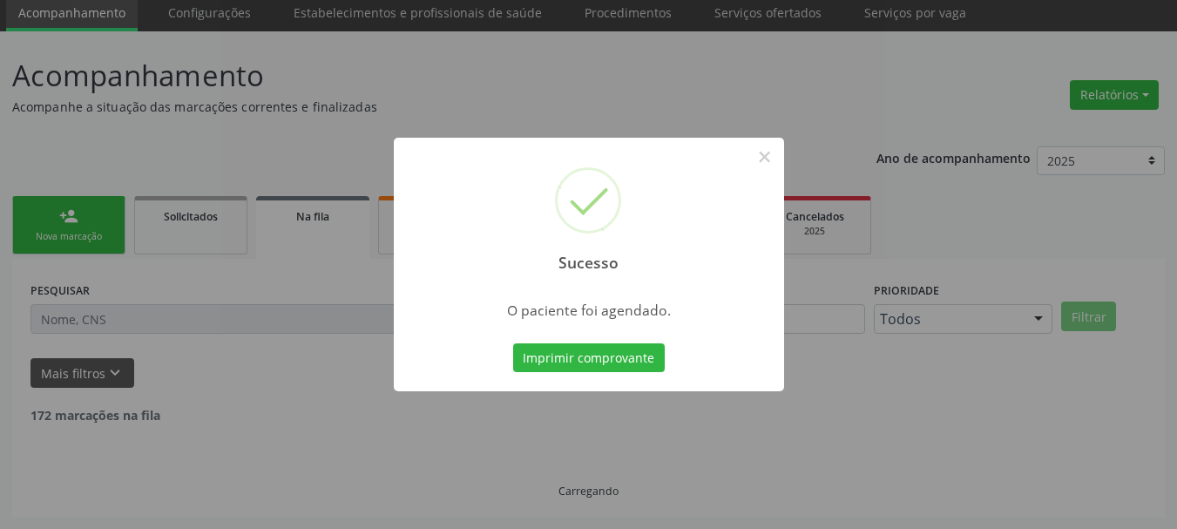
scroll to position [46, 0]
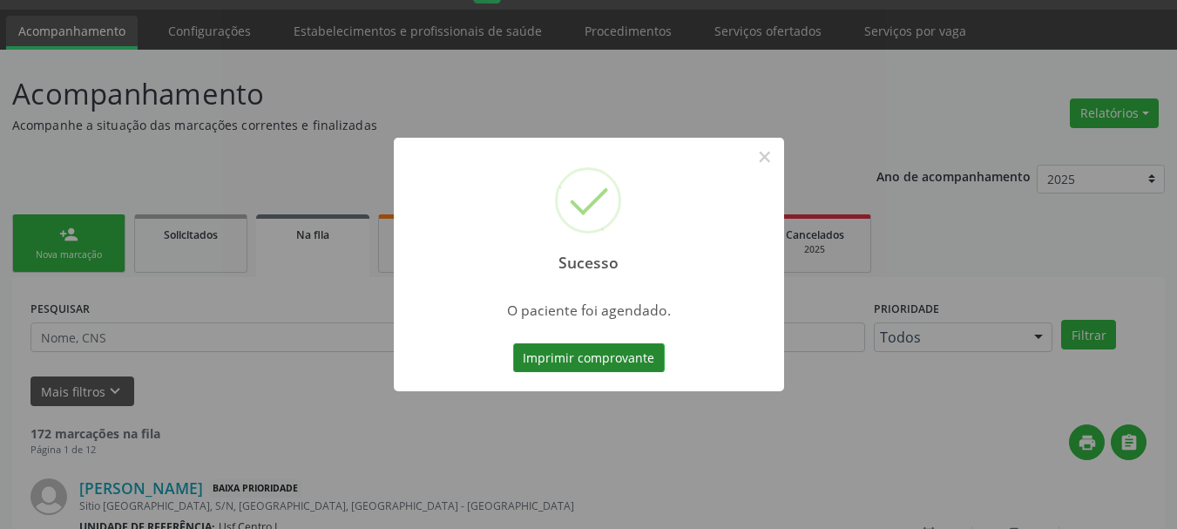
click at [625, 363] on button "Imprimir comprovante" at bounding box center [589, 358] width 152 height 30
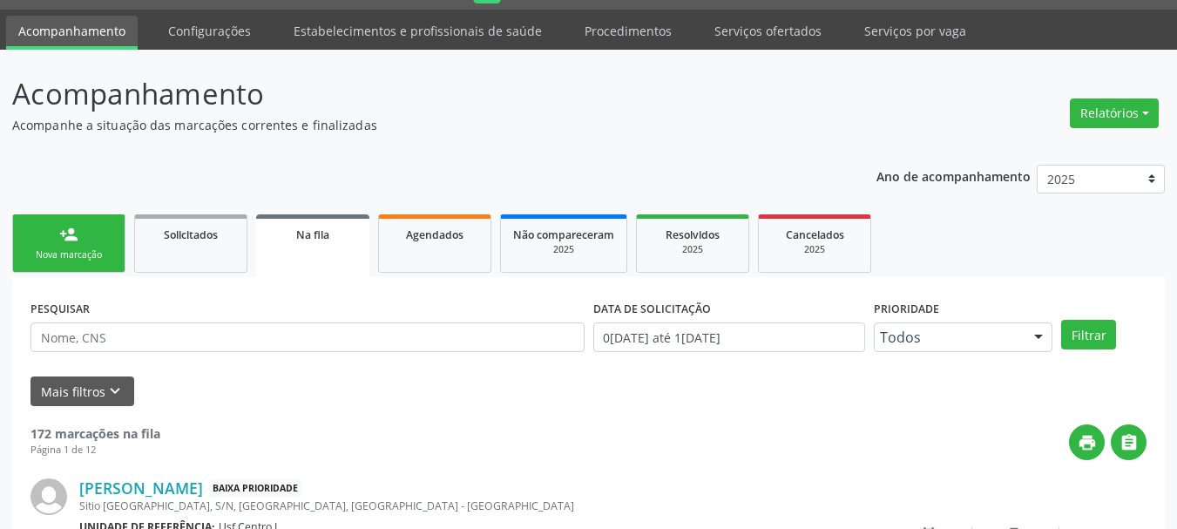
click at [36, 237] on link "person_add Nova marcação" at bounding box center [68, 243] width 113 height 58
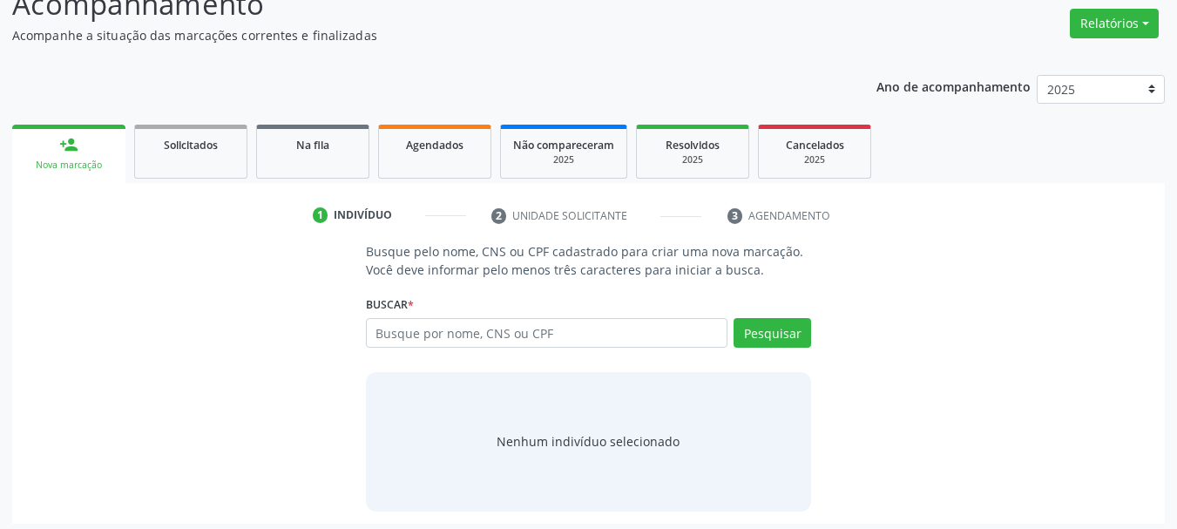
scroll to position [143, 0]
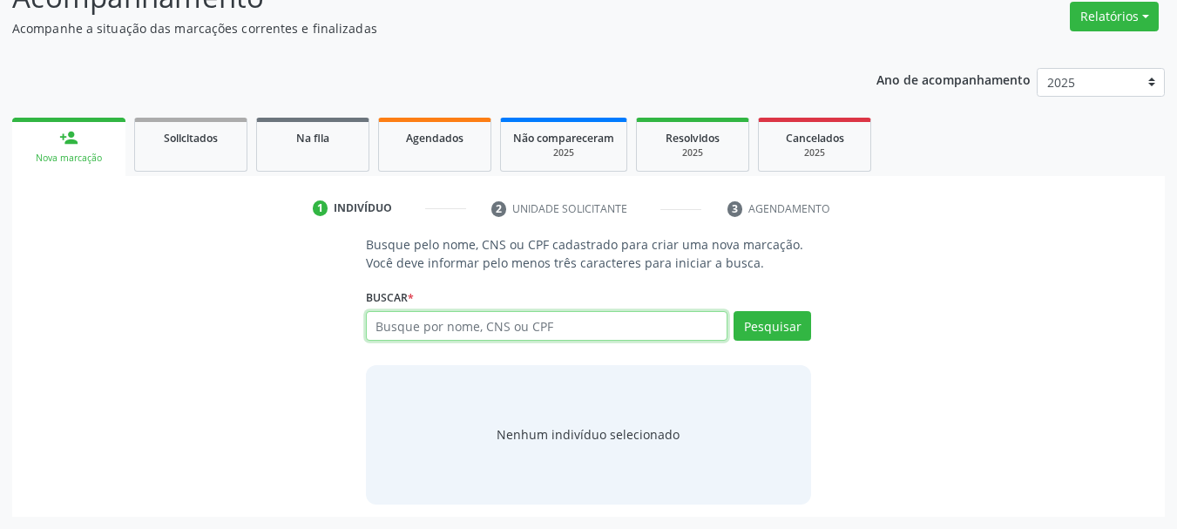
click at [408, 331] on input "text" at bounding box center [547, 326] width 362 height 30
type input "705005236670956"
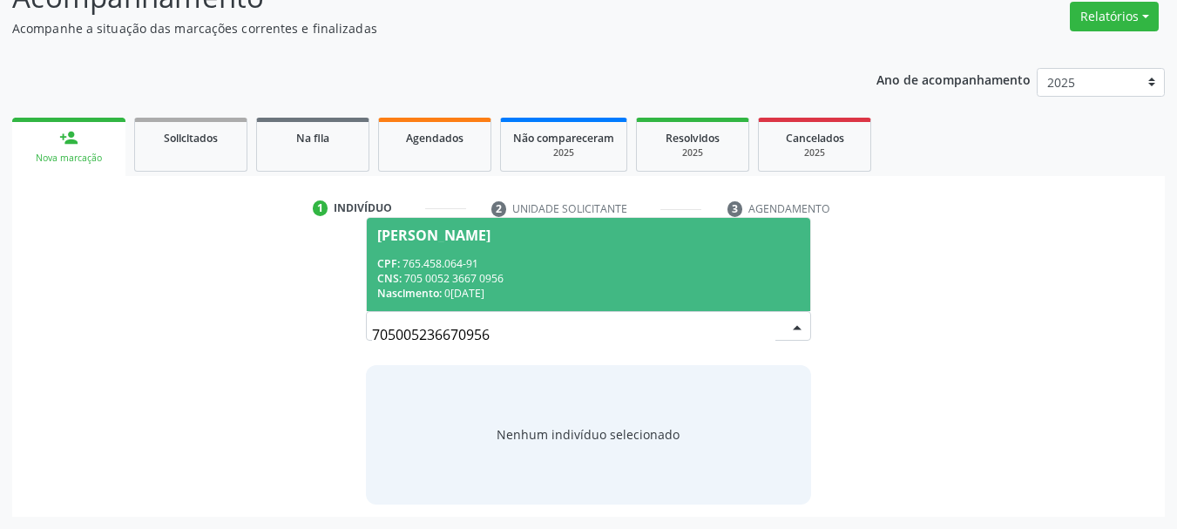
click at [535, 271] on div "CNS: 705 0052 3667 0956" at bounding box center [588, 278] width 423 height 15
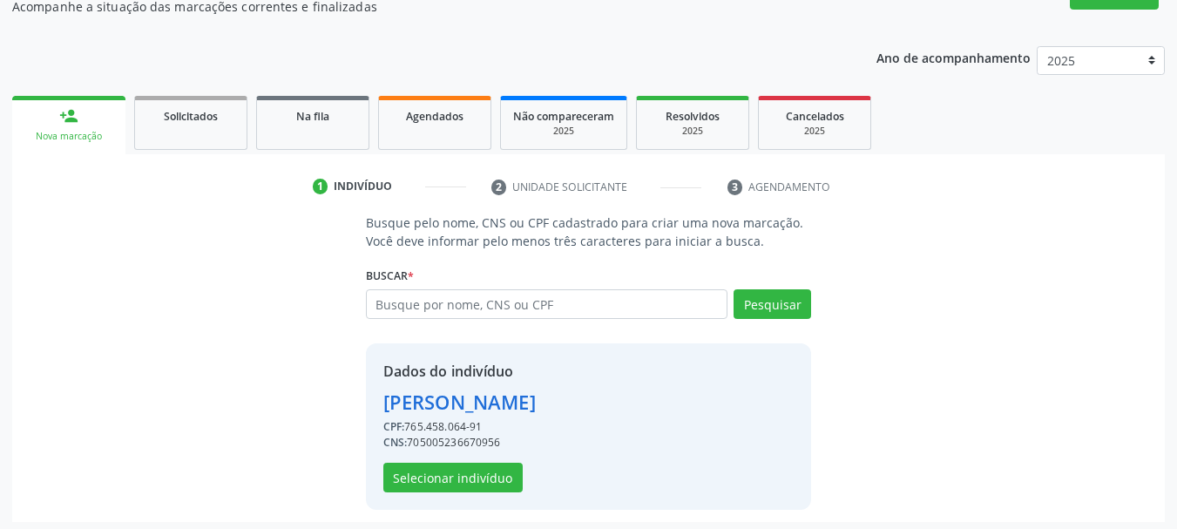
scroll to position [170, 0]
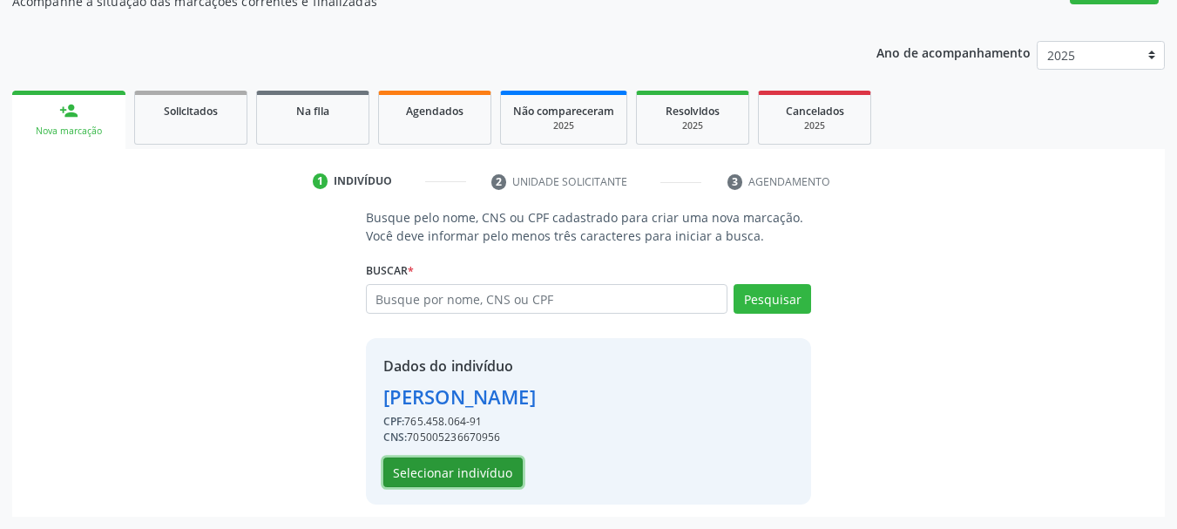
click at [487, 480] on button "Selecionar indivíduo" at bounding box center [452, 472] width 139 height 30
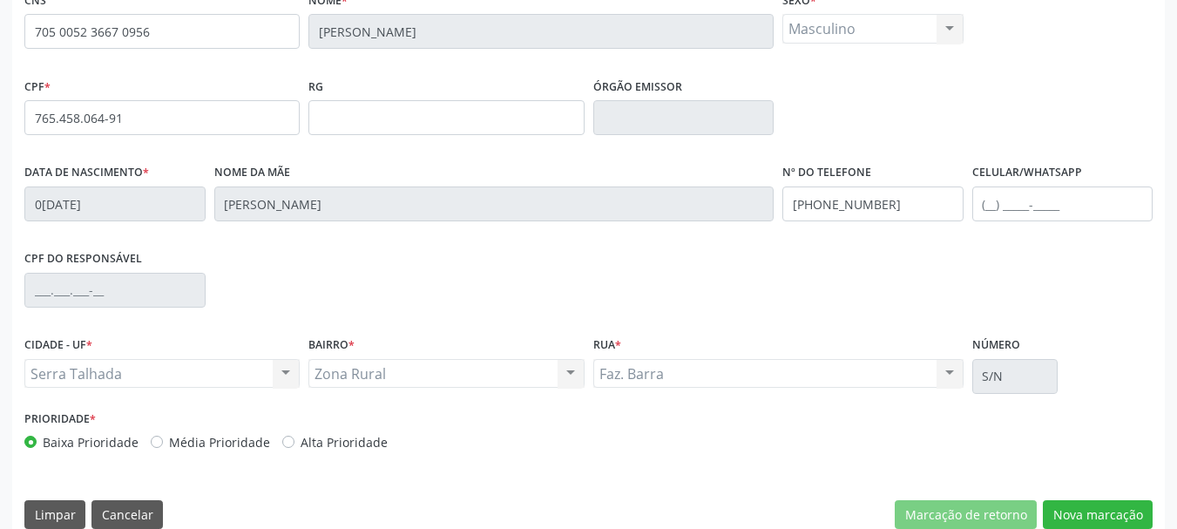
scroll to position [415, 0]
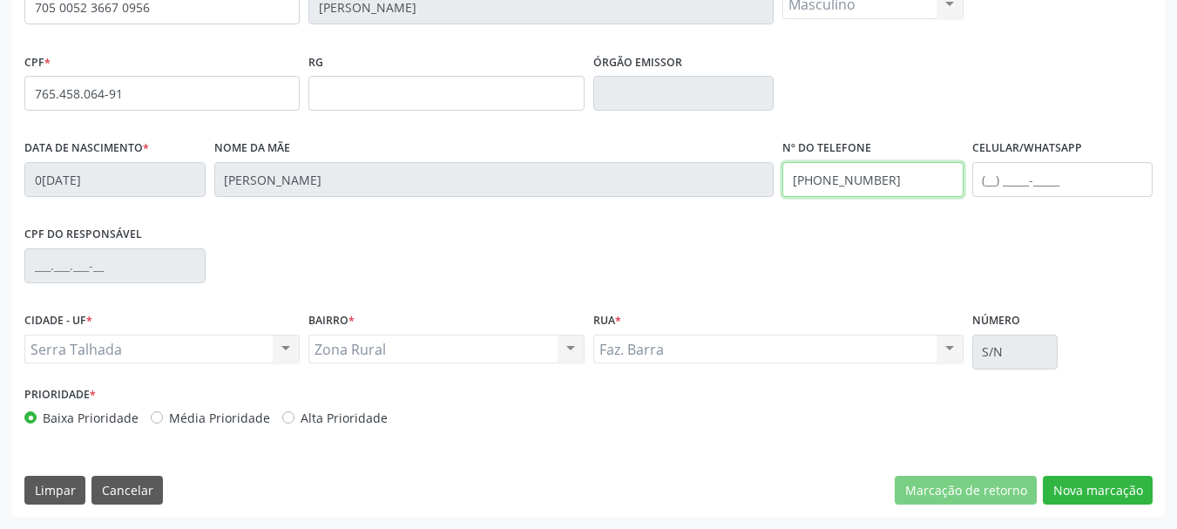
click at [901, 168] on input "(87) 98162-4593" at bounding box center [872, 179] width 181 height 35
click at [900, 166] on input "(87) 98162-4593" at bounding box center [872, 179] width 181 height 35
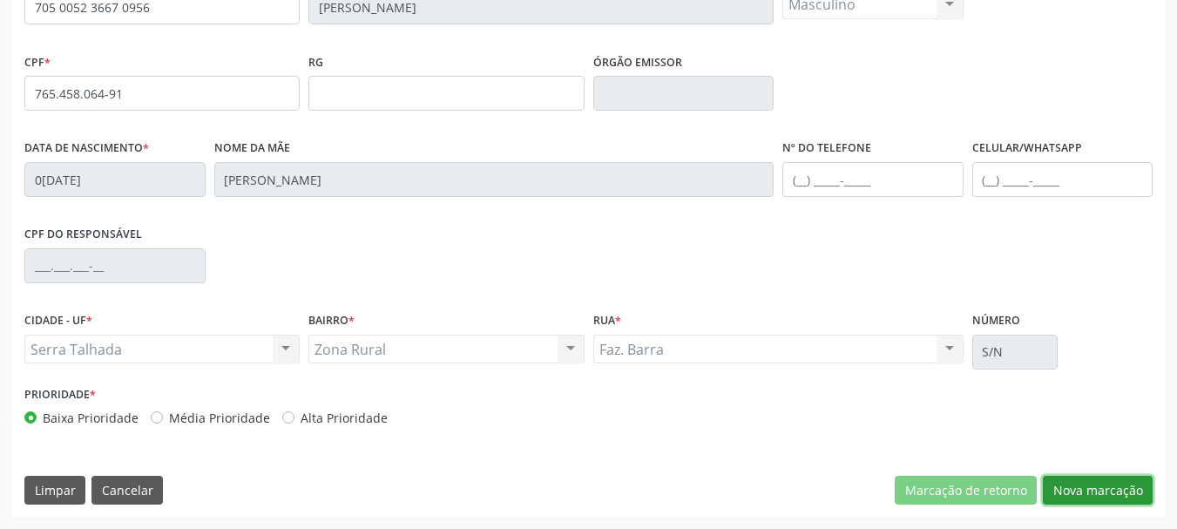
click at [1090, 484] on button "Nova marcação" at bounding box center [1098, 491] width 110 height 30
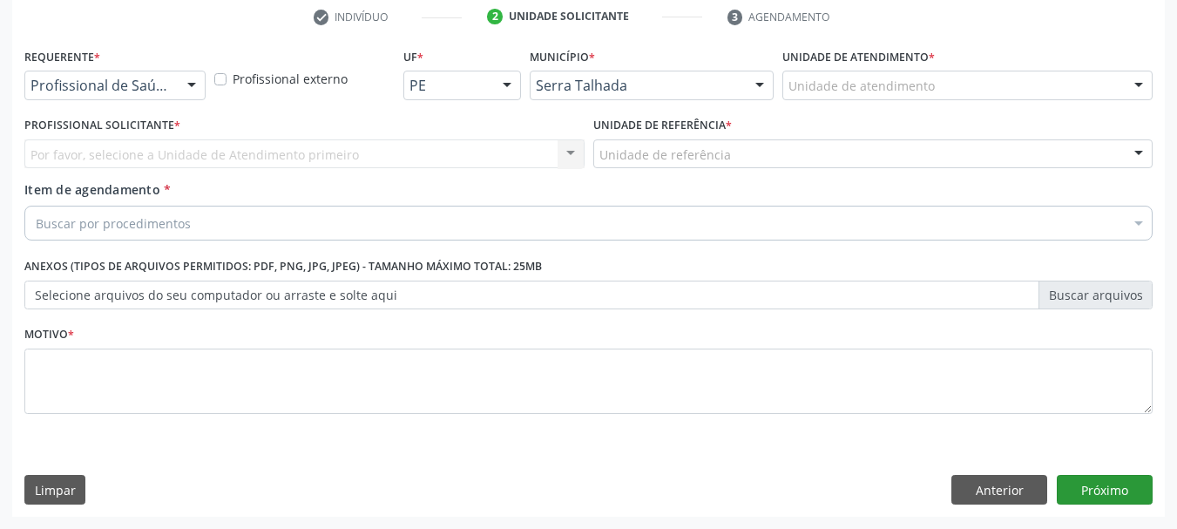
scroll to position [334, 0]
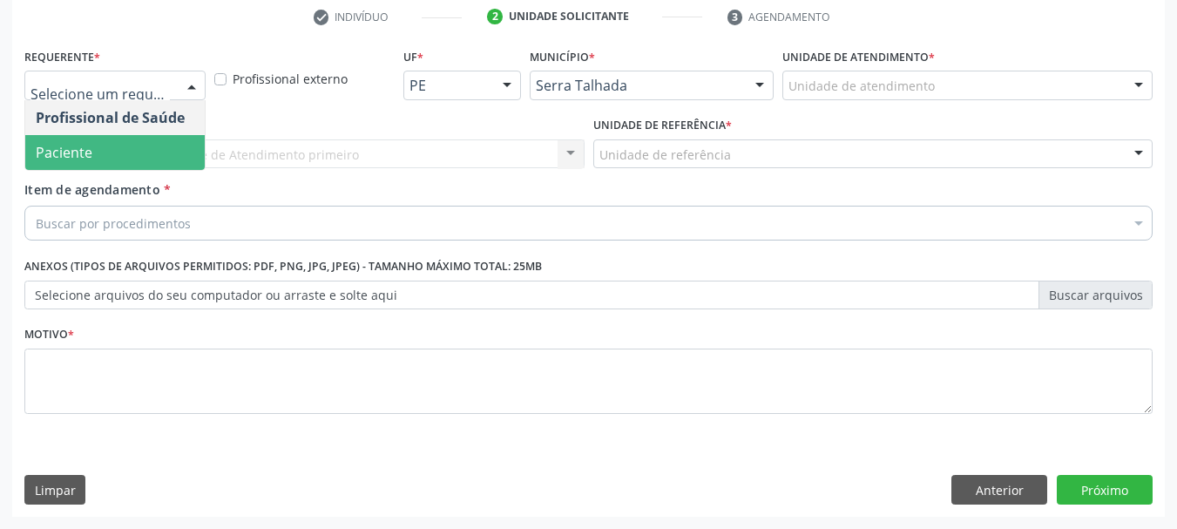
click at [78, 139] on span "Paciente" at bounding box center [114, 152] width 179 height 35
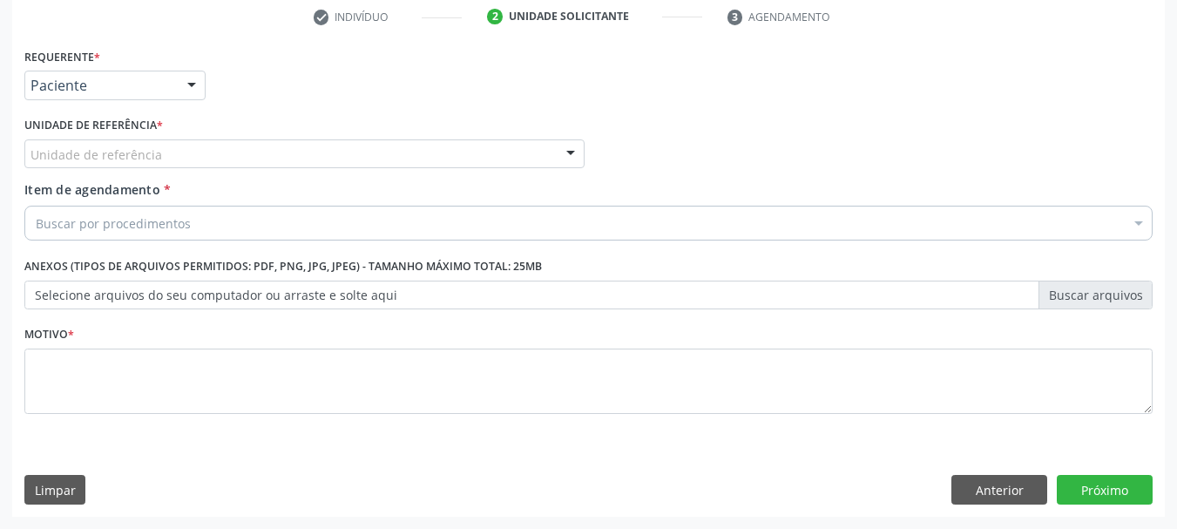
click at [78, 141] on div "Unidade de referência" at bounding box center [304, 154] width 560 height 30
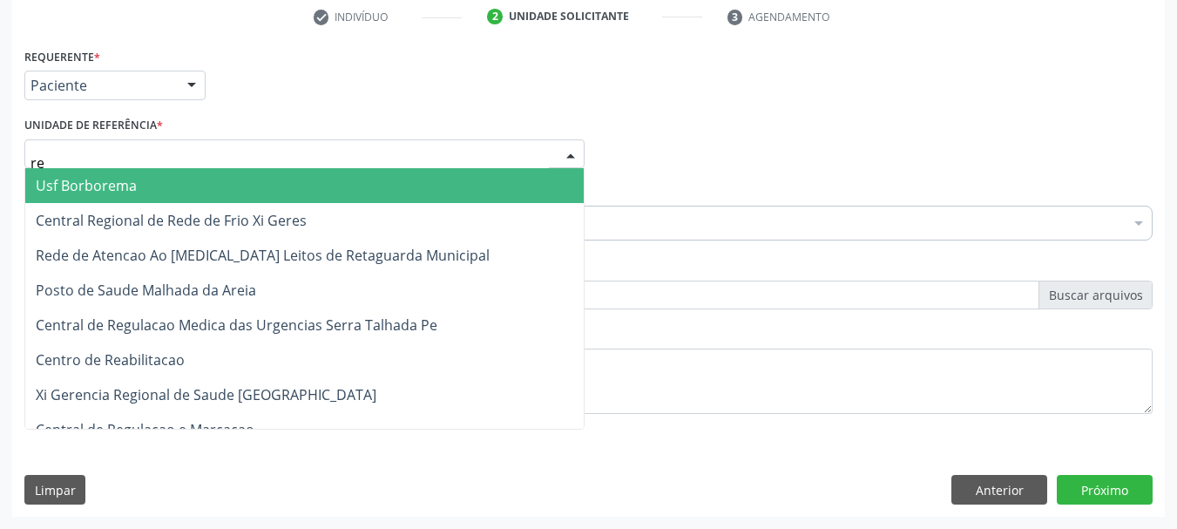
type input "rea"
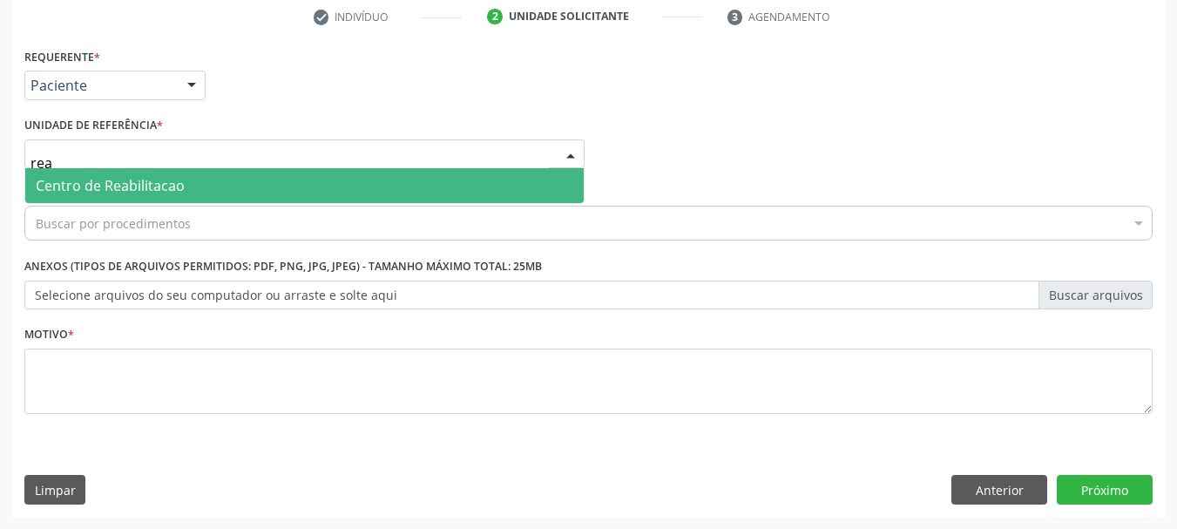
click at [93, 181] on span "Centro de Reabilitacao" at bounding box center [110, 185] width 149 height 19
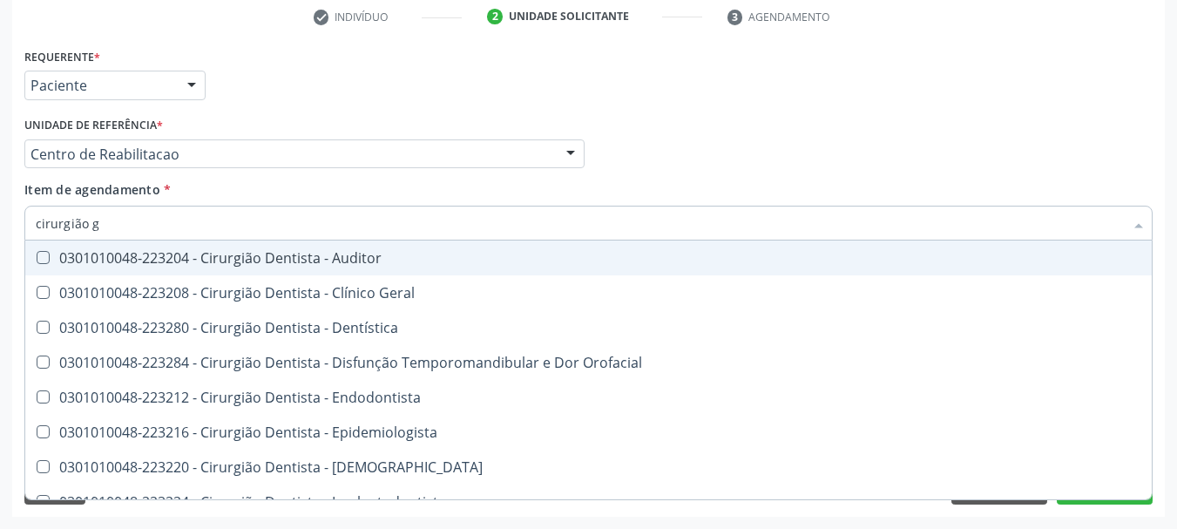
type input "cirurgião ge"
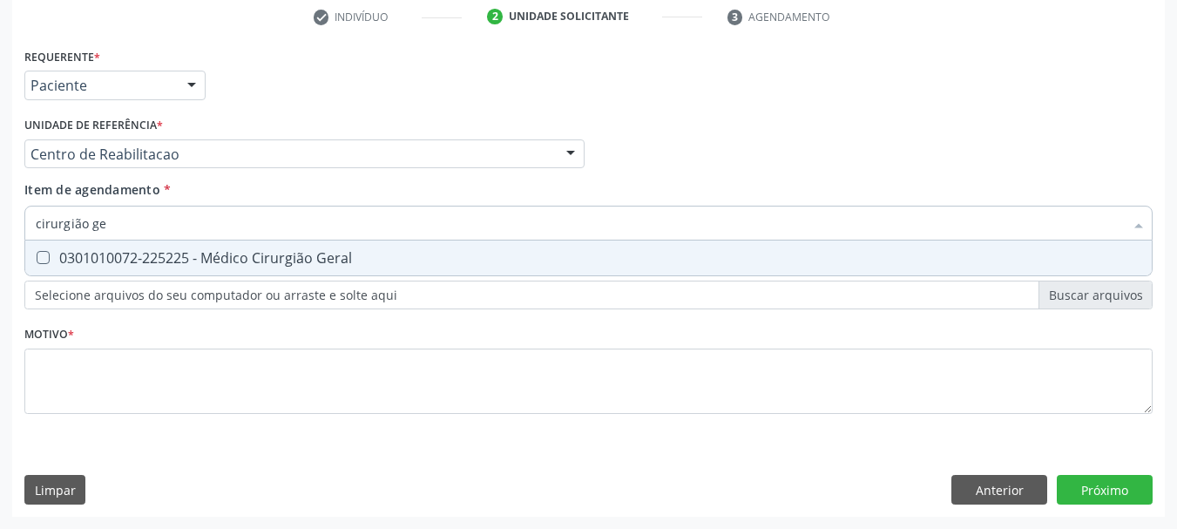
click at [112, 241] on span "0301010072-225225 - Médico Cirurgião Geral" at bounding box center [588, 257] width 1126 height 35
checkbox Geral "true"
click at [113, 346] on div "Requerente * Paciente Profissional de Saúde Paciente Nenhum resultado encontrad…" at bounding box center [588, 241] width 1128 height 395
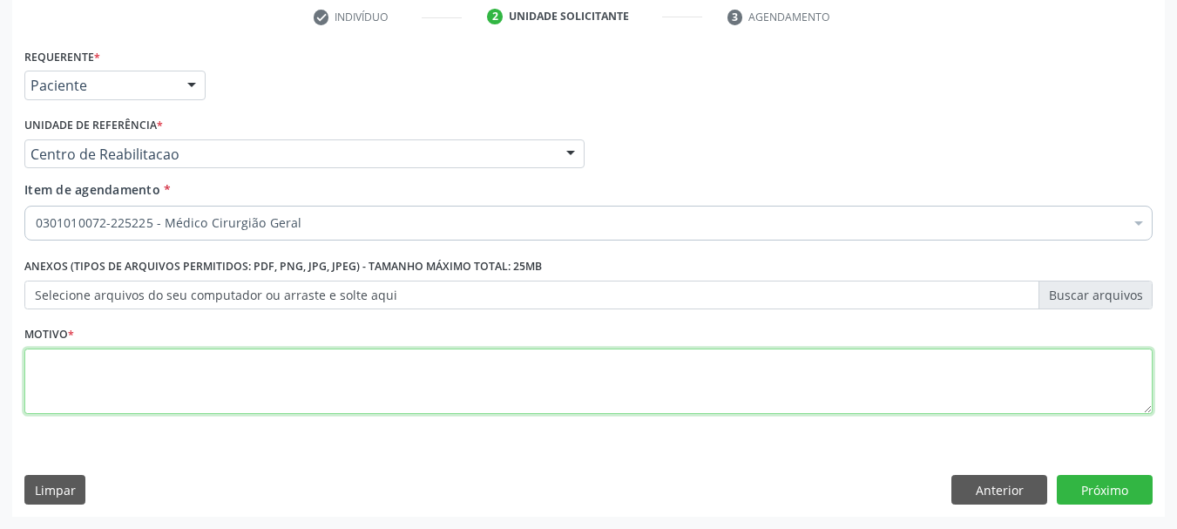
click at [112, 371] on textarea at bounding box center [588, 381] width 1128 height 66
type textarea "a"
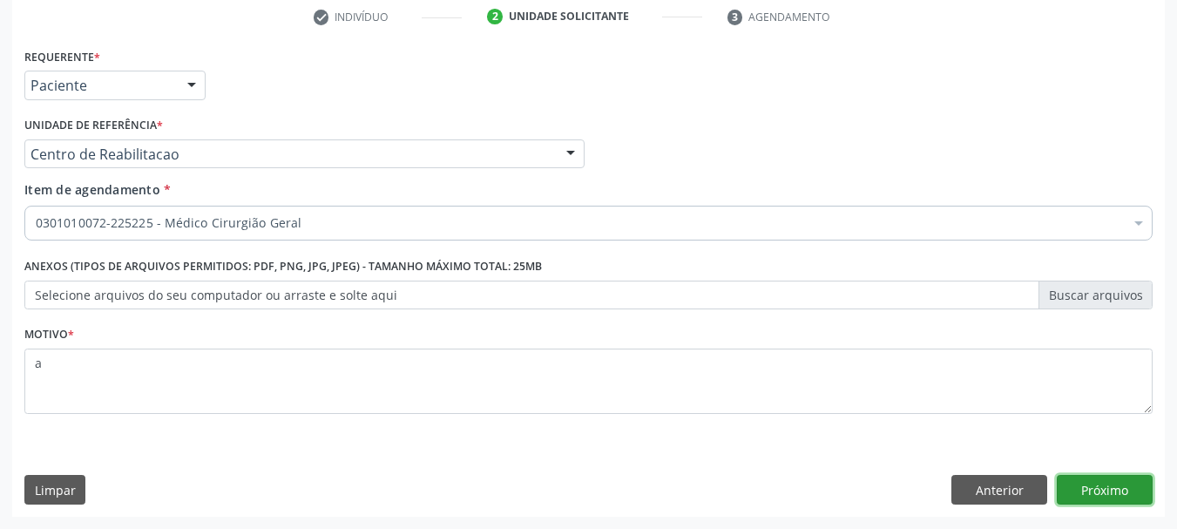
click at [1096, 485] on button "Próximo" at bounding box center [1105, 490] width 96 height 30
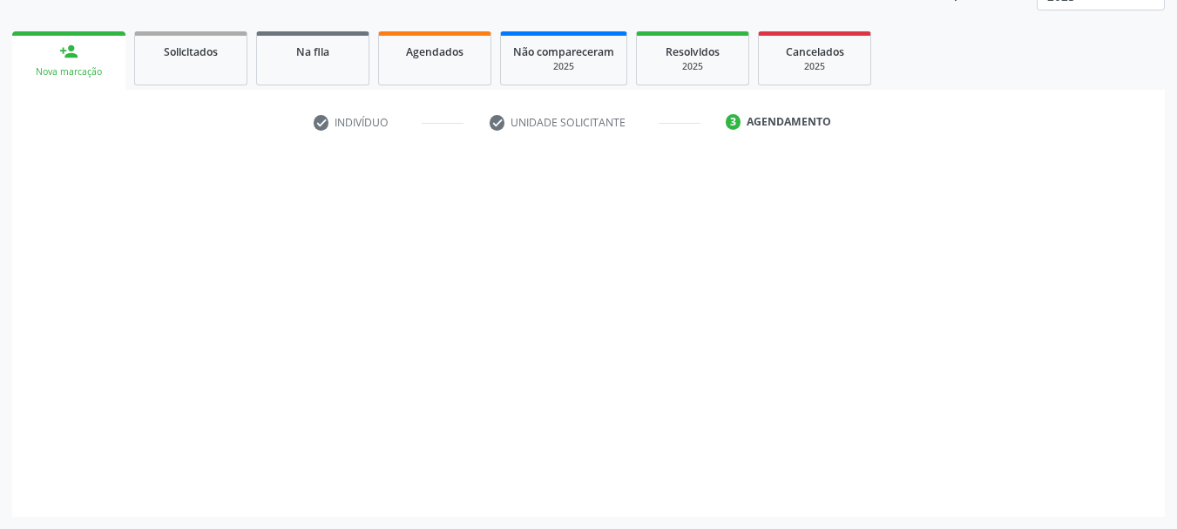
scroll to position [229, 0]
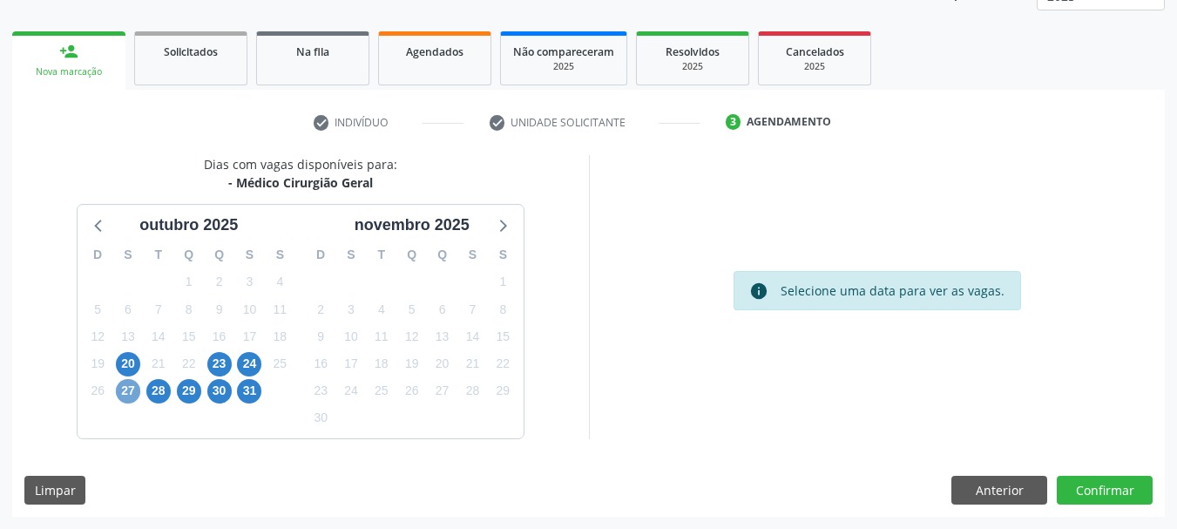
click at [136, 391] on span "27" at bounding box center [128, 391] width 24 height 24
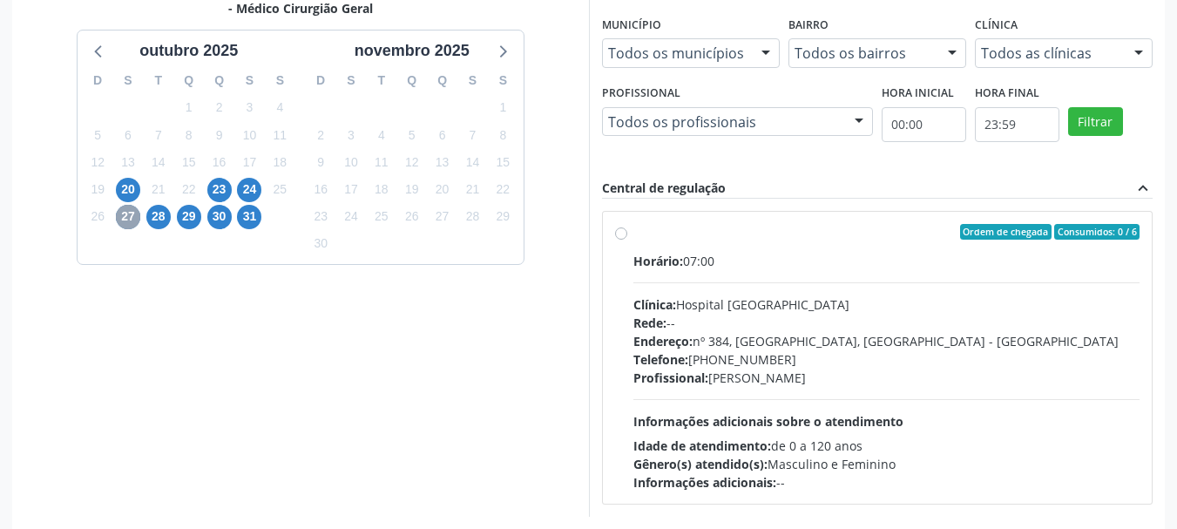
scroll to position [481, 0]
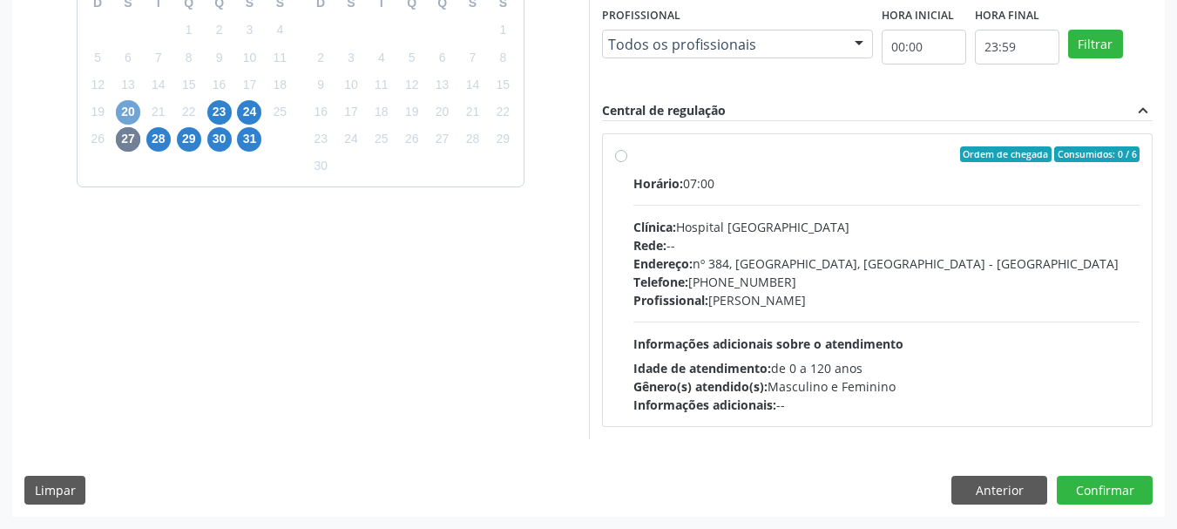
click at [118, 110] on span "20" at bounding box center [128, 112] width 24 height 24
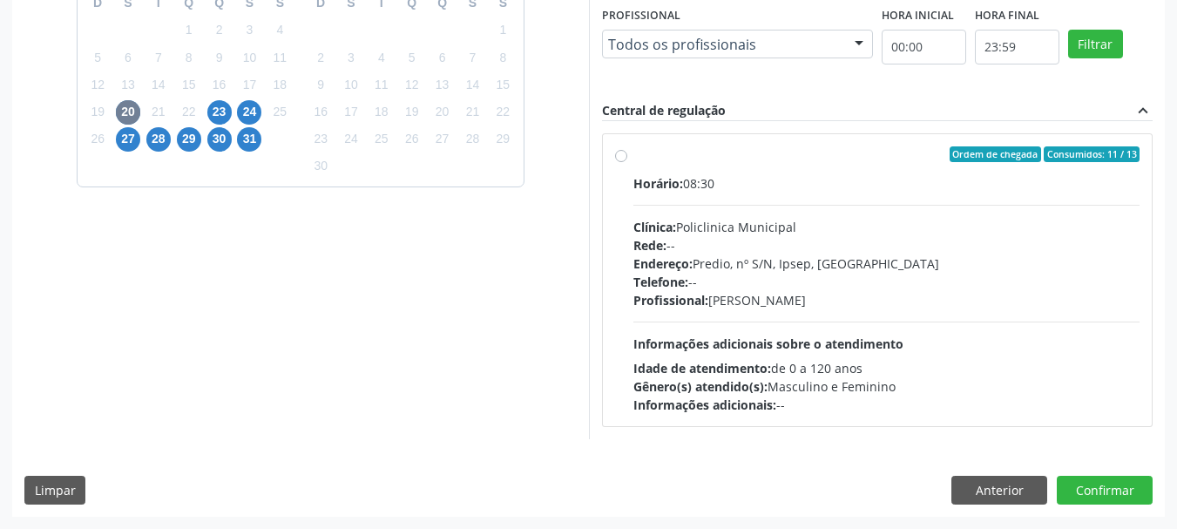
click at [707, 246] on div "Rede: --" at bounding box center [886, 245] width 507 height 18
click at [627, 162] on input "Ordem de chegada Consumidos: 11 / 13 Horário: 08:30 Clínica: Policlinica Munici…" at bounding box center [621, 154] width 12 height 16
radio input "true"
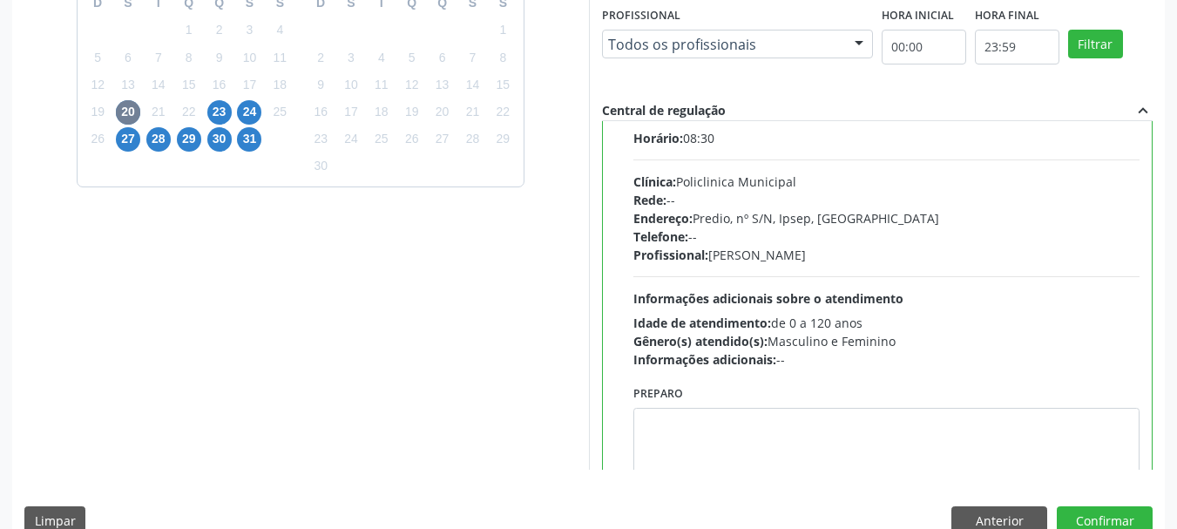
scroll to position [86, 0]
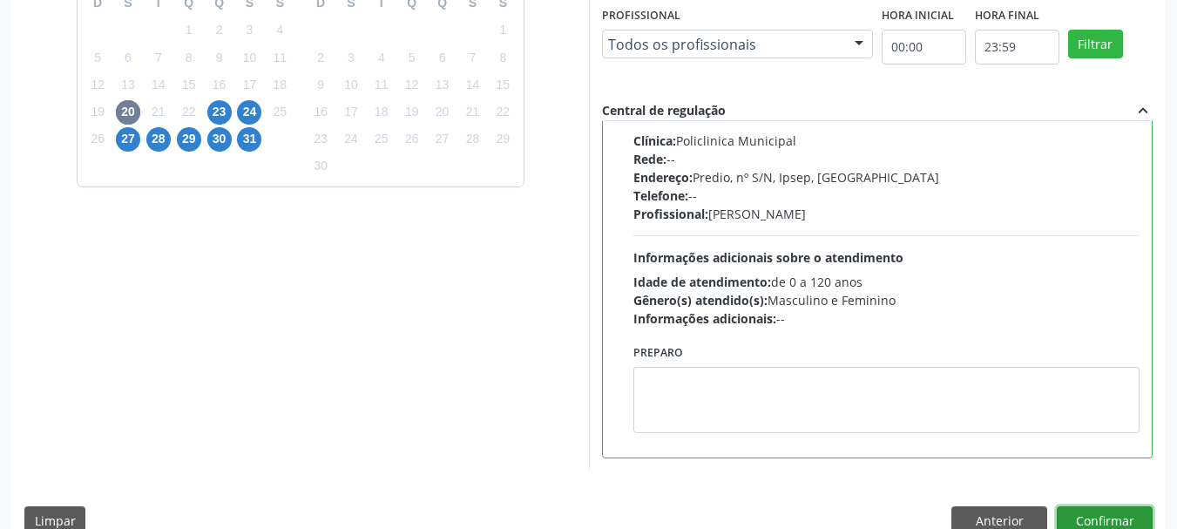
click at [1117, 518] on button "Confirmar" at bounding box center [1105, 521] width 96 height 30
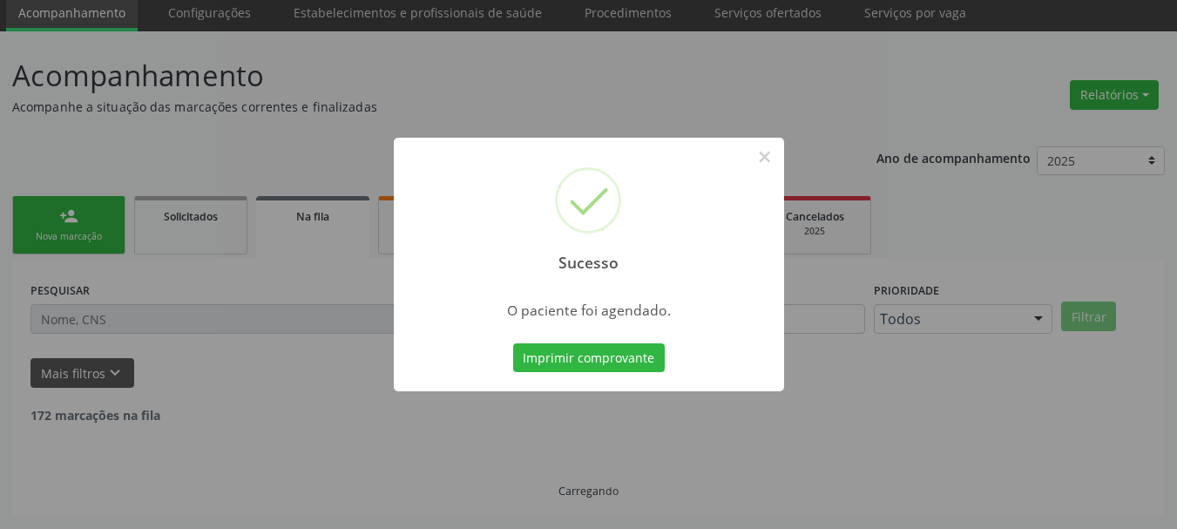
scroll to position [46, 0]
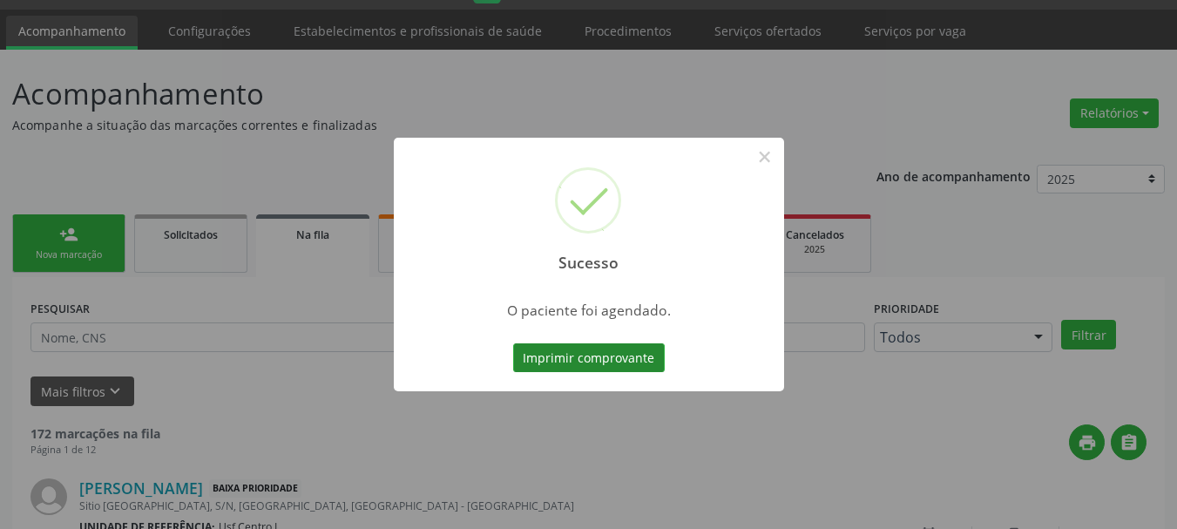
click at [577, 370] on button "Imprimir comprovante" at bounding box center [589, 358] width 152 height 30
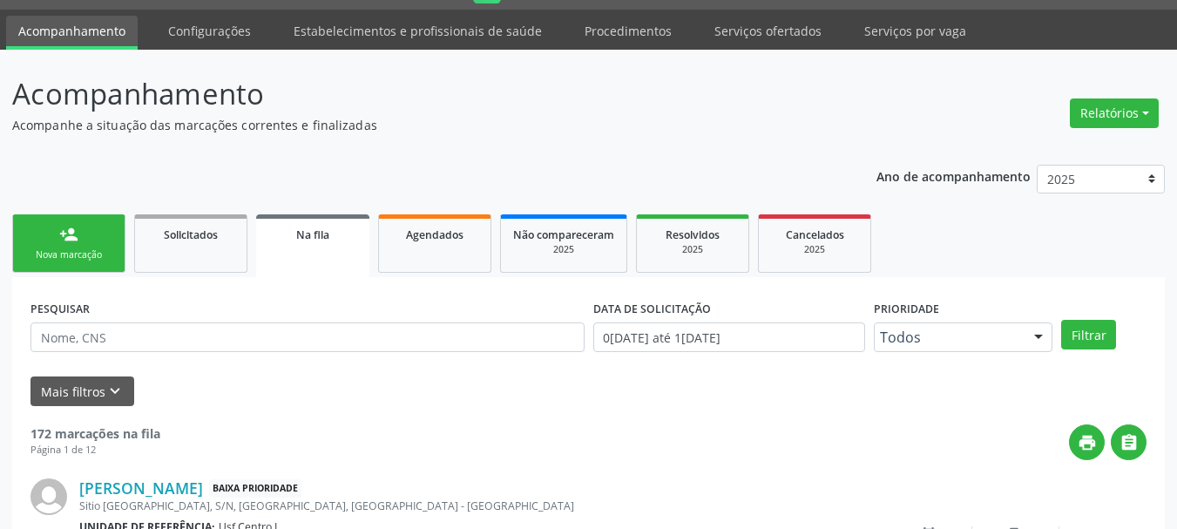
click at [67, 227] on div "person_add" at bounding box center [68, 234] width 19 height 19
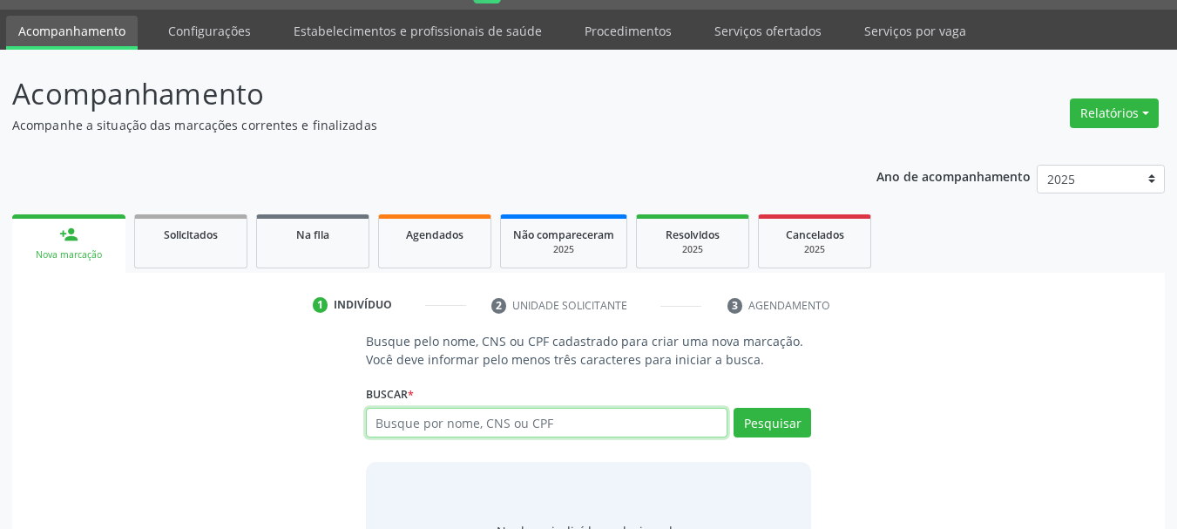
click at [428, 429] on input "text" at bounding box center [547, 423] width 362 height 30
type input "8980037411781241"
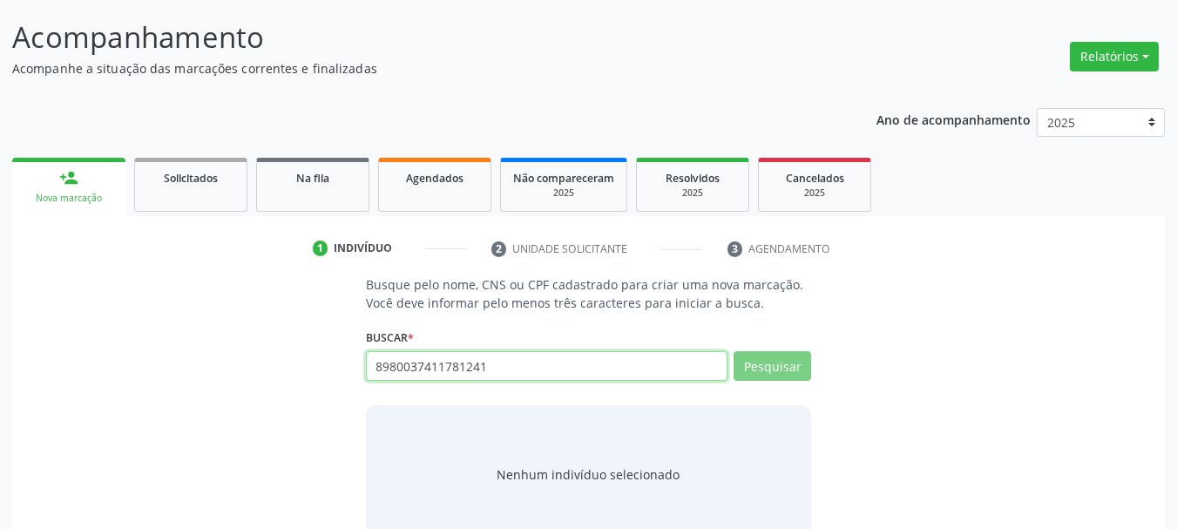
scroll to position [143, 0]
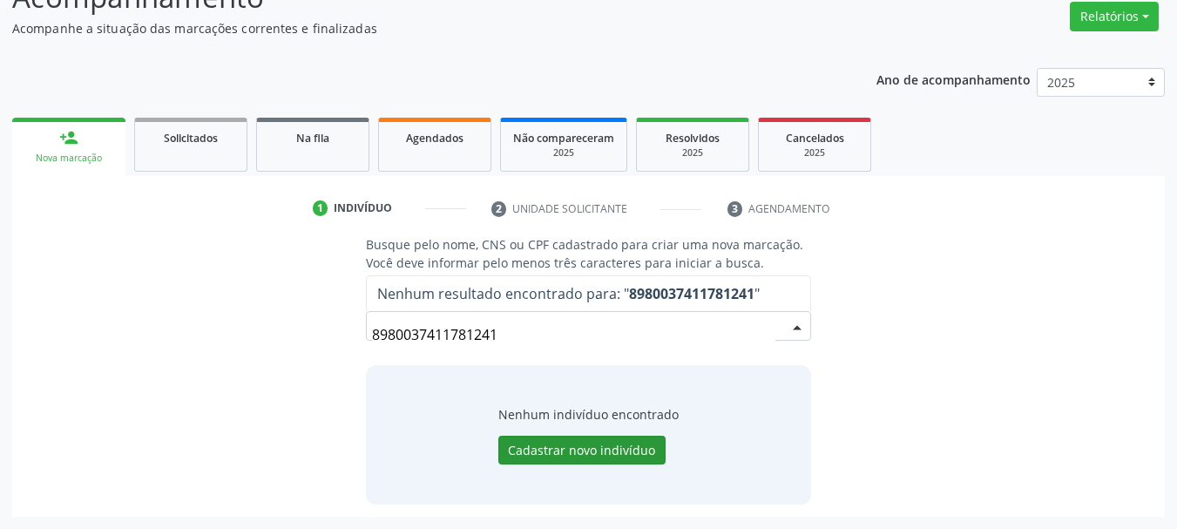
drag, startPoint x: 752, startPoint y: 327, endPoint x: 612, endPoint y: 451, distance: 186.9
click at [612, 451] on div "Busque pelo nome, CNS ou CPF cadastrado para criar uma nova marcação. Você deve…" at bounding box center [589, 369] width 470 height 268
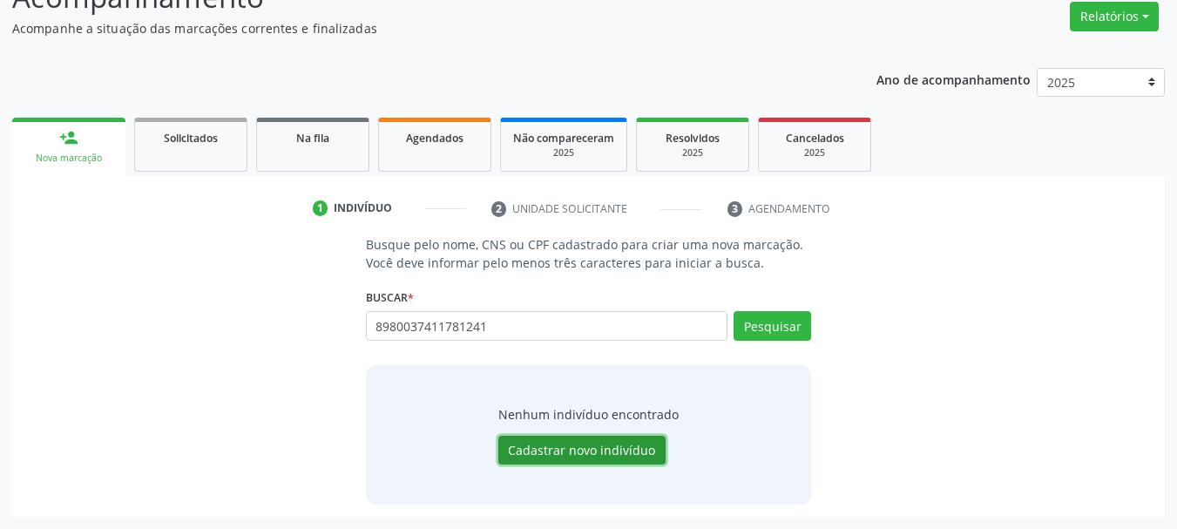
click at [612, 451] on button "Cadastrar novo indivíduo" at bounding box center [581, 450] width 167 height 30
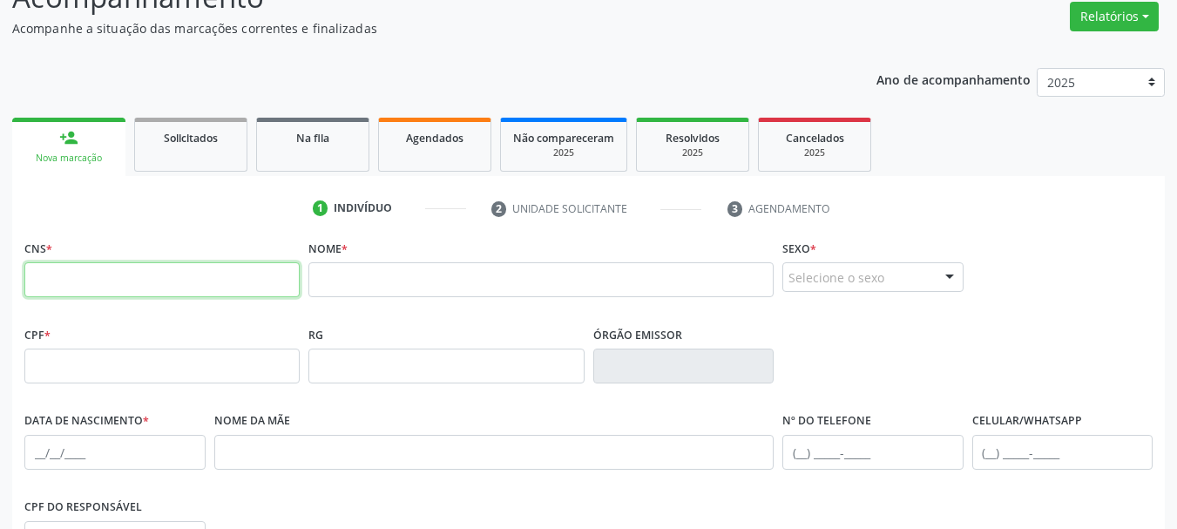
click at [269, 282] on input "text" at bounding box center [161, 279] width 275 height 35
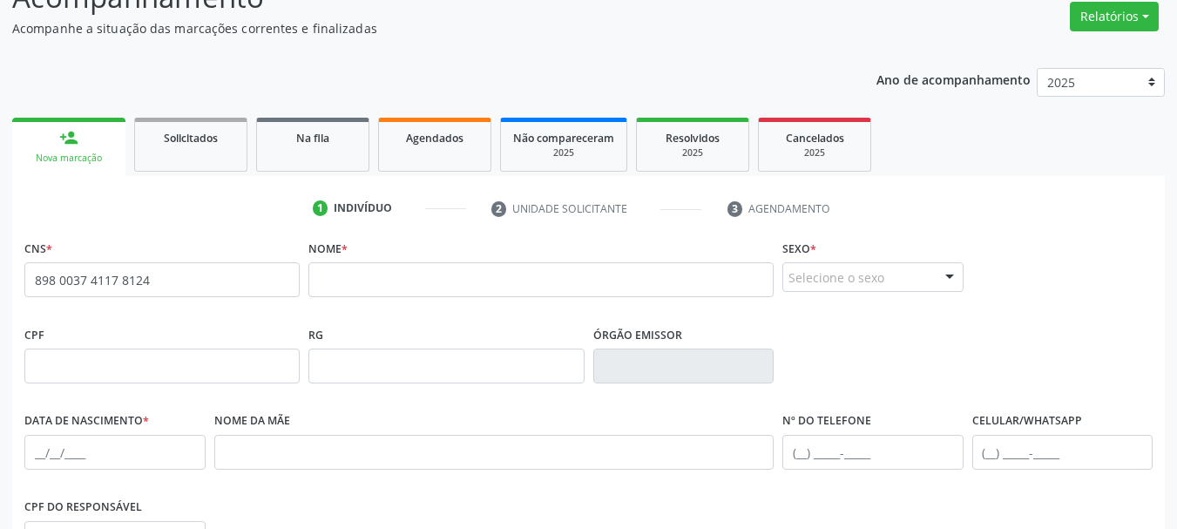
type input "898 0037 4117 8124"
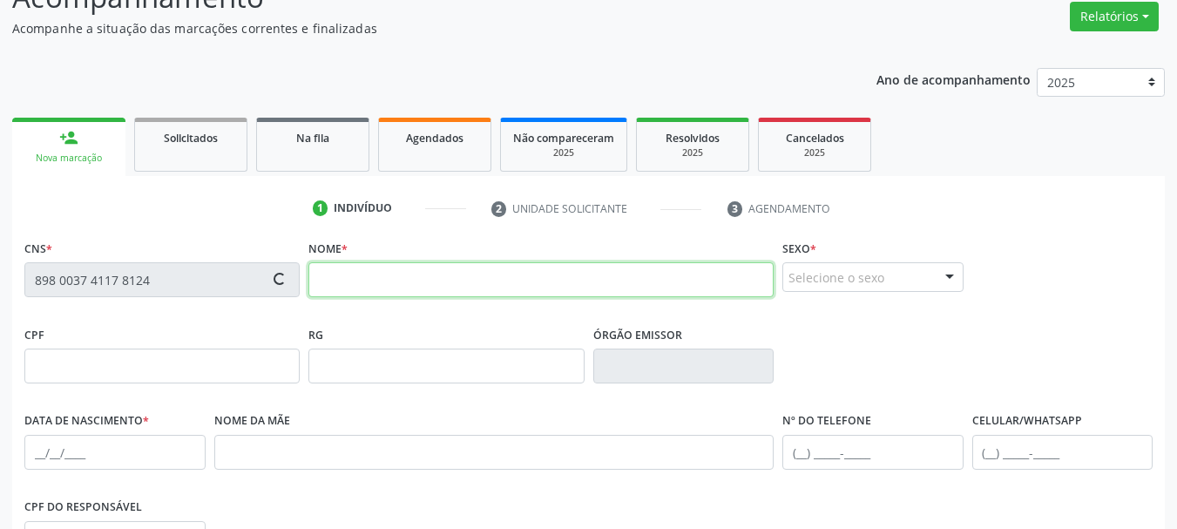
click at [344, 283] on input "text" at bounding box center [540, 279] width 465 height 35
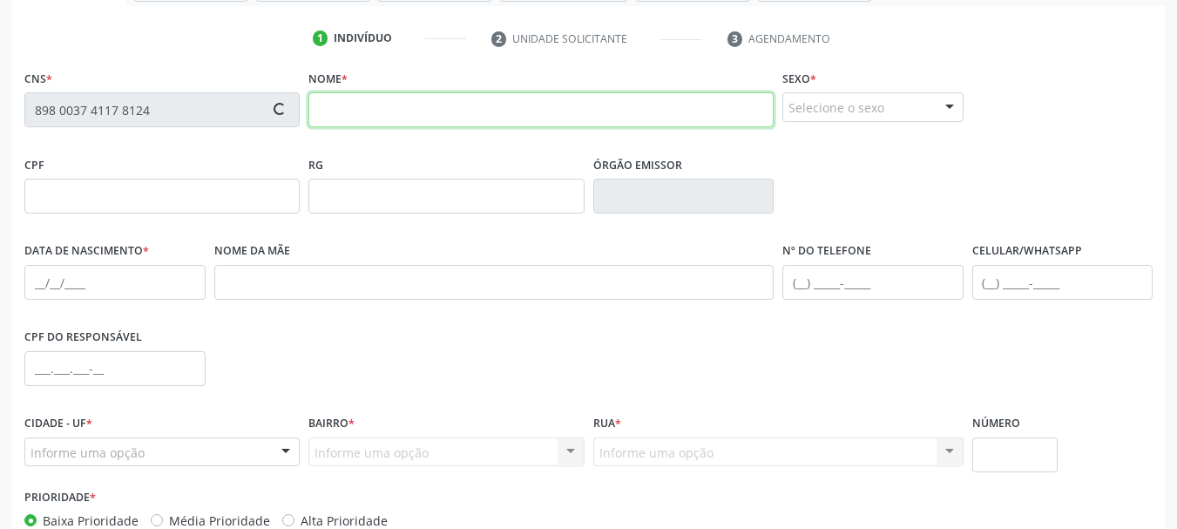
scroll to position [317, 0]
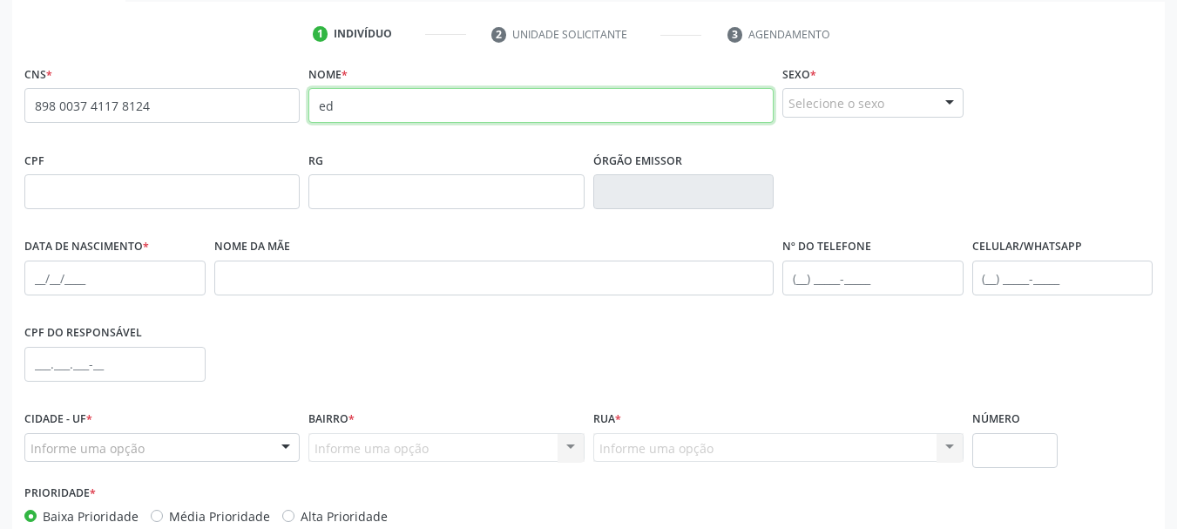
type input "e"
type input "EDMILSON ELIAS DA SILVA"
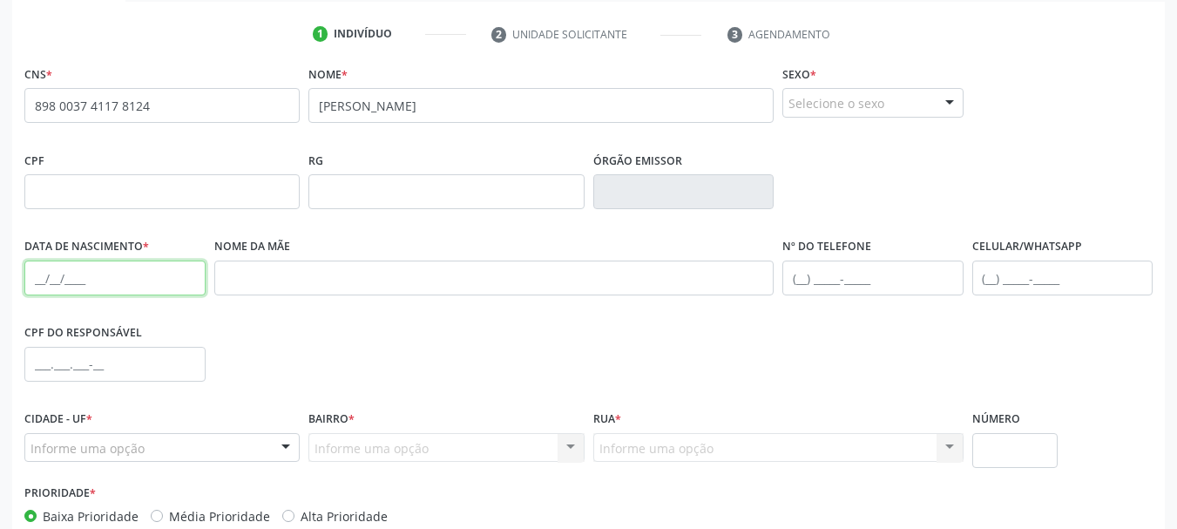
click at [32, 274] on input "text" at bounding box center [114, 277] width 181 height 35
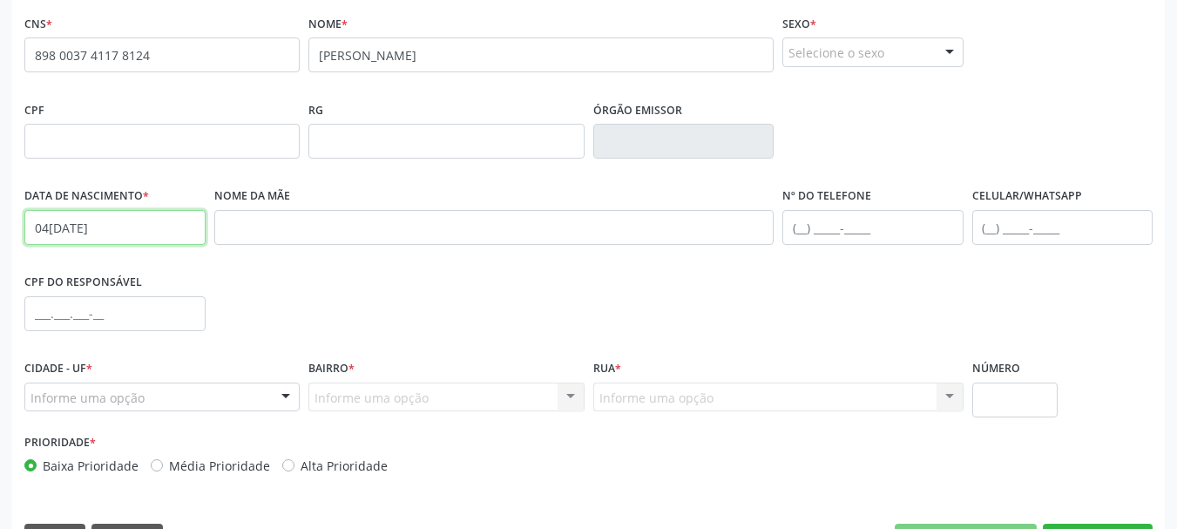
scroll to position [415, 0]
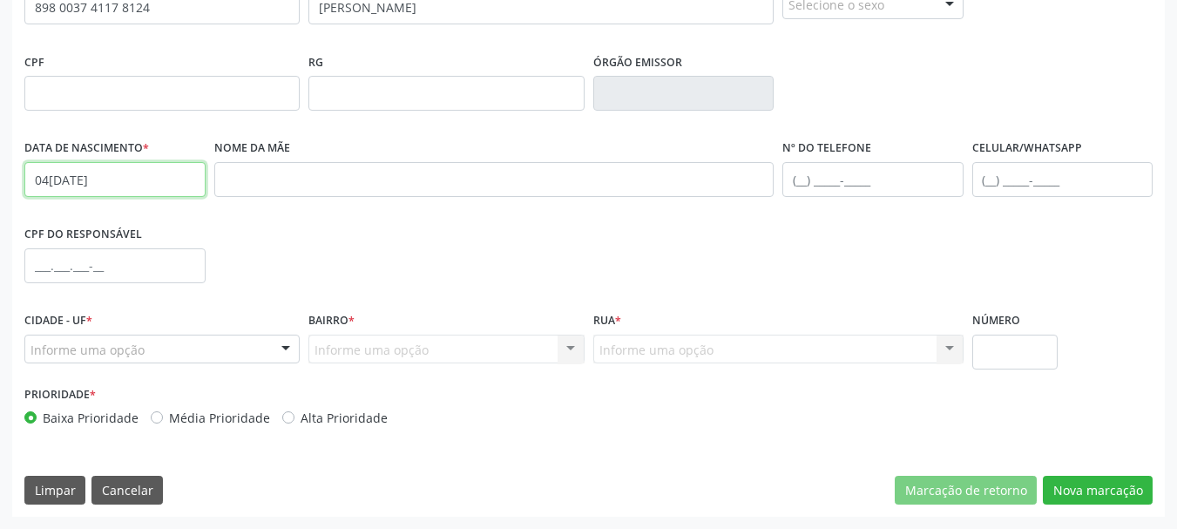
type input "04/03/1962"
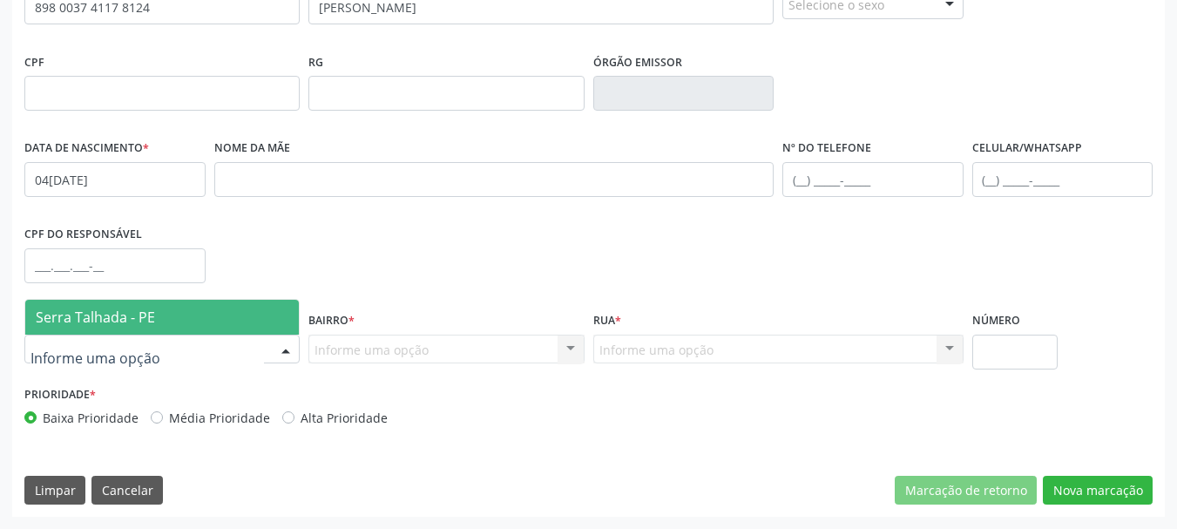
click at [108, 327] on span "Serra Talhada - PE" at bounding box center [161, 317] width 273 height 35
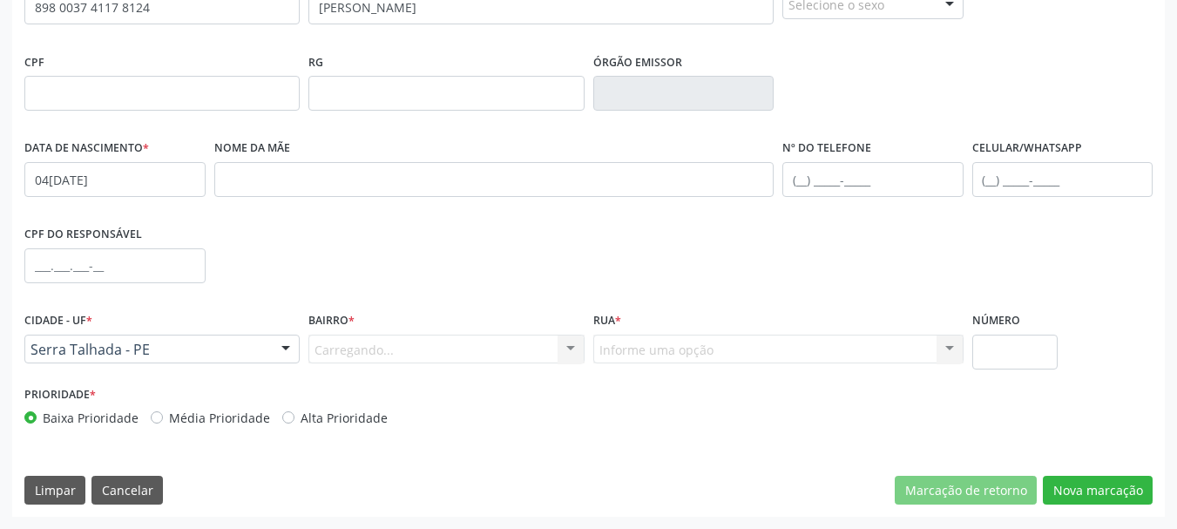
click at [332, 354] on div "Carregando... Nenhum resultado encontrado para: " " Nenhuma opção encontrada. D…" at bounding box center [445, 349] width 275 height 30
click at [334, 354] on div "Carregando... Nenhum resultado encontrado para: " " Nenhuma opção encontrada. D…" at bounding box center [445, 349] width 275 height 30
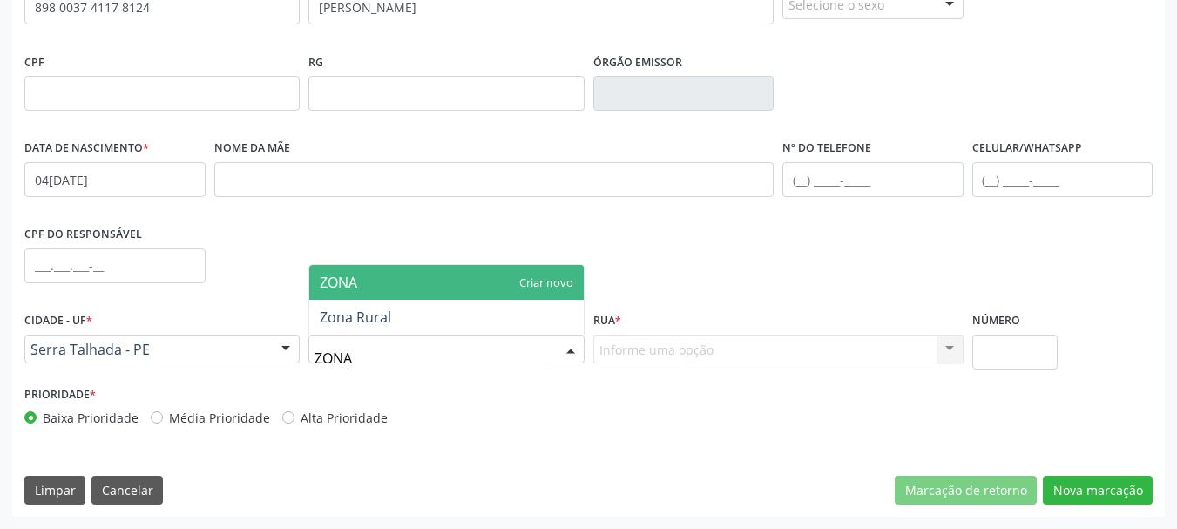
type input "ZONA"
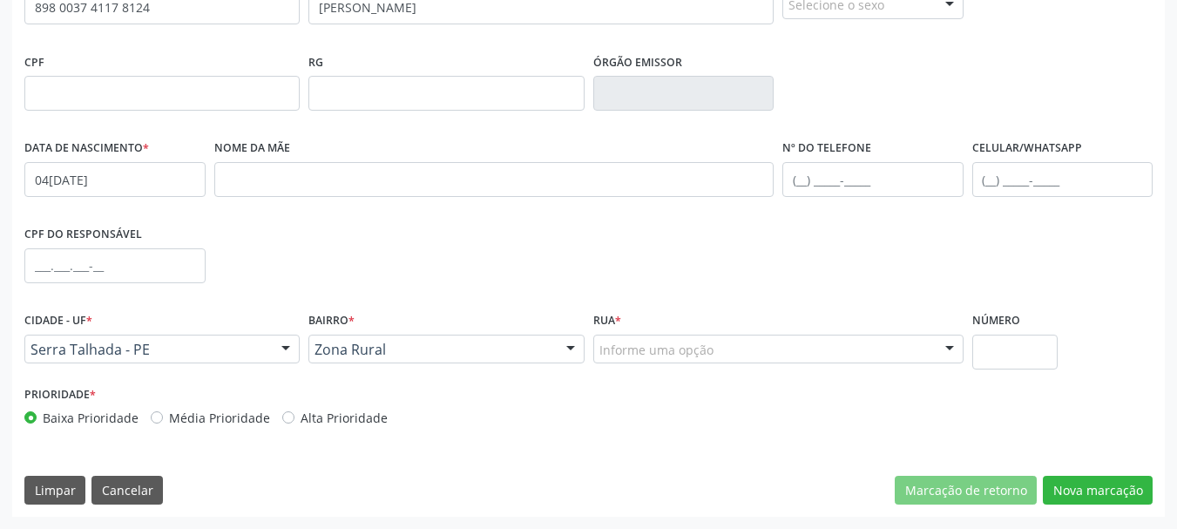
click at [756, 349] on div "Informe uma opção" at bounding box center [778, 349] width 370 height 30
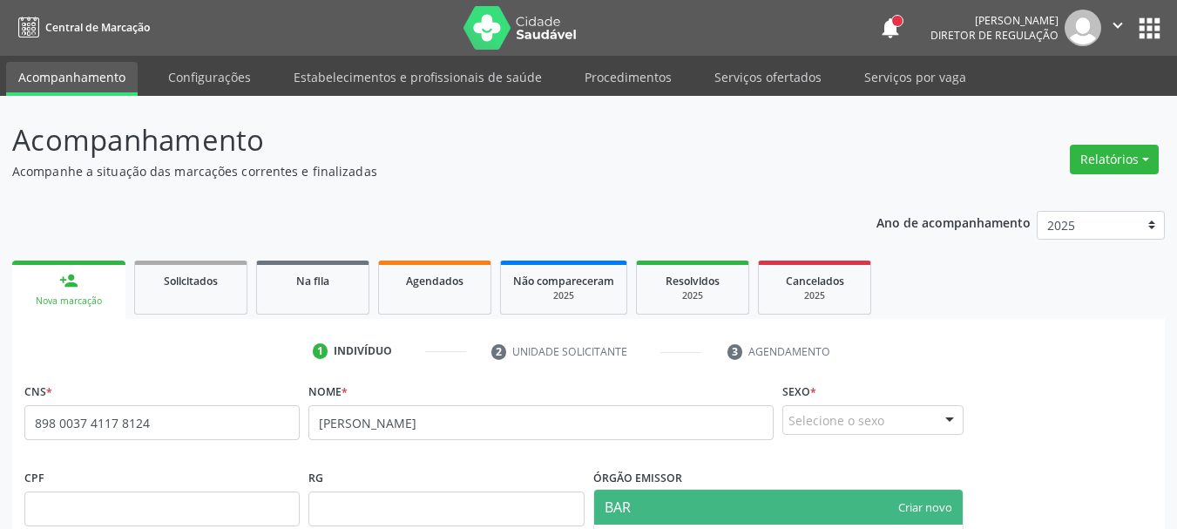
scroll to position [415, 0]
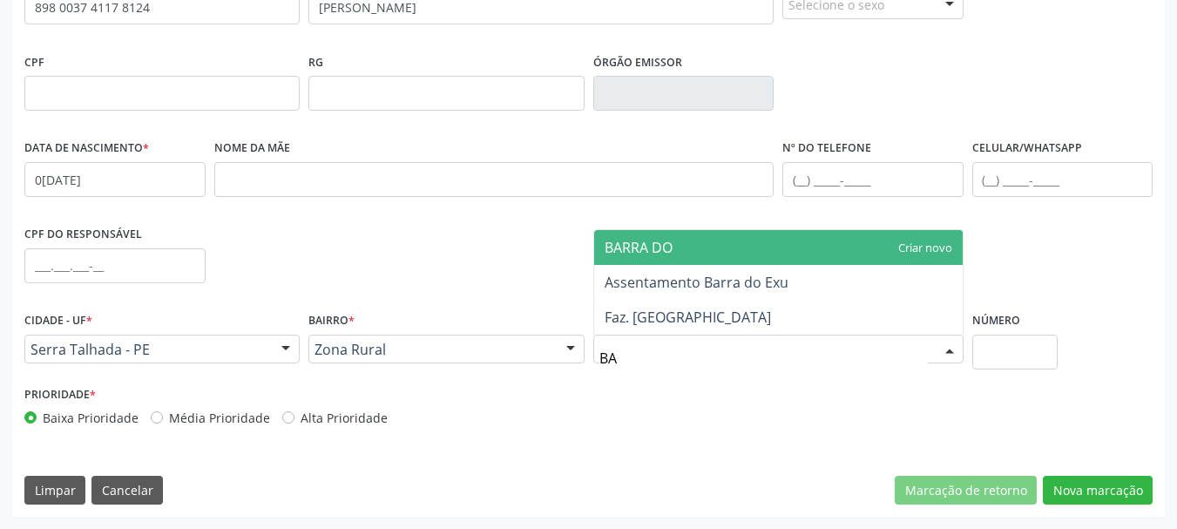
type input "B"
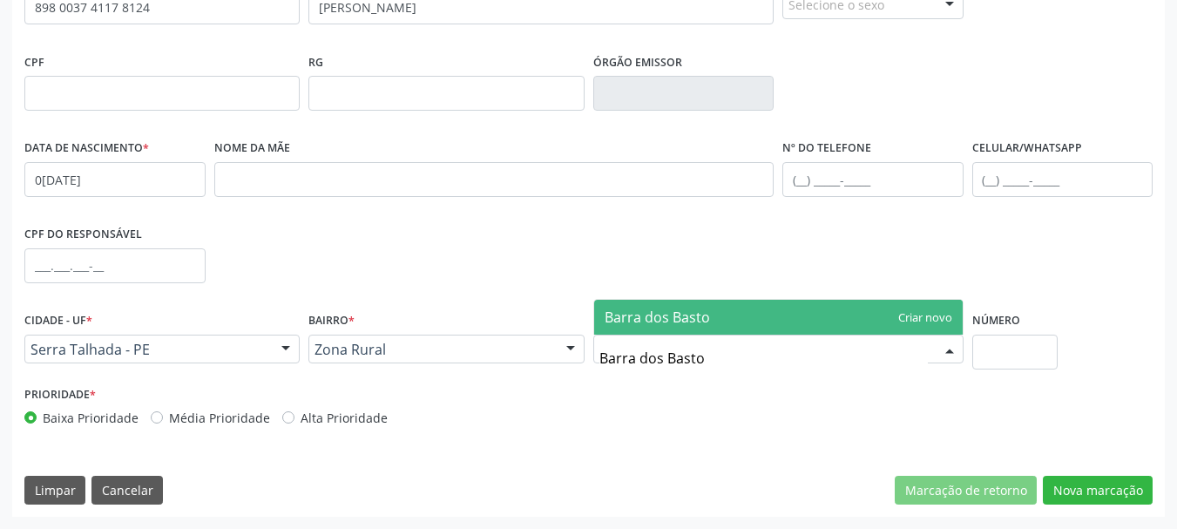
type input "Barra dos Bastos"
click at [770, 326] on span "Barra dos Bastos" at bounding box center [778, 317] width 368 height 35
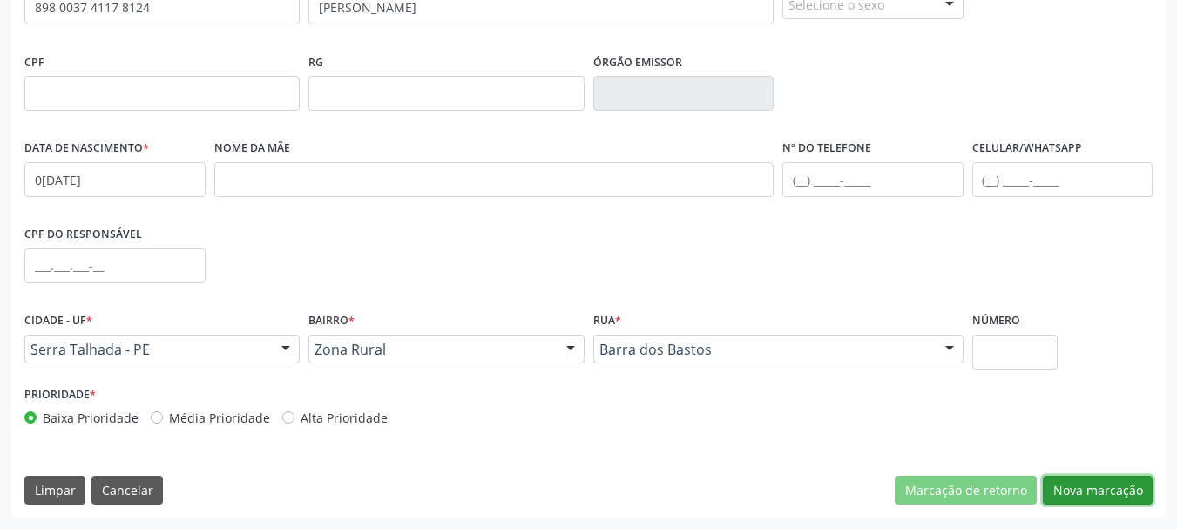
click at [1069, 495] on button "Nova marcação" at bounding box center [1098, 491] width 110 height 30
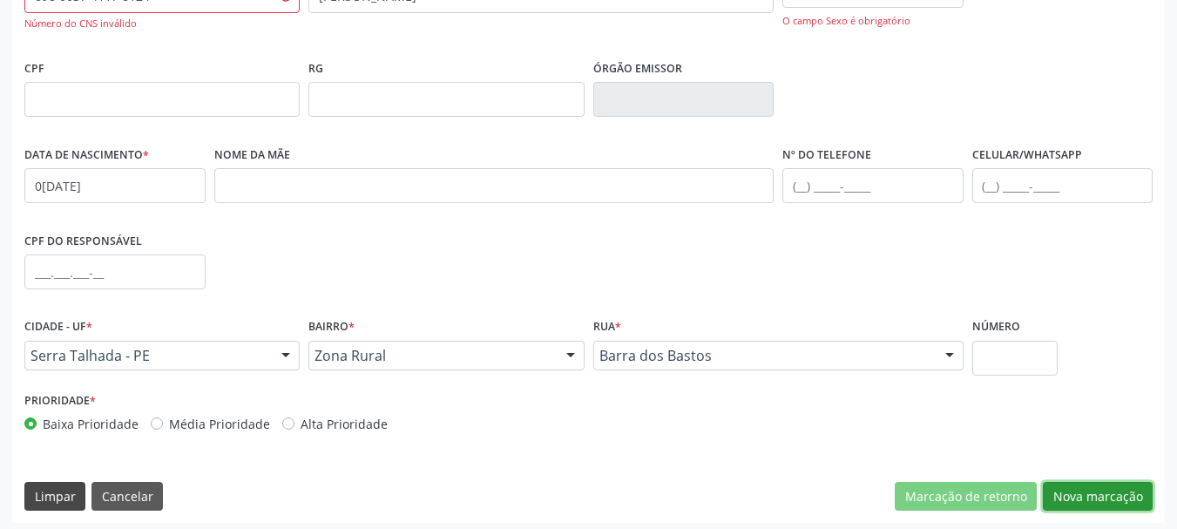
scroll to position [433, 0]
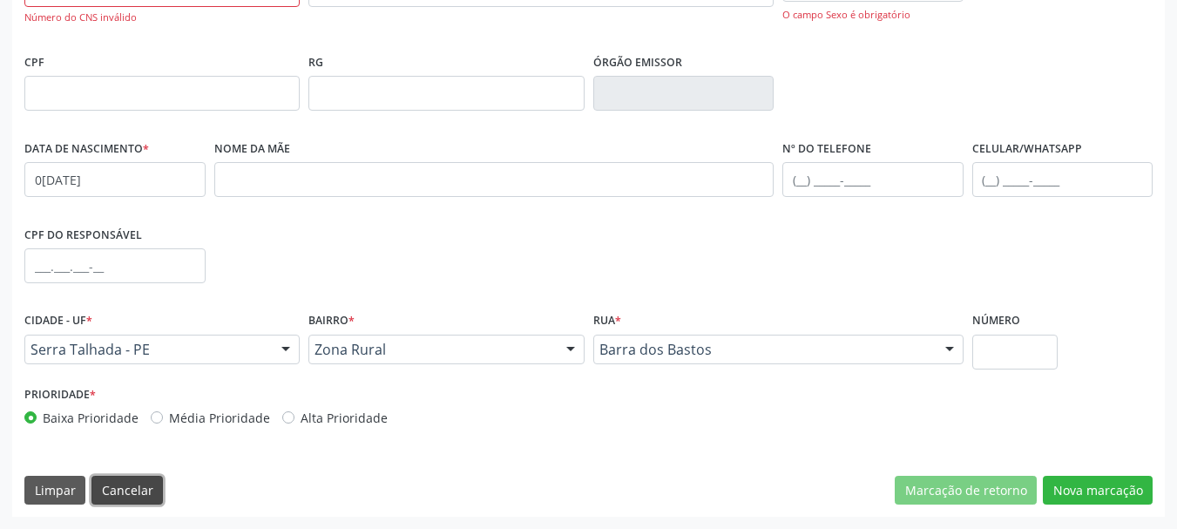
click at [108, 497] on button "Cancelar" at bounding box center [126, 491] width 71 height 30
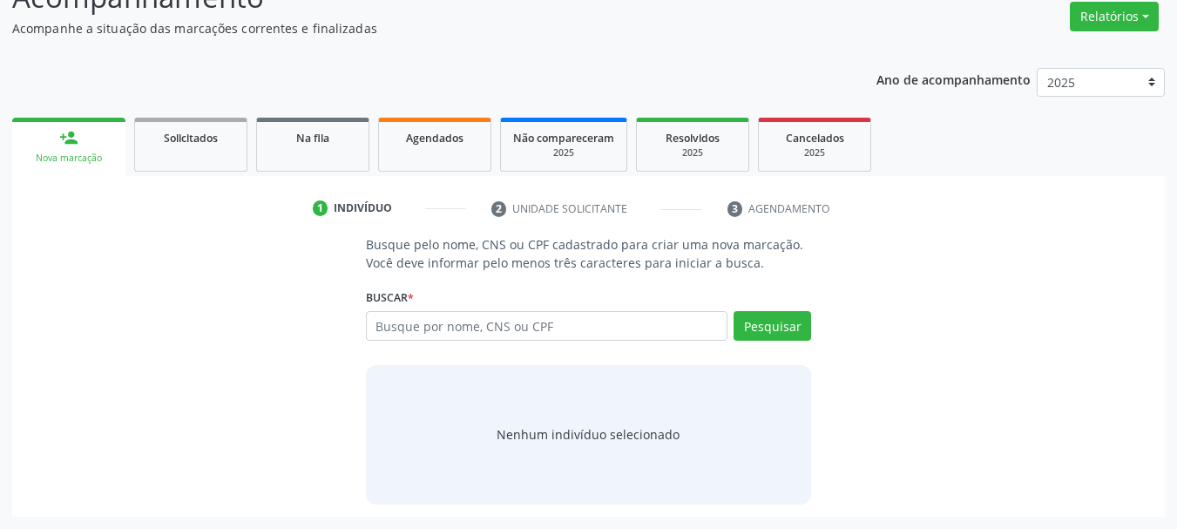
scroll to position [143, 0]
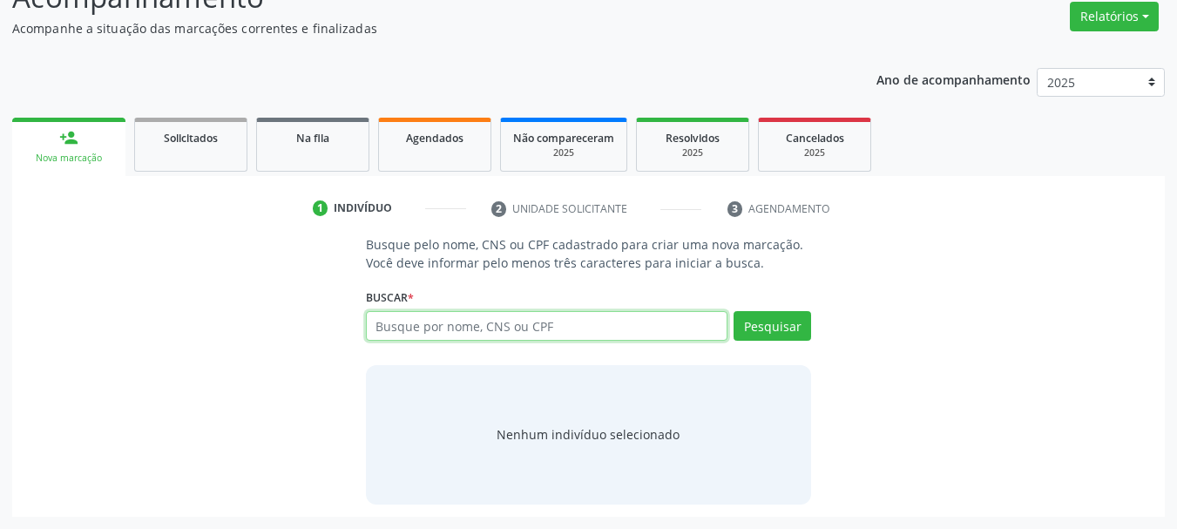
click at [463, 326] on input "text" at bounding box center [547, 326] width 362 height 30
type input "[PERSON_NAME]"
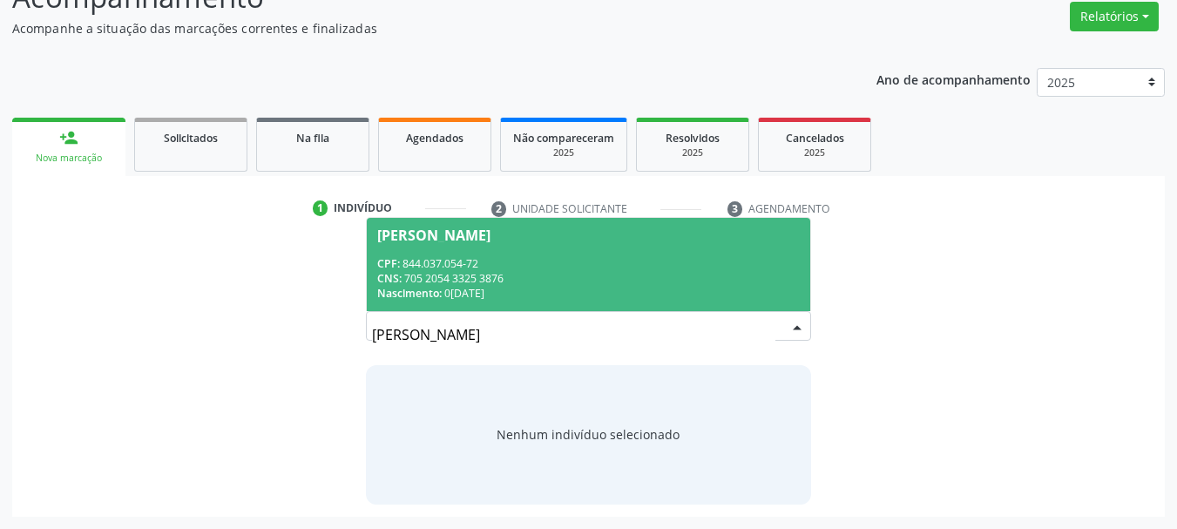
click at [624, 260] on div "CPF: 844.037.054-72" at bounding box center [588, 263] width 423 height 15
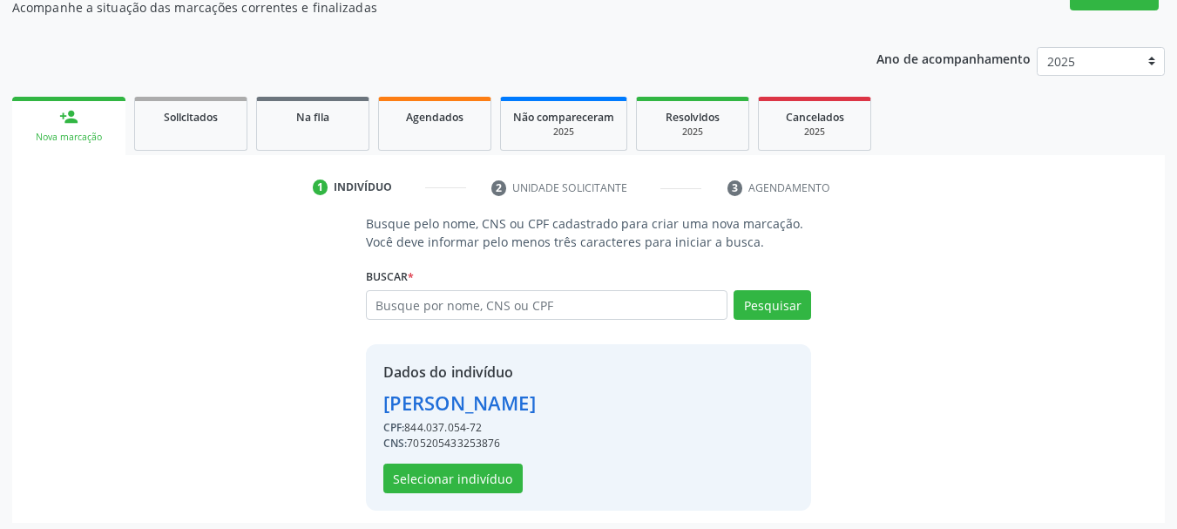
scroll to position [170, 0]
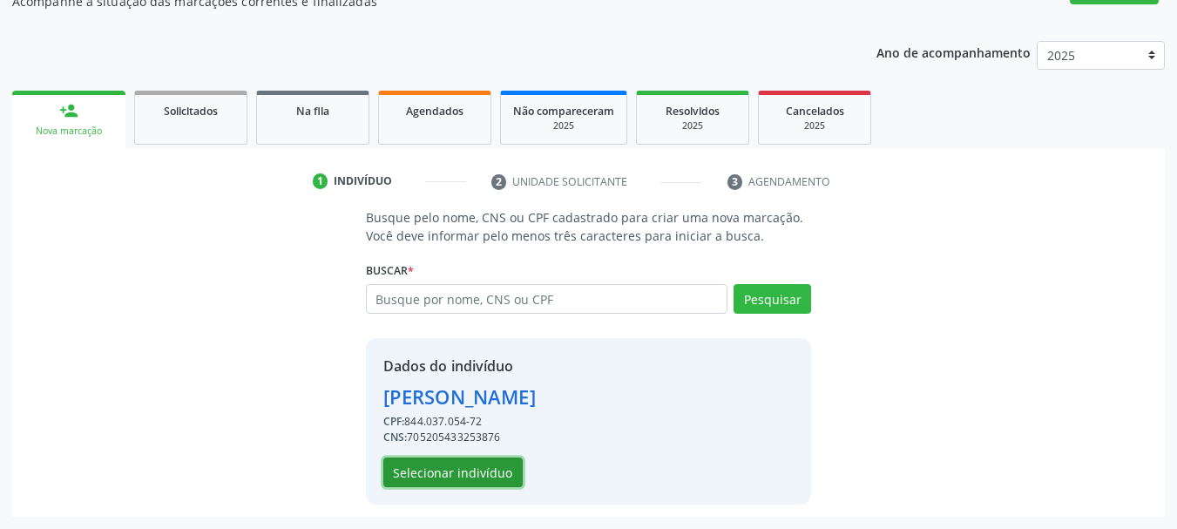
click at [487, 462] on button "Selecionar indivíduo" at bounding box center [452, 472] width 139 height 30
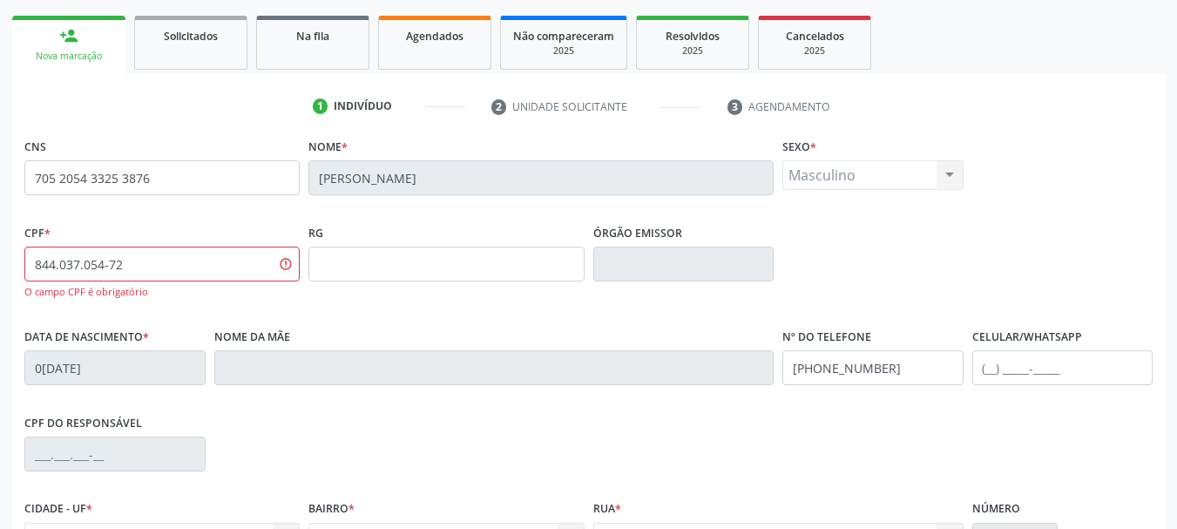
scroll to position [431, 0]
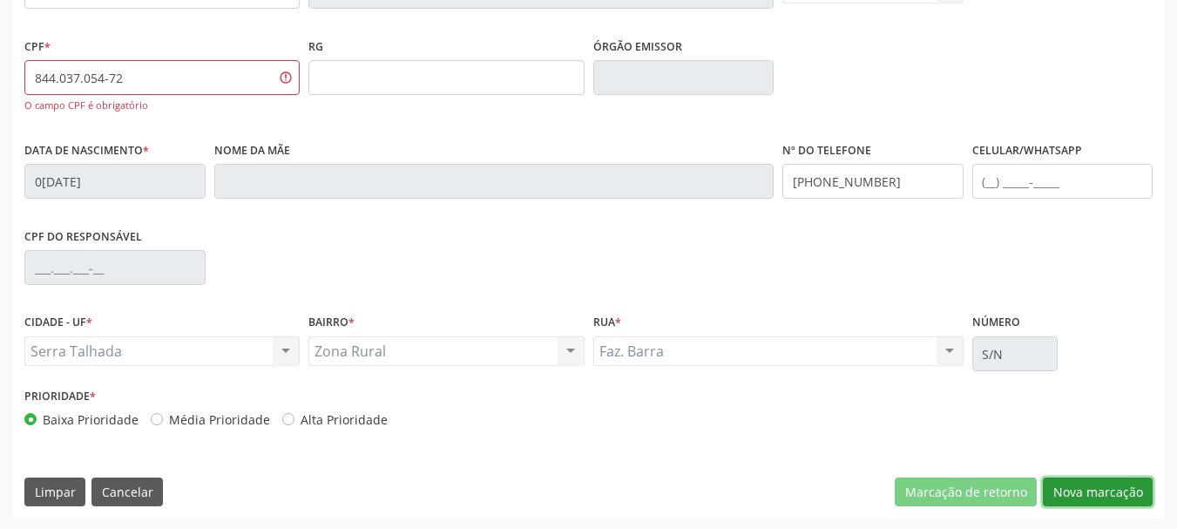
click at [1090, 495] on button "Nova marcação" at bounding box center [1098, 492] width 110 height 30
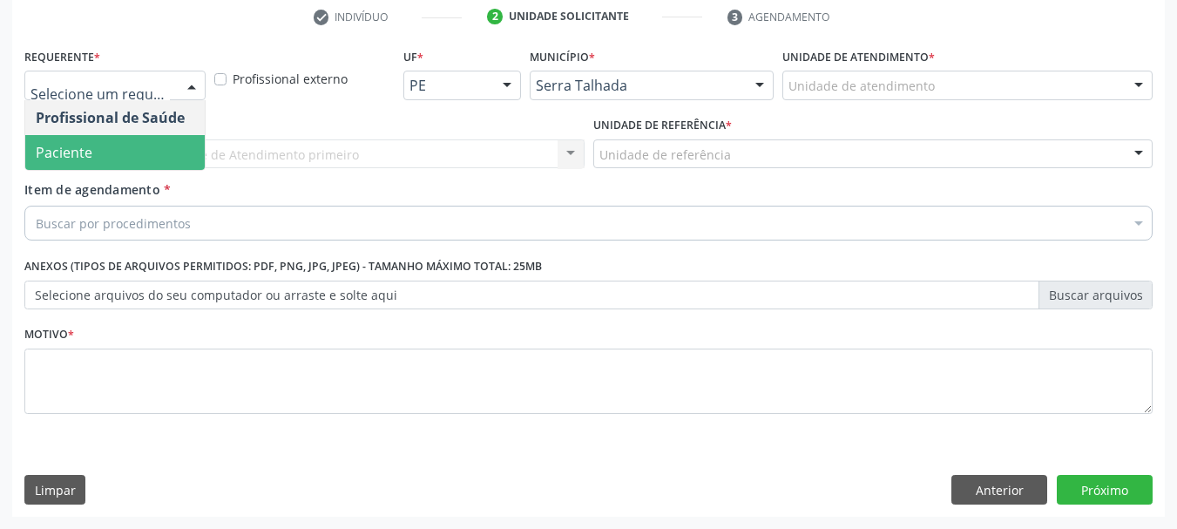
click at [120, 158] on span "Paciente" at bounding box center [114, 152] width 179 height 35
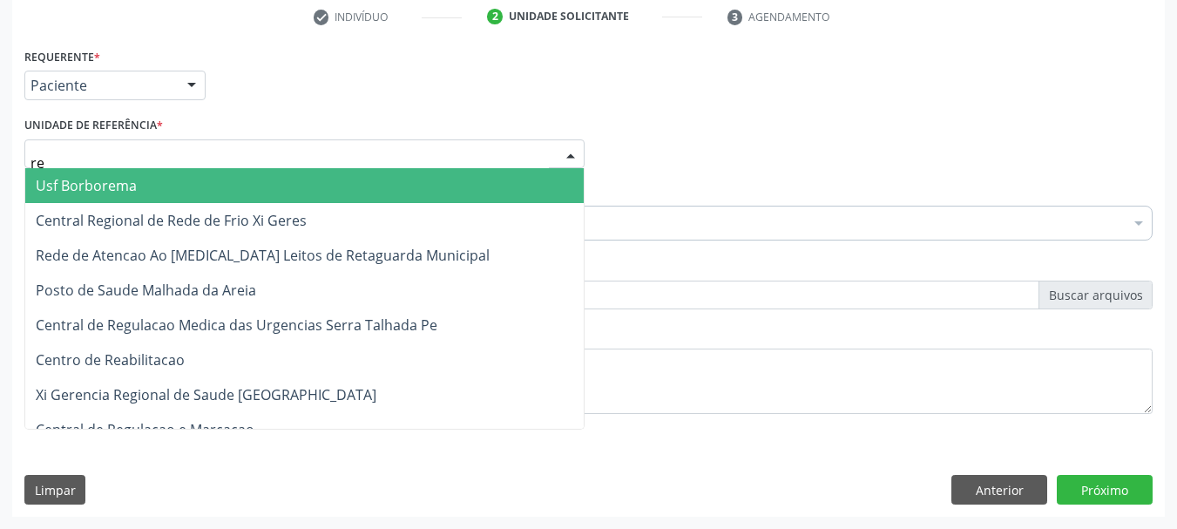
type input "rea"
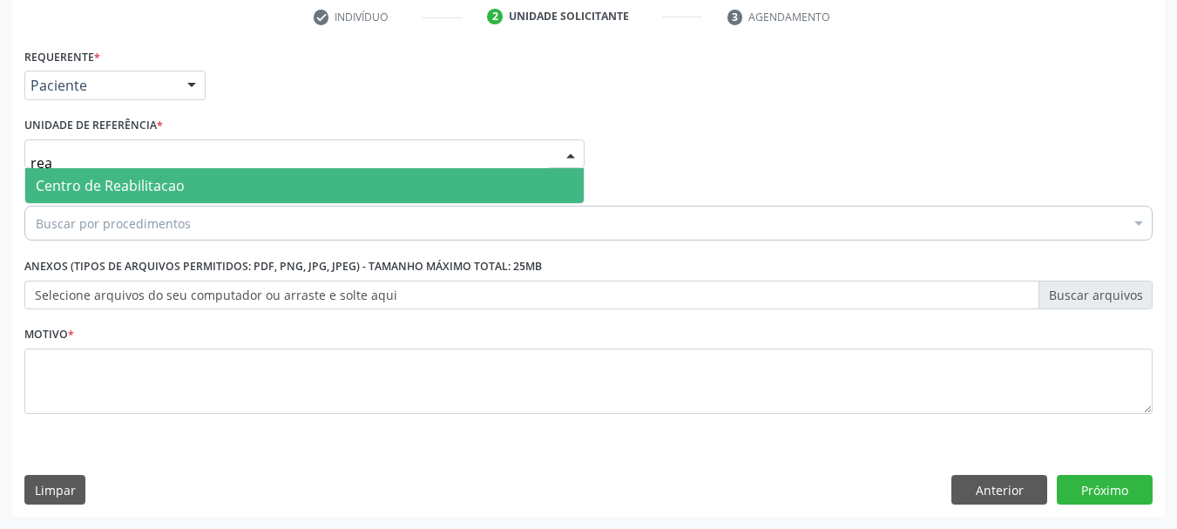
click at [120, 174] on span "Centro de Reabilitacao" at bounding box center [304, 185] width 558 height 35
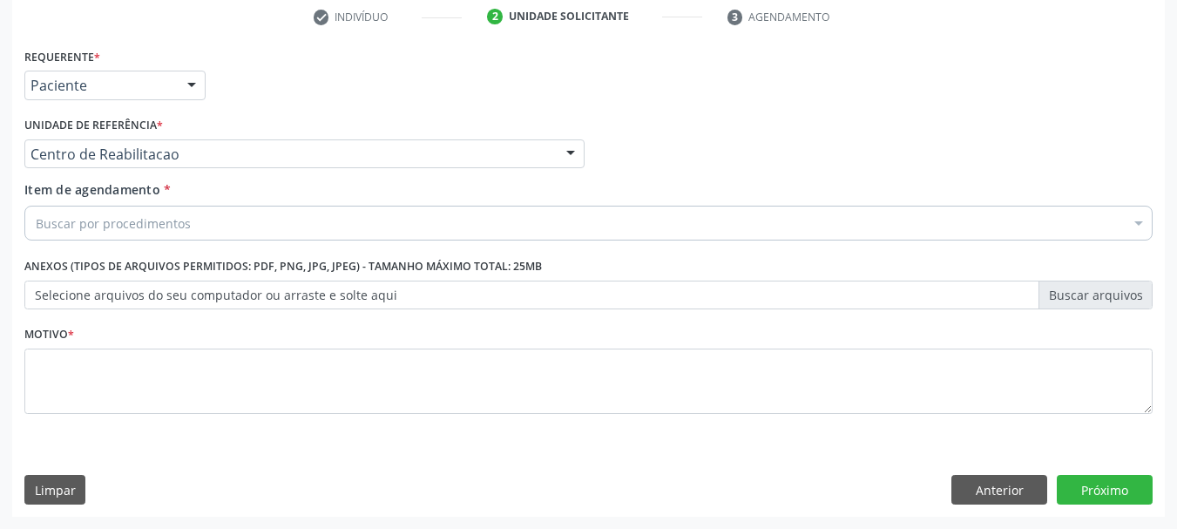
click at [120, 233] on div "Buscar por procedimentos" at bounding box center [588, 223] width 1128 height 35
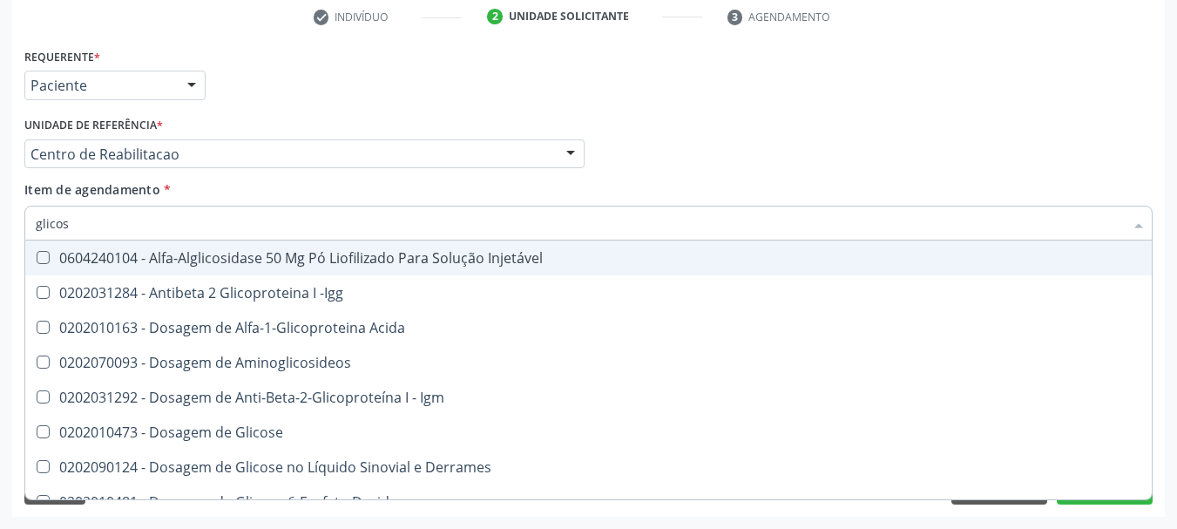
type input "glicose"
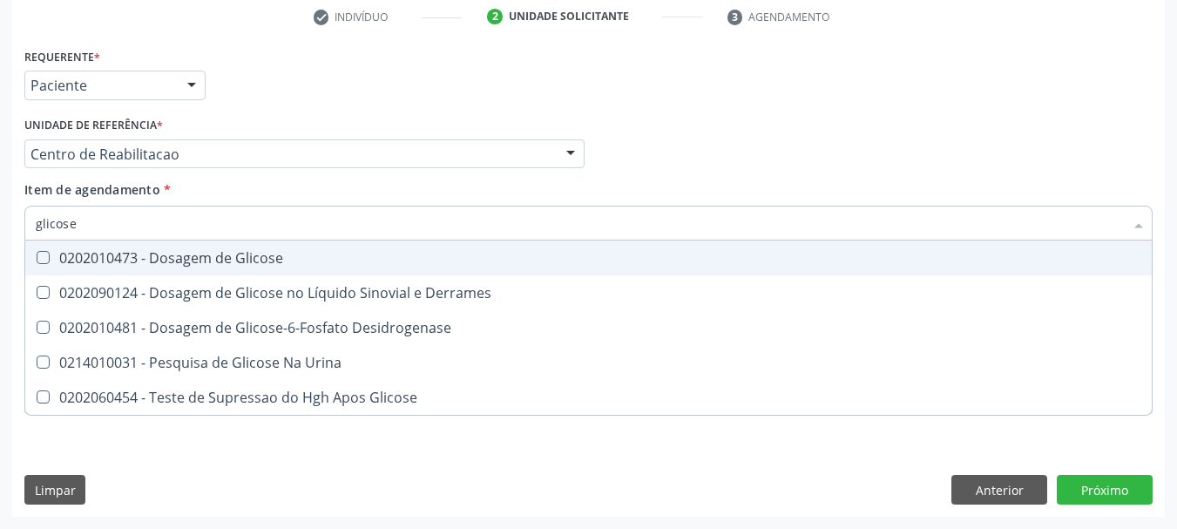
click at [116, 247] on span "0202010473 - Dosagem de Glicose" at bounding box center [588, 257] width 1126 height 35
checkbox Glicose "true"
click at [116, 226] on input "glicose" at bounding box center [580, 223] width 1088 height 35
type input "a"
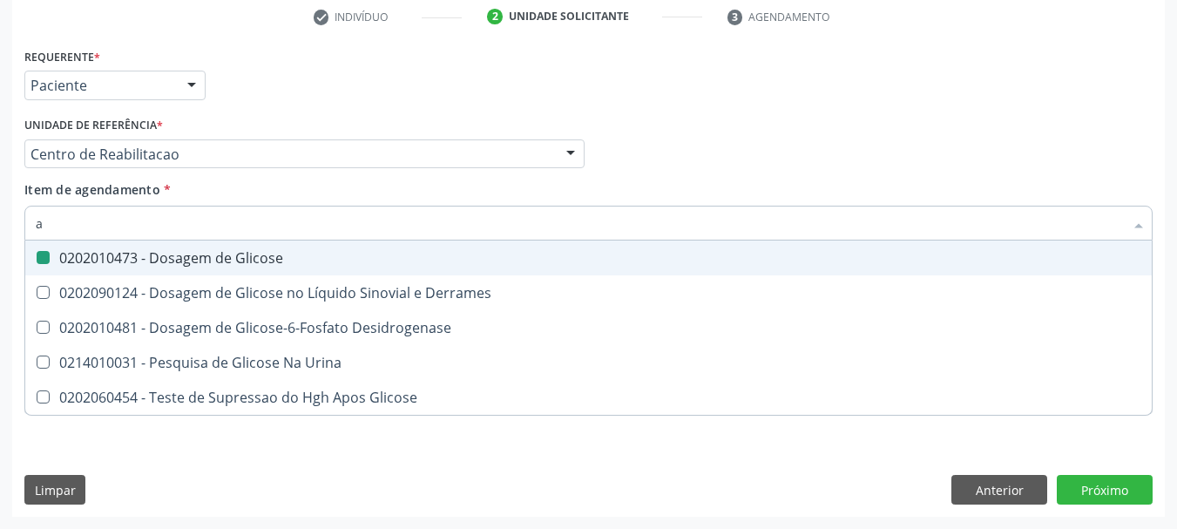
checkbox Glicose "false"
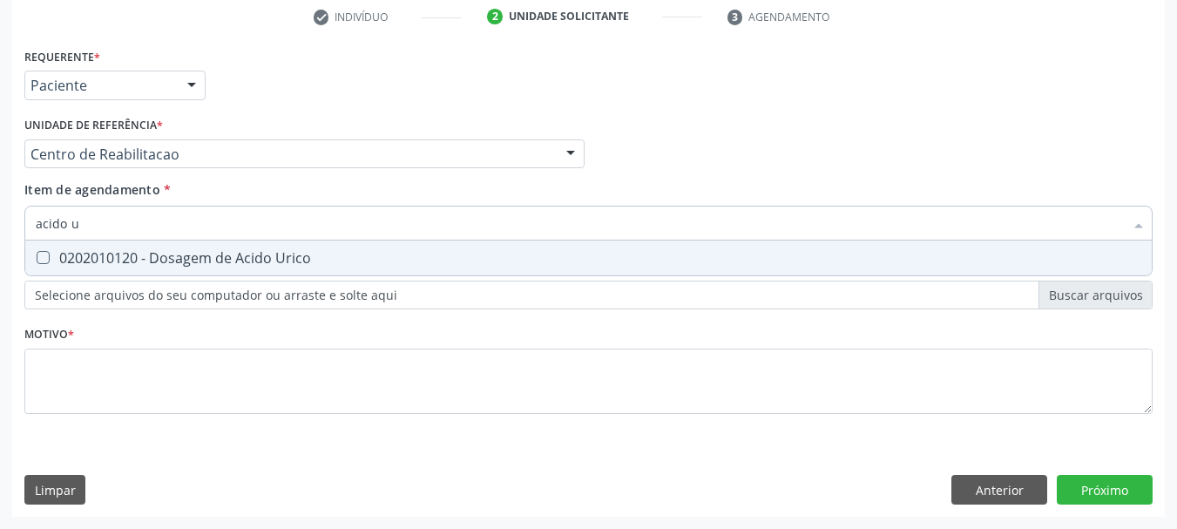
type input "acido ur"
click at [116, 253] on div "0202010120 - Dosagem de Acido Urico" at bounding box center [588, 258] width 1105 height 14
checkbox Urico "true"
click at [116, 226] on input "acido ur" at bounding box center [580, 223] width 1088 height 35
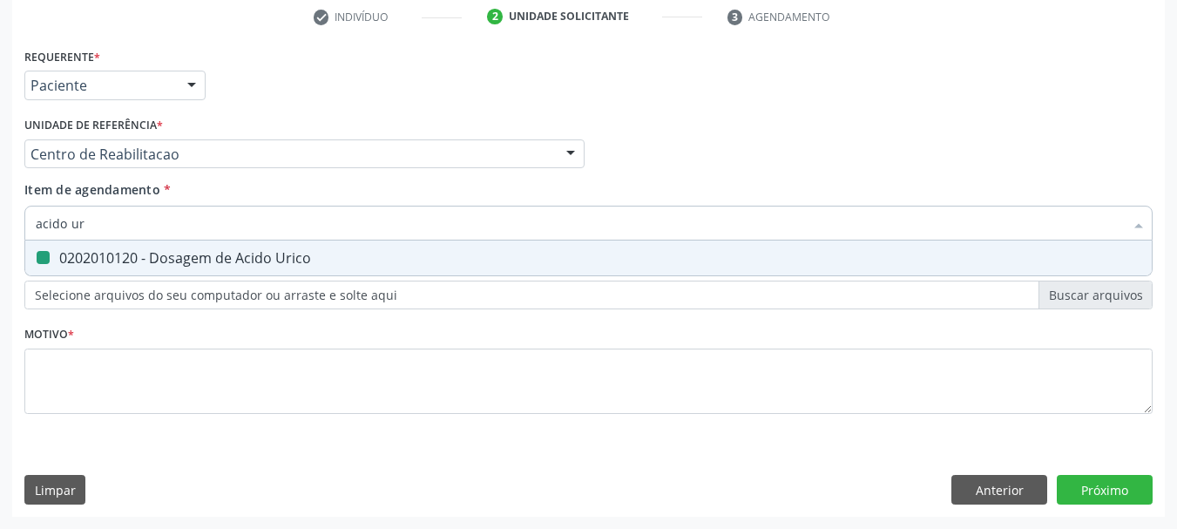
type input "acido"
checkbox Urico "false"
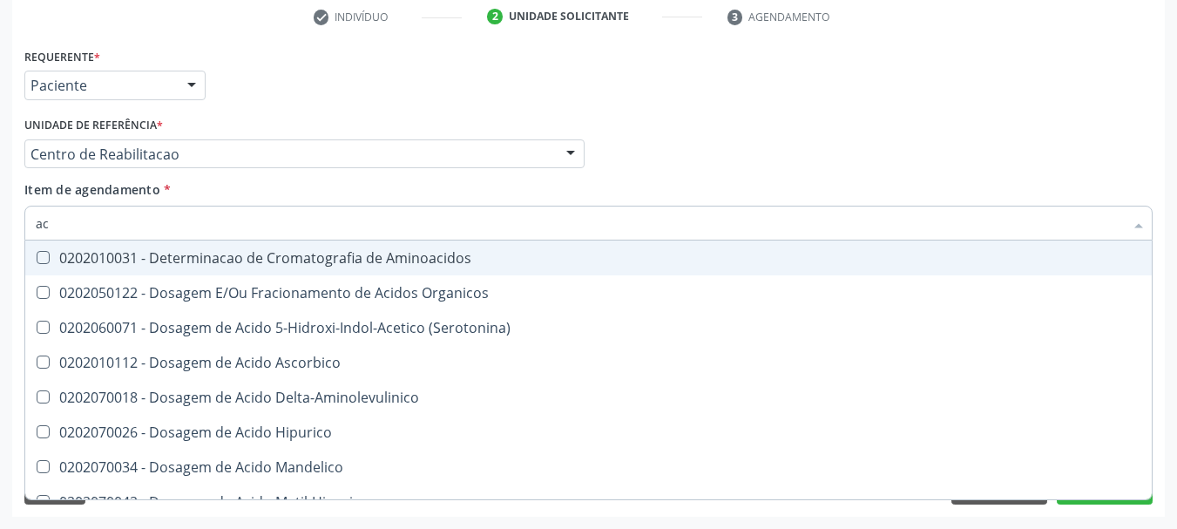
type input "a"
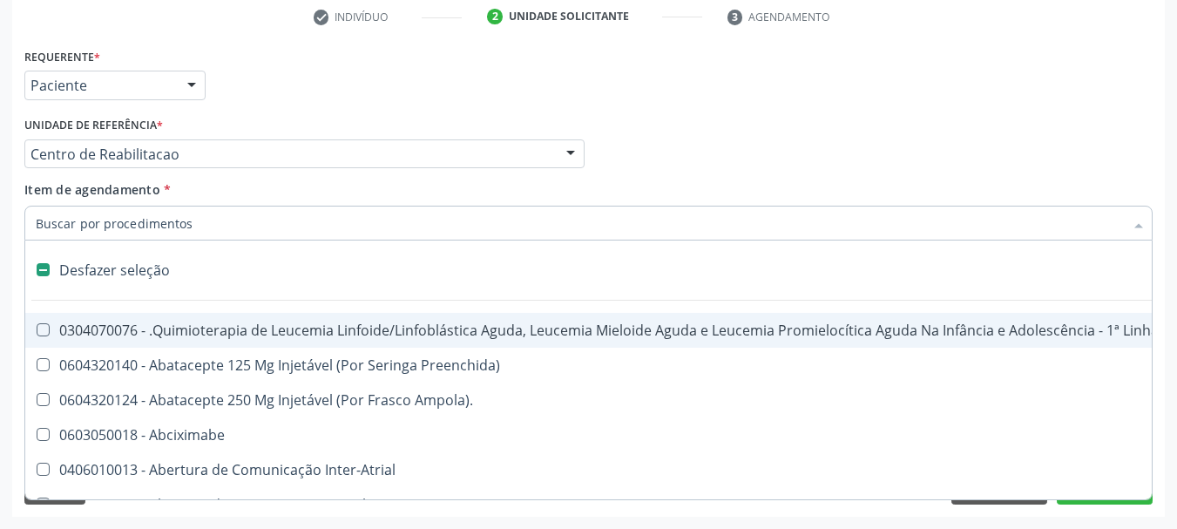
checkbox Adolescente\) "false"
checkbox Comprimido\) "false"
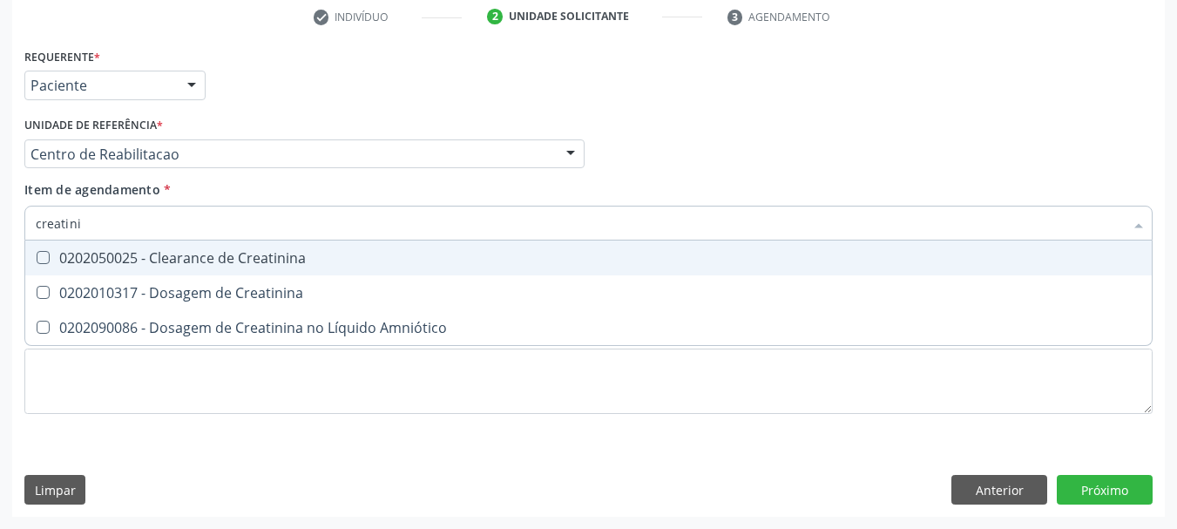
type input "creatinin"
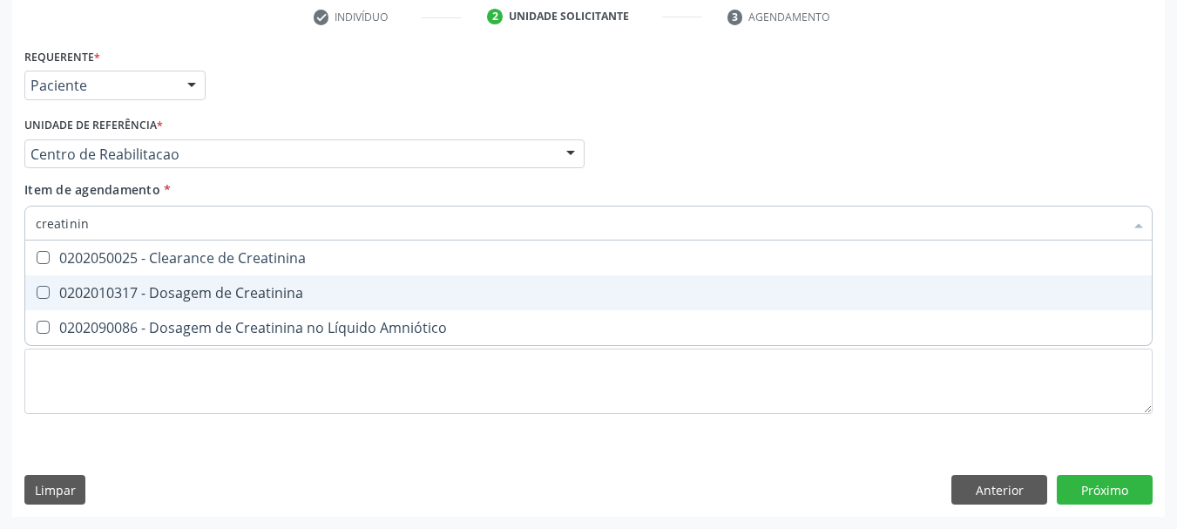
click at [112, 297] on div "0202010317 - Dosagem de Creatinina" at bounding box center [588, 293] width 1105 height 14
checkbox Creatinina "true"
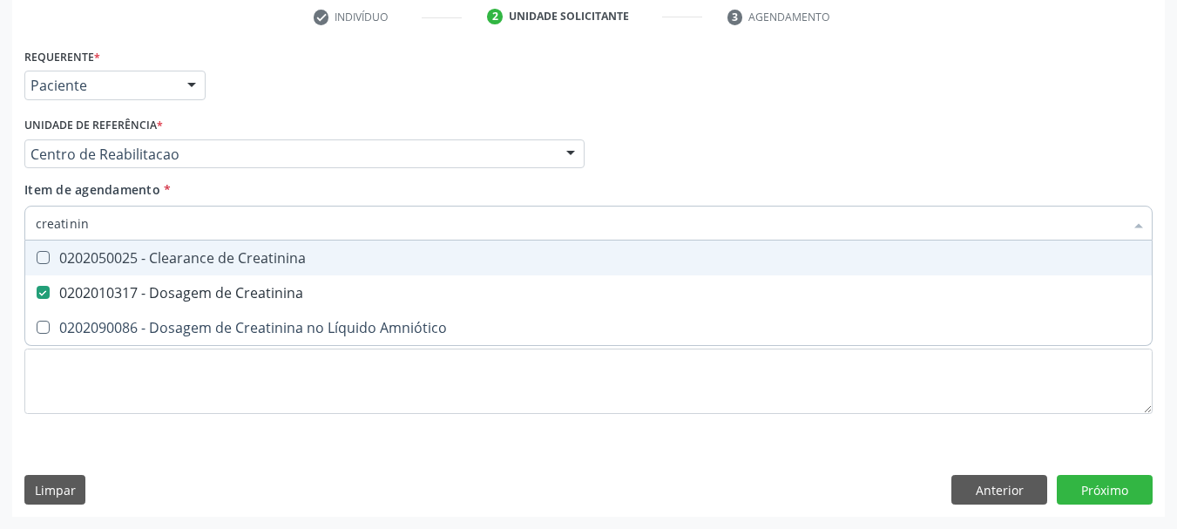
click at [110, 211] on input "creatinin" at bounding box center [580, 223] width 1088 height 35
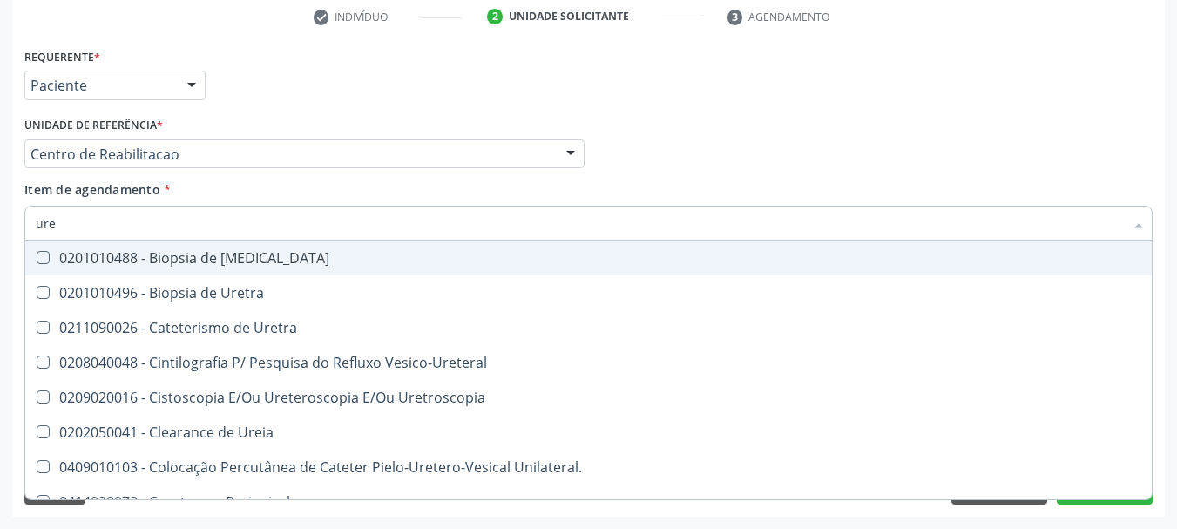
type input "urei"
checkbox Uretra "false"
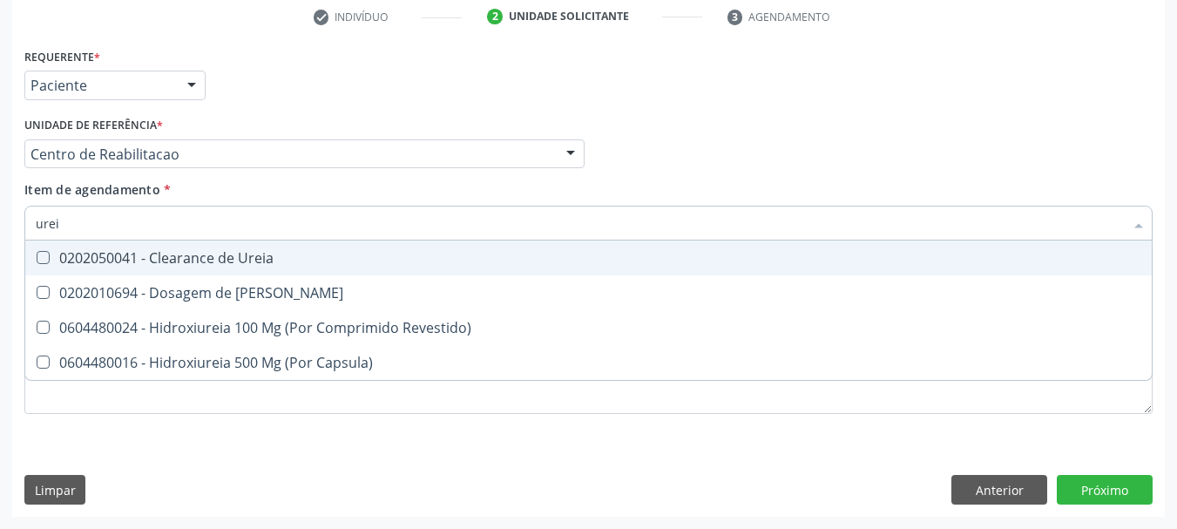
type input "ureia"
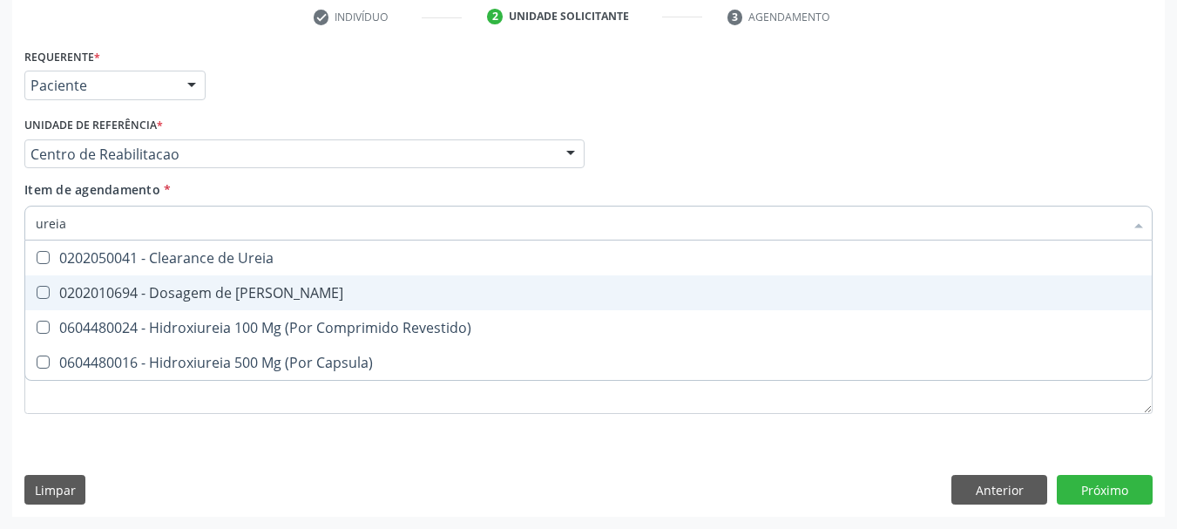
click at [120, 291] on div "0202010694 - Dosagem de [PERSON_NAME]" at bounding box center [588, 293] width 1105 height 14
checkbox Ureia "true"
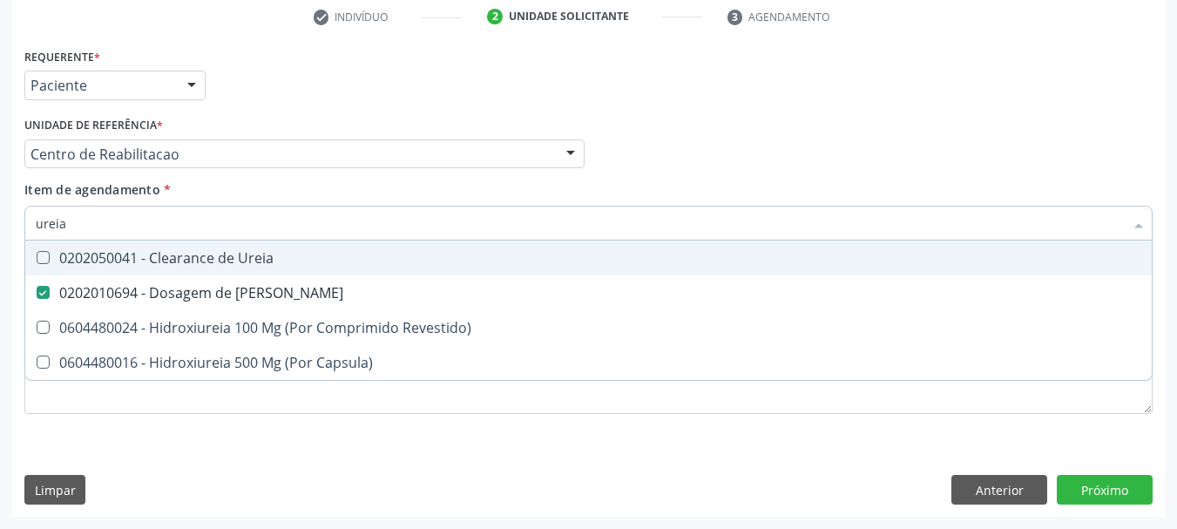
click at [120, 225] on input "ureia" at bounding box center [580, 223] width 1088 height 35
type input "cole"
checkbox Ureia "false"
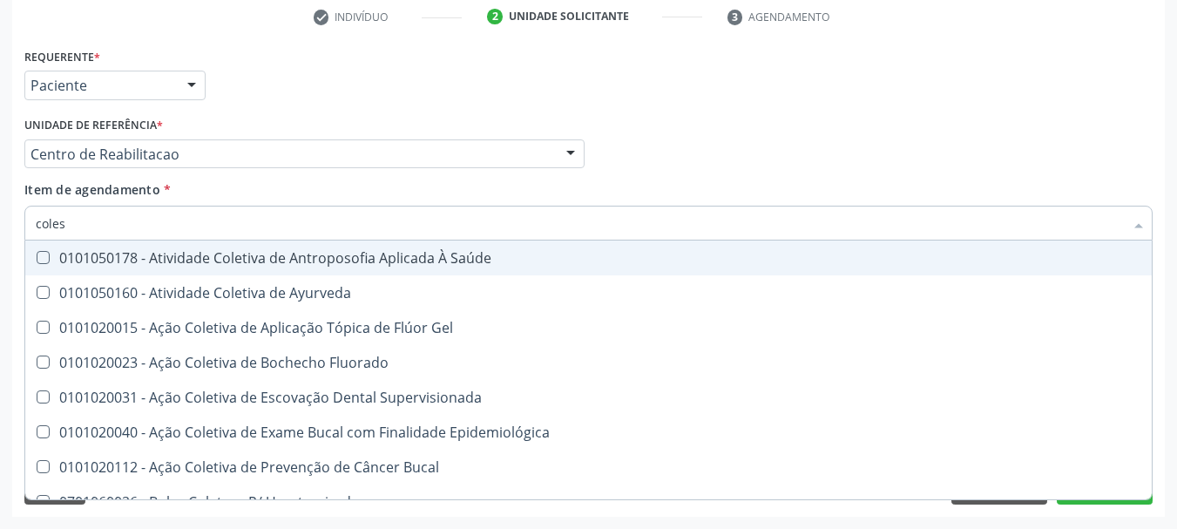
type input "colest"
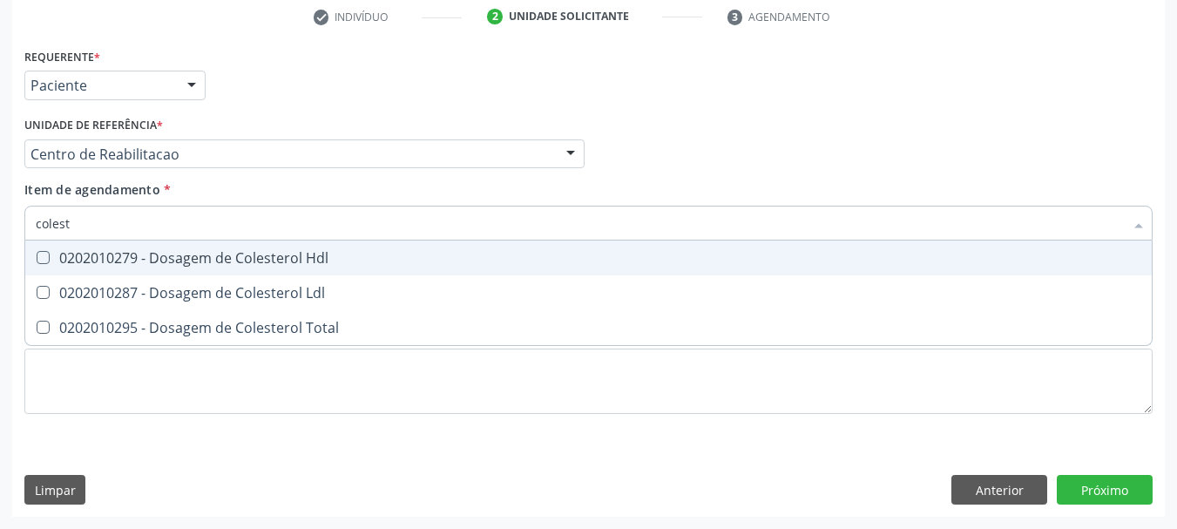
click at [120, 258] on div "0202010279 - Dosagem de Colesterol Hdl" at bounding box center [588, 258] width 1105 height 14
checkbox Hdl "true"
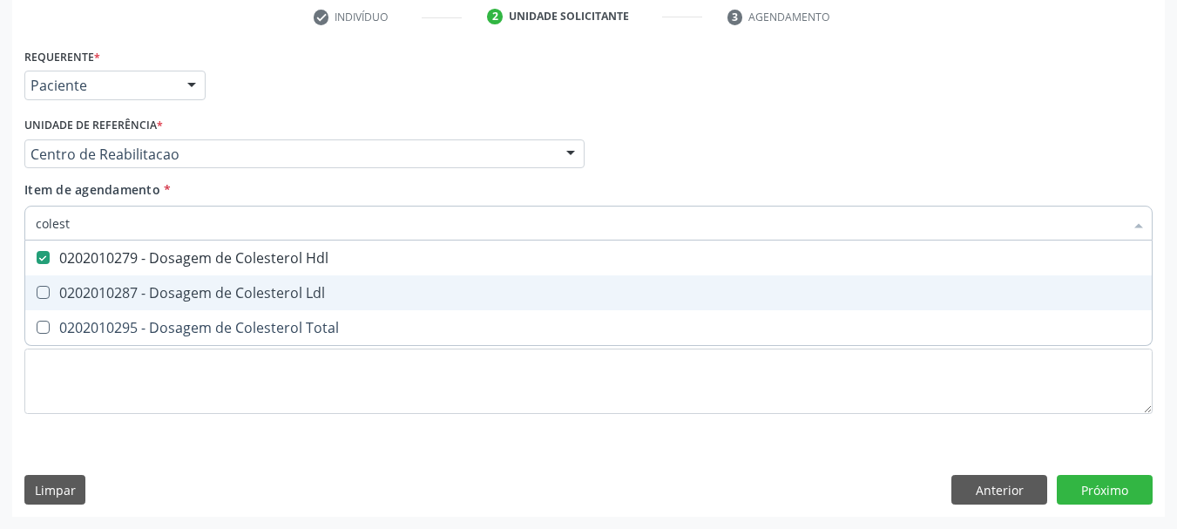
click at [117, 281] on span "0202010287 - Dosagem de Colesterol Ldl" at bounding box center [588, 292] width 1126 height 35
checkbox Ldl "true"
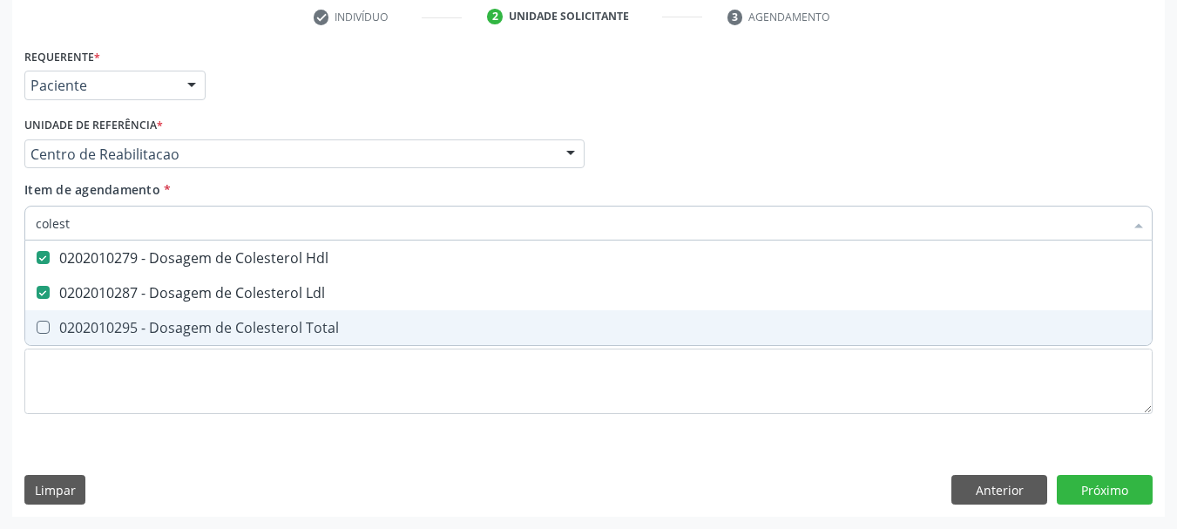
click at [116, 311] on span "0202010295 - Dosagem de Colesterol Total" at bounding box center [588, 327] width 1126 height 35
checkbox Total "true"
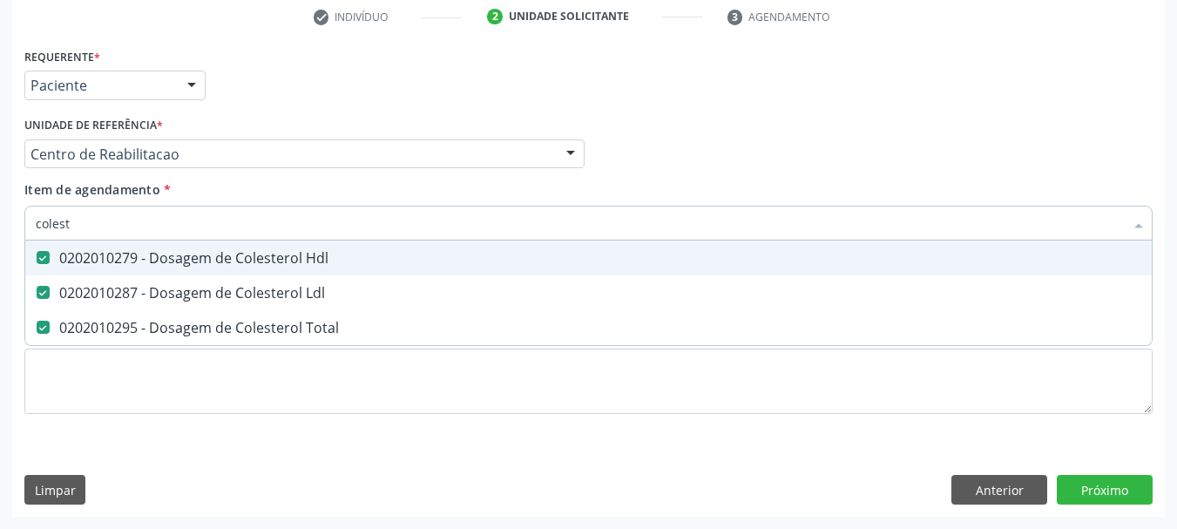
click at [111, 234] on input "colest" at bounding box center [580, 223] width 1088 height 35
checkbox Hdl "false"
checkbox Ldl "false"
checkbox Total "false"
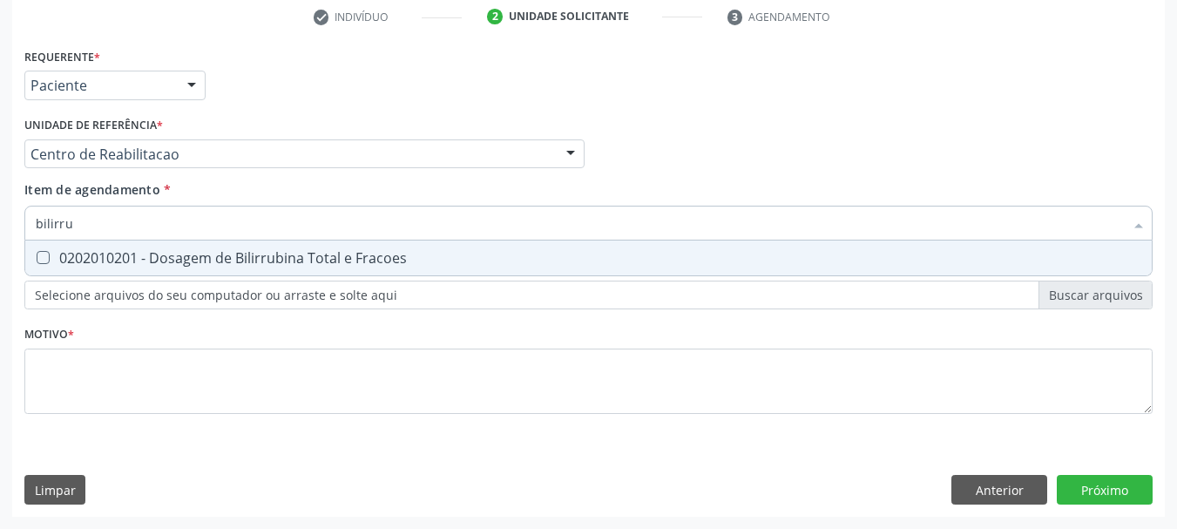
type input "bilirrub"
click at [131, 265] on div "0202010201 - Dosagem de Bilirrubina Total e Fracoes" at bounding box center [588, 258] width 1105 height 14
checkbox Fracoes "true"
click at [130, 226] on input "bilirrub" at bounding box center [580, 223] width 1088 height 35
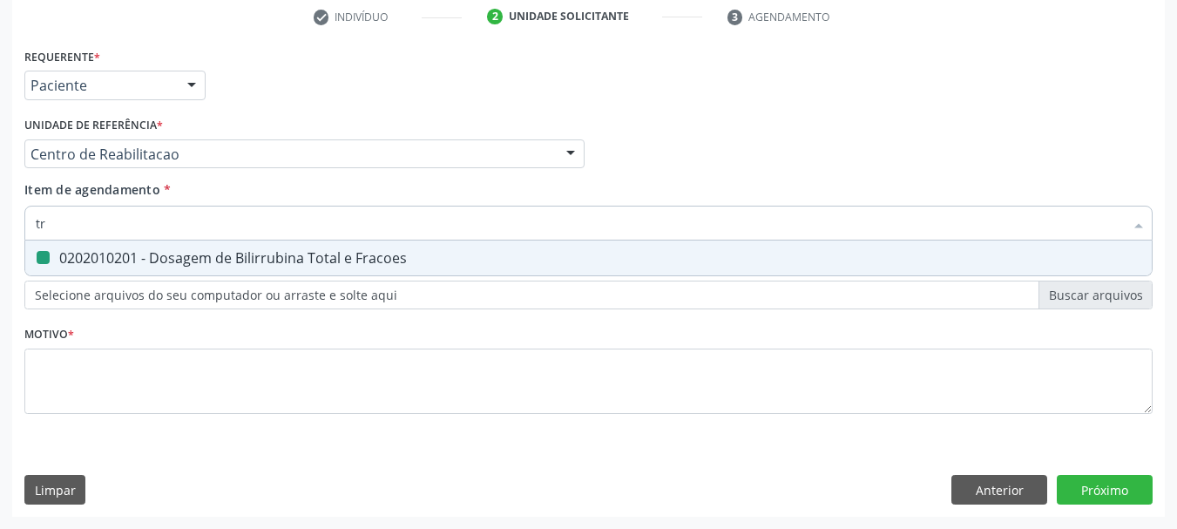
type input "tra"
checkbox Fracoes "false"
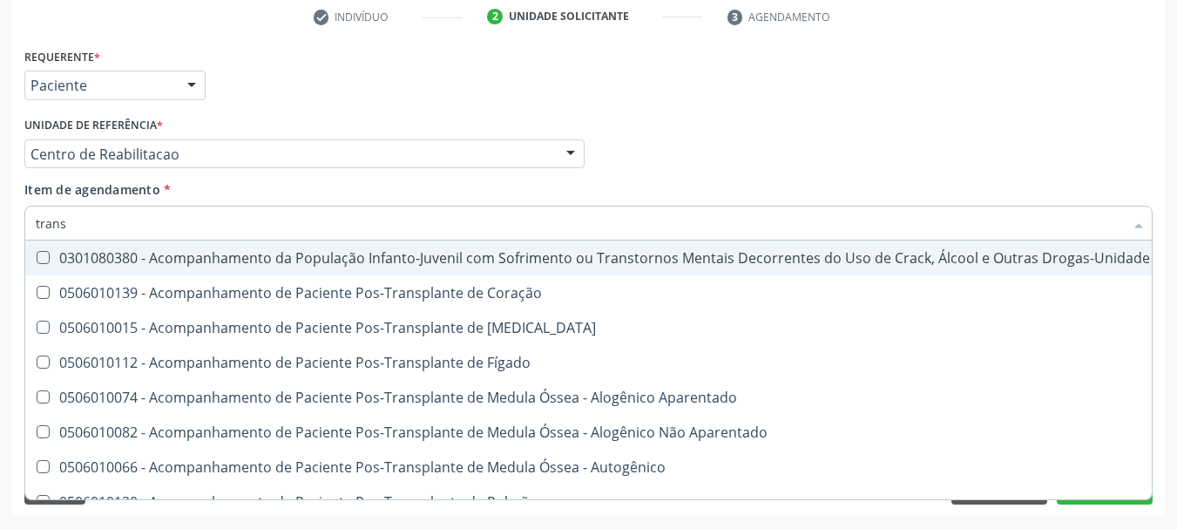
type input "transa"
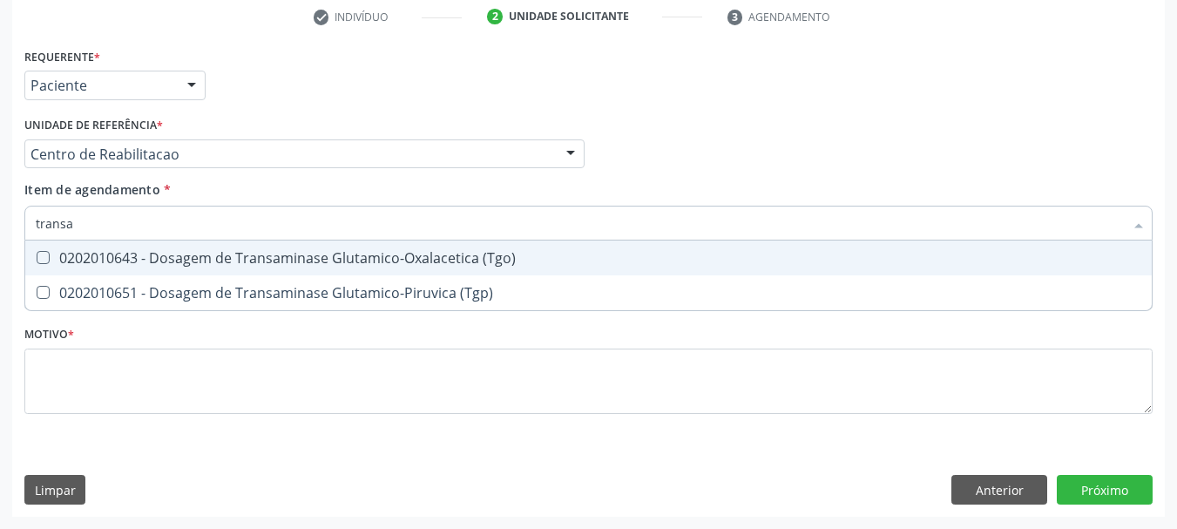
click at [130, 264] on div "0202010643 - Dosagem de Transaminase Glutamico-Oxalacetica (Tgo)" at bounding box center [588, 258] width 1105 height 14
checkbox \(Tgo\) "true"
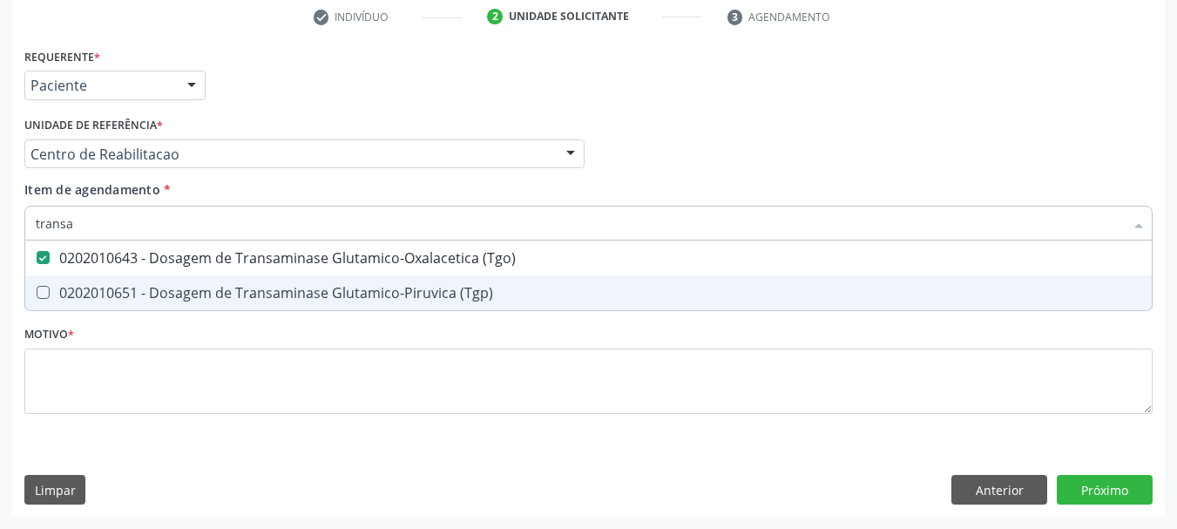
click at [125, 287] on div "0202010651 - Dosagem de Transaminase Glutamico-Piruvica (Tgp)" at bounding box center [588, 293] width 1105 height 14
checkbox \(Tgp\) "true"
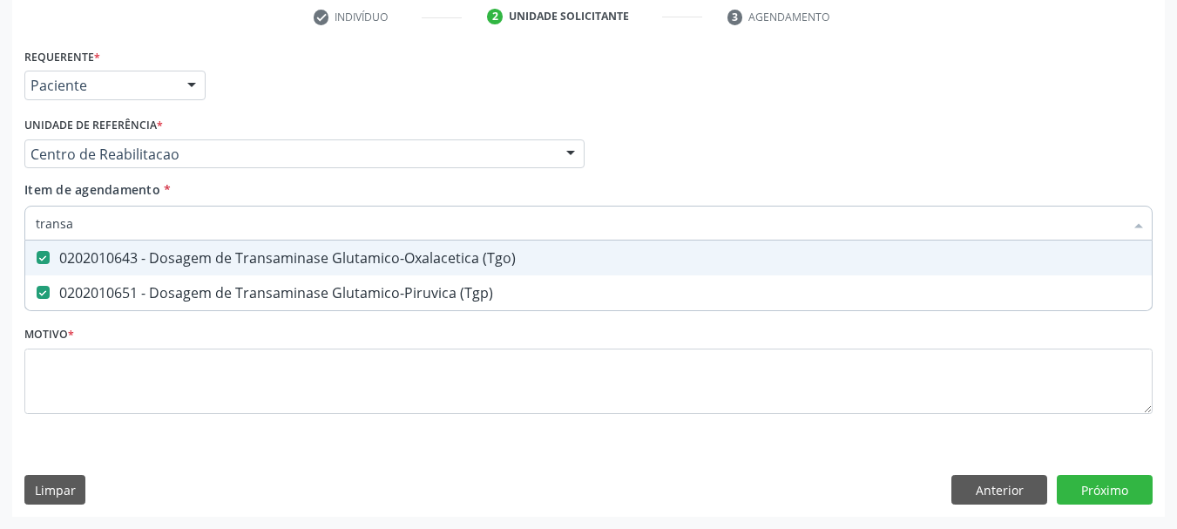
click at [123, 239] on input "transa" at bounding box center [580, 223] width 1088 height 35
type input "tr"
checkbox \(Tgo\) "false"
checkbox \(Tgp\) "false"
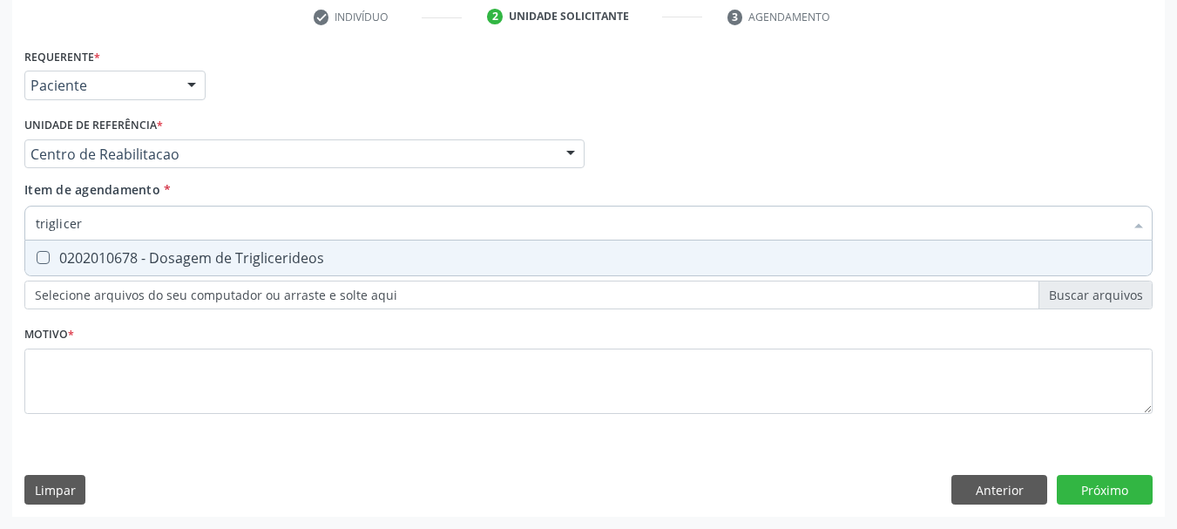
type input "trigliceri"
click at [119, 265] on div "0202010678 - Dosagem de Triglicerideos" at bounding box center [588, 258] width 1105 height 14
checkbox Triglicerideos "true"
click at [117, 229] on input "trigliceri" at bounding box center [580, 223] width 1088 height 35
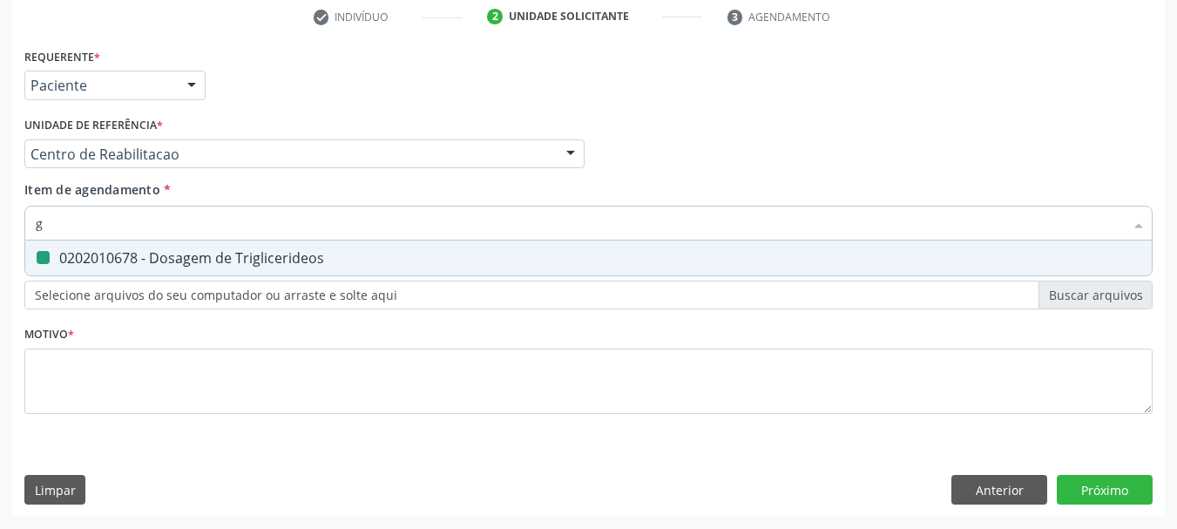
type input "gl"
checkbox Triglicerideos "false"
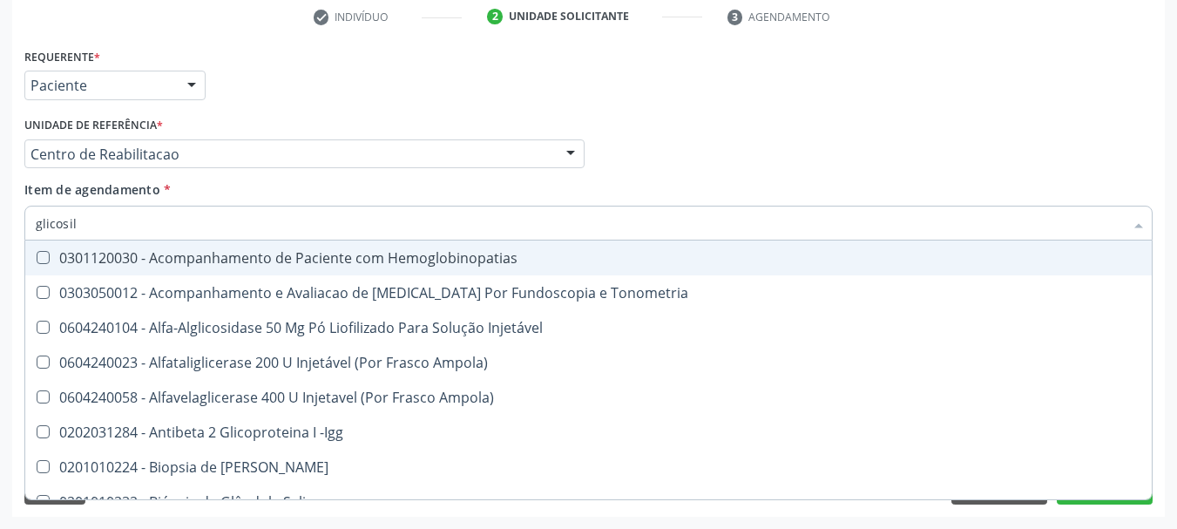
type input "glicosila"
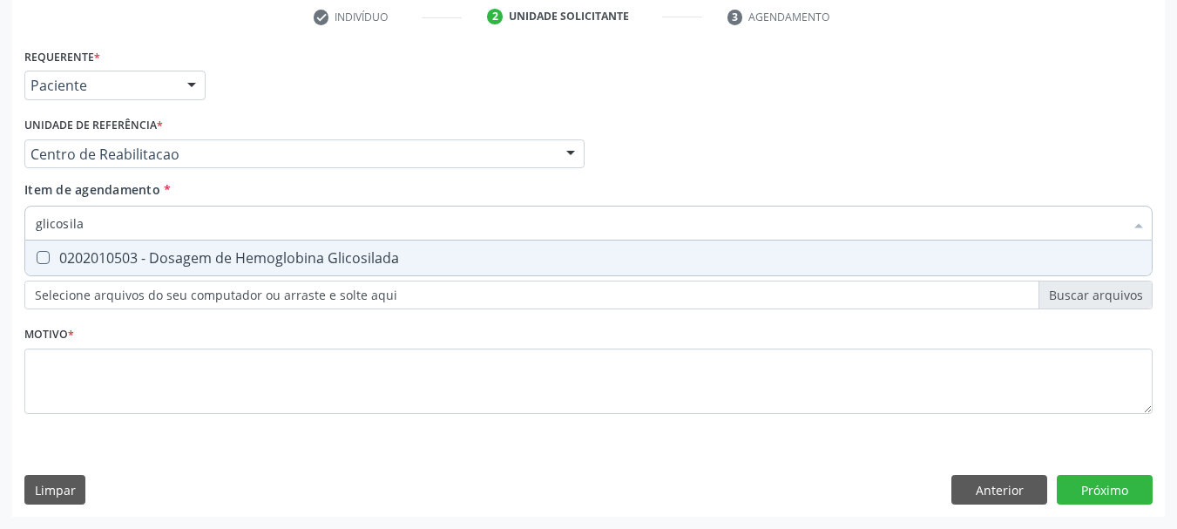
click at [122, 264] on div "0202010503 - Dosagem de Hemoglobina Glicosilada" at bounding box center [588, 258] width 1105 height 14
checkbox Glicosilada "true"
click at [115, 233] on input "glicosila" at bounding box center [580, 223] width 1088 height 35
type input "ps"
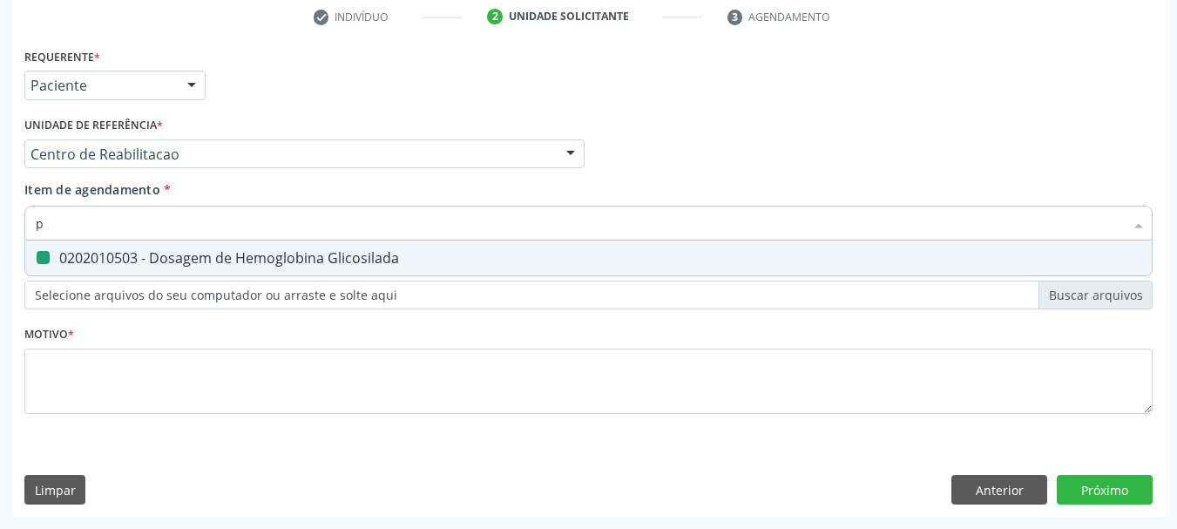
checkbox Glicosilada "false"
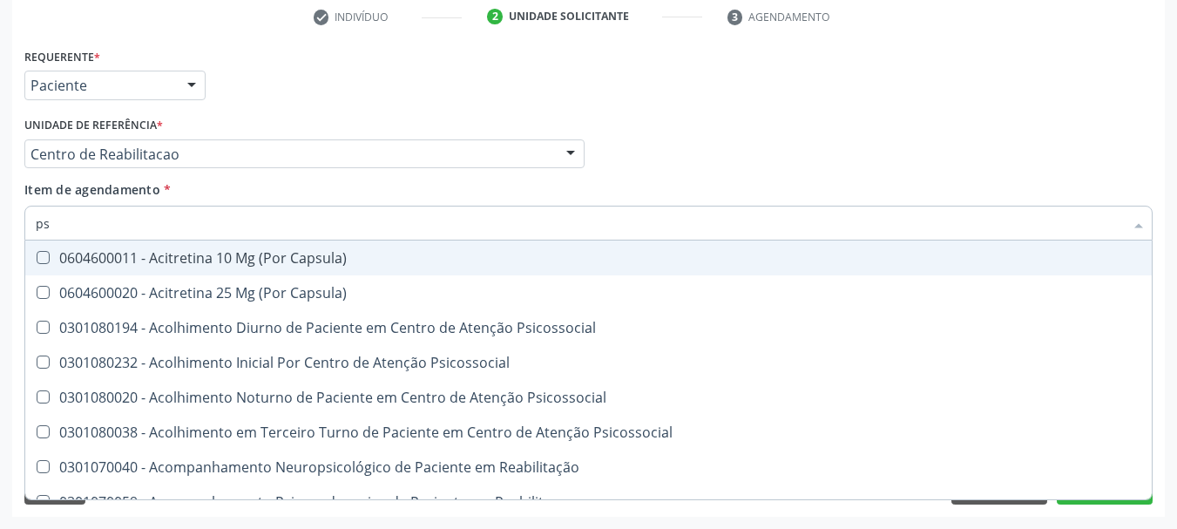
type input "psa"
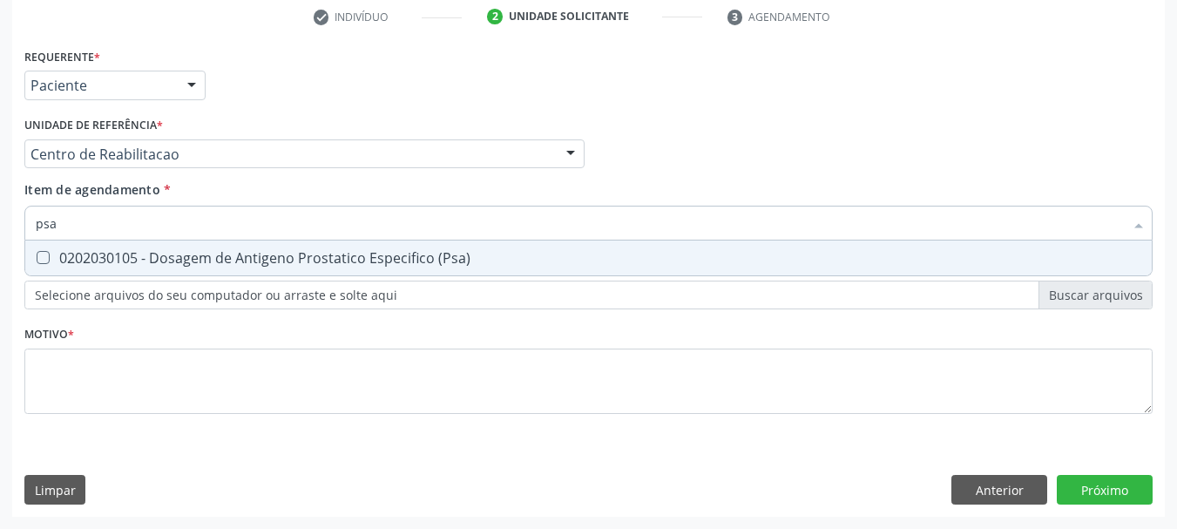
click at [118, 270] on span "0202030105 - Dosagem de Antigeno Prostatico Especifico (Psa)" at bounding box center [588, 257] width 1126 height 35
checkbox \(Psa\) "true"
click at [118, 235] on input "psa" at bounding box center [580, 223] width 1088 height 35
type input "hem"
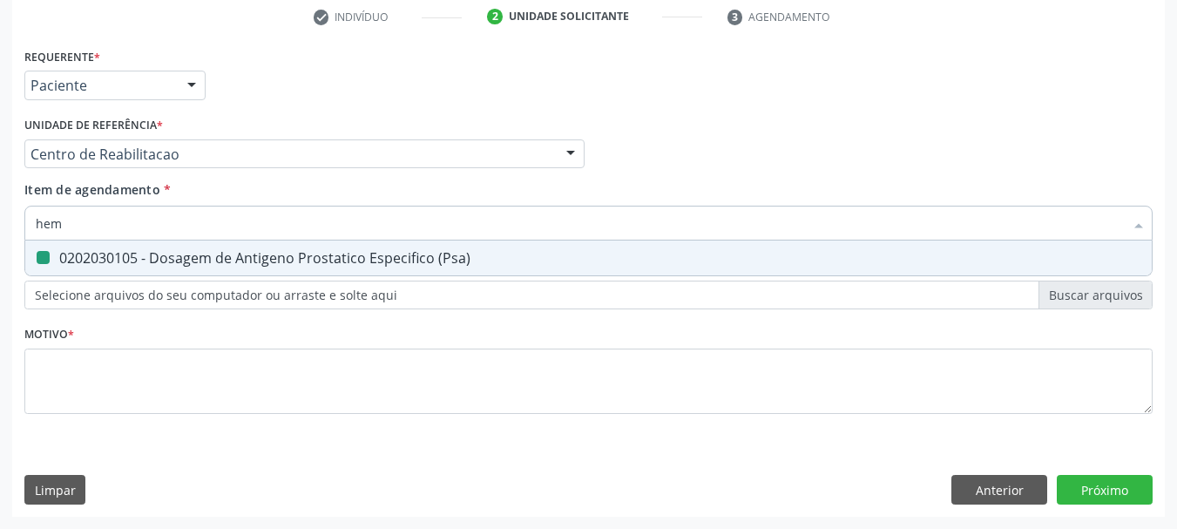
checkbox \(Psa\) "false"
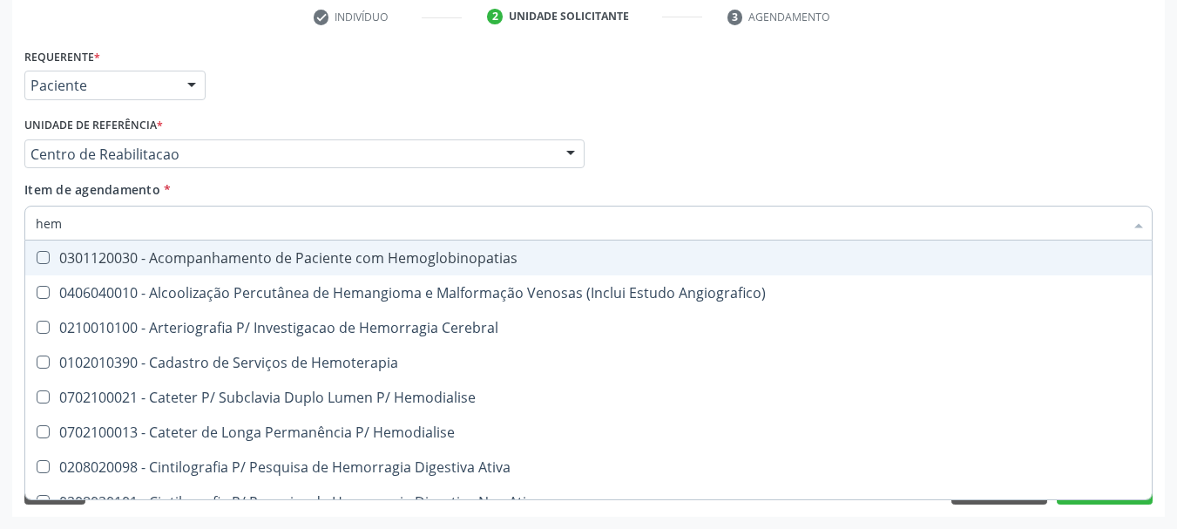
type input "hemo"
checkbox Hemacias "true"
checkbox Glicosilada "false"
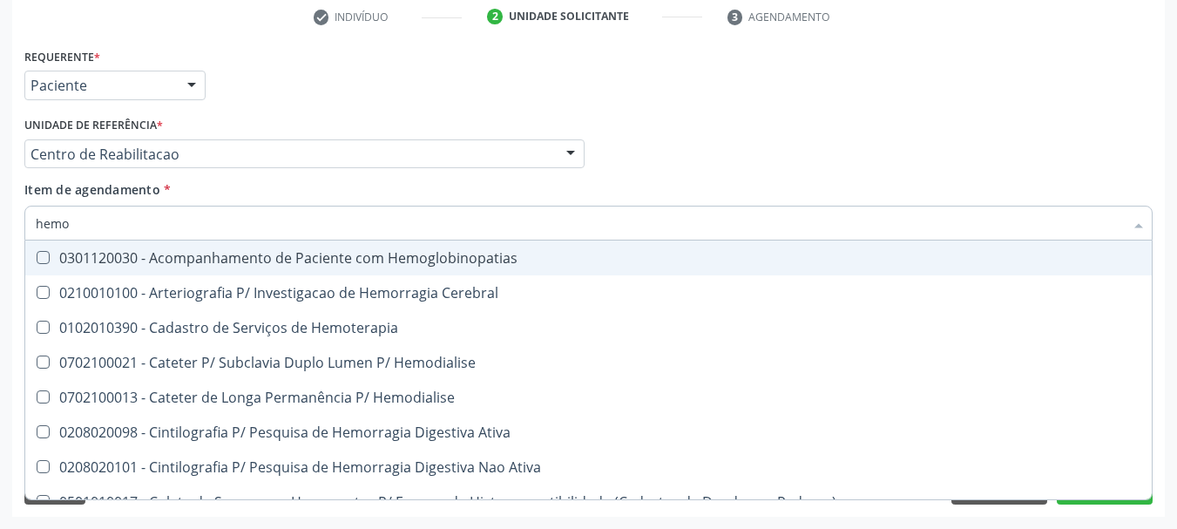
type input "hemog"
checkbox Tardio\) "true"
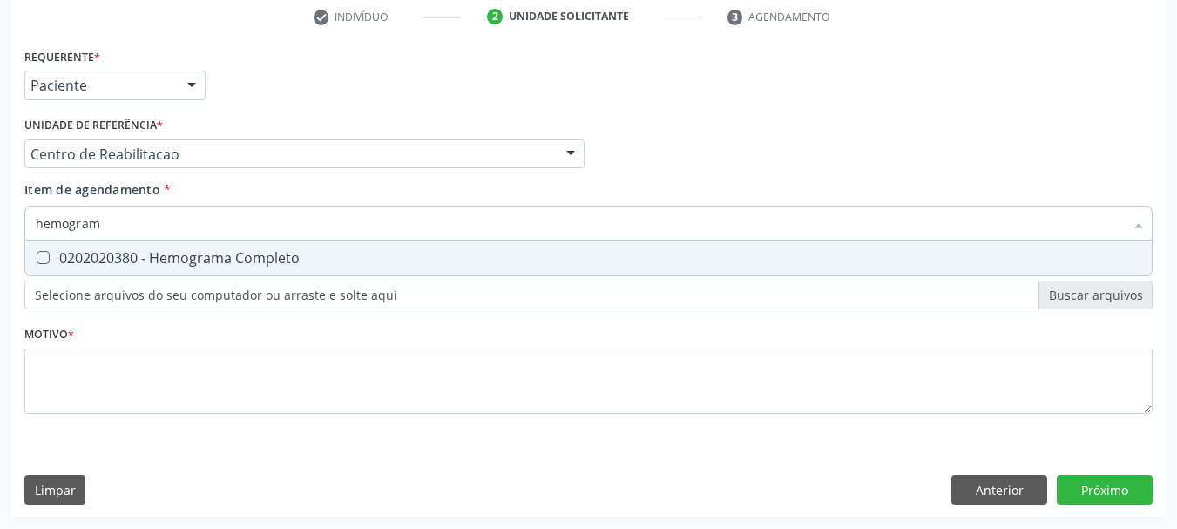
type input "hemograma"
click at [117, 251] on div "0202020380 - Hemograma Completo" at bounding box center [588, 258] width 1105 height 14
checkbox Completo "true"
click at [126, 226] on input "hemograma" at bounding box center [580, 223] width 1088 height 35
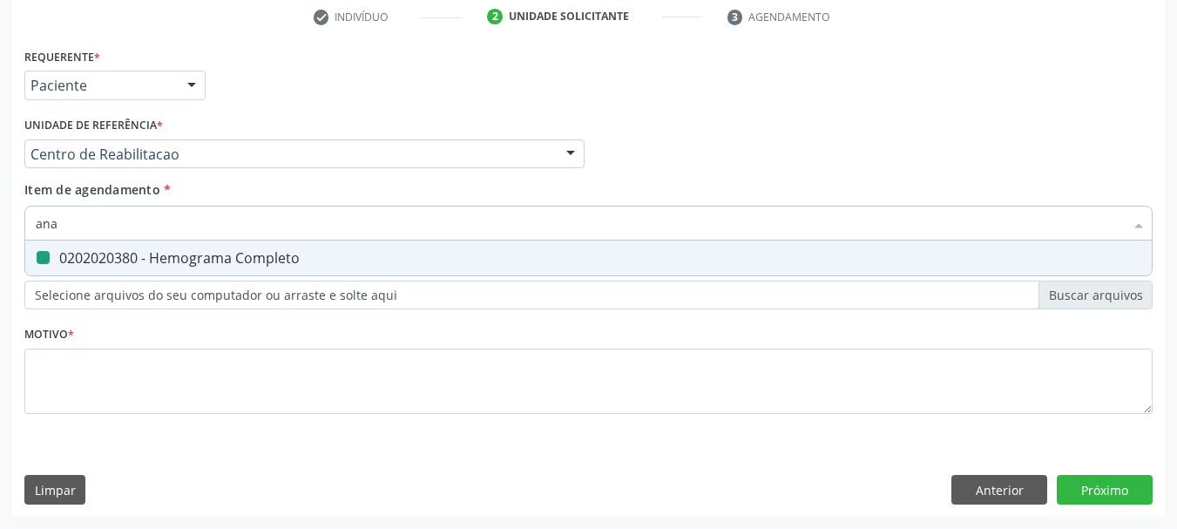
type input "anal"
checkbox Completo "false"
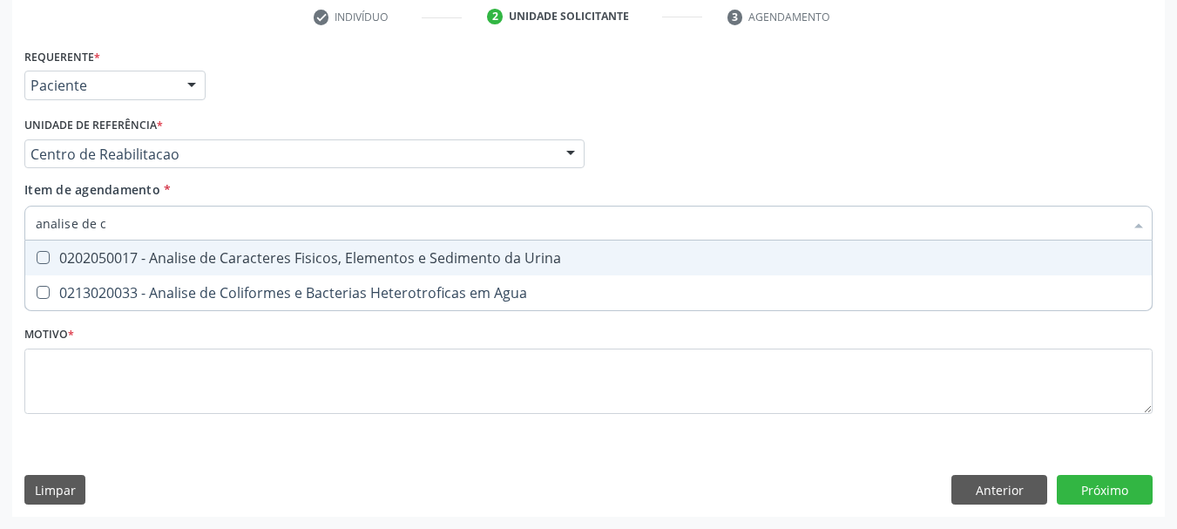
type input "analise de ca"
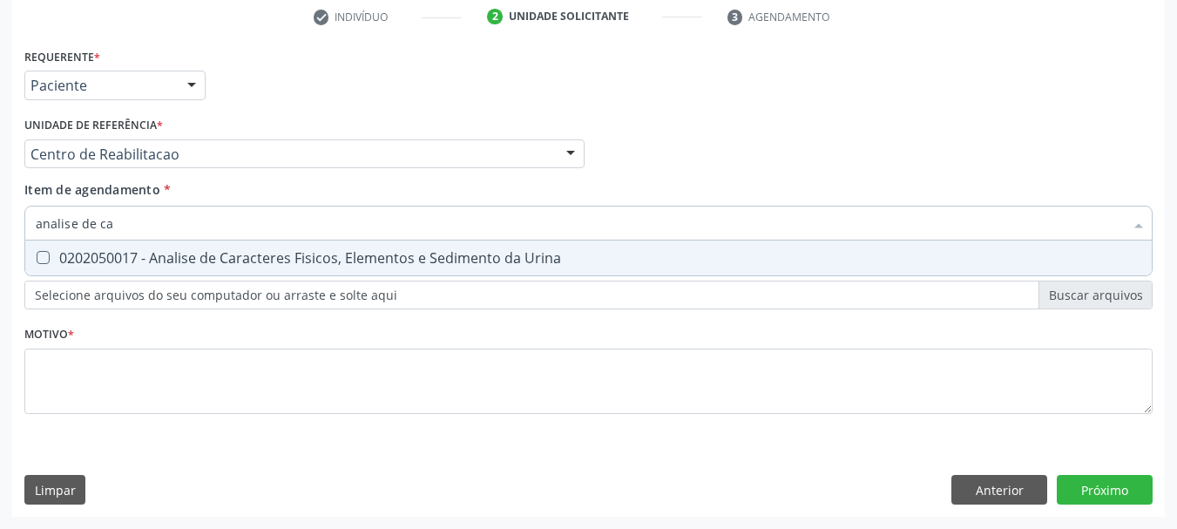
click at [130, 273] on span "0202050017 - Analise de Caracteres Fisicos, Elementos e Sedimento da Urina" at bounding box center [588, 257] width 1126 height 35
click at [130, 241] on span "0202050017 - Analise de Caracteres Fisicos, Elementos e Sedimento da Urina" at bounding box center [588, 257] width 1126 height 35
checkbox Urina "true"
click at [130, 226] on input "analise de ca" at bounding box center [580, 223] width 1088 height 35
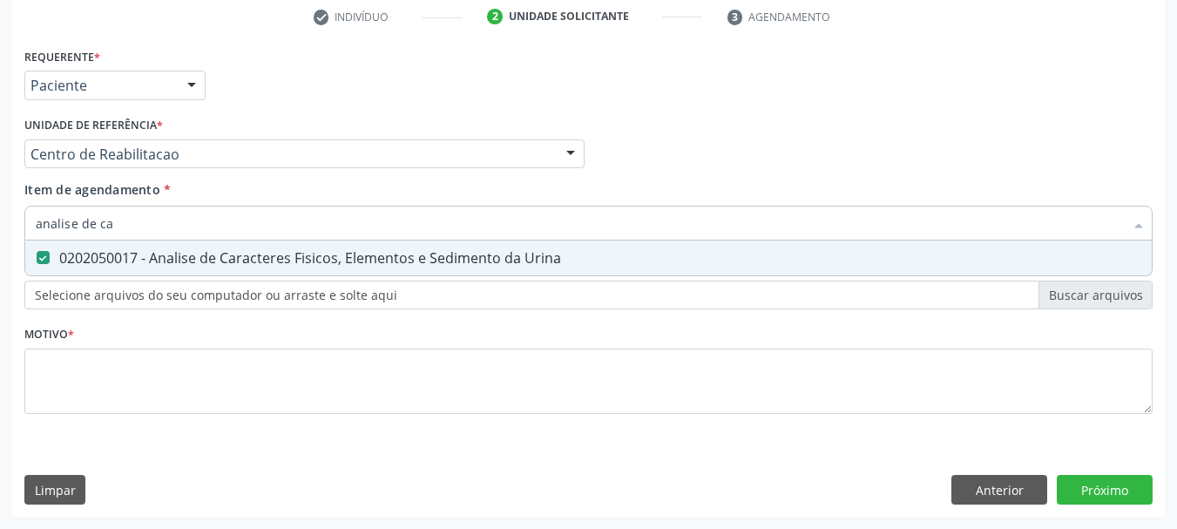
click at [130, 226] on input "analise de ca" at bounding box center [580, 223] width 1088 height 35
type input "a"
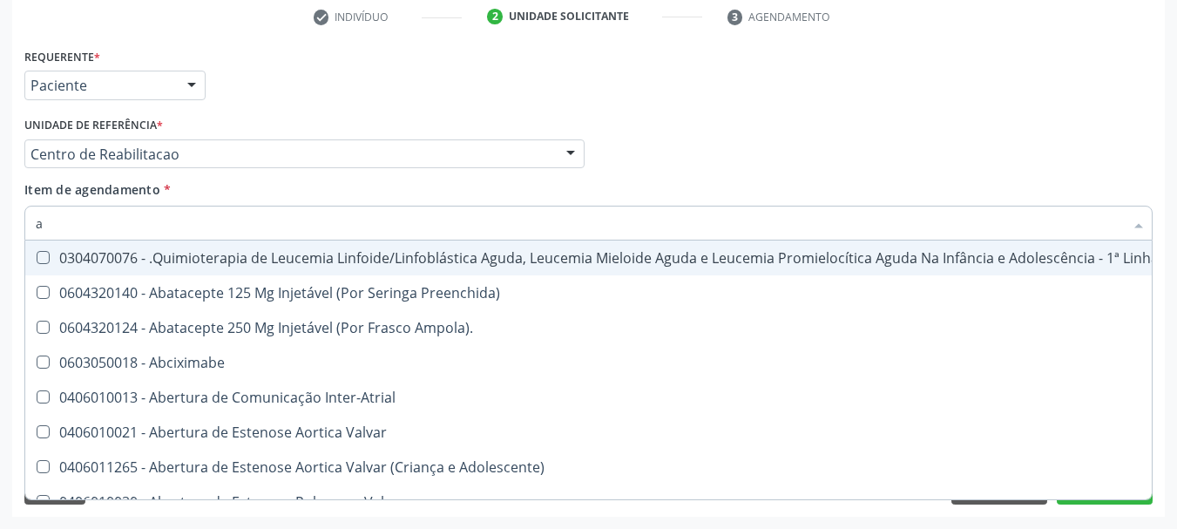
checkbox Manutenção "false"
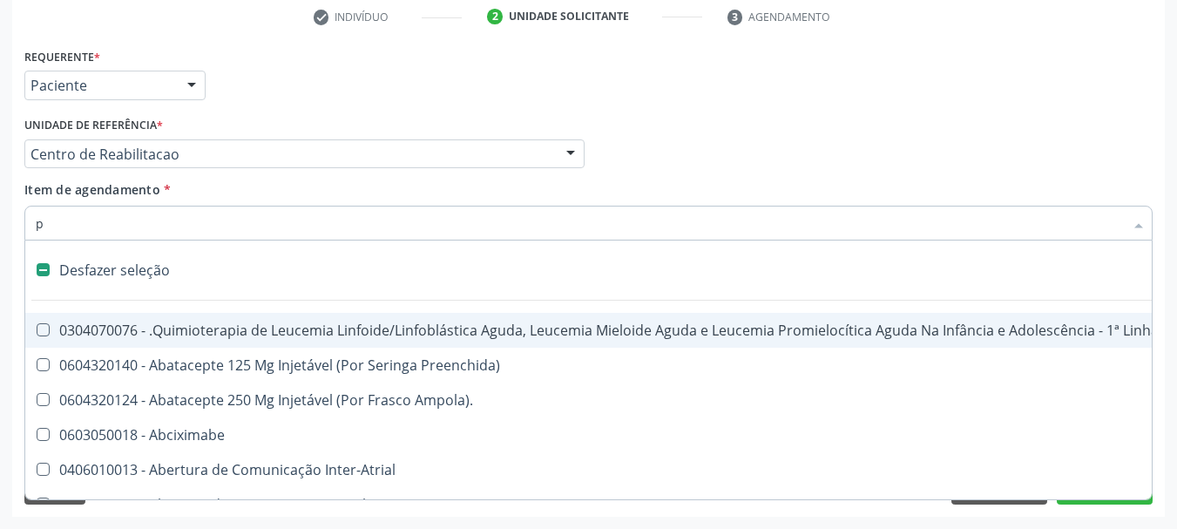
type input "pe"
checkbox Urina "false"
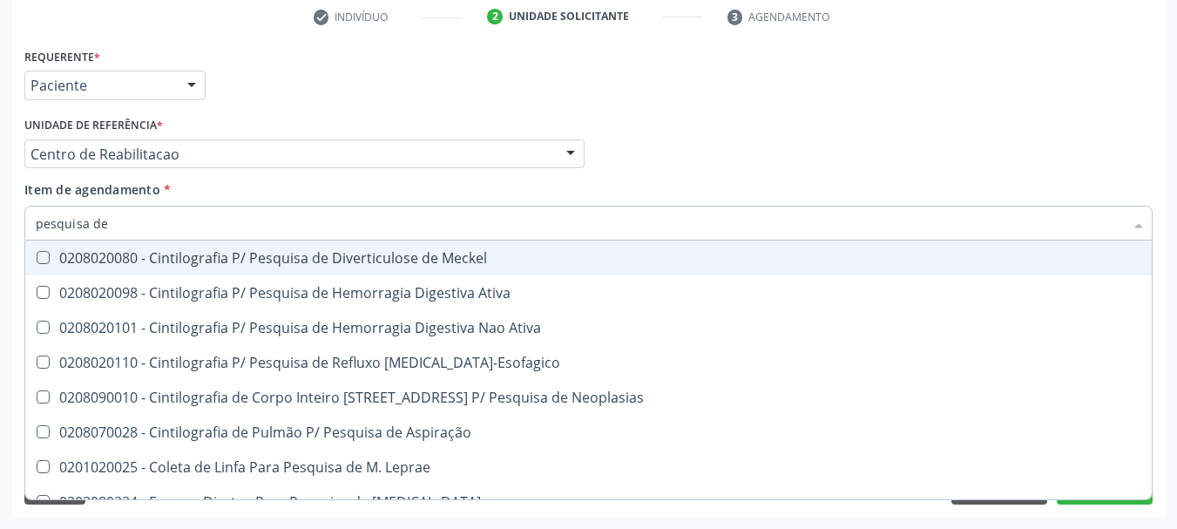
type input "pesquisa de o"
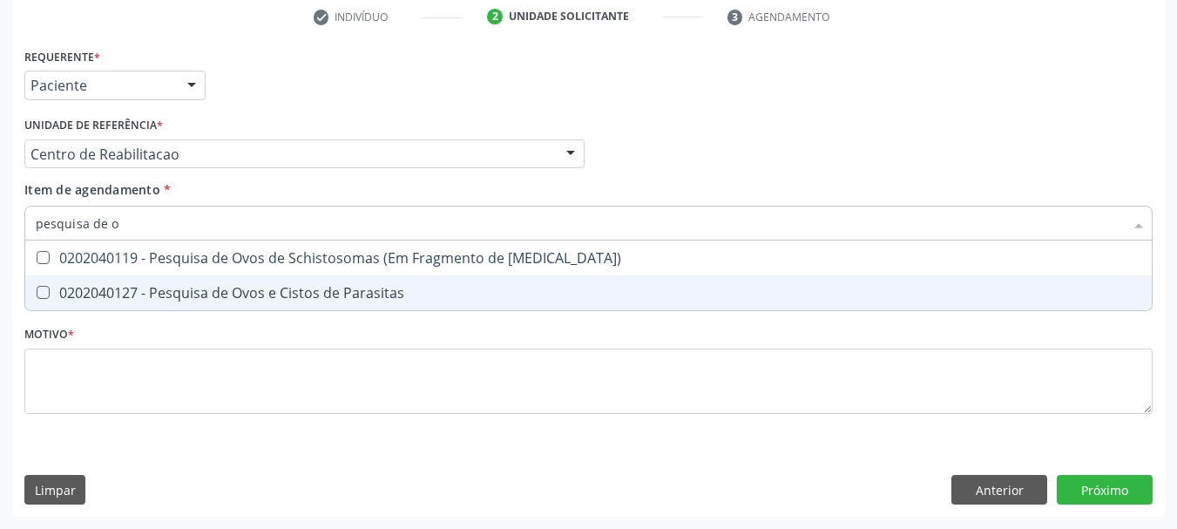
click at [125, 280] on span "0202040127 - Pesquisa de Ovos e Cistos de Parasitas" at bounding box center [588, 292] width 1126 height 35
checkbox Parasitas "true"
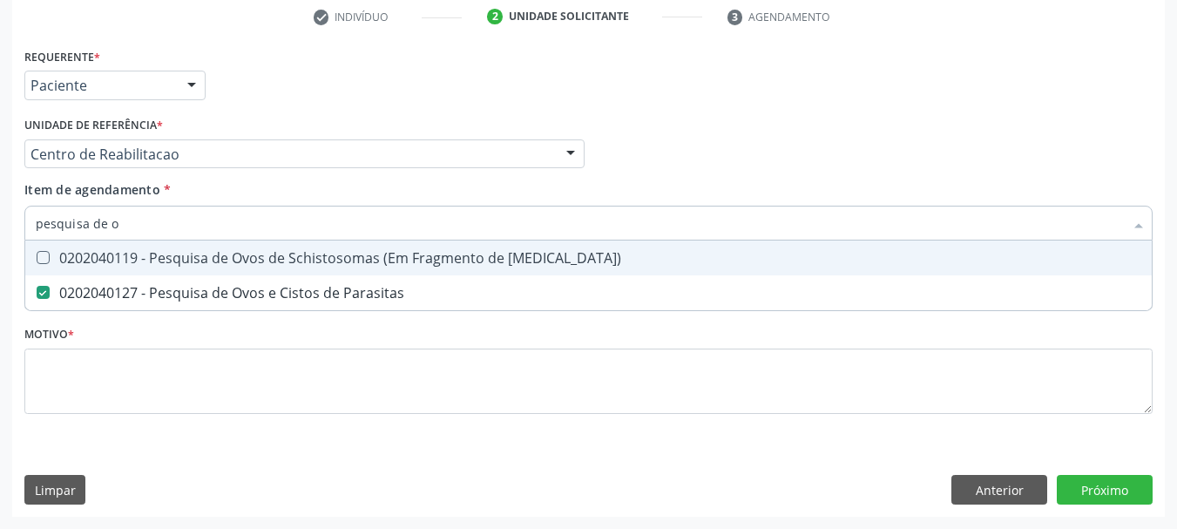
click at [123, 233] on input "pesquisa de o" at bounding box center [580, 223] width 1088 height 35
type input "t"
checkbox Parasitas "false"
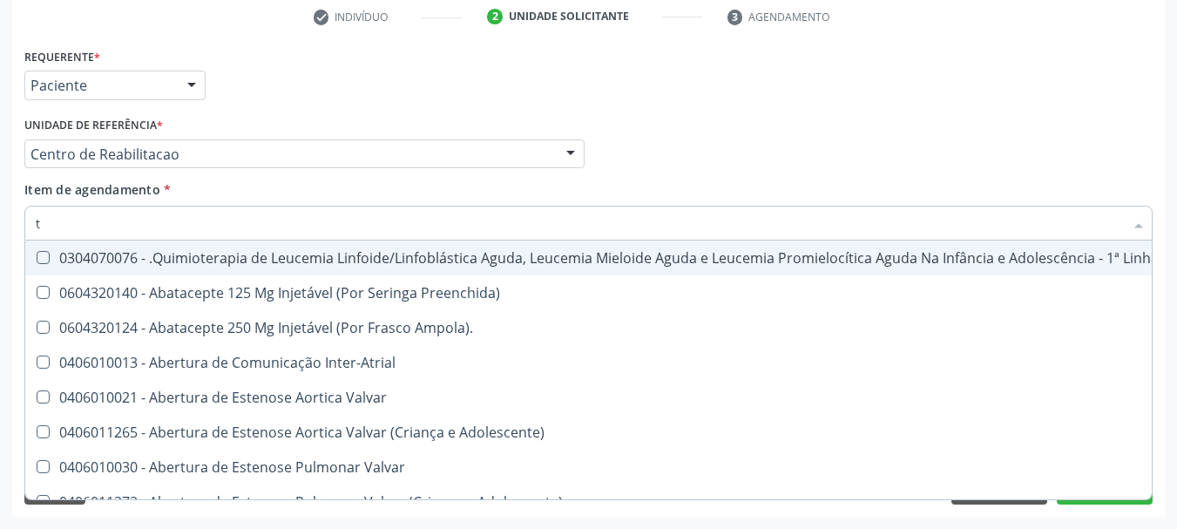
type input "t3"
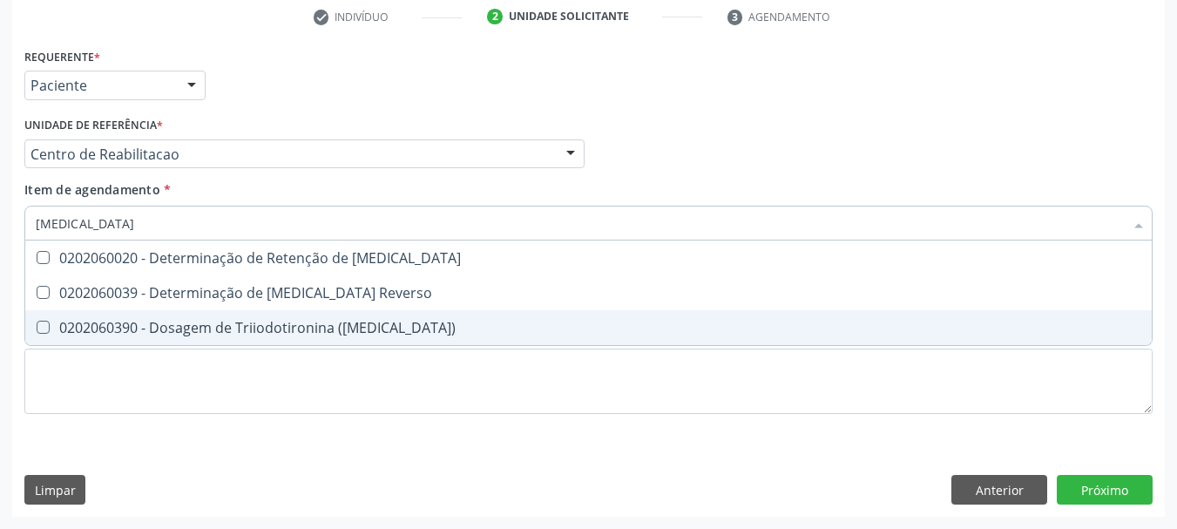
click at [186, 322] on div "0202060390 - Dosagem de Triiodotironina (T3)" at bounding box center [588, 328] width 1105 height 14
checkbox \(T3\) "true"
type input "t"
checkbox \(T3\) "false"
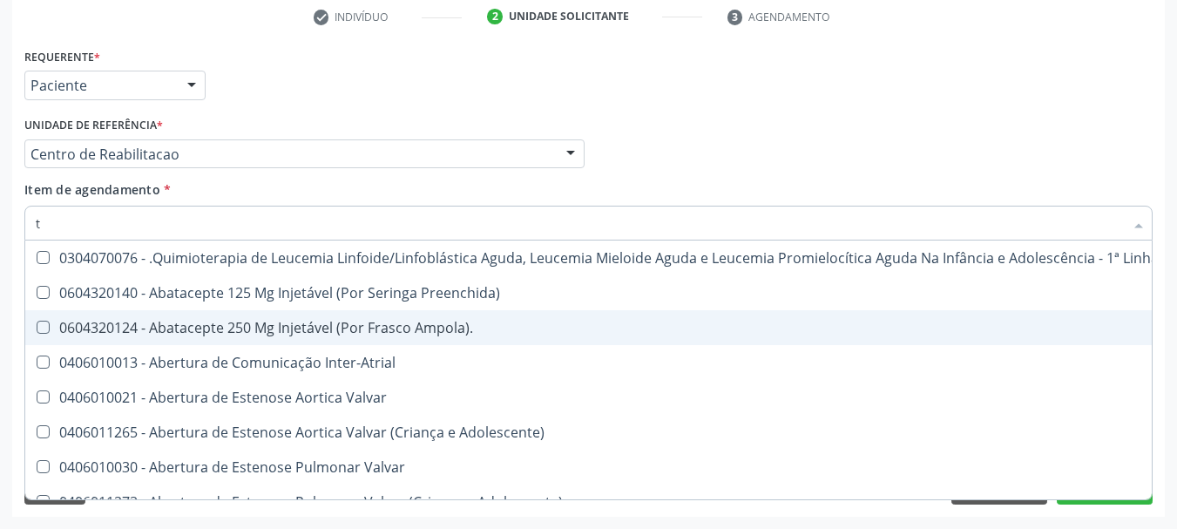
type input "t4"
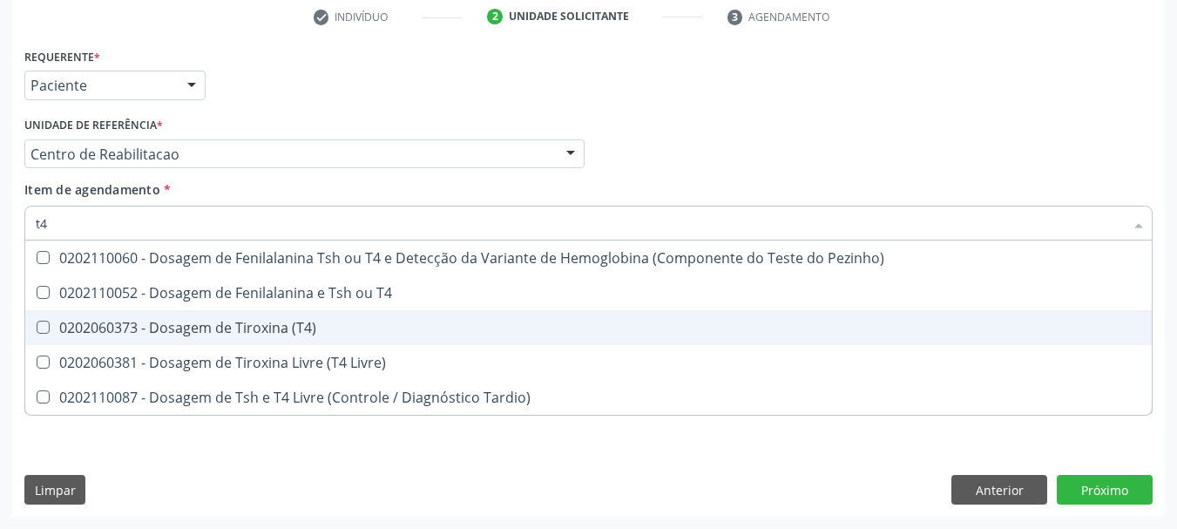
click at [188, 330] on div "0202060373 - Dosagem de Tiroxina (T4)" at bounding box center [588, 328] width 1105 height 14
checkbox \(T4\) "true"
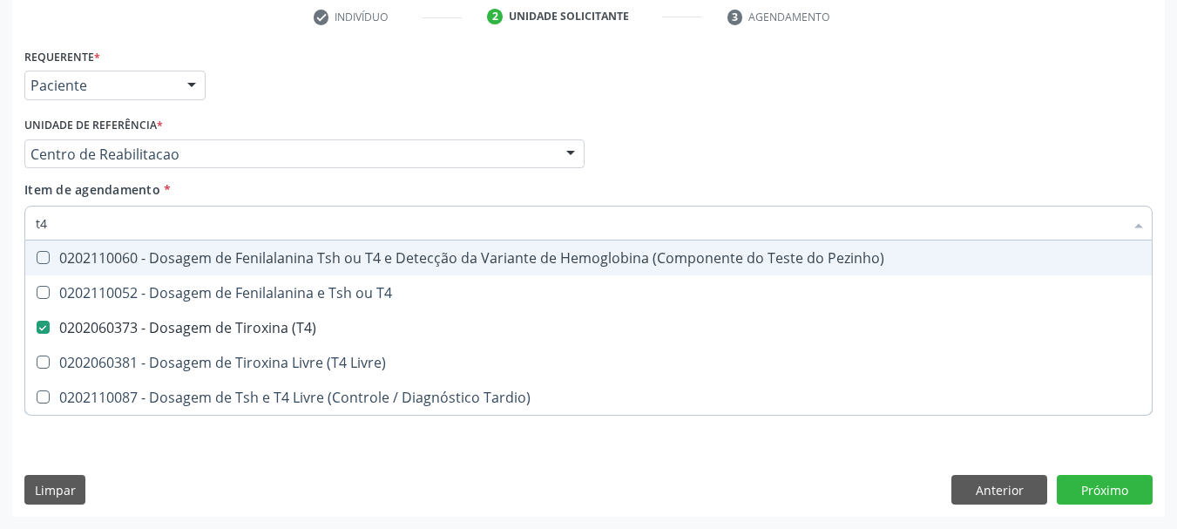
type input "t"
checkbox \(T4\) "false"
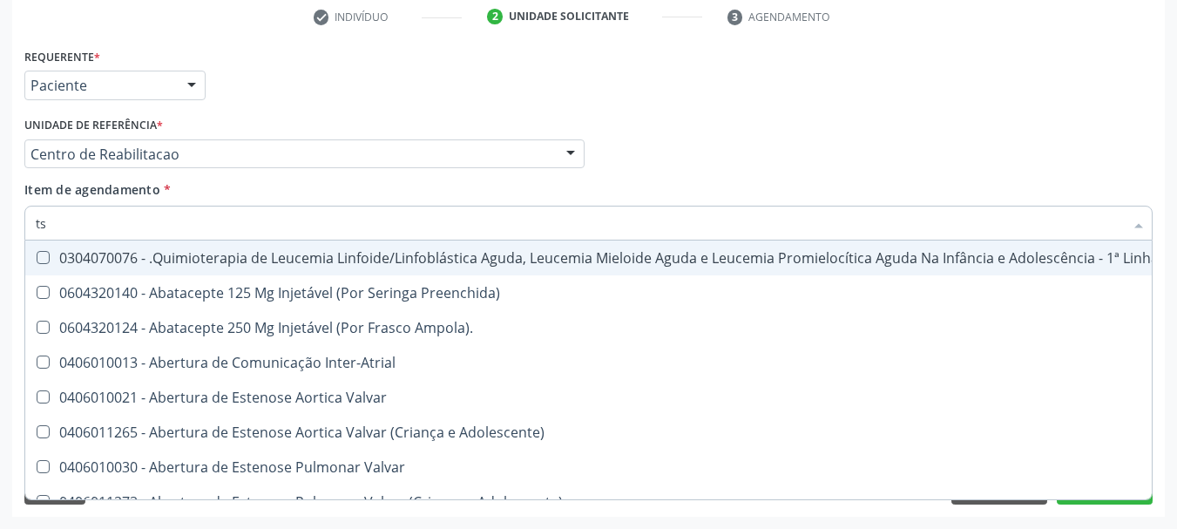
type input "tsh"
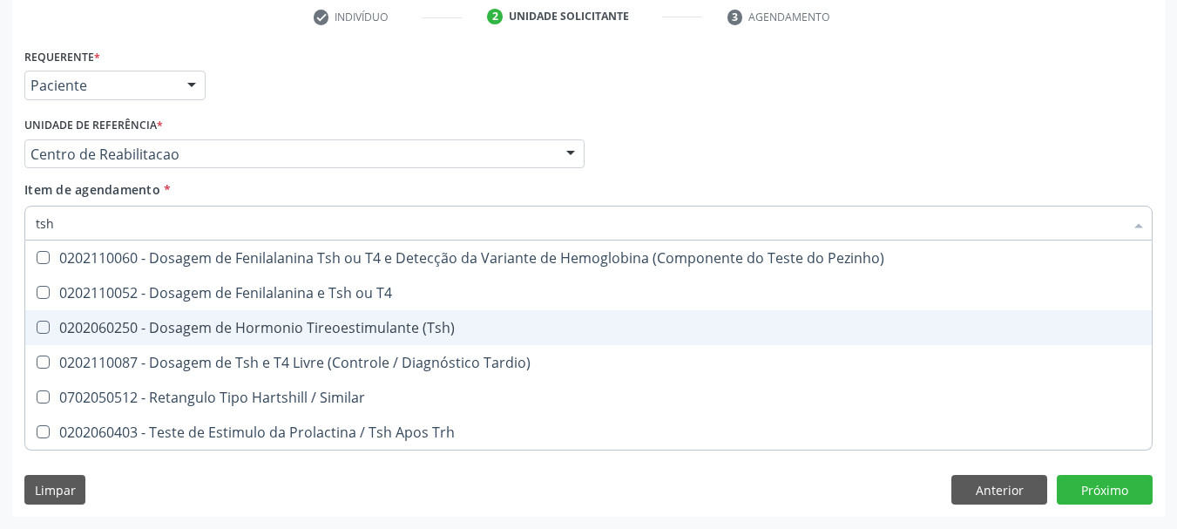
click at [165, 322] on div "0202060250 - Dosagem de Hormonio Tireoestimulante (Tsh)" at bounding box center [588, 328] width 1105 height 14
checkbox \(Tsh\) "true"
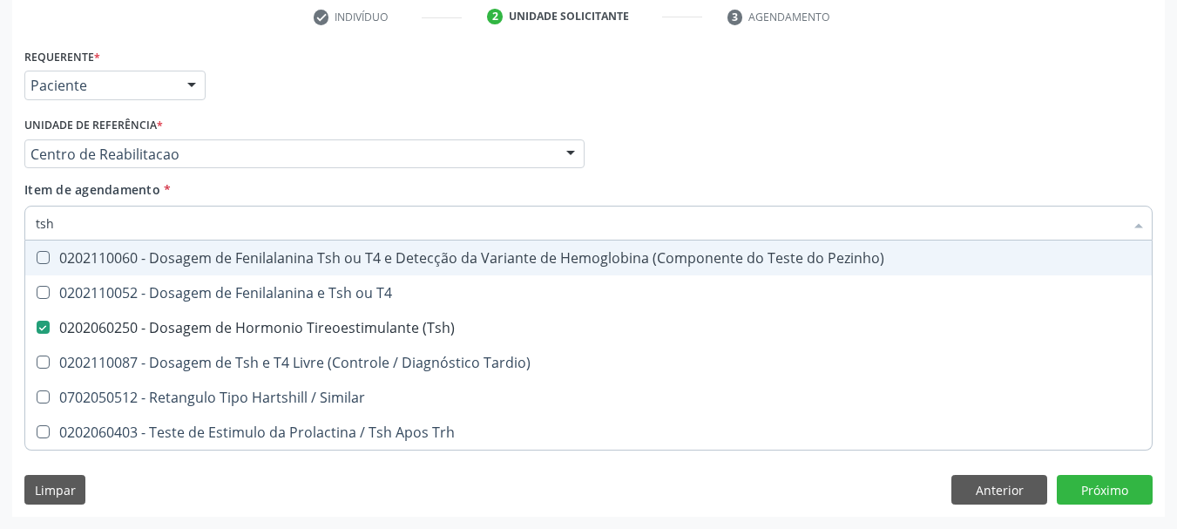
click at [253, 112] on div "Unidade de referência * Centro de Reabilitacao Usf do Mutirao Usf Cohab Usf Cai…" at bounding box center [304, 140] width 560 height 56
checkbox T4 "true"
checkbox Tardio\) "true"
checkbox Similar "true"
checkbox Trh "true"
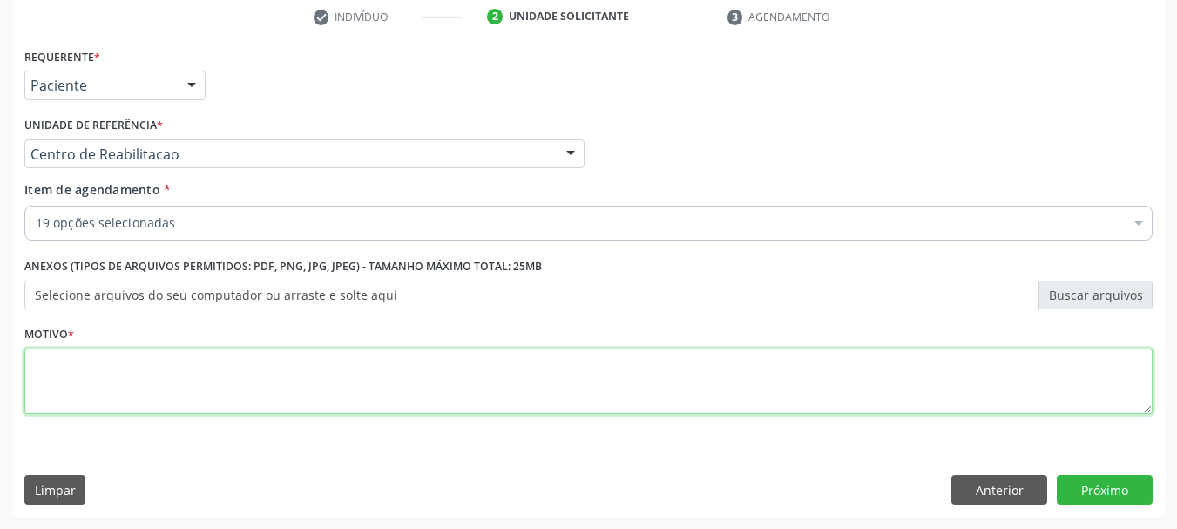
click at [148, 375] on textarea at bounding box center [588, 381] width 1128 height 66
type textarea "s"
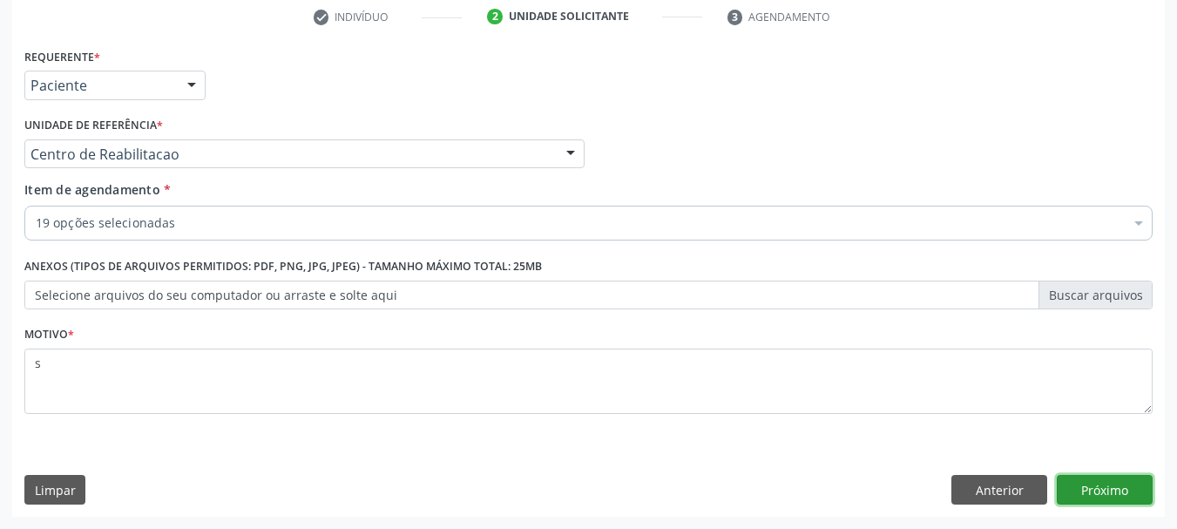
click at [1089, 488] on button "Próximo" at bounding box center [1105, 490] width 96 height 30
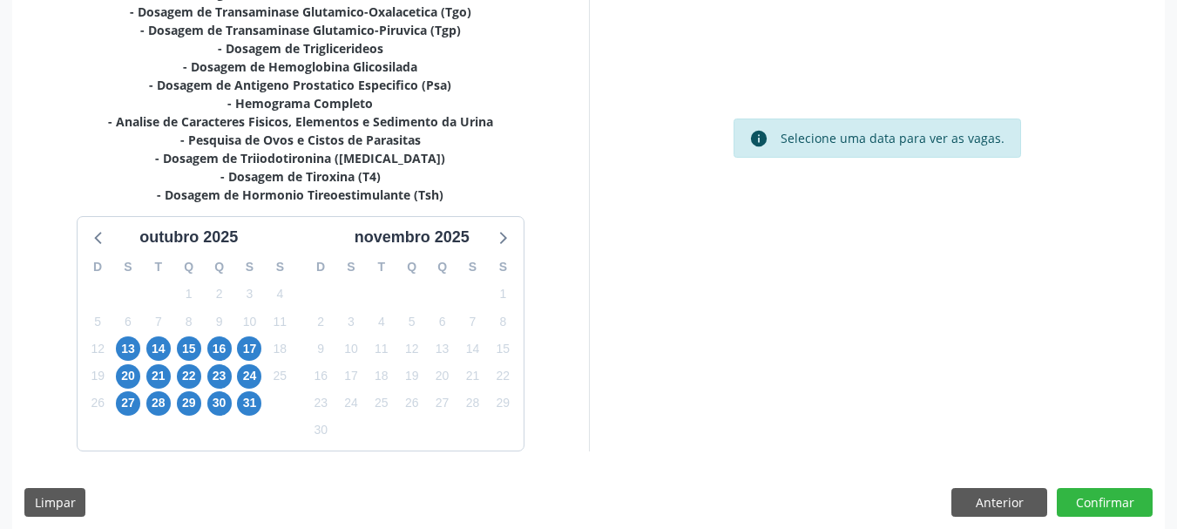
scroll to position [558, 0]
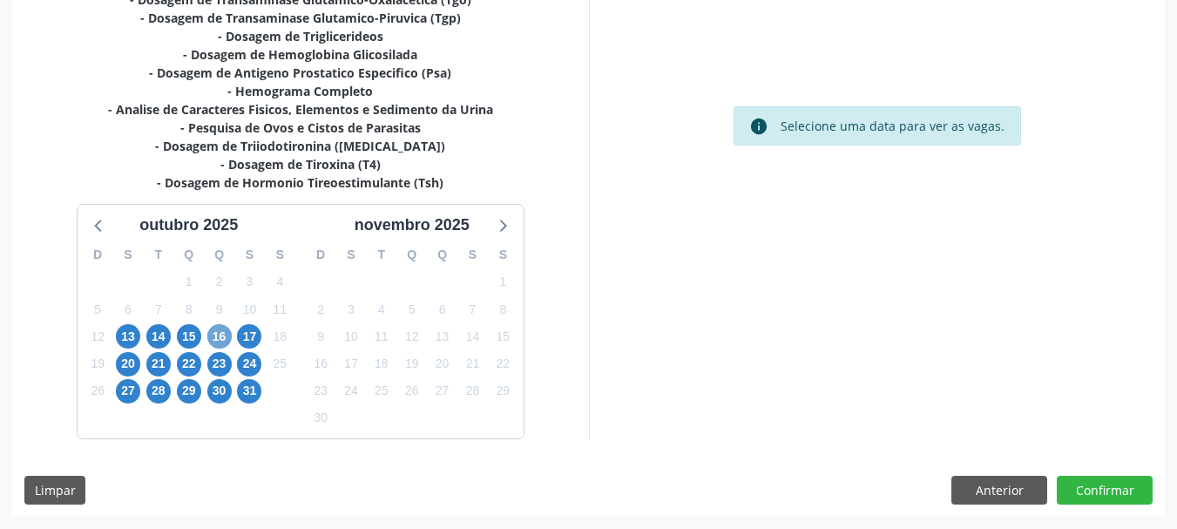
click at [226, 338] on span "16" at bounding box center [219, 336] width 24 height 24
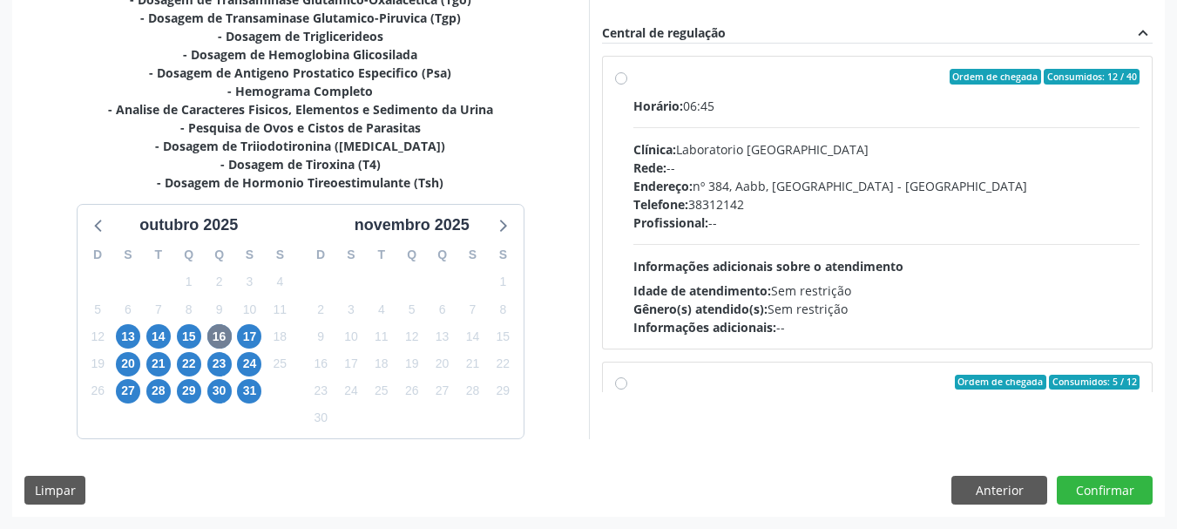
click at [706, 241] on div "Horário: 06:45 Clínica: Laboratorio Sao Francisco Rede: -- Endereço: nº 384, Aa…" at bounding box center [886, 217] width 507 height 240
click at [627, 84] on input "Ordem de chegada Consumidos: 12 / 40 Horário: 06:45 Clínica: Laboratorio Sao Fr…" at bounding box center [621, 77] width 12 height 16
radio input "true"
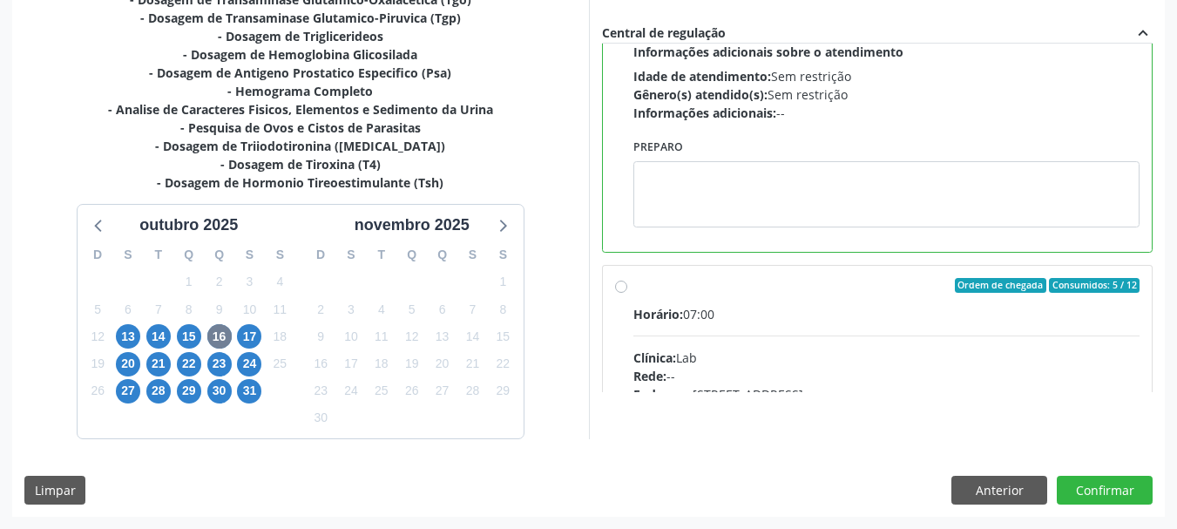
scroll to position [261, 0]
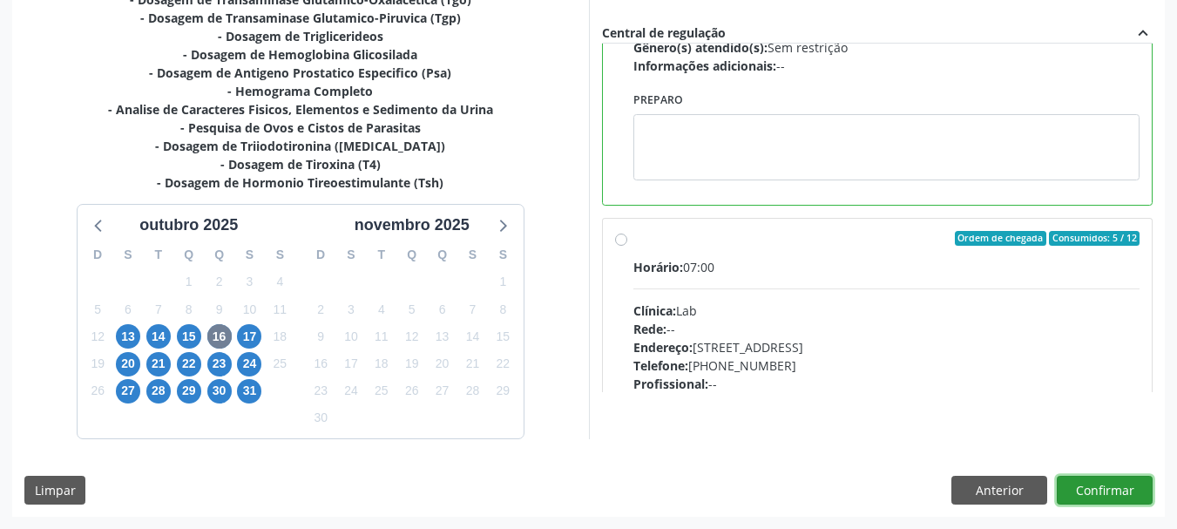
click at [1125, 495] on button "Confirmar" at bounding box center [1105, 491] width 96 height 30
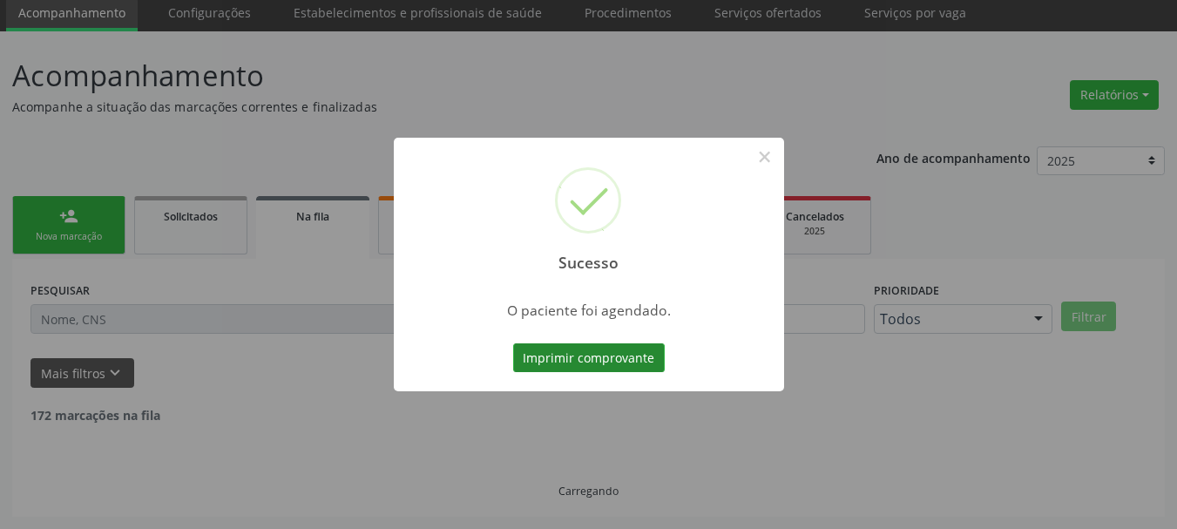
scroll to position [46, 0]
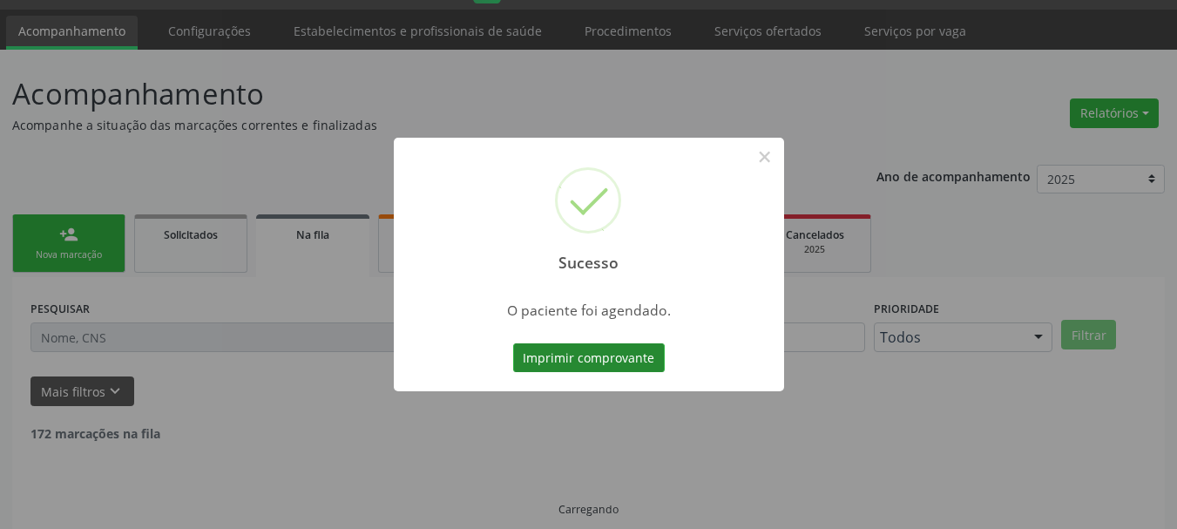
click at [568, 356] on button "Imprimir comprovante" at bounding box center [589, 358] width 152 height 30
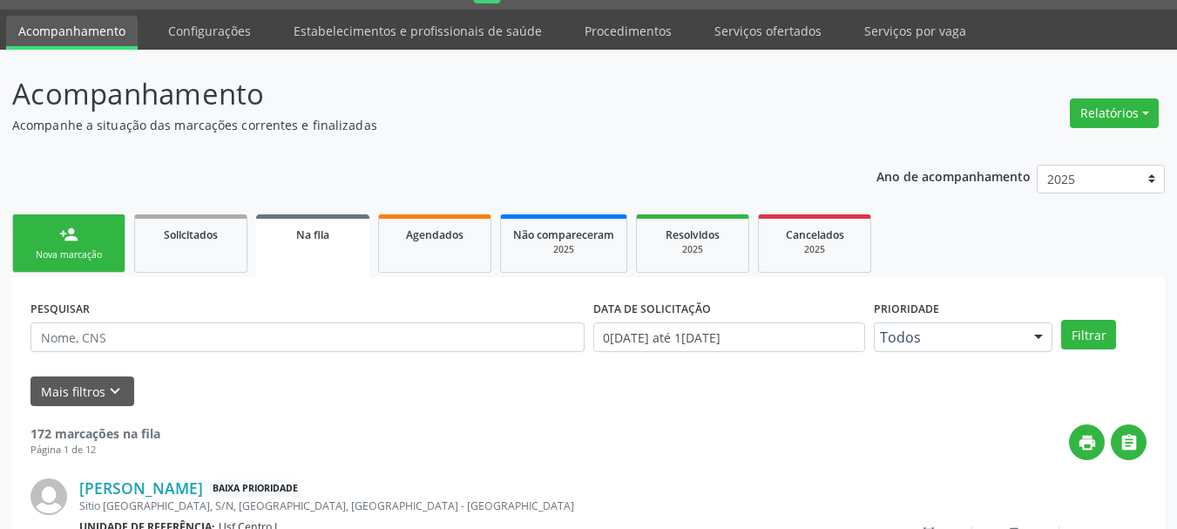
click at [80, 255] on div "Nova marcação" at bounding box center [68, 254] width 87 height 13
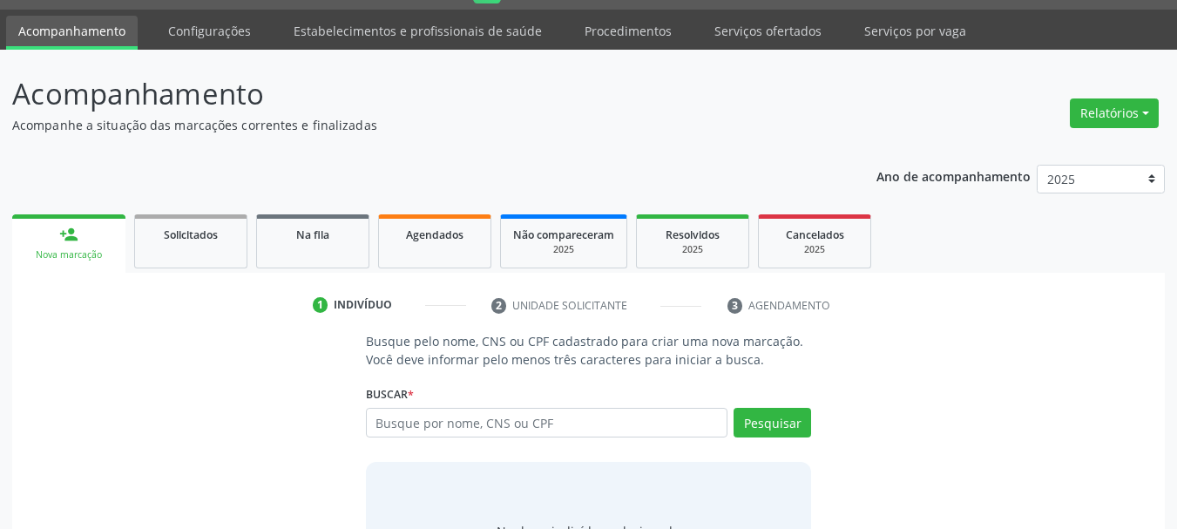
click at [381, 437] on div "Busque por nome, CNS ou CPF Nenhum resultado encontrado para: " " Digite nome, …" at bounding box center [589, 429] width 446 height 42
click at [395, 422] on input "text" at bounding box center [547, 423] width 362 height 30
type input "702406517890723"
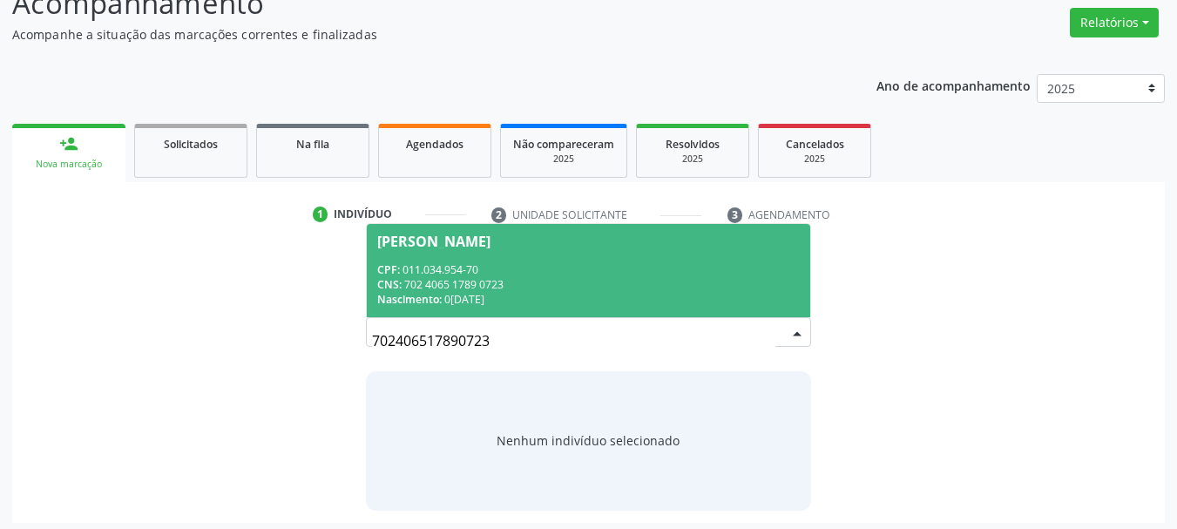
scroll to position [143, 0]
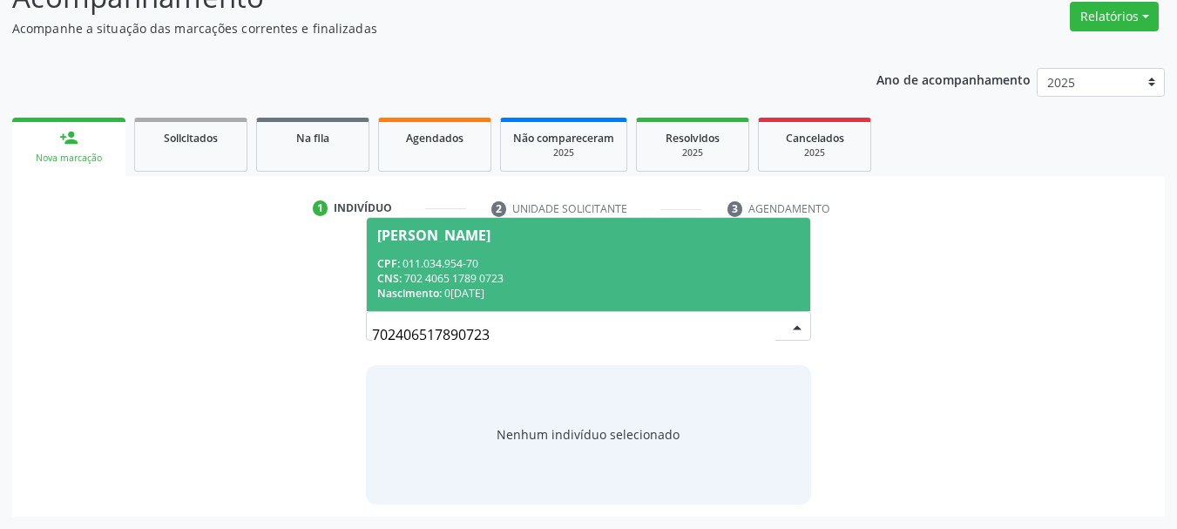
click at [531, 256] on div "CPF: 011.034.954-70" at bounding box center [588, 263] width 423 height 15
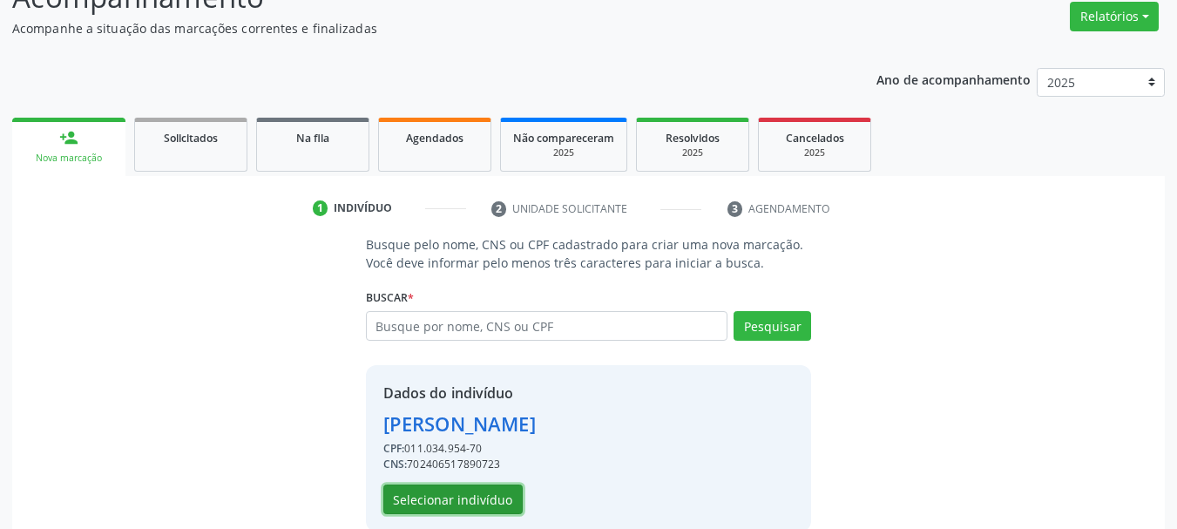
click at [499, 503] on button "Selecionar indivíduo" at bounding box center [452, 499] width 139 height 30
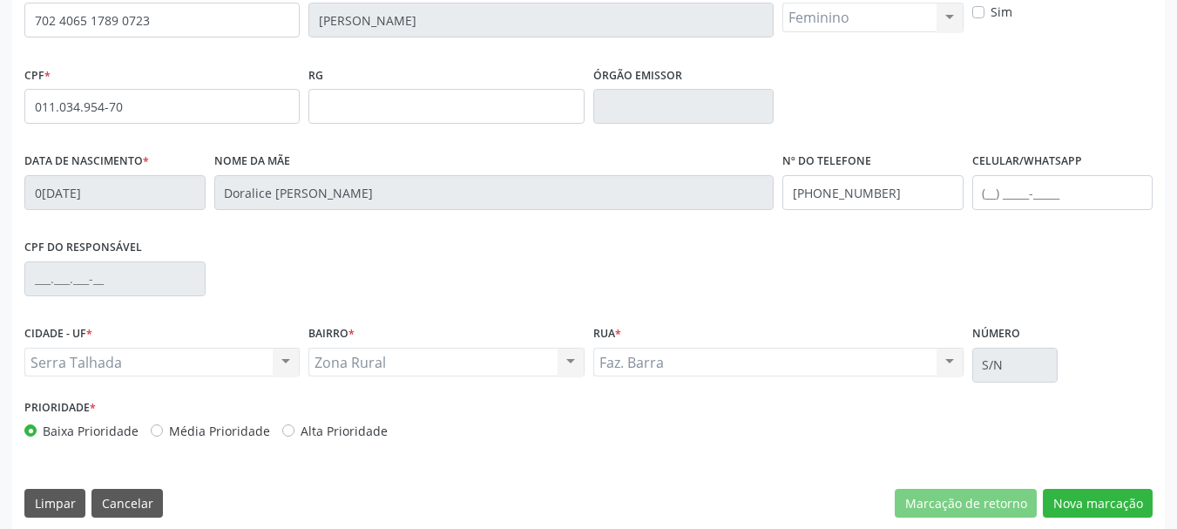
scroll to position [404, 0]
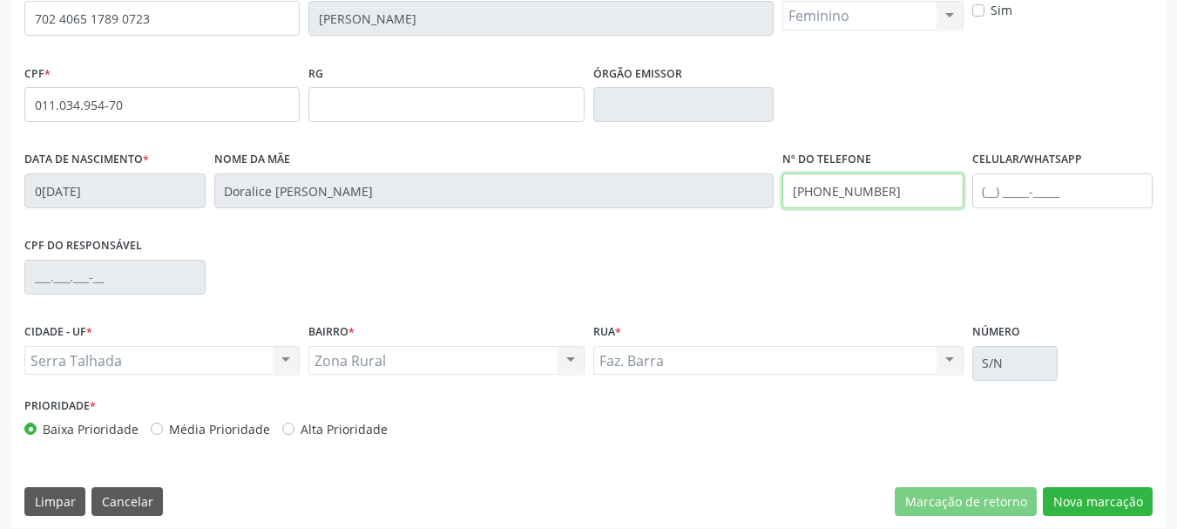
click at [882, 181] on input "(87) 98179-0464" at bounding box center [872, 190] width 181 height 35
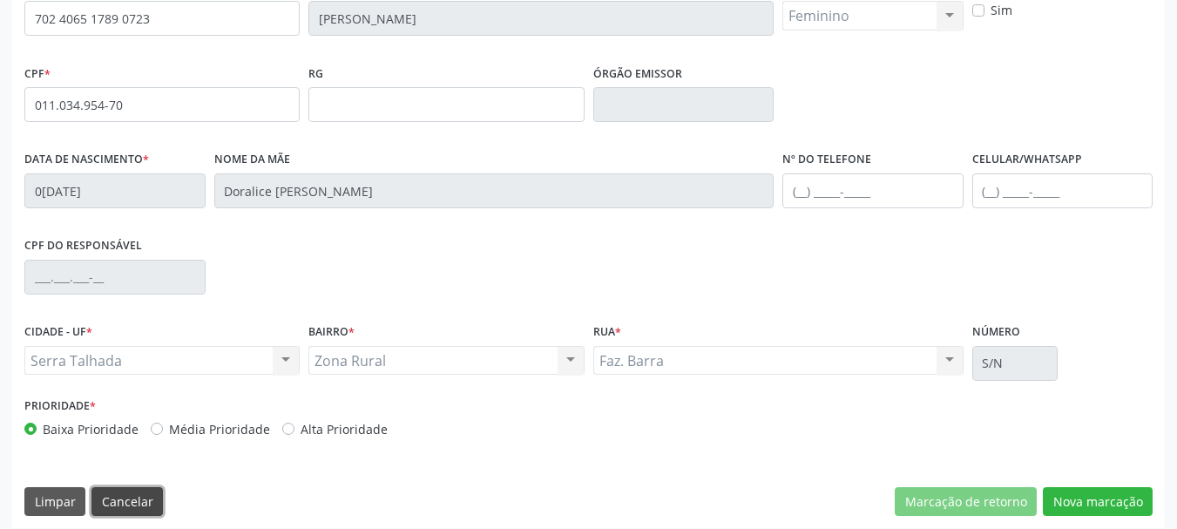
click at [135, 510] on button "Cancelar" at bounding box center [126, 502] width 71 height 30
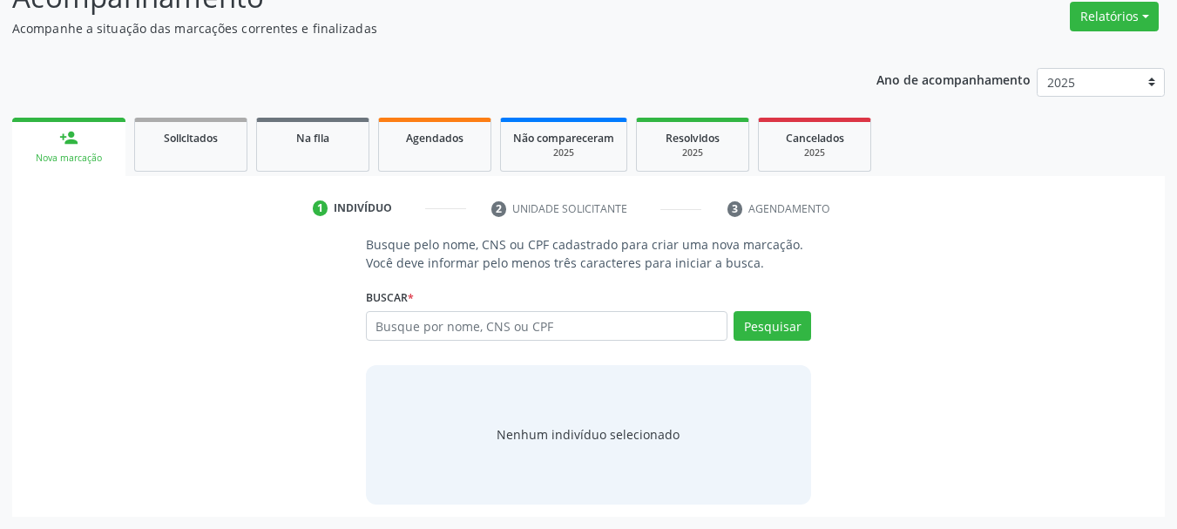
scroll to position [143, 0]
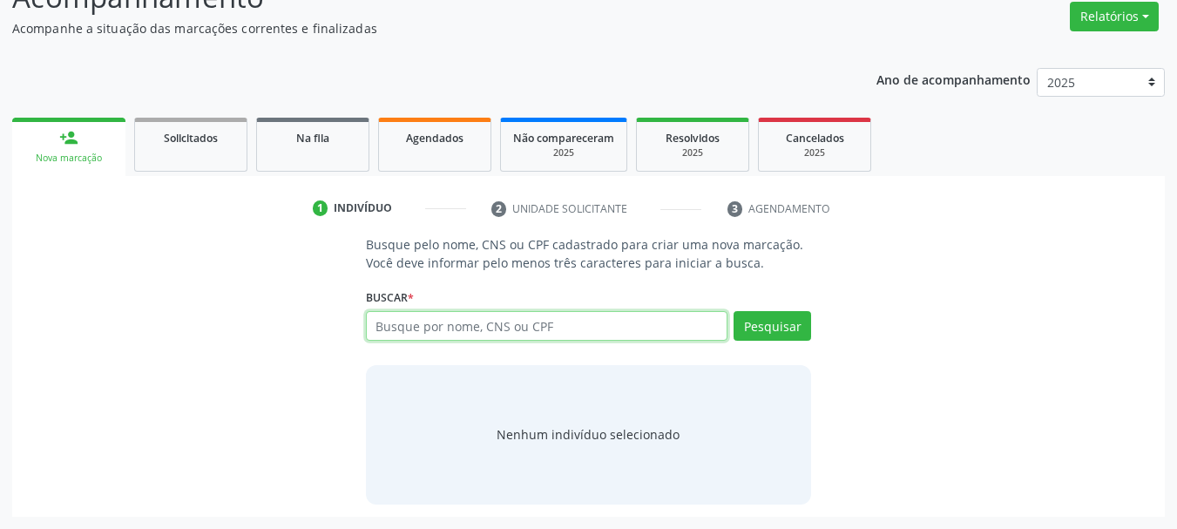
click at [469, 327] on input "text" at bounding box center [547, 326] width 362 height 30
type input "898003741752799"
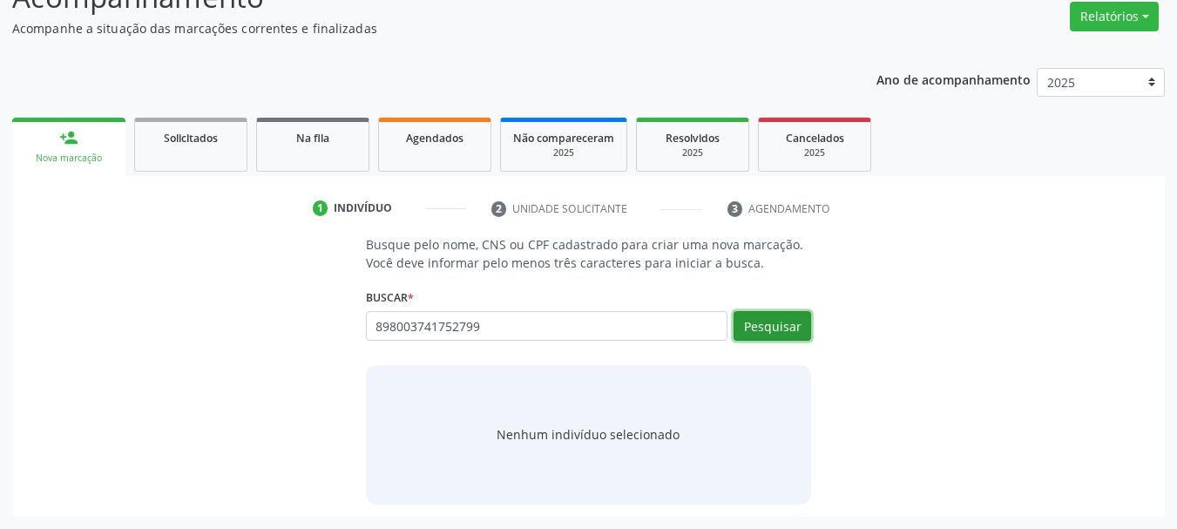
click at [759, 312] on button "Pesquisar" at bounding box center [772, 326] width 78 height 30
click at [634, 314] on div "898003741752799 Busque por nome, CNS ou CPF Maria do Carmo Jurema de Lima CPF: …" at bounding box center [589, 332] width 446 height 42
click at [774, 328] on button "Pesquisar" at bounding box center [772, 326] width 78 height 30
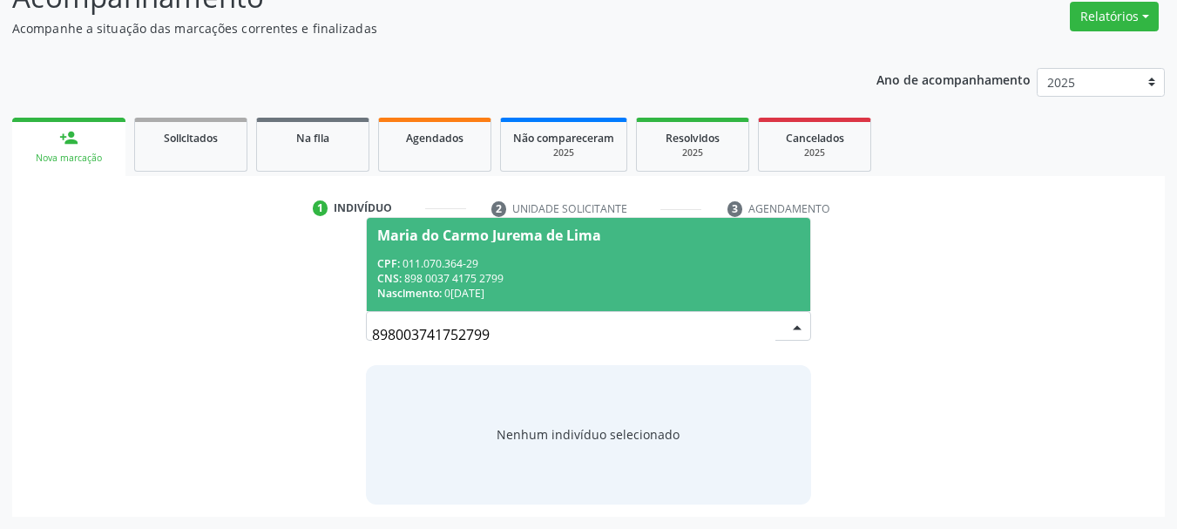
click at [597, 282] on div "CNS: 898 0037 4175 2799" at bounding box center [588, 278] width 423 height 15
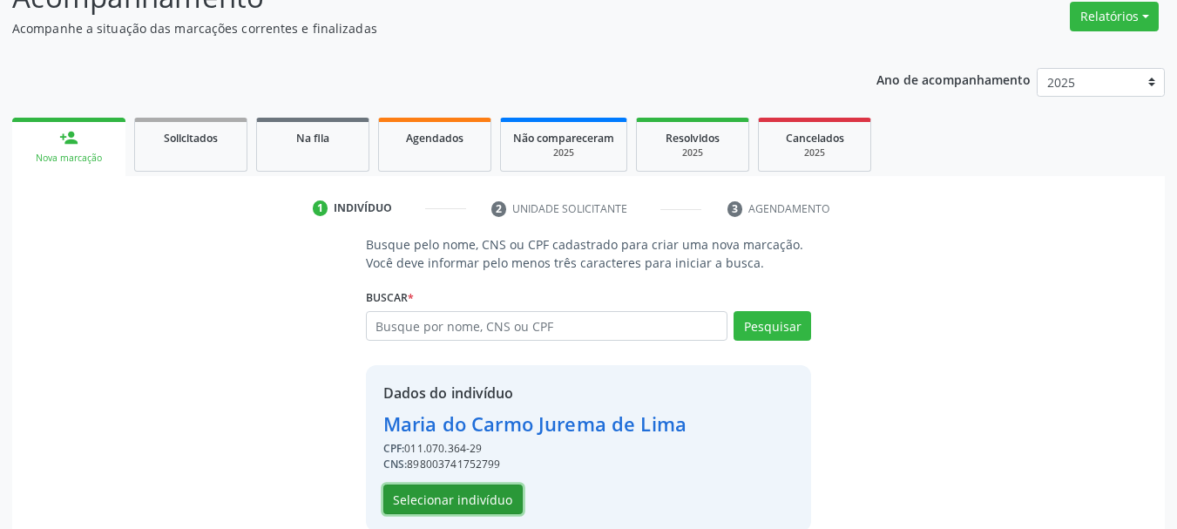
click at [489, 501] on button "Selecionar indivíduo" at bounding box center [452, 499] width 139 height 30
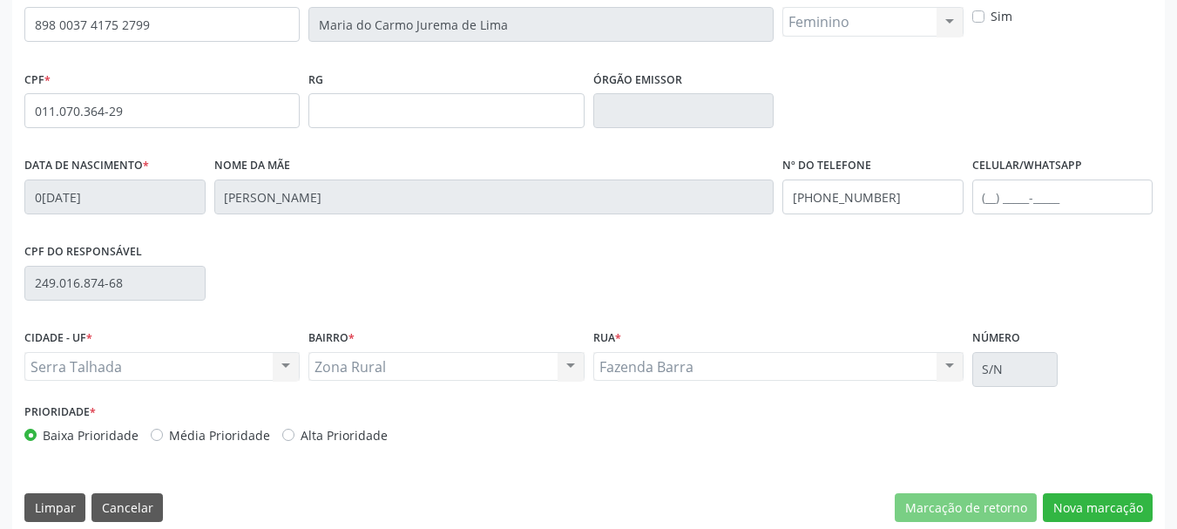
scroll to position [415, 0]
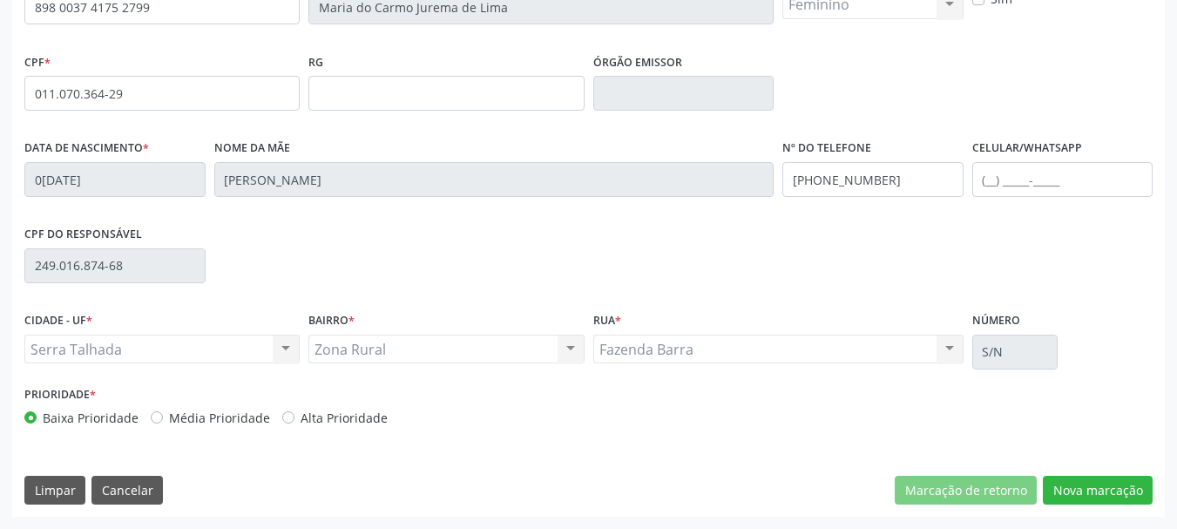
click at [884, 206] on fieldset "Nº do Telefone (87) 98172-5249" at bounding box center [872, 172] width 181 height 74
click at [877, 179] on input "(87) 98172-5249" at bounding box center [872, 179] width 181 height 35
click at [1108, 484] on button "Nova marcação" at bounding box center [1098, 491] width 110 height 30
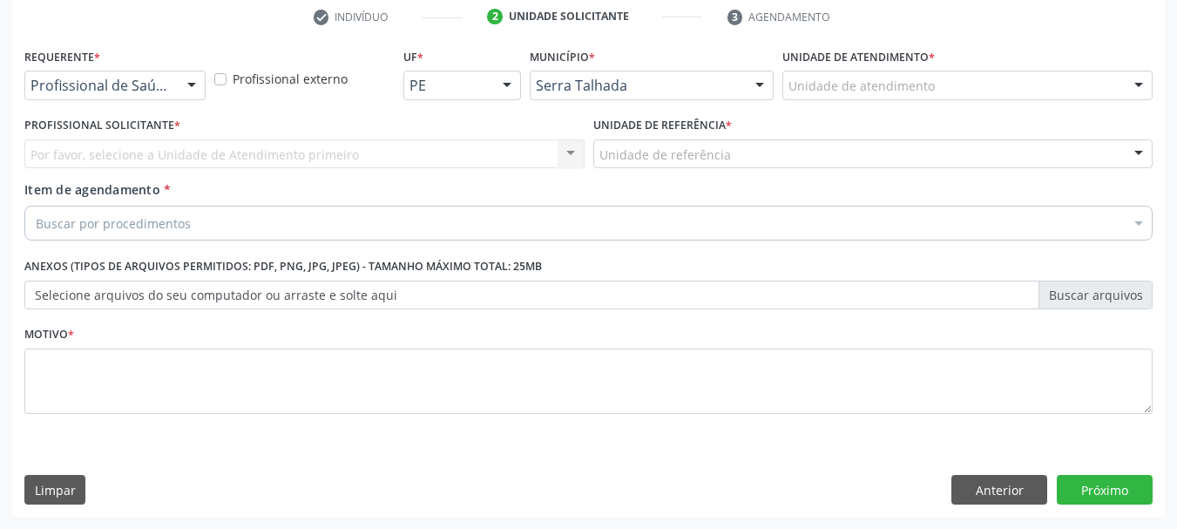
scroll to position [334, 0]
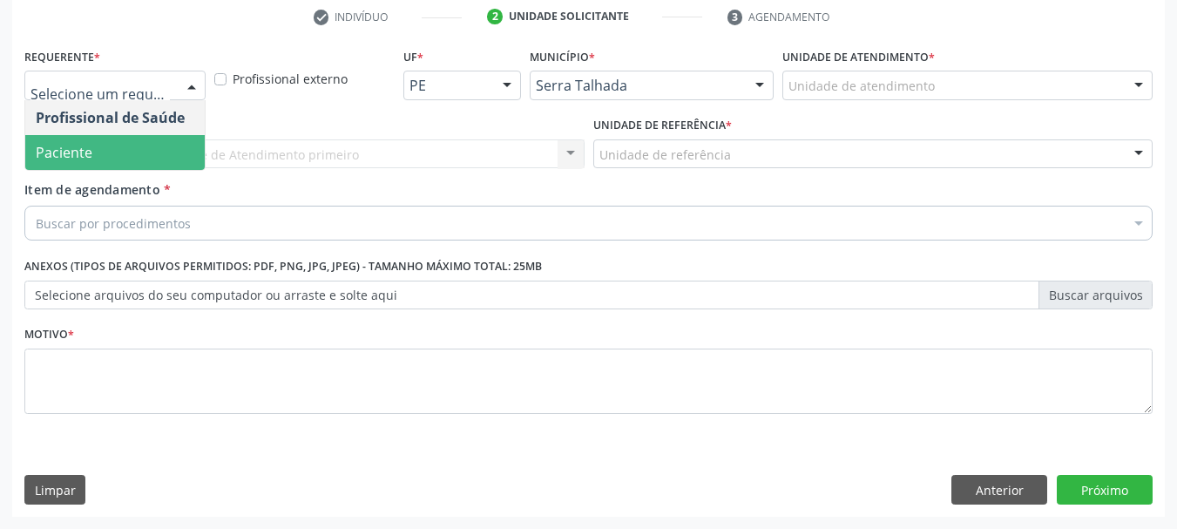
click at [118, 150] on span "Paciente" at bounding box center [114, 152] width 179 height 35
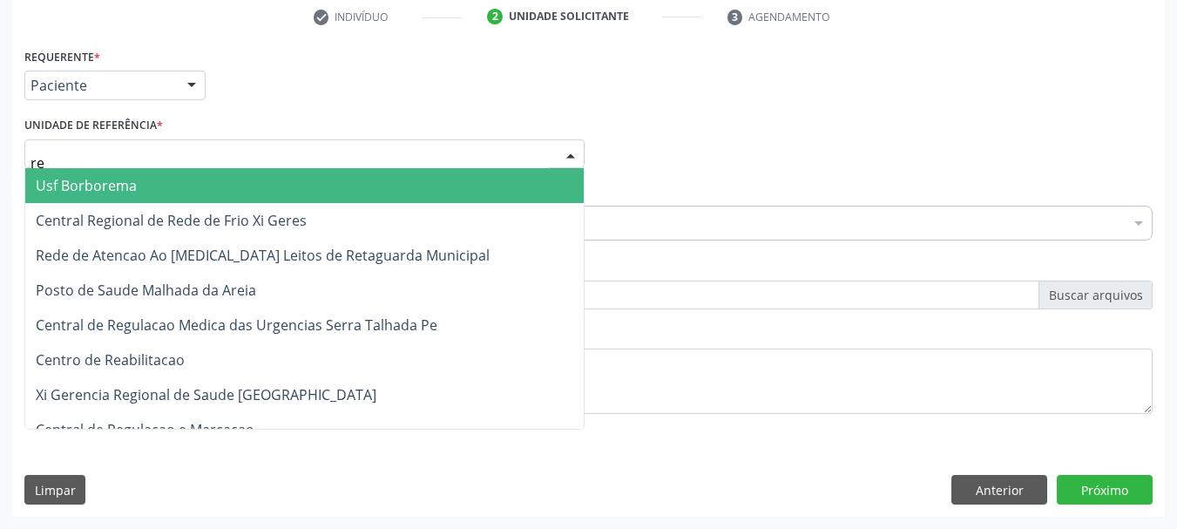
type input "rea"
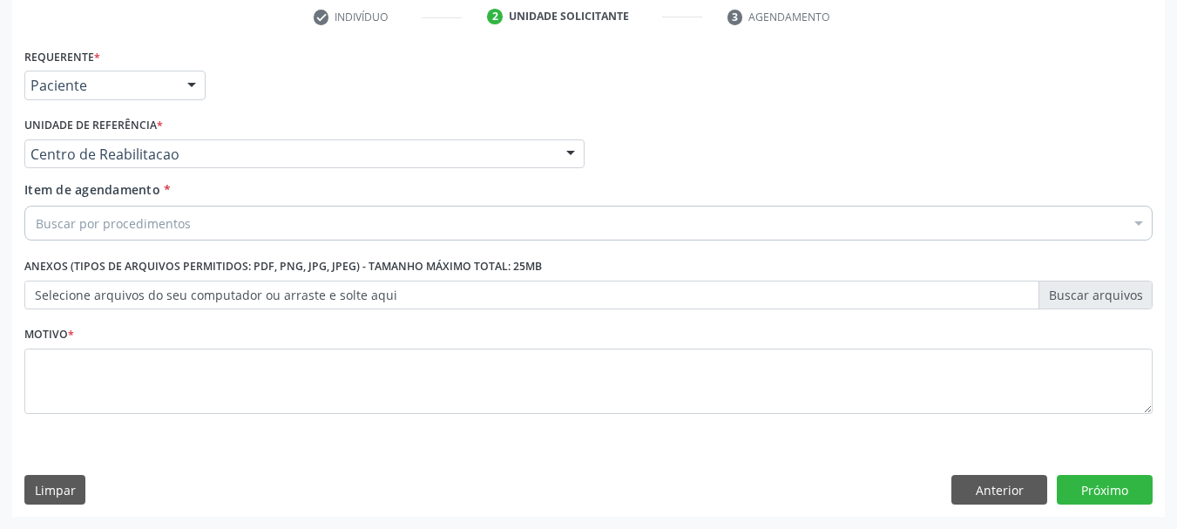
click at [133, 237] on div "Buscar por procedimentos" at bounding box center [588, 223] width 1128 height 35
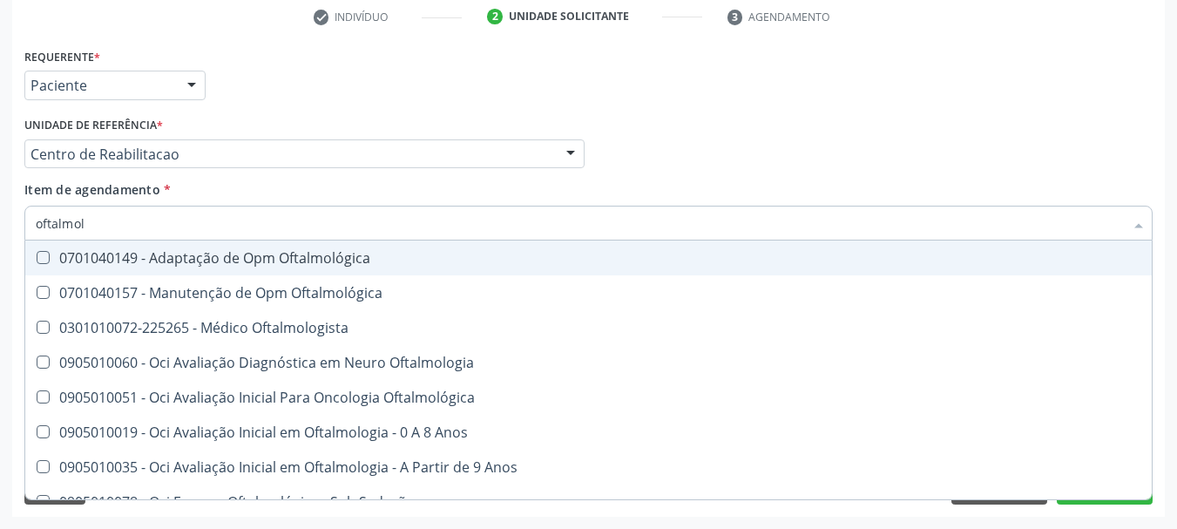
type input "oftalmolo"
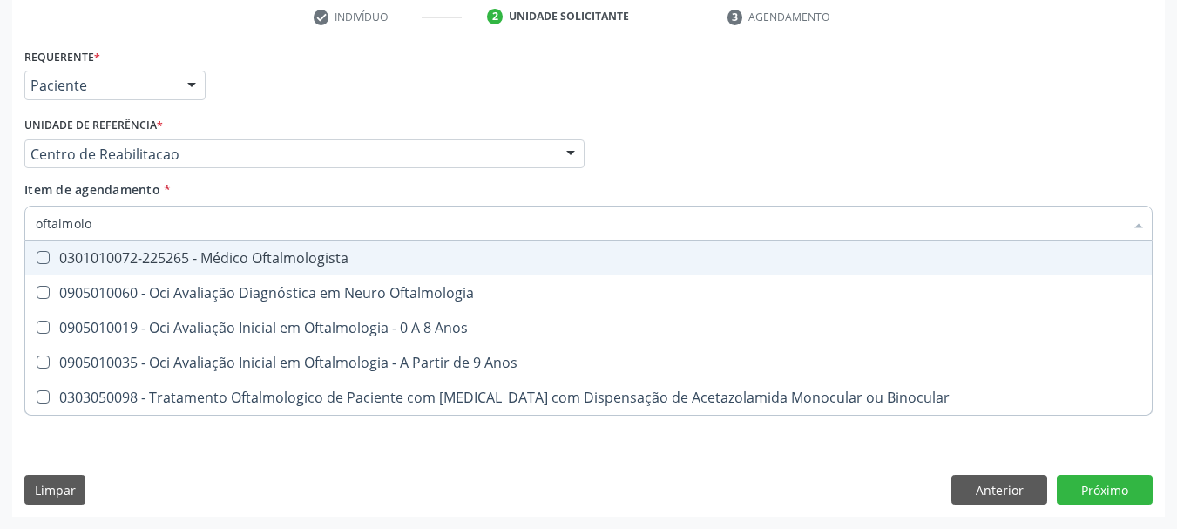
click at [188, 247] on span "0301010072-225265 - Médico Oftalmologista" at bounding box center [588, 257] width 1126 height 35
checkbox Oftalmologista "true"
click at [307, 132] on div "Unidade de referência * Centro de Reabilitacao Usf do Mutirao Usf Cohab Usf Cai…" at bounding box center [304, 140] width 560 height 56
checkbox Oftalmologia "true"
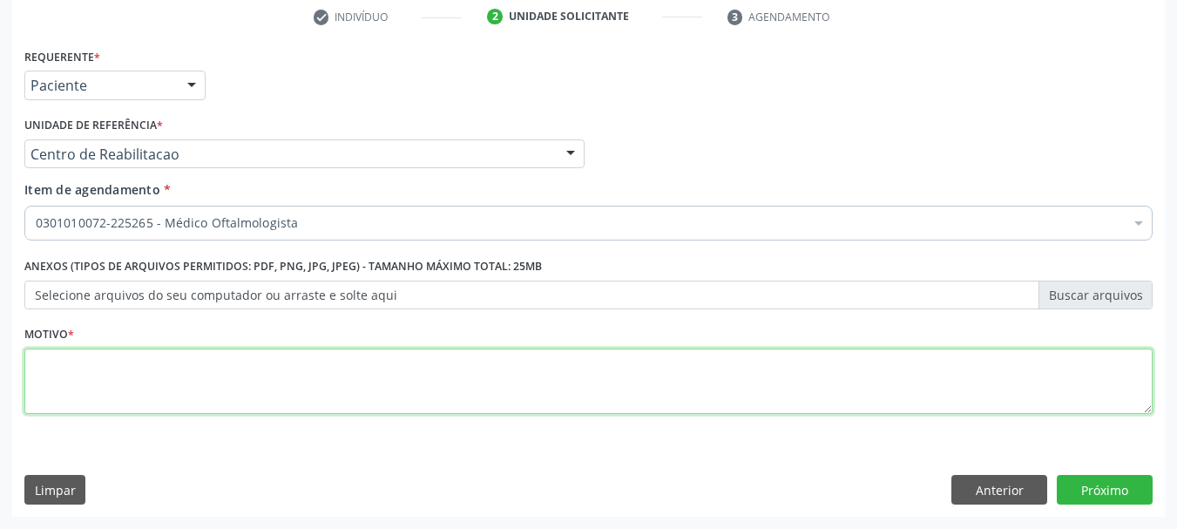
click at [227, 354] on textarea at bounding box center [588, 381] width 1128 height 66
type textarea "a"
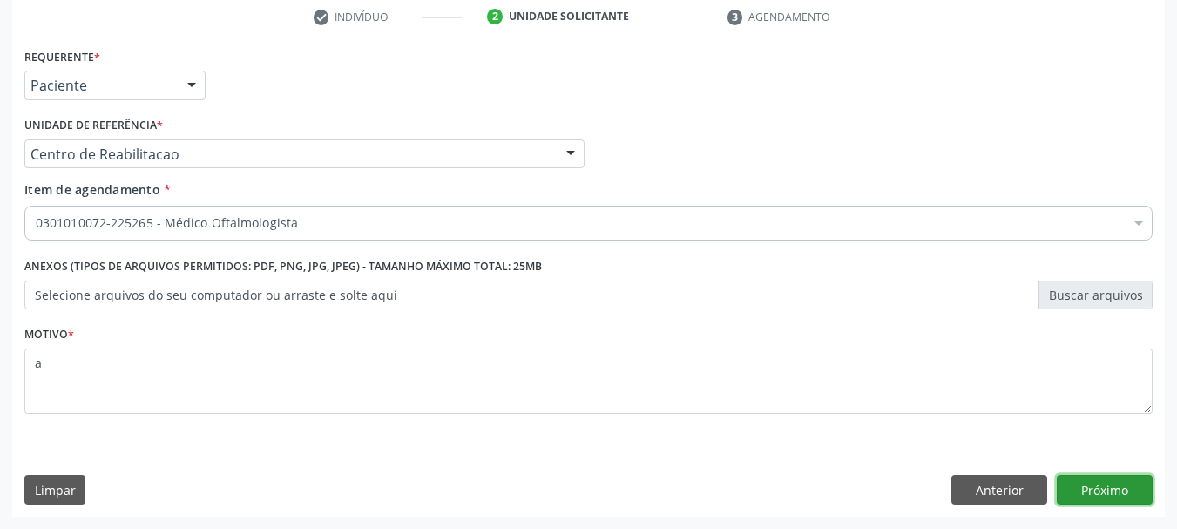
click at [1096, 492] on button "Próximo" at bounding box center [1105, 490] width 96 height 30
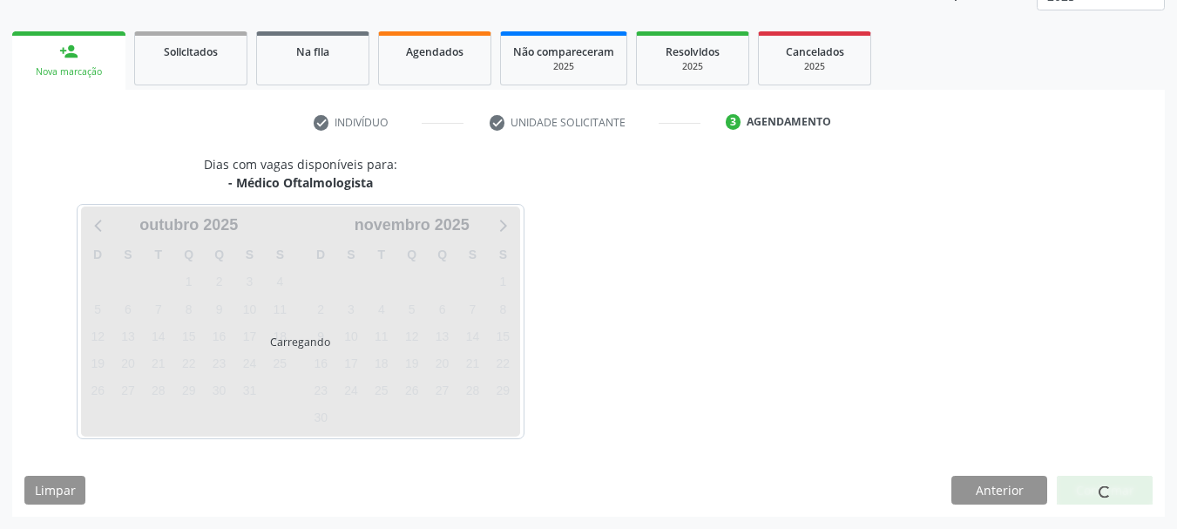
scroll to position [229, 0]
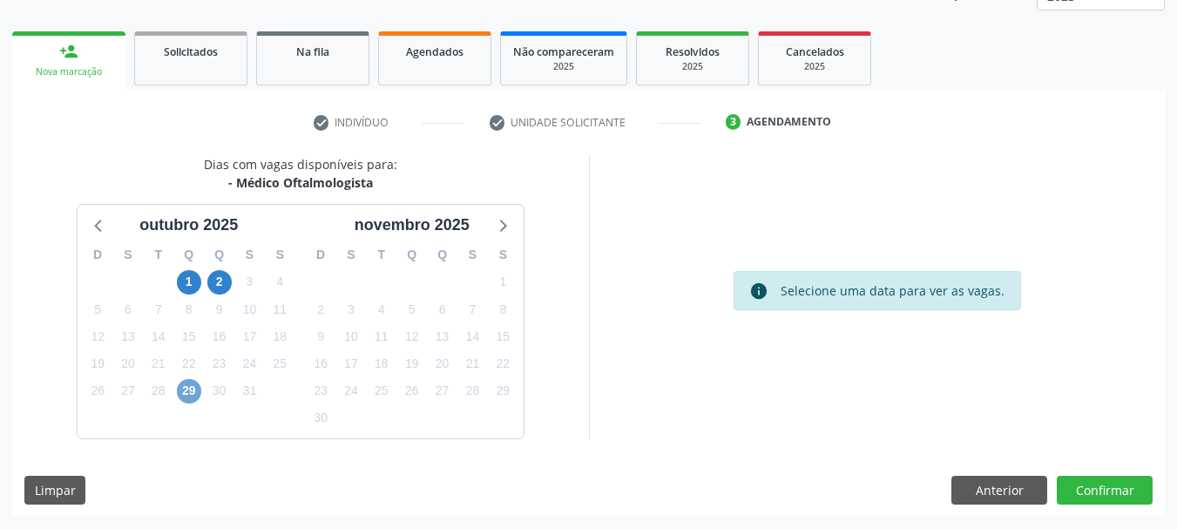
click at [185, 389] on span "29" at bounding box center [189, 391] width 24 height 24
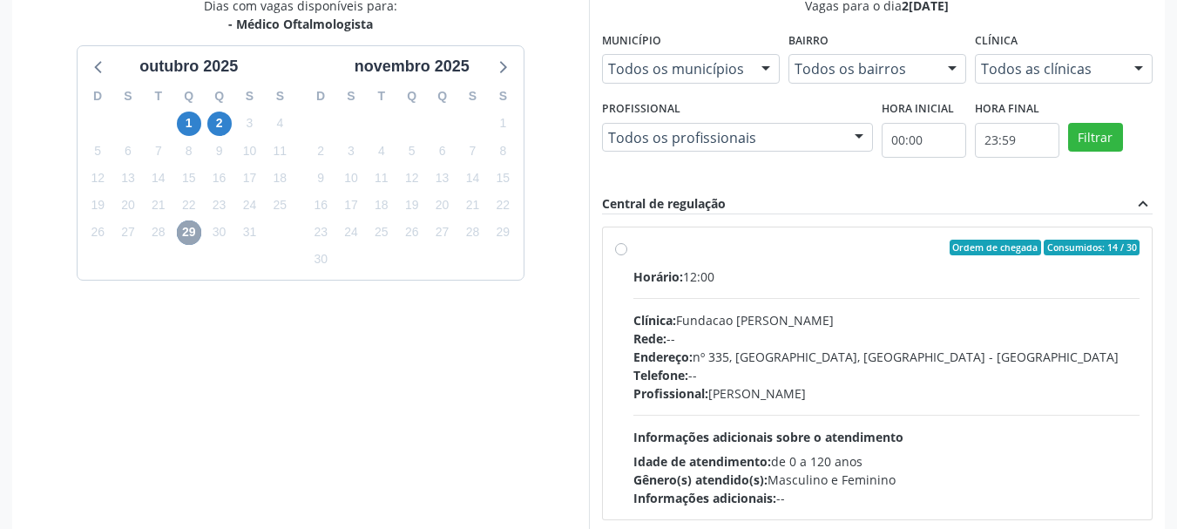
scroll to position [403, 0]
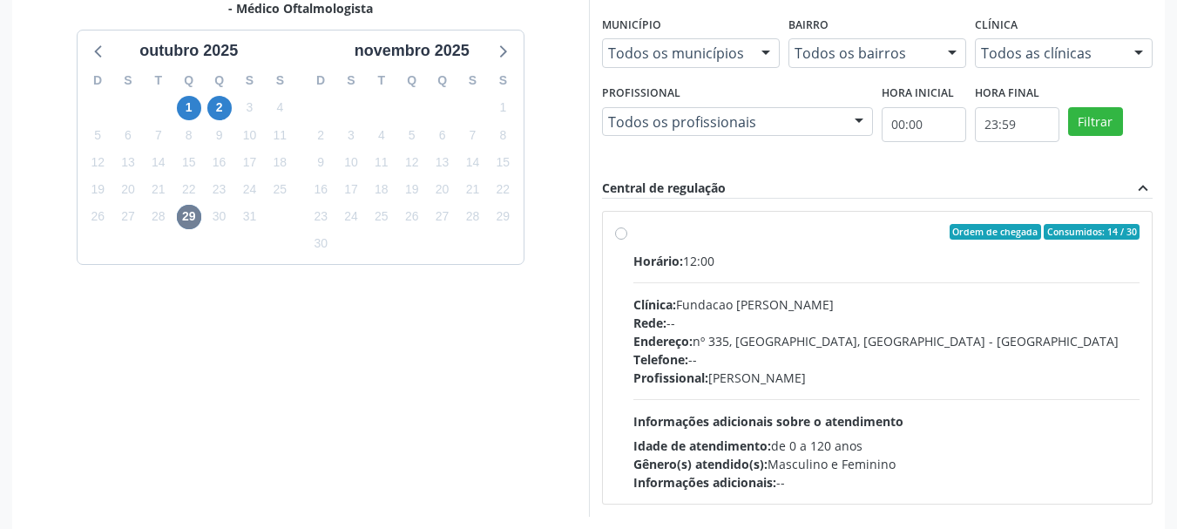
click at [827, 361] on div "Telefone: --" at bounding box center [886, 359] width 507 height 18
click at [627, 240] on input "Ordem de chegada Consumidos: 14 / 30 Horário: 12:00 Clínica: Fundacao Altino Ve…" at bounding box center [621, 232] width 12 height 16
radio input "true"
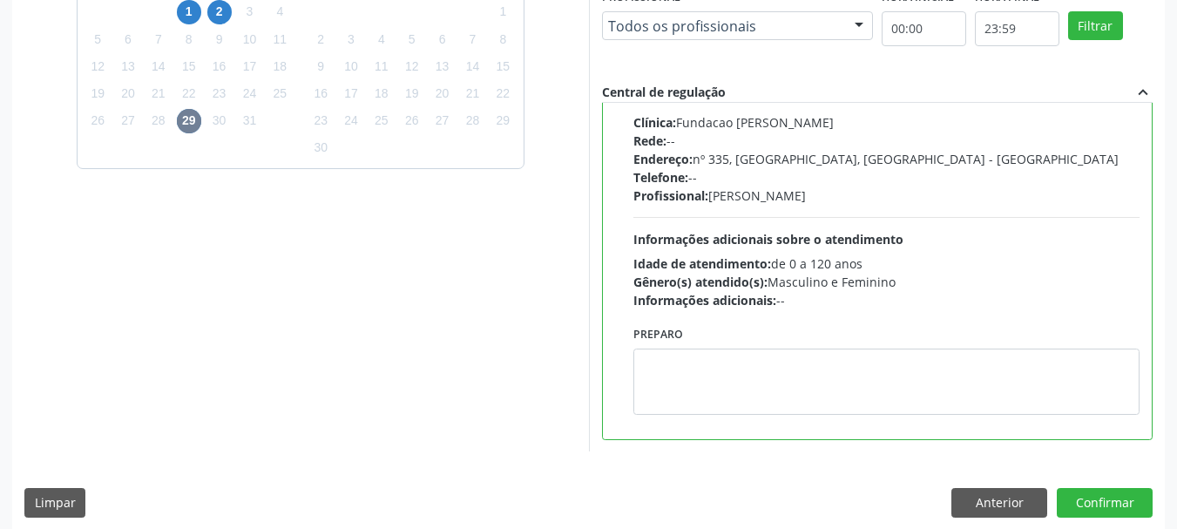
scroll to position [512, 0]
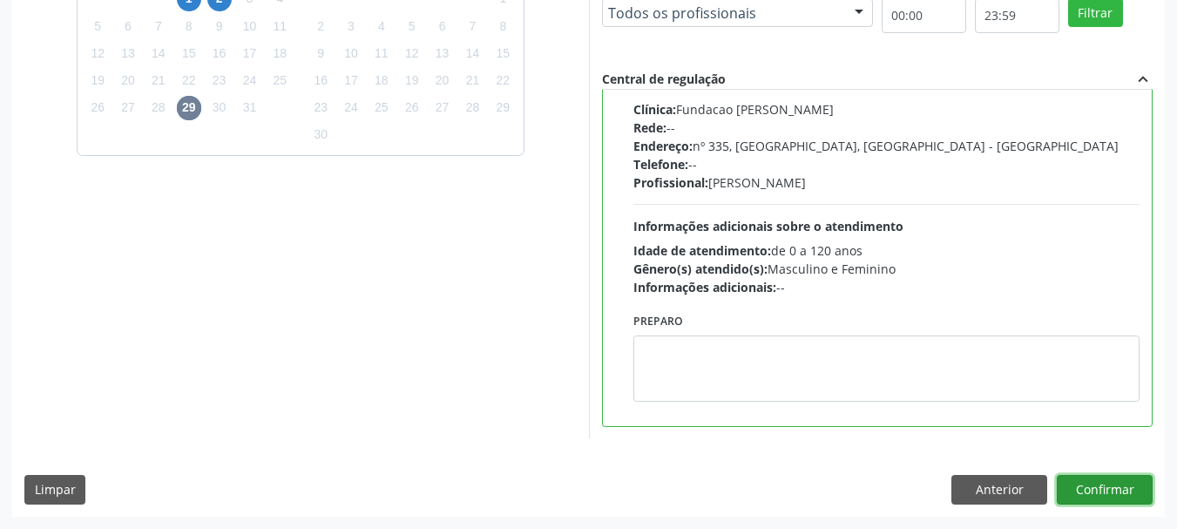
click at [1132, 482] on button "Confirmar" at bounding box center [1105, 490] width 96 height 30
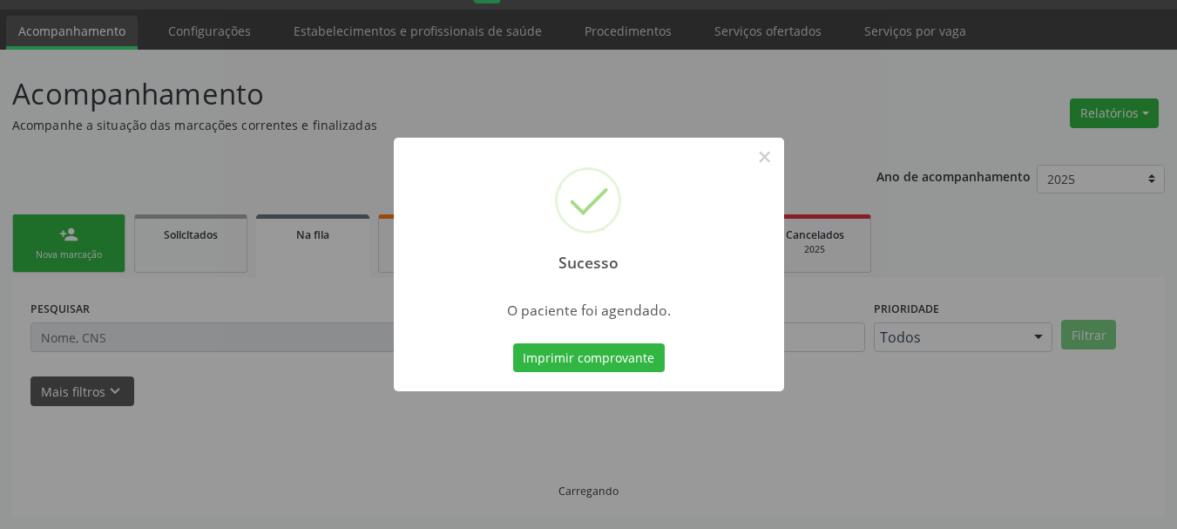
scroll to position [46, 0]
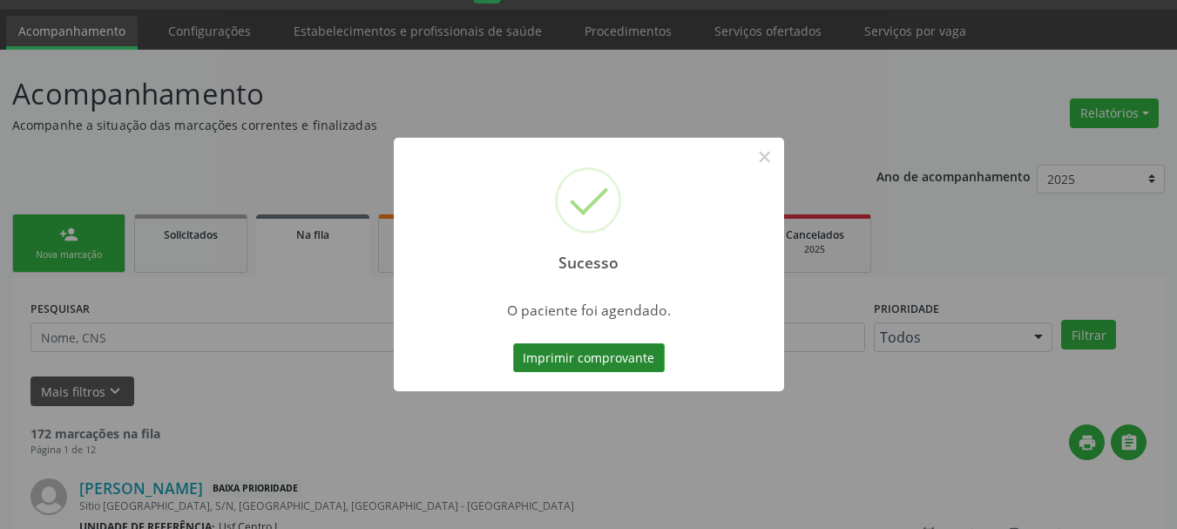
click at [603, 353] on button "Imprimir comprovante" at bounding box center [589, 358] width 152 height 30
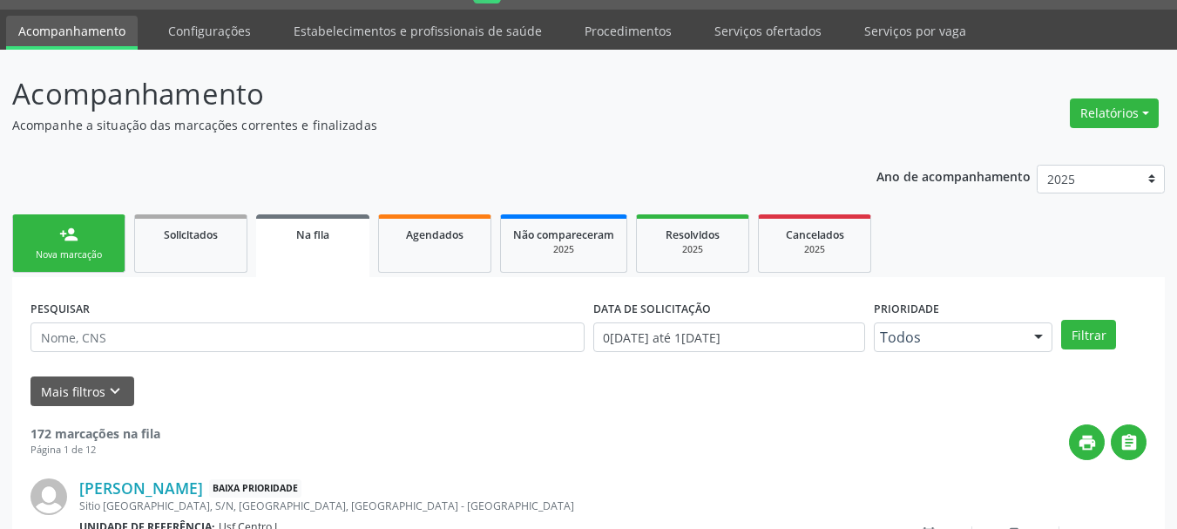
click at [111, 246] on link "person_add Nova marcação" at bounding box center [68, 243] width 113 height 58
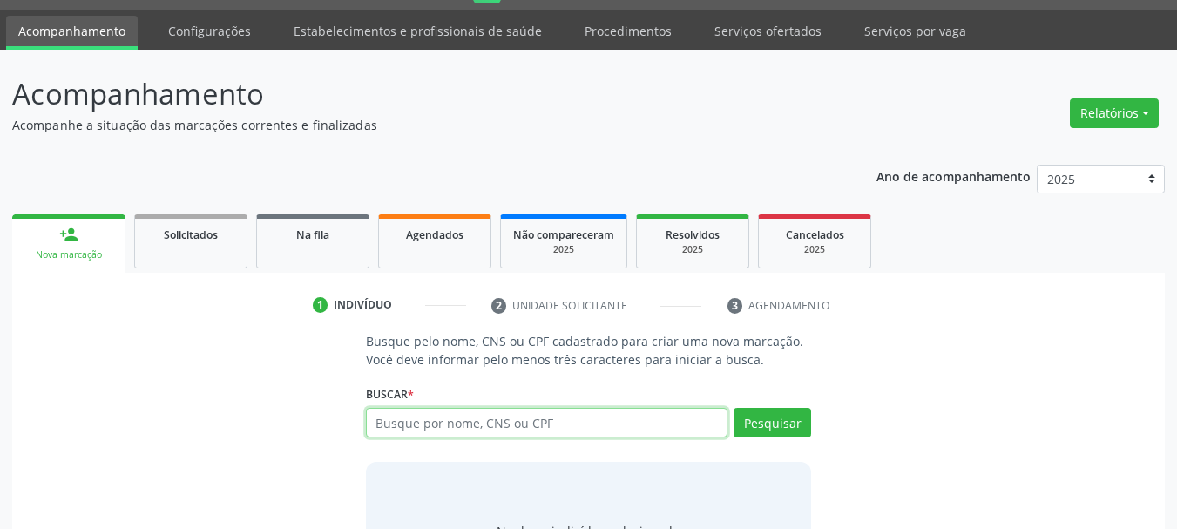
click at [392, 415] on input "text" at bounding box center [547, 423] width 362 height 30
type input "702600245600847"
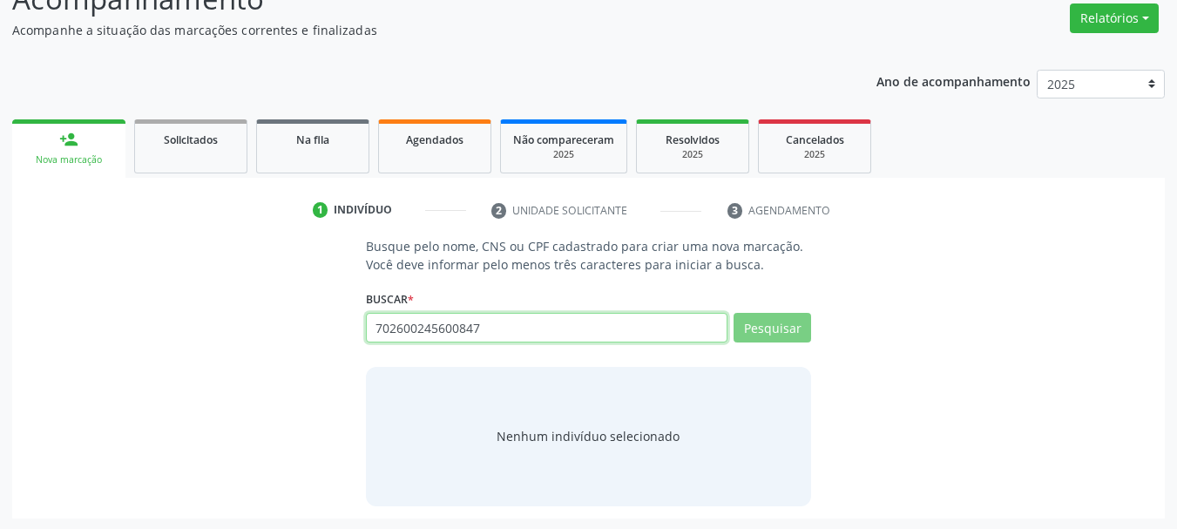
scroll to position [143, 0]
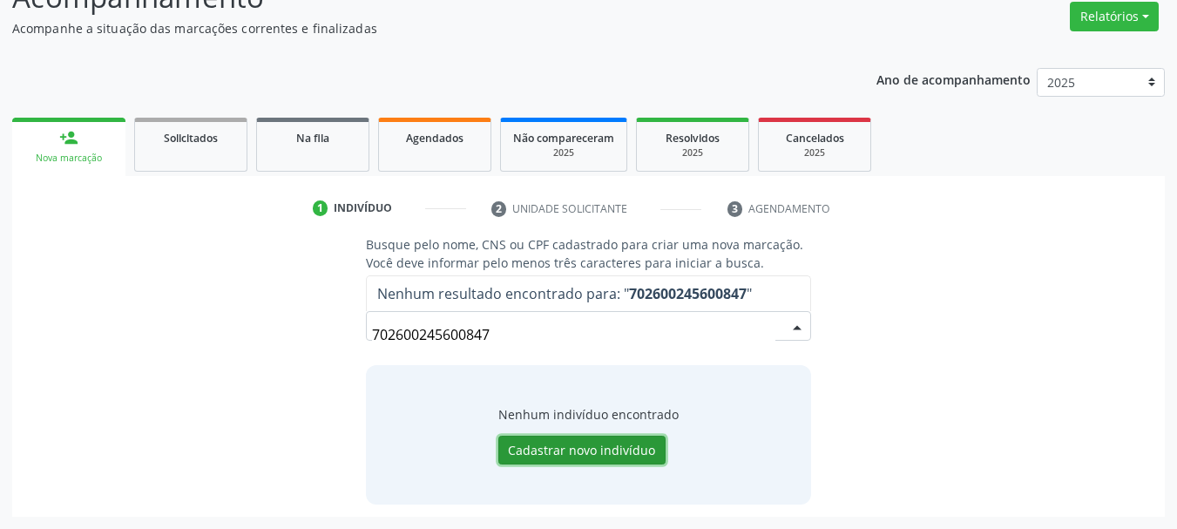
click at [552, 456] on button "Cadastrar novo indivíduo" at bounding box center [581, 450] width 167 height 30
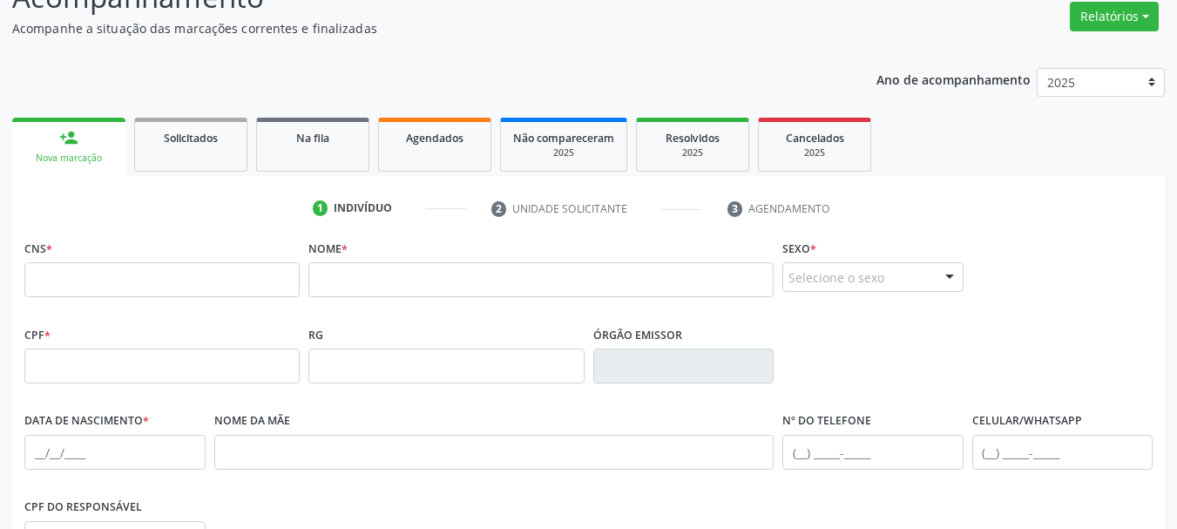
click at [192, 257] on div "CNS *" at bounding box center [161, 266] width 275 height 62
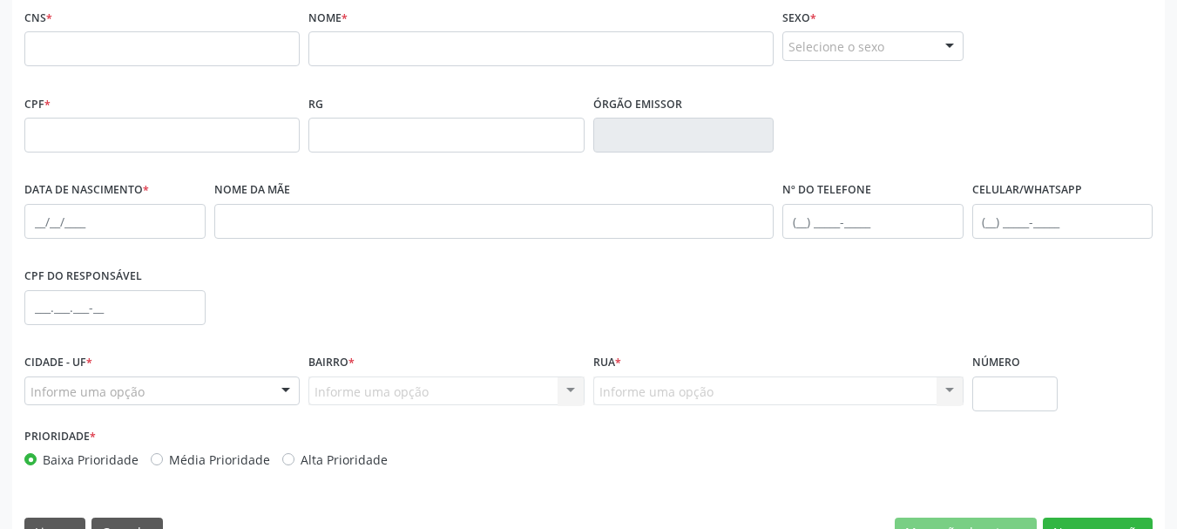
scroll to position [415, 0]
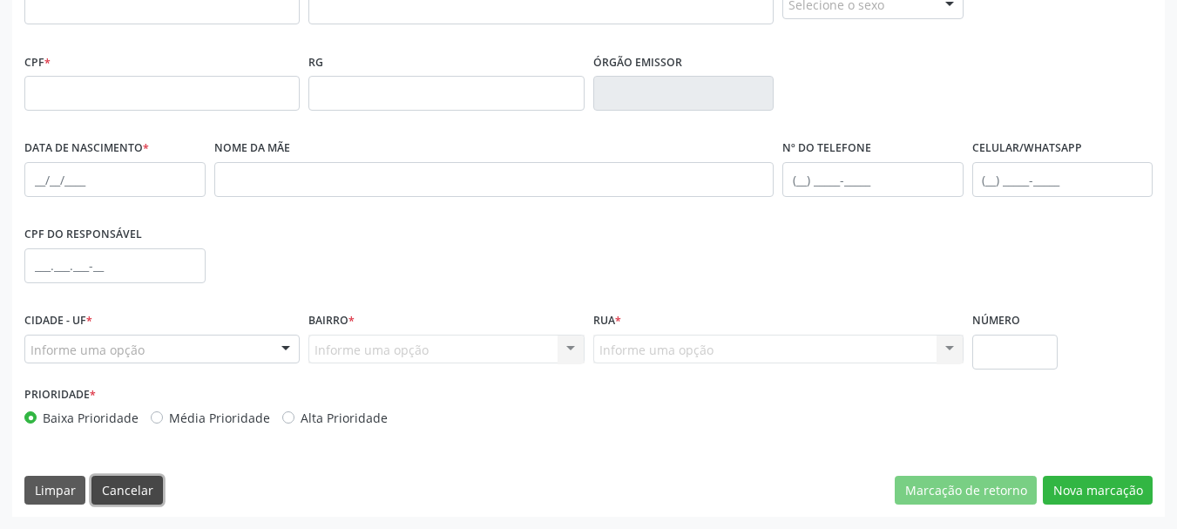
click at [118, 496] on button "Cancelar" at bounding box center [126, 491] width 71 height 30
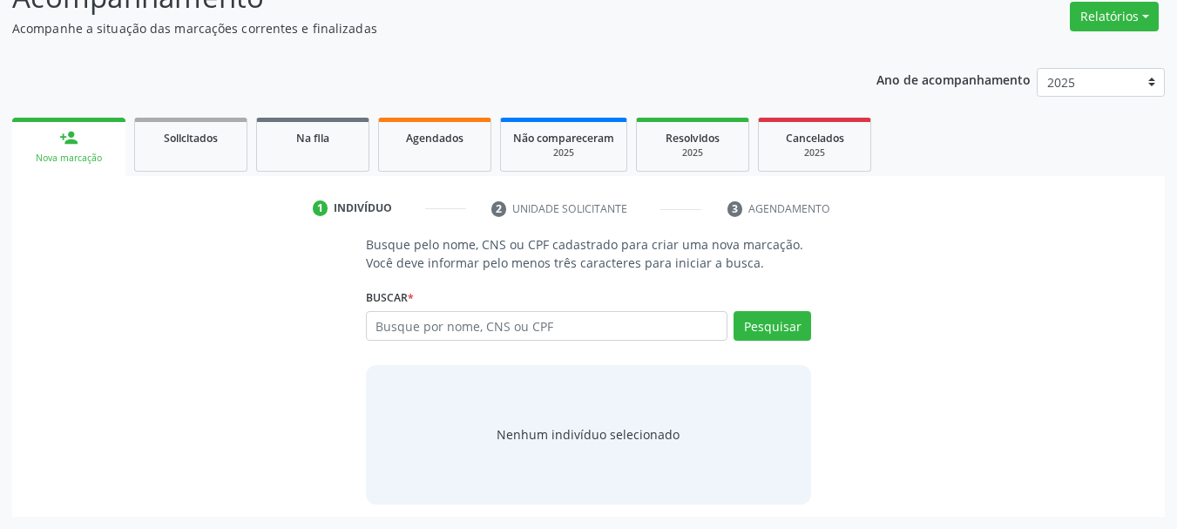
scroll to position [143, 0]
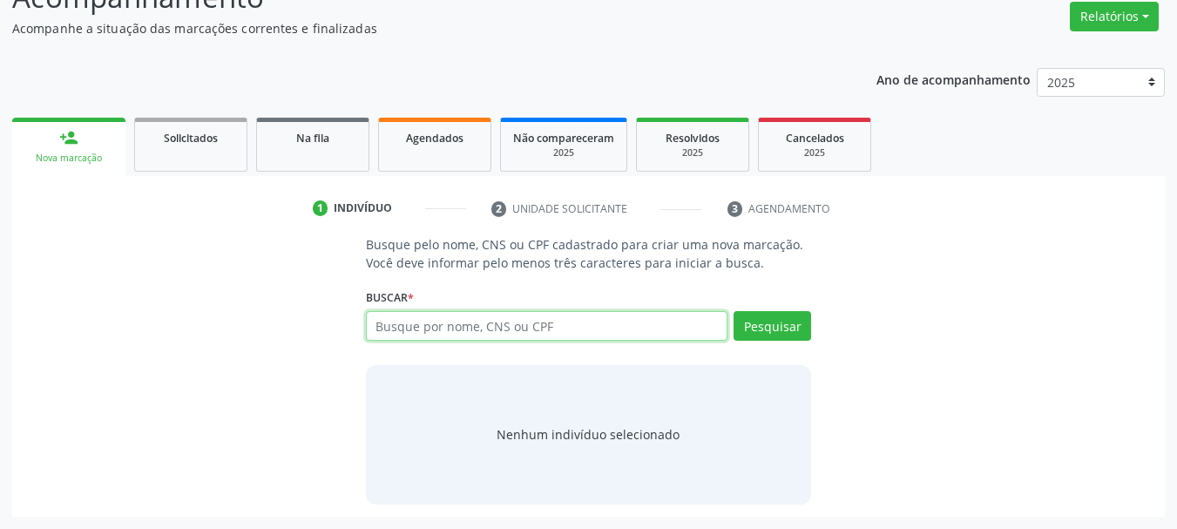
click at [412, 317] on input "text" at bounding box center [547, 326] width 362 height 30
type input "maria do socorro jurema"
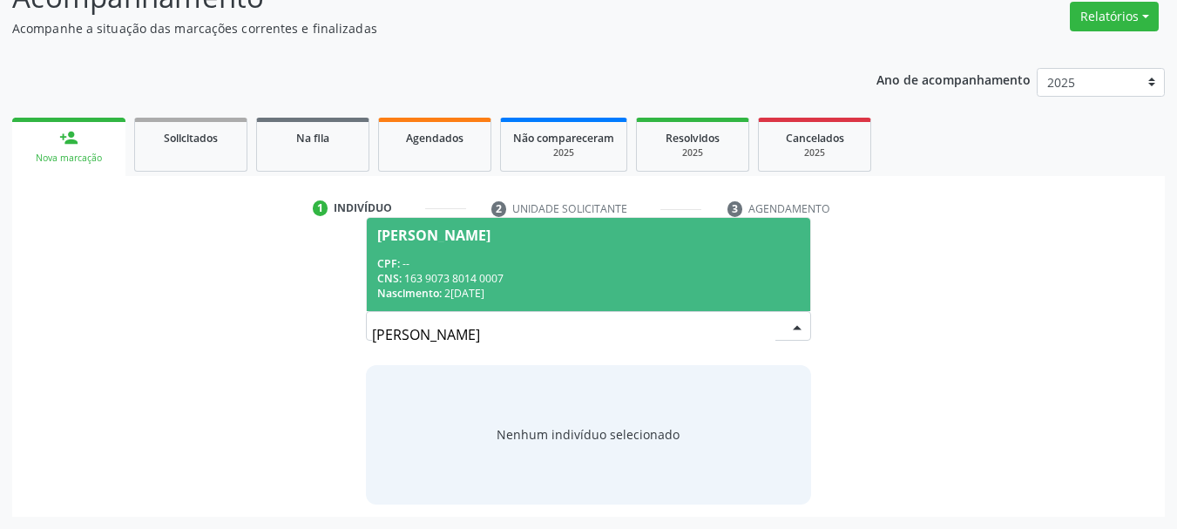
click at [463, 269] on div "CPF: --" at bounding box center [588, 263] width 423 height 15
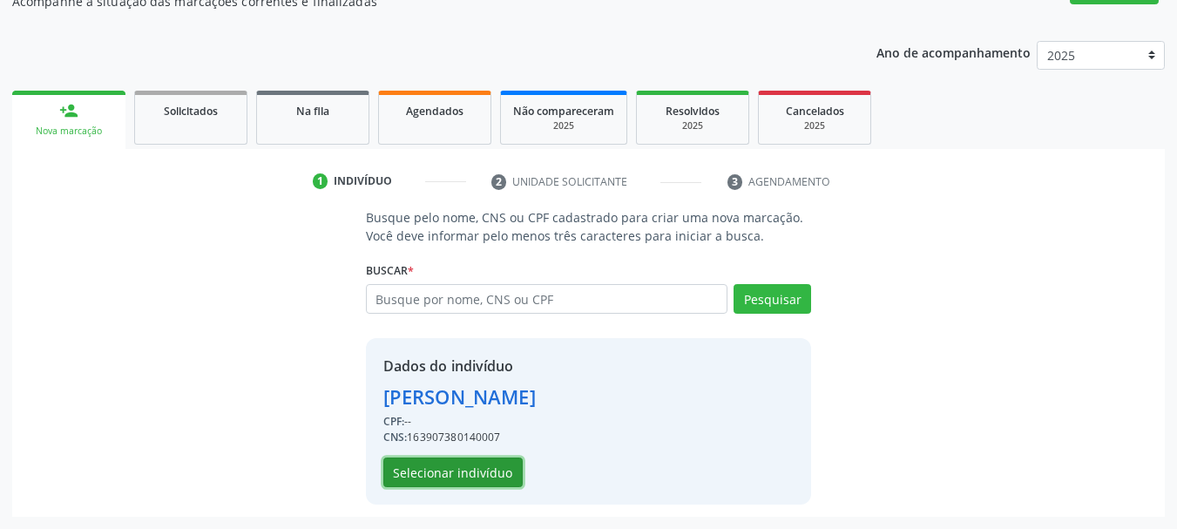
click at [473, 469] on button "Selecionar indivíduo" at bounding box center [452, 472] width 139 height 30
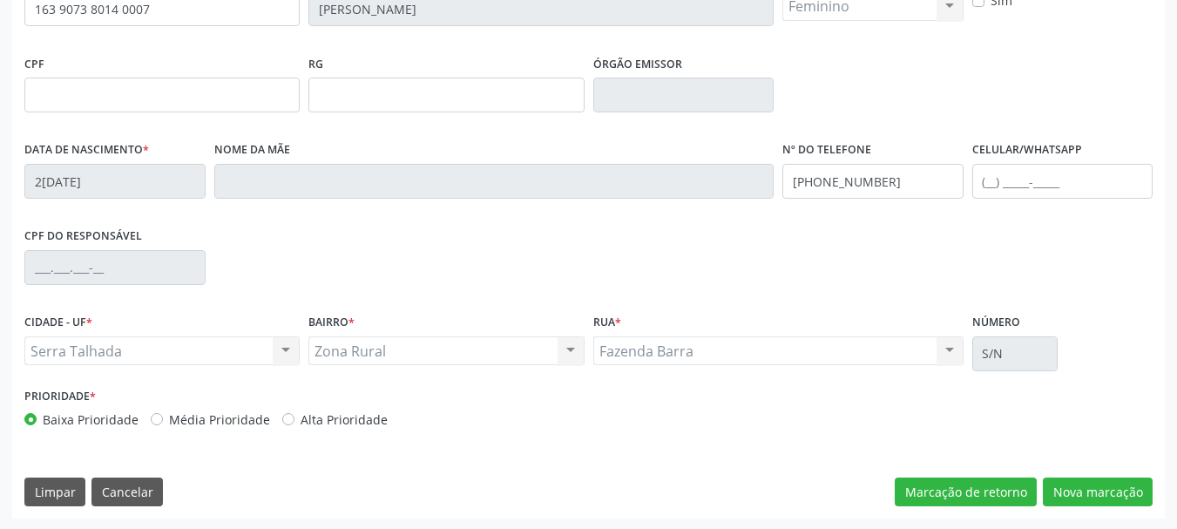
scroll to position [415, 0]
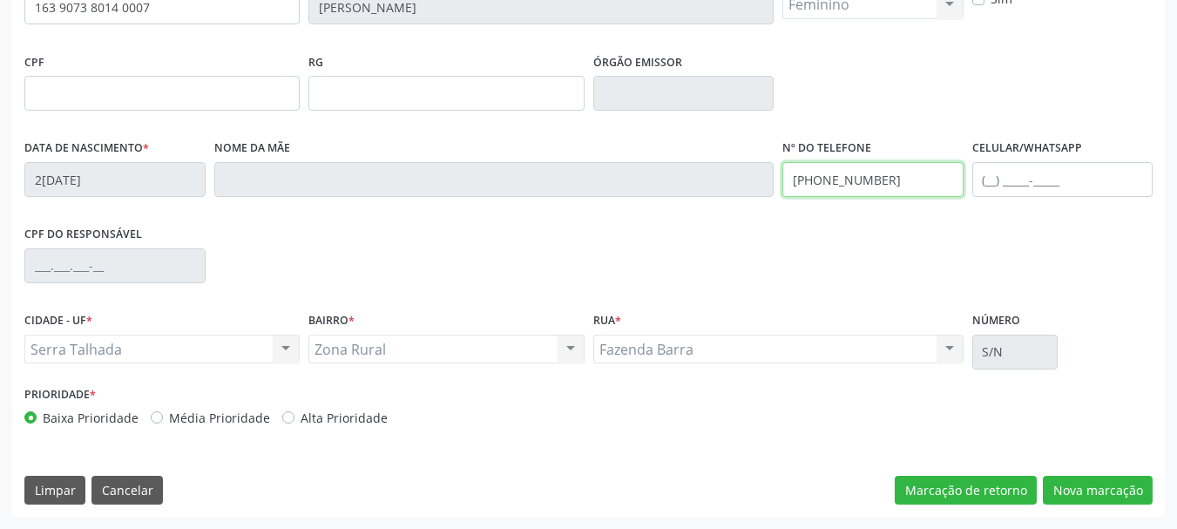
click at [921, 192] on input "(87) 98110-1863" at bounding box center [872, 179] width 181 height 35
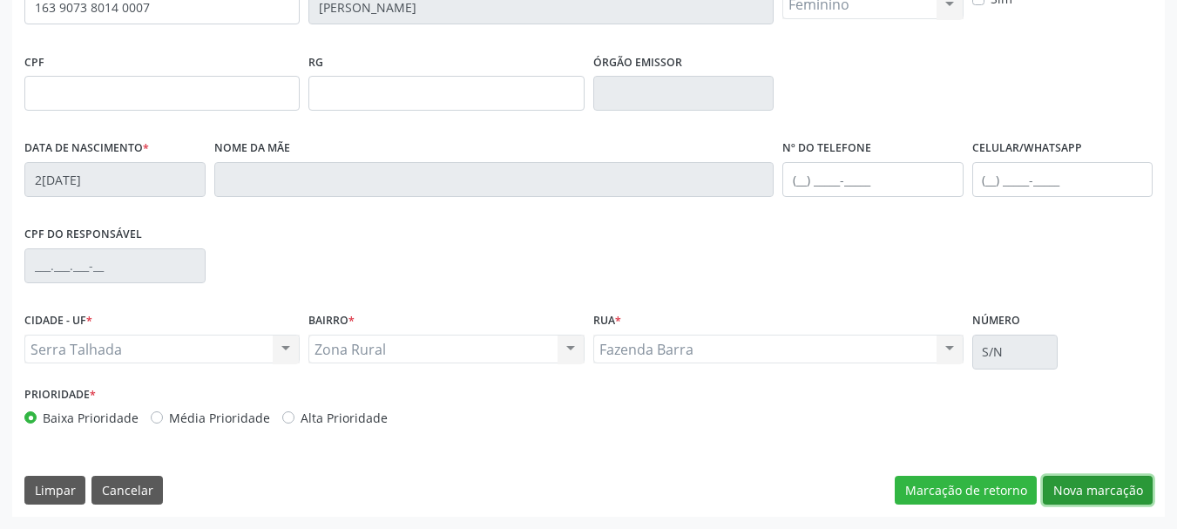
click at [1130, 478] on button "Nova marcação" at bounding box center [1098, 491] width 110 height 30
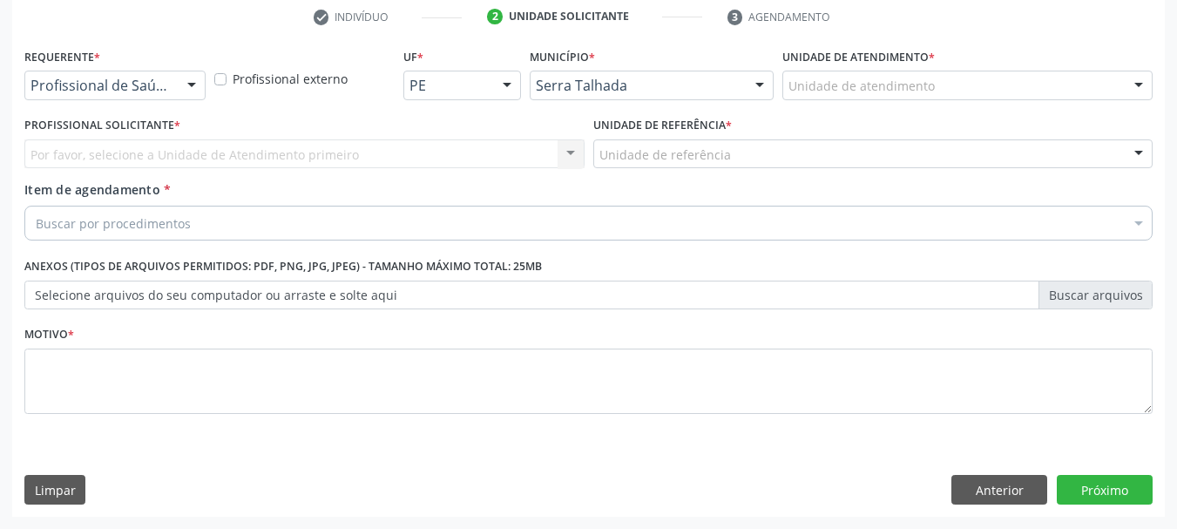
scroll to position [334, 0]
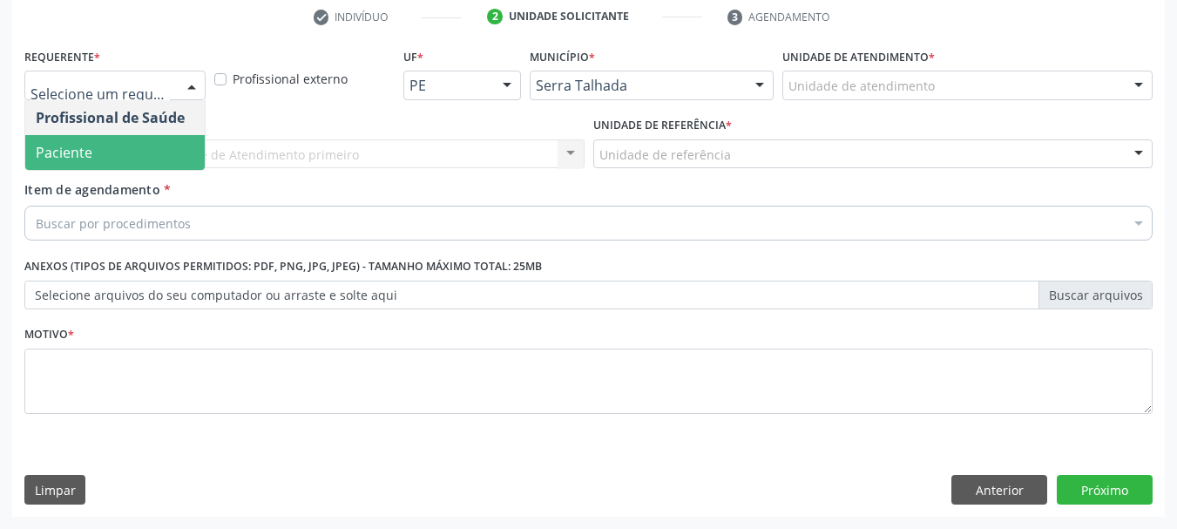
click at [113, 141] on span "Paciente" at bounding box center [114, 152] width 179 height 35
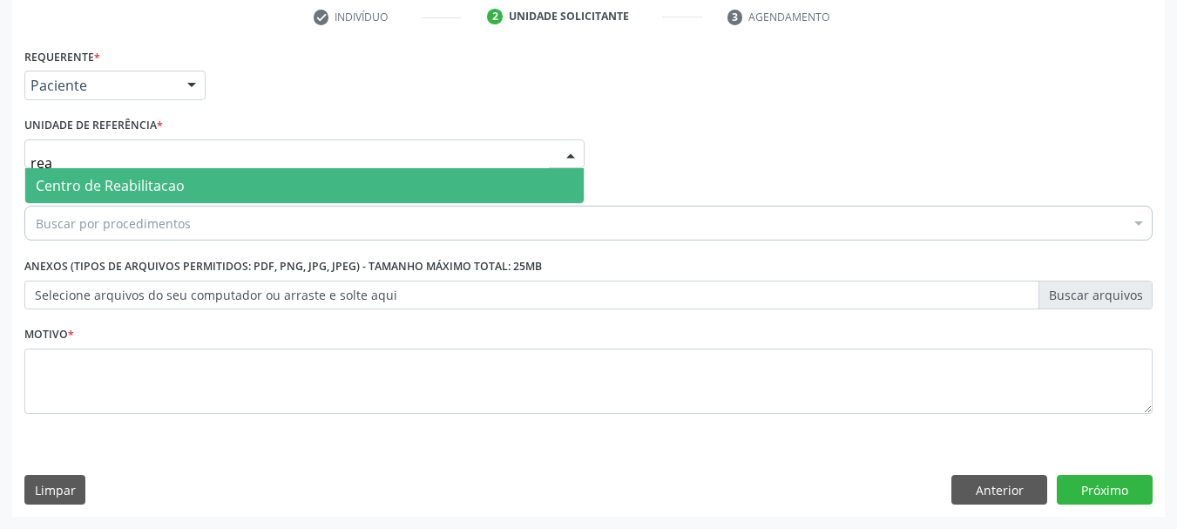
type input "reab"
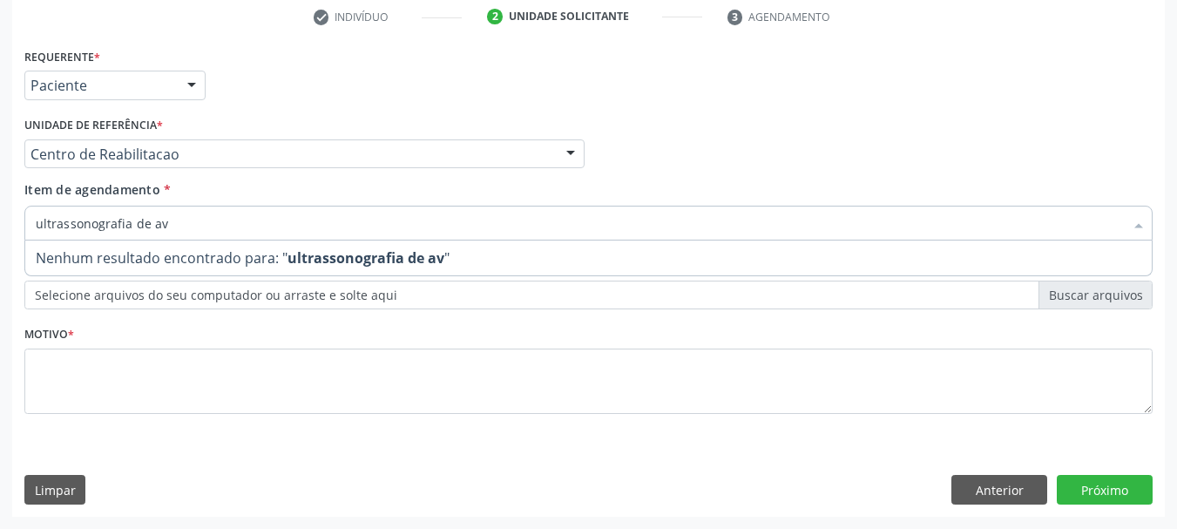
type input "ultrassonografia de a"
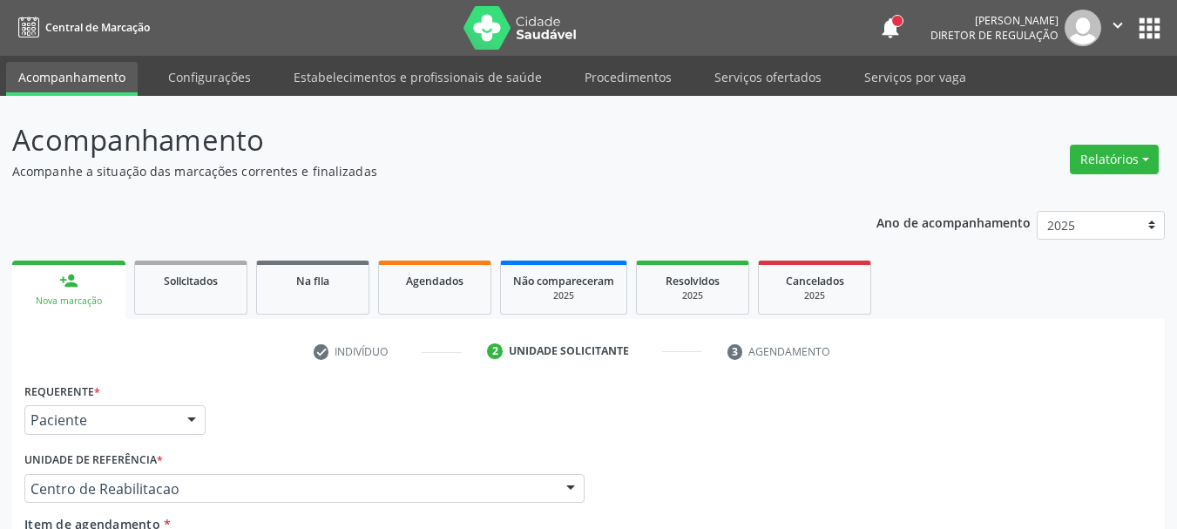
scroll to position [334, 0]
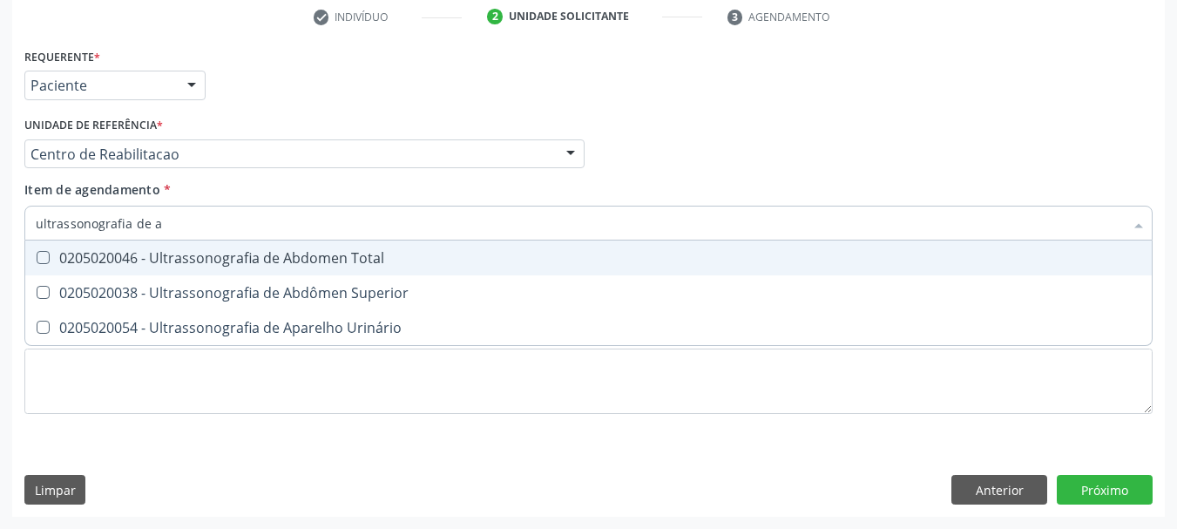
click at [179, 253] on div "0205020046 - Ultrassonografia de Abdomen Total" at bounding box center [588, 258] width 1105 height 14
checkbox Total "true"
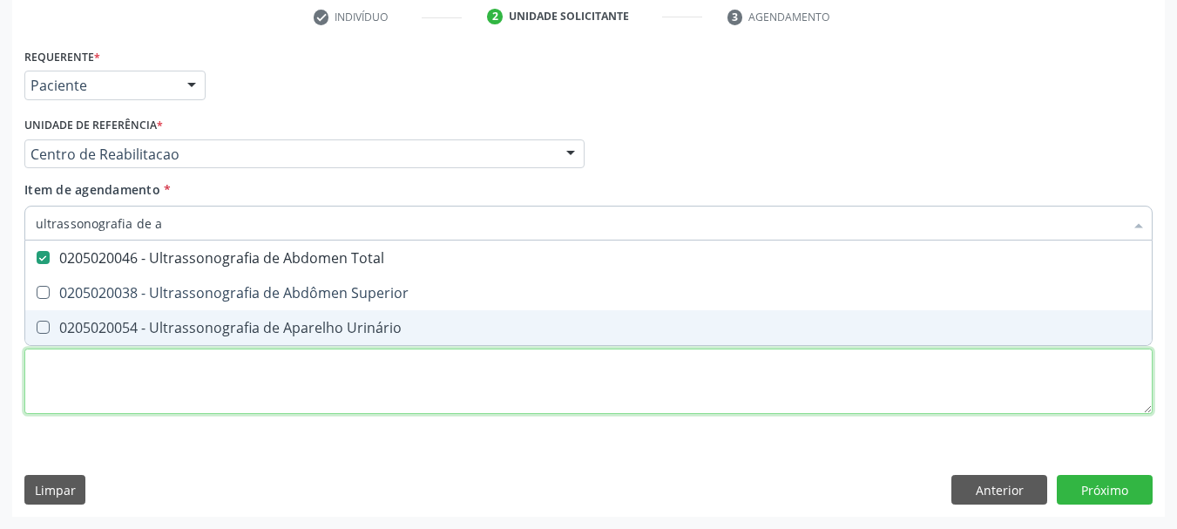
click at [149, 381] on div "Requerente * Paciente Profissional de Saúde Paciente Nenhum resultado encontrad…" at bounding box center [588, 241] width 1128 height 395
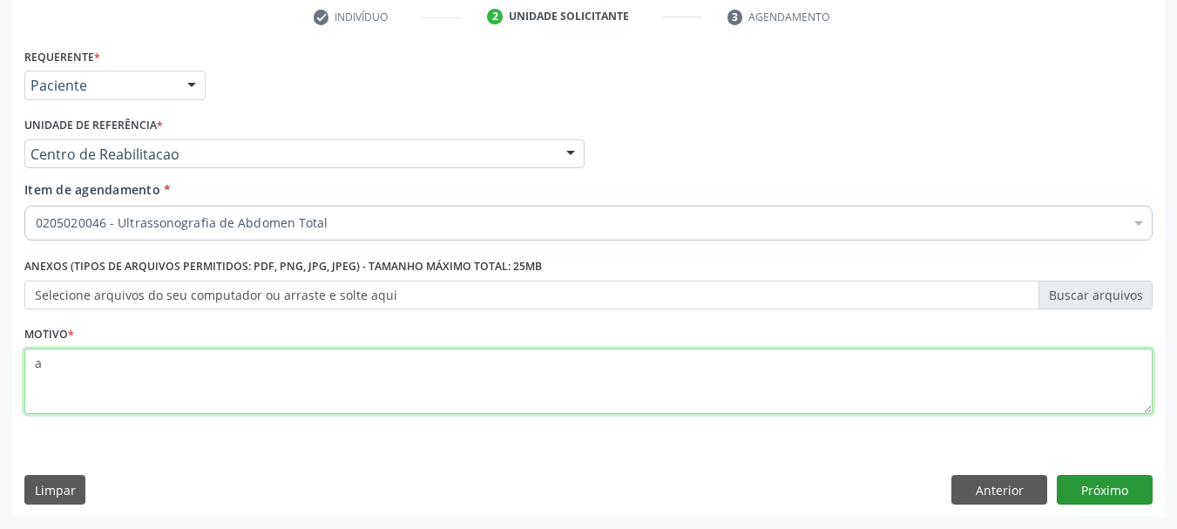
type textarea "a"
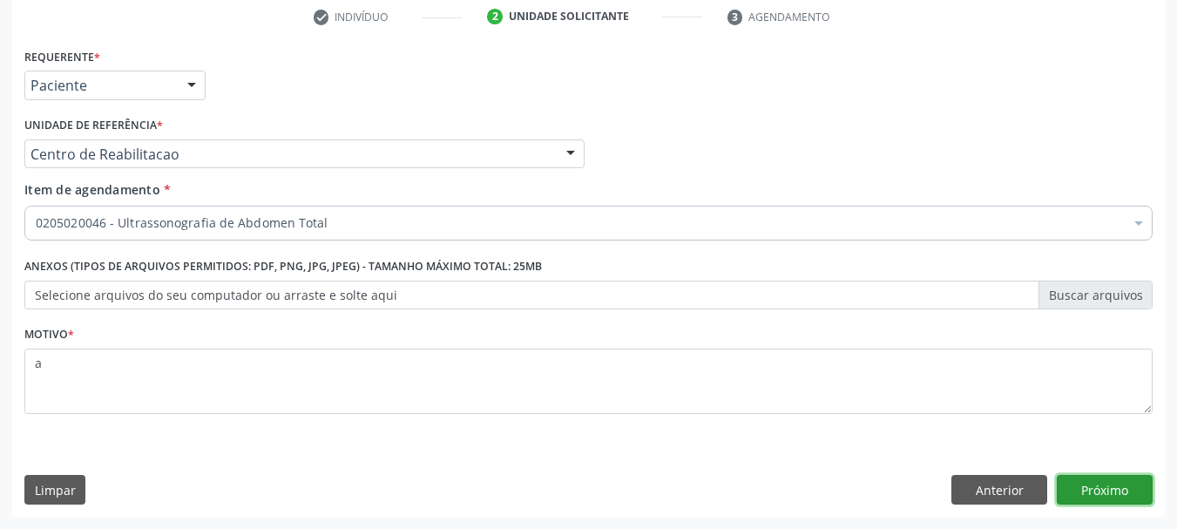
click at [1089, 484] on button "Próximo" at bounding box center [1105, 490] width 96 height 30
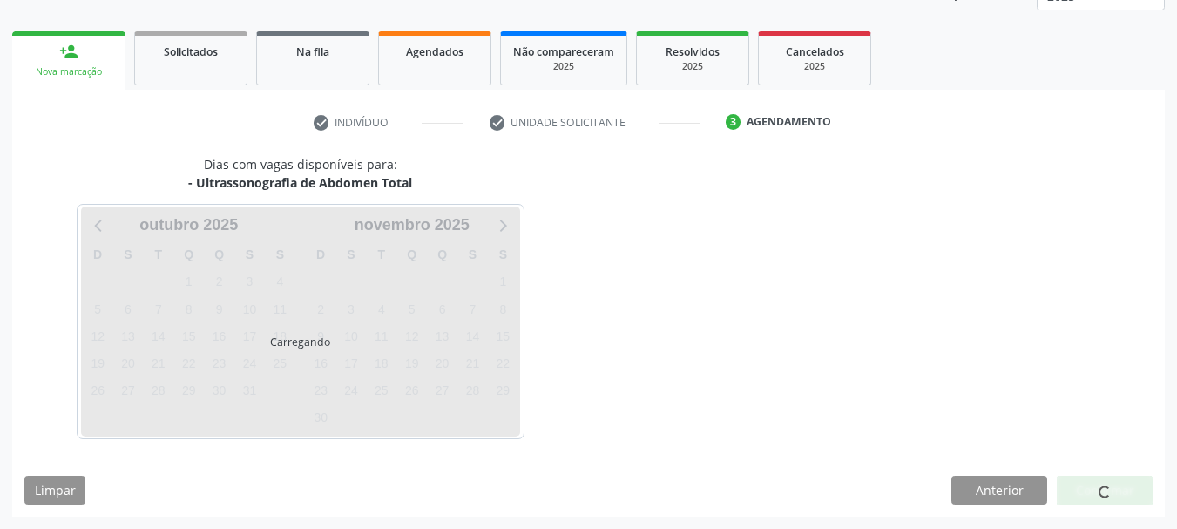
scroll to position [229, 0]
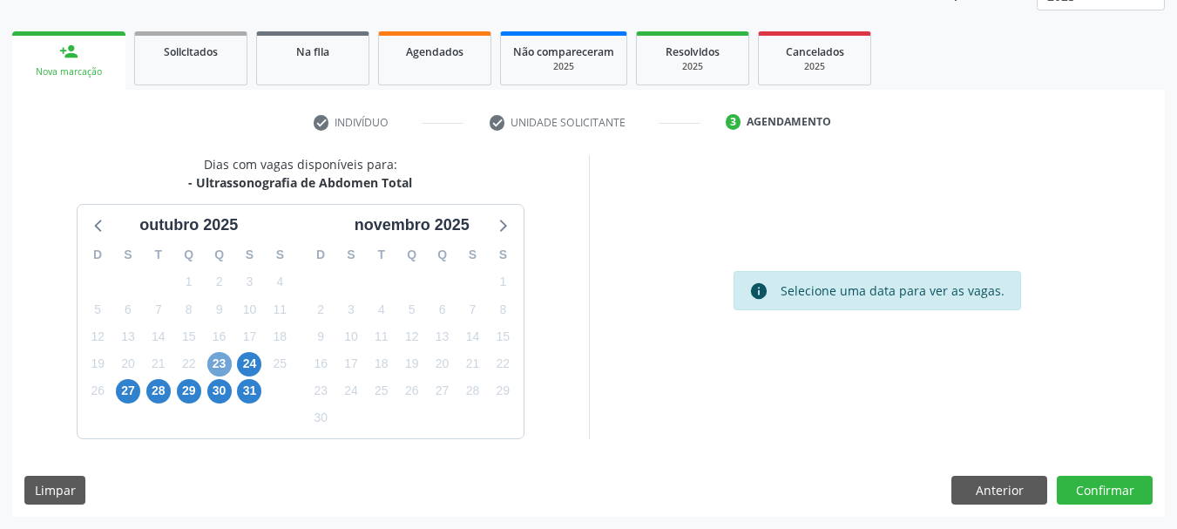
click at [214, 356] on span "23" at bounding box center [219, 364] width 24 height 24
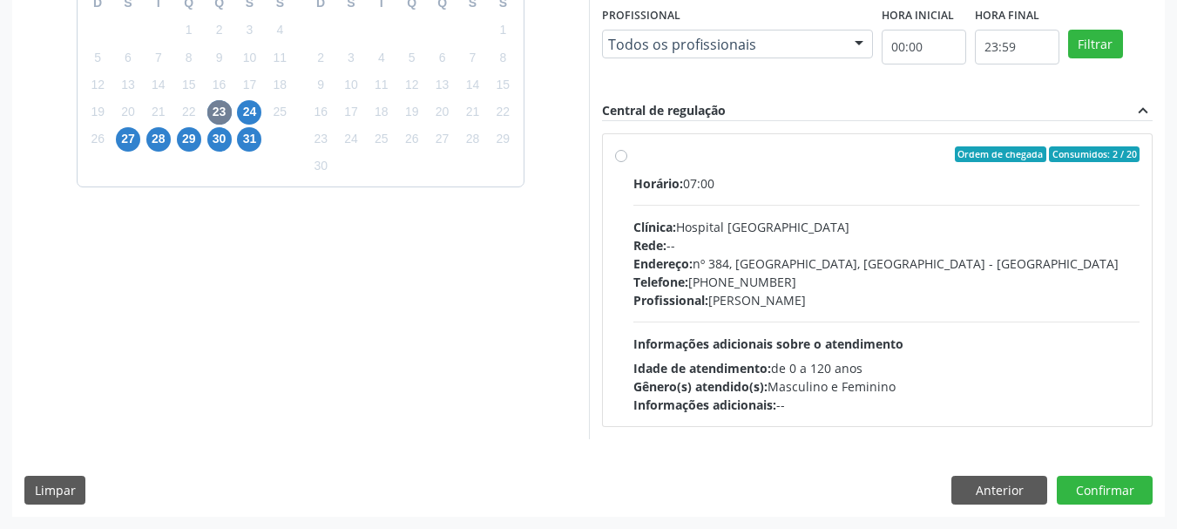
click at [689, 297] on span "Profissional:" at bounding box center [670, 300] width 75 height 17
click at [627, 162] on input "Ordem de chegada Consumidos: 2 / 20 Horário: 07:00 Clínica: Hospital [GEOGRAPHI…" at bounding box center [621, 154] width 12 height 16
radio input "true"
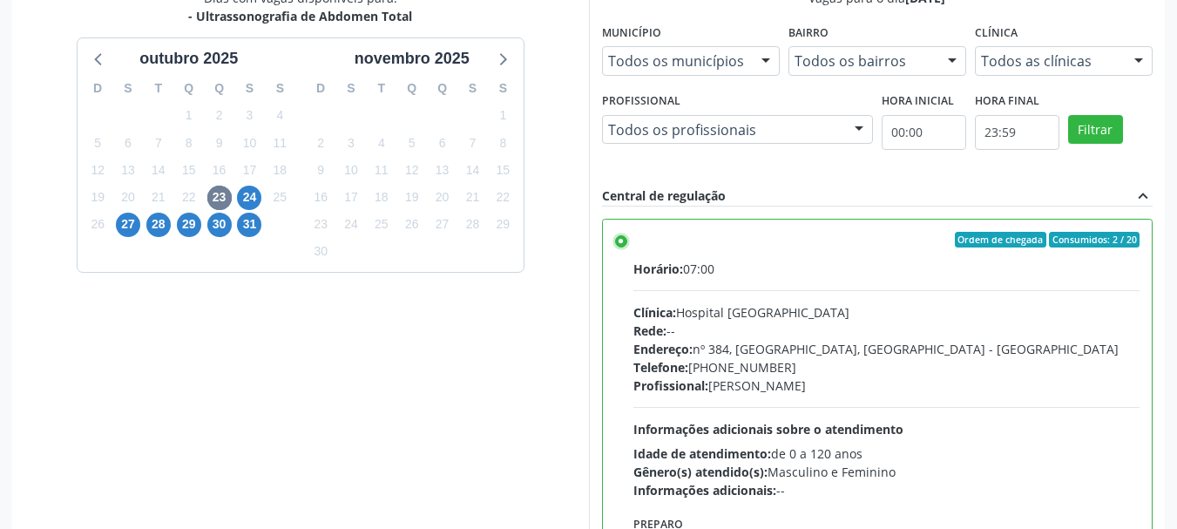
scroll to position [338, 0]
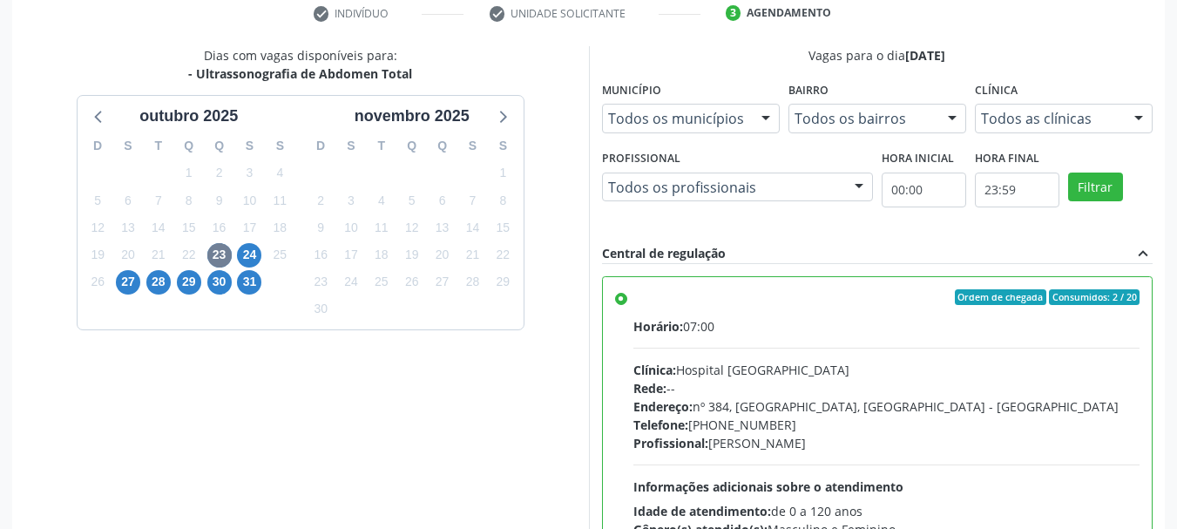
click at [113, 270] on div "27" at bounding box center [128, 281] width 30 height 27
click at [157, 291] on span "28" at bounding box center [158, 282] width 24 height 24
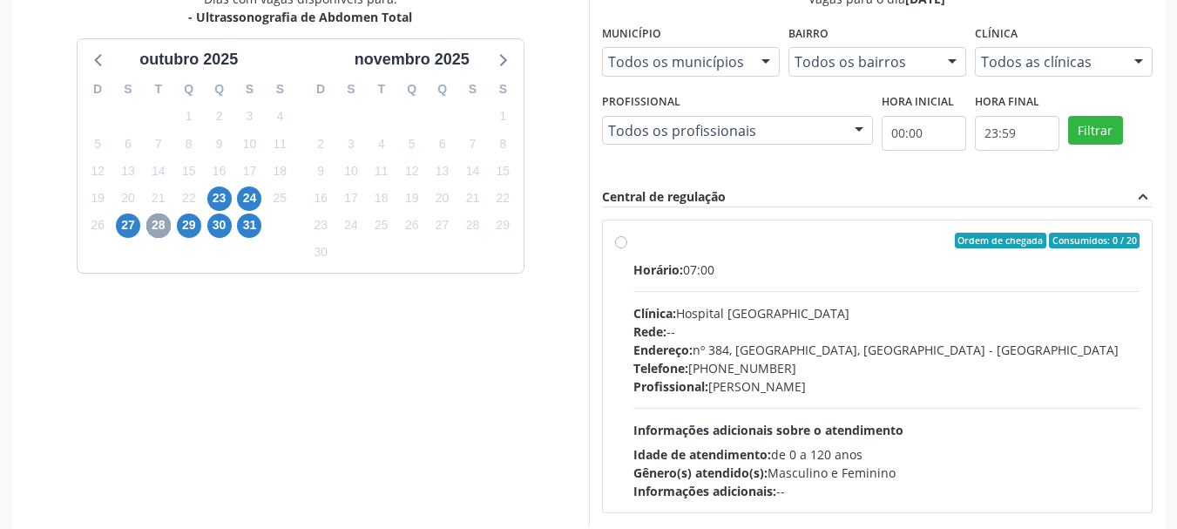
scroll to position [425, 0]
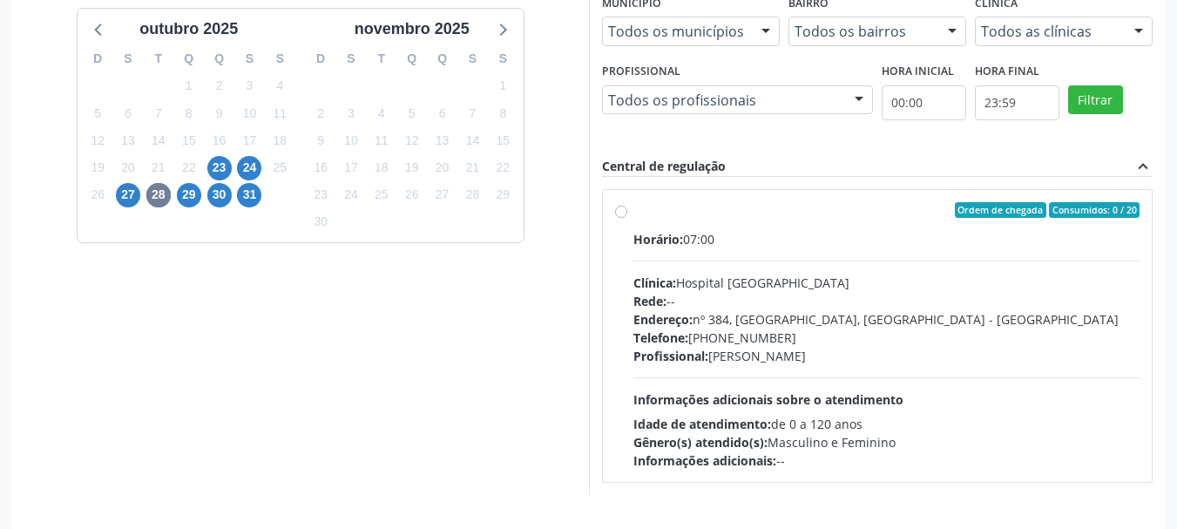
click at [786, 259] on div "Horário: 07:00 Clínica: Hospital [GEOGRAPHIC_DATA] Rede: -- Endereço: [STREET_A…" at bounding box center [886, 350] width 507 height 240
click at [627, 218] on input "Ordem de chegada Consumidos: 0 / 20 Horário: 07:00 Clínica: Hospital [GEOGRAPHI…" at bounding box center [621, 210] width 12 height 16
radio input "true"
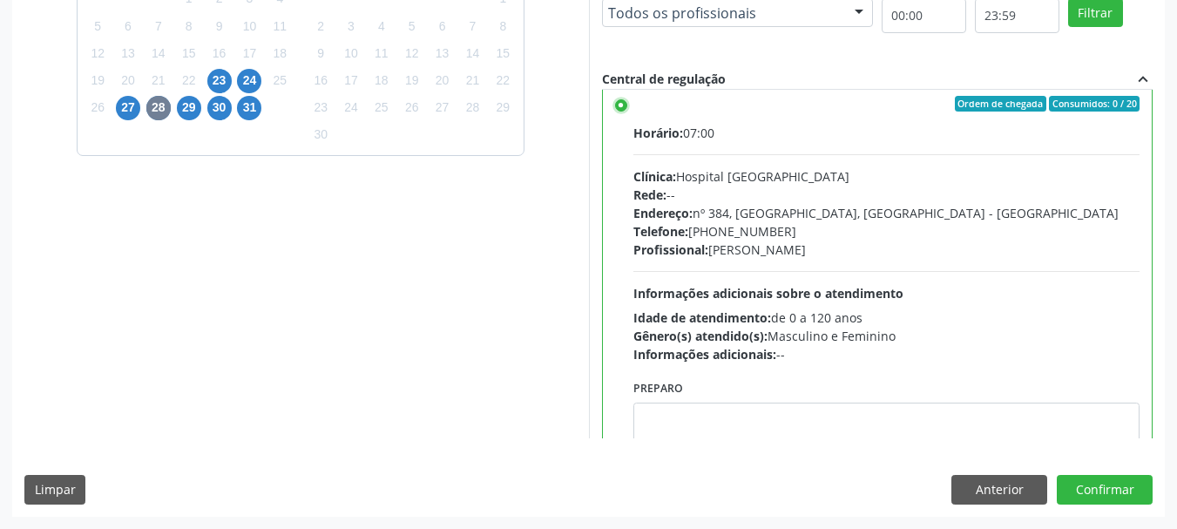
scroll to position [0, 0]
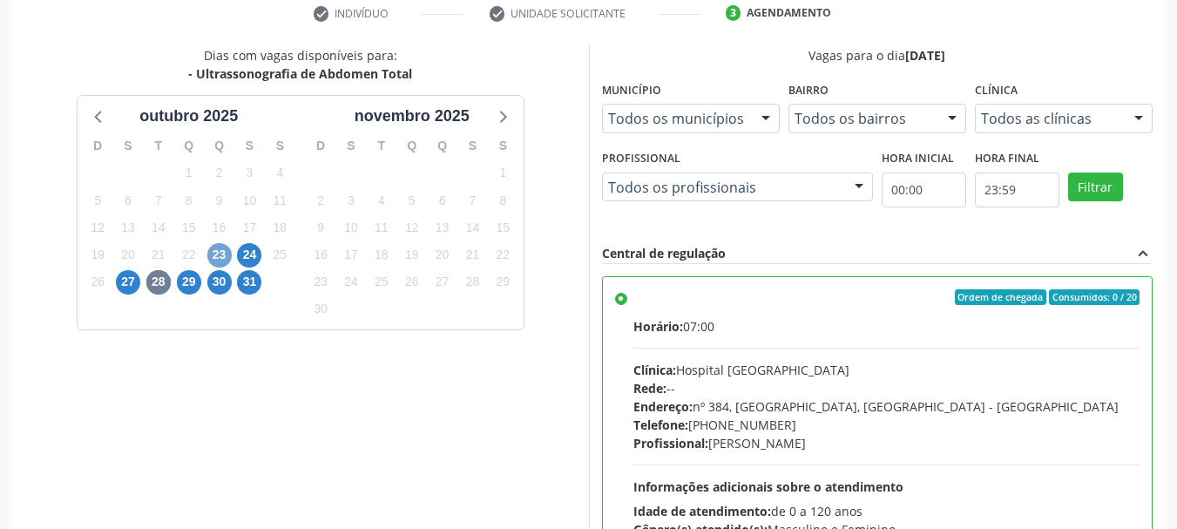
click at [226, 254] on span "23" at bounding box center [219, 255] width 24 height 24
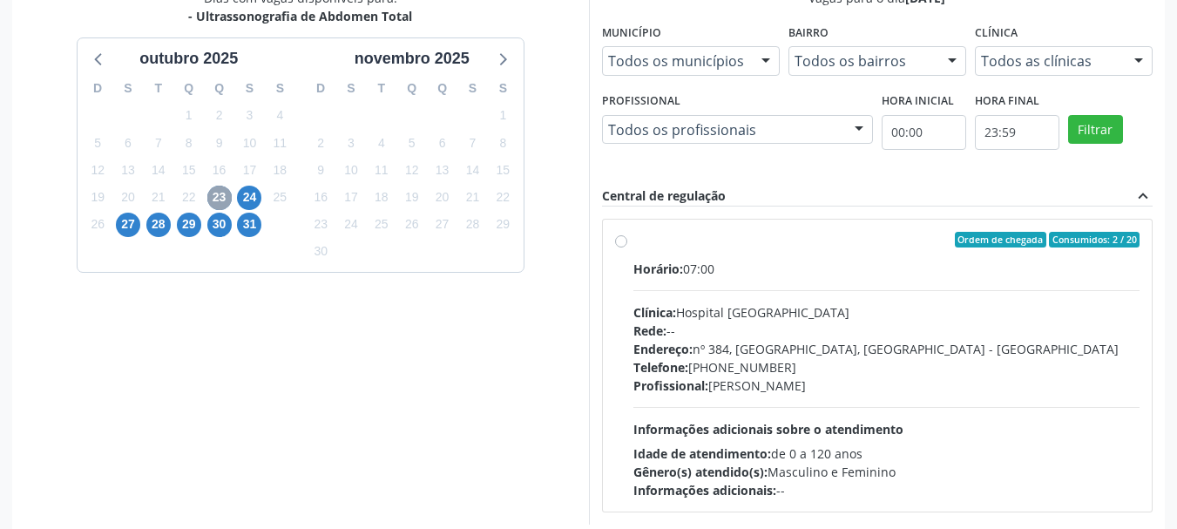
scroll to position [481, 0]
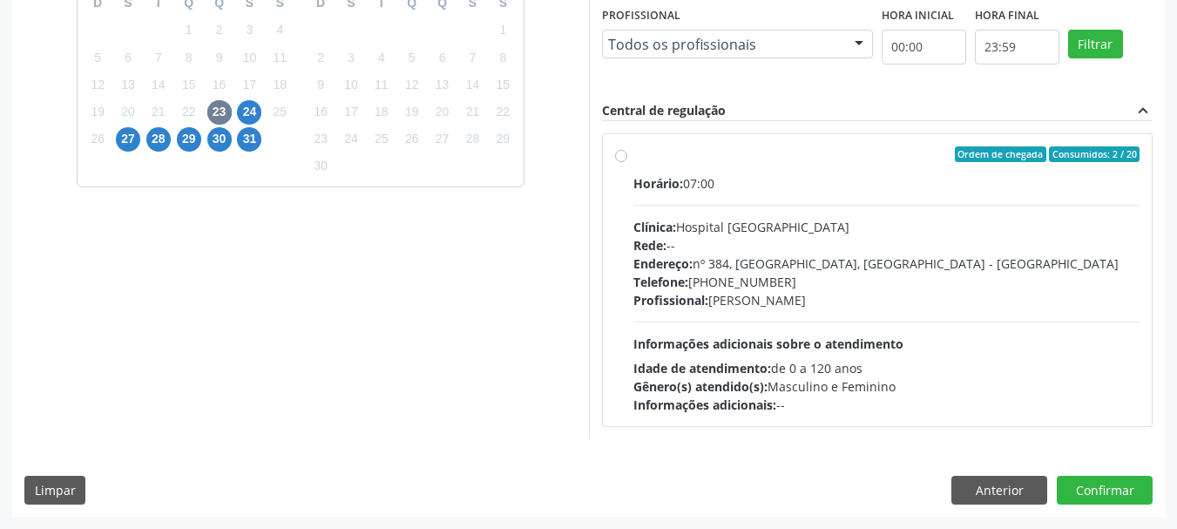
click at [776, 221] on div "Clínica: Hospital [GEOGRAPHIC_DATA]" at bounding box center [886, 227] width 507 height 18
click at [627, 162] on input "Ordem de chegada Consumidos: 2 / 20 Horário: 07:00 Clínica: Hospital [GEOGRAPHI…" at bounding box center [621, 154] width 12 height 16
radio input "true"
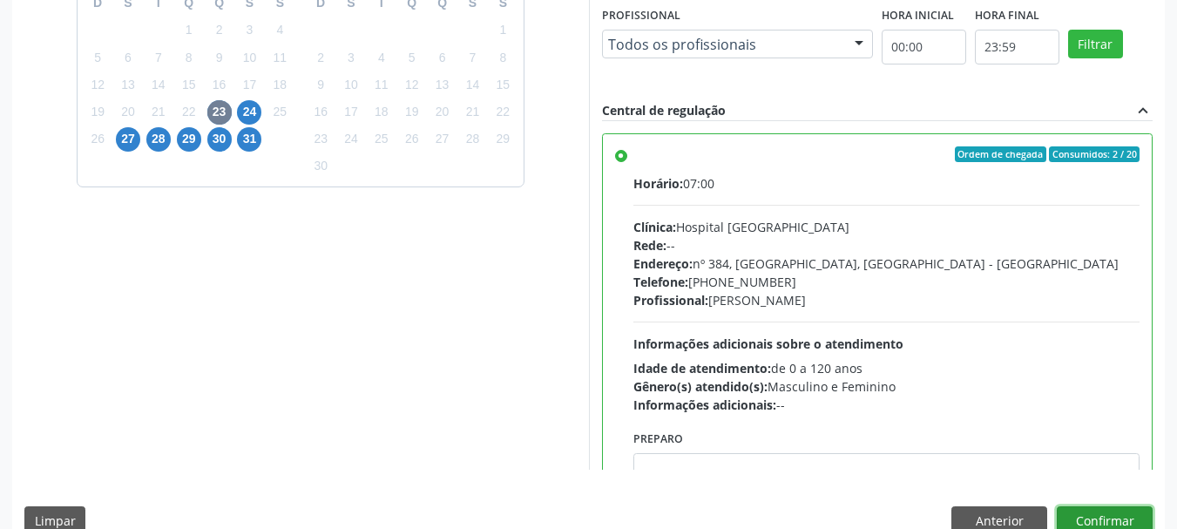
click at [1112, 523] on button "Confirmar" at bounding box center [1105, 521] width 96 height 30
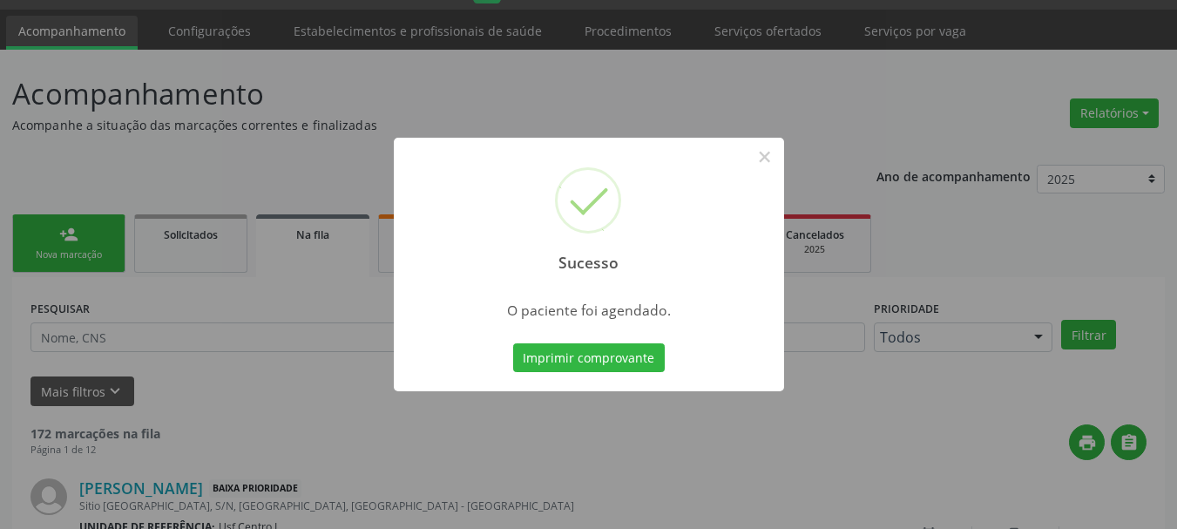
scroll to position [64, 0]
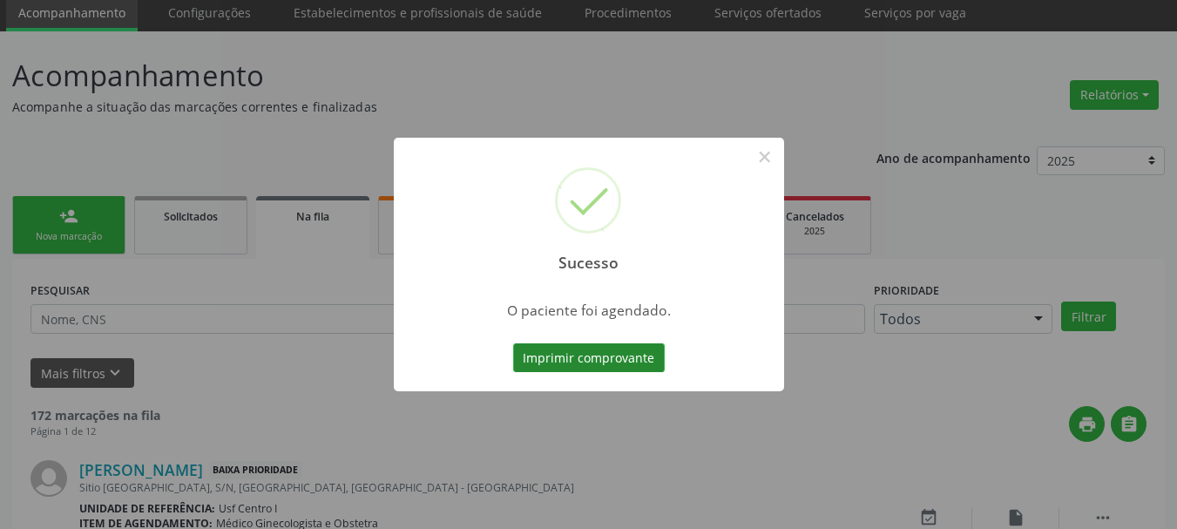
click at [591, 361] on button "Imprimir comprovante" at bounding box center [589, 358] width 152 height 30
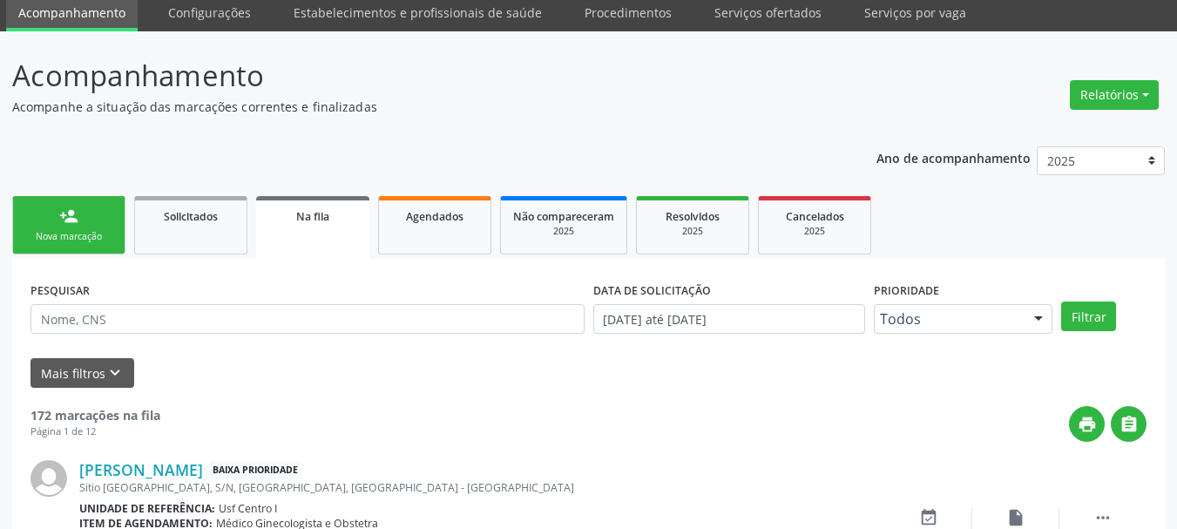
click at [94, 202] on link "person_add Nova marcação" at bounding box center [68, 225] width 113 height 58
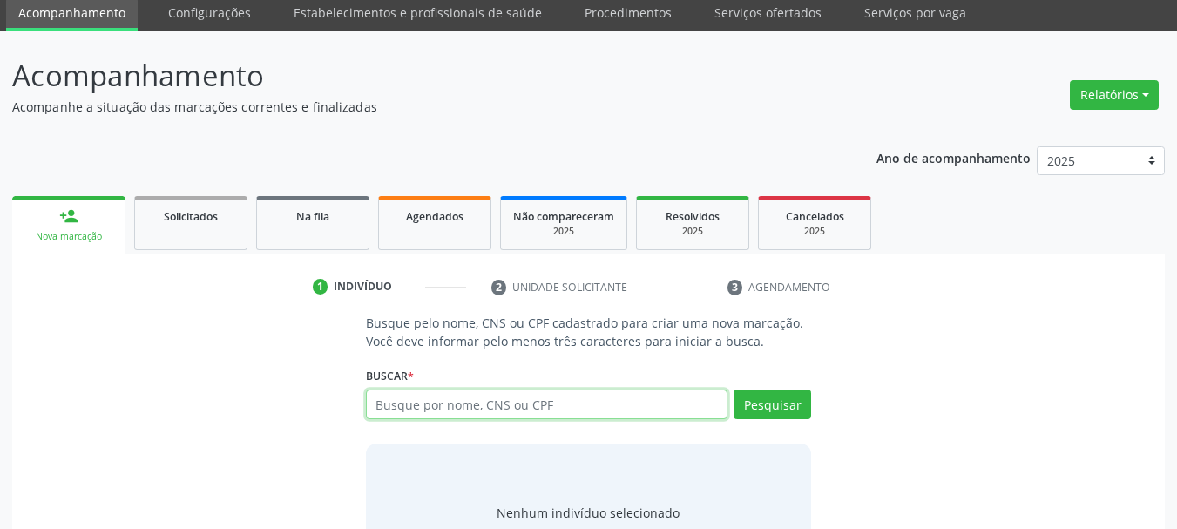
click at [390, 404] on input "text" at bounding box center [547, 404] width 362 height 30
type input "700001100543206"
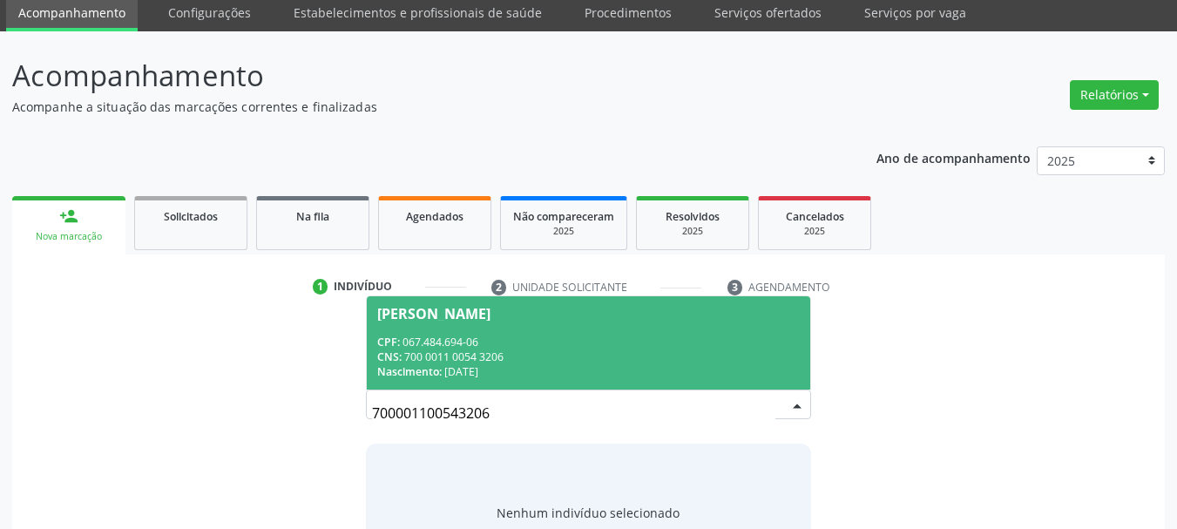
click at [625, 352] on div "CNS: 700 0011 0054 3206" at bounding box center [588, 356] width 423 height 15
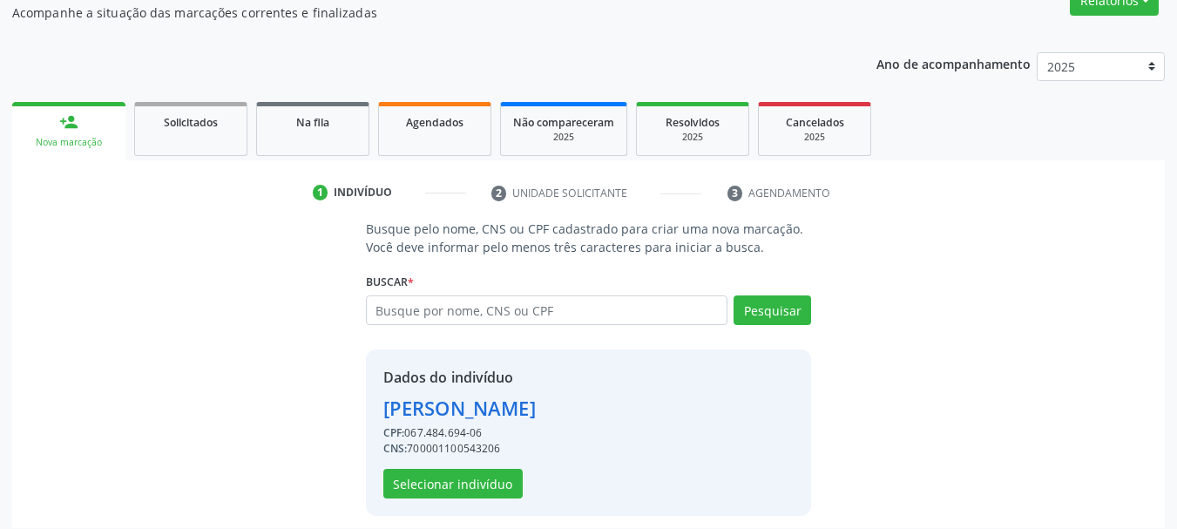
scroll to position [170, 0]
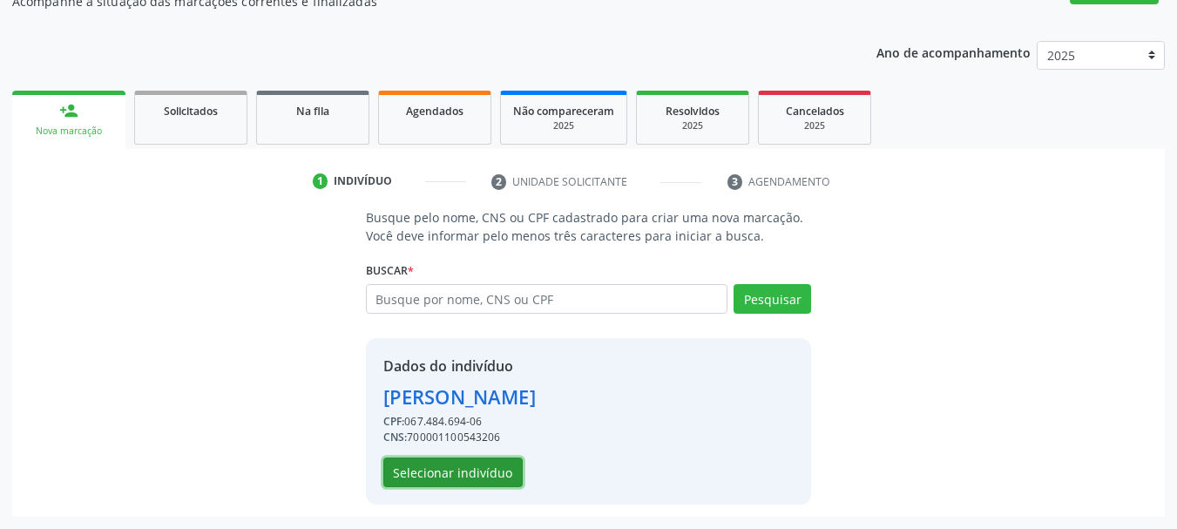
click at [453, 472] on button "Selecionar indivíduo" at bounding box center [452, 472] width 139 height 30
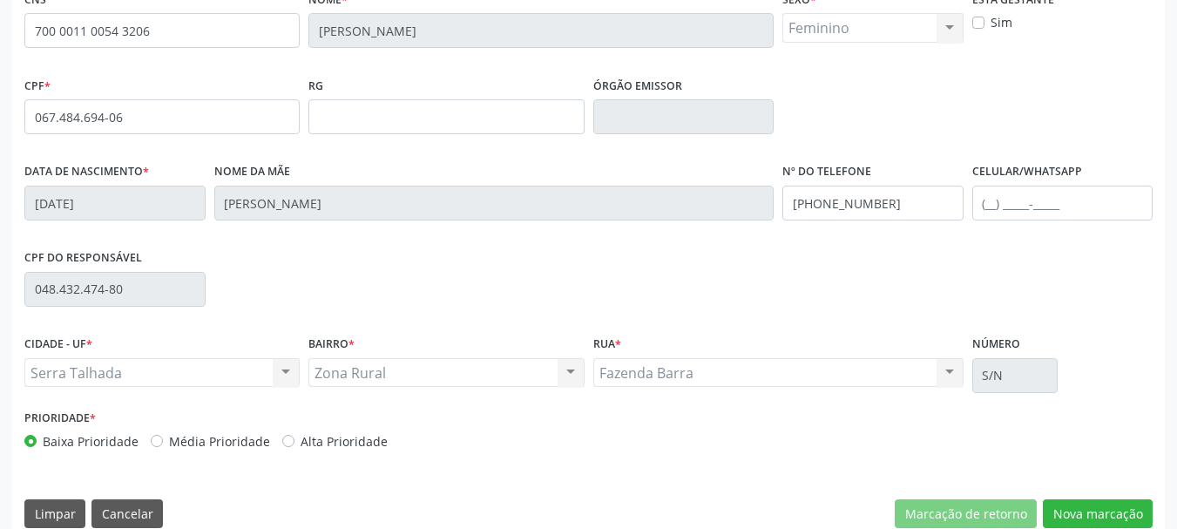
scroll to position [415, 0]
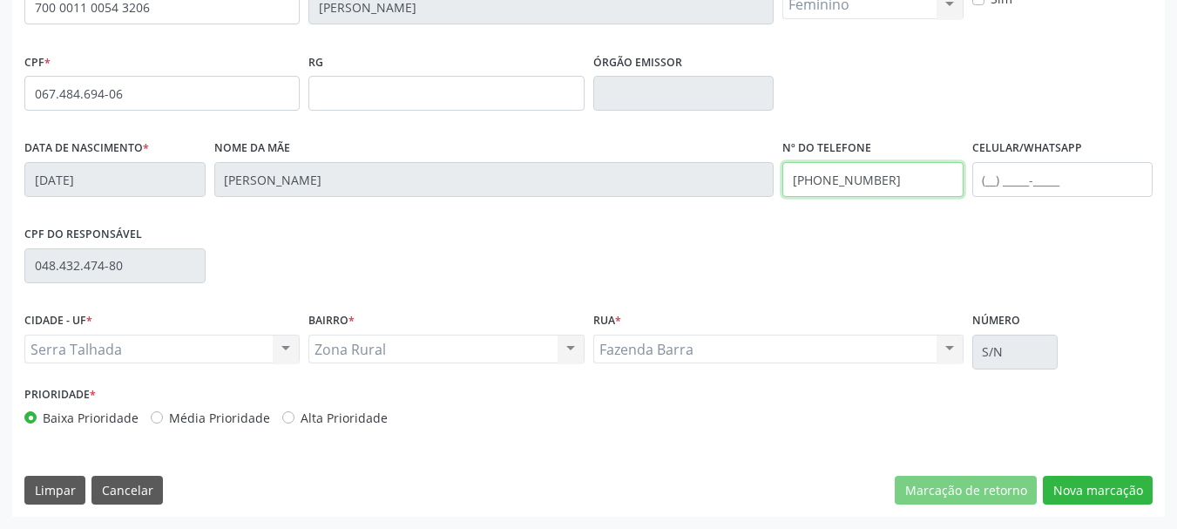
click at [887, 170] on input "[PHONE_NUMBER]" at bounding box center [872, 179] width 181 height 35
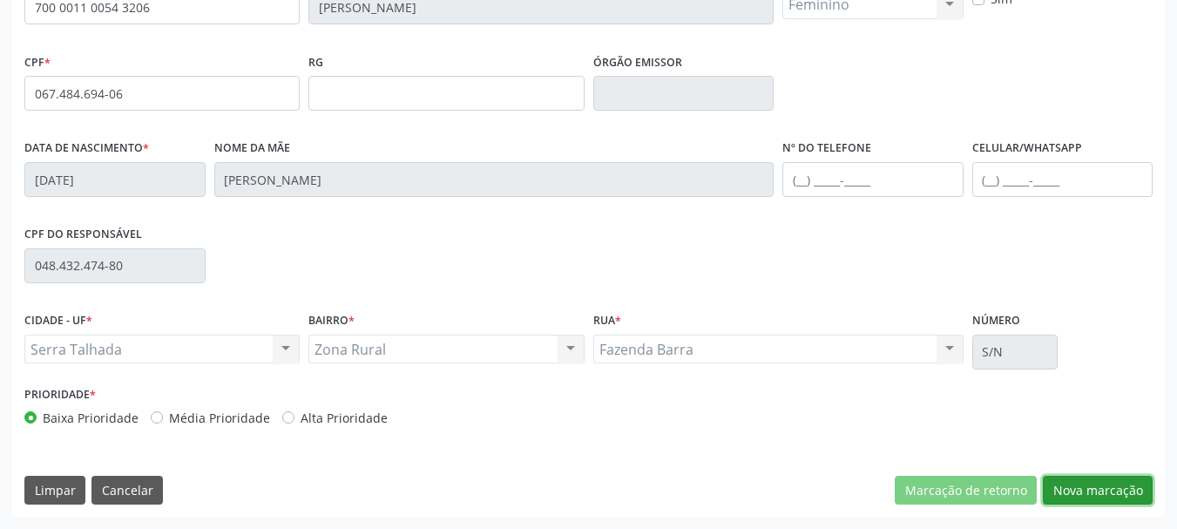
click at [1111, 491] on button "Nova marcação" at bounding box center [1098, 491] width 110 height 30
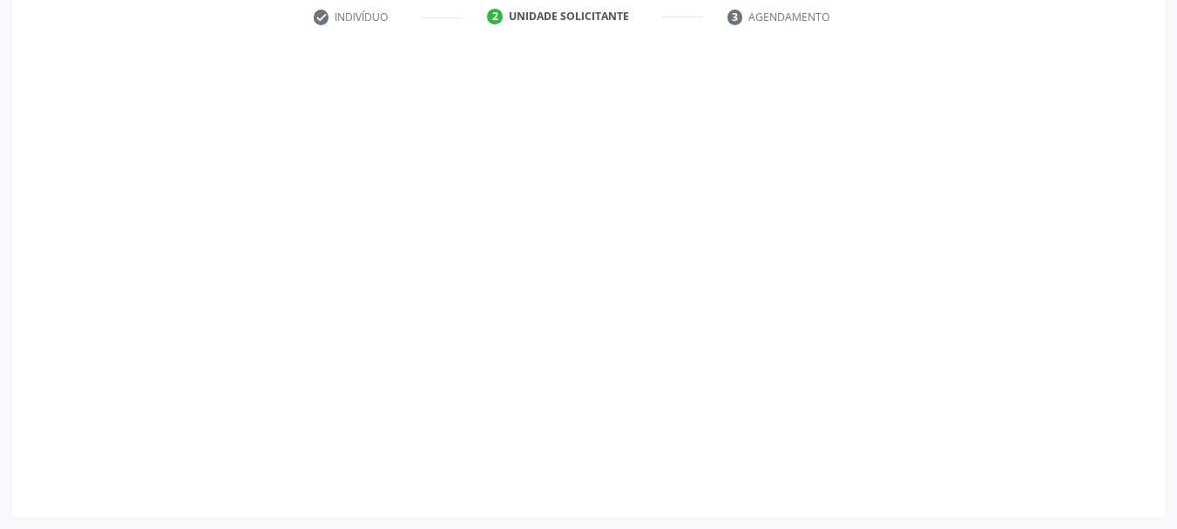
scroll to position [334, 0]
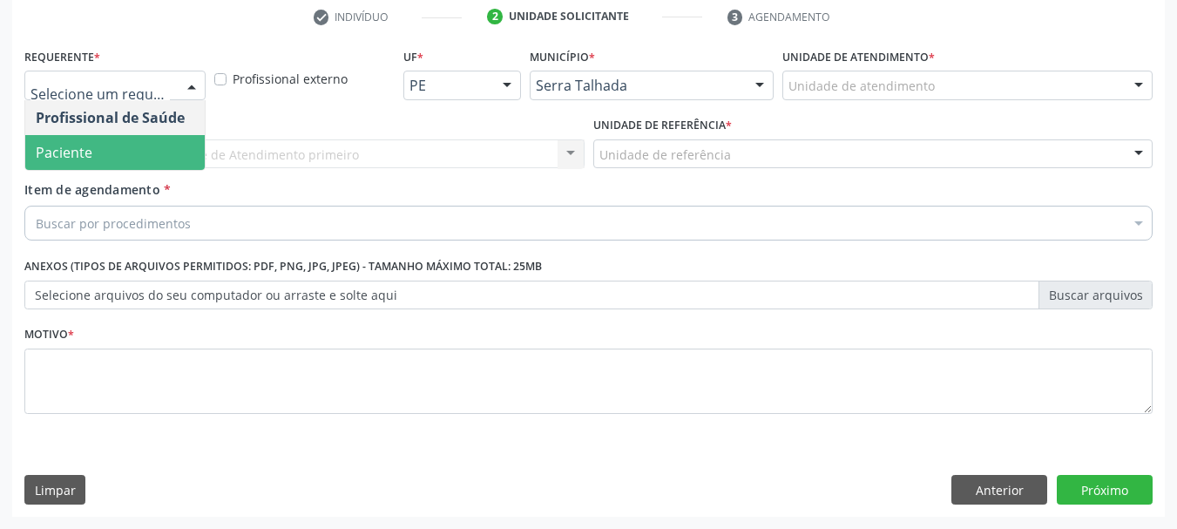
click at [86, 153] on span "Paciente" at bounding box center [64, 152] width 57 height 19
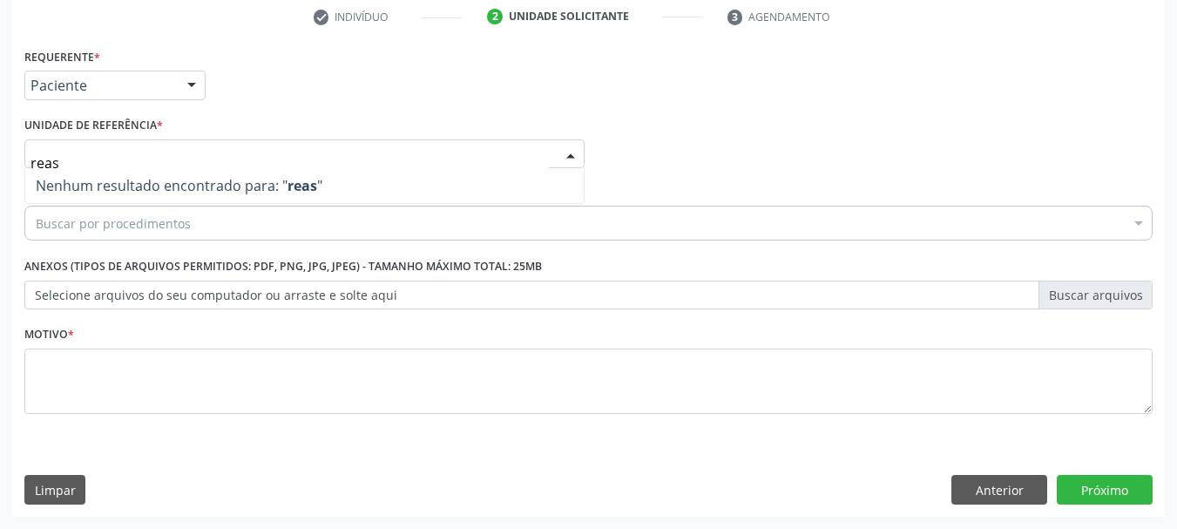
type input "rea"
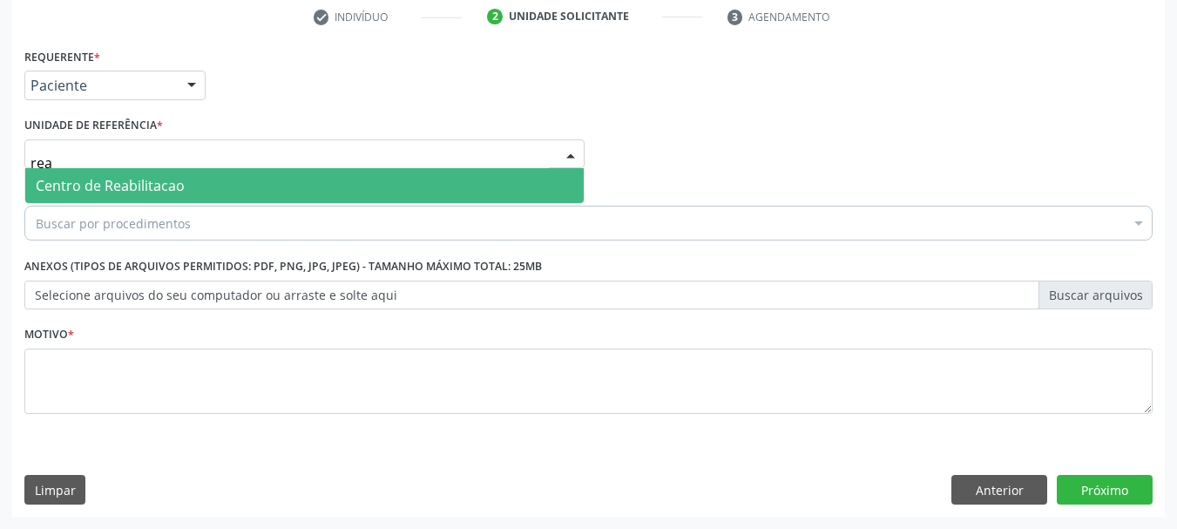
click at [86, 191] on span "Centro de Reabilitacao" at bounding box center [110, 185] width 149 height 19
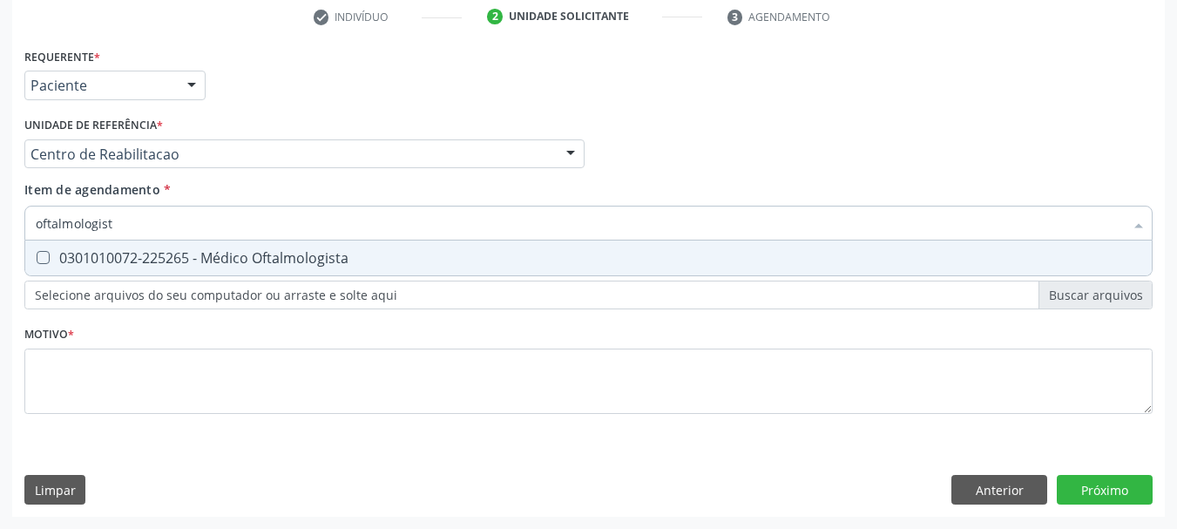
type input "oftalmologista"
click at [145, 251] on div "0301010072-225265 - Médico Oftalmologista" at bounding box center [588, 258] width 1105 height 14
checkbox Oftalmologista "true"
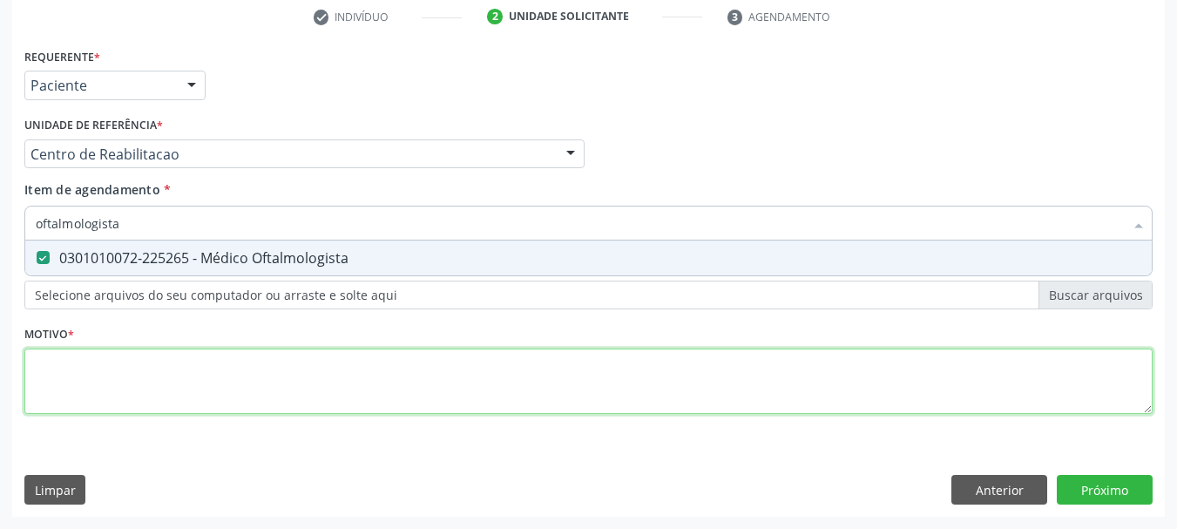
click at [118, 366] on div "Requerente * Paciente Profissional de Saúde Paciente Nenhum resultado encontrad…" at bounding box center [588, 241] width 1128 height 395
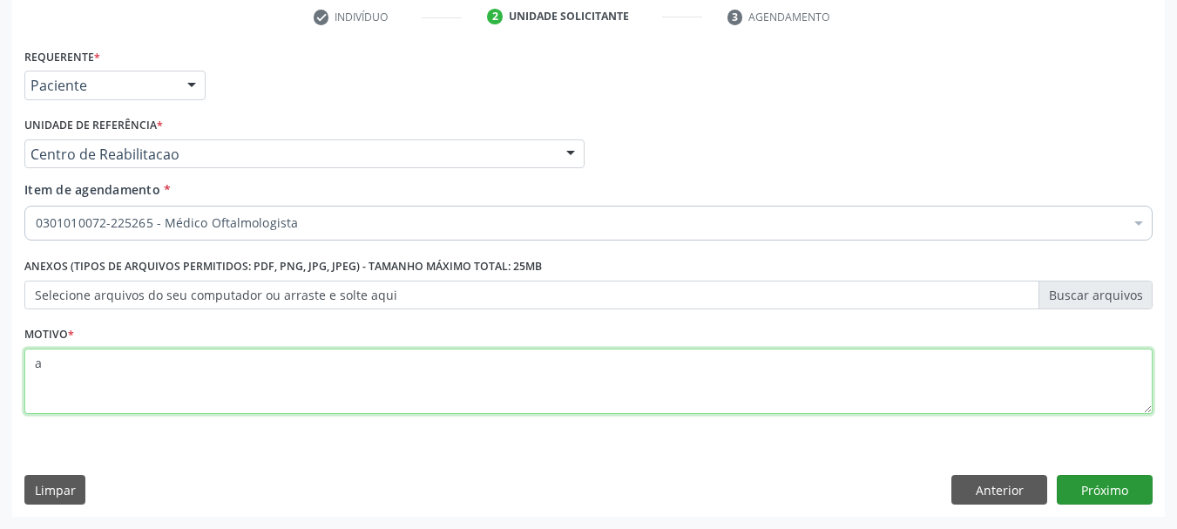
type textarea "a"
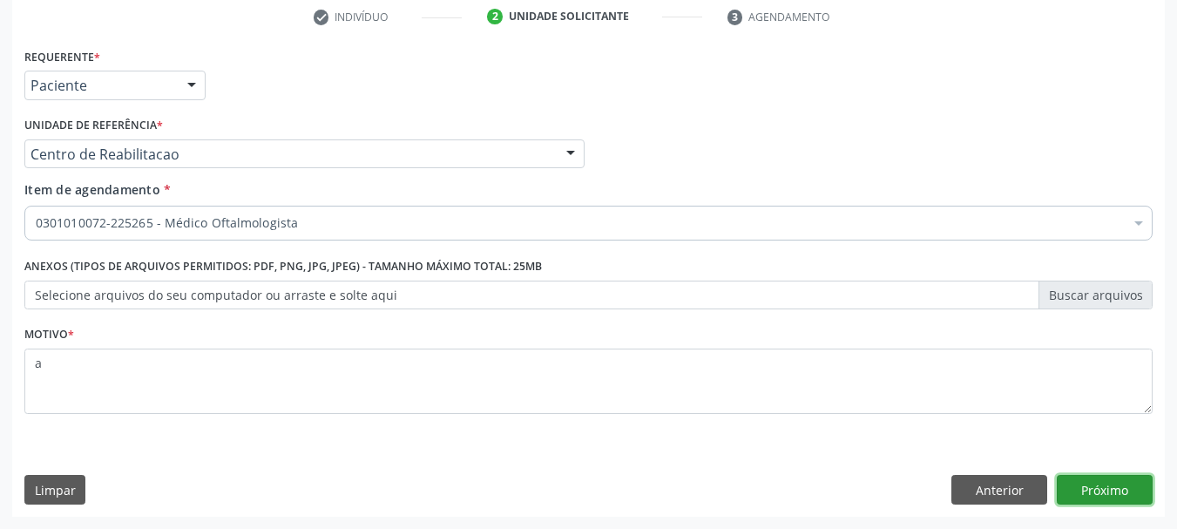
click at [1097, 488] on button "Próximo" at bounding box center [1105, 490] width 96 height 30
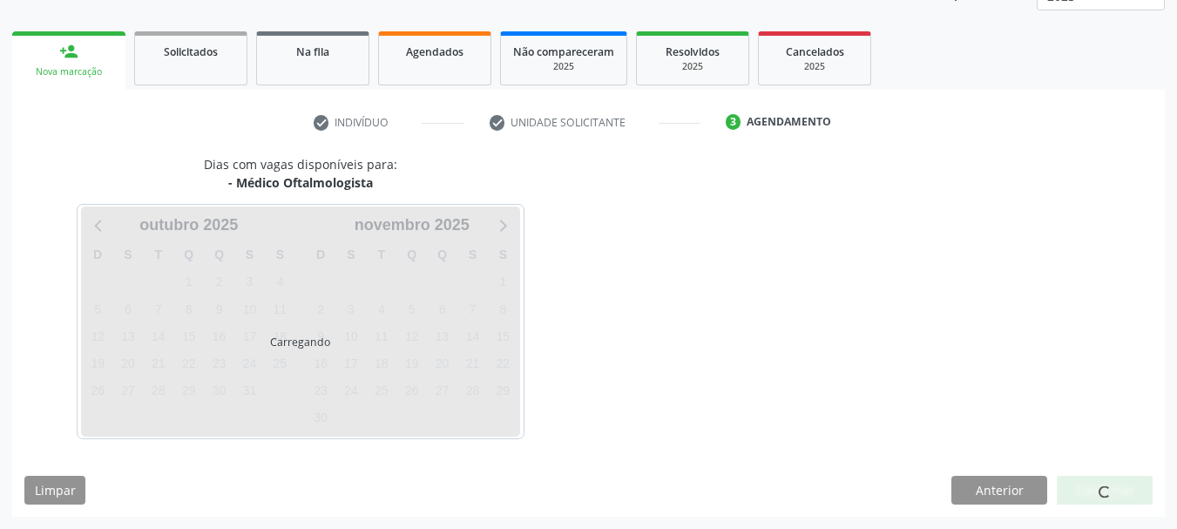
scroll to position [229, 0]
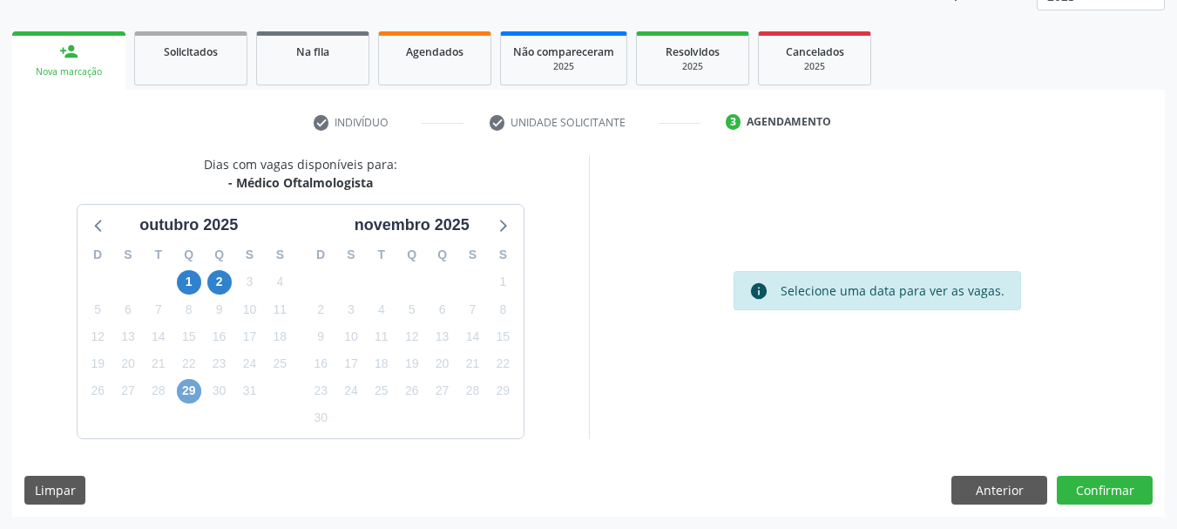
click at [199, 389] on span "29" at bounding box center [189, 391] width 24 height 24
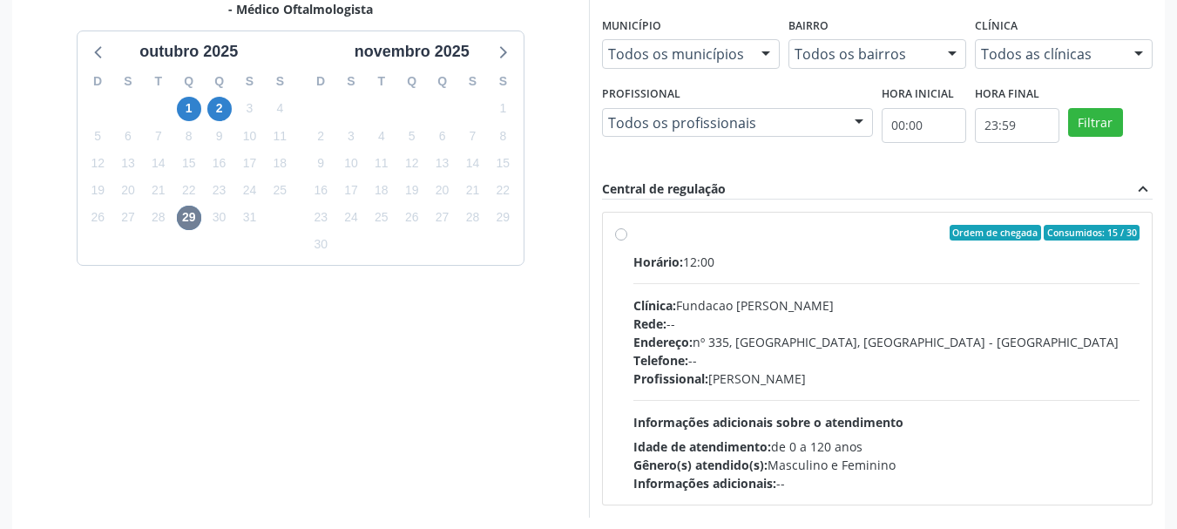
scroll to position [403, 0]
click at [767, 332] on div "Endereço: [STREET_ADDRESS]" at bounding box center [886, 341] width 507 height 18
click at [627, 240] on input "Ordem de chegada Consumidos: 15 / 30 Horário: 12:00 Clínica: Fundacao [PERSON_N…" at bounding box center [621, 232] width 12 height 16
radio input "true"
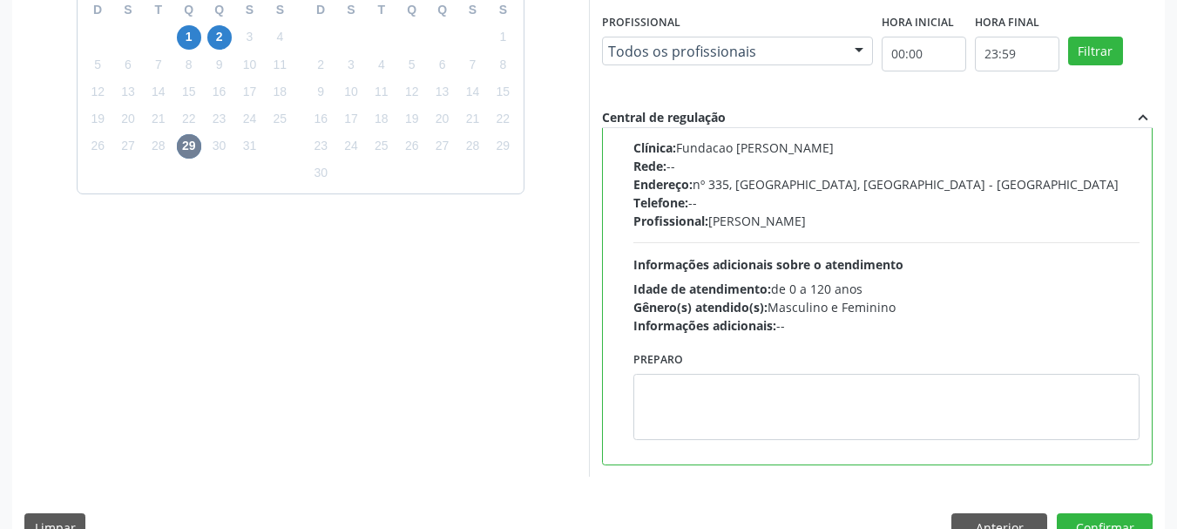
scroll to position [512, 0]
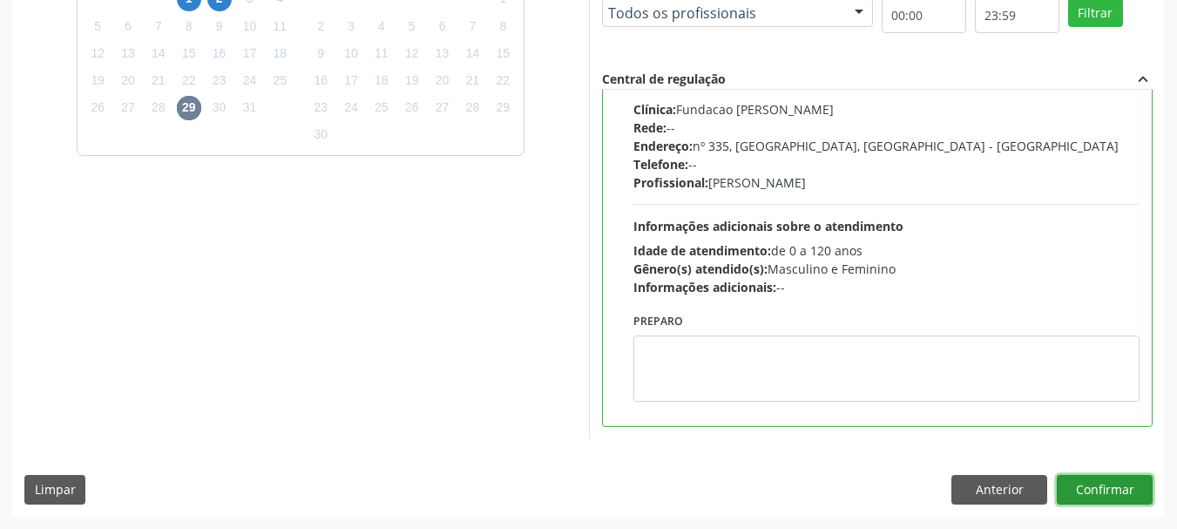
click at [1117, 499] on button "Confirmar" at bounding box center [1105, 490] width 96 height 30
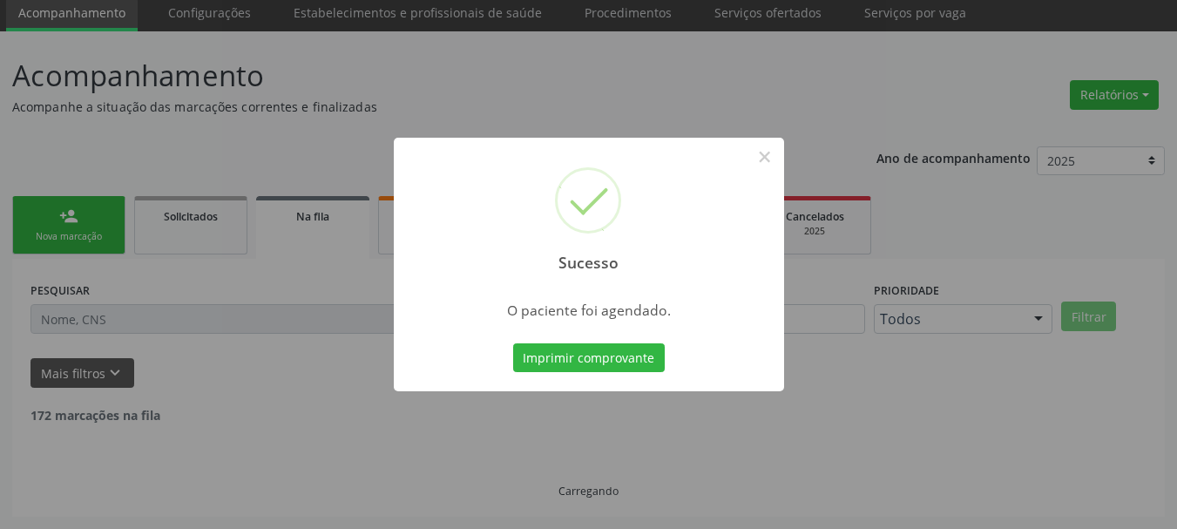
scroll to position [46, 0]
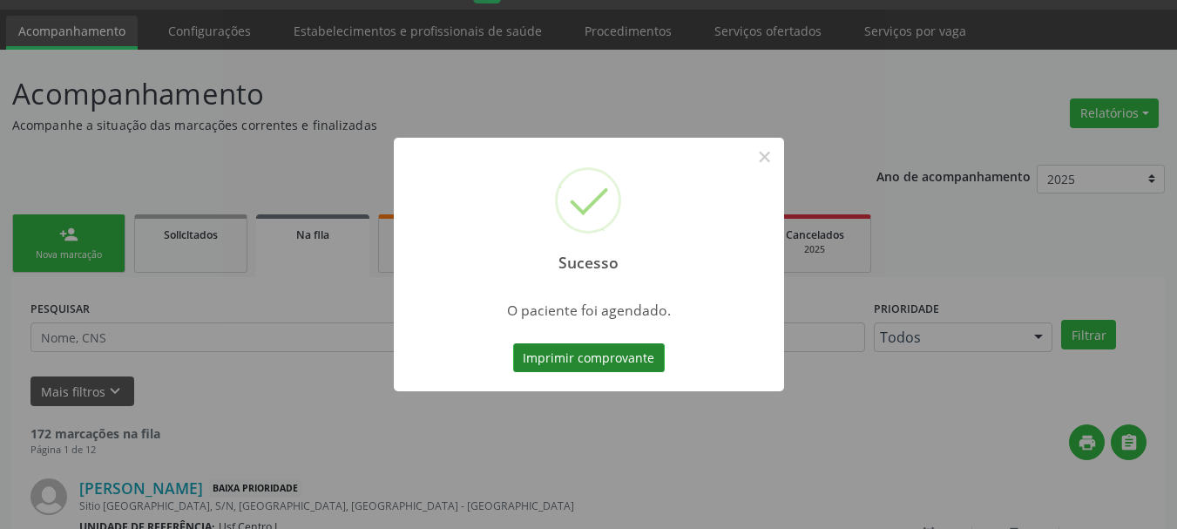
click at [574, 351] on button "Imprimir comprovante" at bounding box center [589, 358] width 152 height 30
